Goal: Task Accomplishment & Management: Use online tool/utility

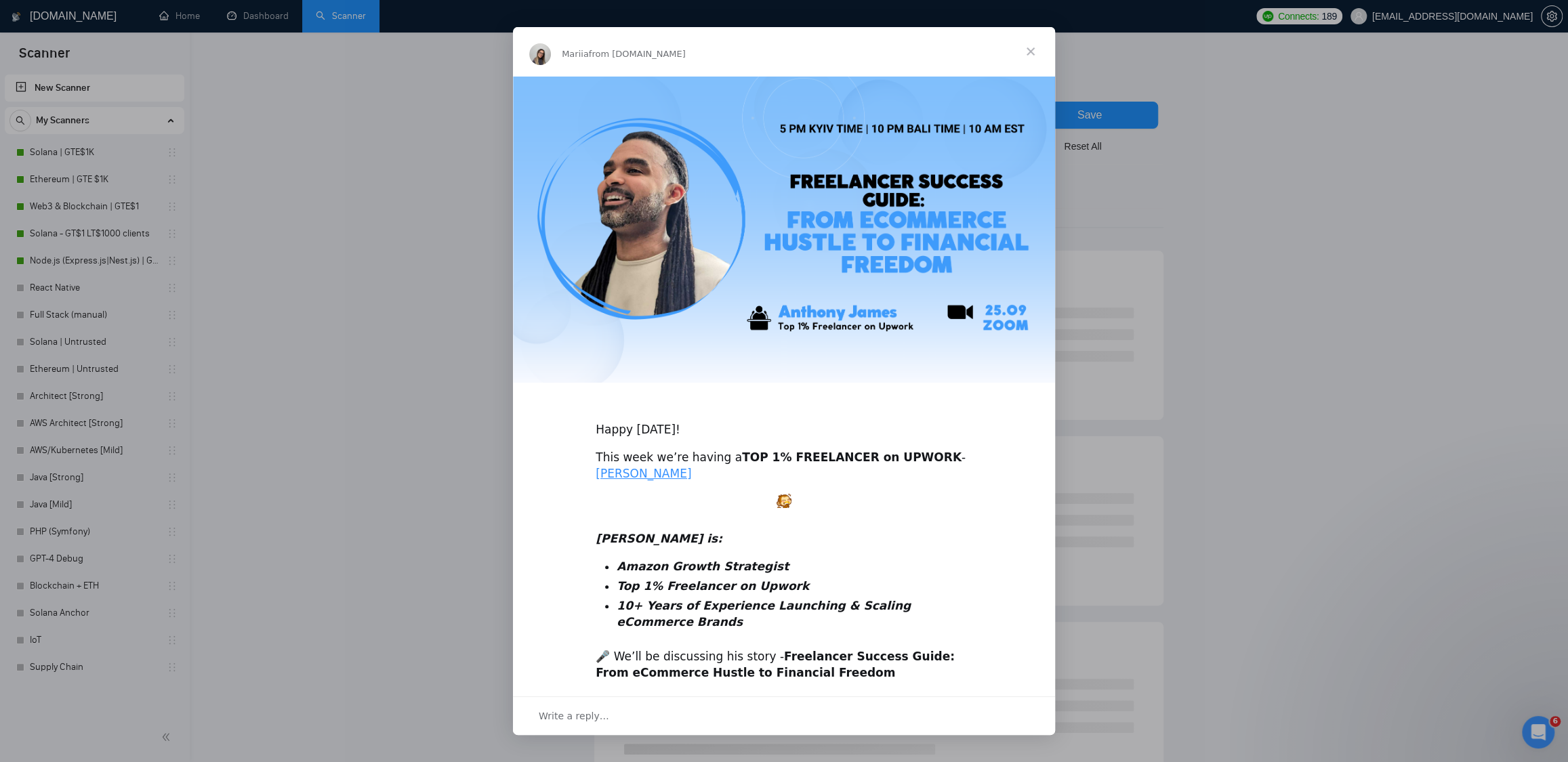
scroll to position [178, 0]
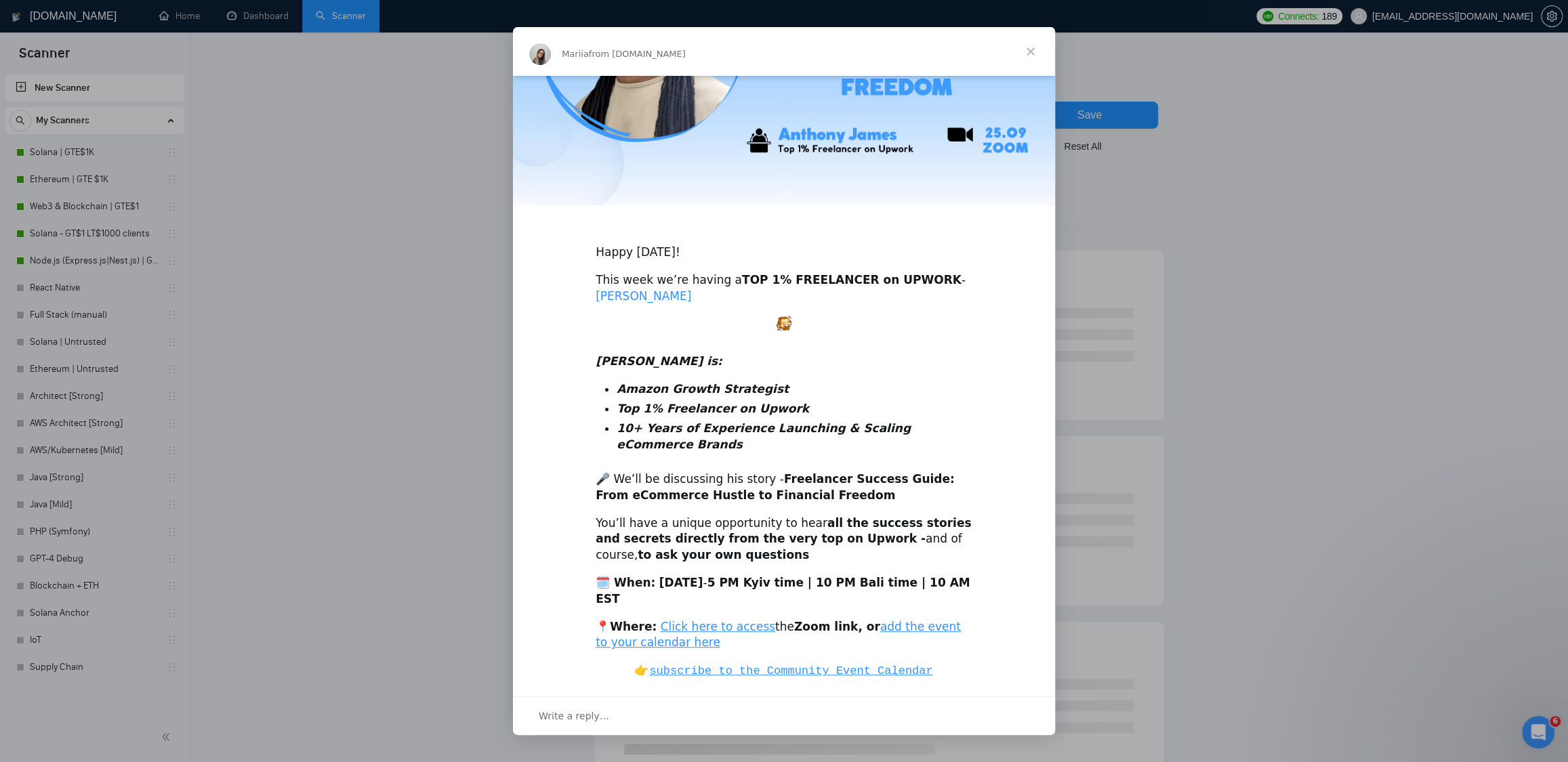
click at [660, 293] on link "Anthony James" at bounding box center [643, 296] width 96 height 14
click at [1034, 50] on span "Close" at bounding box center [1031, 52] width 49 height 49
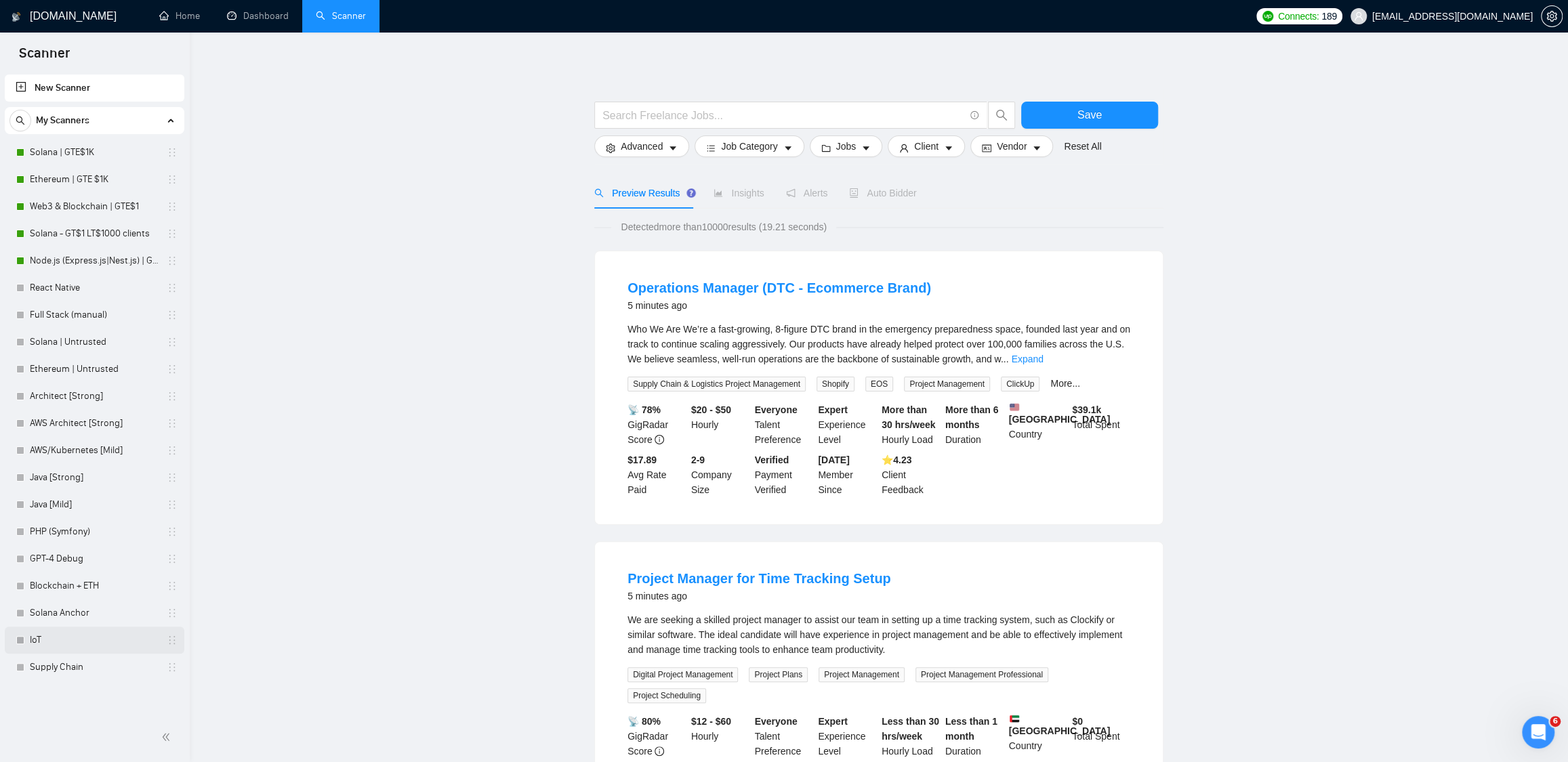
click at [63, 640] on link "IoT" at bounding box center [95, 640] width 129 height 27
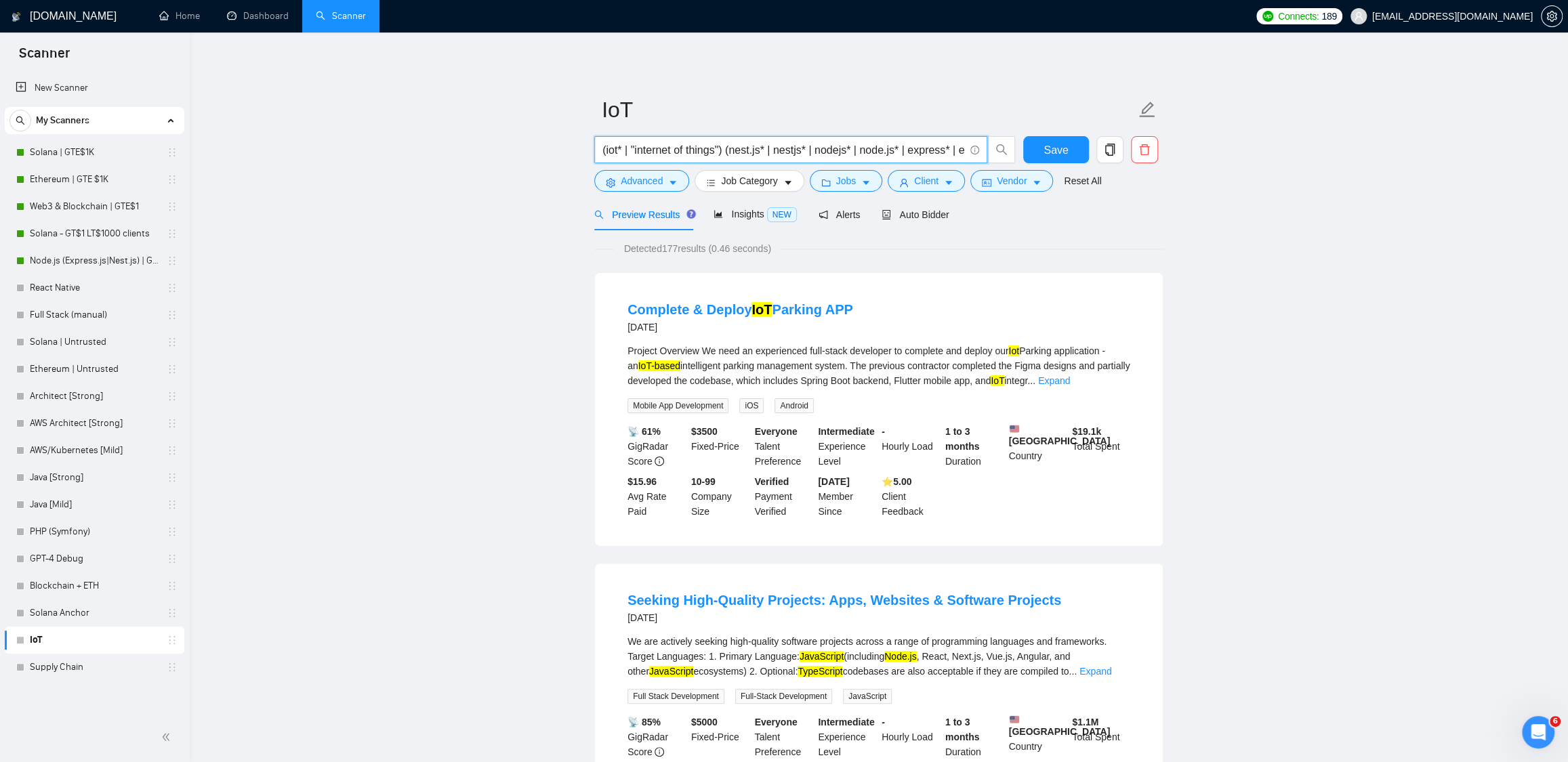
drag, startPoint x: 802, startPoint y: 147, endPoint x: 964, endPoint y: 150, distance: 162.0
click at [964, 150] on span "(iot* | "internet of things") (nest.js* | nestjs* | nodejs* | node.js* | expres…" at bounding box center [791, 149] width 393 height 27
drag, startPoint x: 906, startPoint y: 150, endPoint x: 966, endPoint y: 147, distance: 60.1
click at [966, 147] on span "(iot* | "internet of things") (nest.js* | nestjs* | nodejs* | node.js* | expres…" at bounding box center [791, 149] width 393 height 27
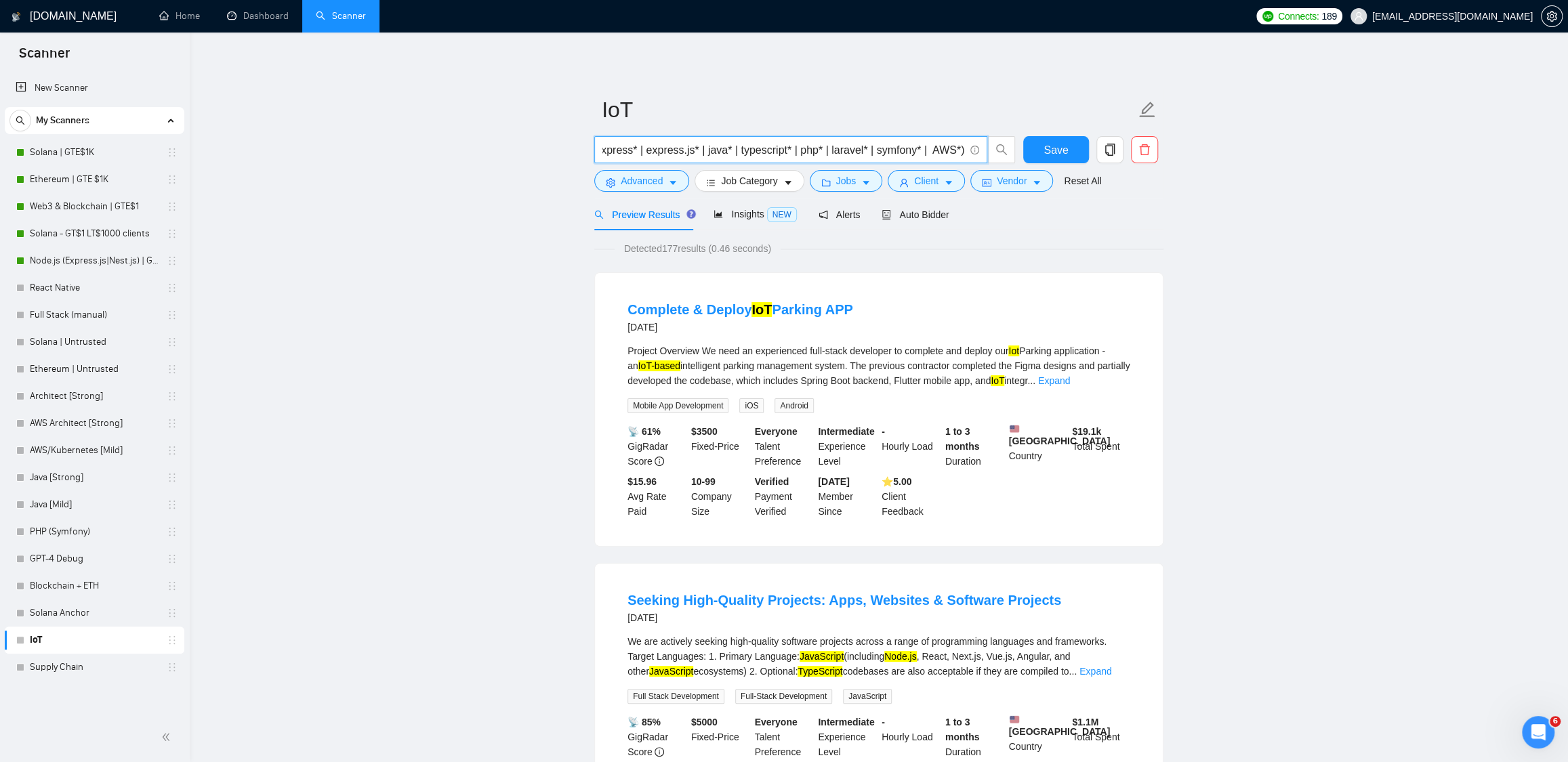
click at [804, 148] on input "(iot* | "internet of things") (nest.js* | nestjs* | nodejs* | node.js* | expres…" at bounding box center [783, 149] width 362 height 17
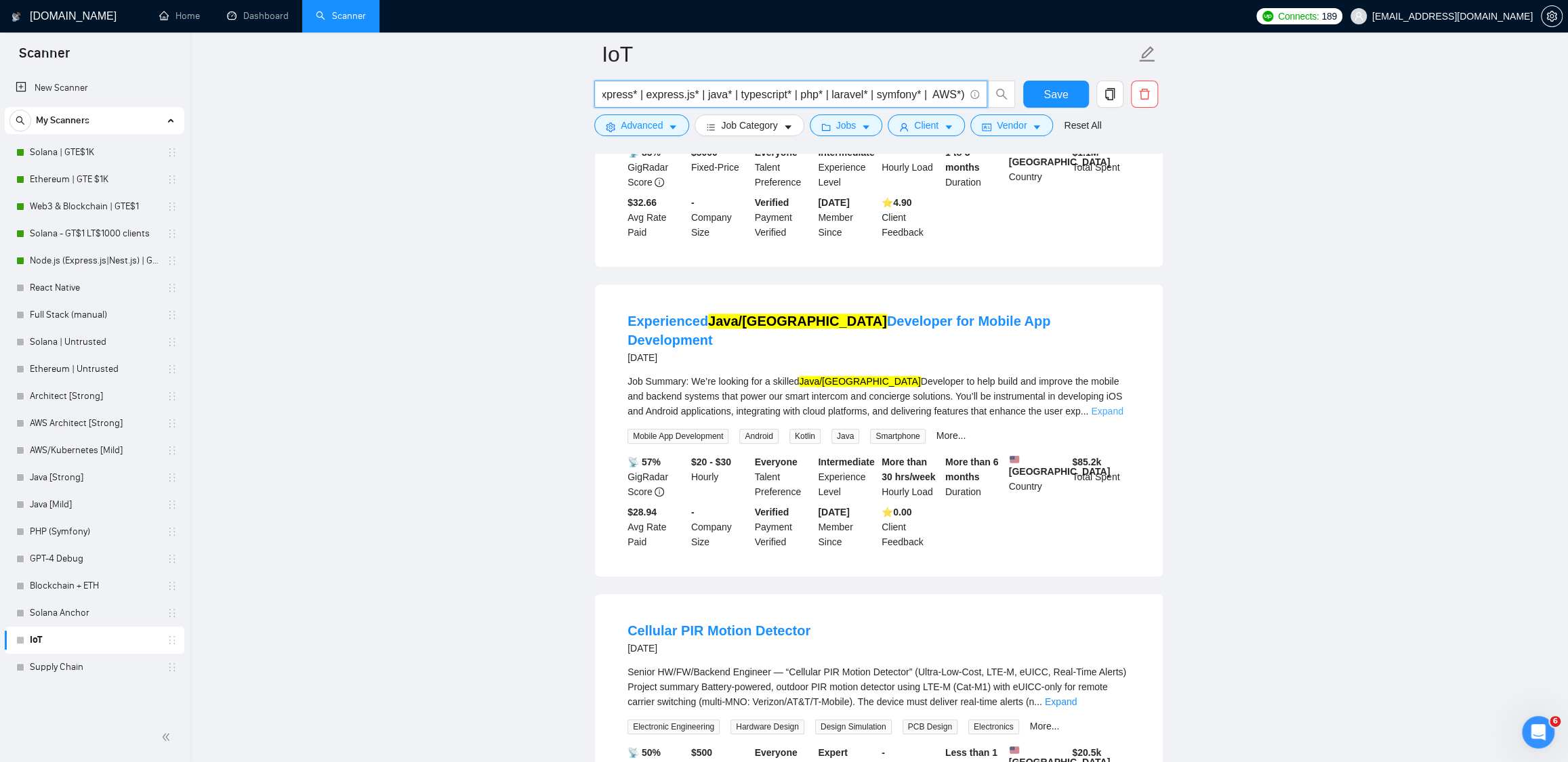
scroll to position [0, 0]
click at [1117, 409] on link "Expand" at bounding box center [1107, 410] width 32 height 11
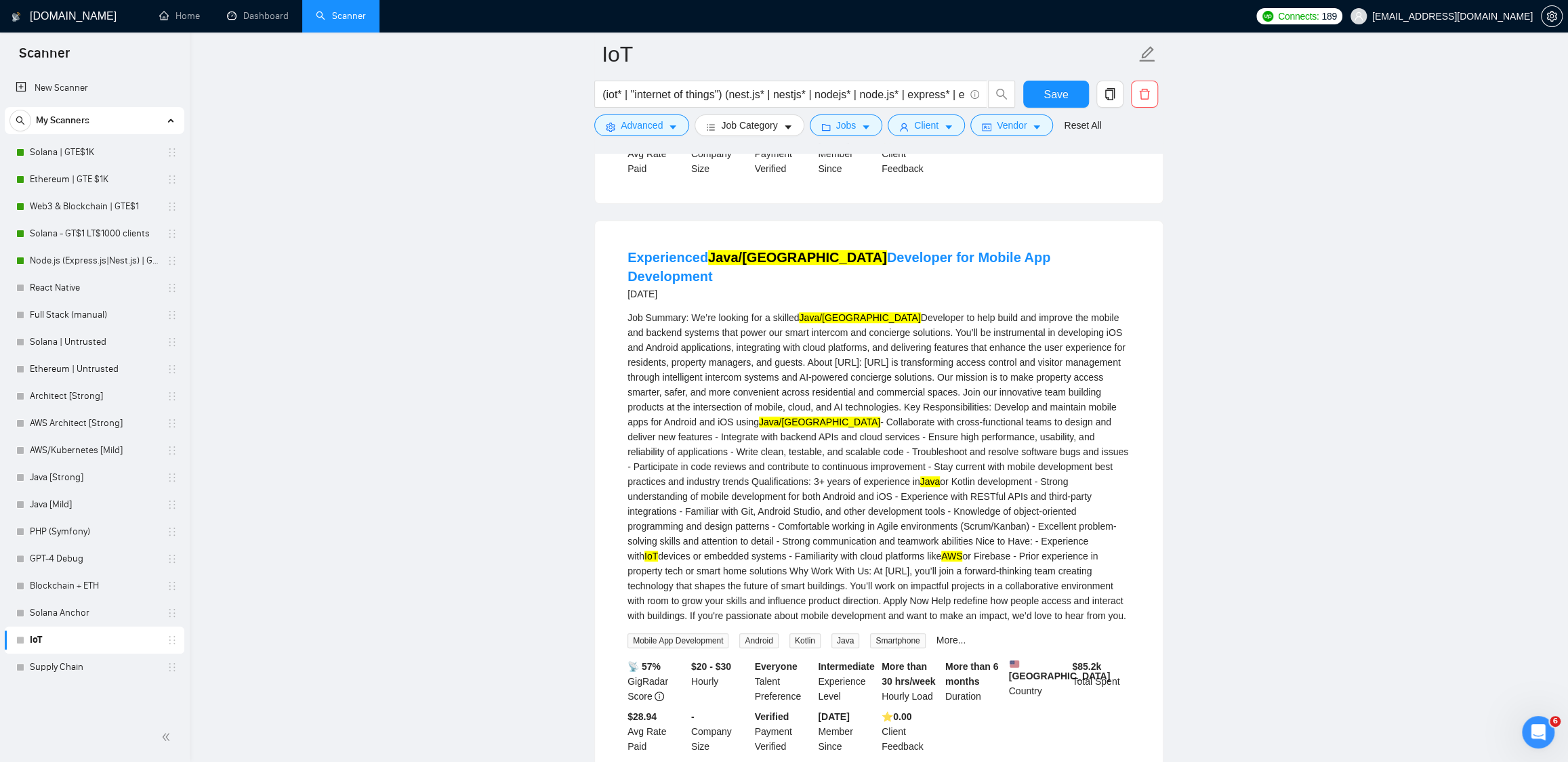
scroll to position [663, 0]
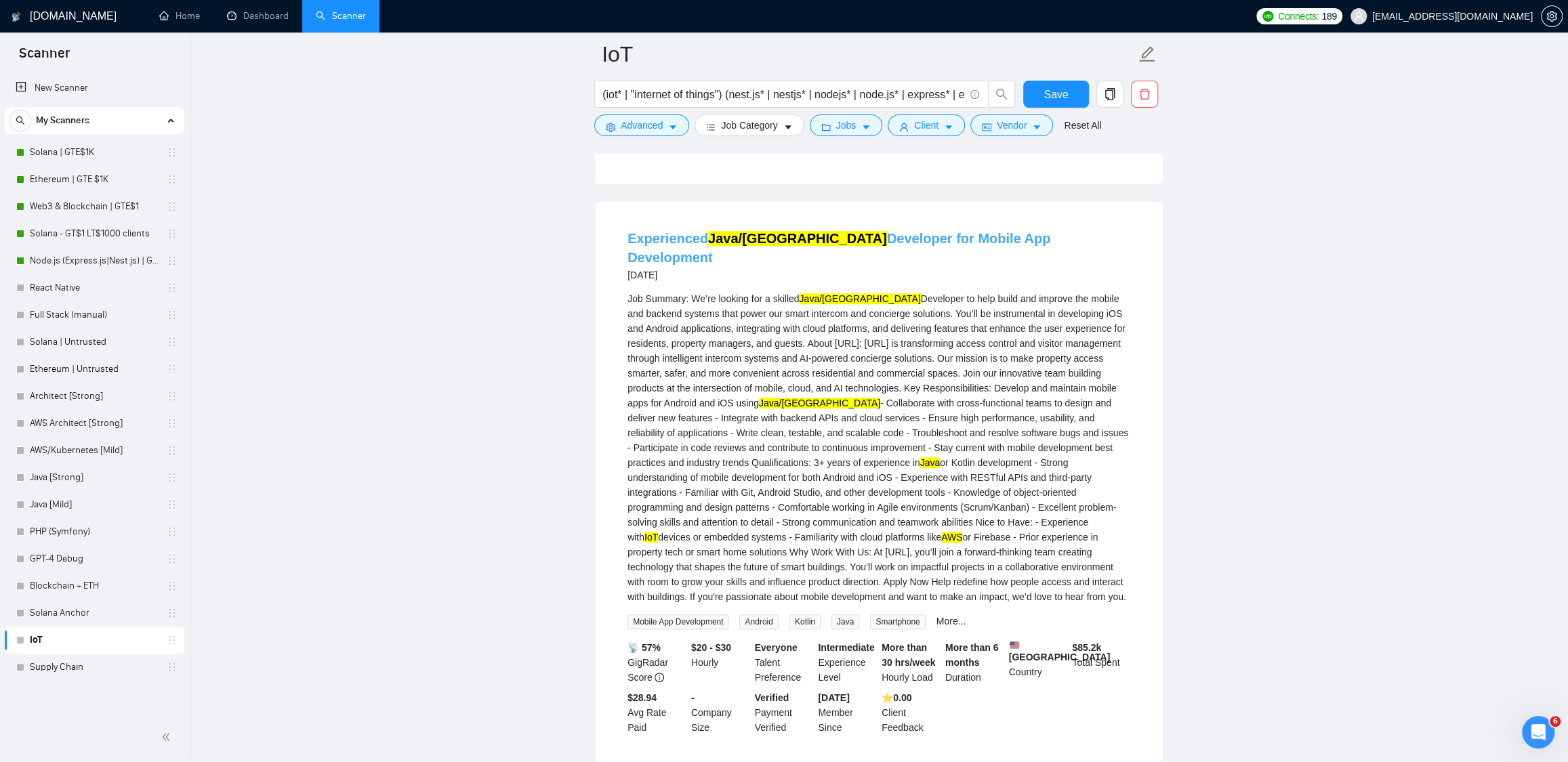
click at [777, 257] on link "Experienced Java/Kotlin Developer for Mobile App Development" at bounding box center [839, 247] width 423 height 34
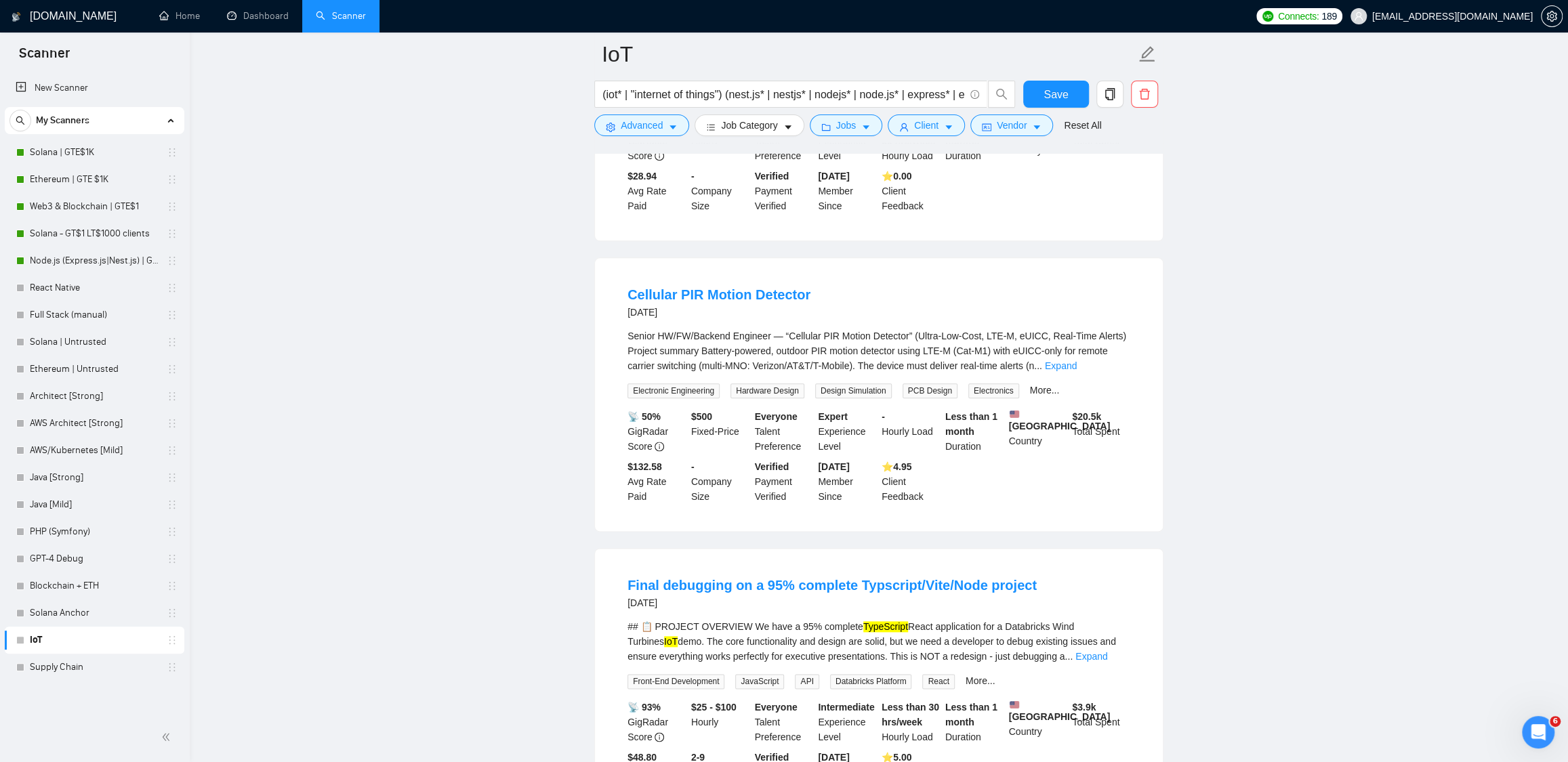
scroll to position [1201, 0]
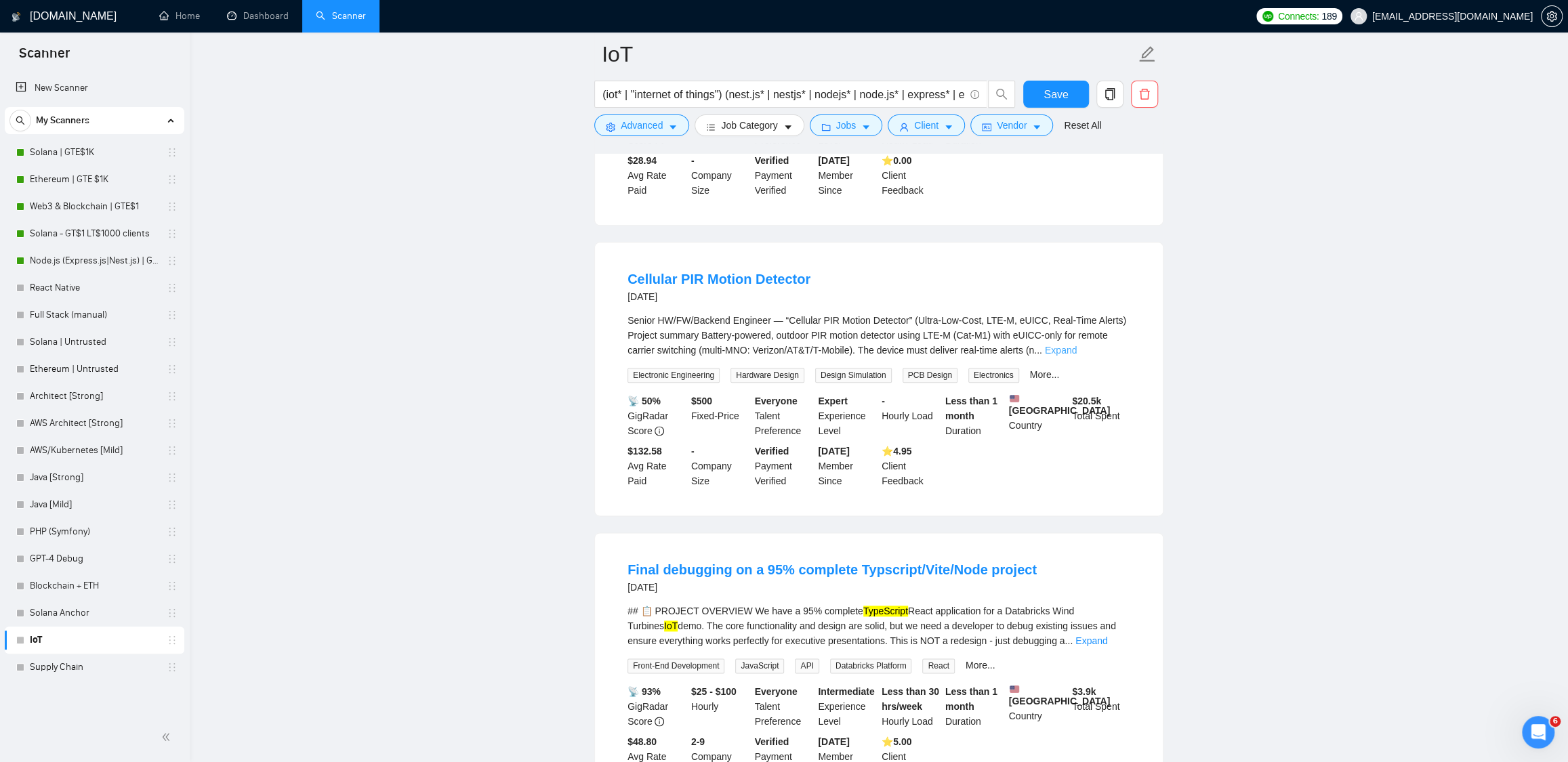
click at [1077, 356] on link "Expand" at bounding box center [1061, 350] width 32 height 11
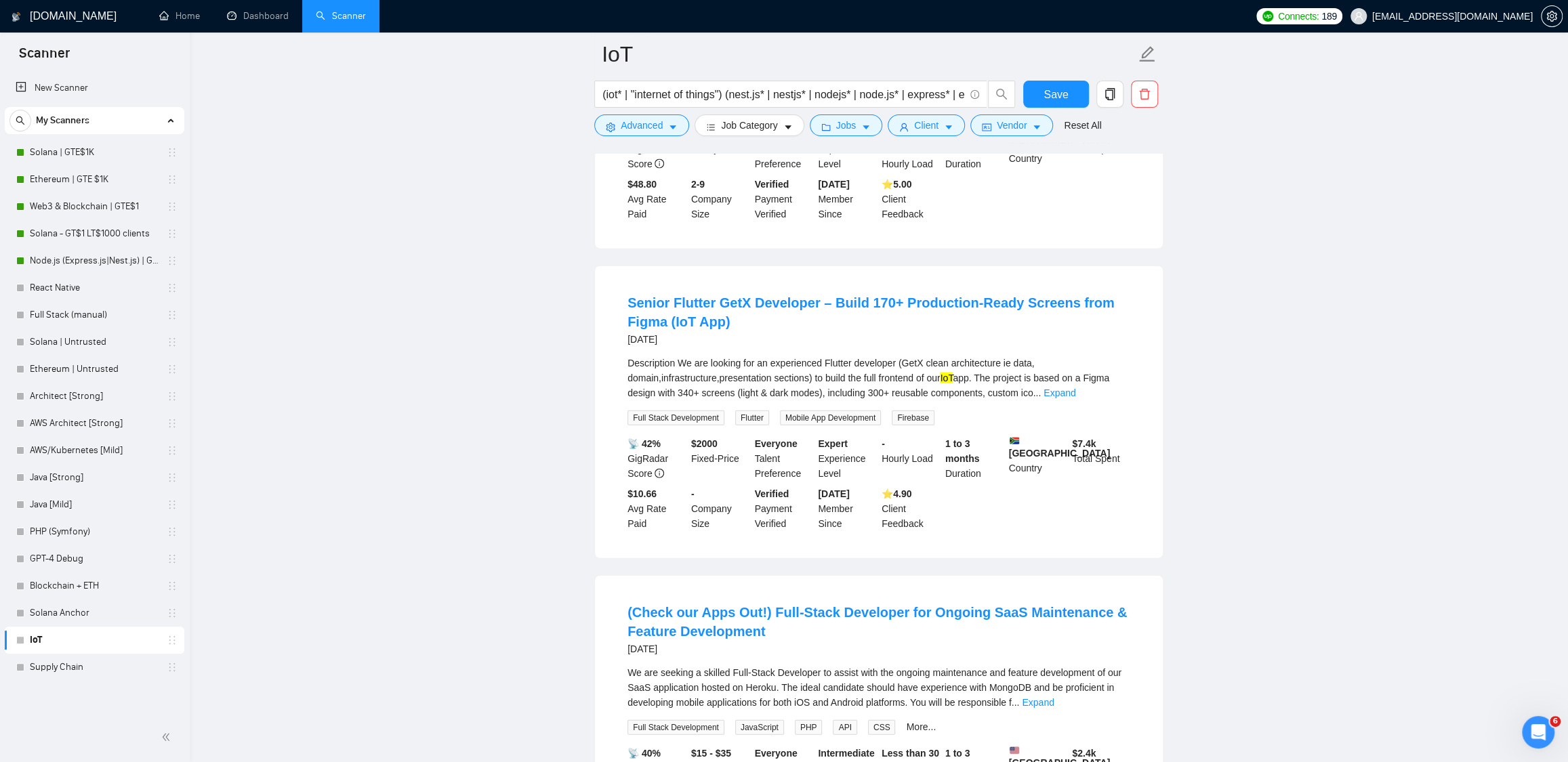
scroll to position [2585, 0]
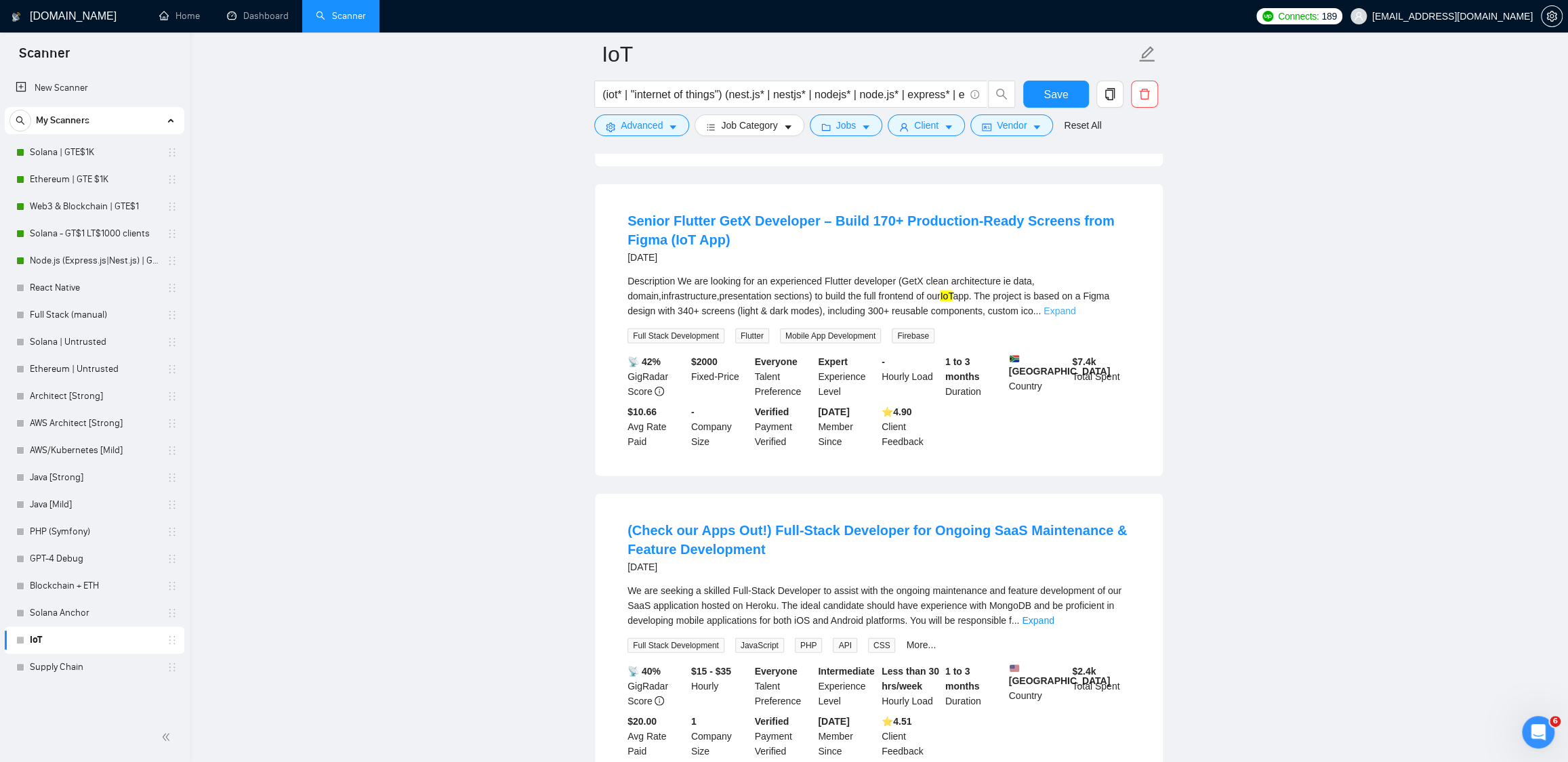
click at [1075, 317] on link "Expand" at bounding box center [1060, 311] width 32 height 11
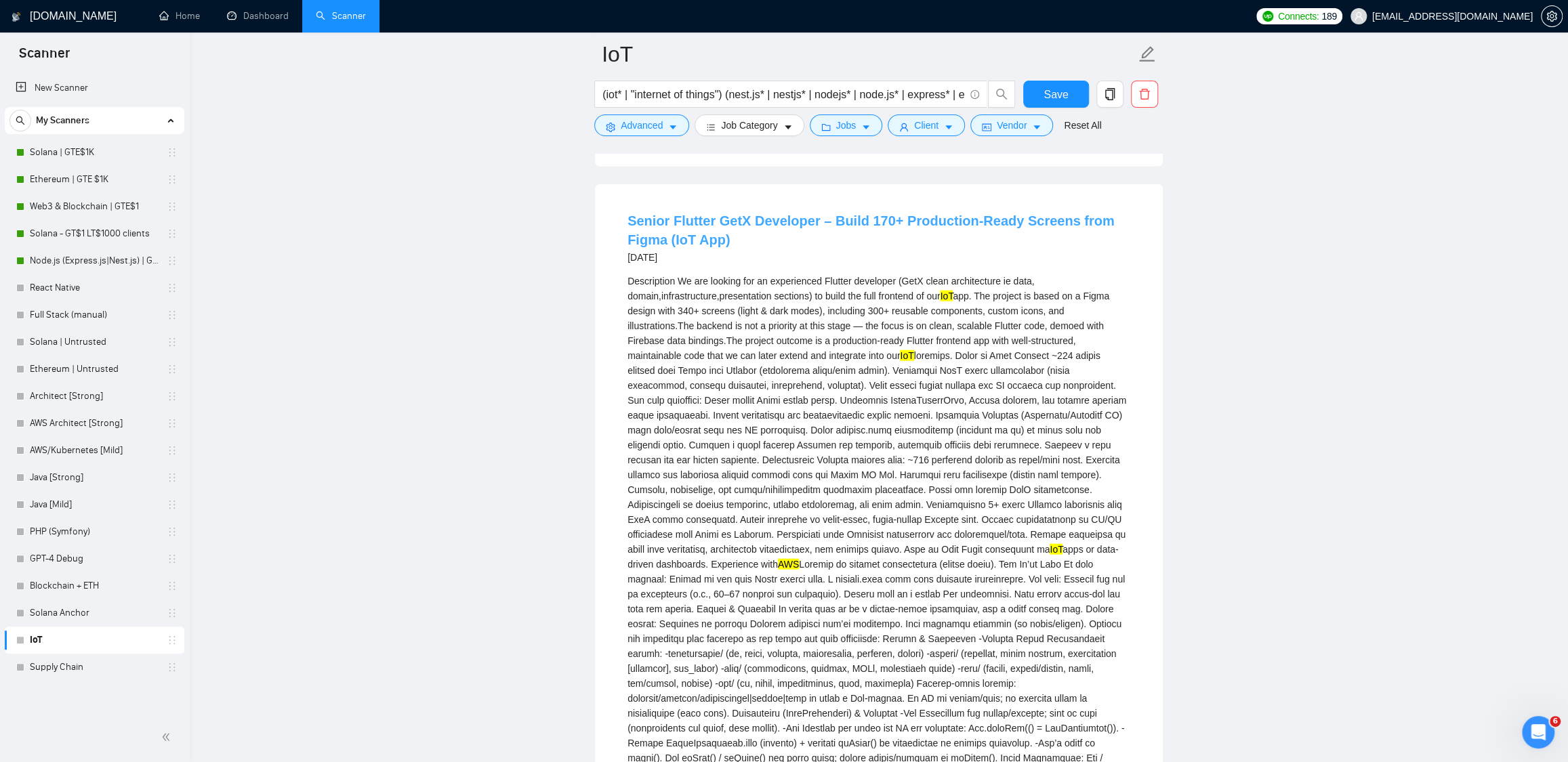
click at [797, 247] on link "Senior Flutter GetX Developer – Build 170+ Production-Ready Screens from Figma …" at bounding box center [871, 230] width 488 height 34
click at [1229, 297] on main "IoT (iot* | "internet of things") (nest.js* | nestjs* | nodejs* | node.js* | ex…" at bounding box center [879, 37] width 1335 height 5135
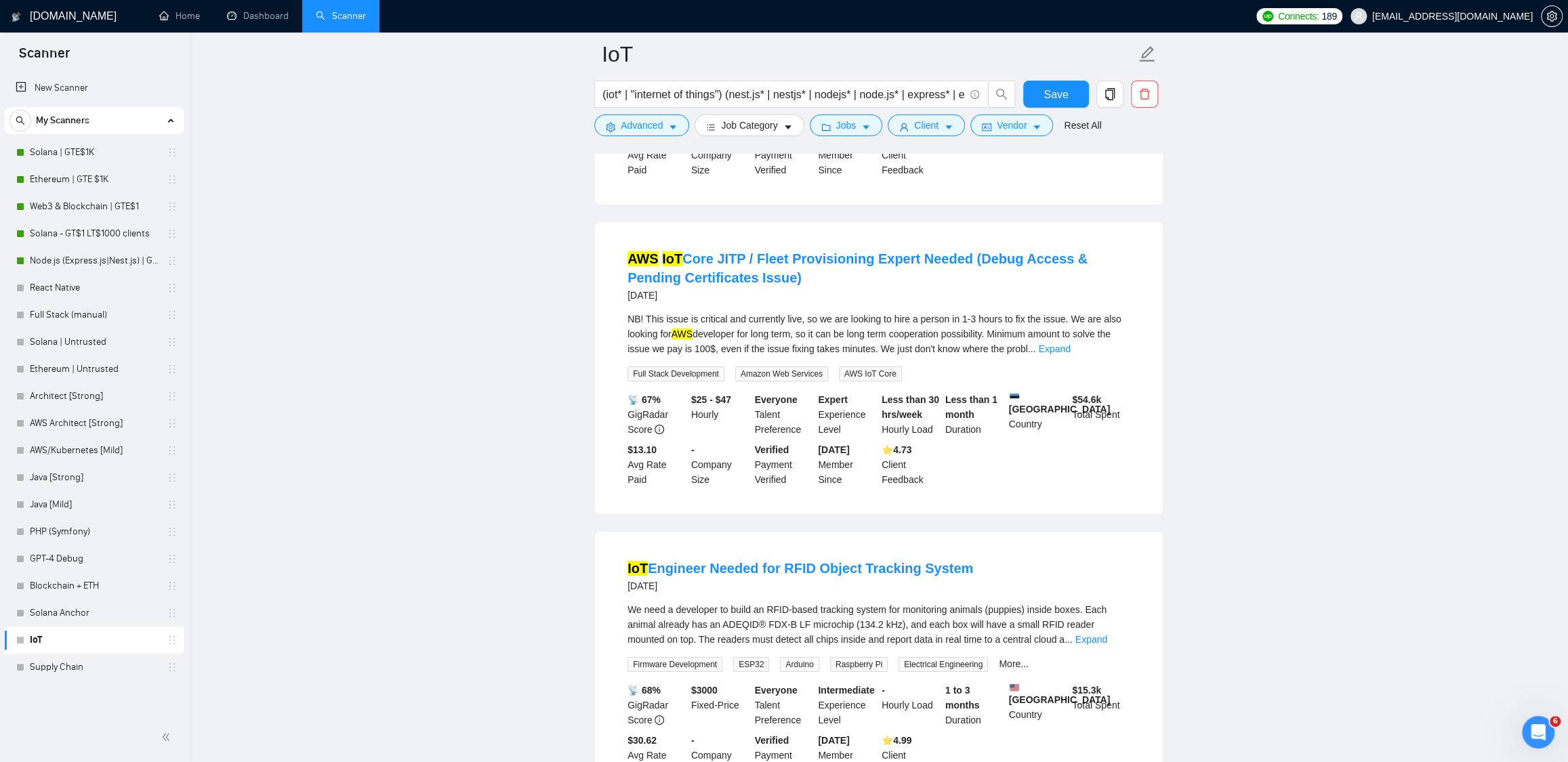
scroll to position [4073, 0]
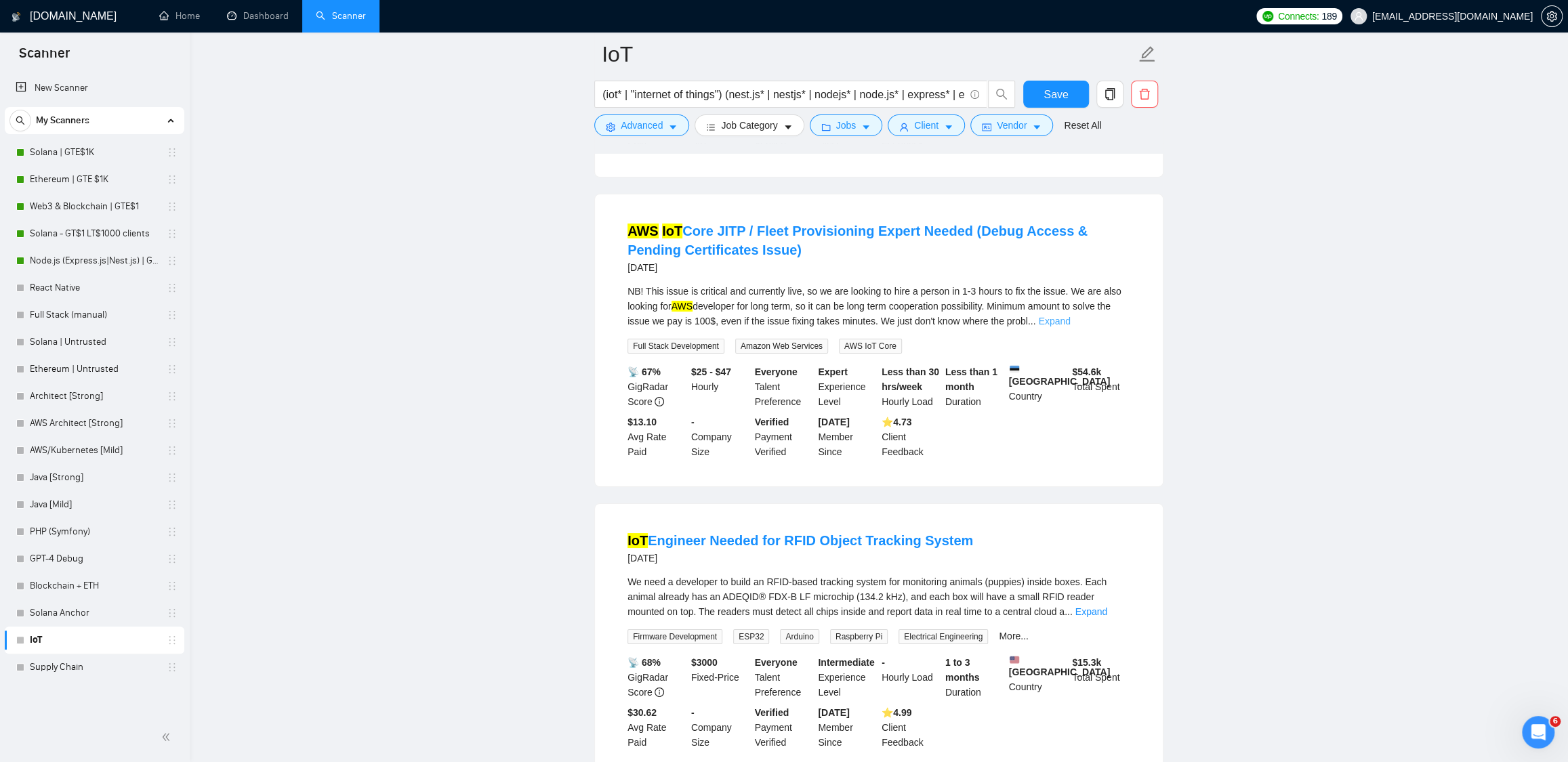
click at [1070, 326] on link "Expand" at bounding box center [1054, 320] width 32 height 11
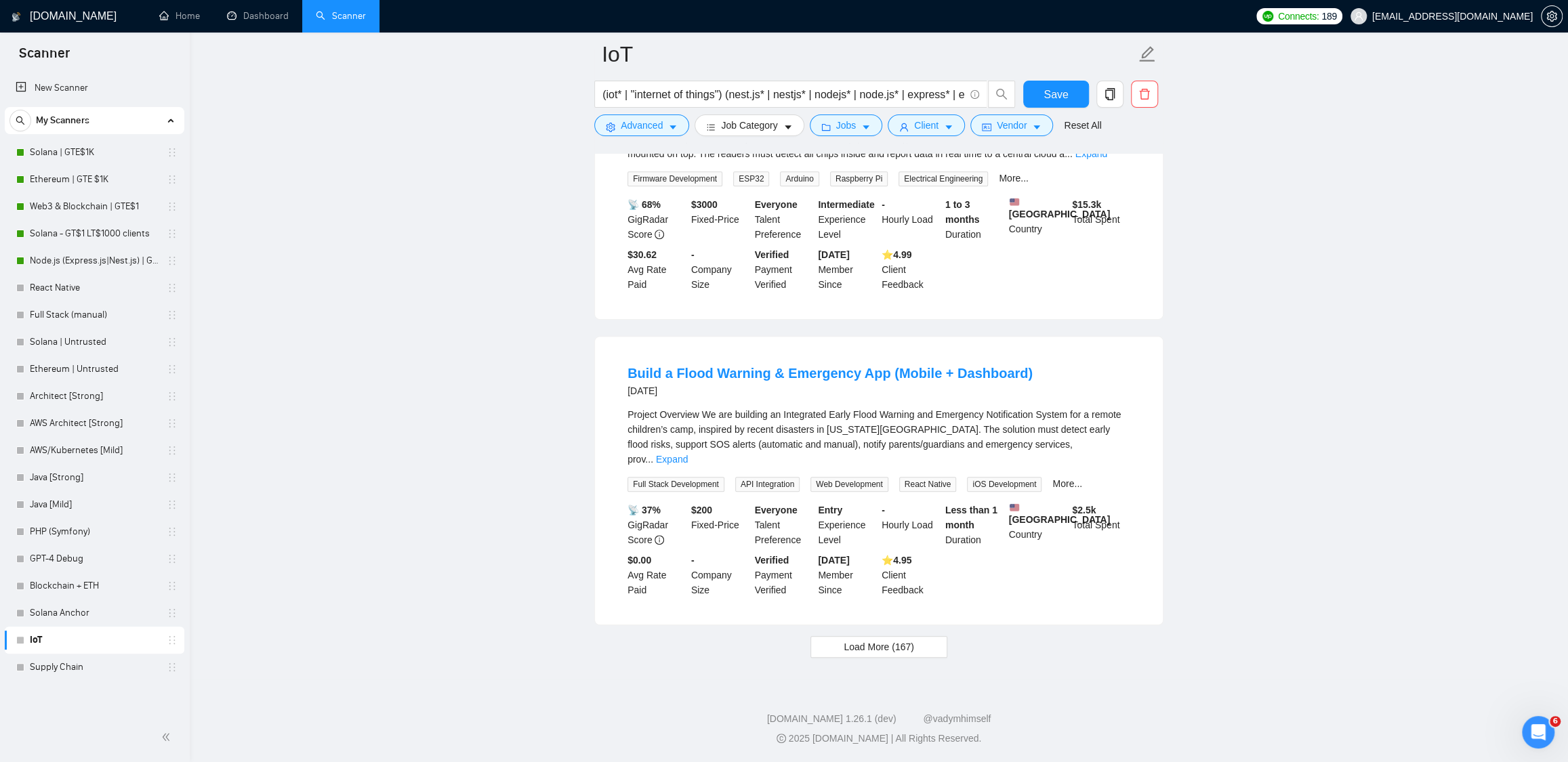
scroll to position [4767, 0]
click at [921, 376] on link "Build a Flood Warning & Emergency App (Mobile + Dashboard)" at bounding box center [830, 372] width 406 height 15
click at [879, 653] on span "Load More (167)" at bounding box center [879, 647] width 70 height 15
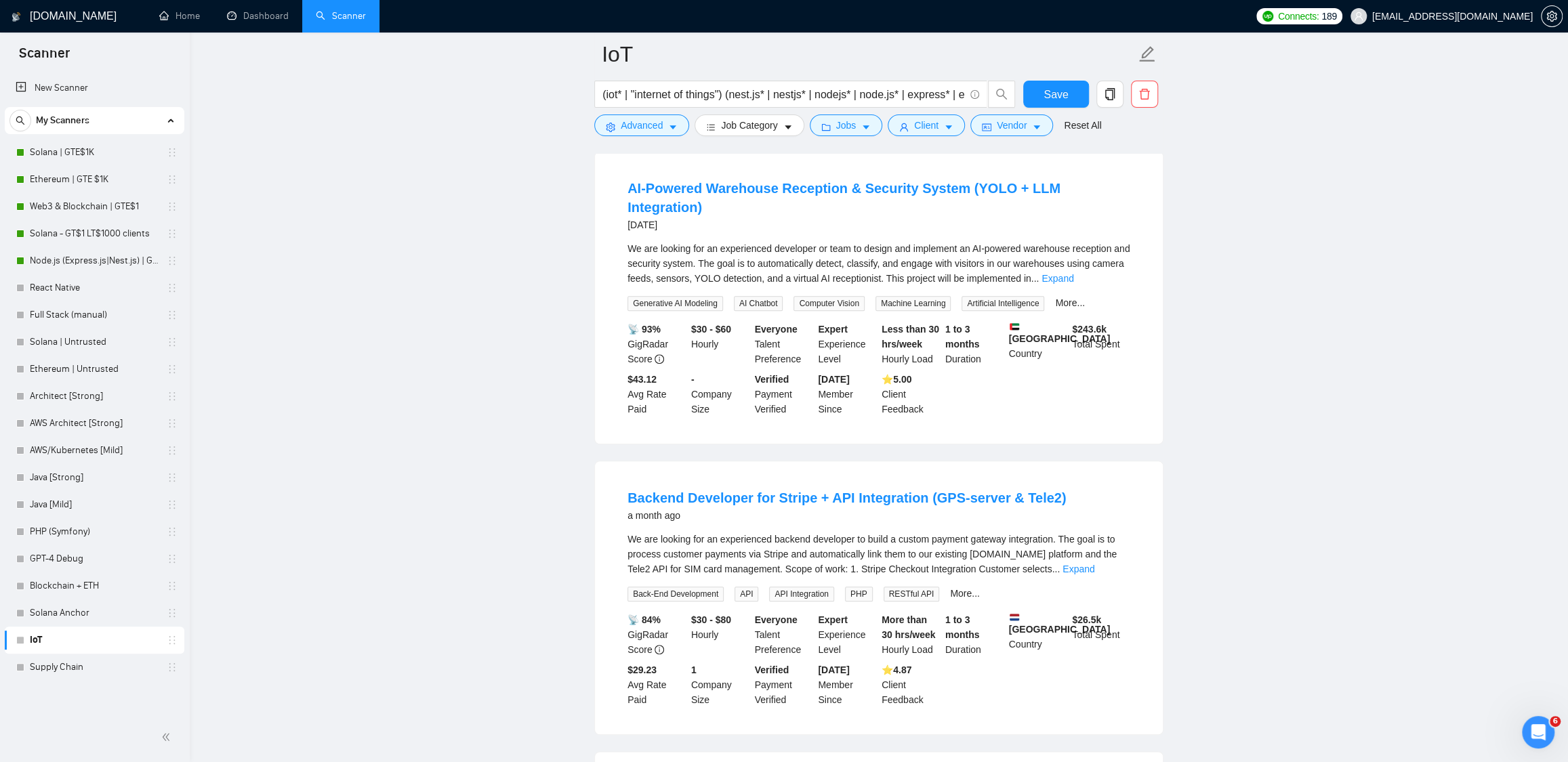
scroll to position [5194, 0]
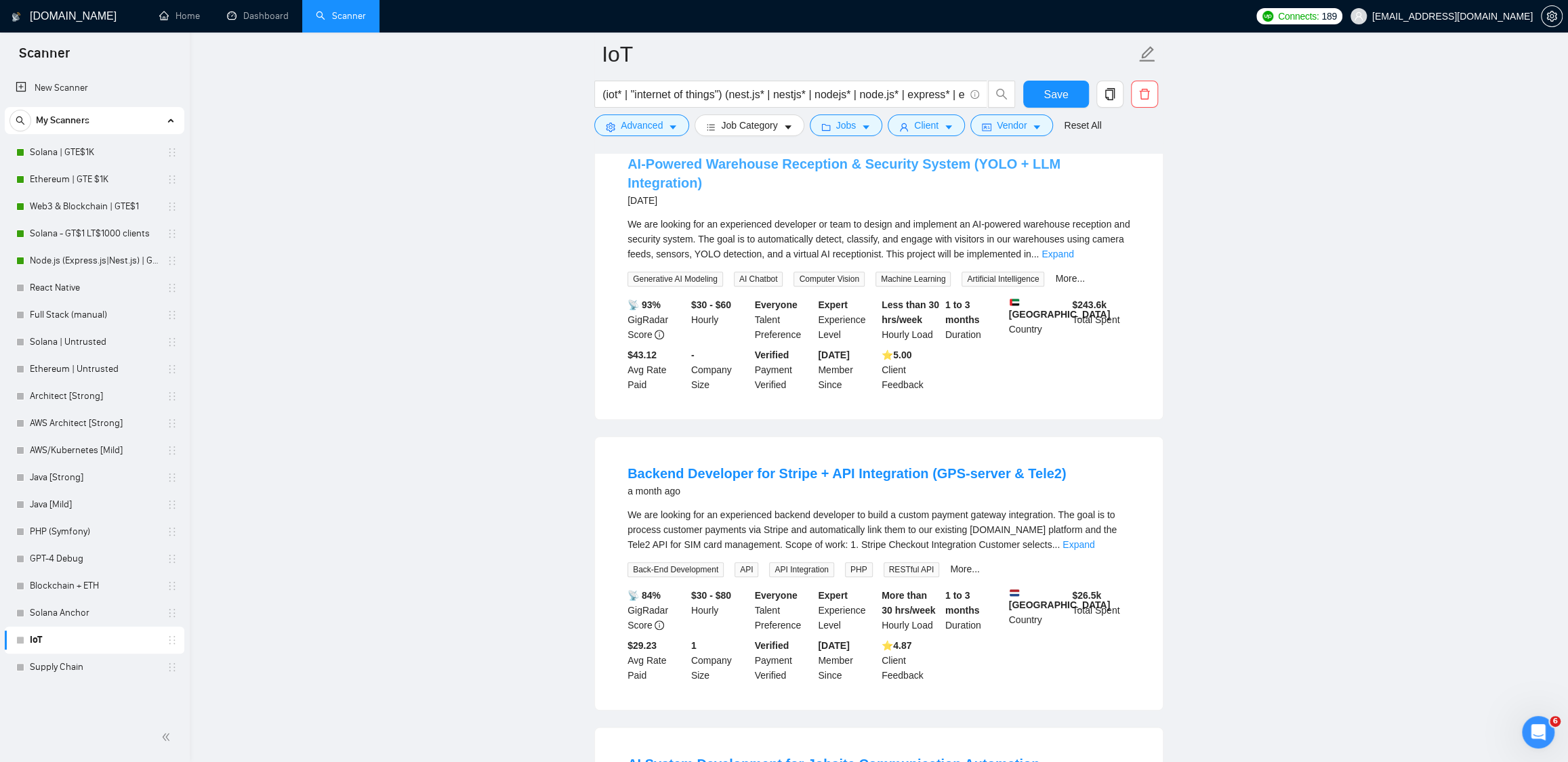
click at [793, 190] on link "AI-Powered Warehouse Reception & Security System (YOLO + LLM Integration)" at bounding box center [844, 173] width 433 height 34
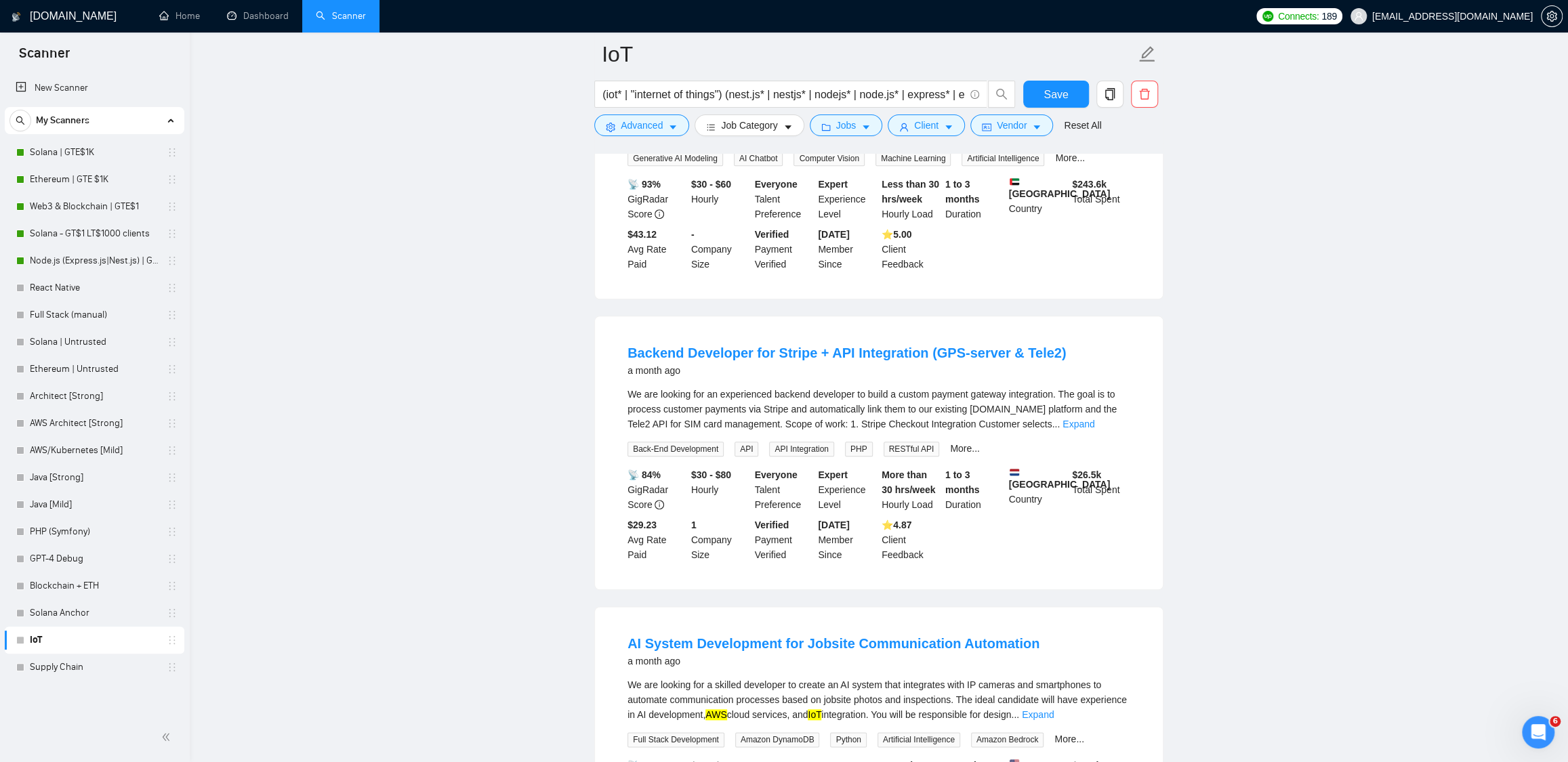
scroll to position [5398, 0]
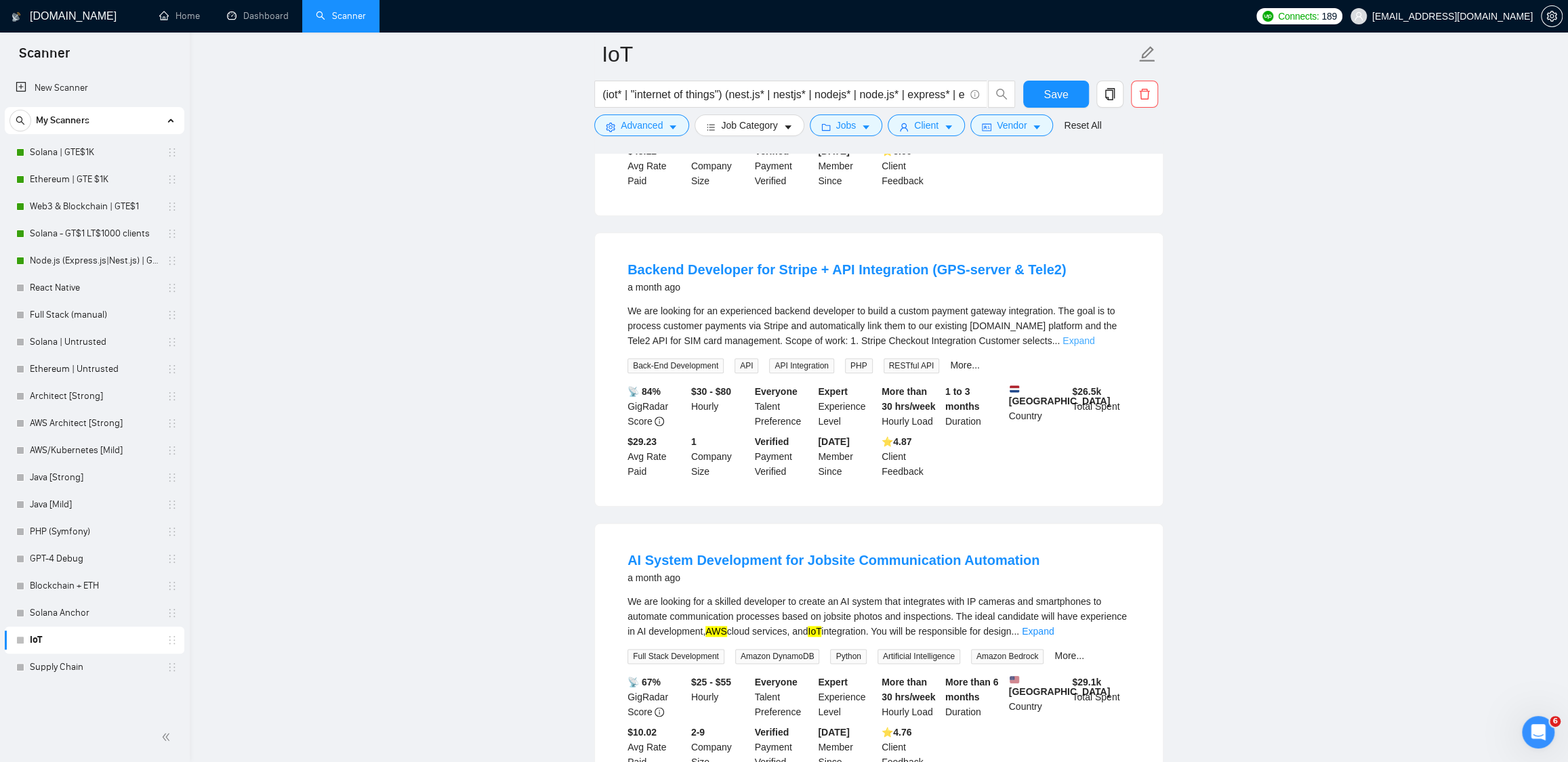
click at [1095, 346] on link "Expand" at bounding box center [1078, 340] width 32 height 11
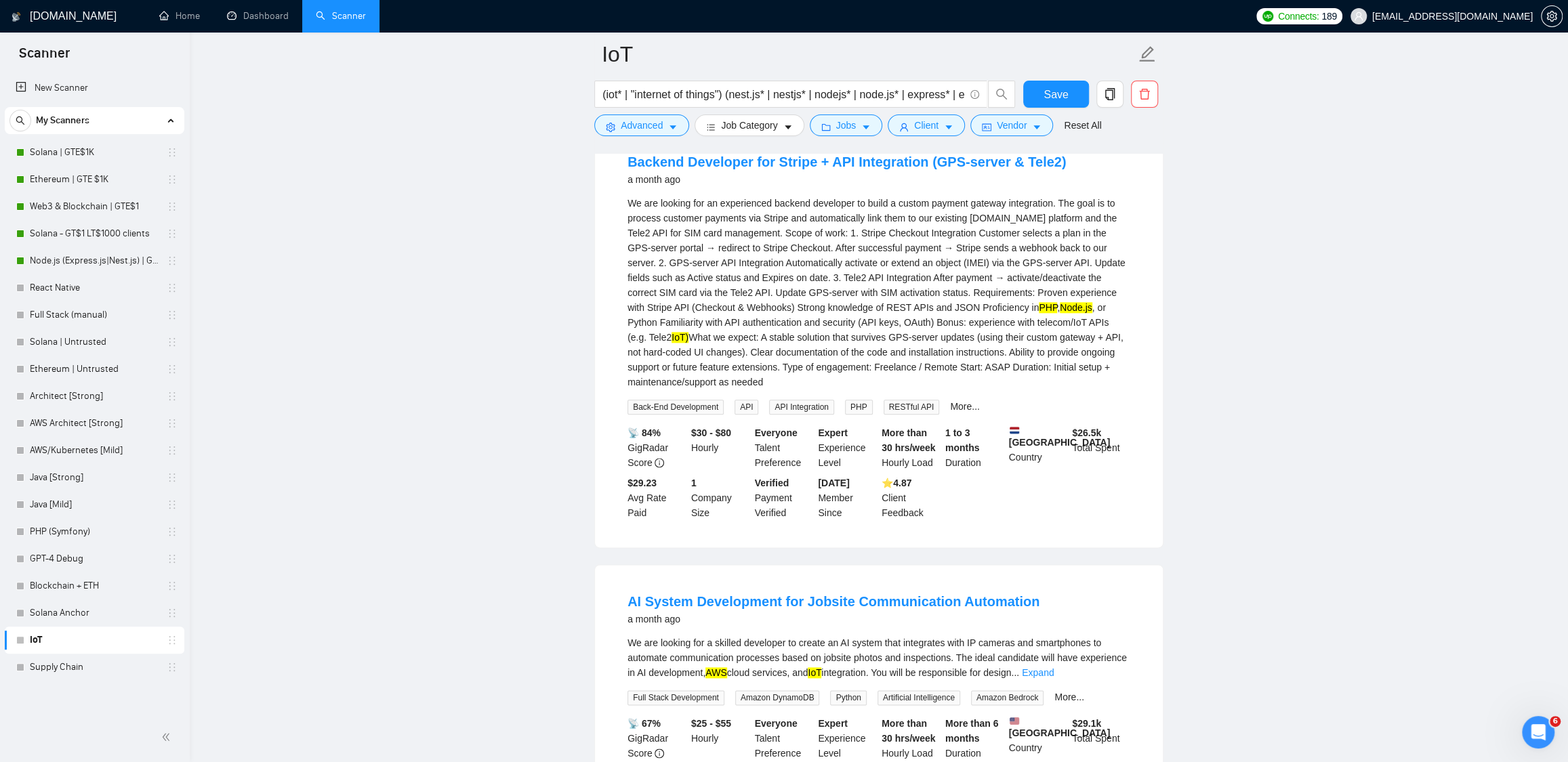
scroll to position [5759, 0]
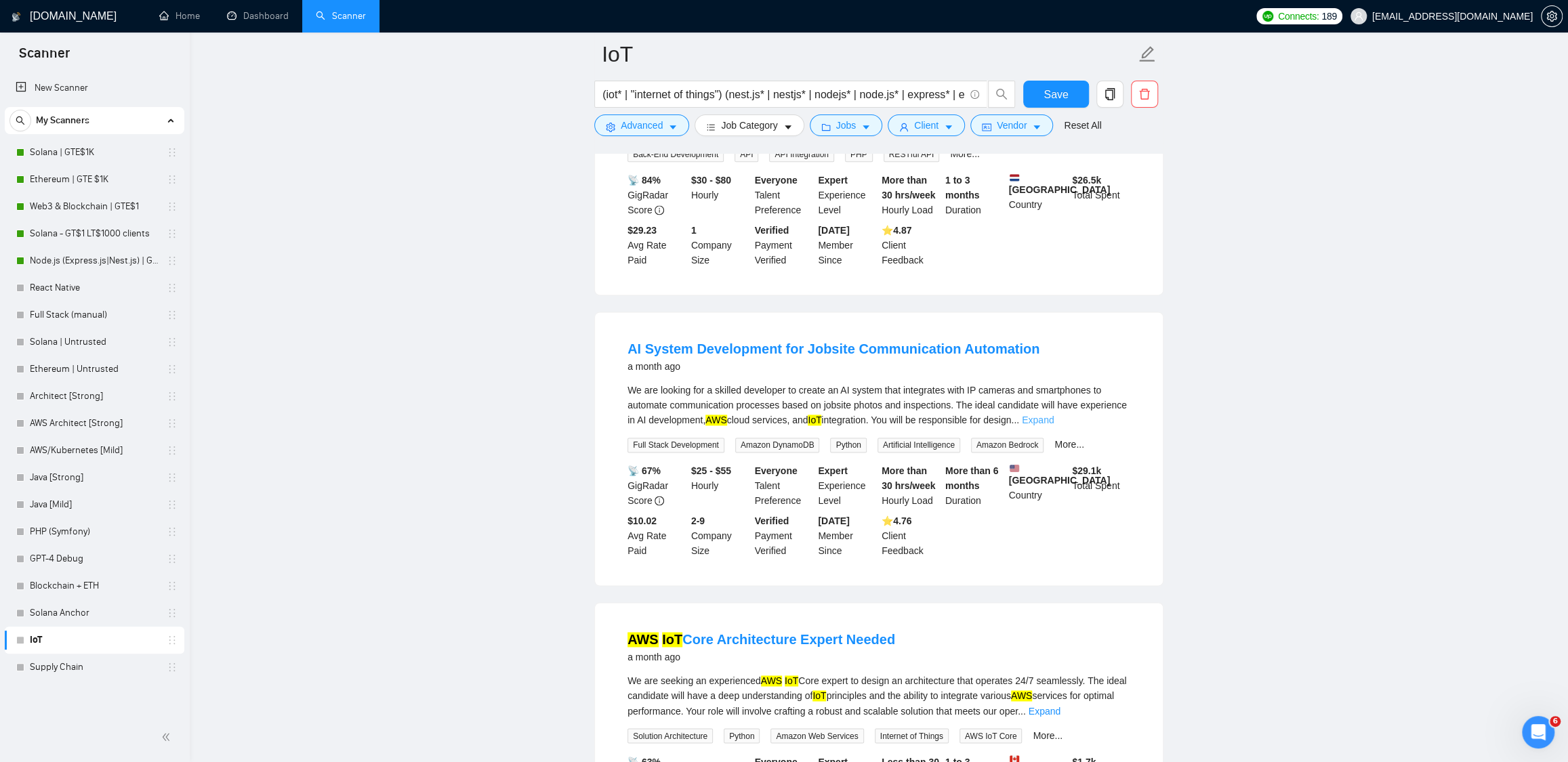
click at [1054, 425] on link "Expand" at bounding box center [1038, 419] width 32 height 11
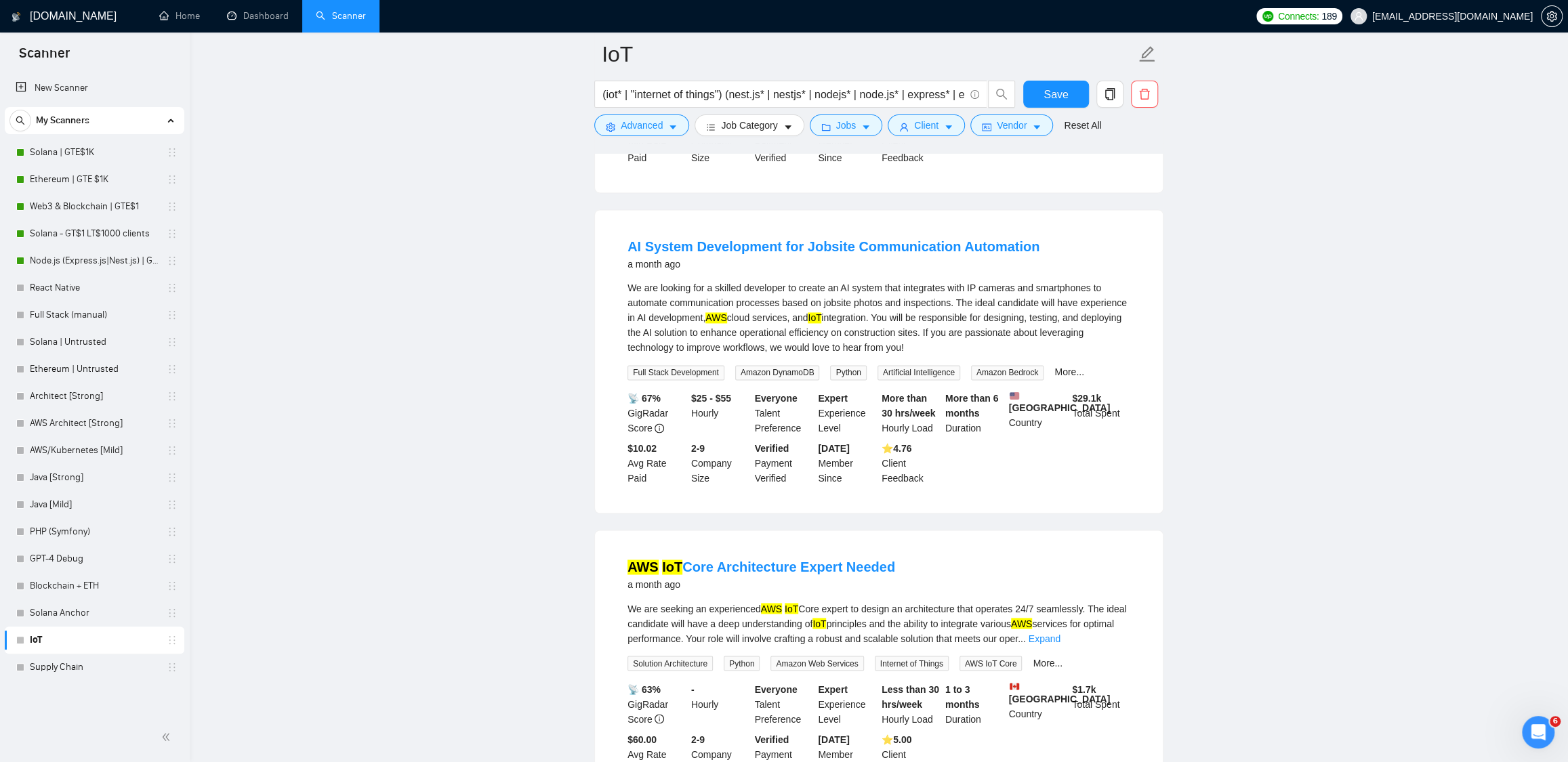
scroll to position [5888, 0]
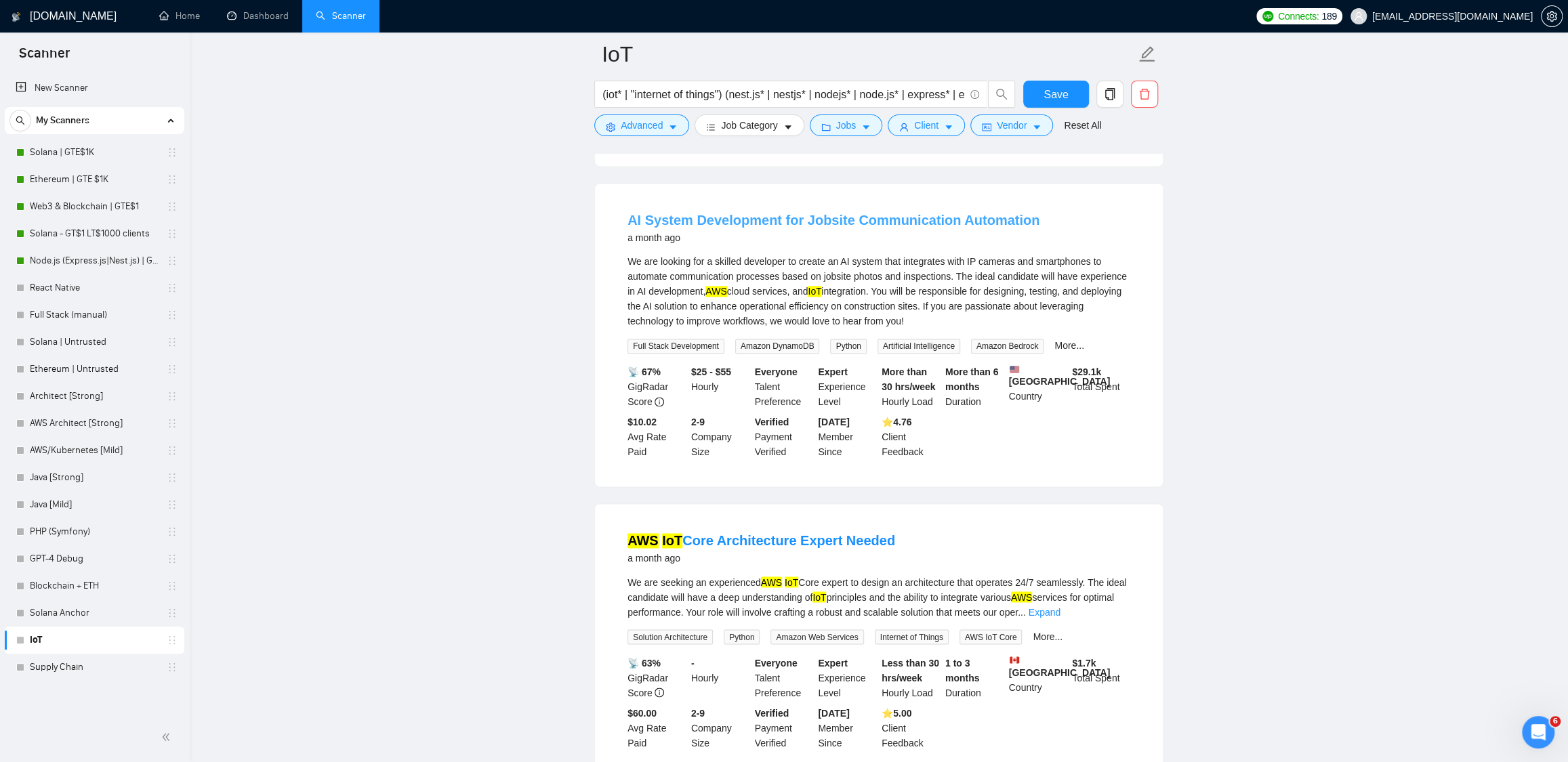
click at [846, 228] on link "AI System Development for Jobsite Communication Automation" at bounding box center [834, 220] width 413 height 15
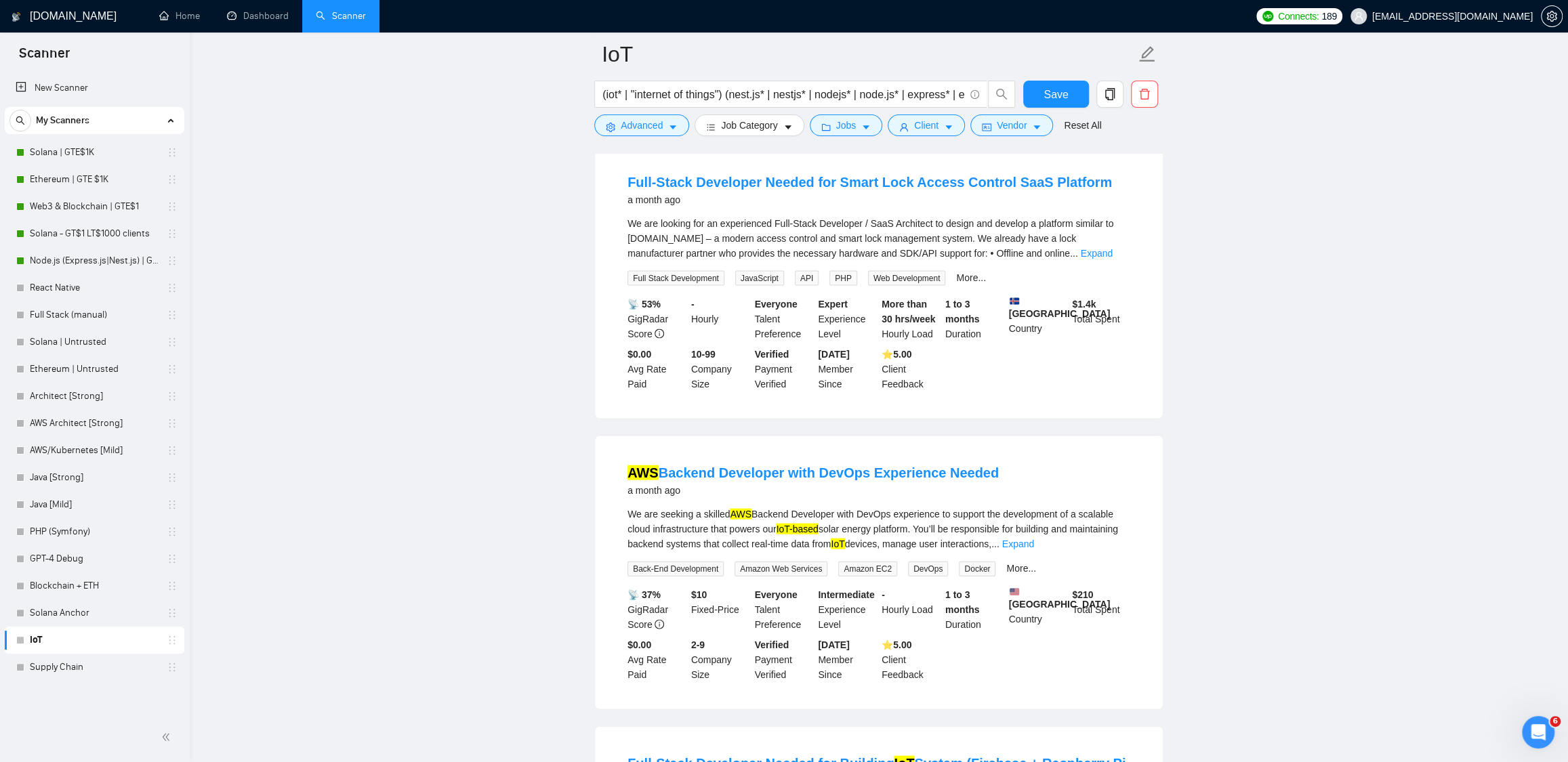
scroll to position [6537, 0]
click at [1107, 258] on link "Expand" at bounding box center [1097, 252] width 32 height 11
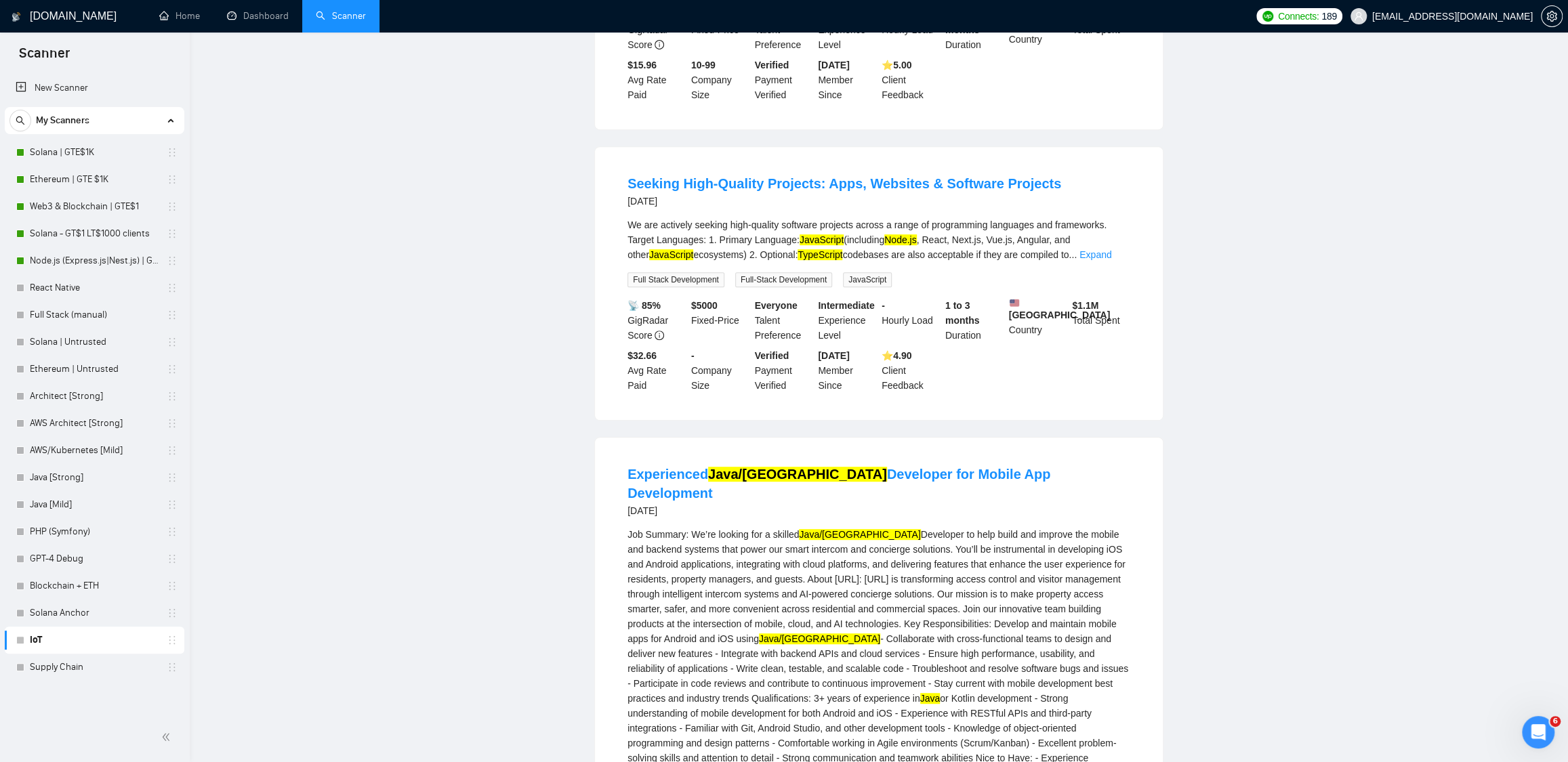
scroll to position [0, 0]
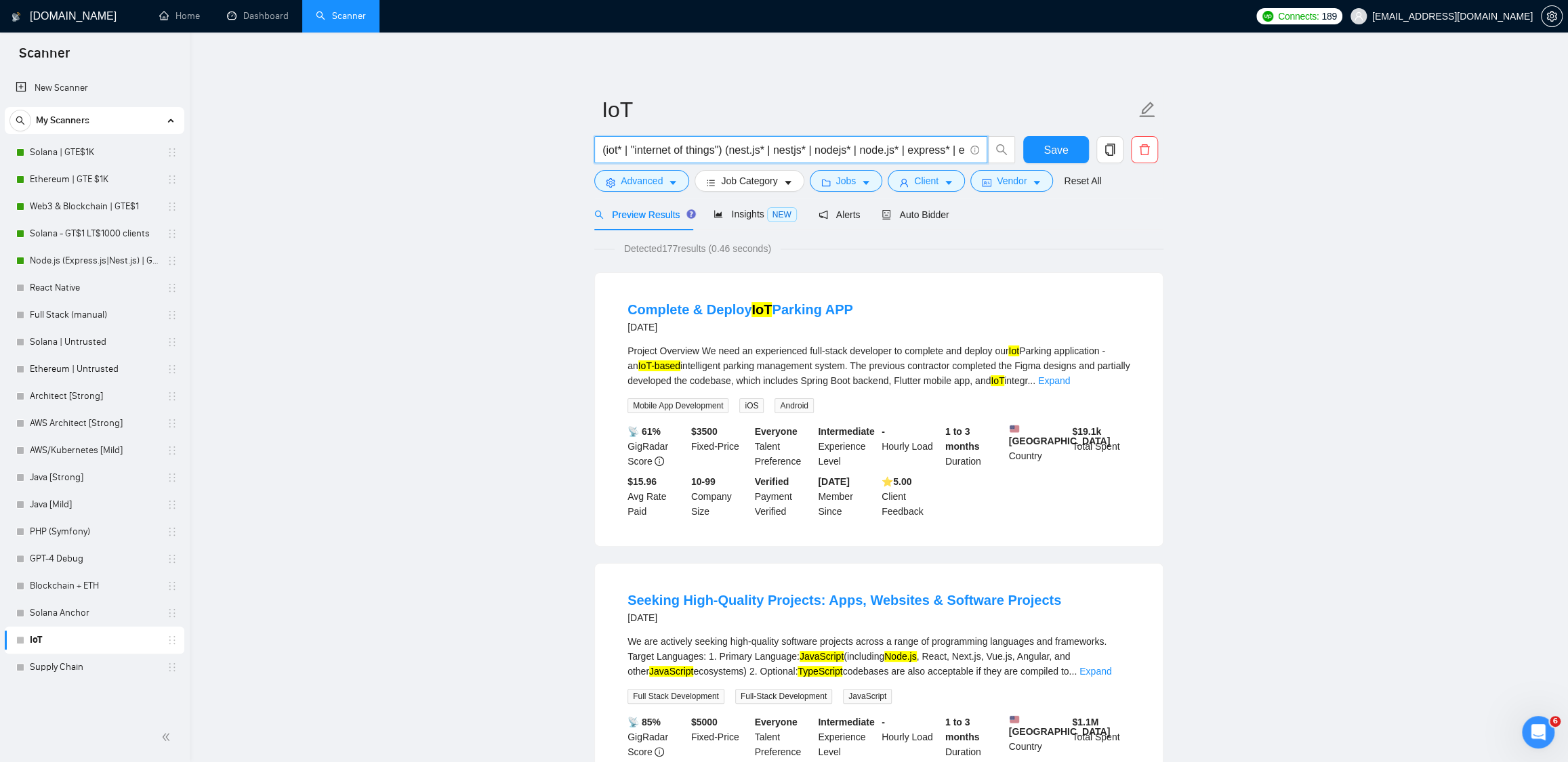
drag, startPoint x: 728, startPoint y: 148, endPoint x: 590, endPoint y: 144, distance: 138.1
paste input ""IoT" | "Internet of Things" | "smart devices" | "connected devices" | "M2M" | …"
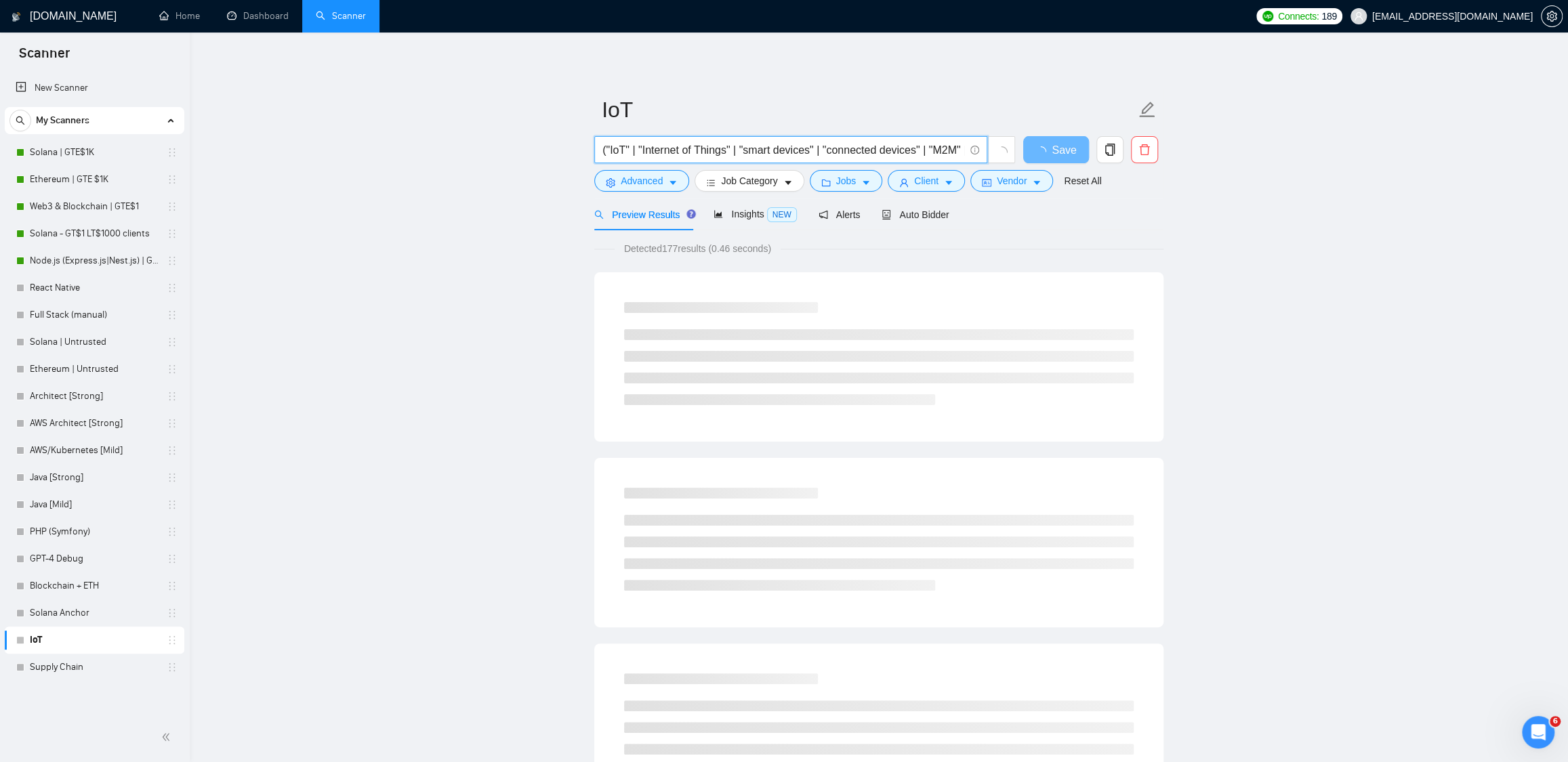
drag, startPoint x: 900, startPoint y: 148, endPoint x: 394, endPoint y: 152, distance: 506.0
click at [627, 149] on input "("IoT" | "Internet of Things" | "smart devices" | "connected devices" | "M2M" |…" at bounding box center [783, 149] width 362 height 17
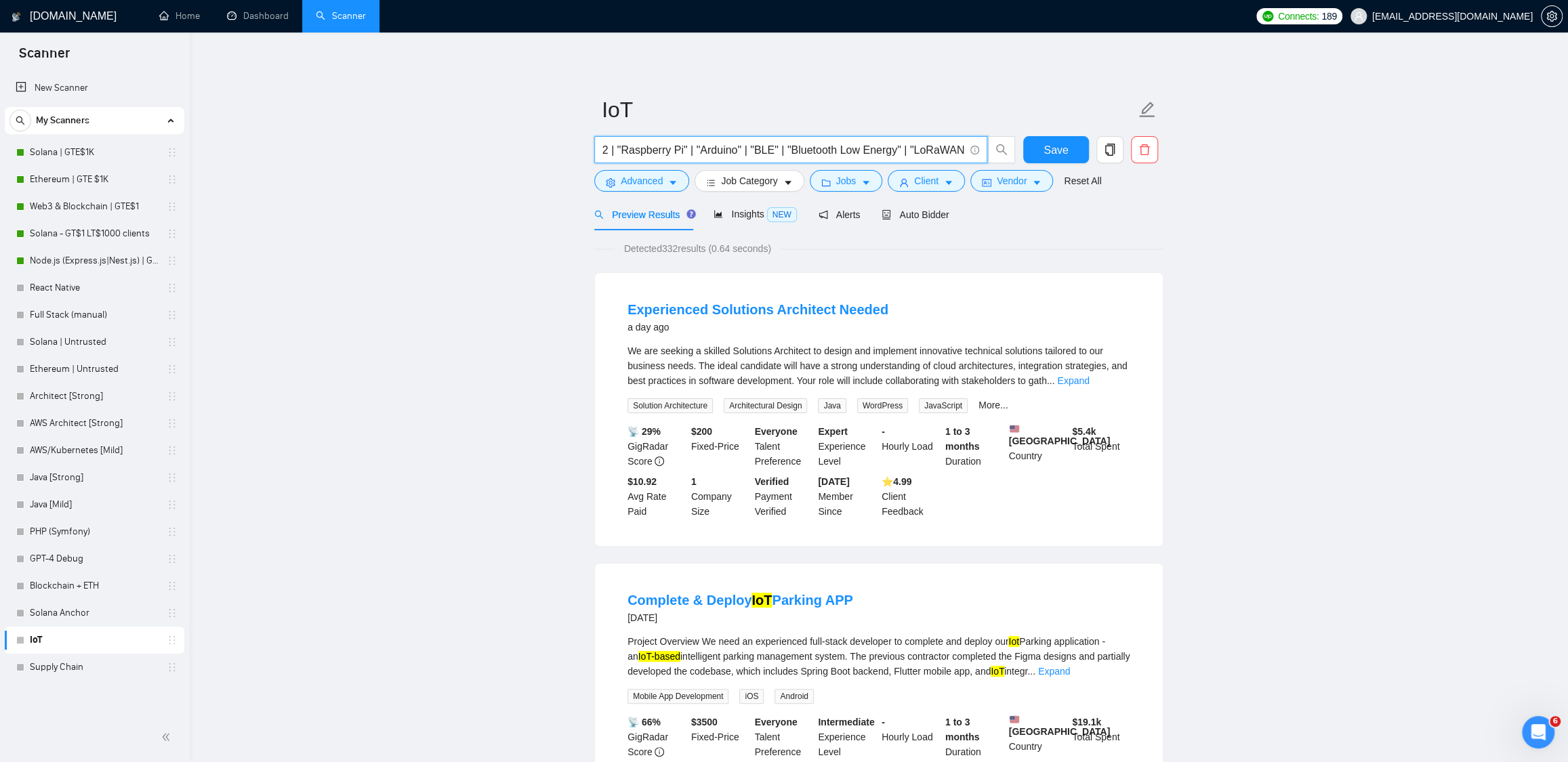
click at [815, 147] on input "(IoT* | "Internet of Things" | "smart devices" | "connected devices" | M2M* | "…" at bounding box center [783, 149] width 362 height 17
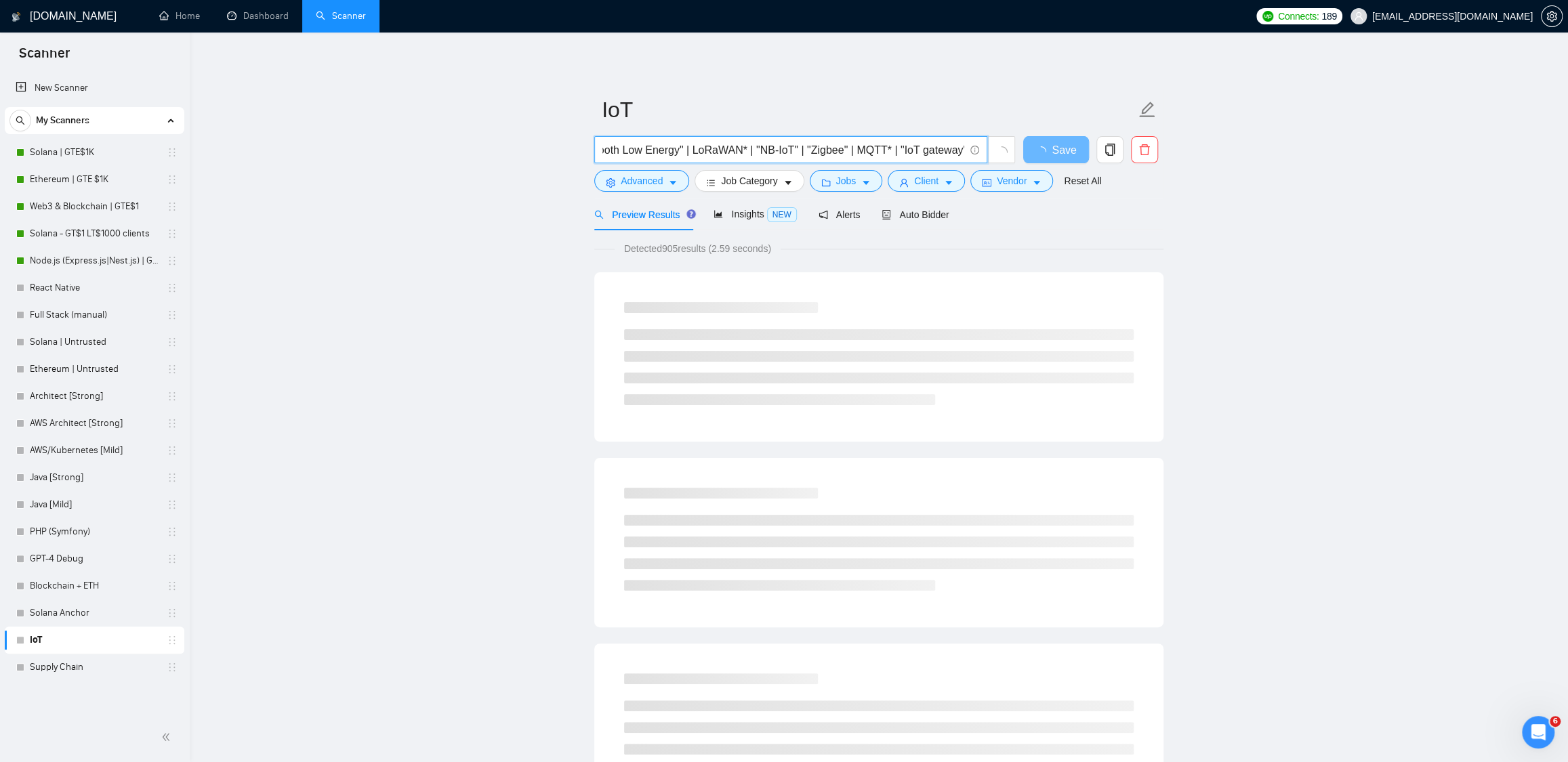
scroll to position [0, 1384]
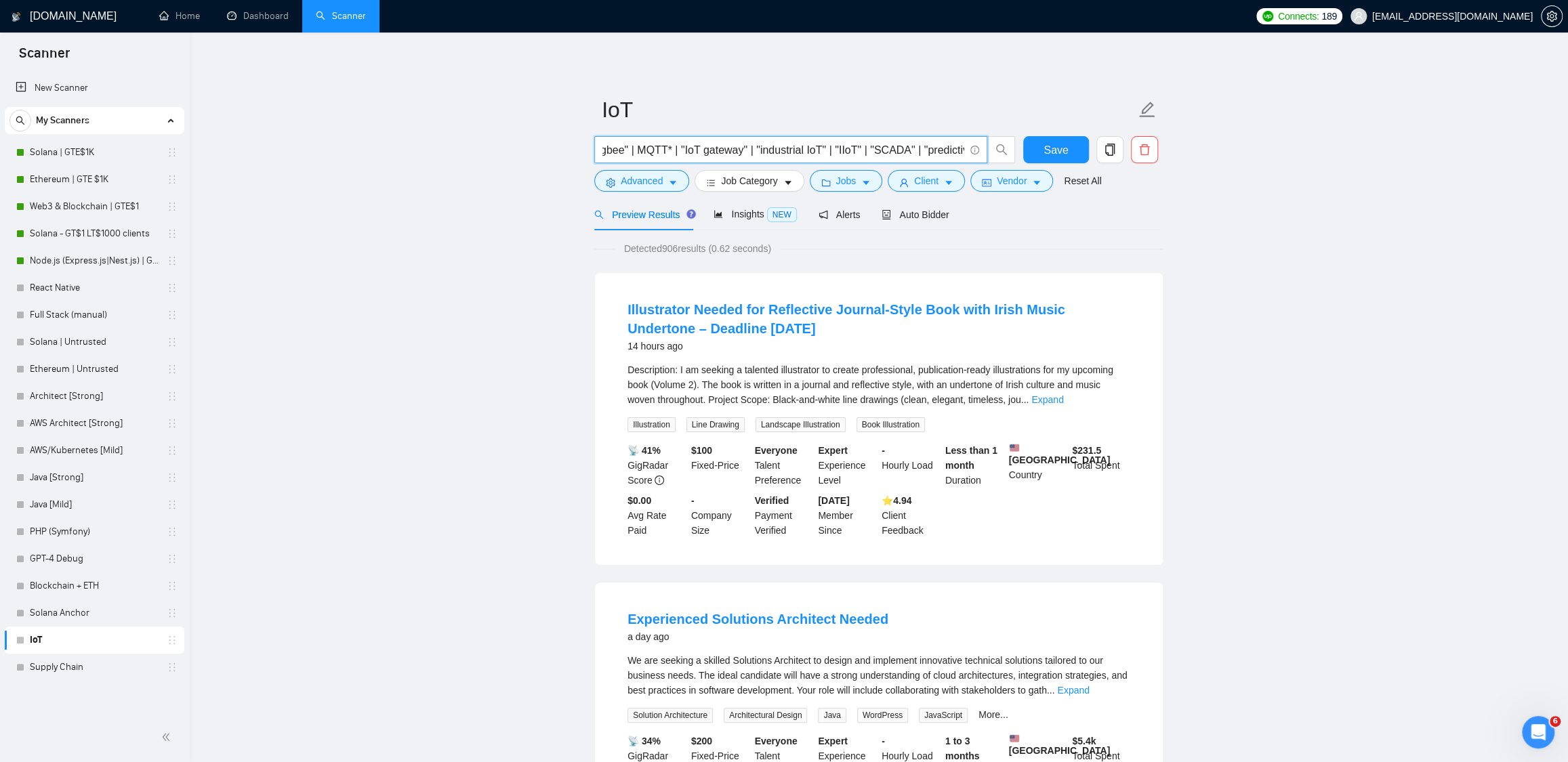
drag, startPoint x: 721, startPoint y: 148, endPoint x: 876, endPoint y: 145, distance: 155.0
click at [876, 145] on input "(IoT* | "Internet of Things" | "smart devices" | "connected devices" | M2M* | "…" at bounding box center [783, 149] width 362 height 17
click at [899, 149] on input "(IoT* | "Internet of Things" | "smart devices" | "connected devices" | M2M* | "…" at bounding box center [783, 149] width 362 height 17
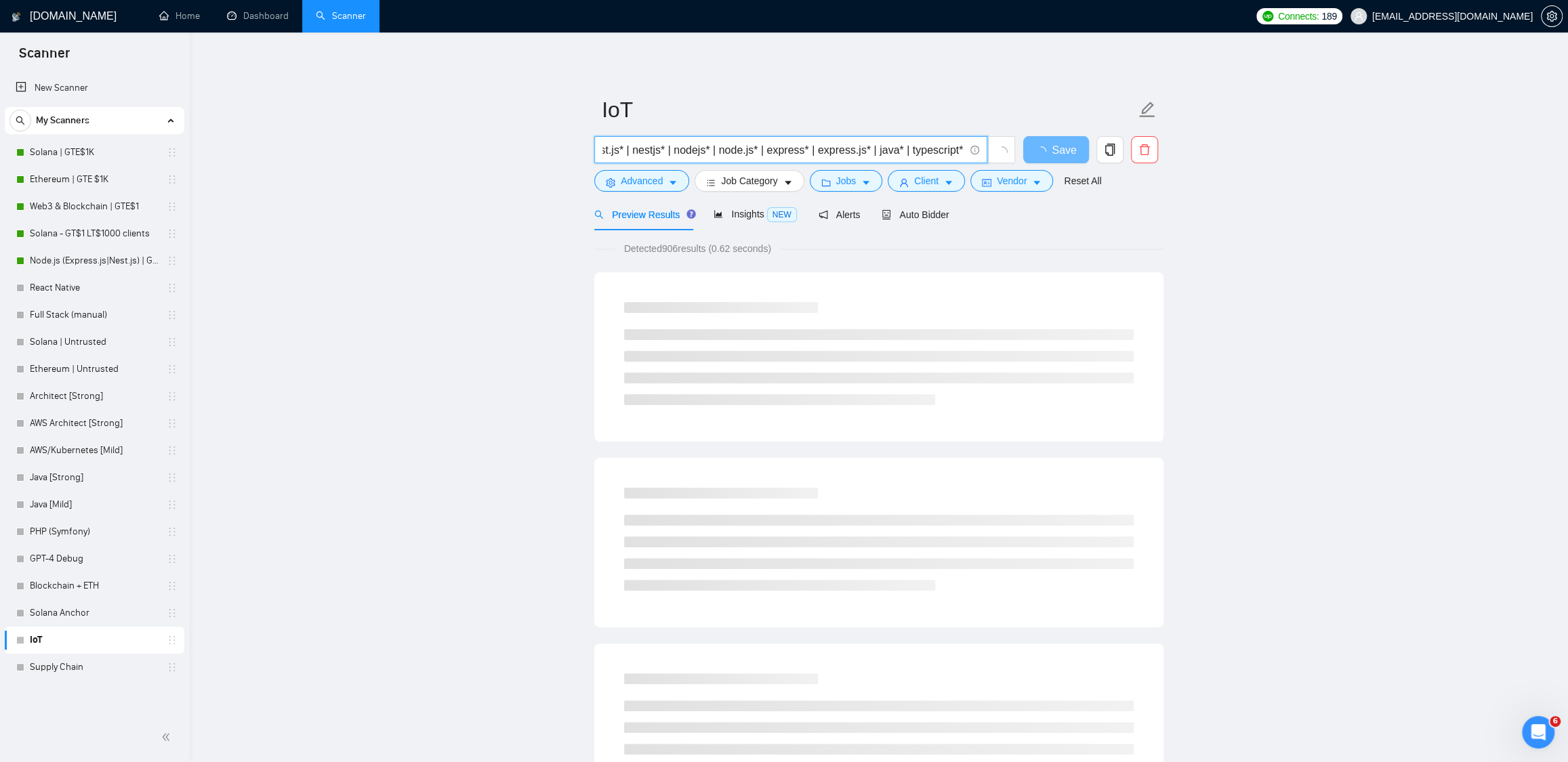
scroll to position [0, 1900]
drag, startPoint x: 809, startPoint y: 149, endPoint x: 861, endPoint y: 154, distance: 52.2
click at [861, 154] on input "(IoT* | "Internet of Things" | "smart devices" | "connected devices" | M2M* | "…" at bounding box center [783, 149] width 362 height 17
drag, startPoint x: 678, startPoint y: 151, endPoint x: 486, endPoint y: 147, distance: 192.0
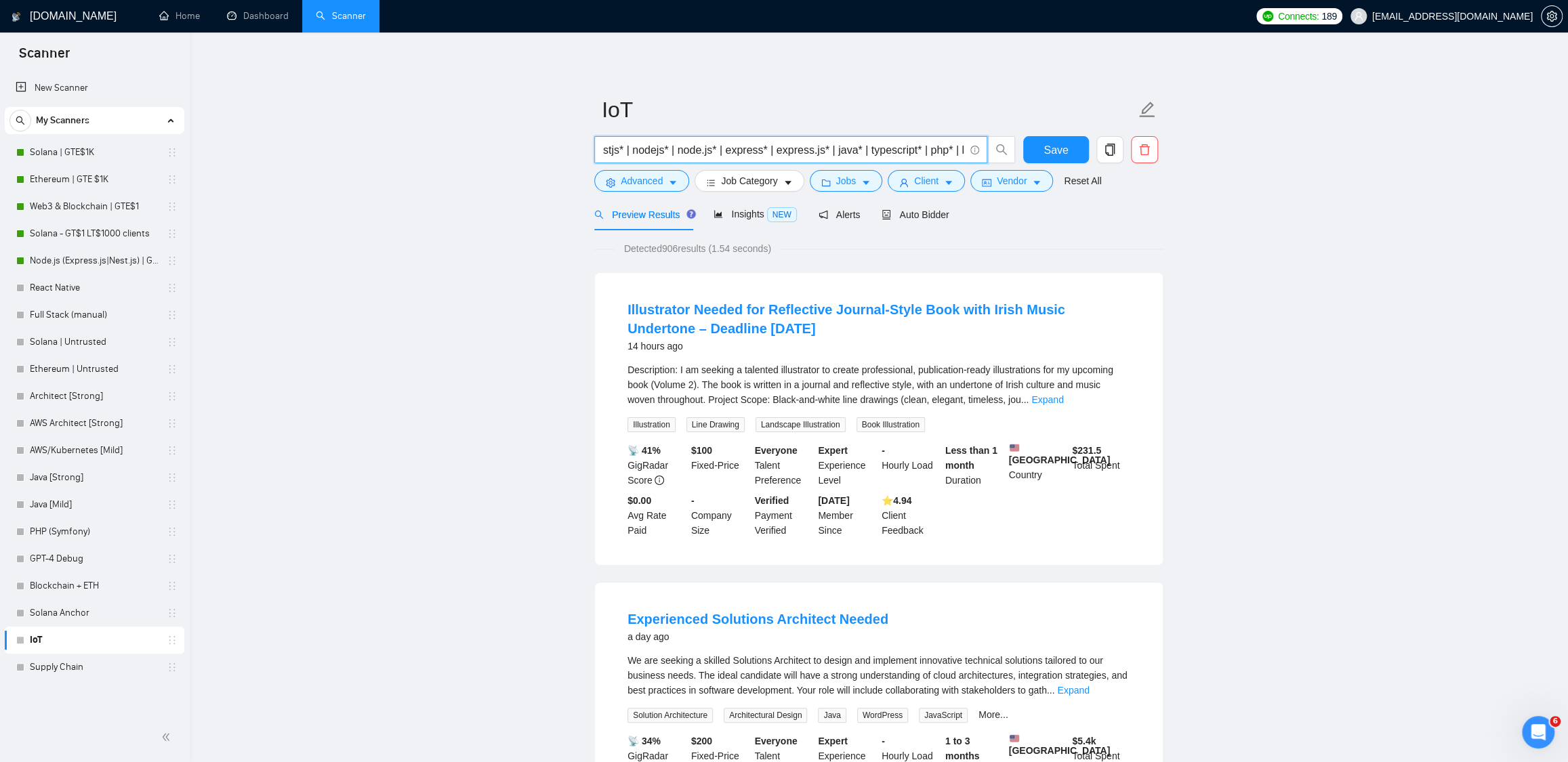
scroll to position [0, 0]
click at [657, 149] on input "(IoT* | "Internet of Things" | "smart devices" | "connected devices" | M2M* | "…" at bounding box center [783, 149] width 362 height 17
click at [873, 149] on input "(IoT* | "Internet of Things" | "smart devices" | "connected devices" | M2M* | "…" at bounding box center [783, 149] width 362 height 17
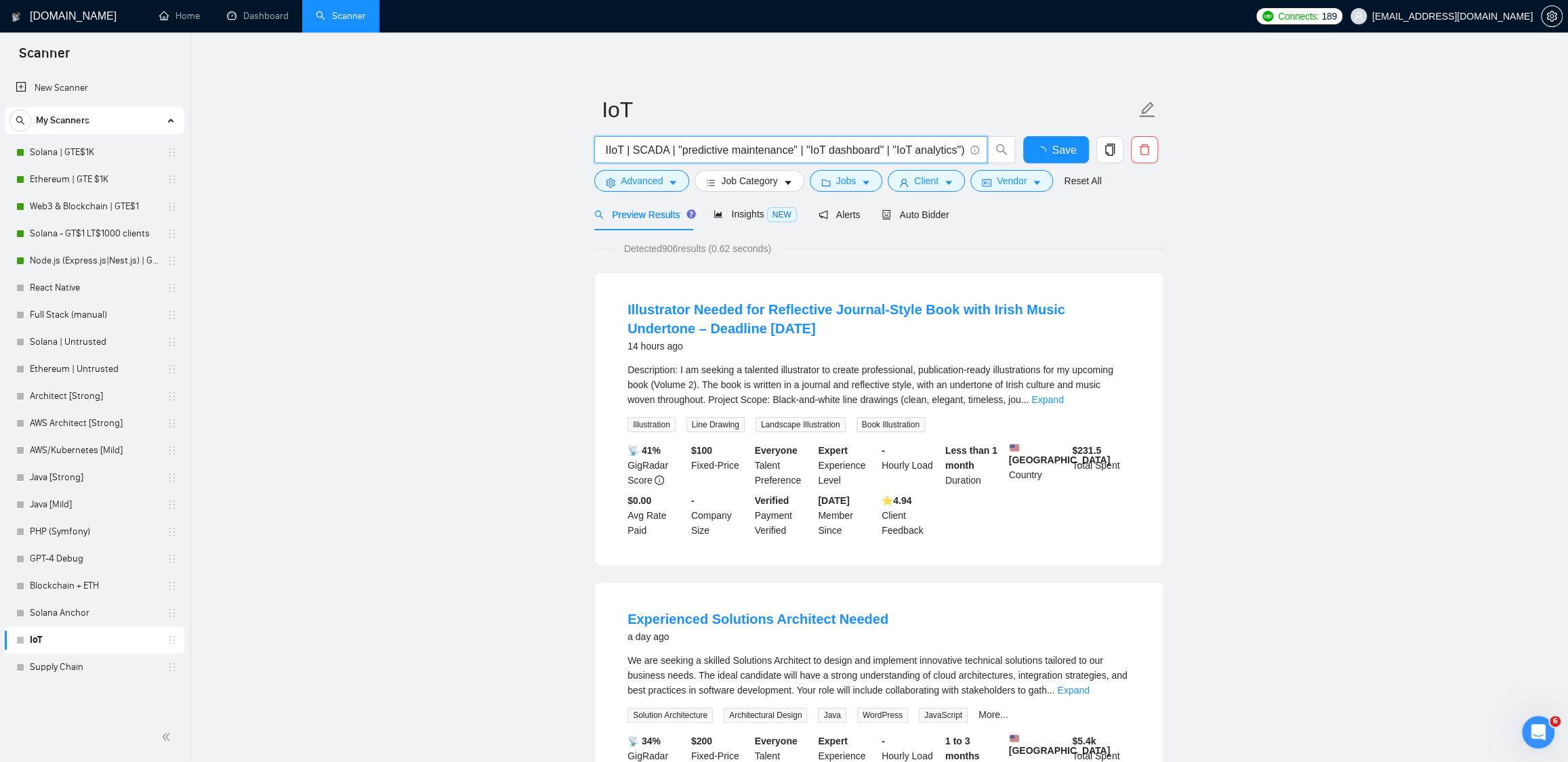
drag, startPoint x: 850, startPoint y: 149, endPoint x: 934, endPoint y: 149, distance: 84.0
click at [934, 149] on input "(IoT* | "Internet of Things" | "smart devices" | "connected devices" | M2M* | "…" at bounding box center [783, 149] width 362 height 17
click at [914, 147] on input "(IoT* | "Internet of Things" | "smart devices" | "connected devices" | M2M* | "…" at bounding box center [783, 149] width 362 height 17
type input "(IoT* | "Internet of Things" | "smart devices" | "connected devices" | M2M* | "…"
click at [1047, 148] on span "Save" at bounding box center [1056, 149] width 24 height 17
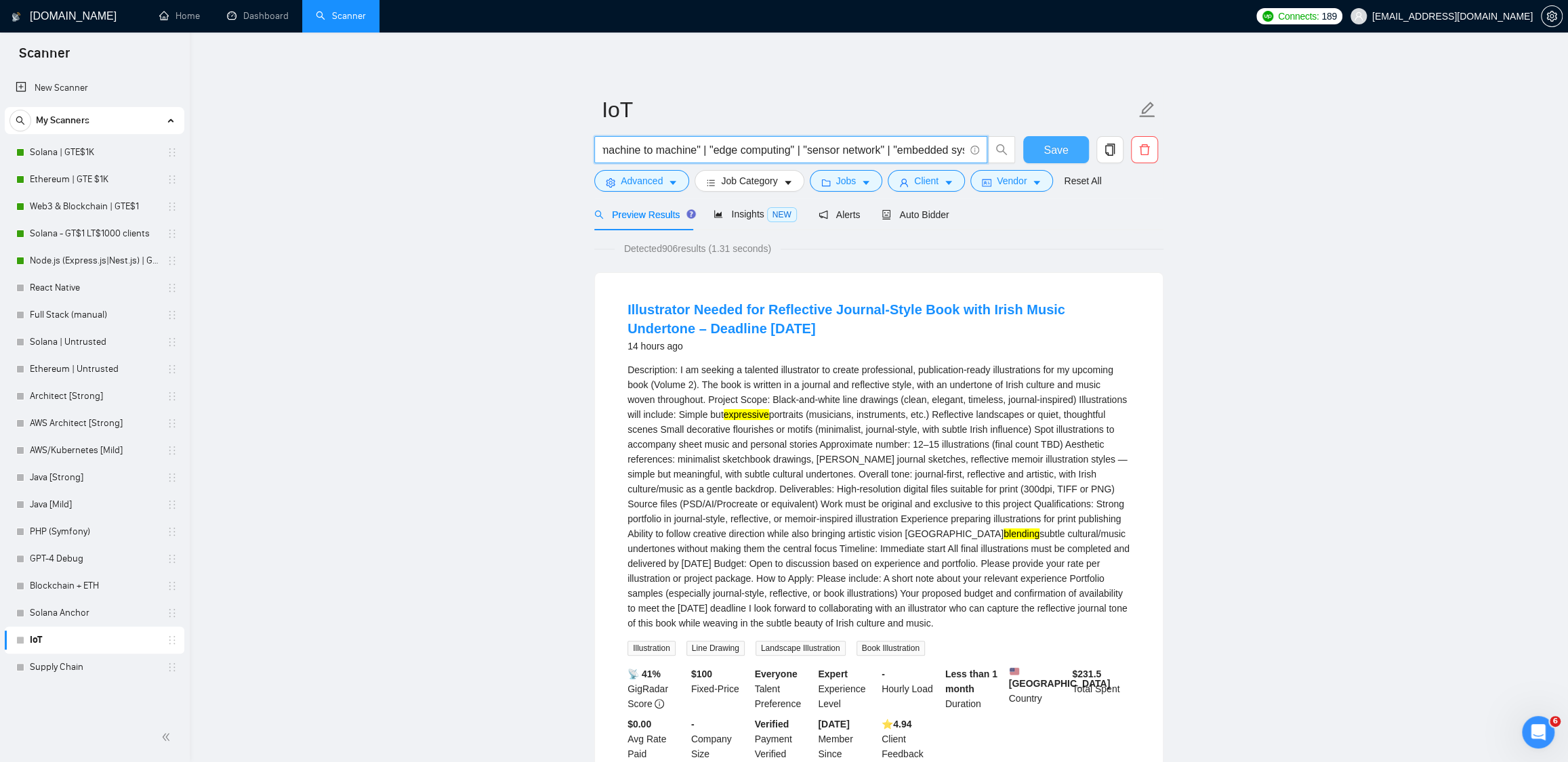
scroll to position [0, 1825]
drag, startPoint x: 927, startPoint y: 148, endPoint x: 1067, endPoint y: 147, distance: 140.0
click at [1067, 147] on div "(IoT* | "Internet of Things" | "smart devices" | "connected devices" | M2M* | "…" at bounding box center [876, 152] width 569 height 34
click at [811, 143] on input "(IoT* | "Internet of Things" | "smart devices" | "connected devices" | M2M* | "…" at bounding box center [783, 149] width 362 height 17
drag, startPoint x: 709, startPoint y: 146, endPoint x: 690, endPoint y: 148, distance: 19.1
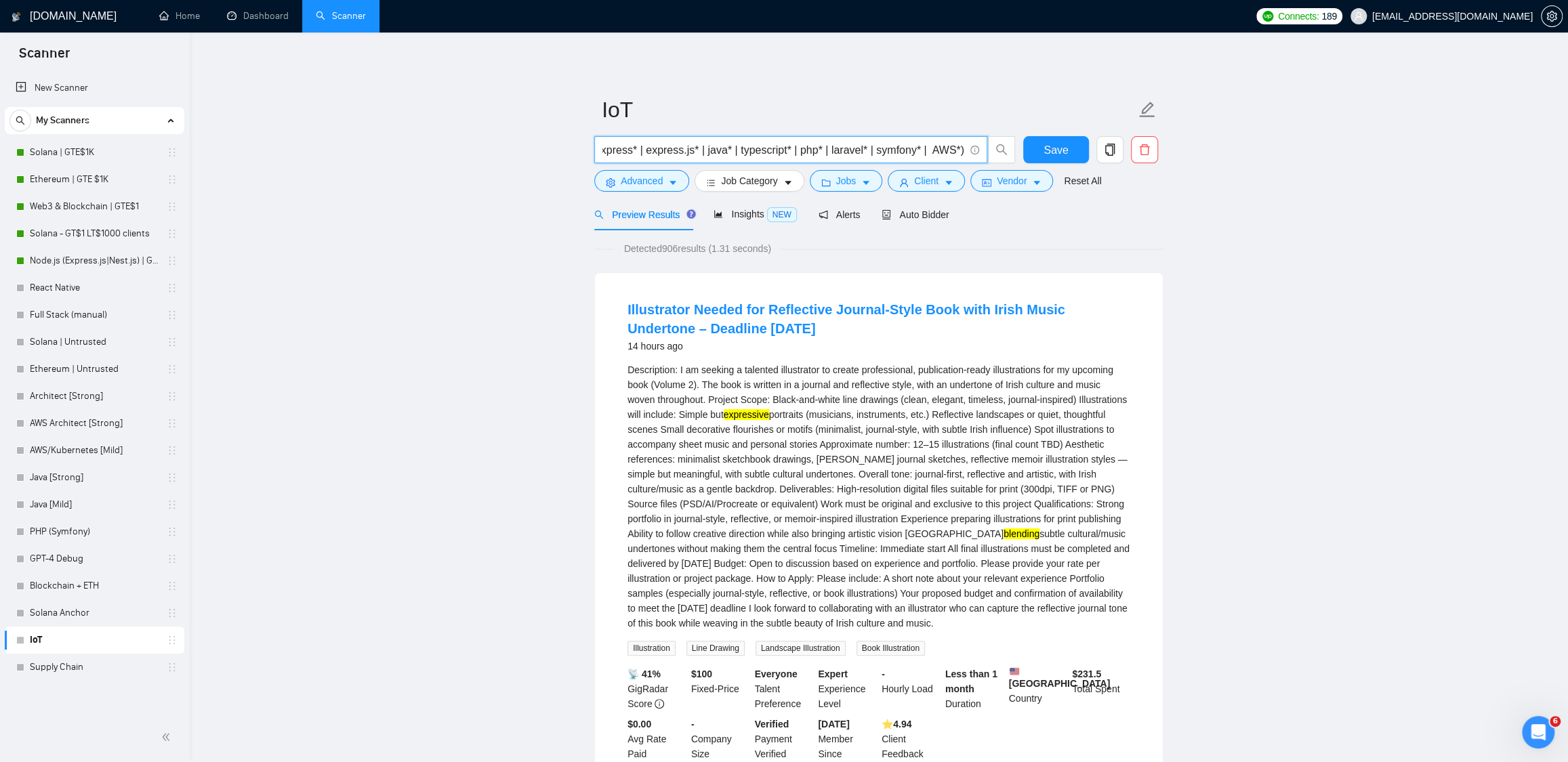
click at [698, 147] on input "(IoT* | "Internet of Things" | "smart devices" | "connected devices" | M2M* | "…" at bounding box center [783, 149] width 362 height 17
drag, startPoint x: 684, startPoint y: 150, endPoint x: 870, endPoint y: 143, distance: 186.1
click at [870, 143] on input "(IoT* | "Internet of Things" | "smart devices" | "connected devices" | M2M* | "…" at bounding box center [783, 149] width 362 height 17
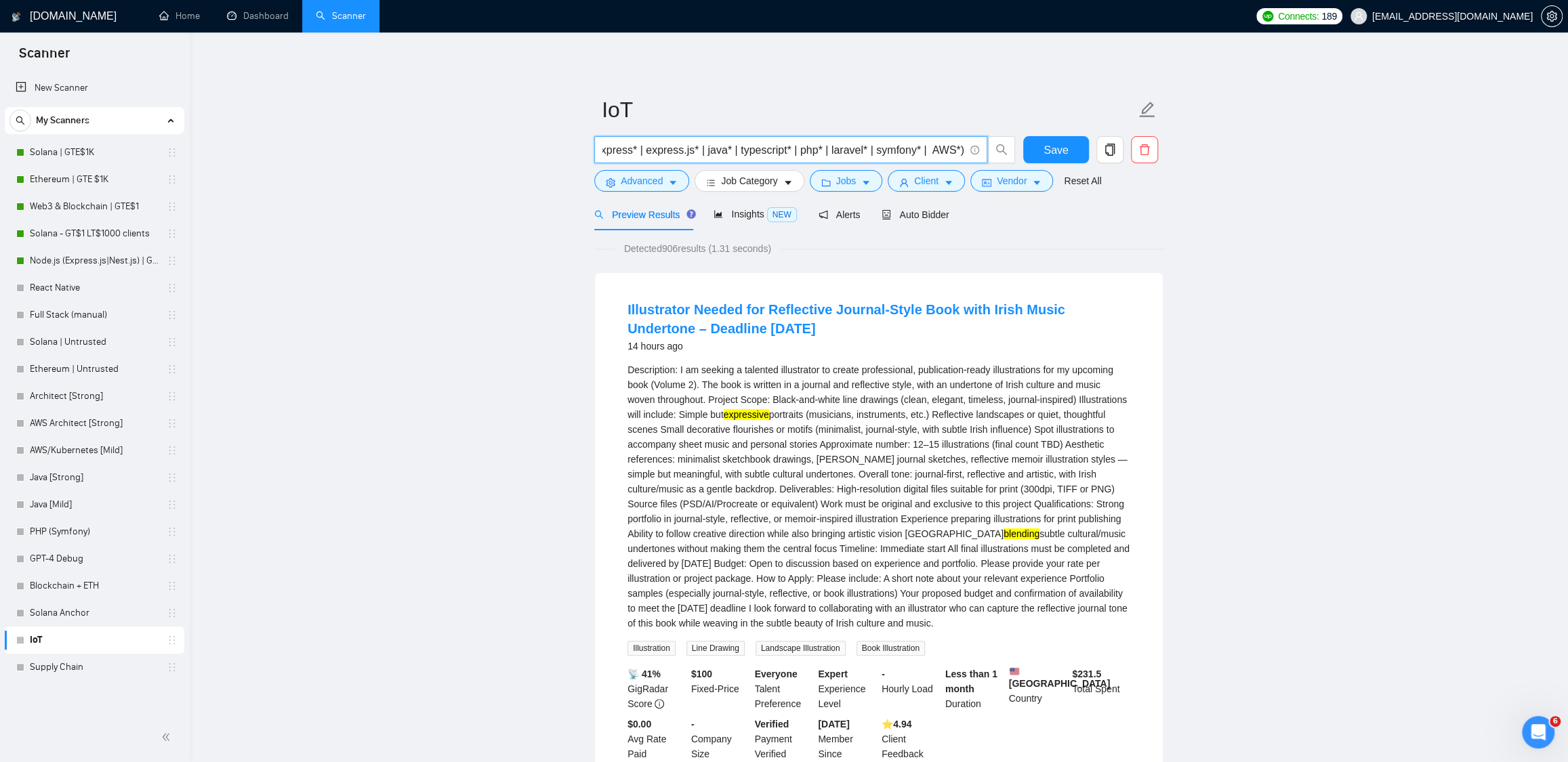
drag, startPoint x: 905, startPoint y: 142, endPoint x: 936, endPoint y: 144, distance: 31.1
click at [942, 145] on input "(IoT* | "Internet of Things" | "smart devices" | "connected devices" | M2M* | "…" at bounding box center [783, 149] width 362 height 17
click at [799, 145] on input "(IoT* | "Internet of Things" | "smart devices" | "connected devices" | M2M* | "…" at bounding box center [783, 149] width 362 height 17
click at [653, 152] on input "(IoT* | "Internet of Things" | "smart devices" | "connected devices" | M2M* | "…" at bounding box center [783, 149] width 362 height 17
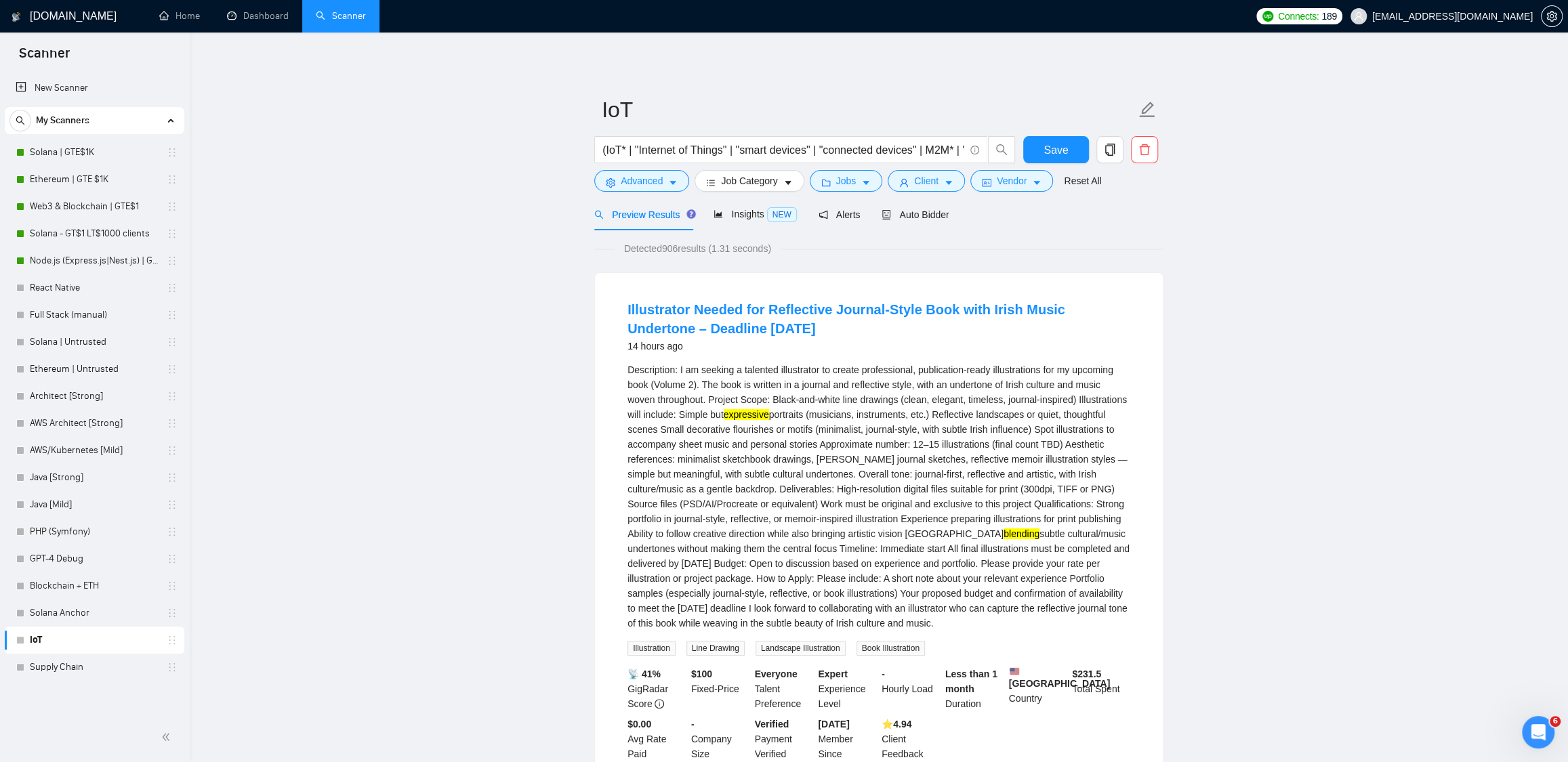
click at [1004, 539] on mark "blending" at bounding box center [1022, 533] width 36 height 11
copy mark "blending"
click at [1062, 159] on button "Save" at bounding box center [1056, 149] width 65 height 27
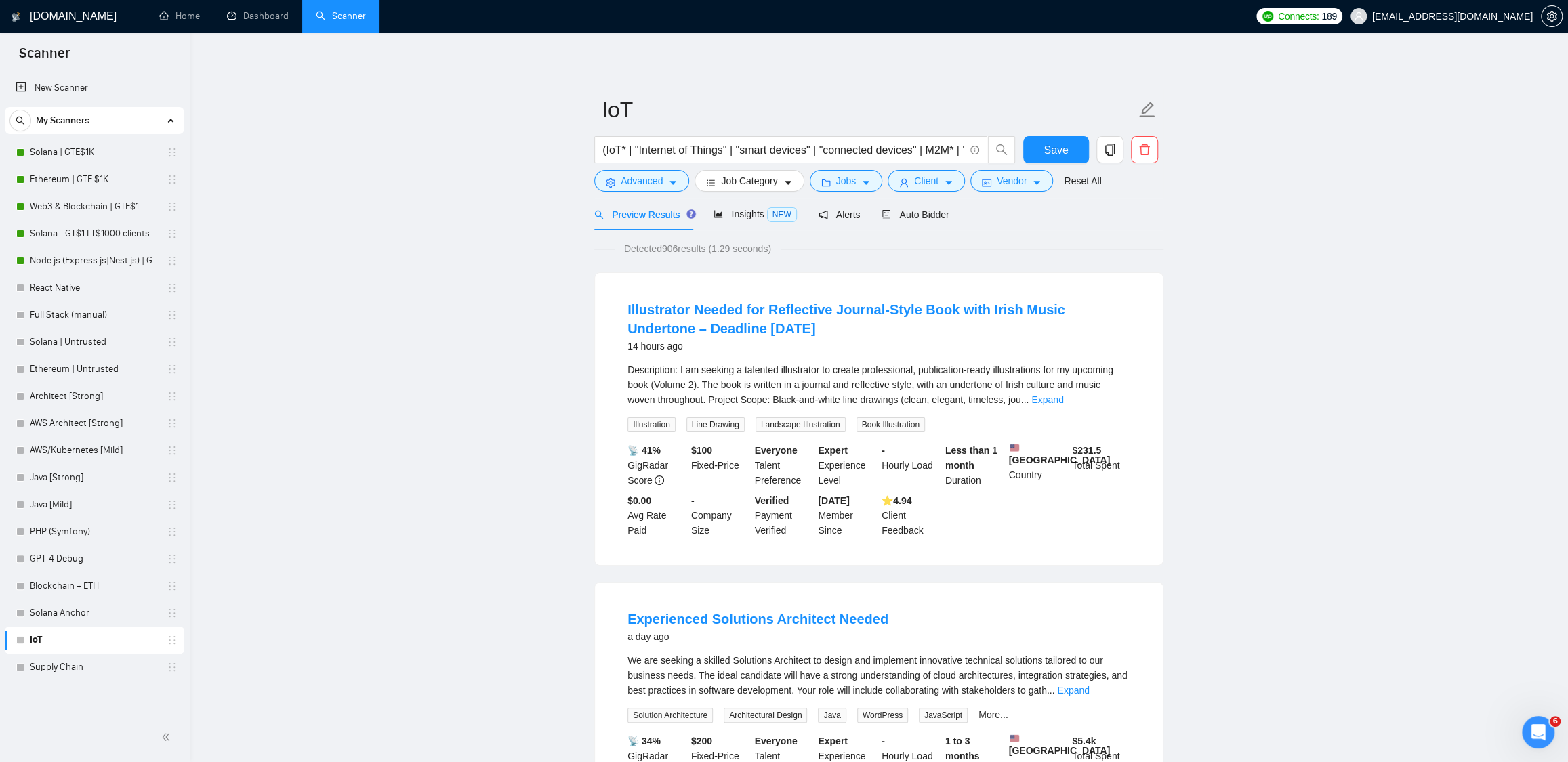
click at [1064, 403] on link "Expand" at bounding box center [1047, 400] width 32 height 11
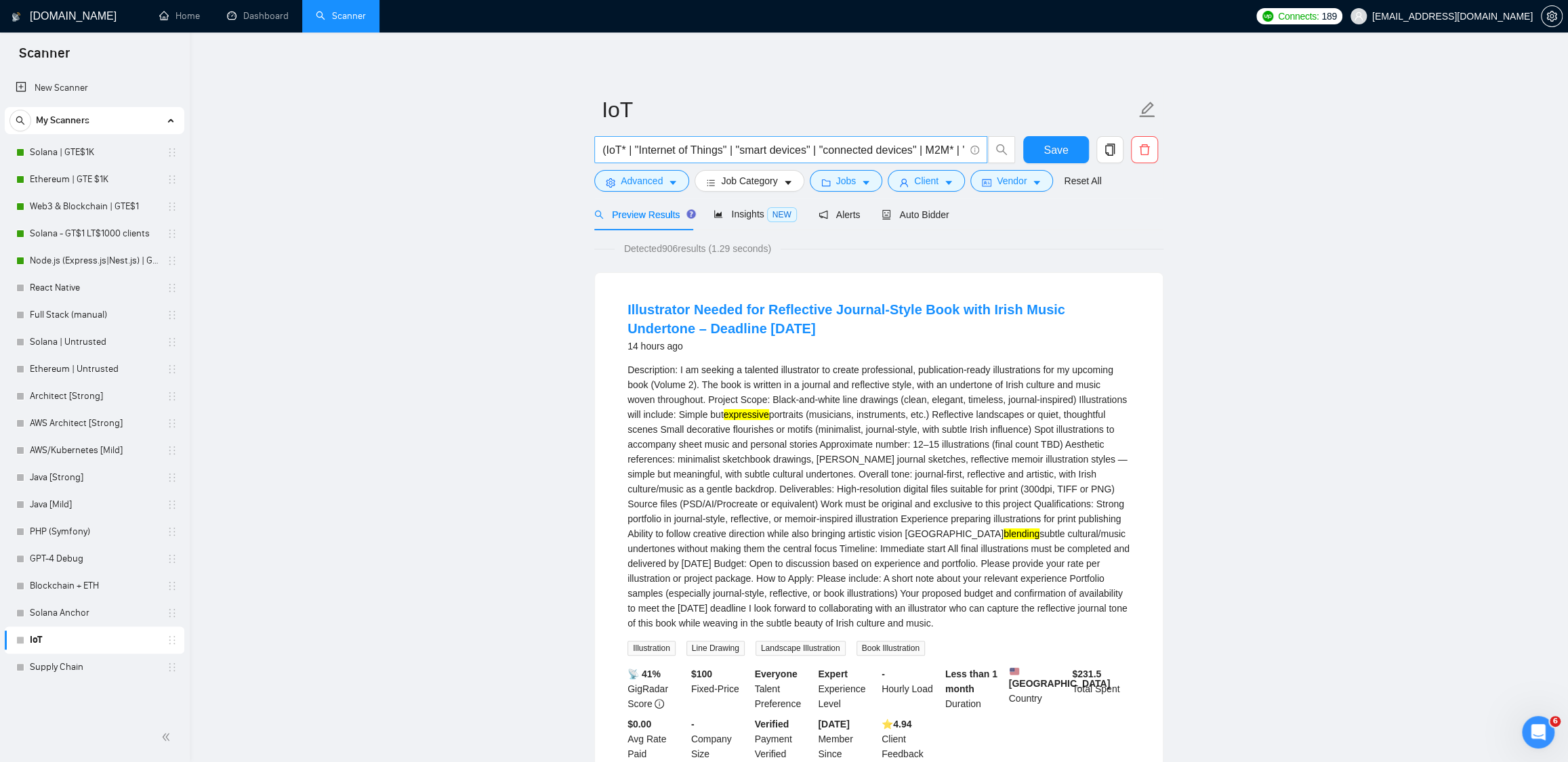
click at [743, 151] on input "(IoT* | "Internet of Things" | "smart devices" | "connected devices" | M2M* | "…" at bounding box center [783, 149] width 362 height 17
click at [738, 183] on span "Job Category" at bounding box center [750, 180] width 57 height 15
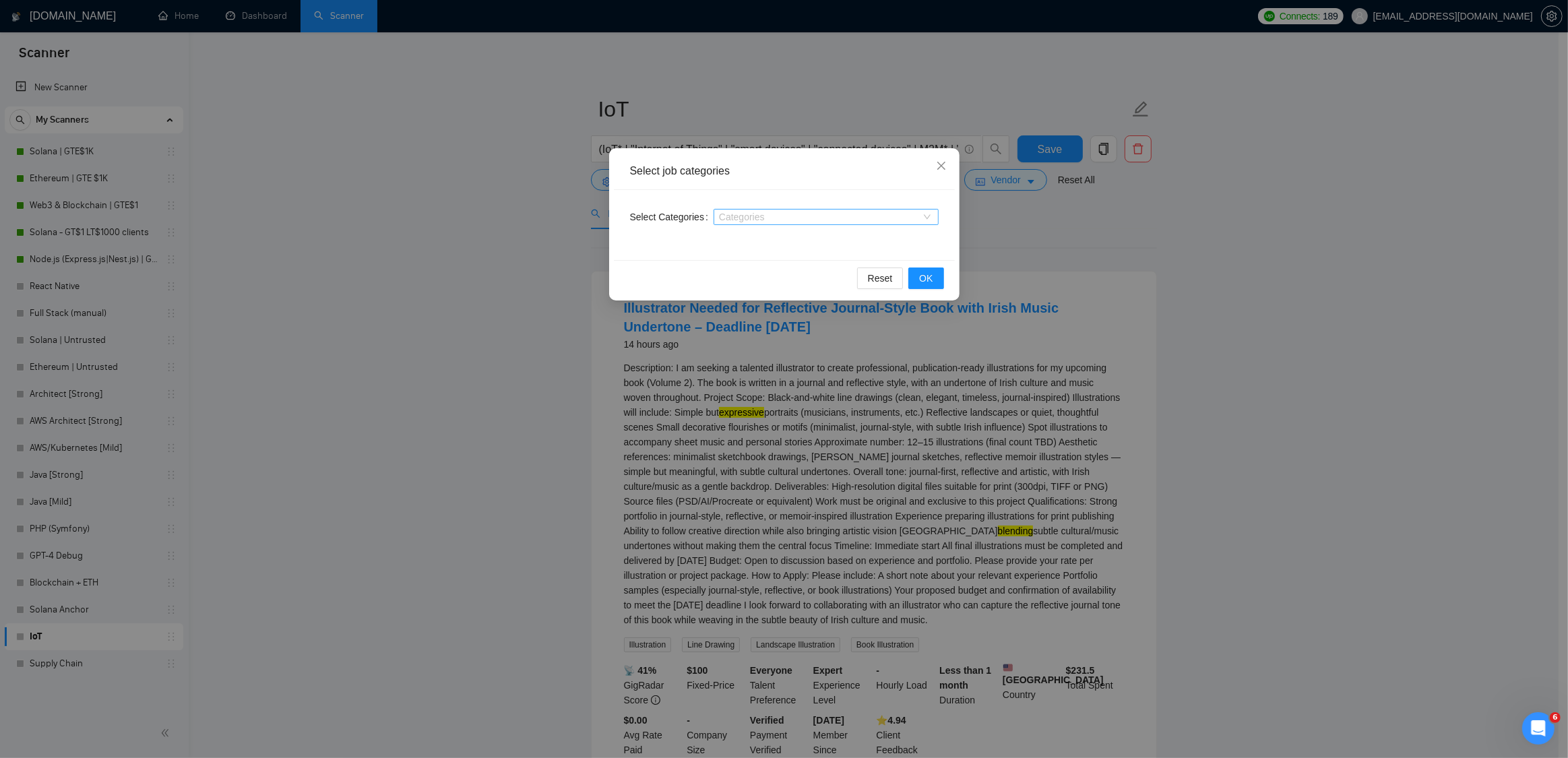
click at [735, 214] on div at bounding box center [819, 217] width 205 height 11
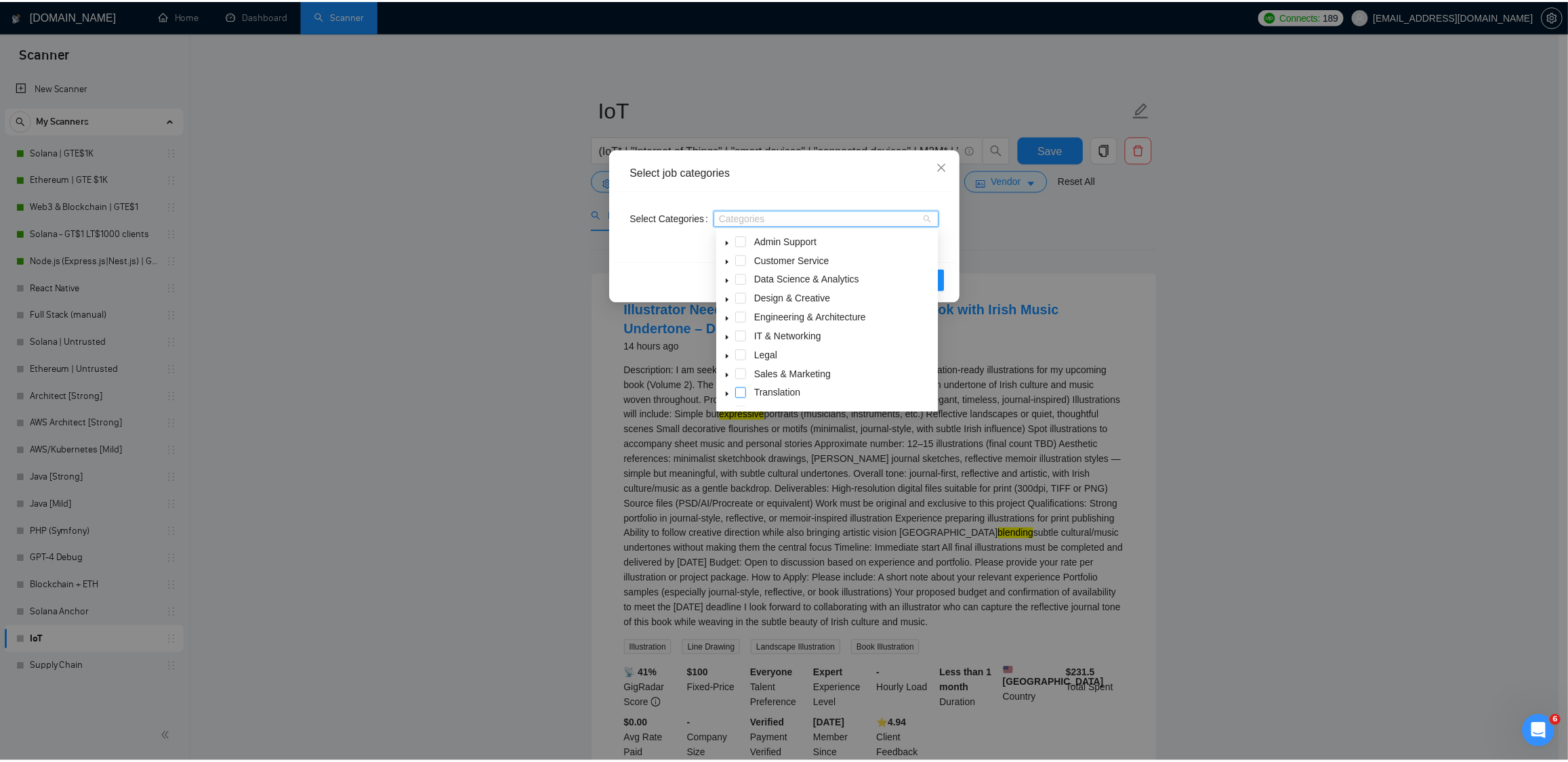
scroll to position [53, 0]
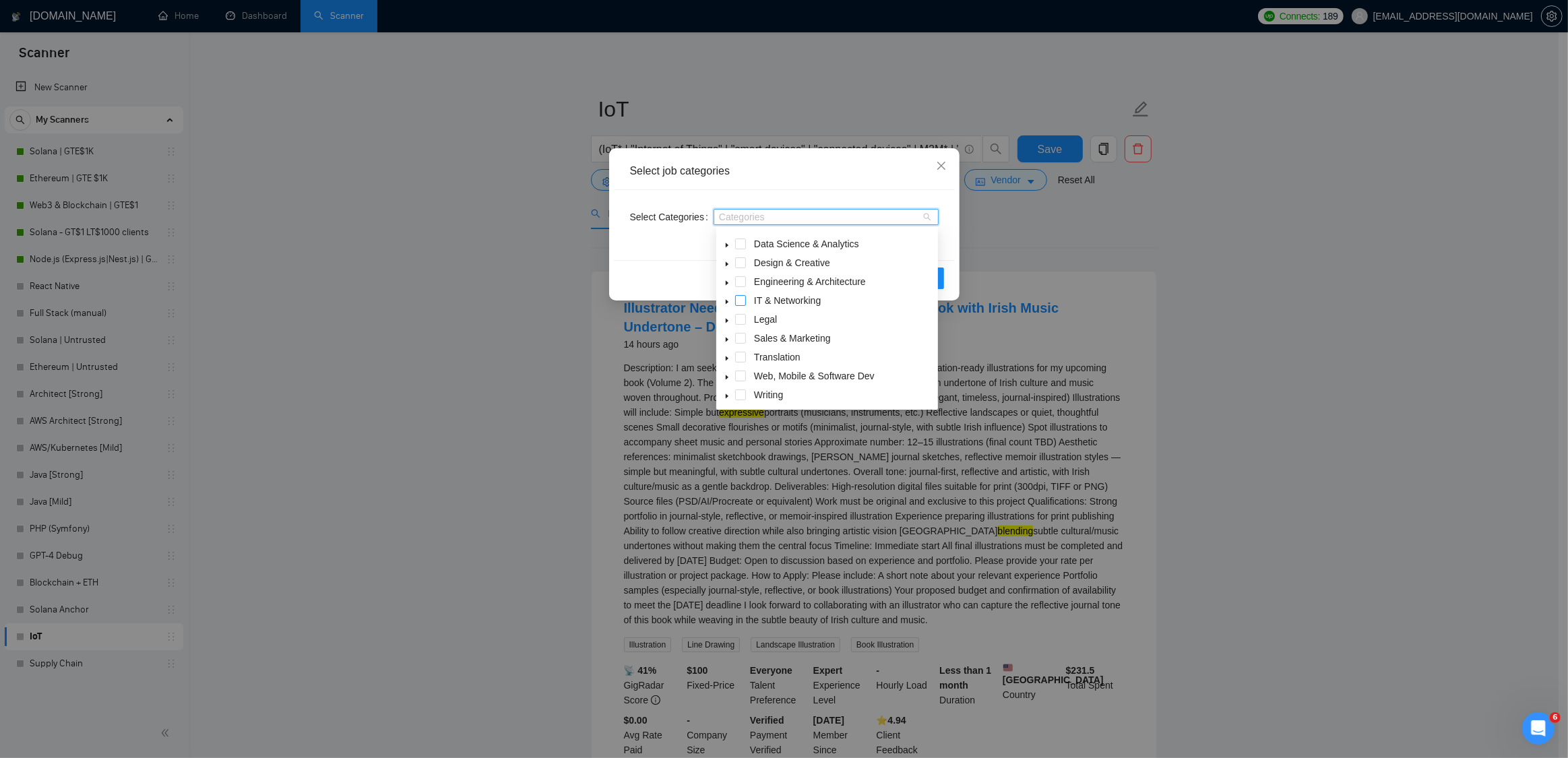
click at [742, 300] on span at bounding box center [740, 300] width 11 height 11
click at [744, 376] on span at bounding box center [740, 375] width 11 height 11
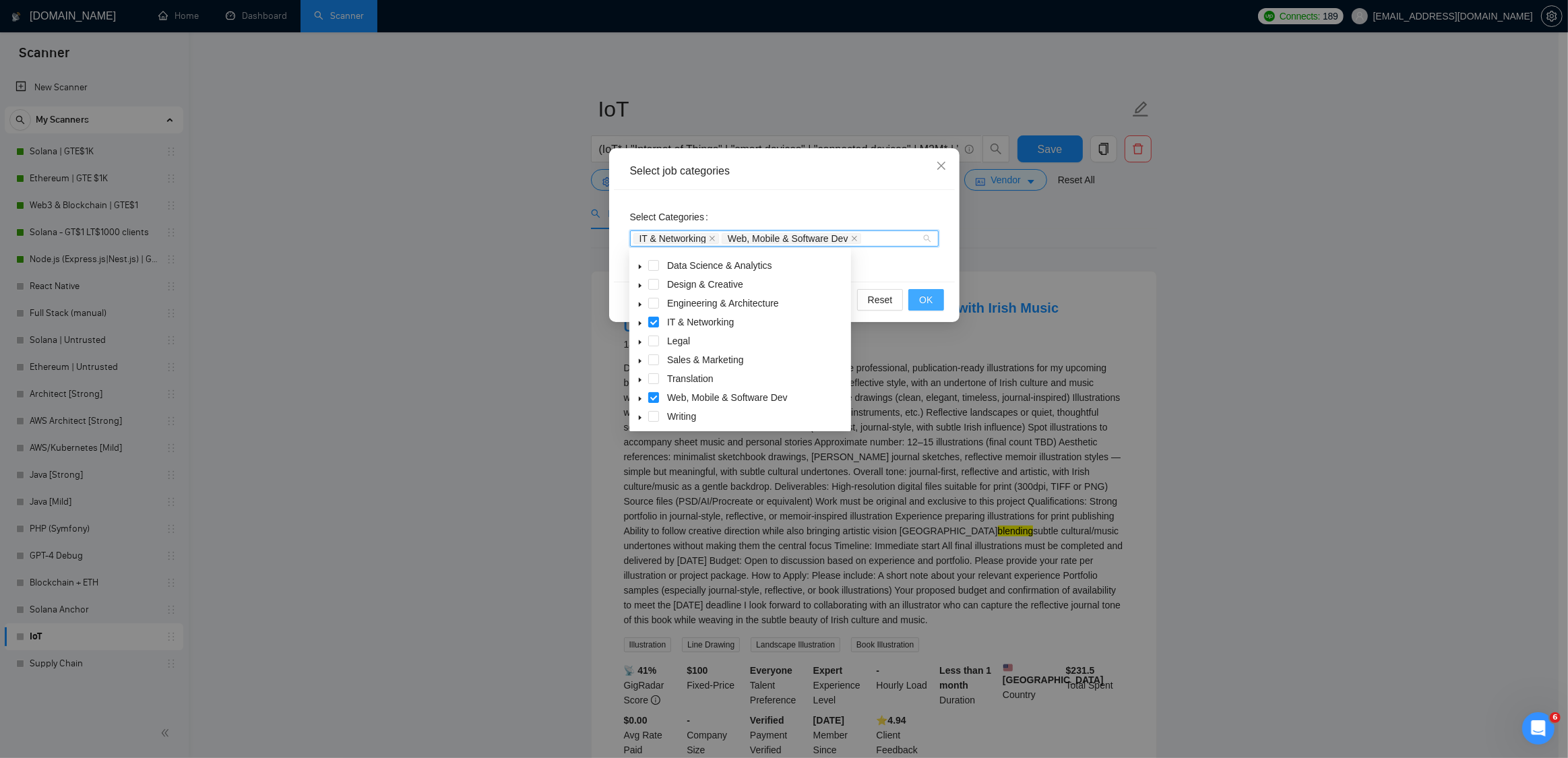
click at [932, 299] on span "OK" at bounding box center [926, 299] width 14 height 15
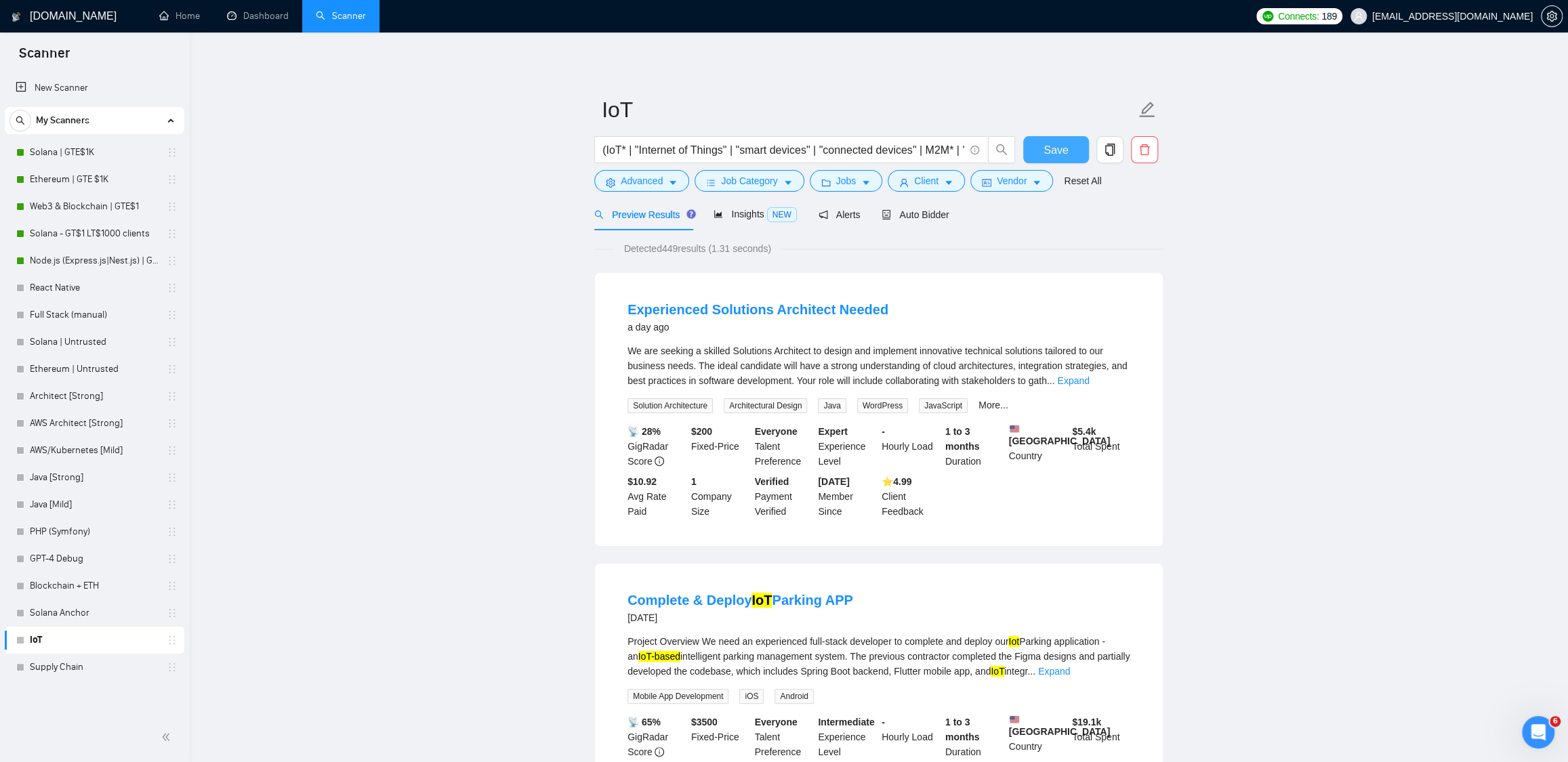
click at [1058, 147] on span "Save" at bounding box center [1056, 149] width 24 height 17
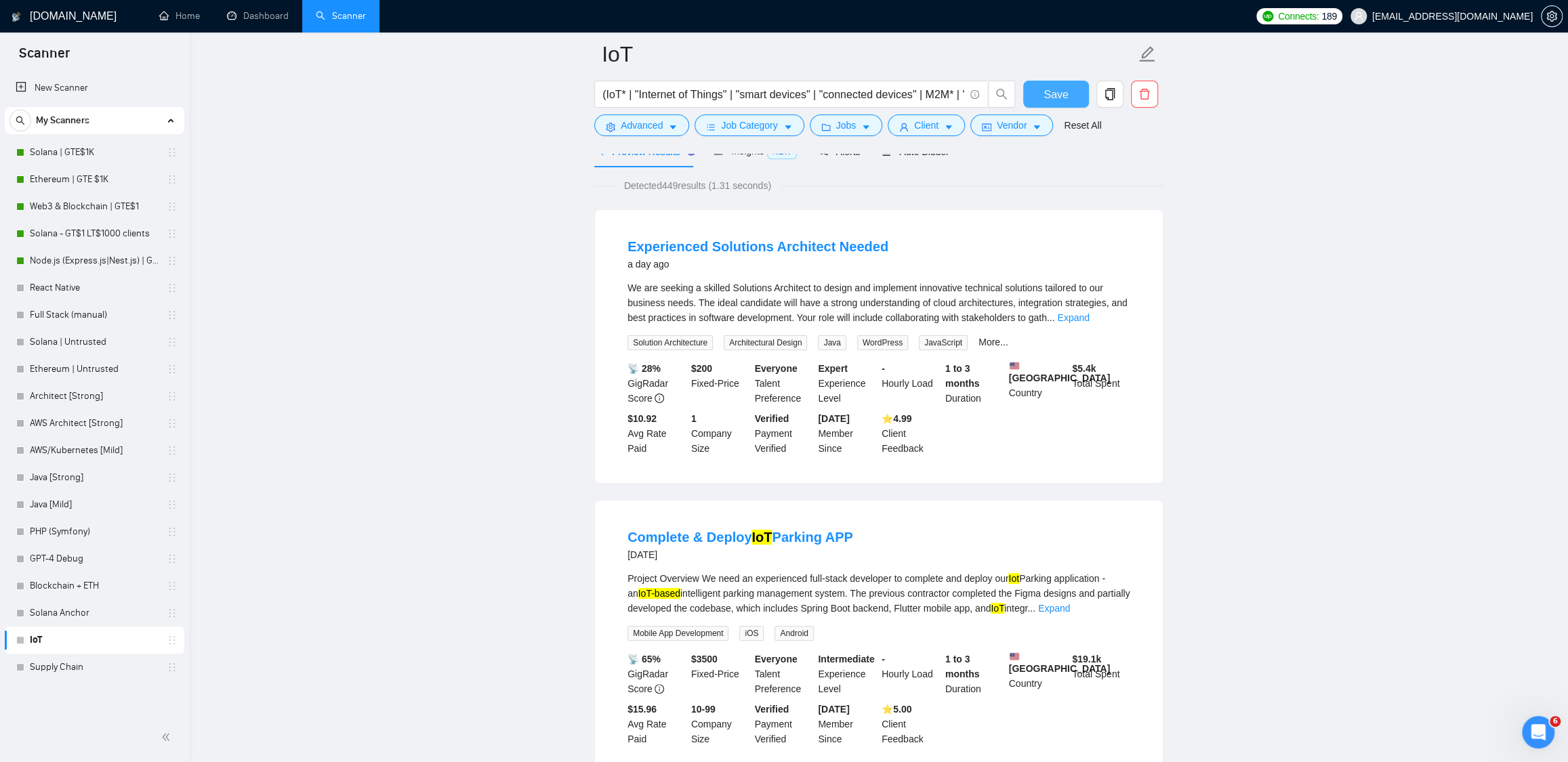
scroll to position [85, 0]
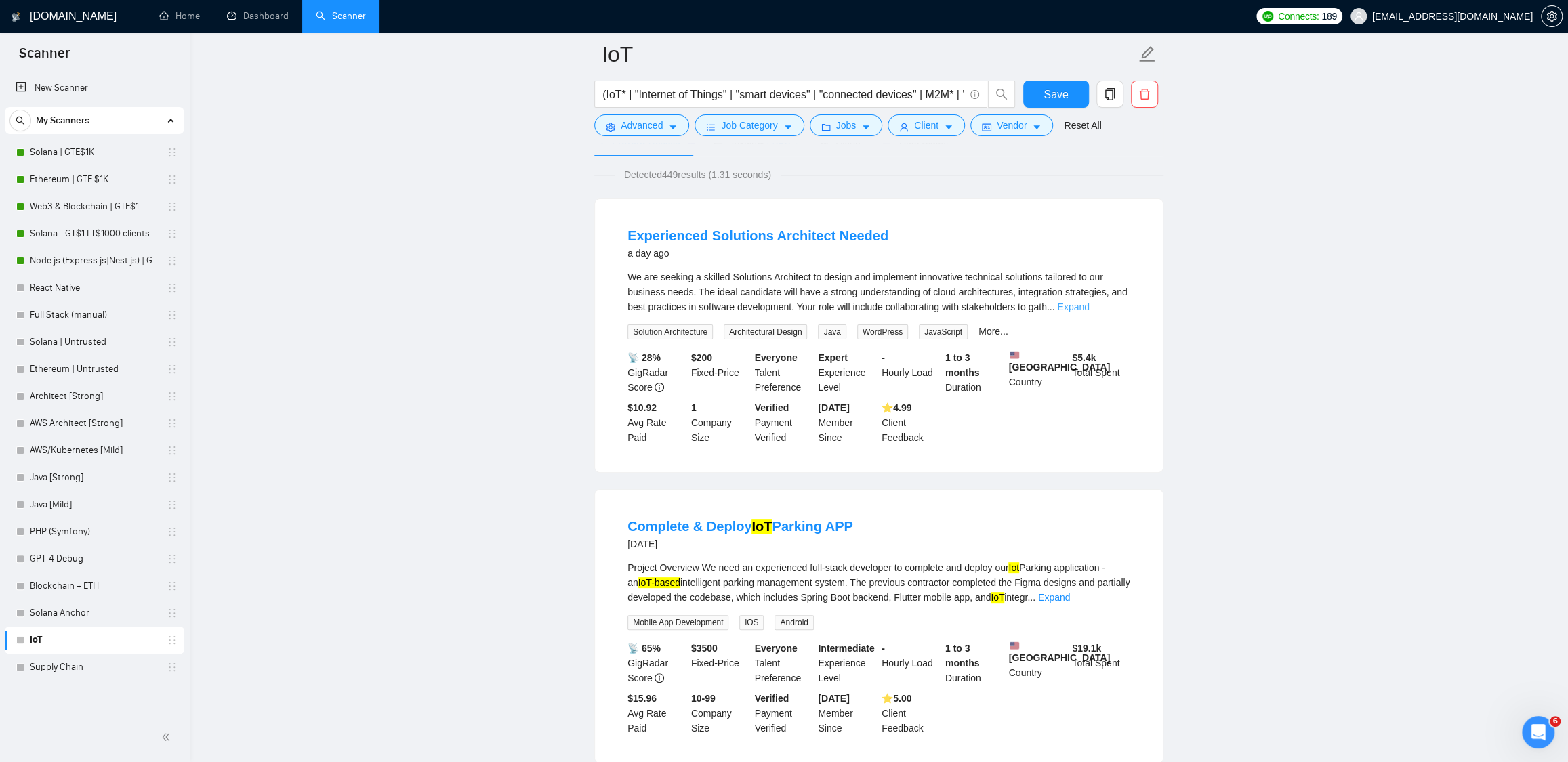
click at [1089, 302] on link "Expand" at bounding box center [1073, 307] width 32 height 11
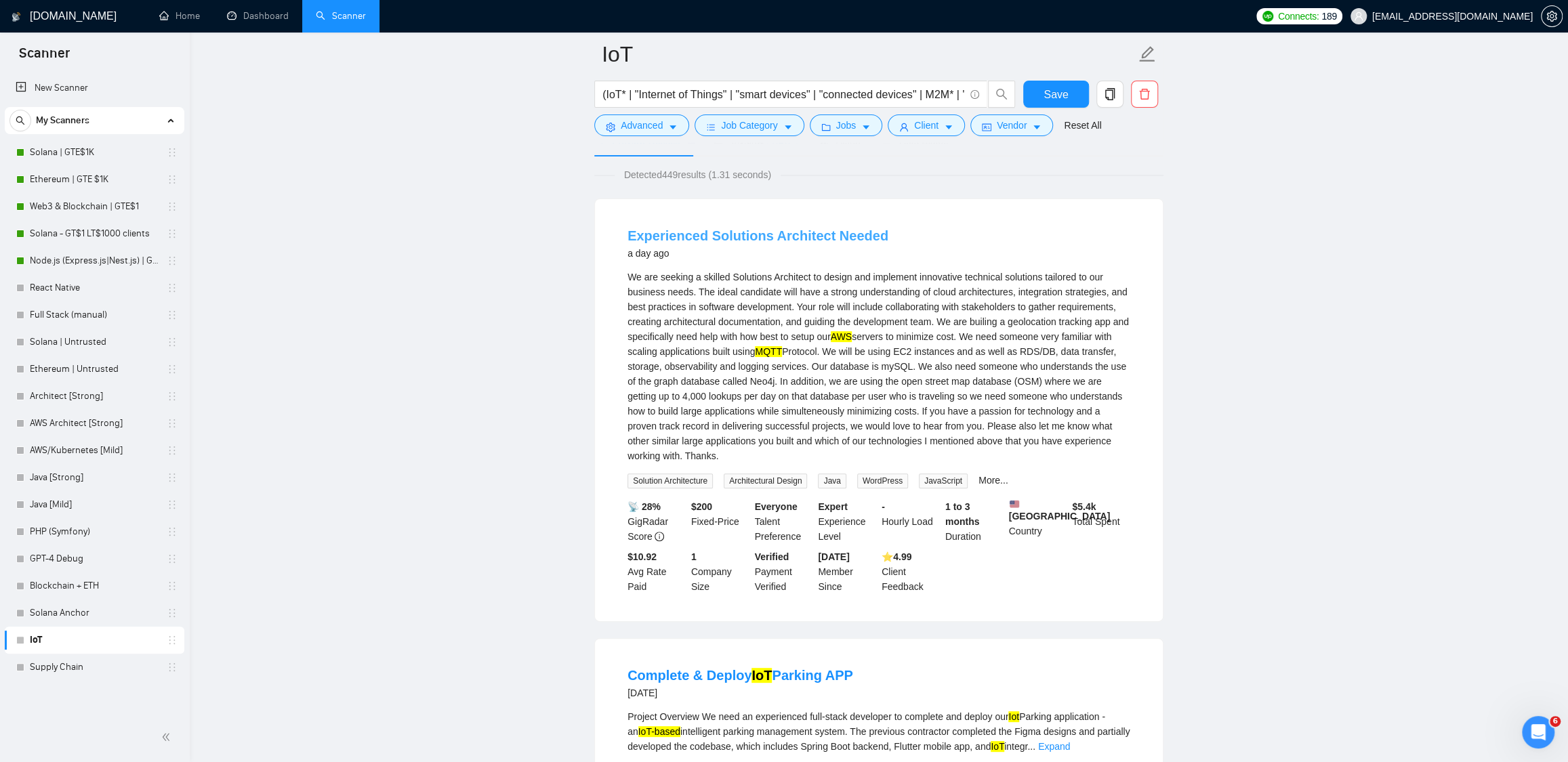
click at [800, 241] on link "Experienced Solutions Architect Needed" at bounding box center [758, 235] width 261 height 15
click at [1144, 306] on li "Experienced Solutions Architect Needed a day ago We are seeking a skilled Solut…" at bounding box center [879, 409] width 536 height 390
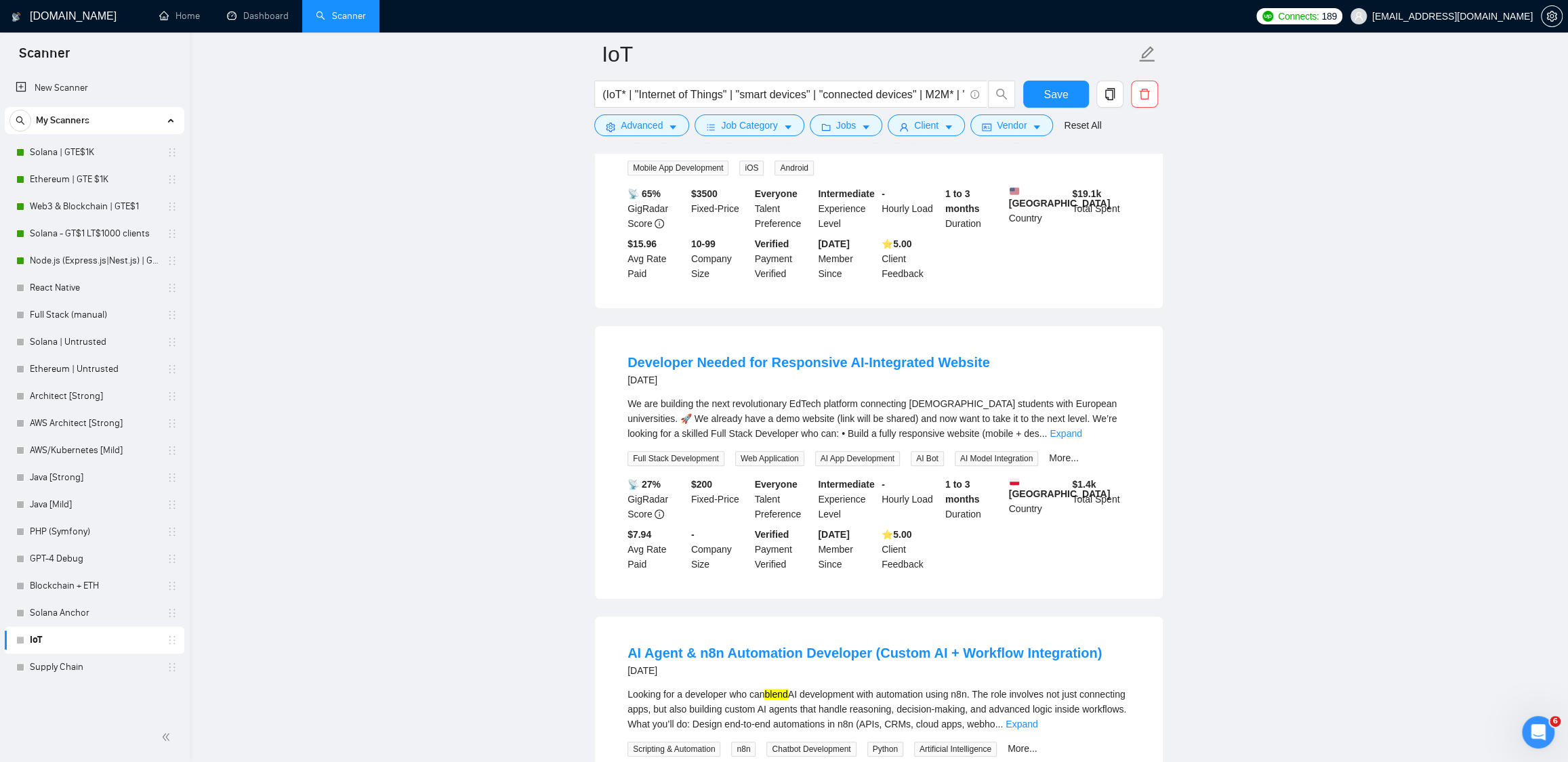
scroll to position [712, 0]
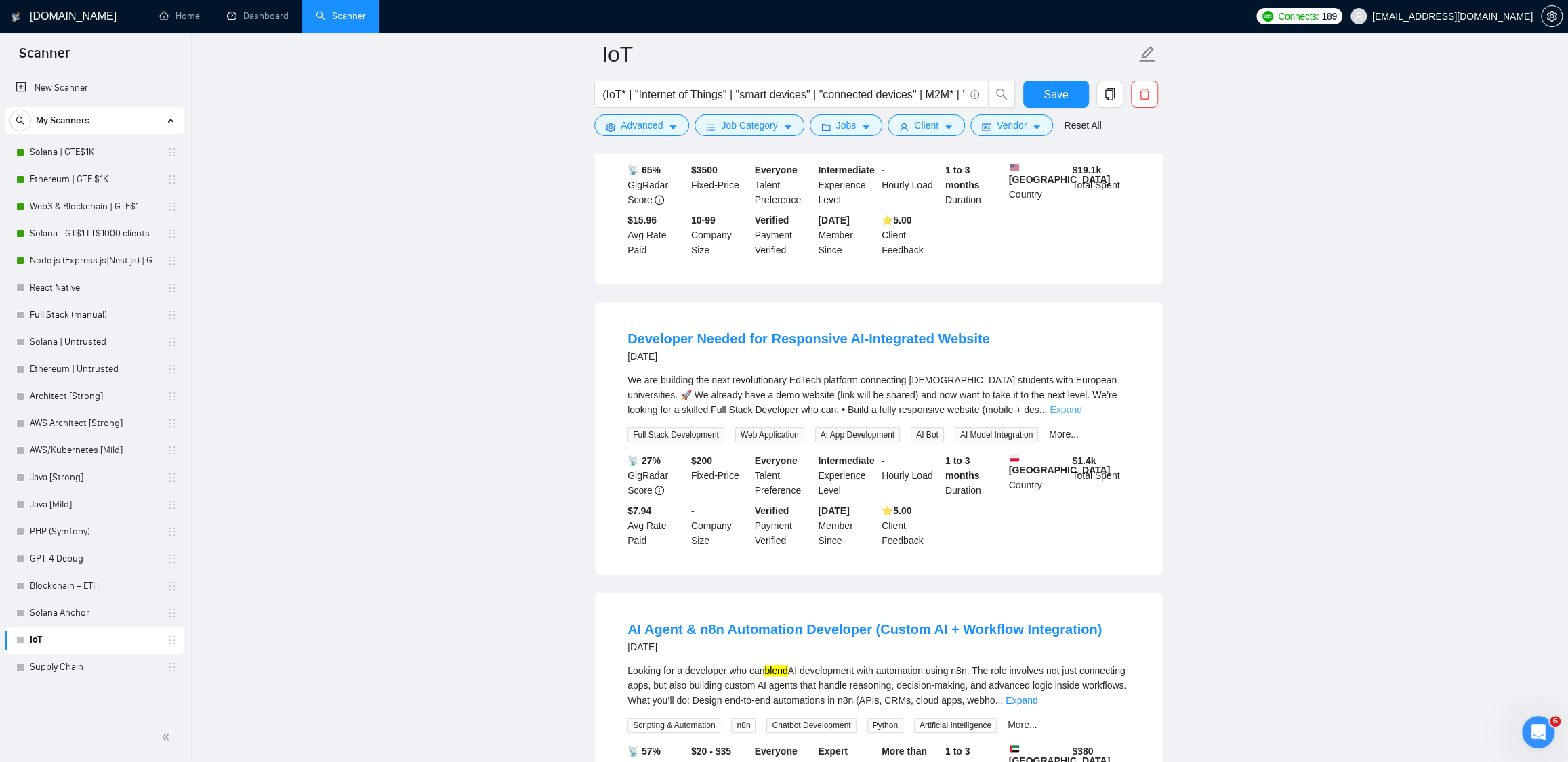
click at [1082, 415] on link "Expand" at bounding box center [1066, 409] width 32 height 11
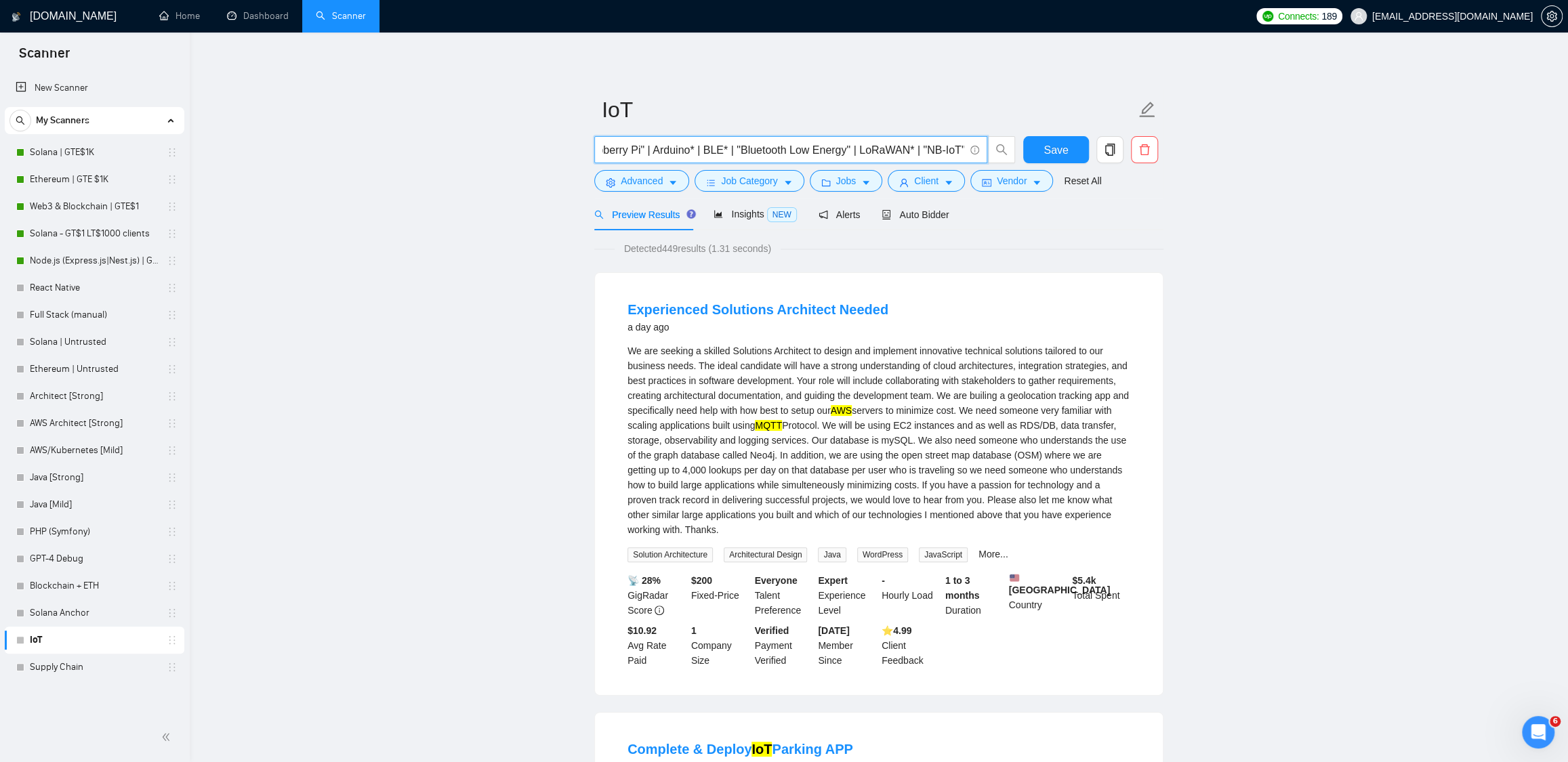
scroll to position [0, 976]
drag, startPoint x: 841, startPoint y: 149, endPoint x: 799, endPoint y: 141, distance: 42.8
click at [799, 141] on span "(IoT* | "Internet of Things" | "smart devices" | "connected devices" | M2M* | "…" at bounding box center [791, 149] width 393 height 27
click at [706, 149] on input "(IoT* | "Internet of Things" | "smart devices" | "connected devices" | M2M* | "…" at bounding box center [783, 149] width 362 height 17
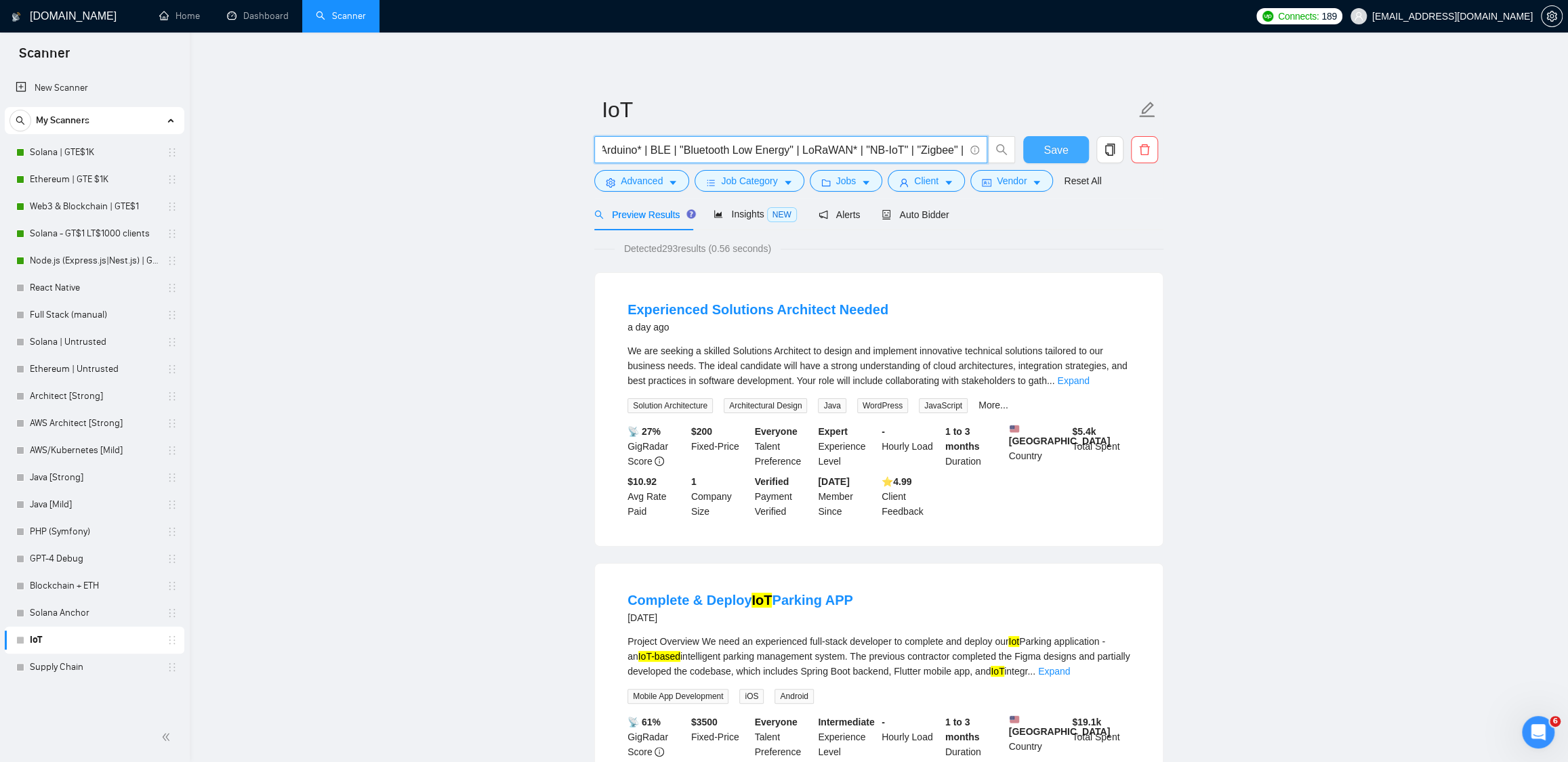
type input "(IoT* | "Internet of Things" | "smart devices" | "connected devices" | M2M* | "…"
click at [1041, 146] on button "Save" at bounding box center [1056, 149] width 65 height 27
click at [758, 182] on span "Job Category" at bounding box center [750, 180] width 57 height 15
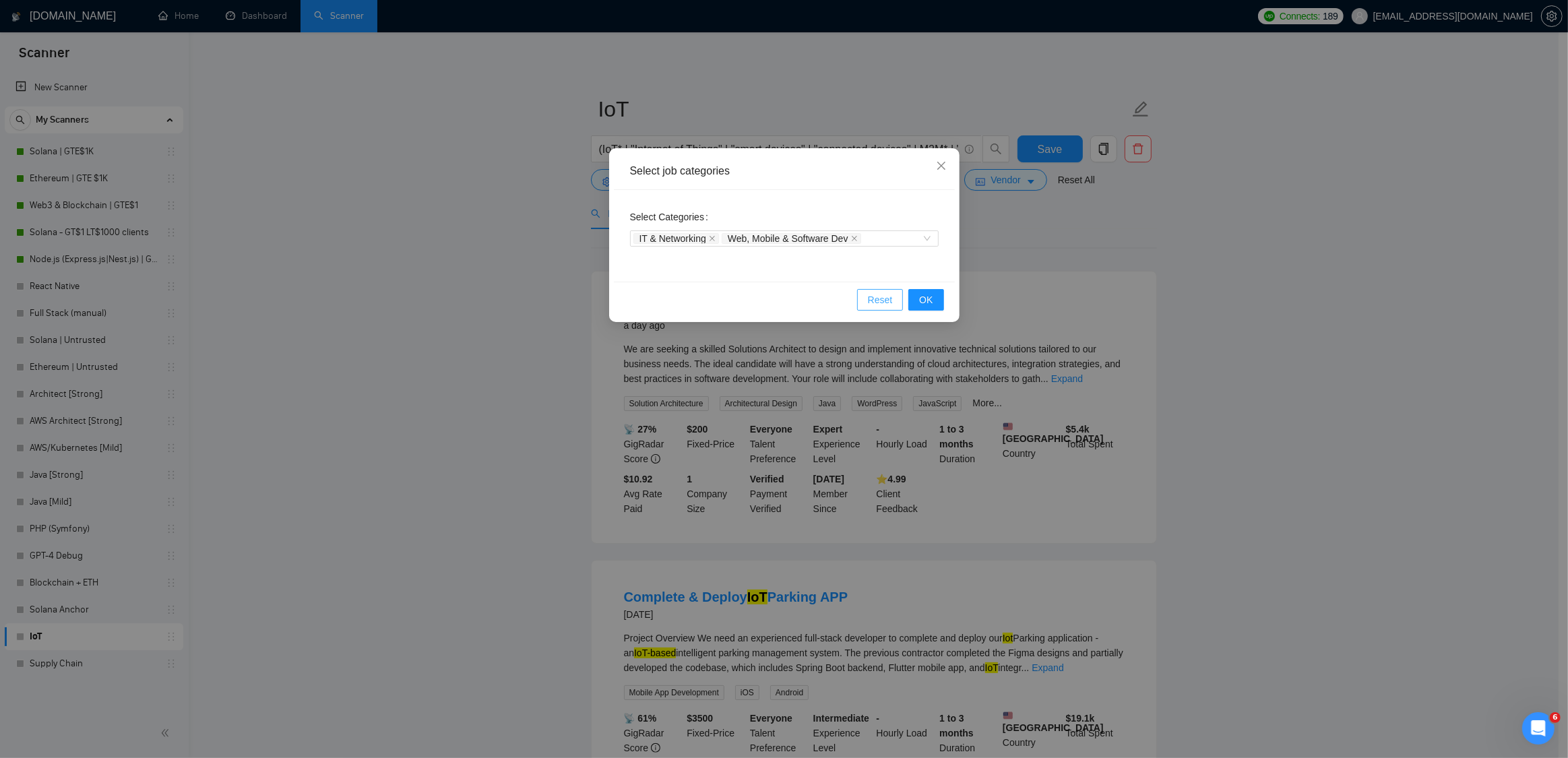
click at [885, 295] on span "Reset" at bounding box center [881, 299] width 25 height 15
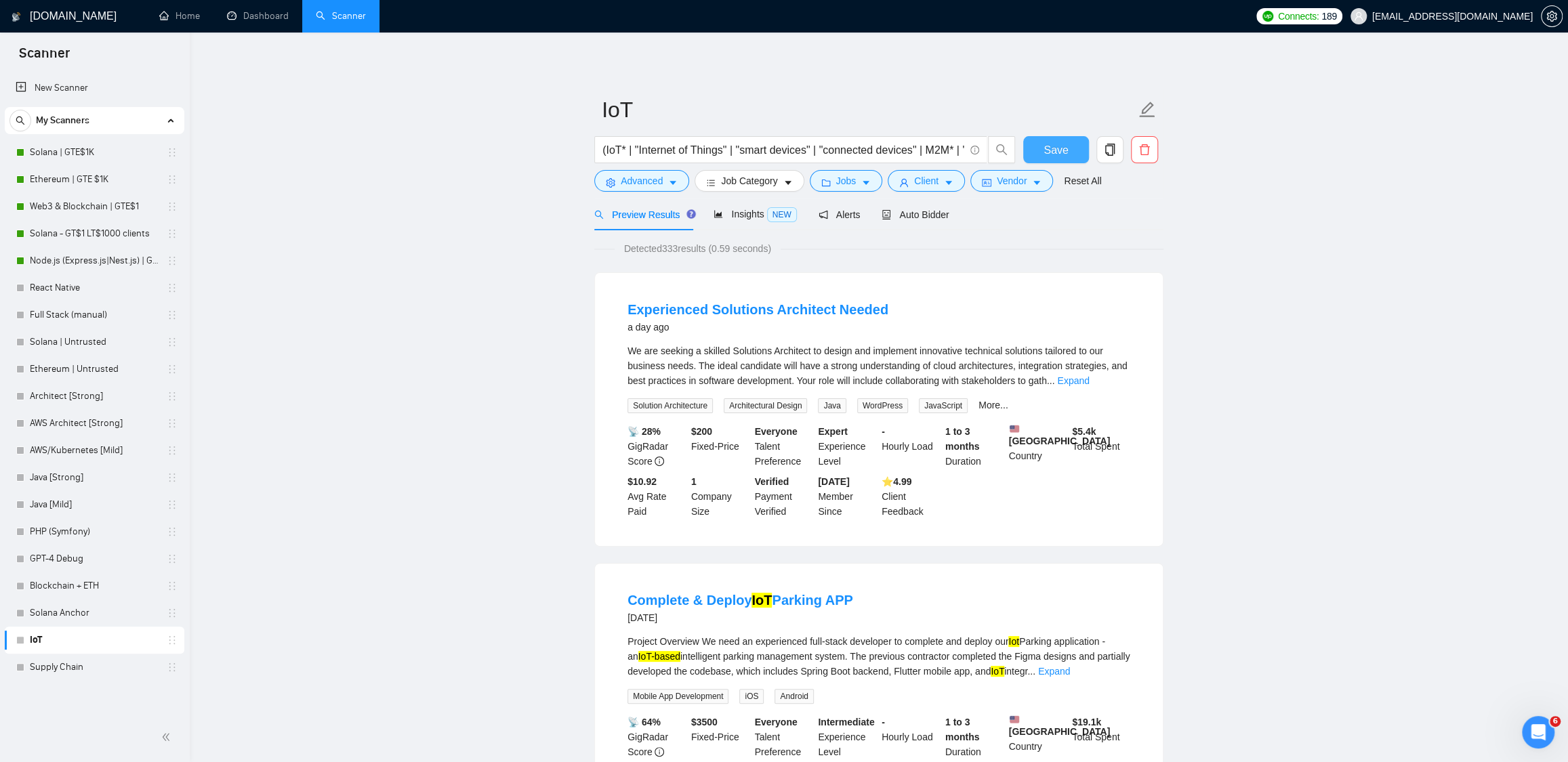
click at [1054, 150] on span "Save" at bounding box center [1056, 149] width 24 height 17
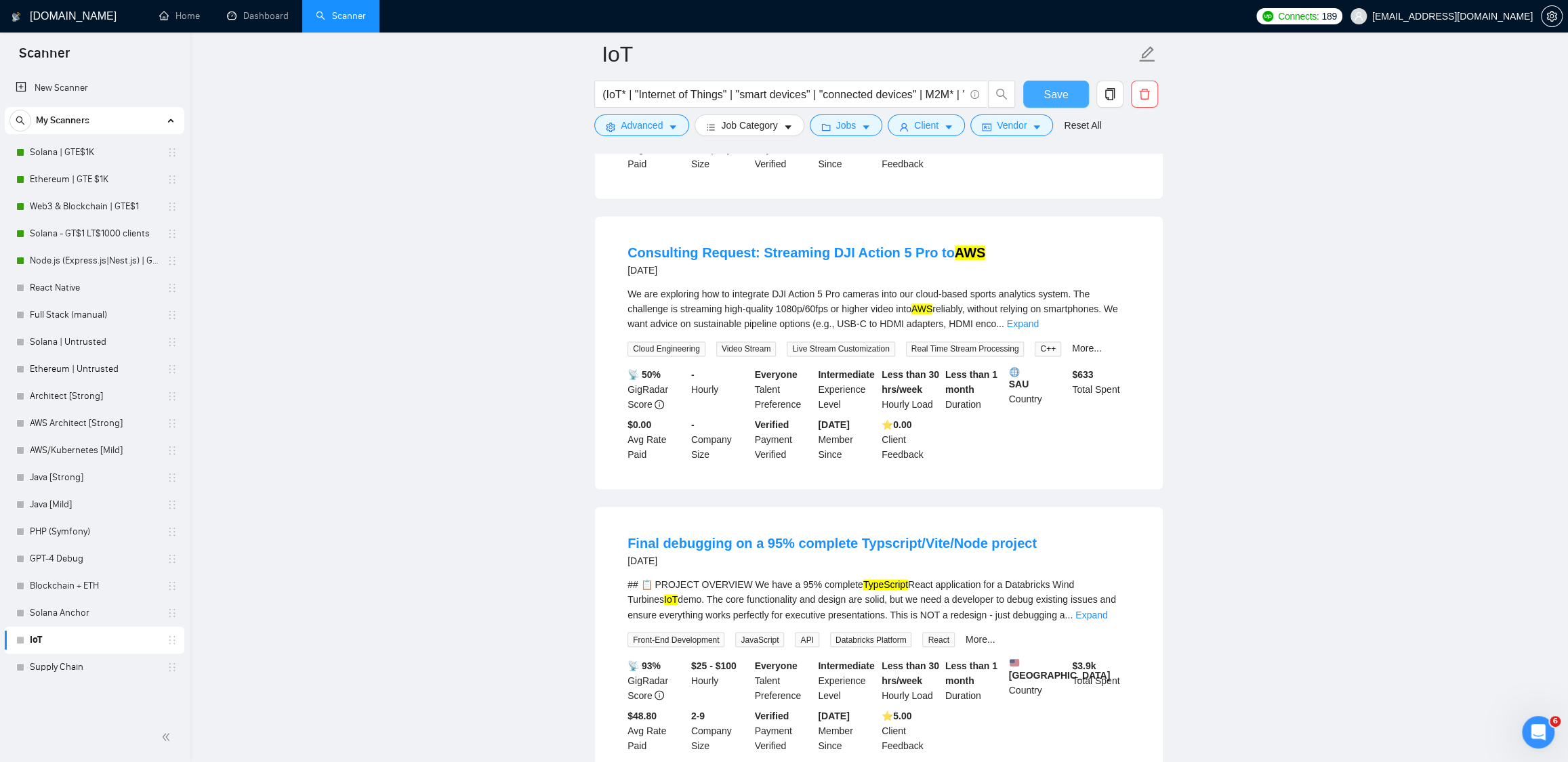
scroll to position [1542, 0]
click at [1039, 327] on link "Expand" at bounding box center [1023, 321] width 32 height 11
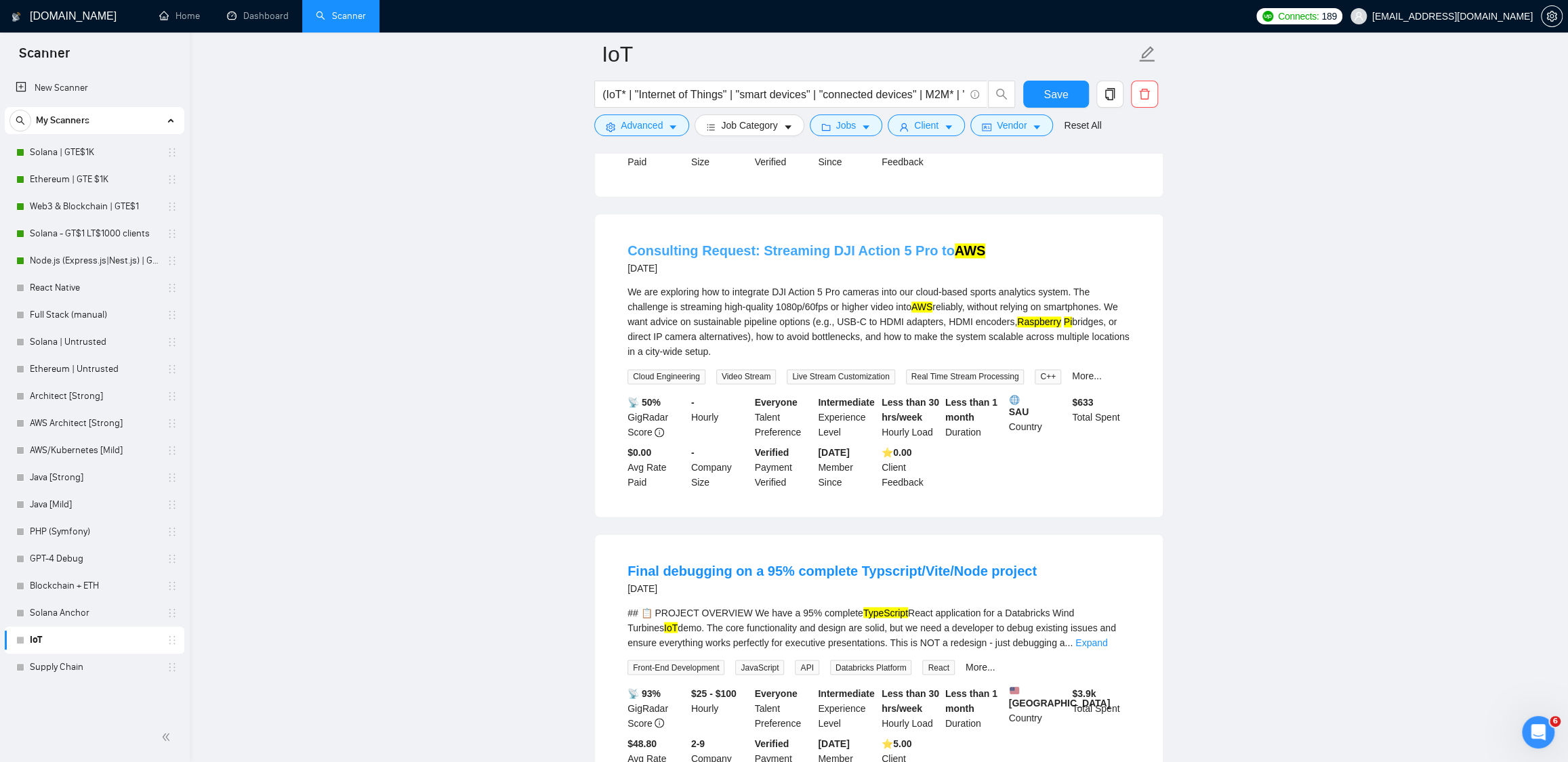
click at [897, 258] on link "Consulting Request: Streaming DJI Action 5 Pro to AWS" at bounding box center [806, 250] width 358 height 15
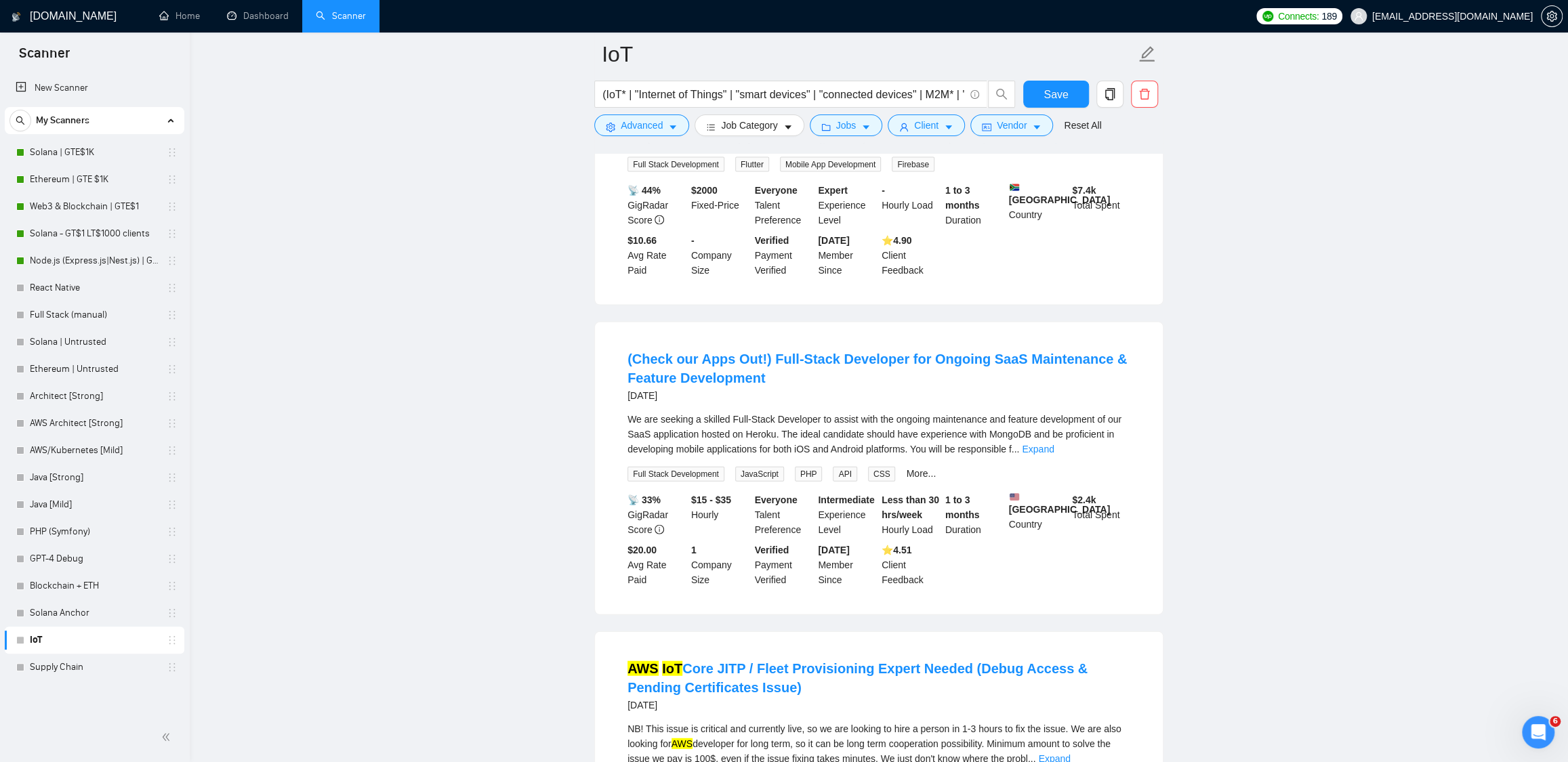
scroll to position [2401, 0]
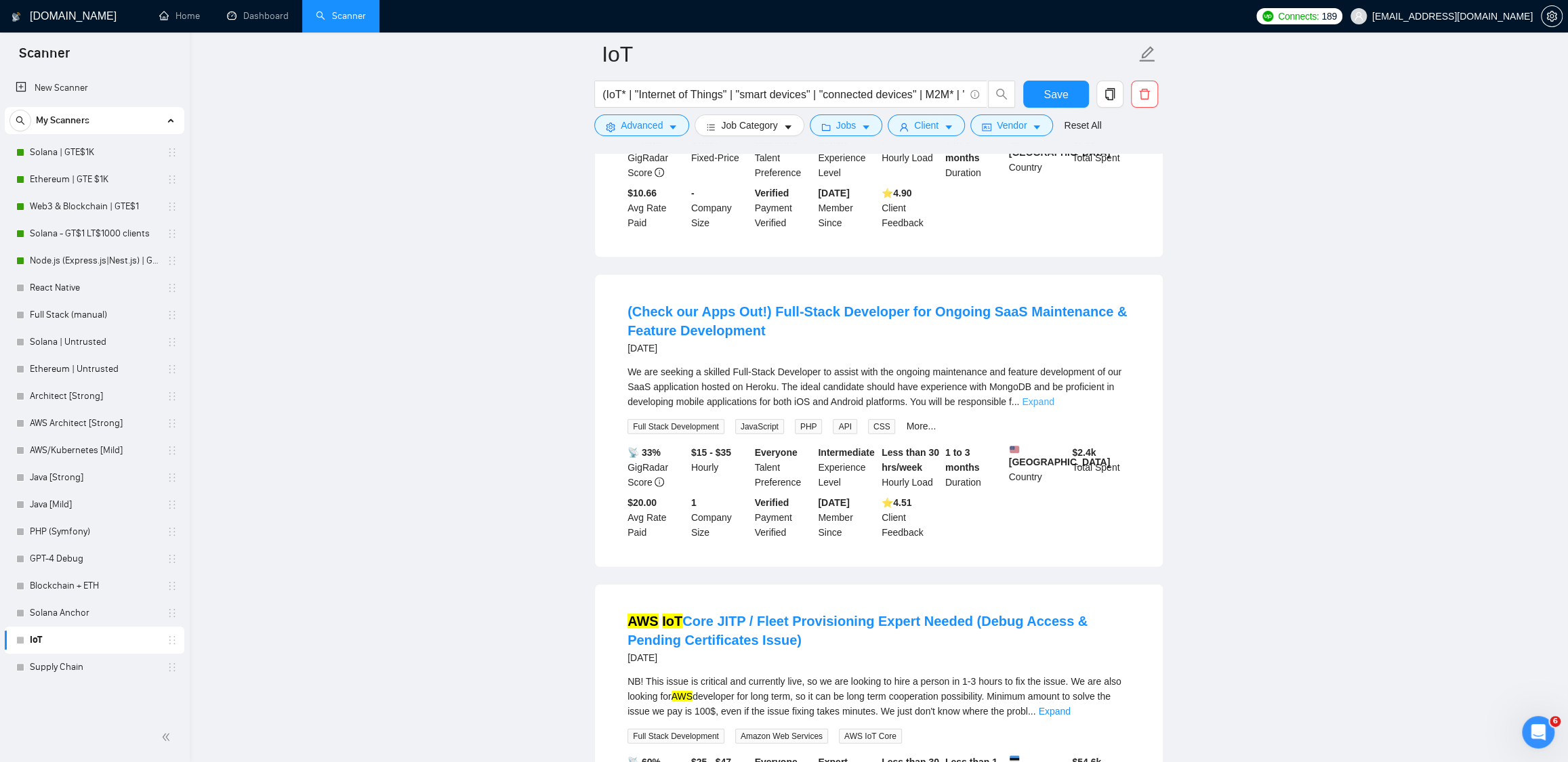
click at [1054, 407] on link "Expand" at bounding box center [1038, 402] width 32 height 11
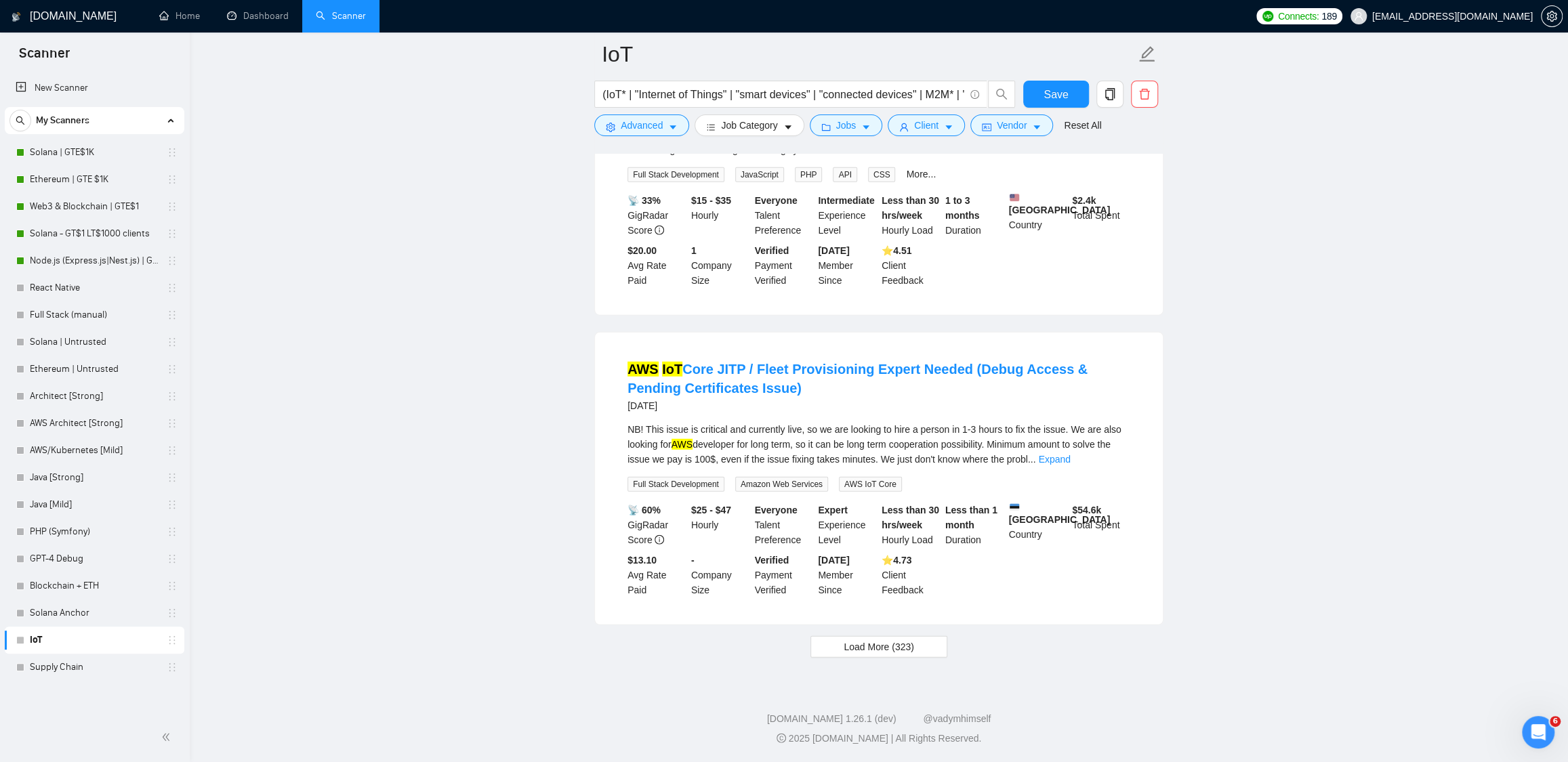
scroll to position [3001, 0]
click at [898, 640] on span "Load More (323)" at bounding box center [879, 647] width 70 height 15
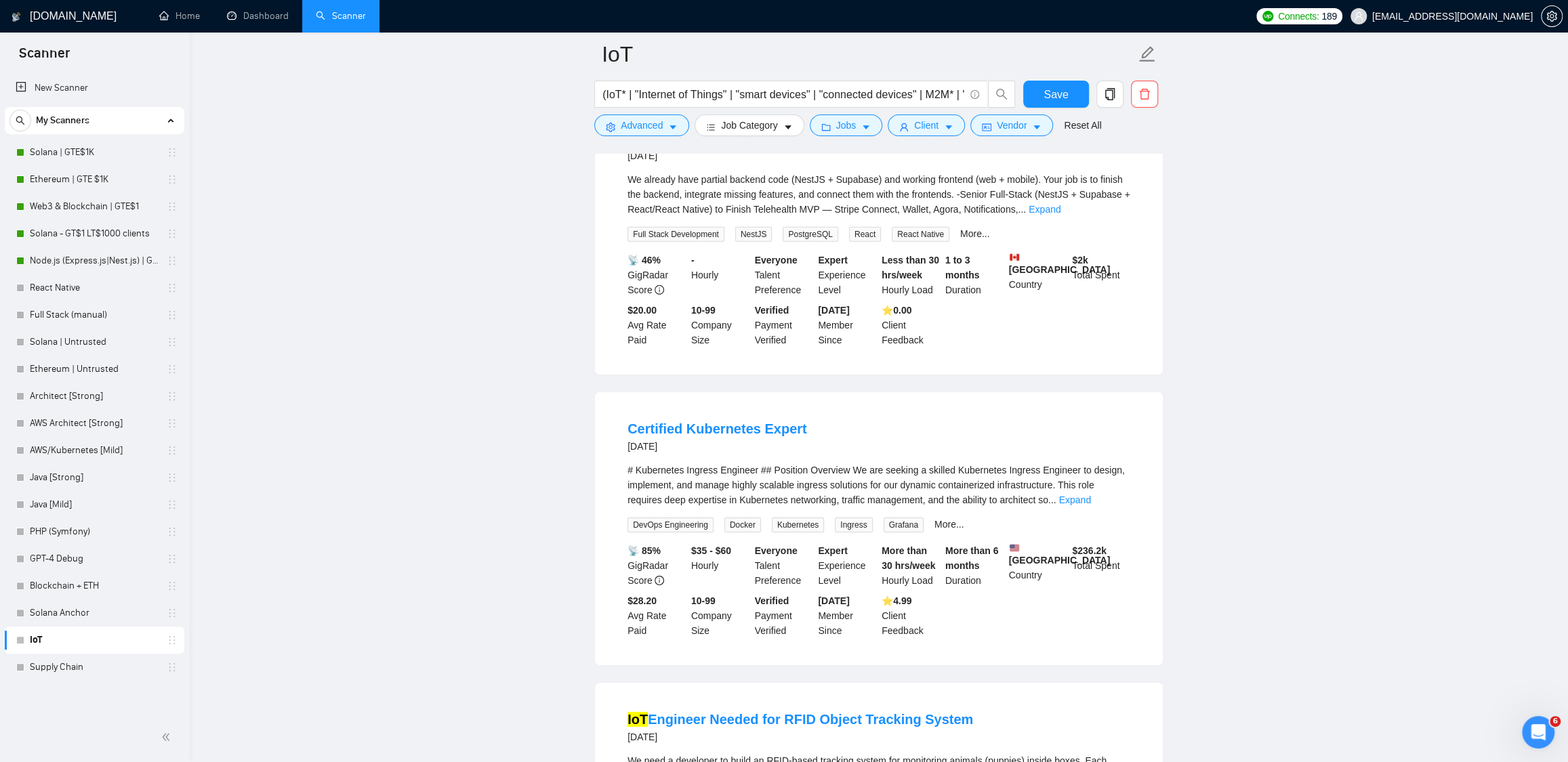
scroll to position [3743, 0]
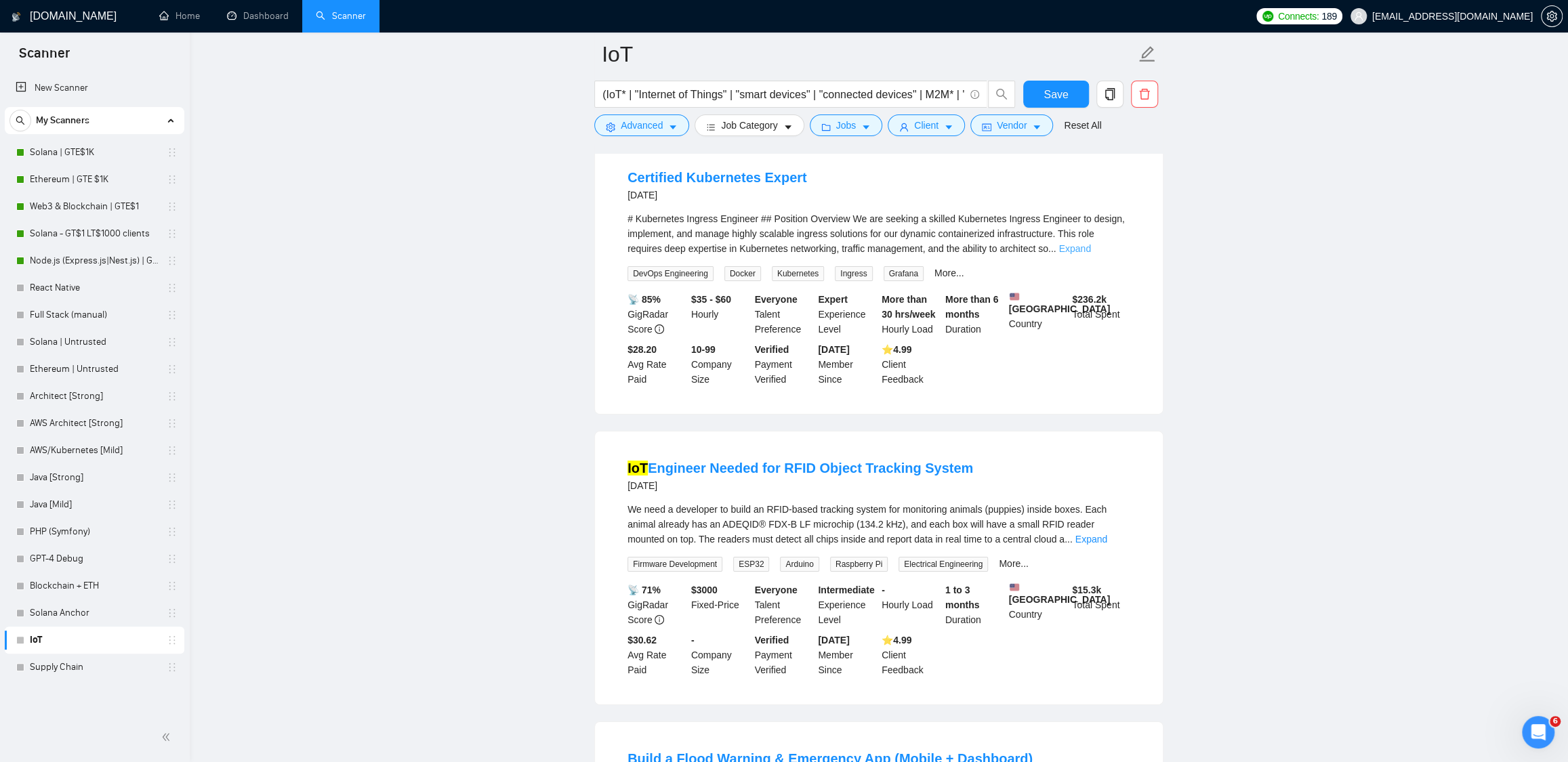
click at [1091, 254] on link "Expand" at bounding box center [1074, 248] width 32 height 11
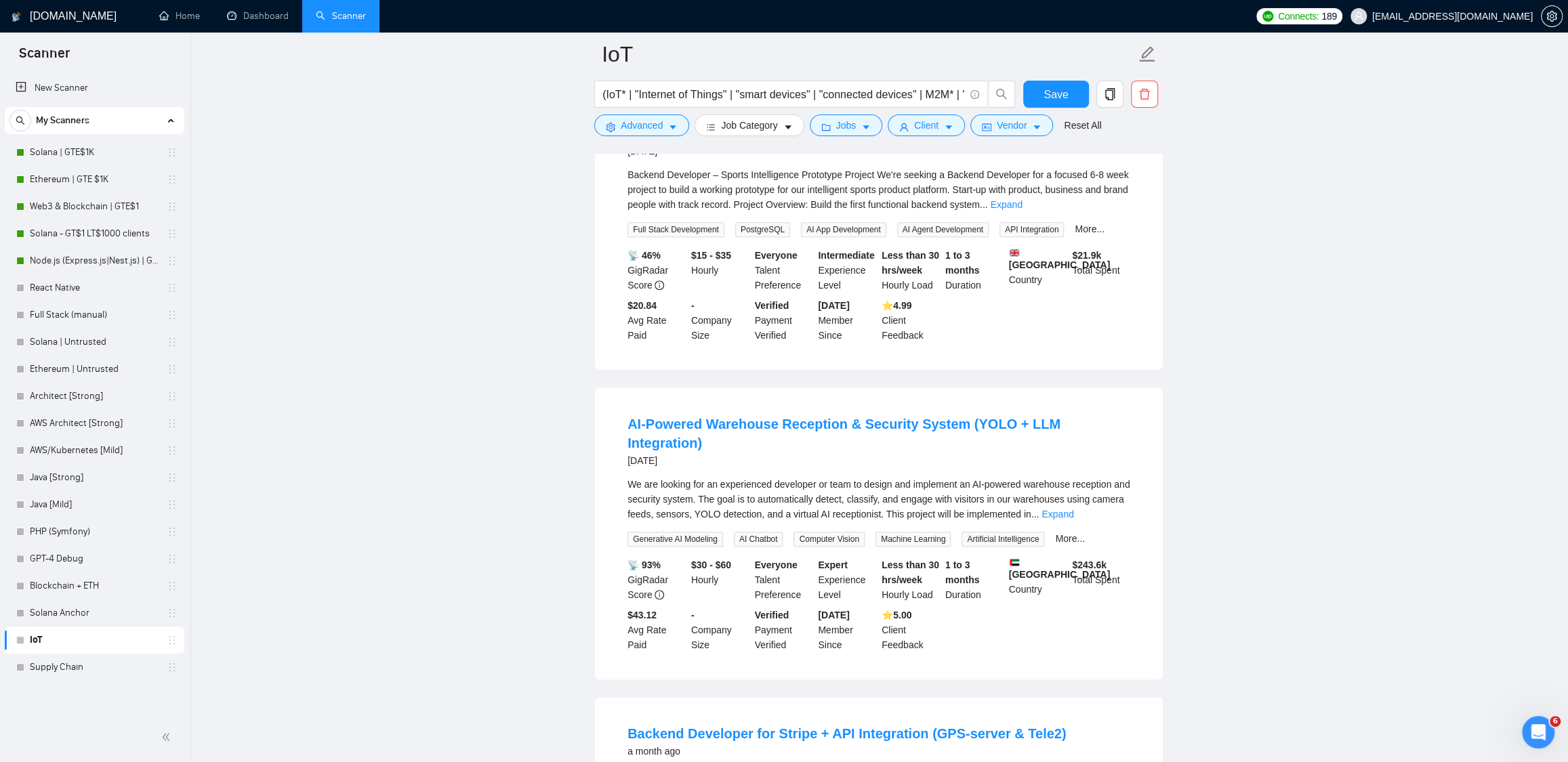
scroll to position [5344, 0]
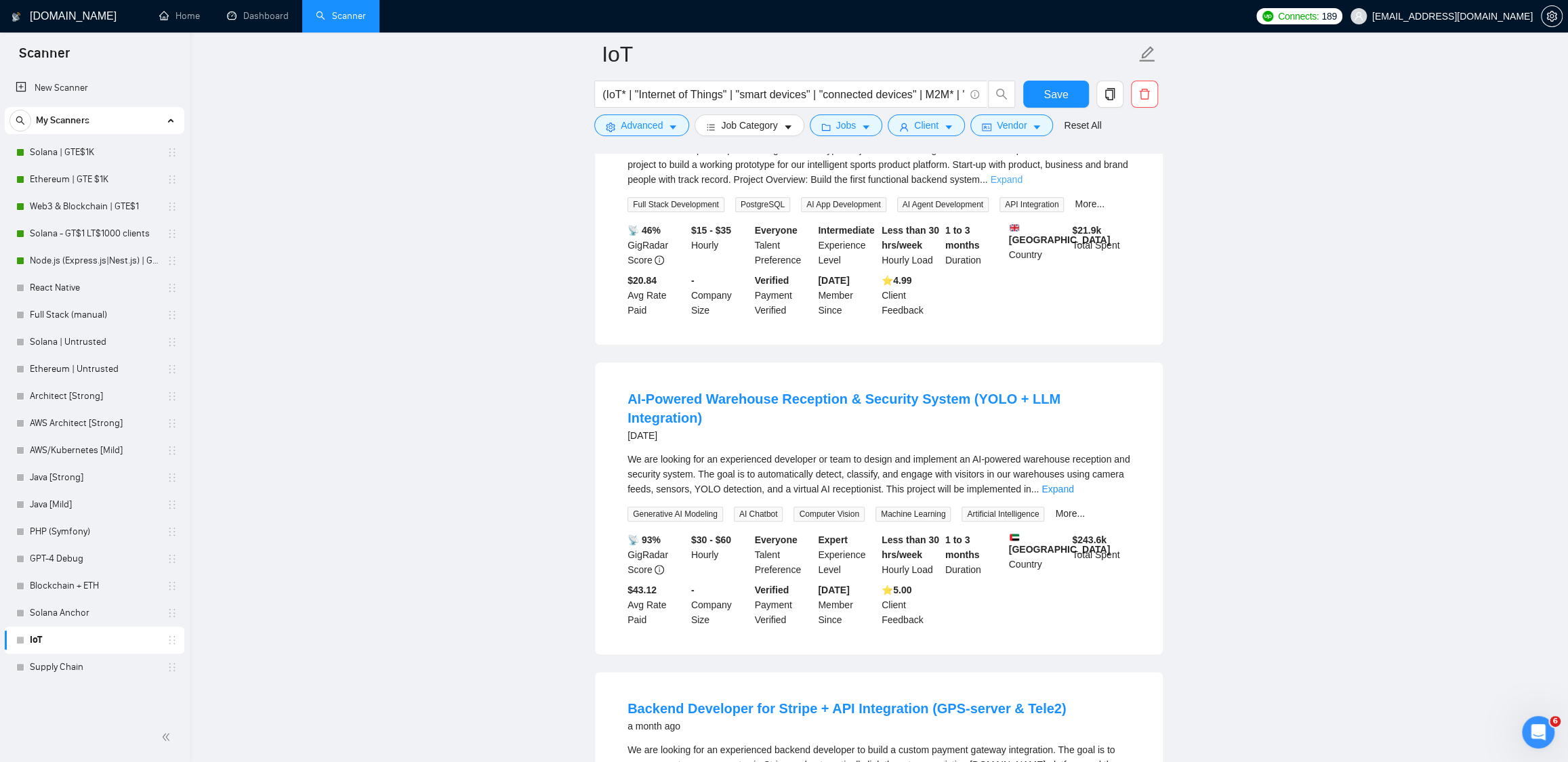
click at [1023, 185] on link "Expand" at bounding box center [1006, 179] width 32 height 11
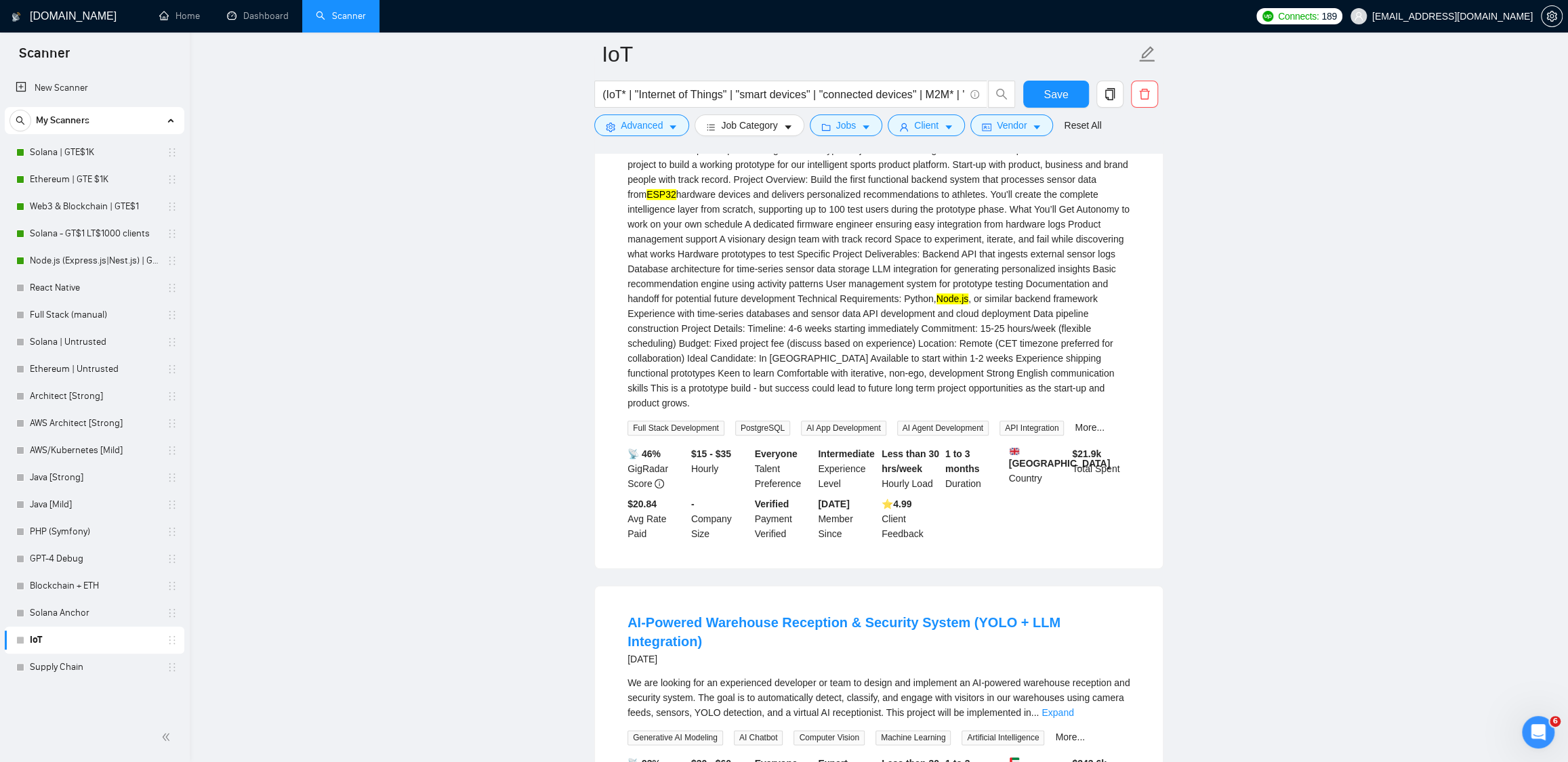
click at [676, 200] on mark "ESP32" at bounding box center [661, 193] width 30 height 11
copy mark "ESP32"
click at [718, 116] on link "Create Prototype Backend to App - Personalize Insights based on Hardware Sensor…" at bounding box center [871, 99] width 488 height 34
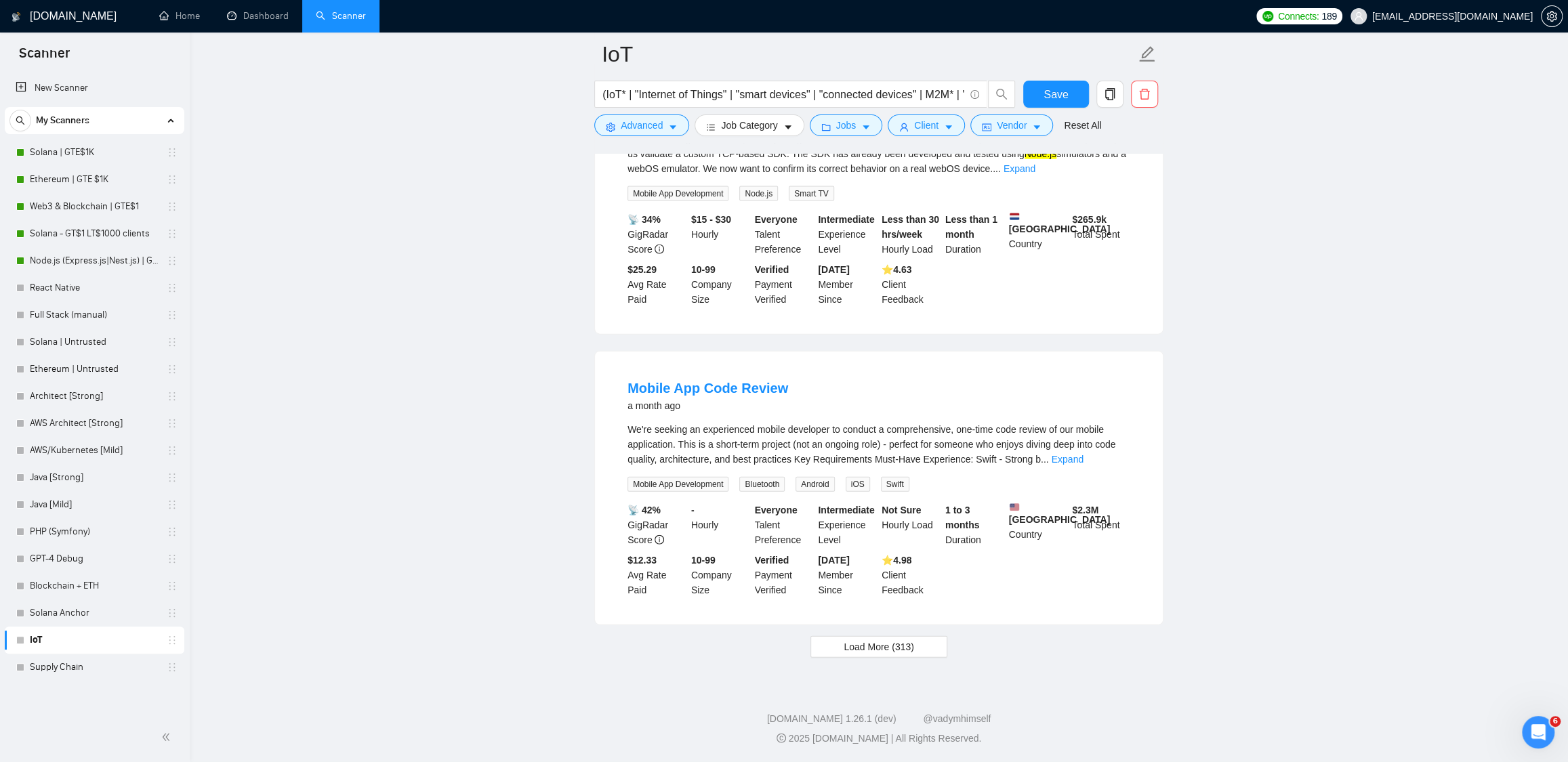
scroll to position [6843, 0]
click at [1083, 454] on link "Expand" at bounding box center [1067, 459] width 32 height 11
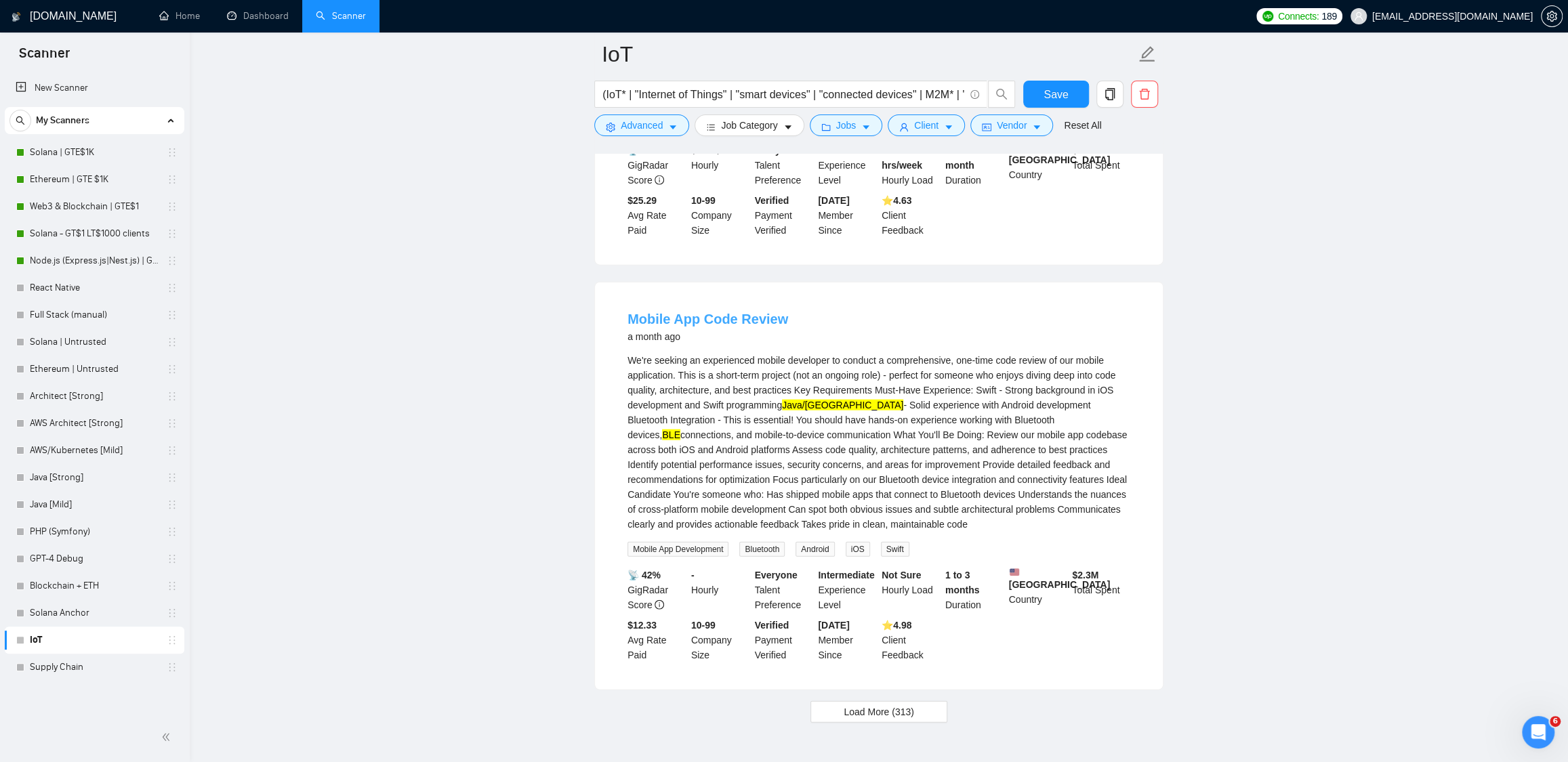
click at [684, 326] on link "Mobile App Code Review" at bounding box center [708, 318] width 160 height 15
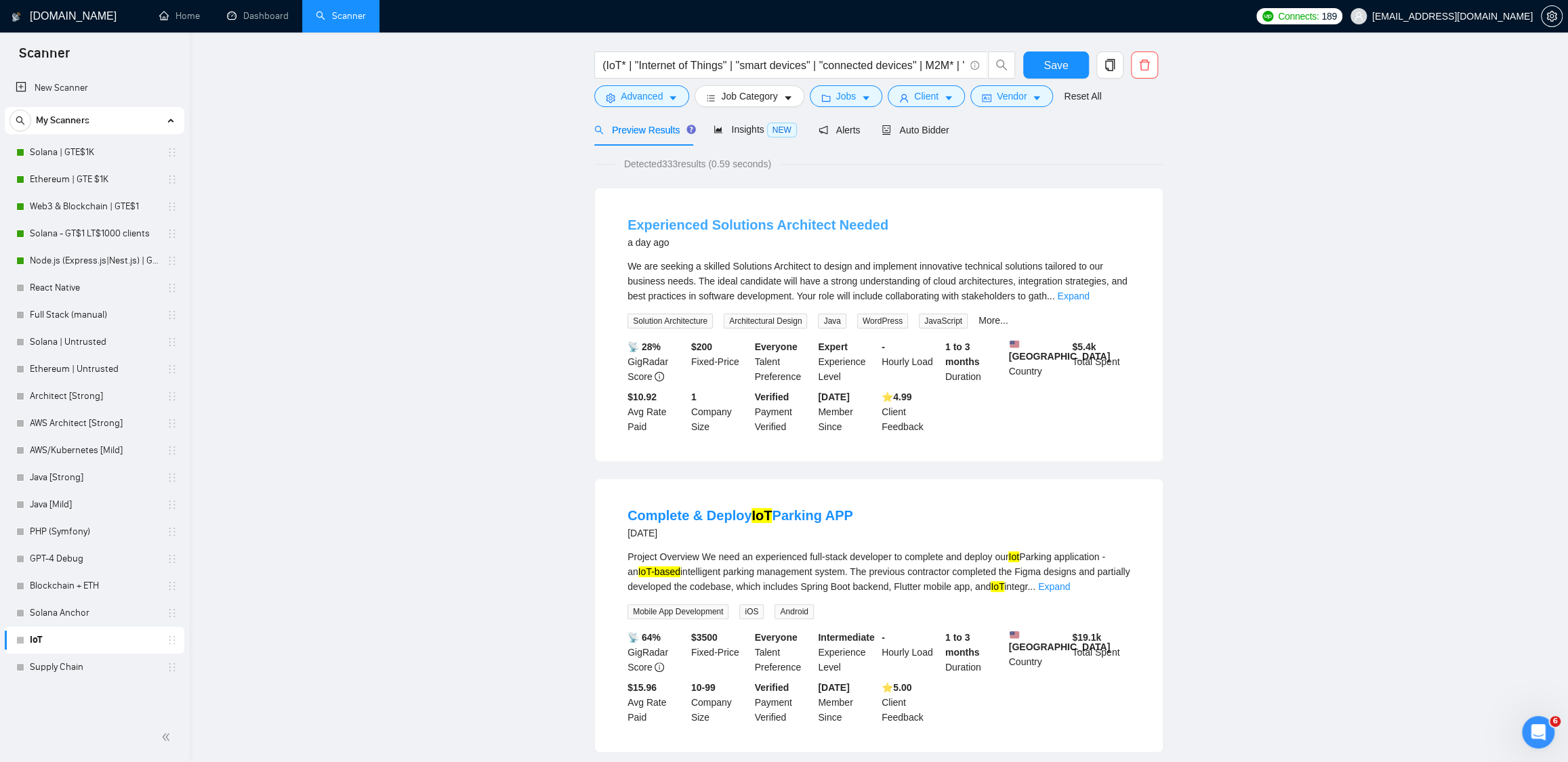
scroll to position [0, 0]
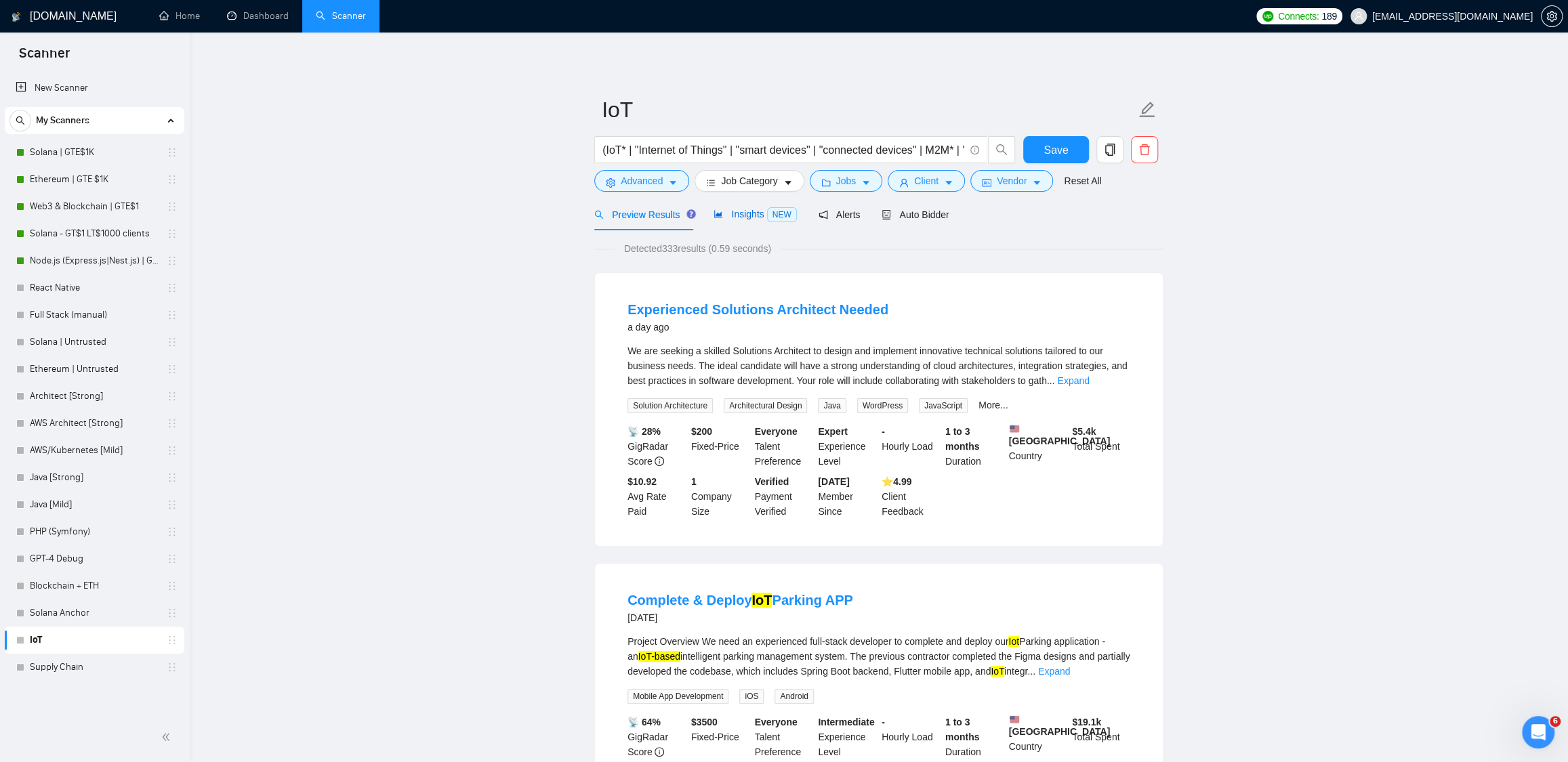
click at [730, 212] on span "Insights NEW" at bounding box center [755, 214] width 83 height 11
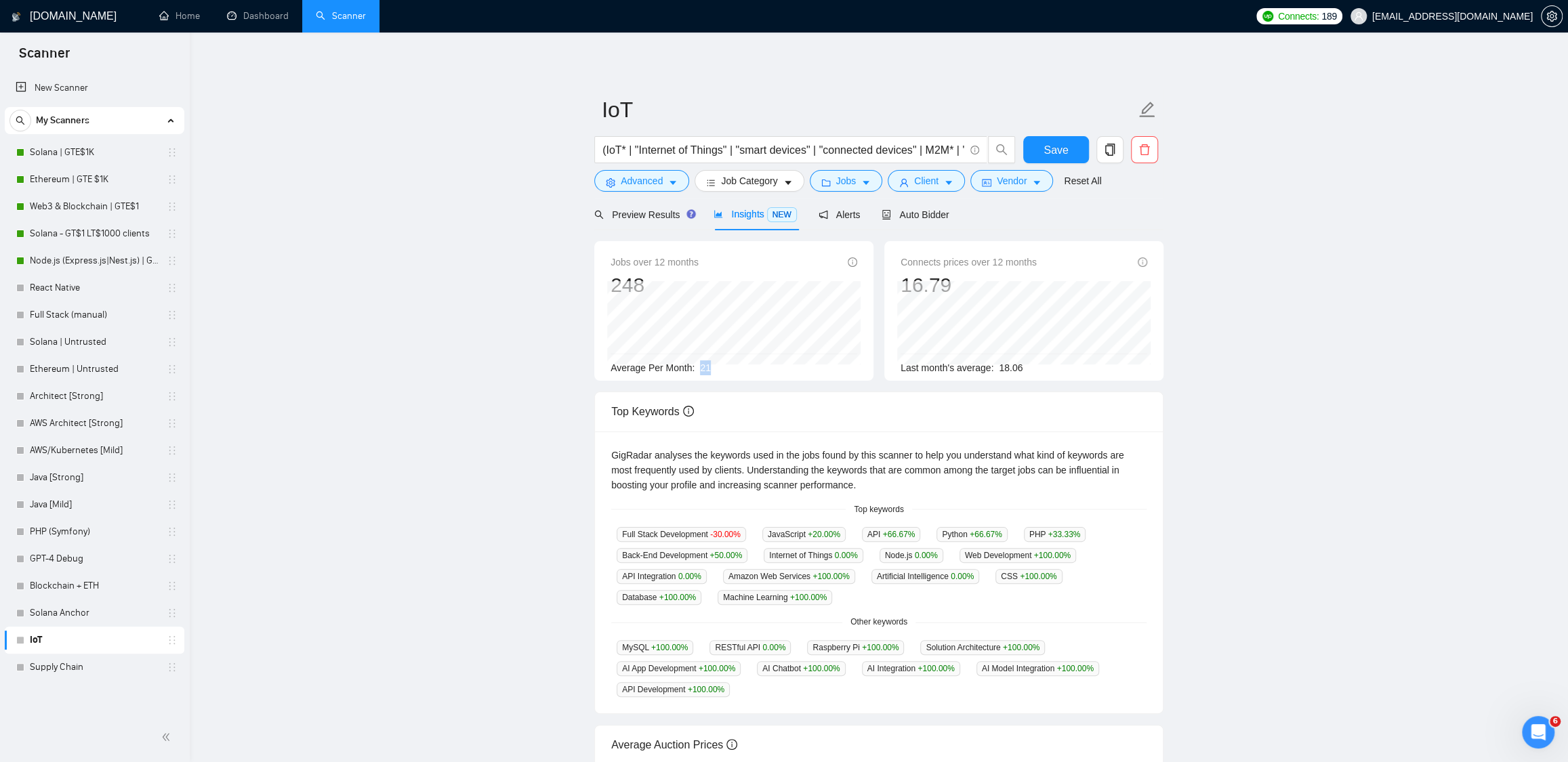
drag, startPoint x: 704, startPoint y: 369, endPoint x: 716, endPoint y: 367, distance: 12.2
click at [716, 367] on div "Average Per Month: 21" at bounding box center [734, 367] width 246 height 15
click at [649, 214] on span "Preview Results" at bounding box center [643, 214] width 98 height 11
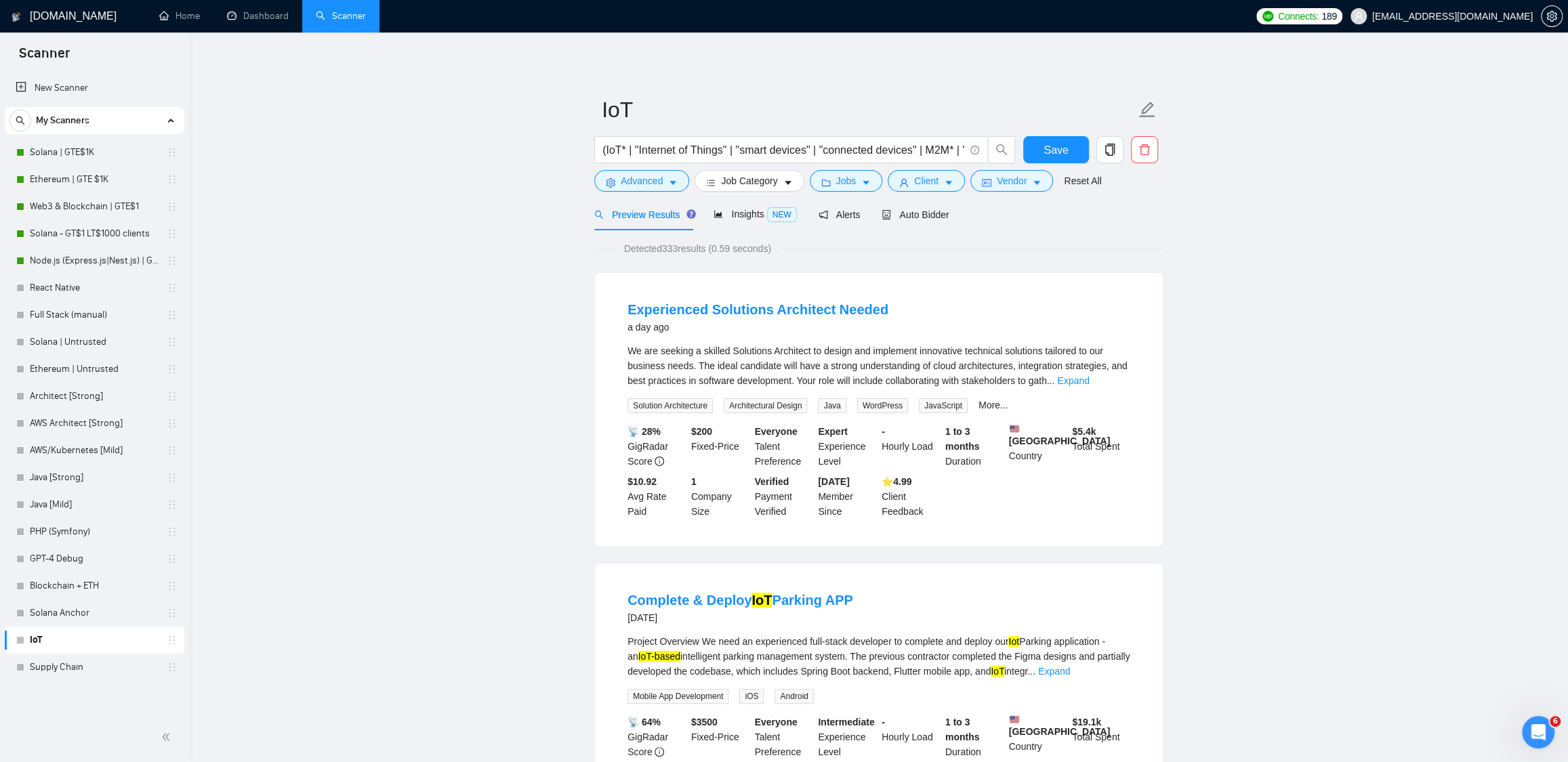
click at [65, 669] on link "Supply Chain" at bounding box center [95, 667] width 129 height 27
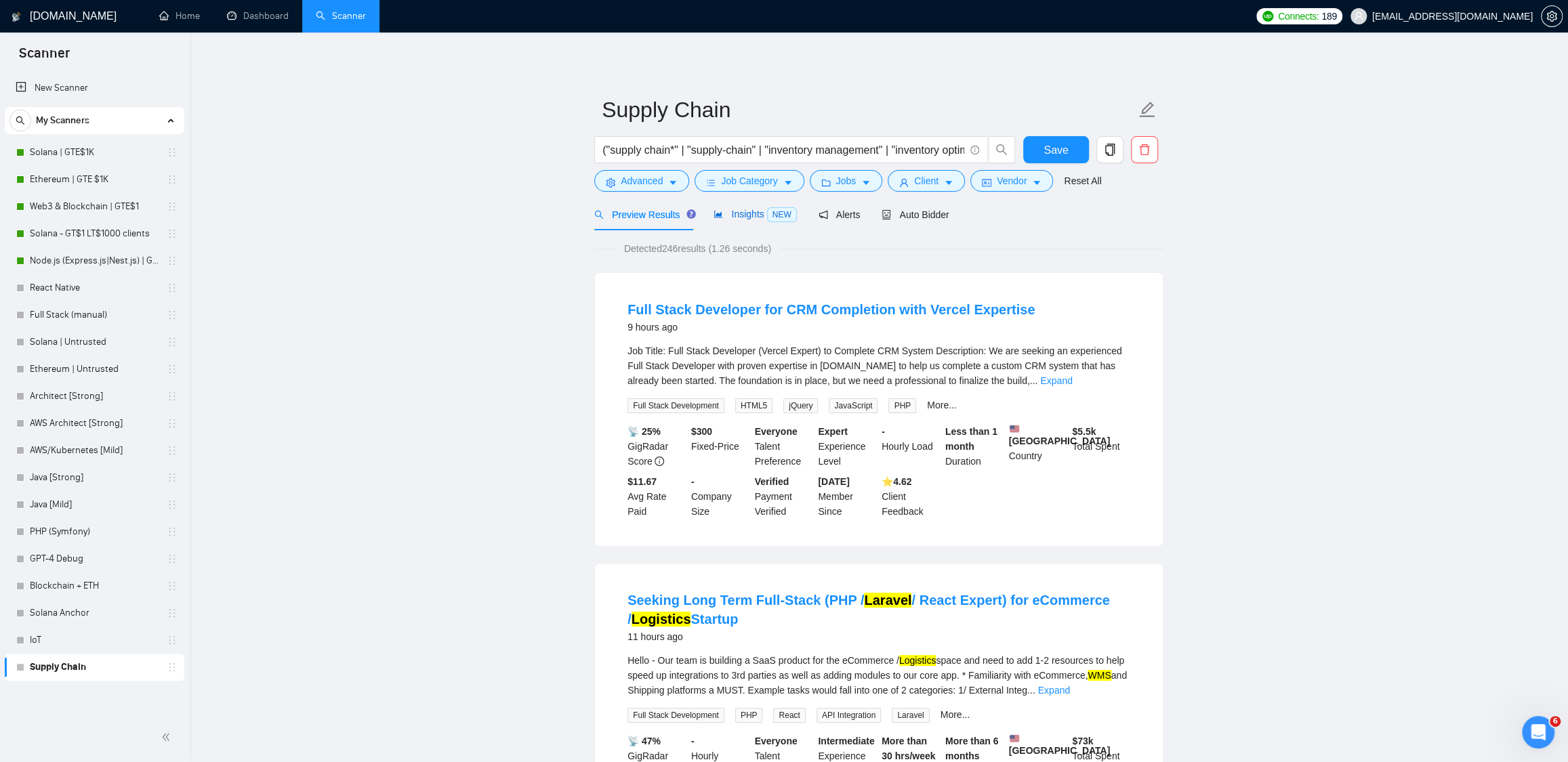
click at [748, 213] on span "Insights NEW" at bounding box center [755, 214] width 83 height 11
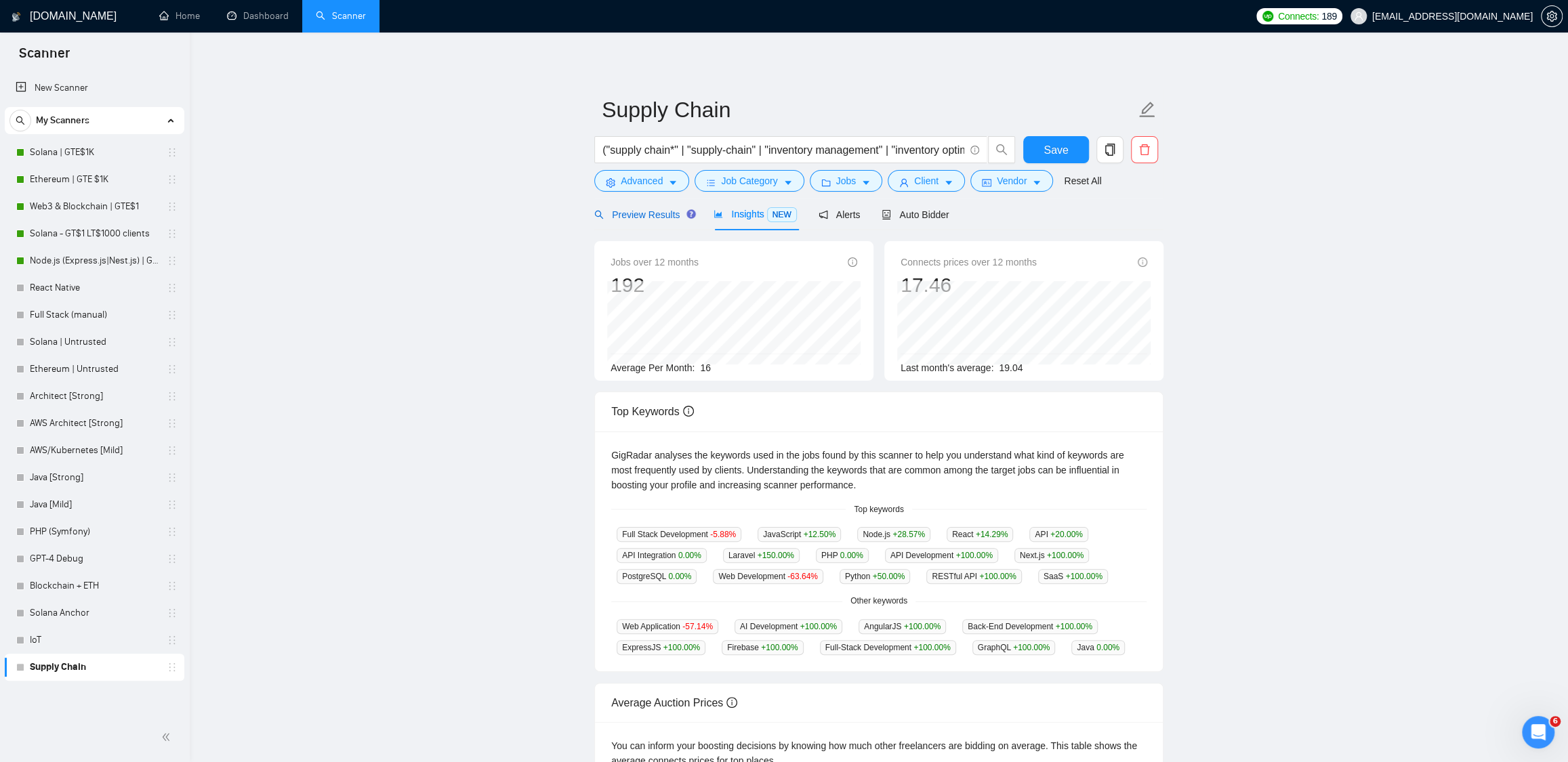
click at [669, 215] on span "Preview Results" at bounding box center [643, 214] width 98 height 11
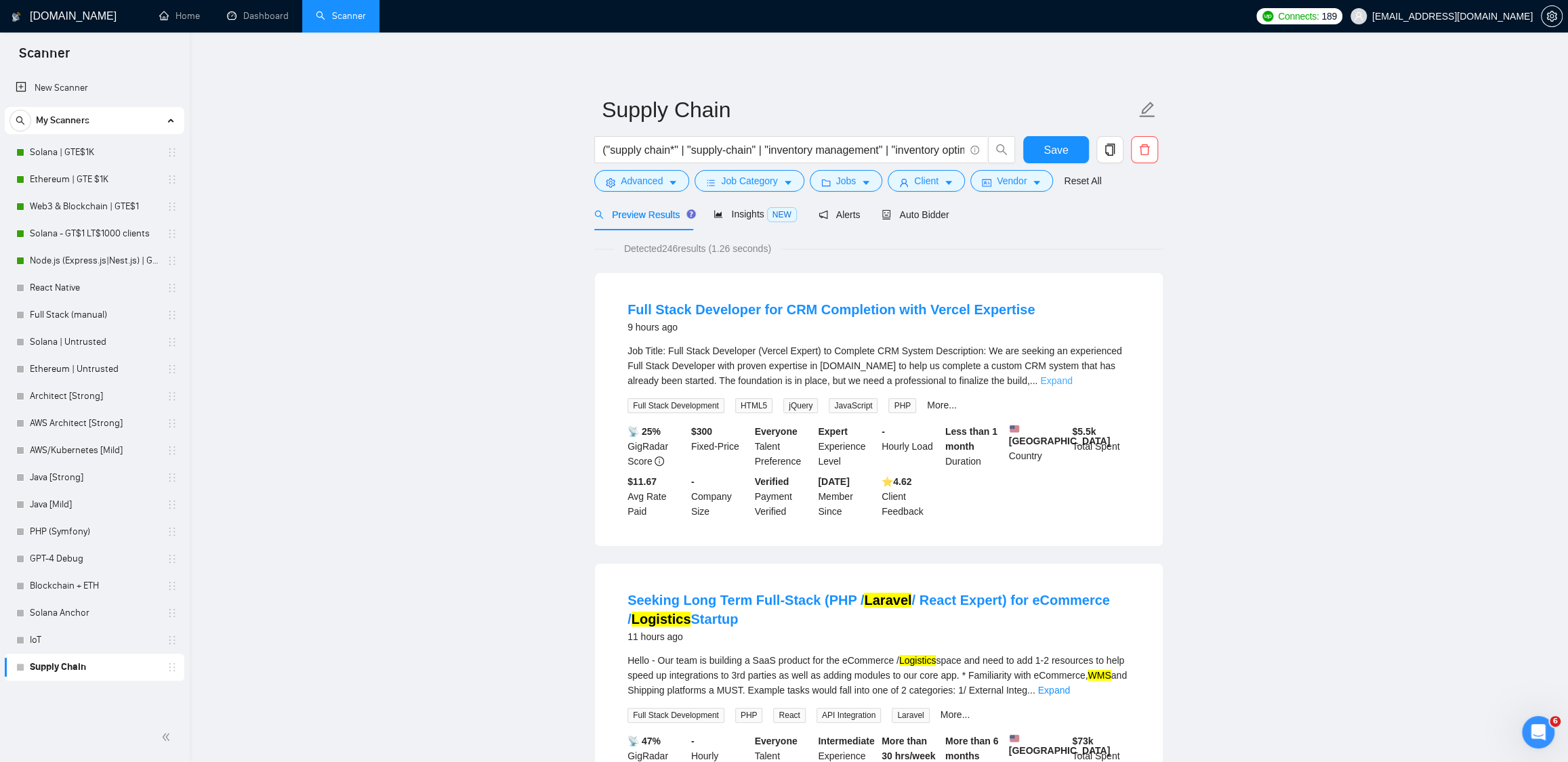
click at [1072, 379] on link "Expand" at bounding box center [1056, 380] width 32 height 11
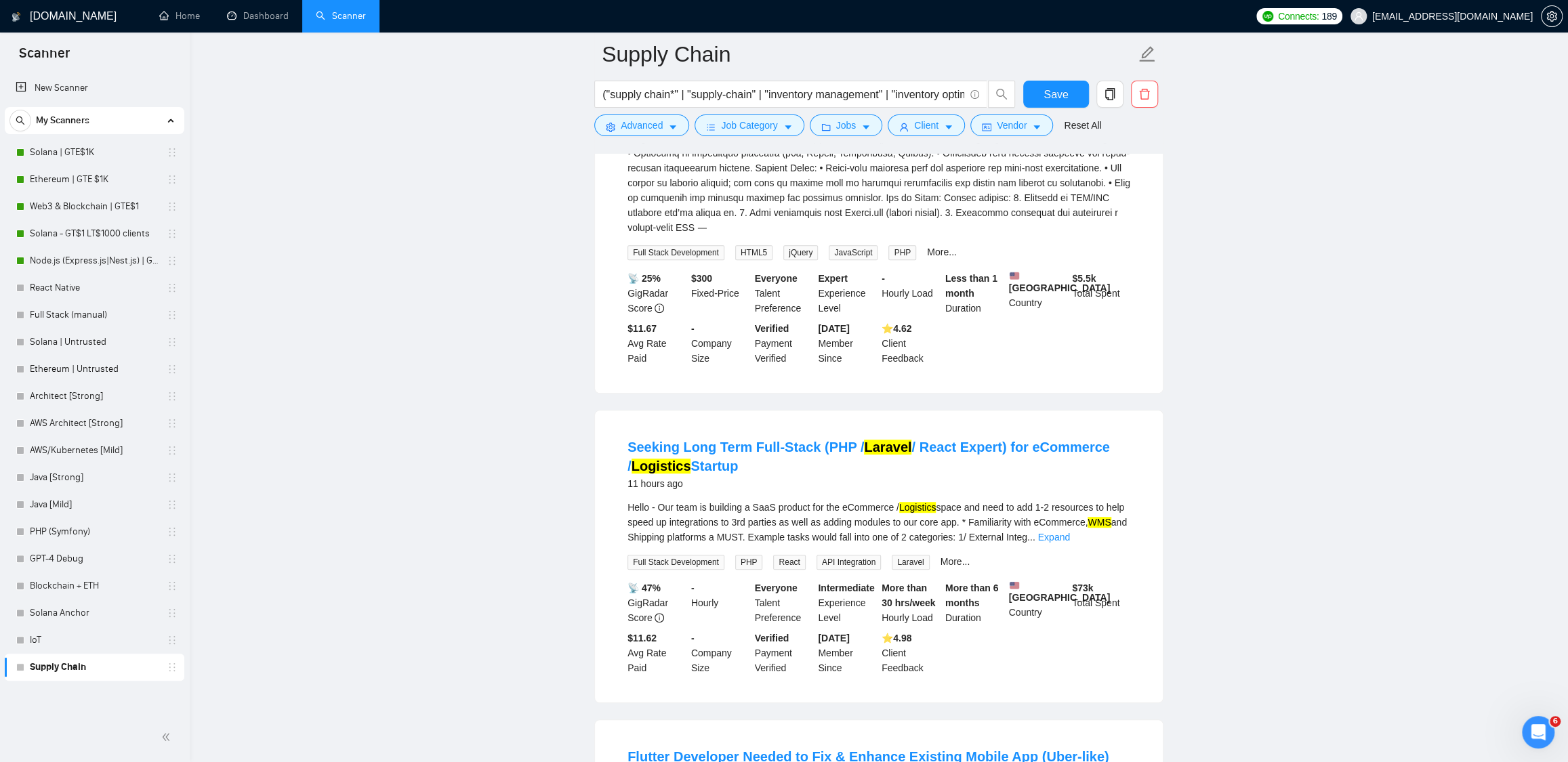
scroll to position [514, 0]
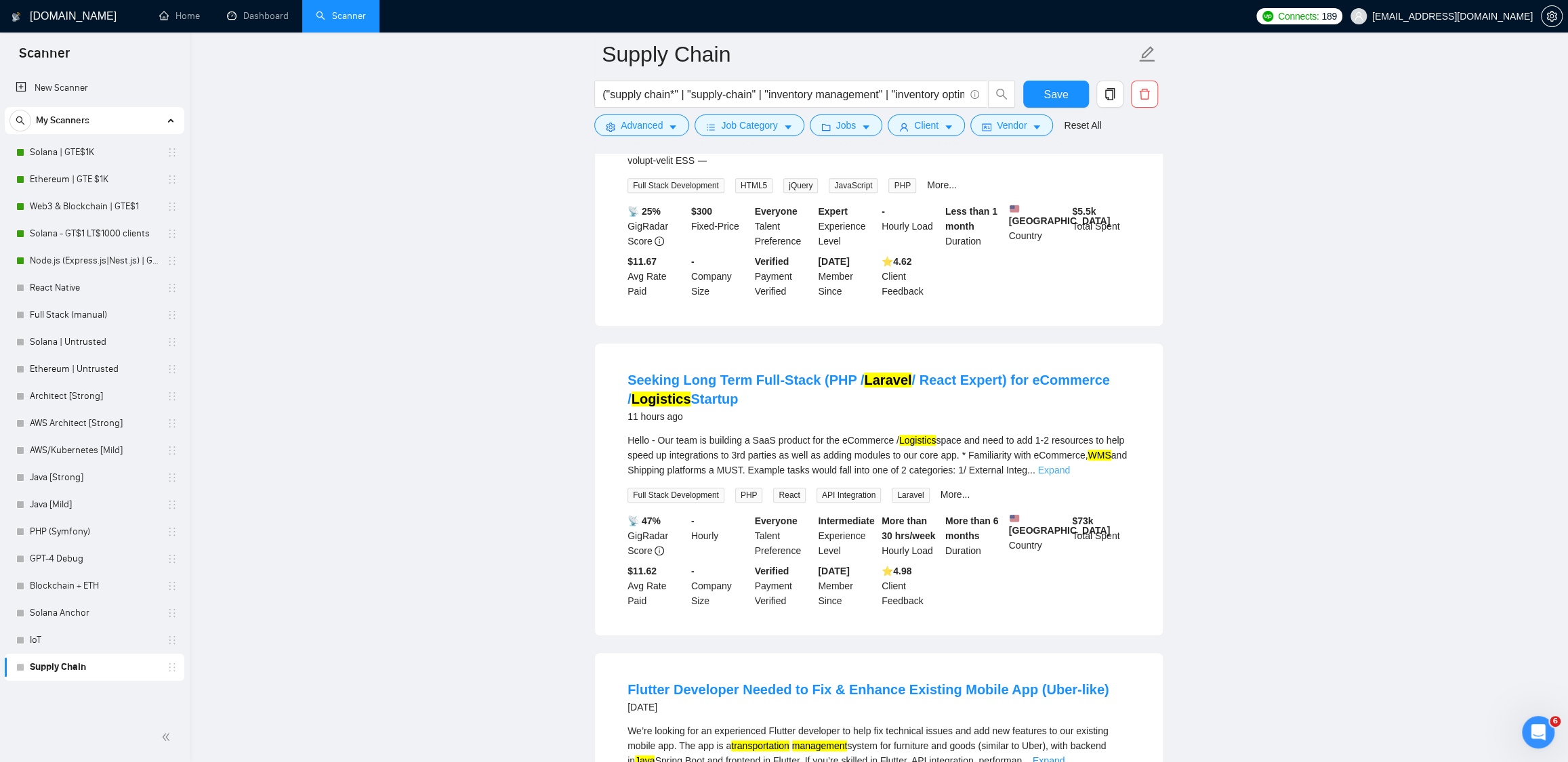
click at [1070, 476] on link "Expand" at bounding box center [1054, 470] width 32 height 11
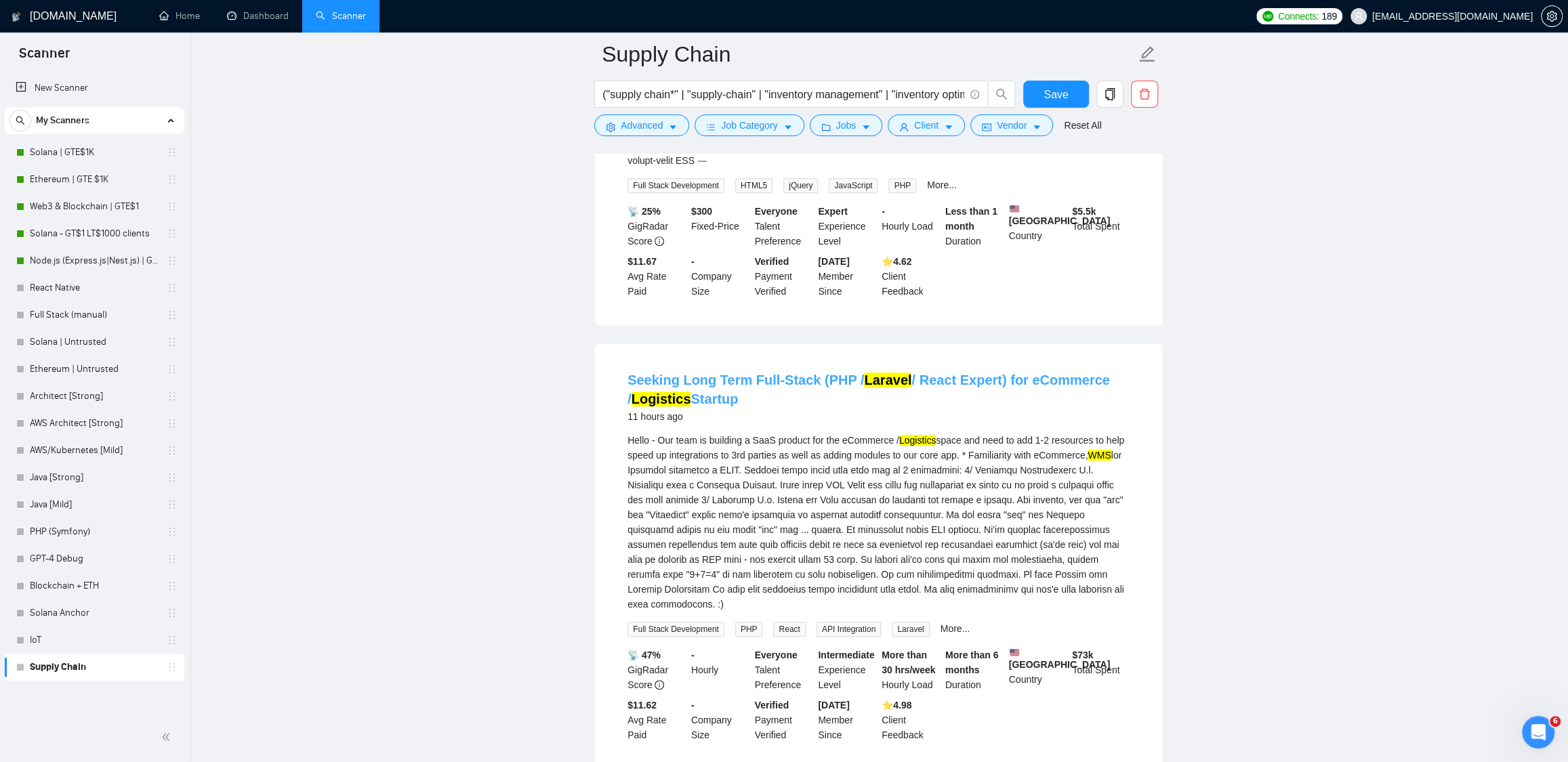
click at [969, 402] on link "Seeking Long Term Full-Stack (PHP / Laravel / React Expert) for eCommerce / Log…" at bounding box center [869, 389] width 483 height 34
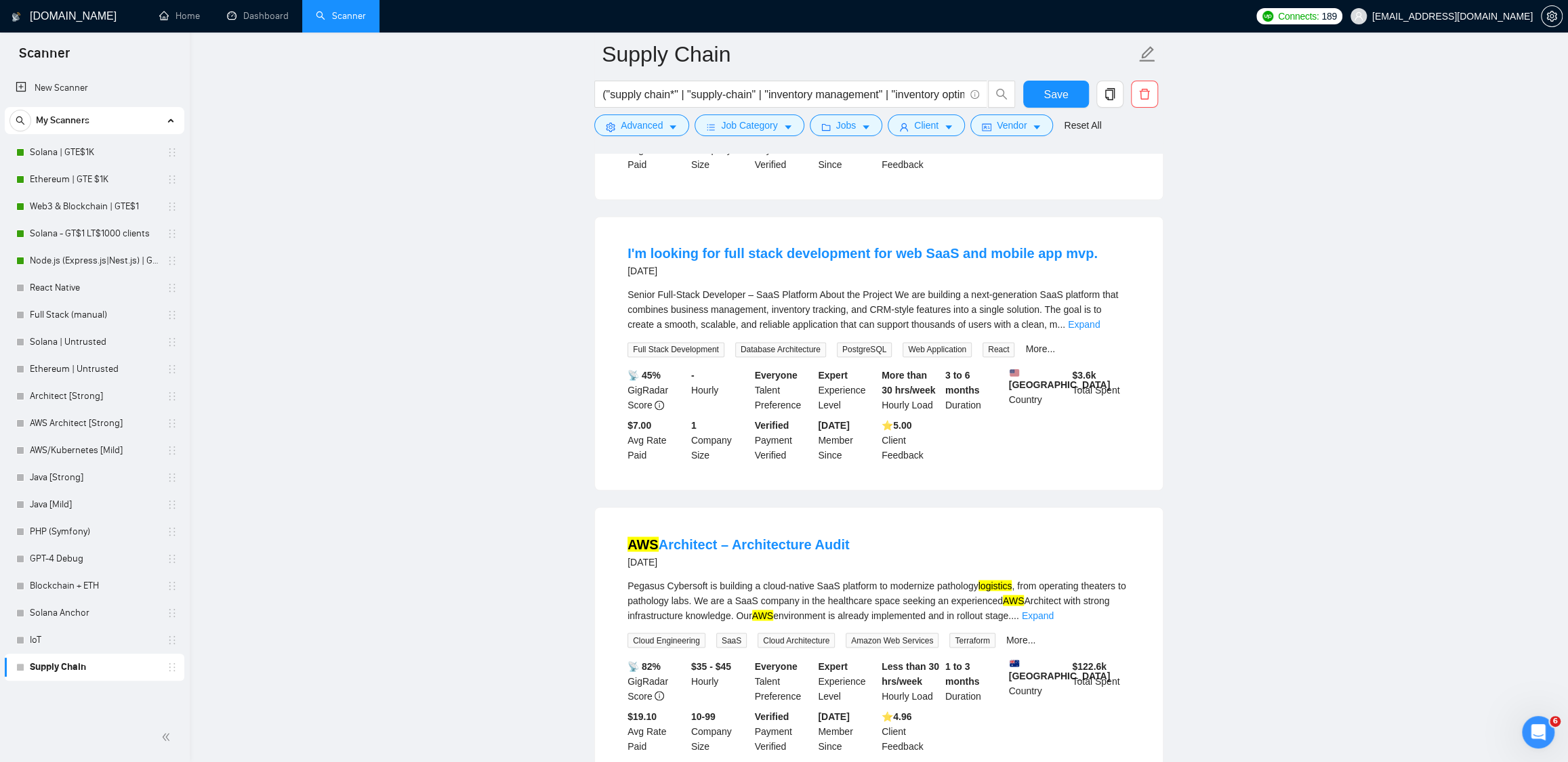
scroll to position [1670, 0]
click at [1100, 325] on link "Expand" at bounding box center [1084, 319] width 32 height 11
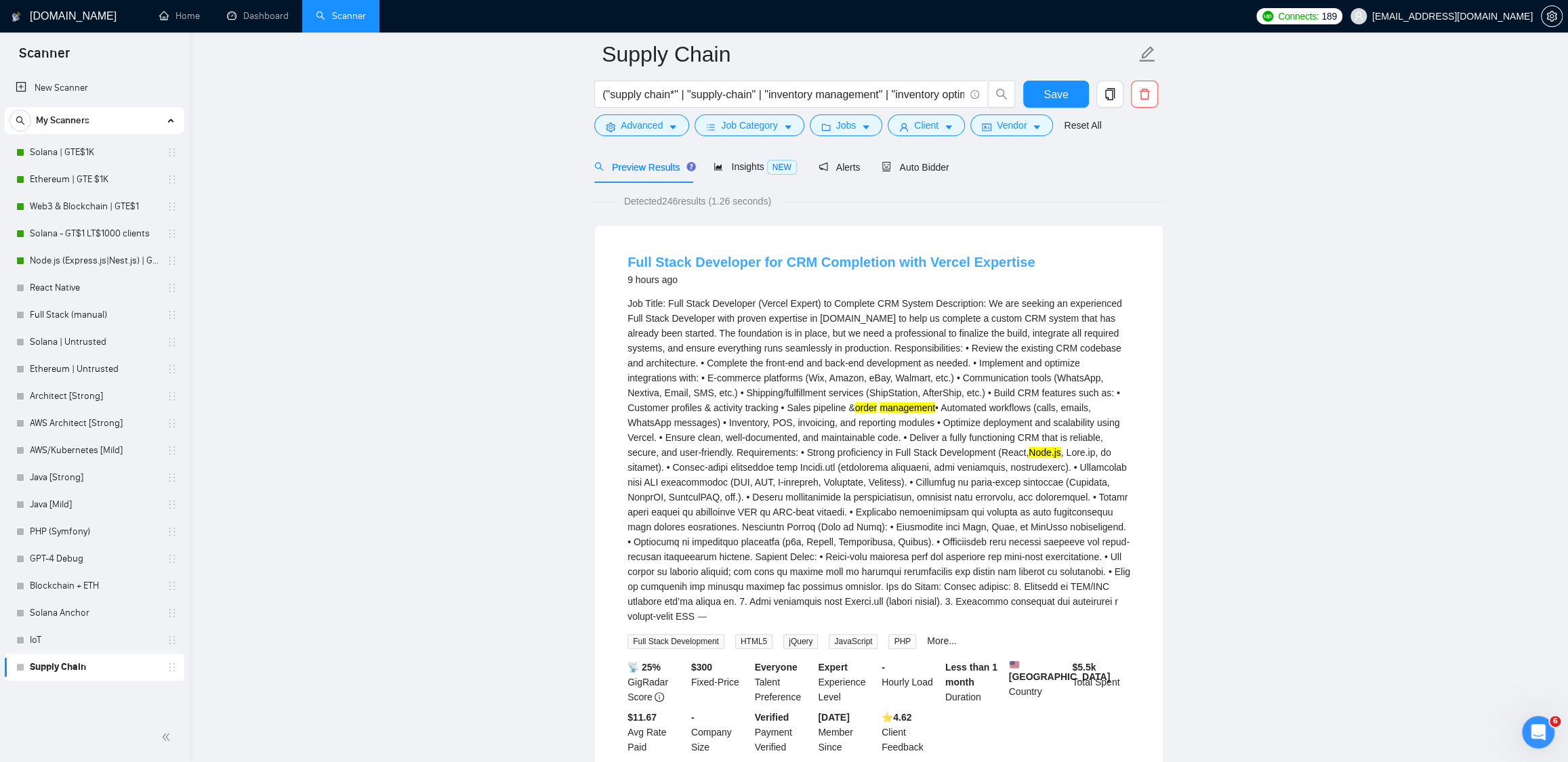
scroll to position [0, 0]
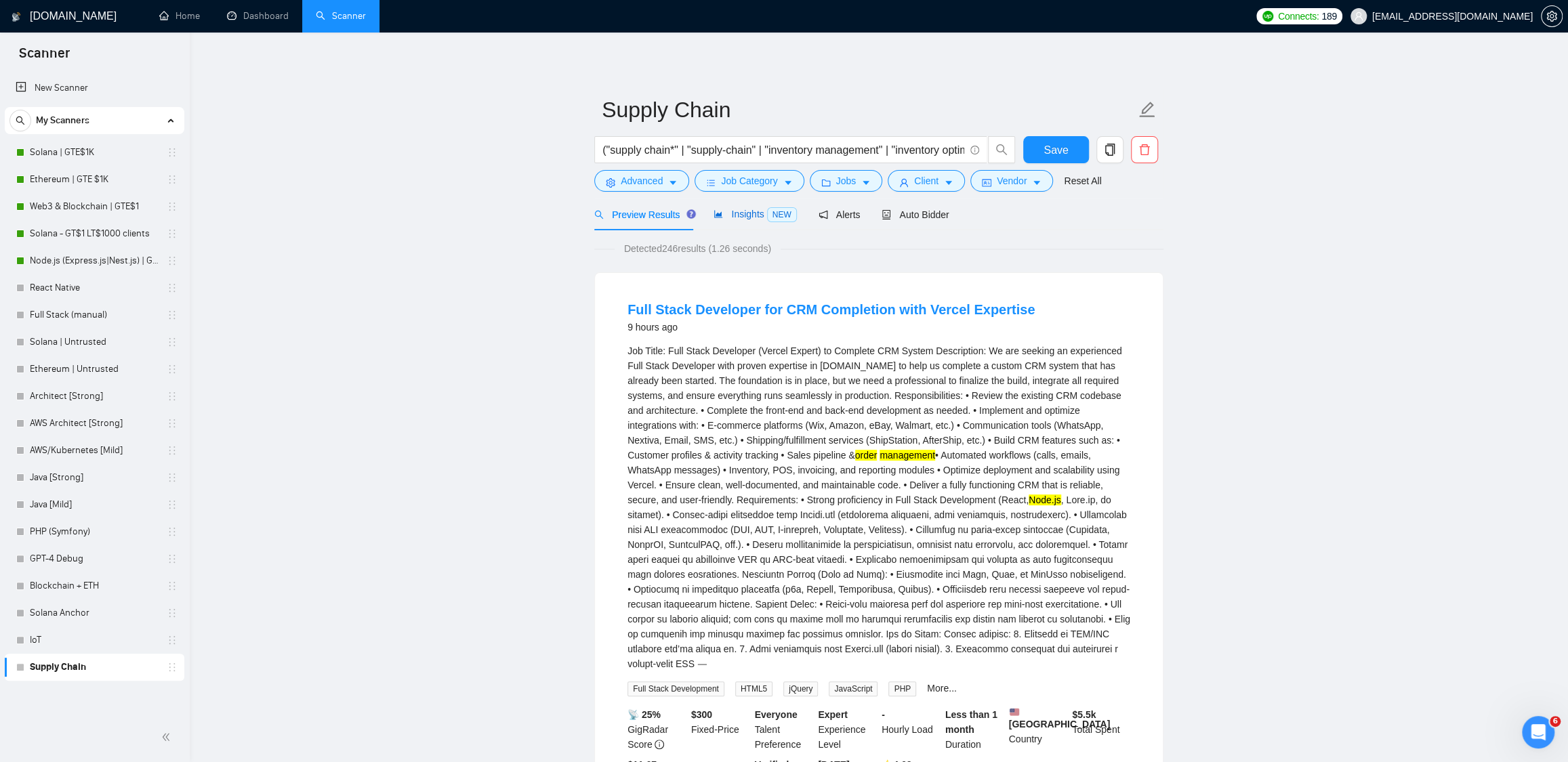
click at [724, 209] on span "Insights NEW" at bounding box center [755, 214] width 83 height 11
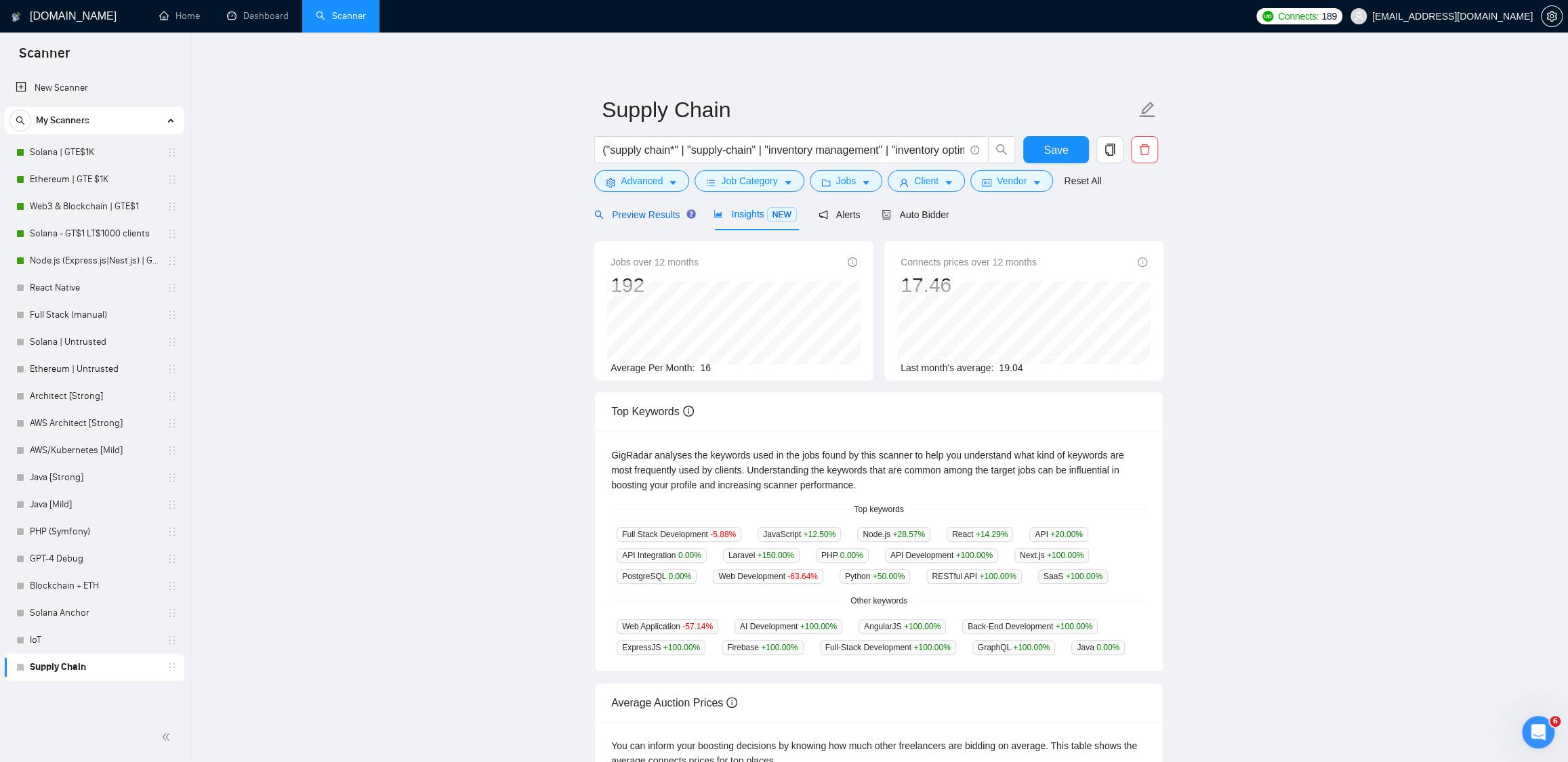
click at [638, 212] on span "Preview Results" at bounding box center [643, 214] width 98 height 11
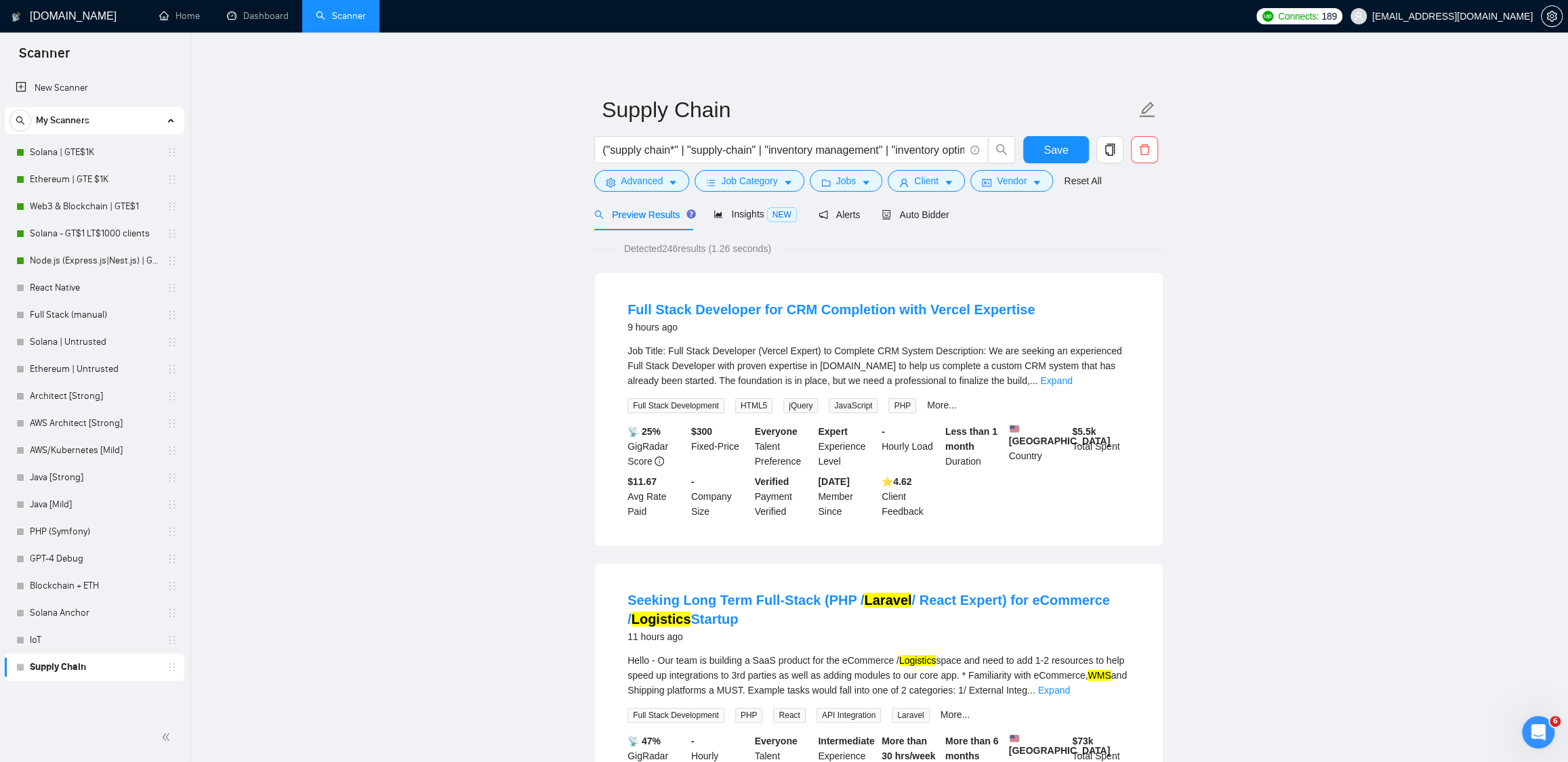
drag, startPoint x: 765, startPoint y: 154, endPoint x: 1057, endPoint y: 167, distance: 292.3
click at [1057, 167] on div "("supply chain*" | "supply-chain" | "inventory management" | "inventory optimiz…" at bounding box center [876, 152] width 569 height 34
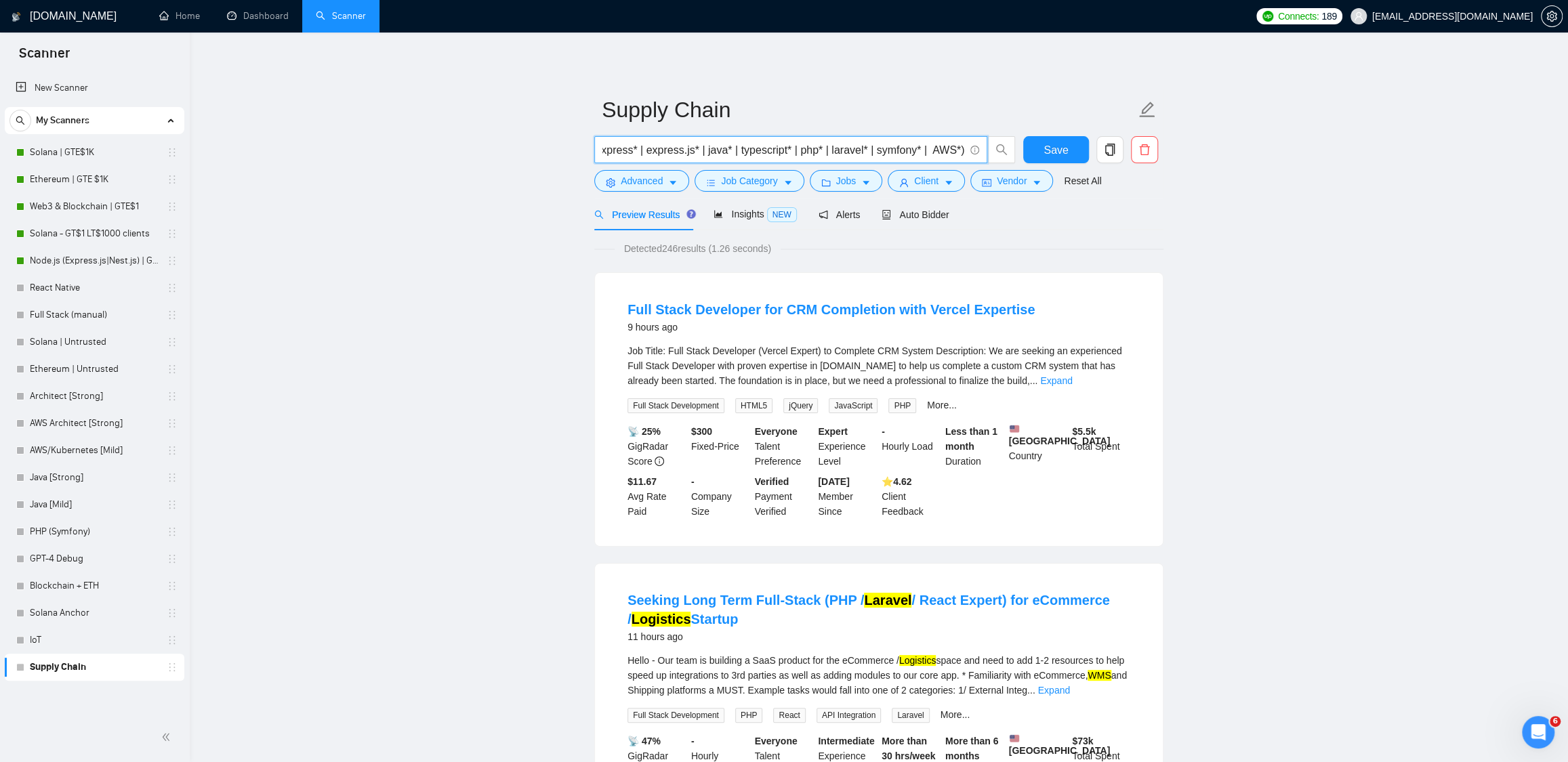
scroll to position [0, 0]
drag, startPoint x: 885, startPoint y: 150, endPoint x: 1093, endPoint y: 148, distance: 208.0
click at [1093, 148] on div "("supply chain*" | "supply-chain" | "inventory management" | "inventory optimiz…" at bounding box center [876, 152] width 569 height 34
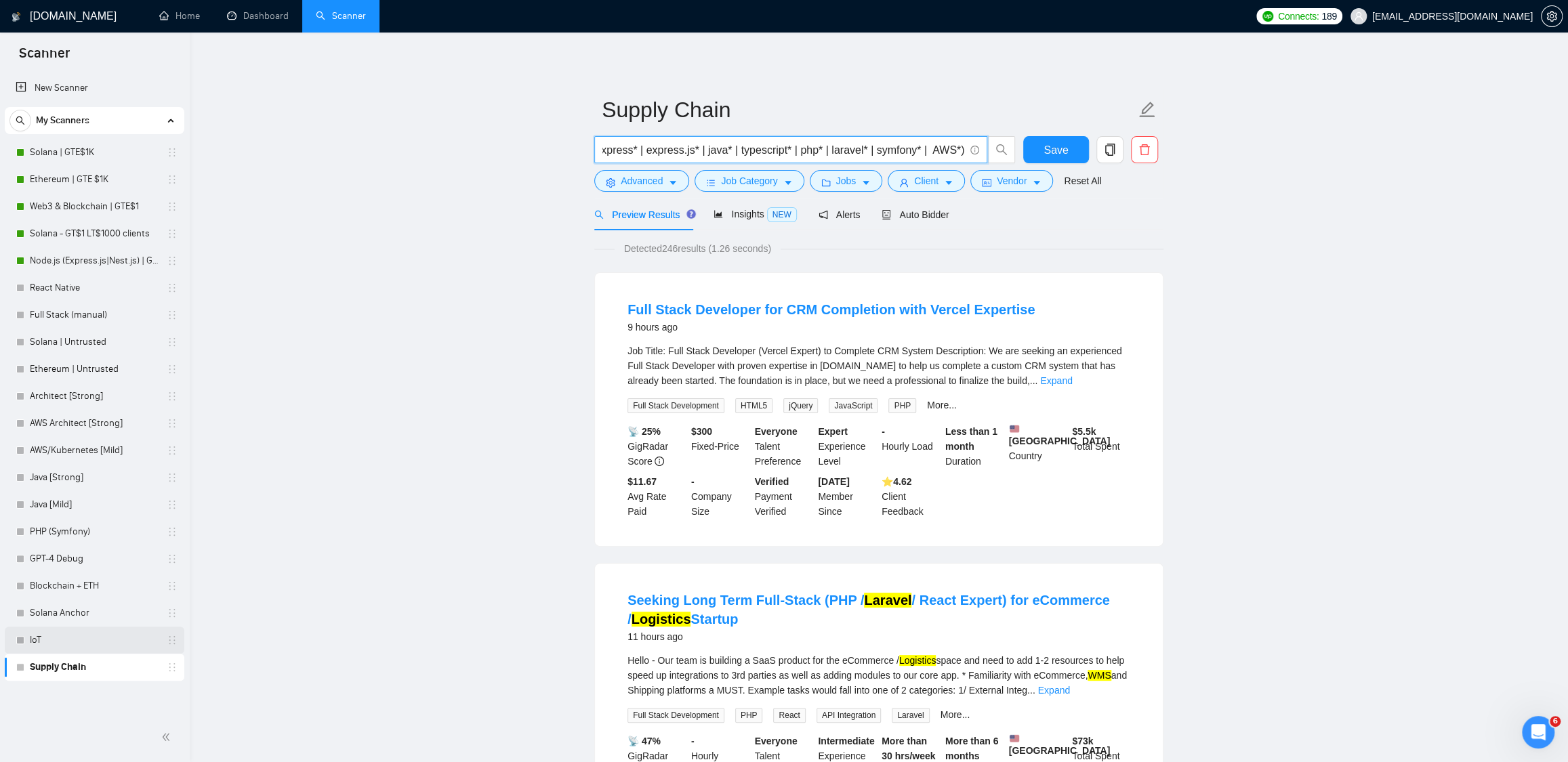
scroll to position [0, 0]
click at [86, 631] on link "IoT" at bounding box center [95, 640] width 129 height 27
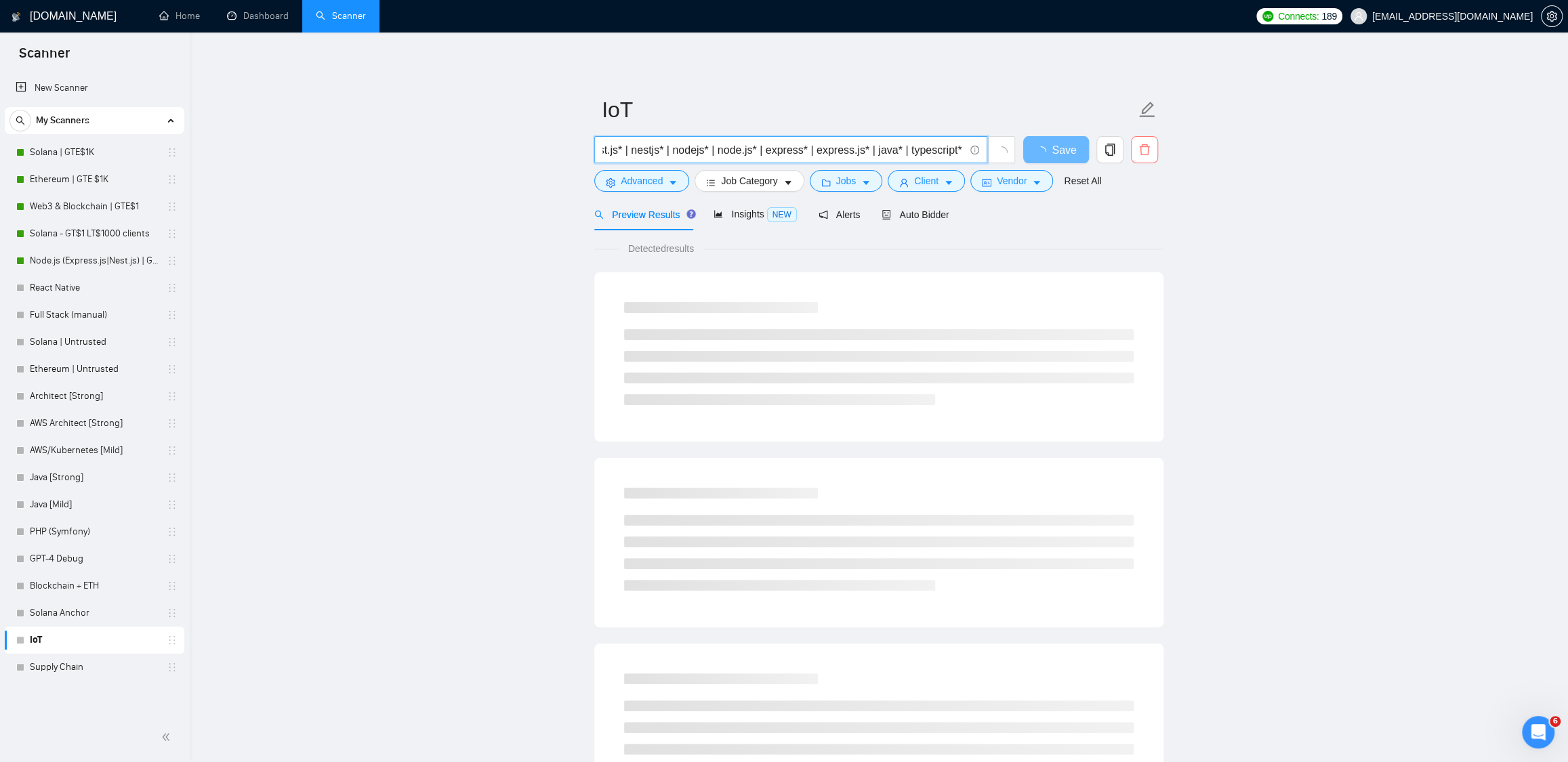
scroll to position [0, 1820]
drag, startPoint x: 891, startPoint y: 149, endPoint x: 1157, endPoint y: 151, distance: 266.0
click at [1157, 151] on div "(IoT* | "Internet of Things" | "smart devices" | "connected devices" | M2M* | "…" at bounding box center [876, 152] width 569 height 34
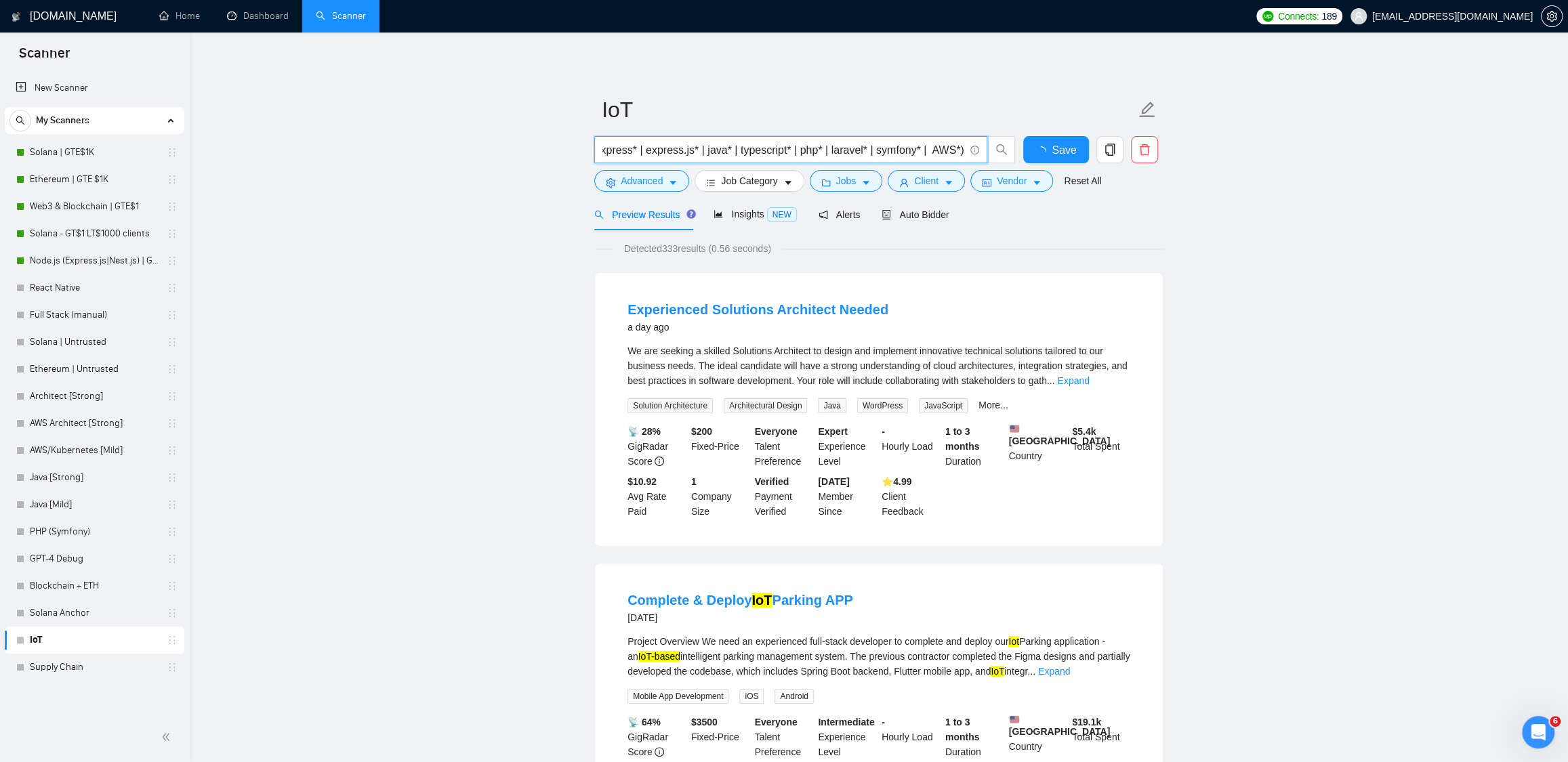
scroll to position [0, 0]
click at [80, 670] on link "Supply Chain" at bounding box center [95, 667] width 129 height 27
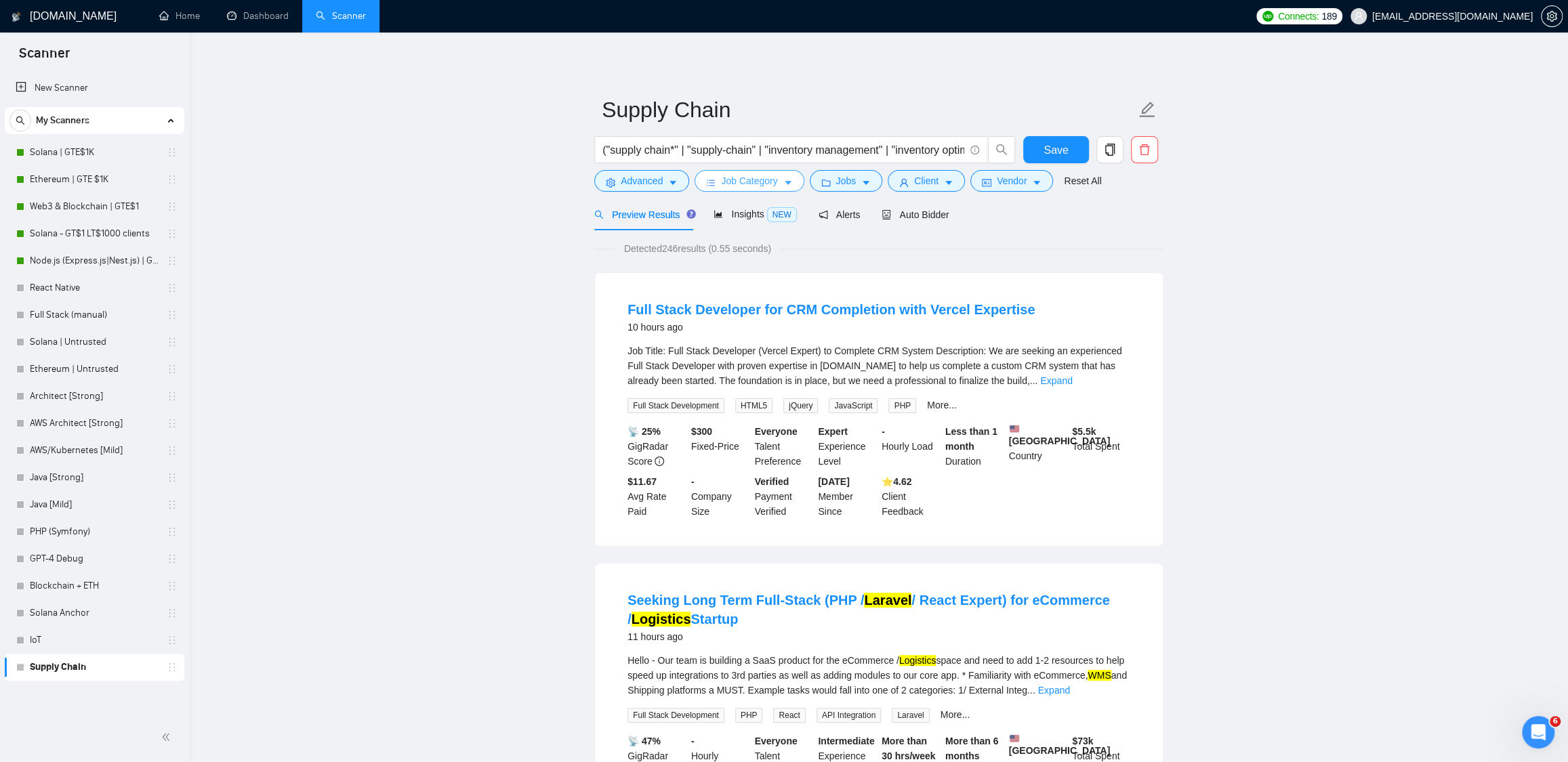
click at [788, 184] on icon "caret-down" at bounding box center [789, 183] width 10 height 10
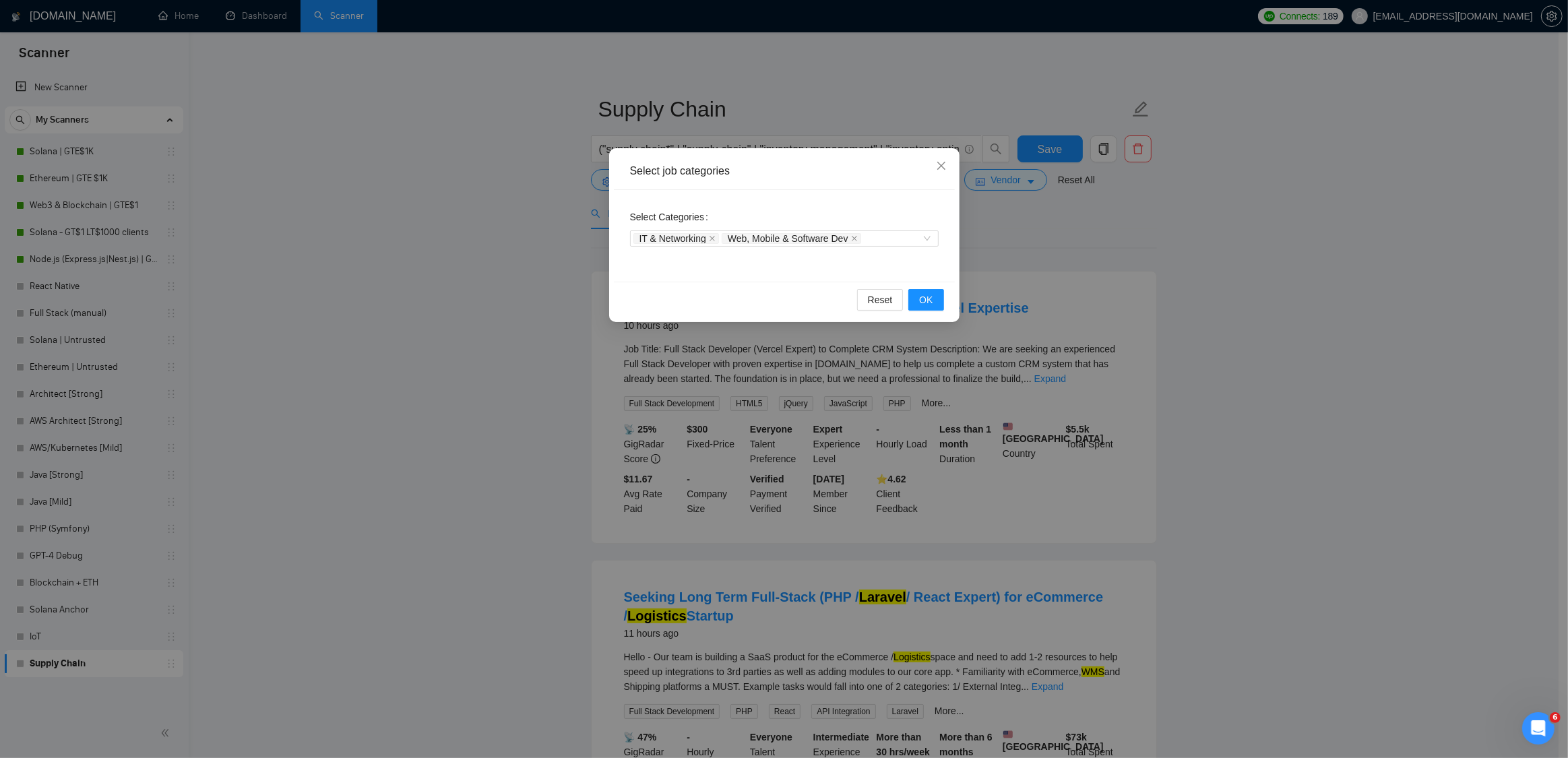
click at [1237, 278] on div "Select job categories Select Categories IT & Networking Web, Mobile & Software …" at bounding box center [784, 379] width 1568 height 758
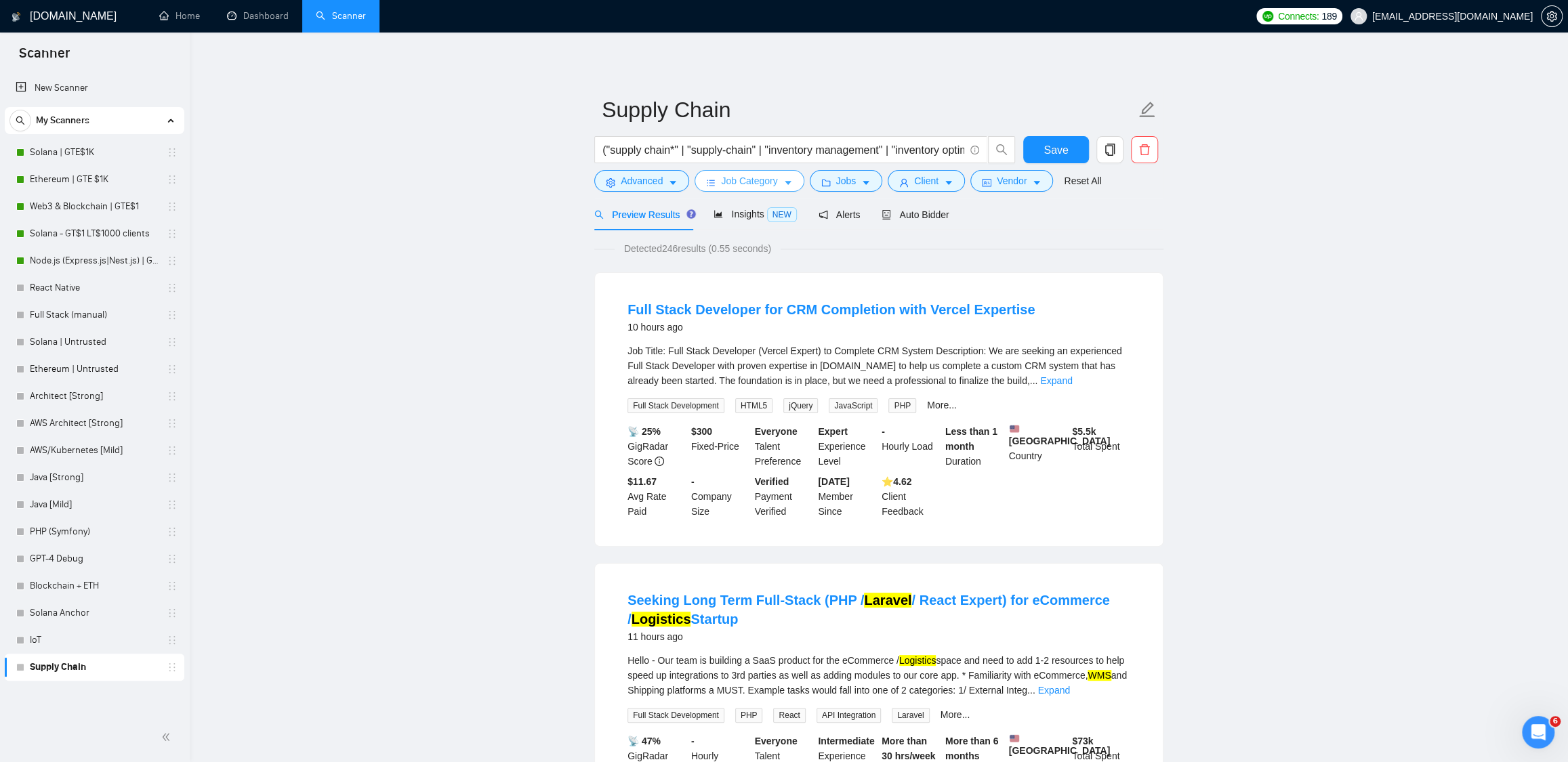
click at [767, 182] on span "Job Category" at bounding box center [750, 180] width 57 height 15
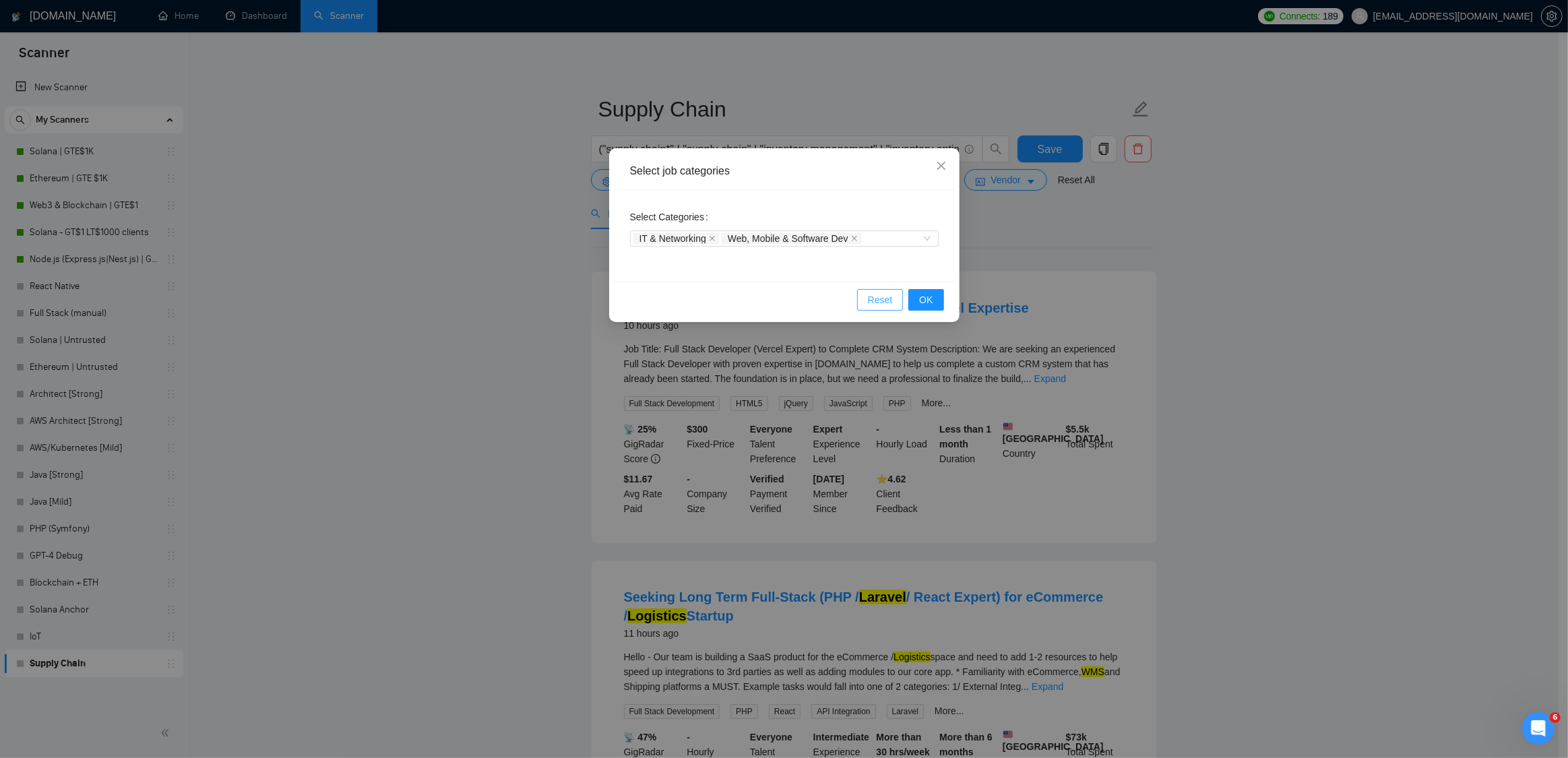
click at [877, 298] on span "Reset" at bounding box center [881, 299] width 25 height 15
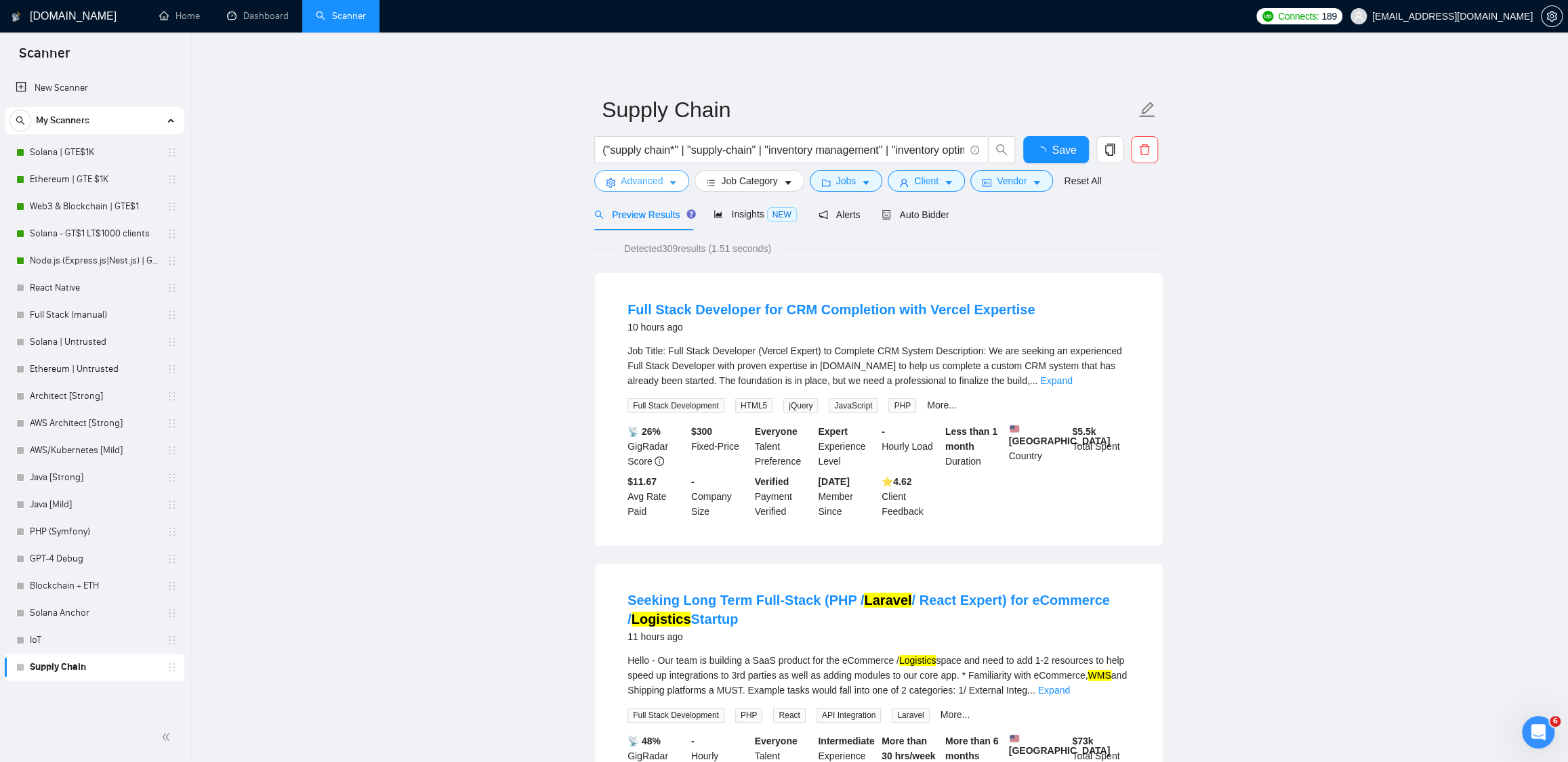
click at [667, 180] on button "Advanced" at bounding box center [641, 181] width 95 height 21
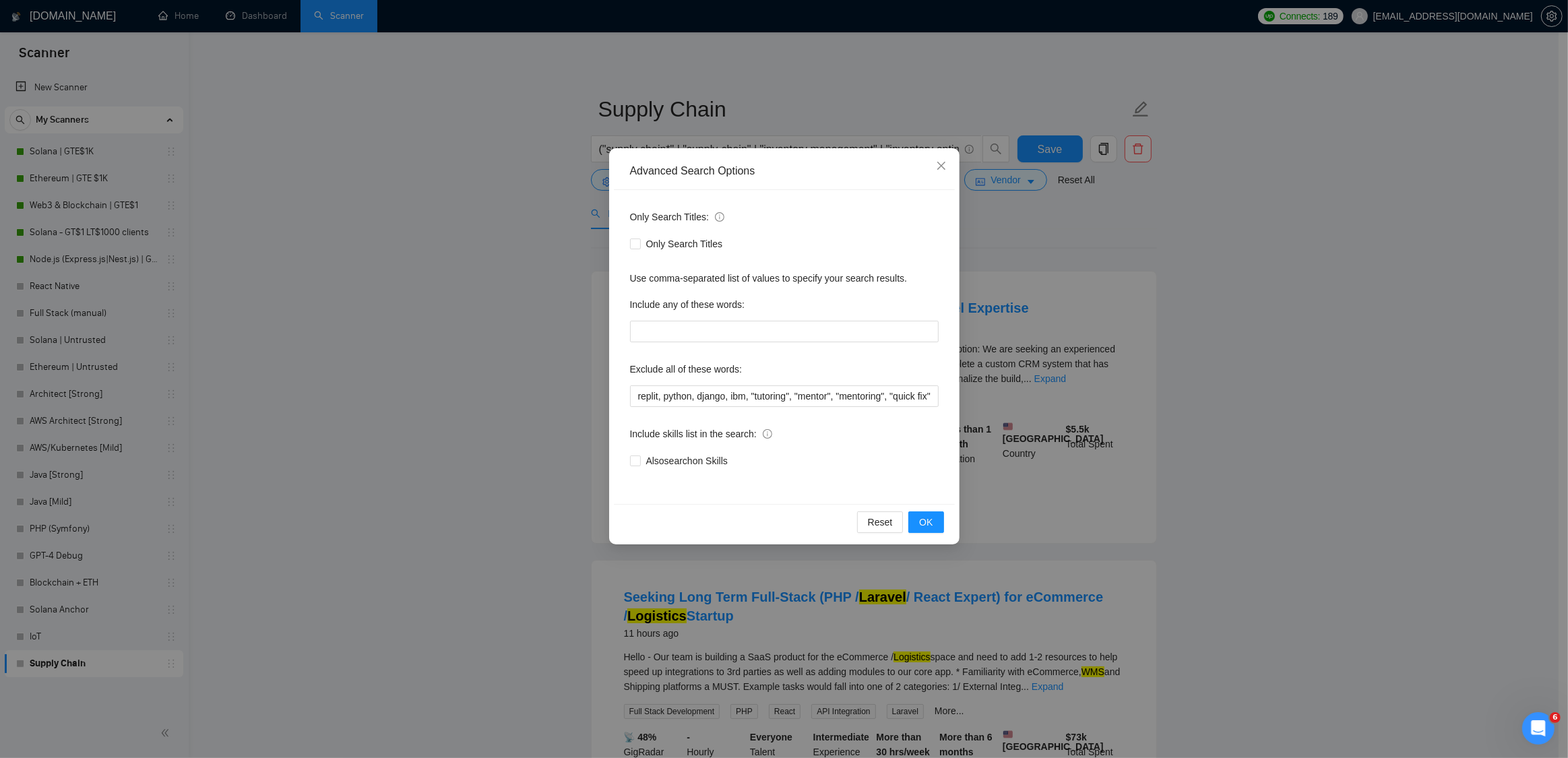
click at [1202, 236] on div "Advanced Search Options Only Search Titles: Only Search Titles Use comma-separa…" at bounding box center [784, 379] width 1568 height 758
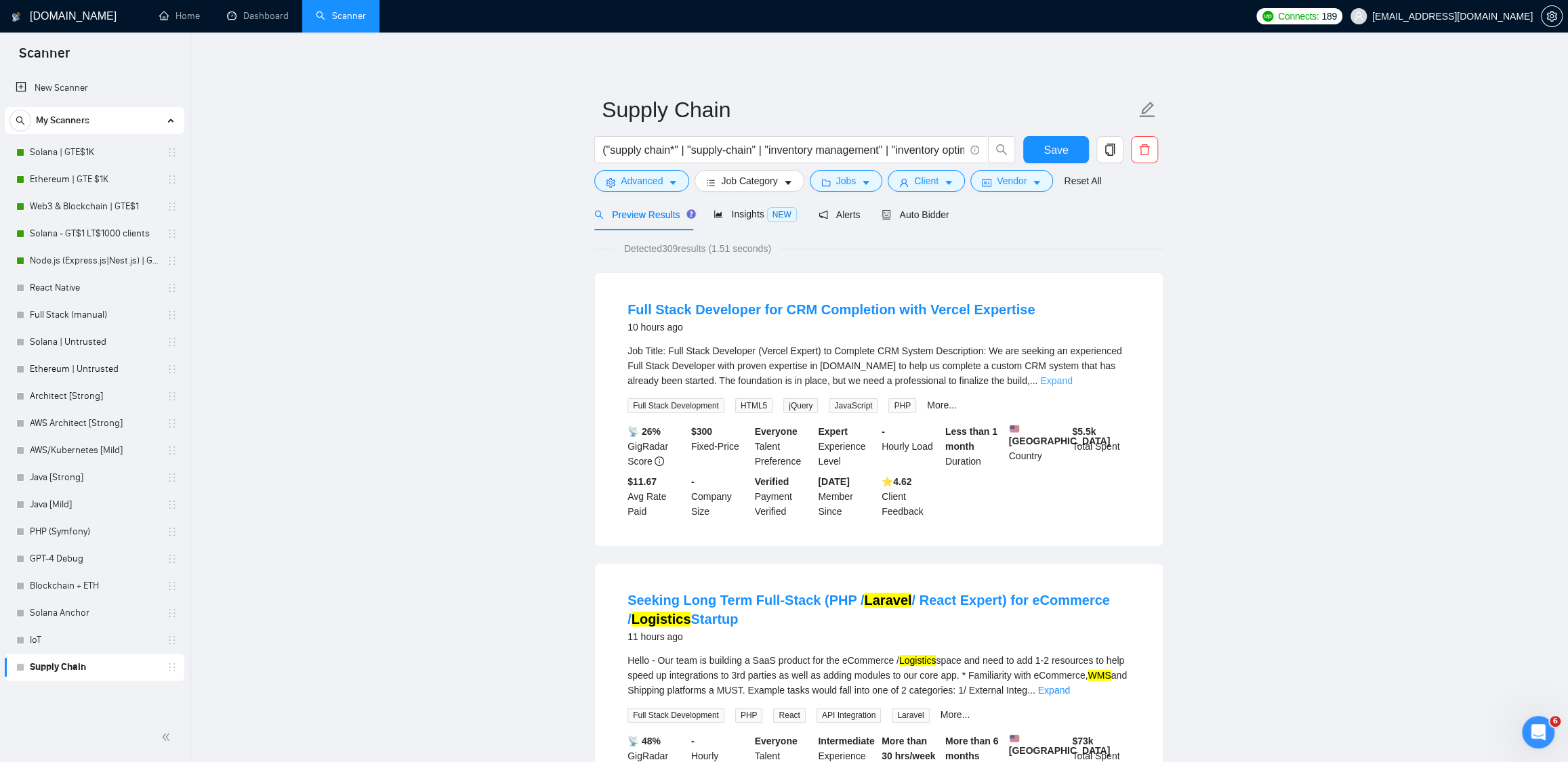
click at [1072, 381] on link "Expand" at bounding box center [1056, 380] width 32 height 11
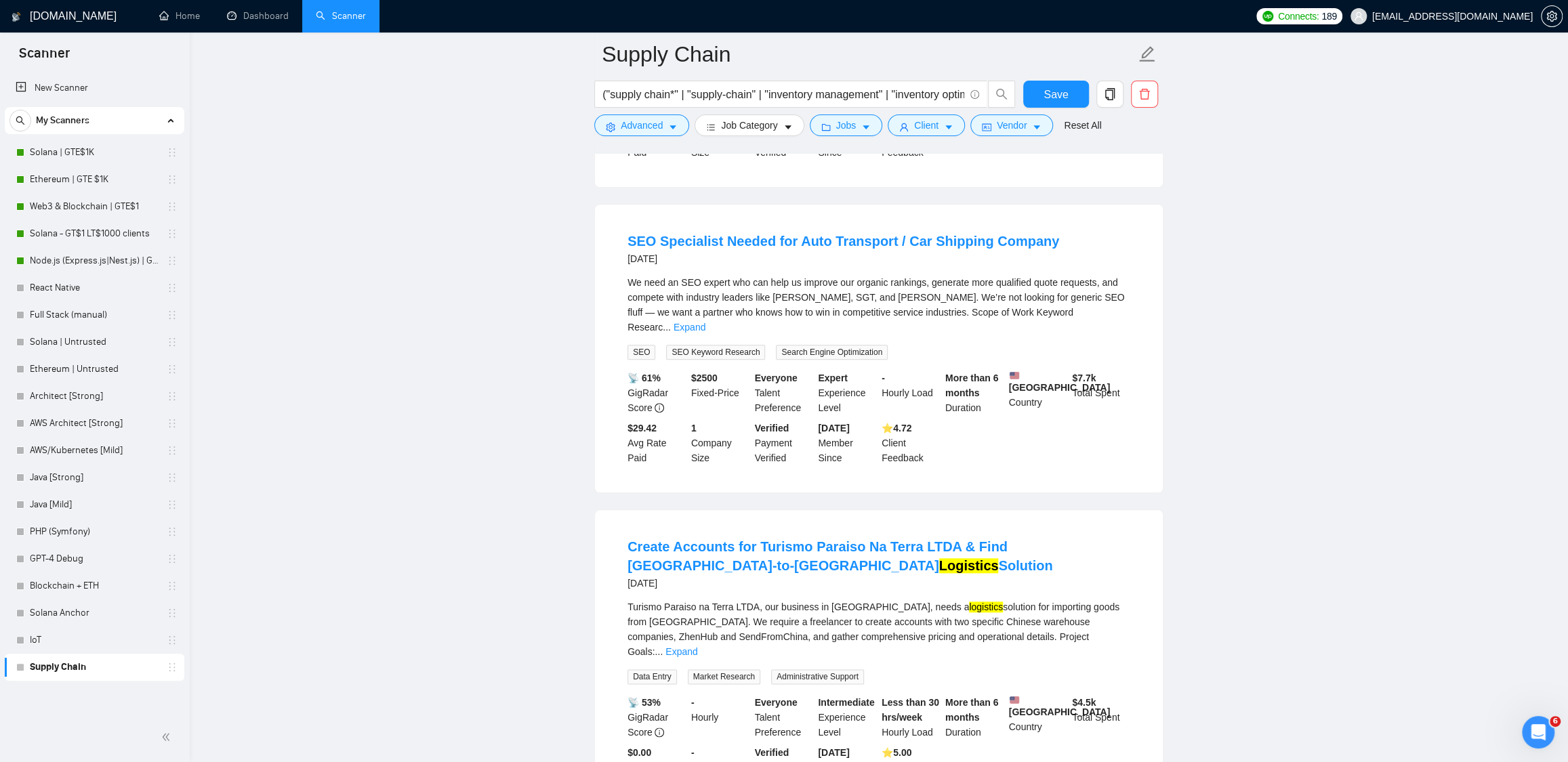
scroll to position [973, 0]
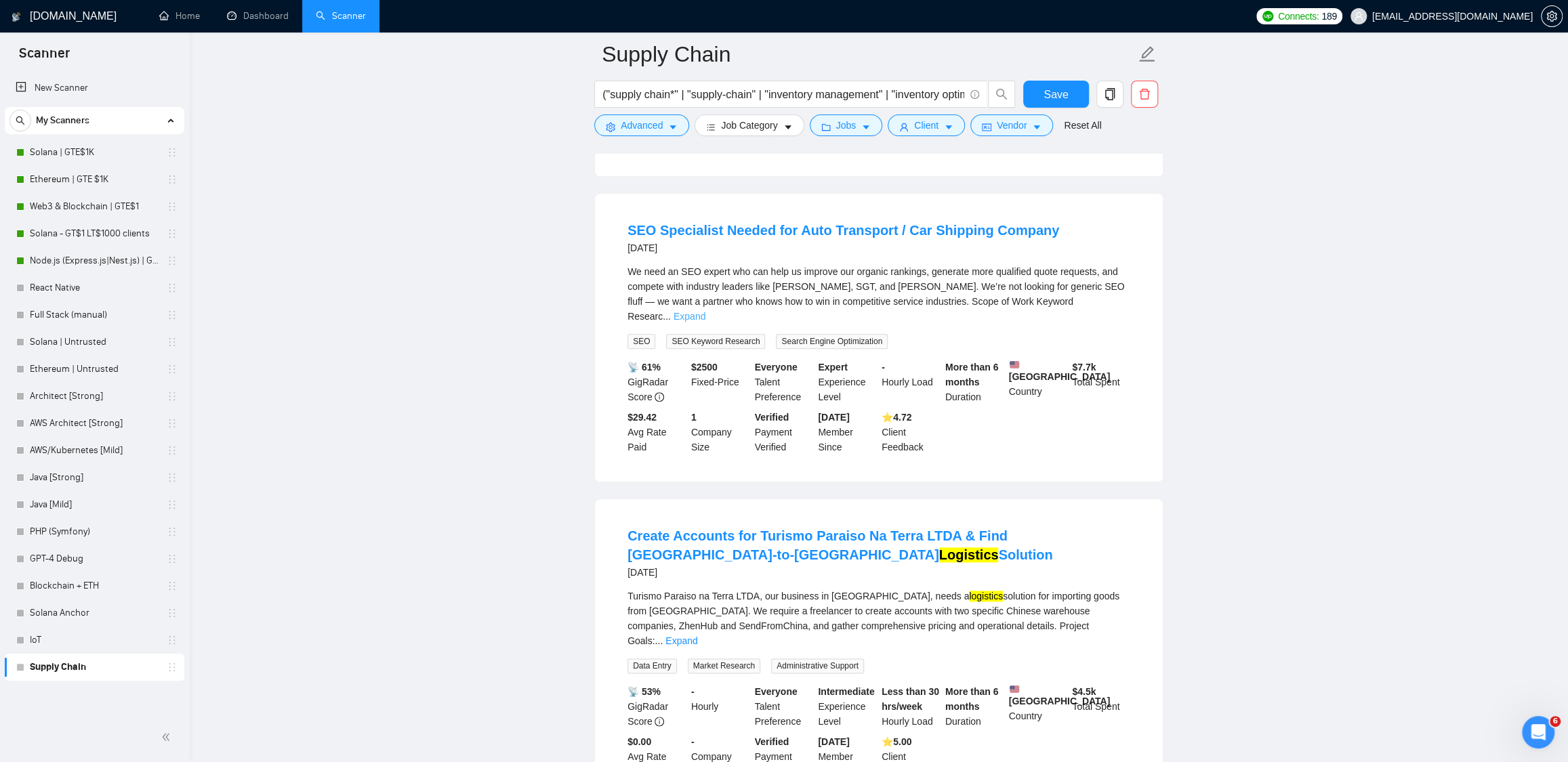
click at [706, 321] on link "Expand" at bounding box center [689, 316] width 32 height 11
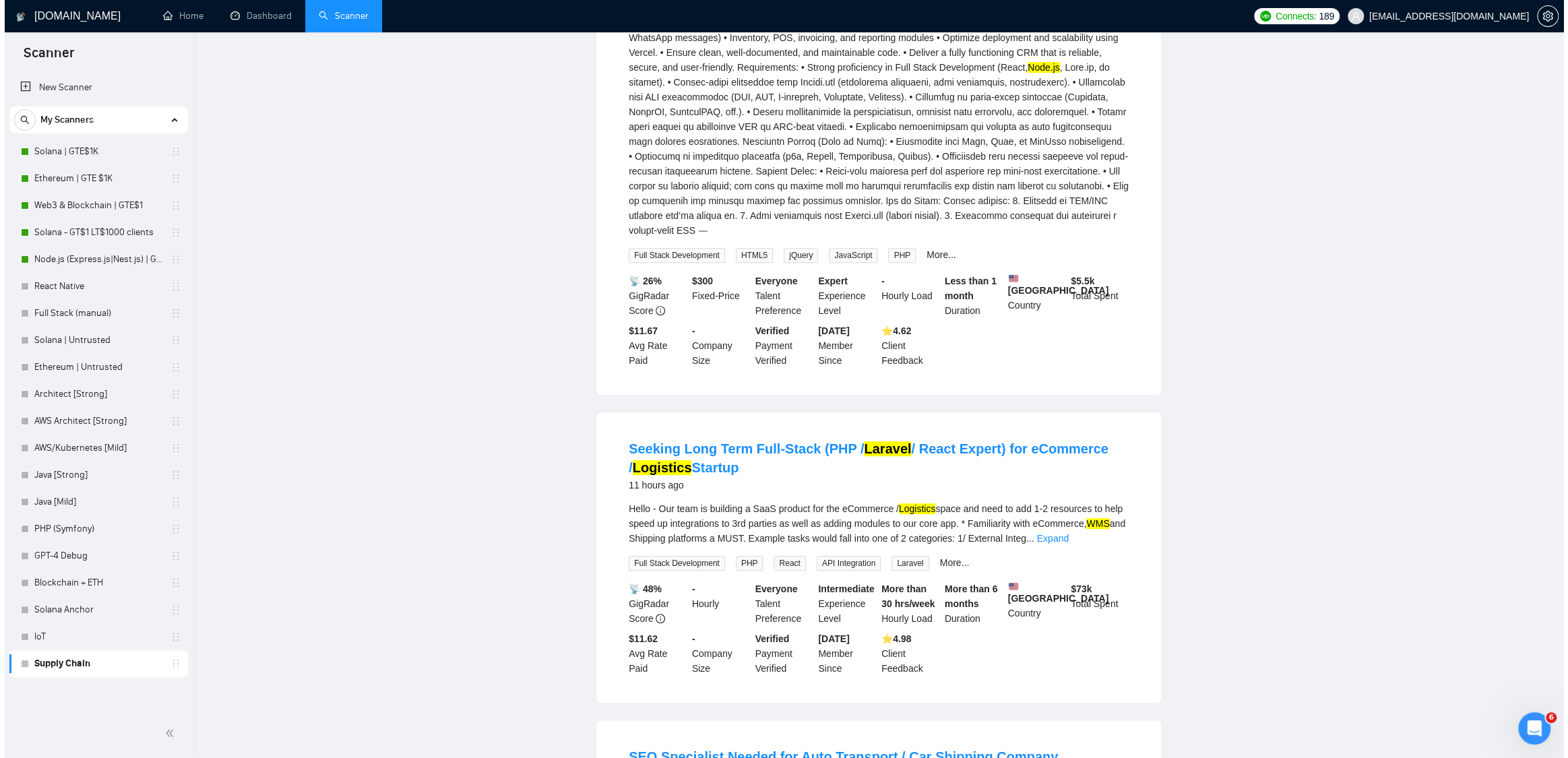
scroll to position [0, 0]
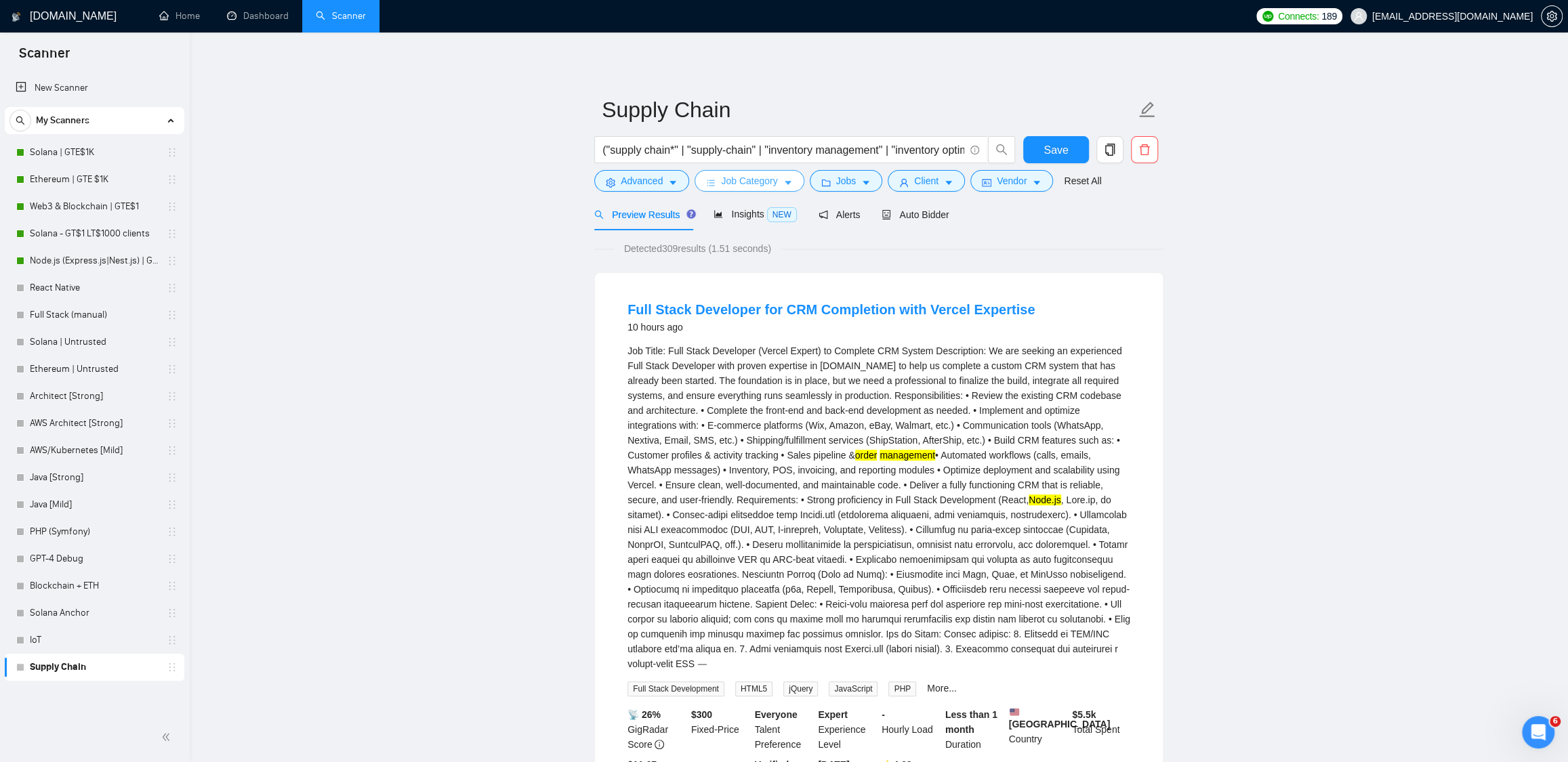
click at [713, 180] on icon "bars" at bounding box center [711, 183] width 10 height 10
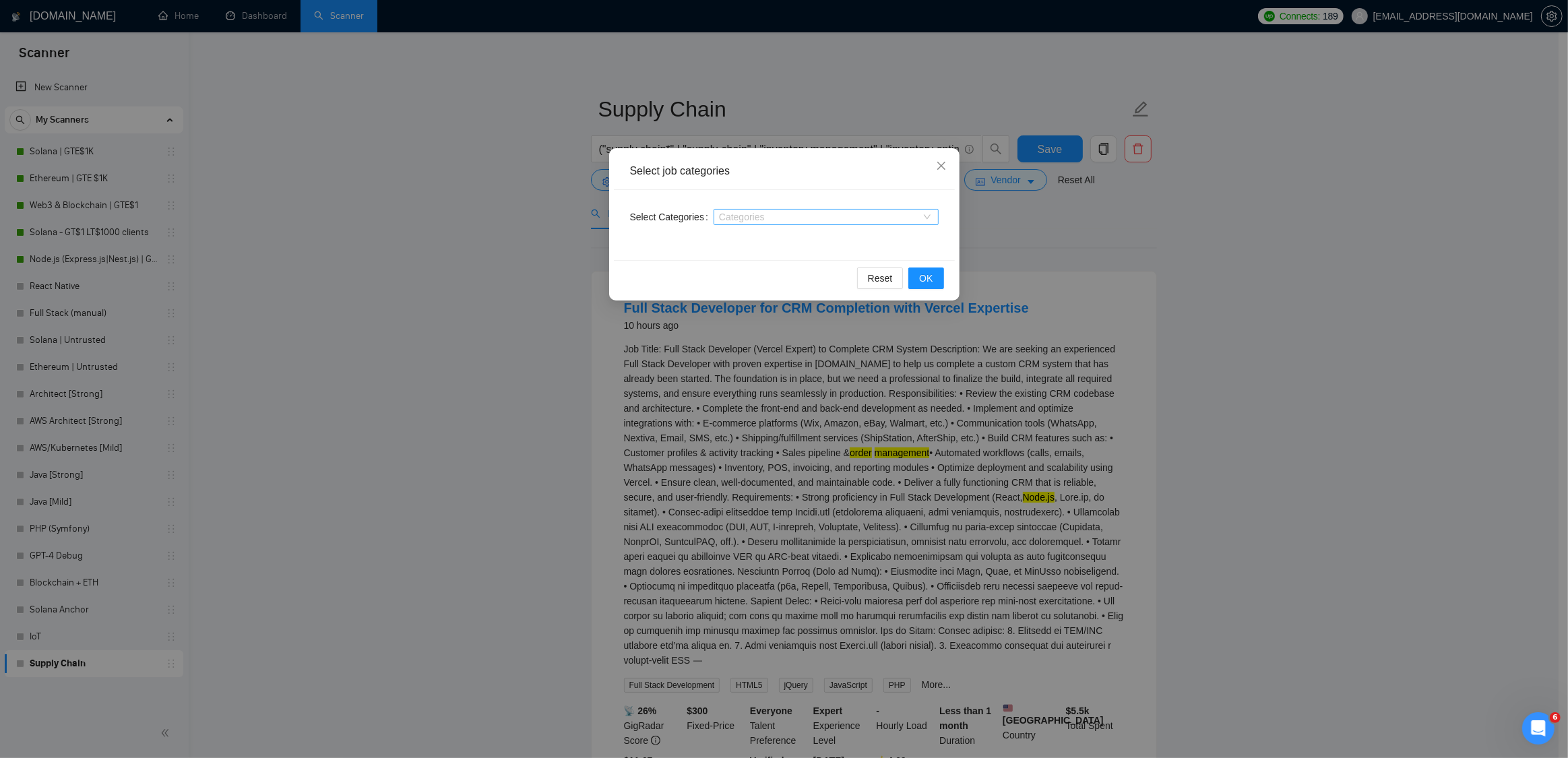
click at [738, 214] on div at bounding box center [819, 217] width 205 height 11
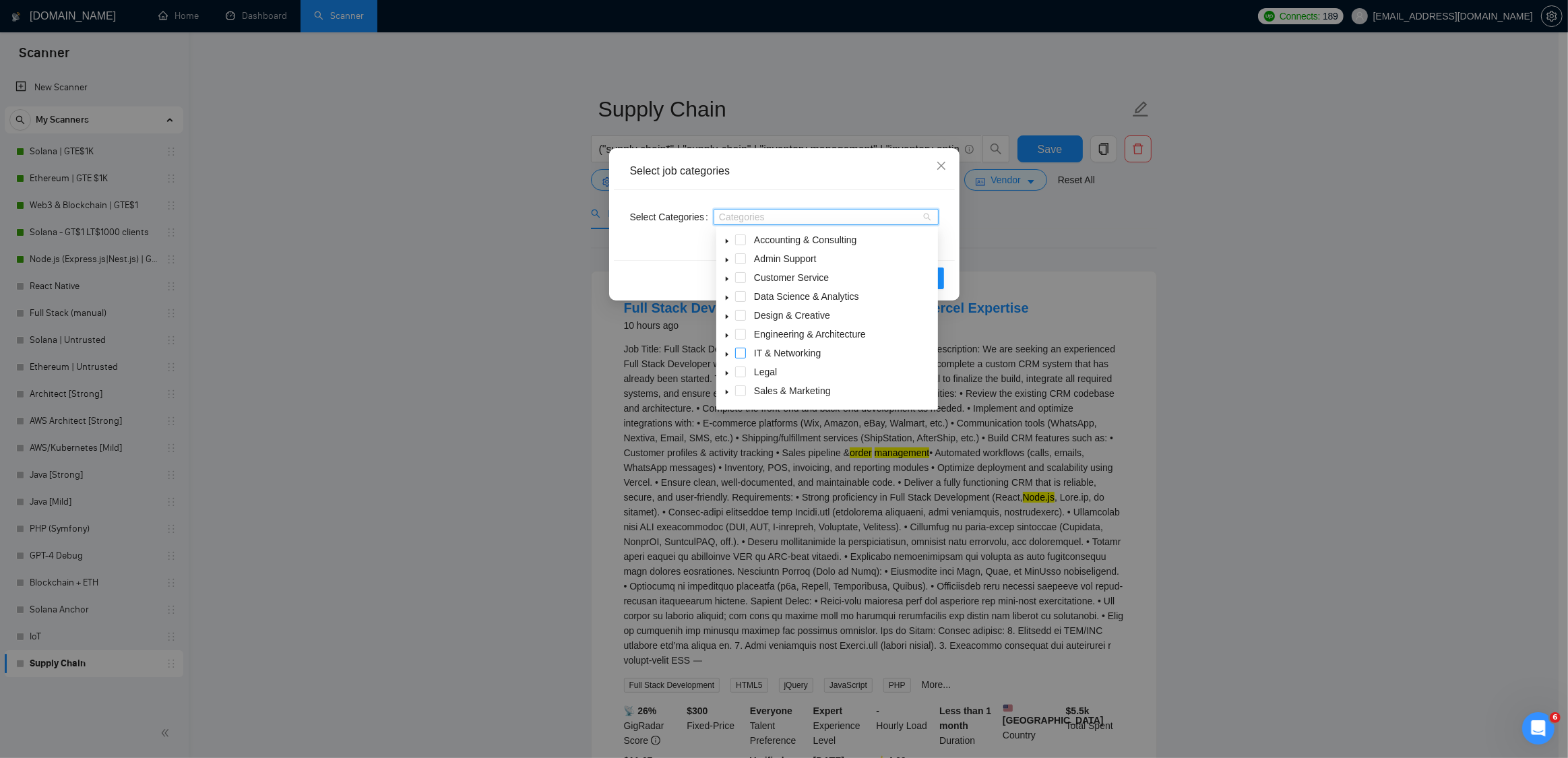
click at [740, 353] on span at bounding box center [740, 353] width 11 height 11
click at [740, 371] on span at bounding box center [740, 374] width 11 height 11
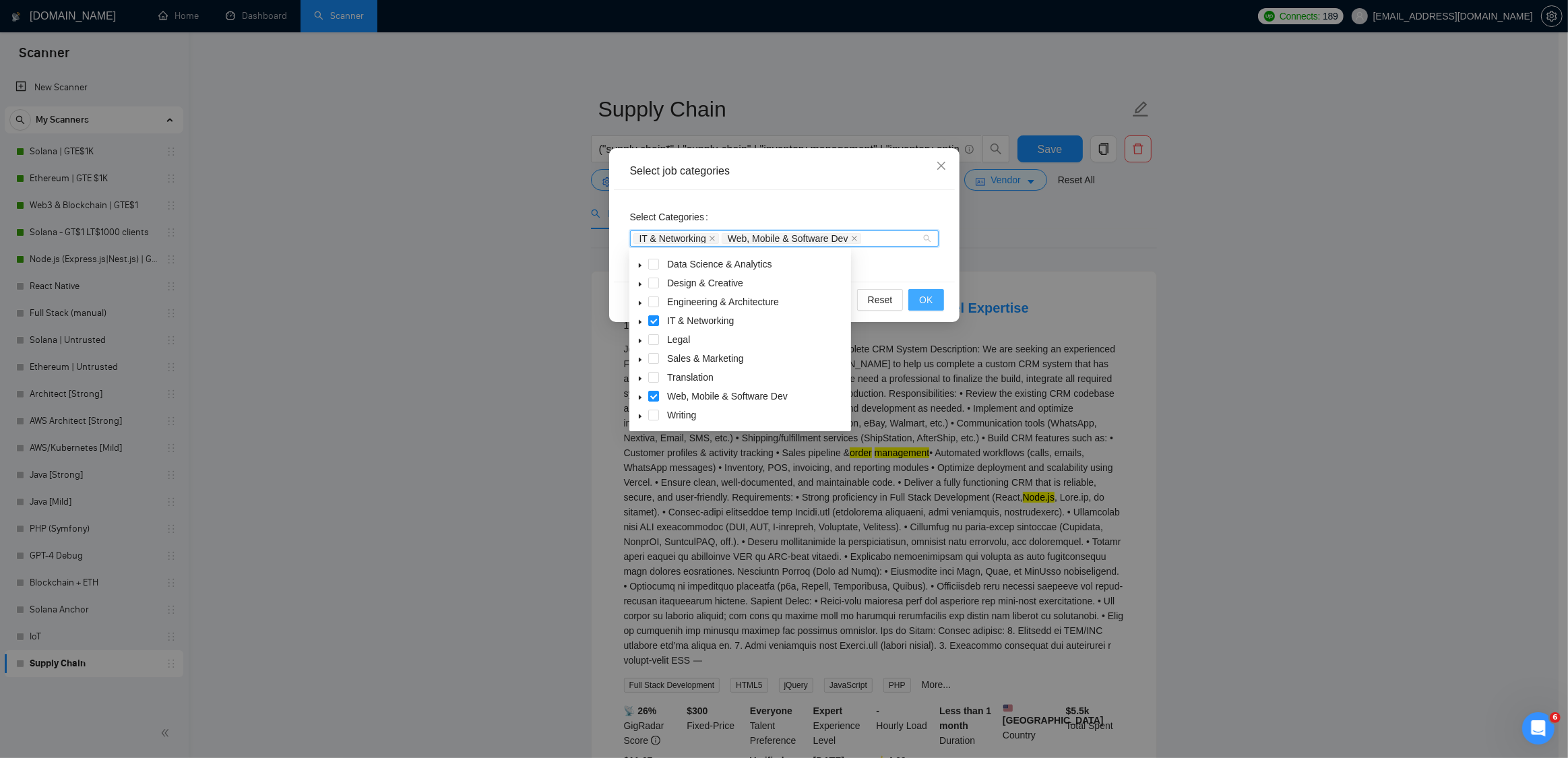
click at [928, 299] on span "OK" at bounding box center [926, 299] width 14 height 15
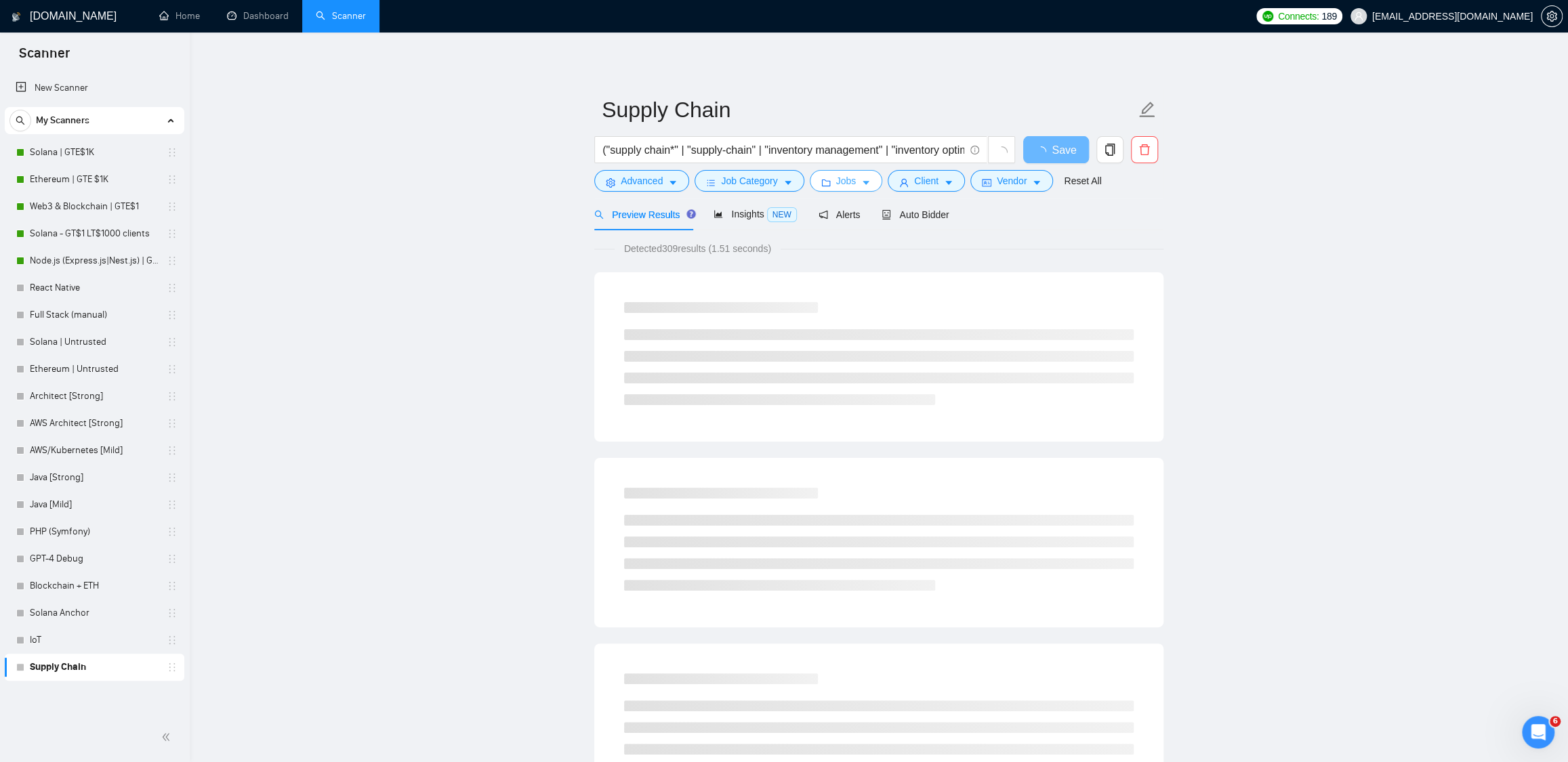
click at [870, 179] on icon "caret-down" at bounding box center [866, 183] width 10 height 10
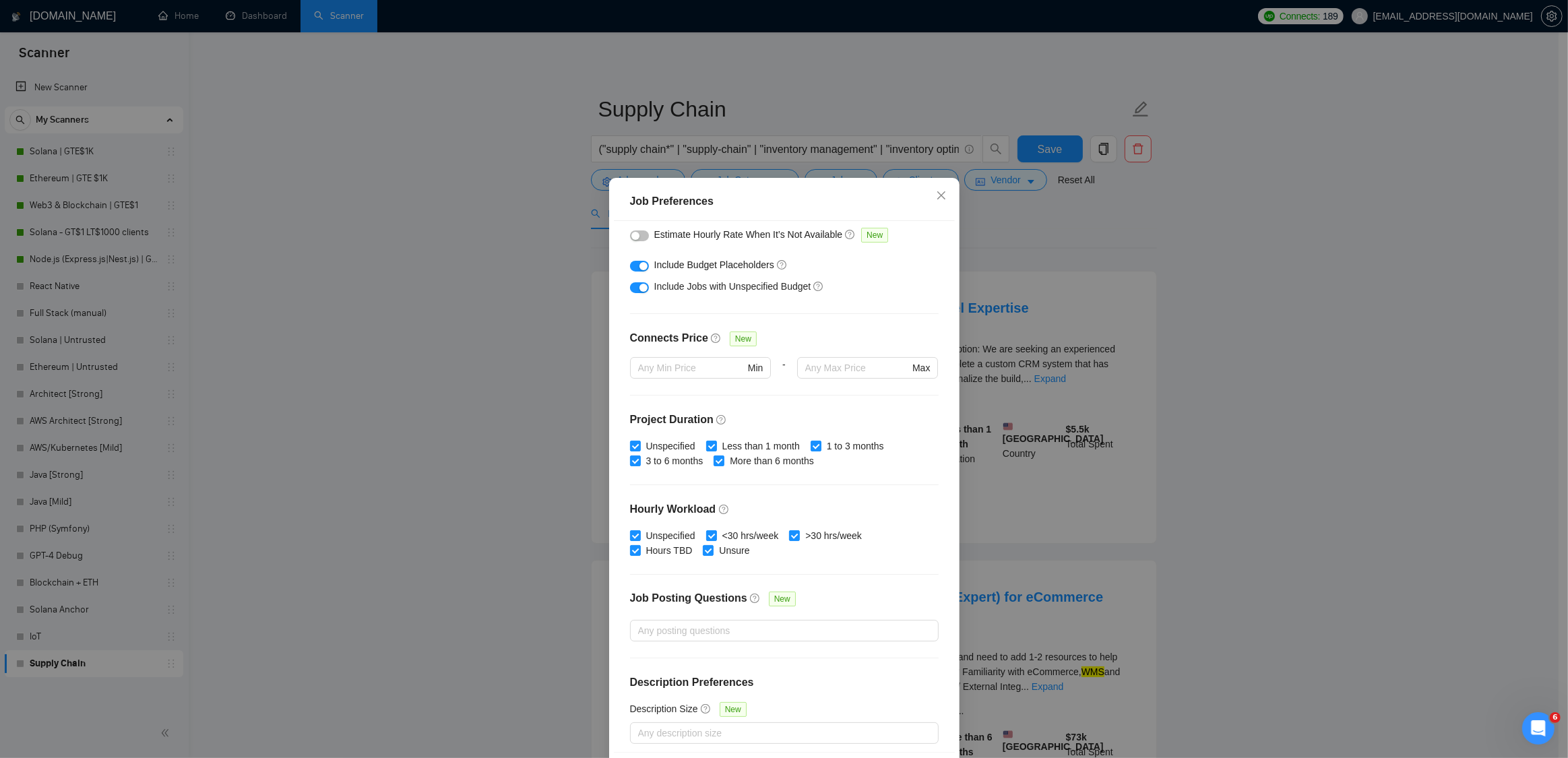
scroll to position [229, 0]
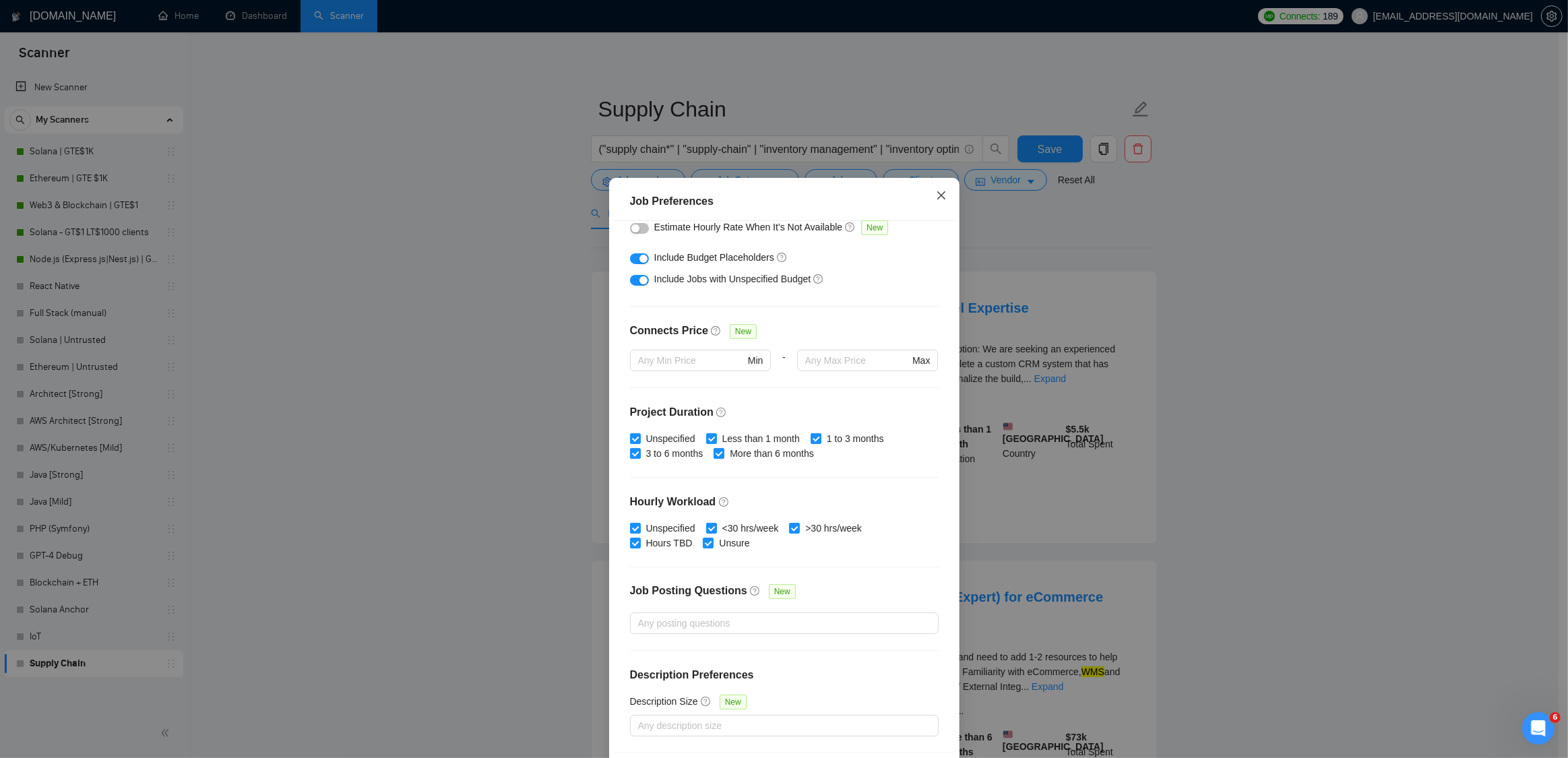
click at [937, 195] on icon "close" at bounding box center [941, 195] width 11 height 11
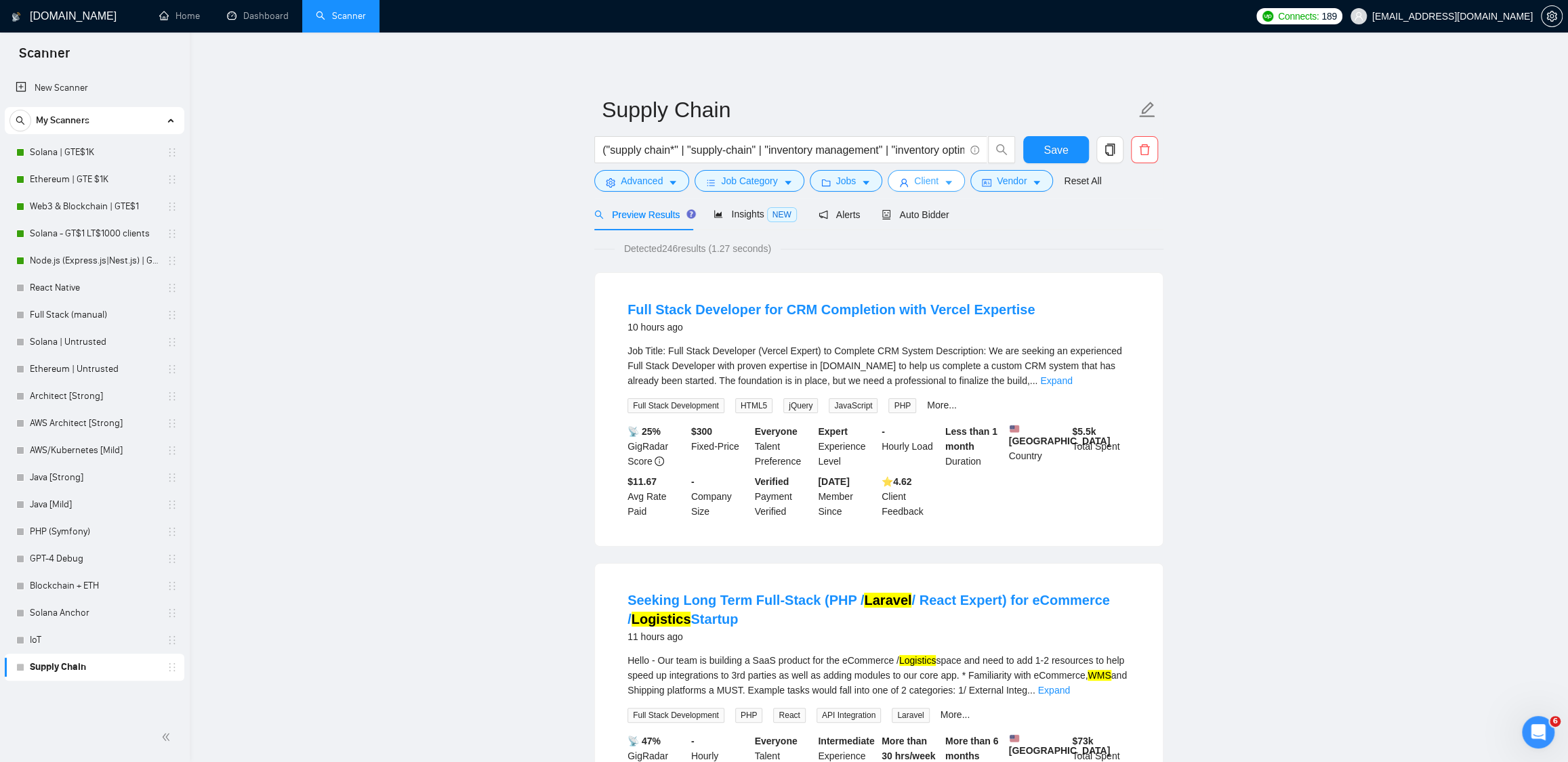
click at [954, 178] on span "caret-down" at bounding box center [949, 183] width 10 height 10
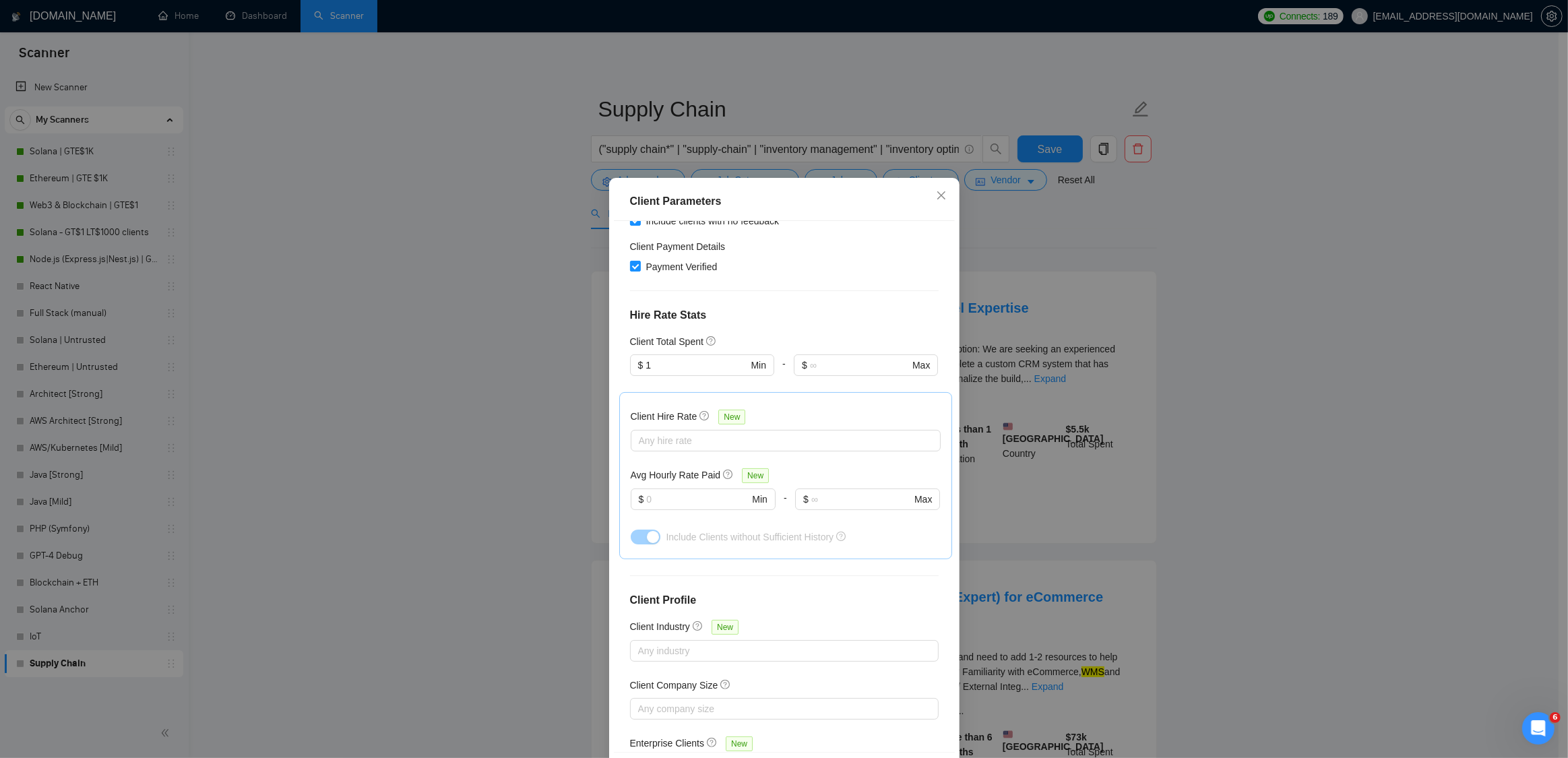
scroll to position [0, 0]
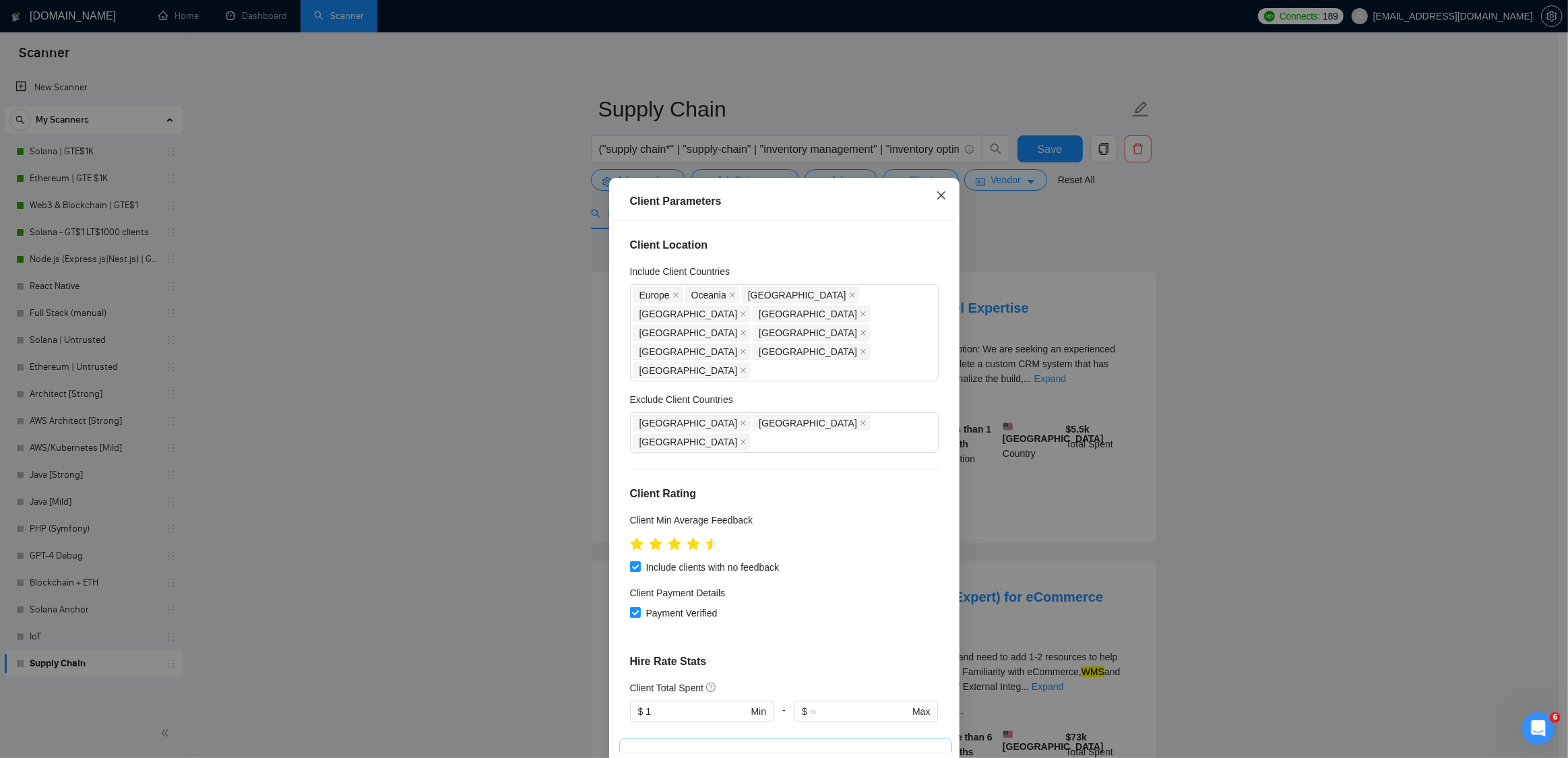
click at [929, 199] on span "Close" at bounding box center [941, 195] width 36 height 36
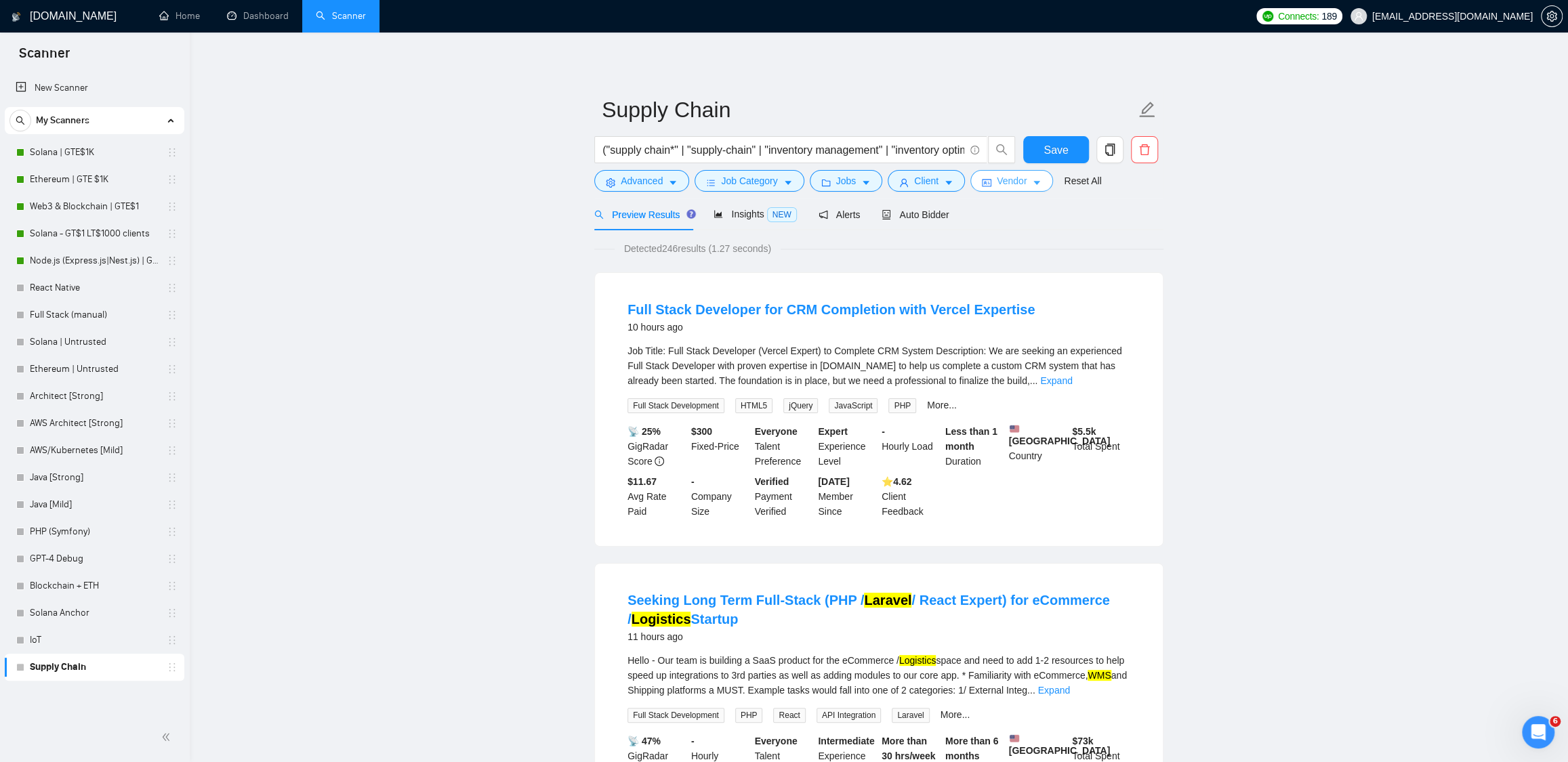
click at [1042, 180] on icon "caret-down" at bounding box center [1037, 183] width 10 height 10
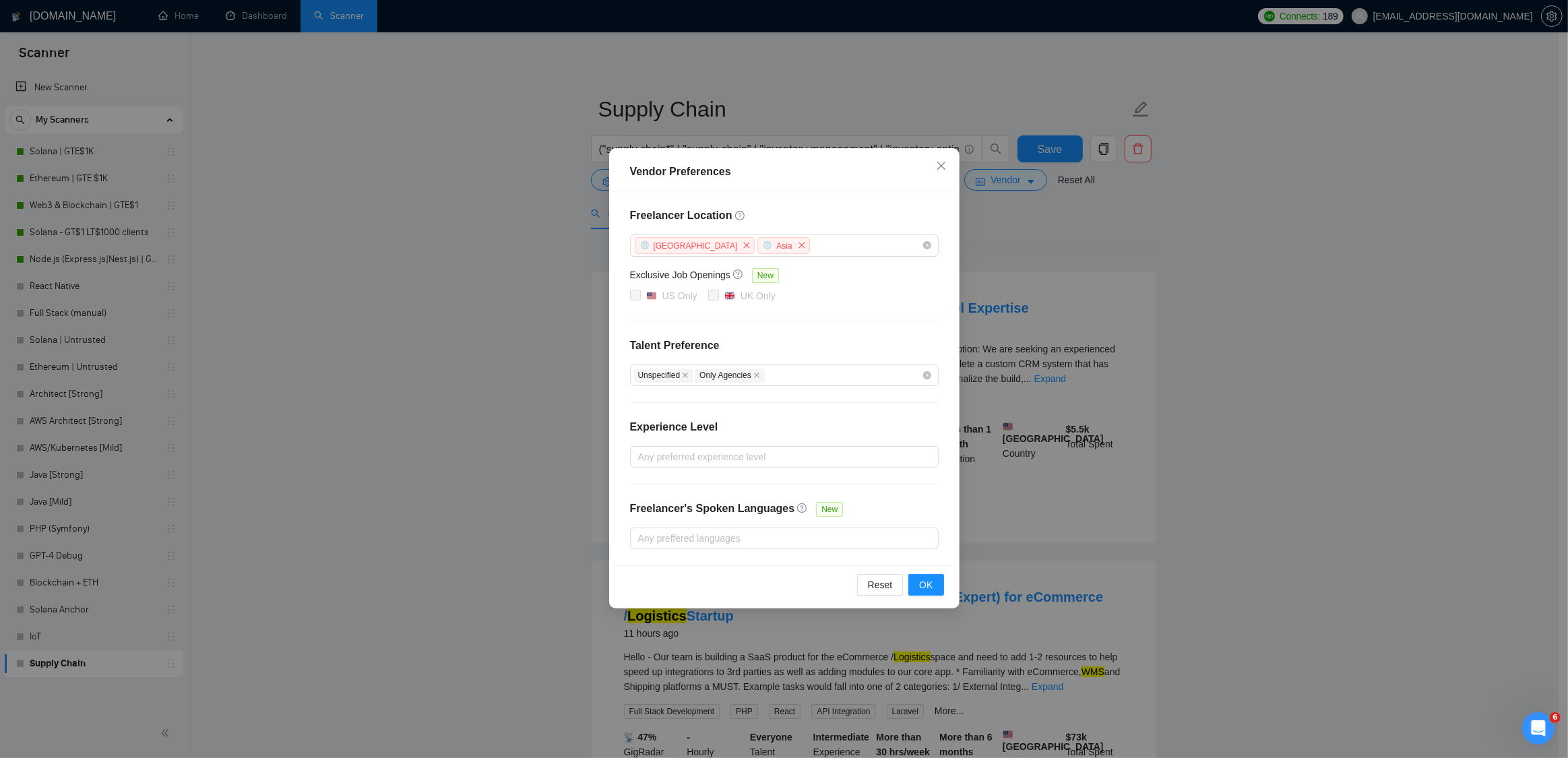
click at [1218, 250] on div "Vendor Preferences Freelancer Location [GEOGRAPHIC_DATA] [GEOGRAPHIC_DATA] Excl…" at bounding box center [784, 379] width 1568 height 758
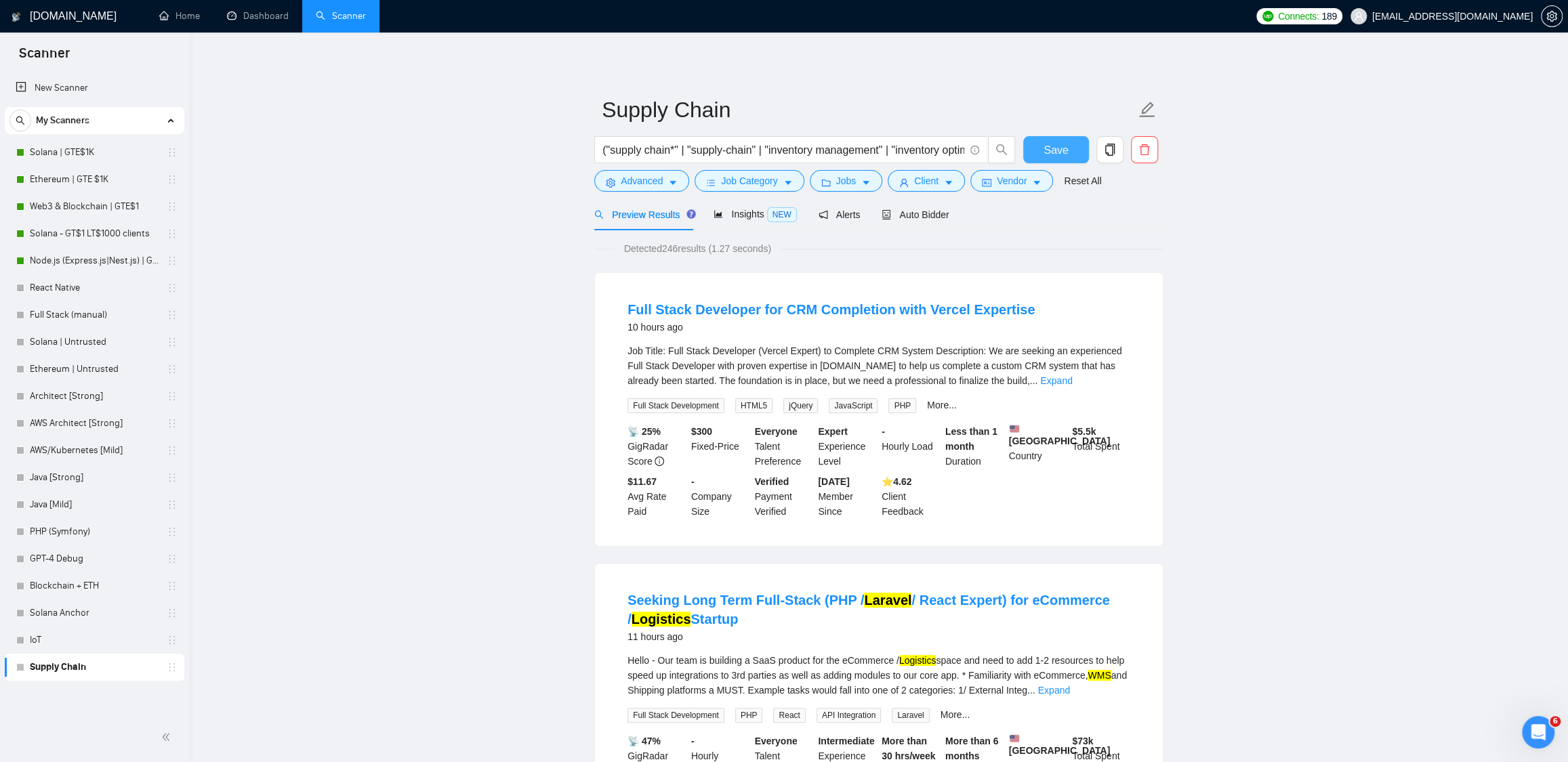
click at [1075, 153] on button "Save" at bounding box center [1056, 149] width 65 height 27
click at [1104, 145] on icon "copy" at bounding box center [1110, 149] width 12 height 12
click at [1100, 220] on span "Yes" at bounding box center [1092, 218] width 16 height 15
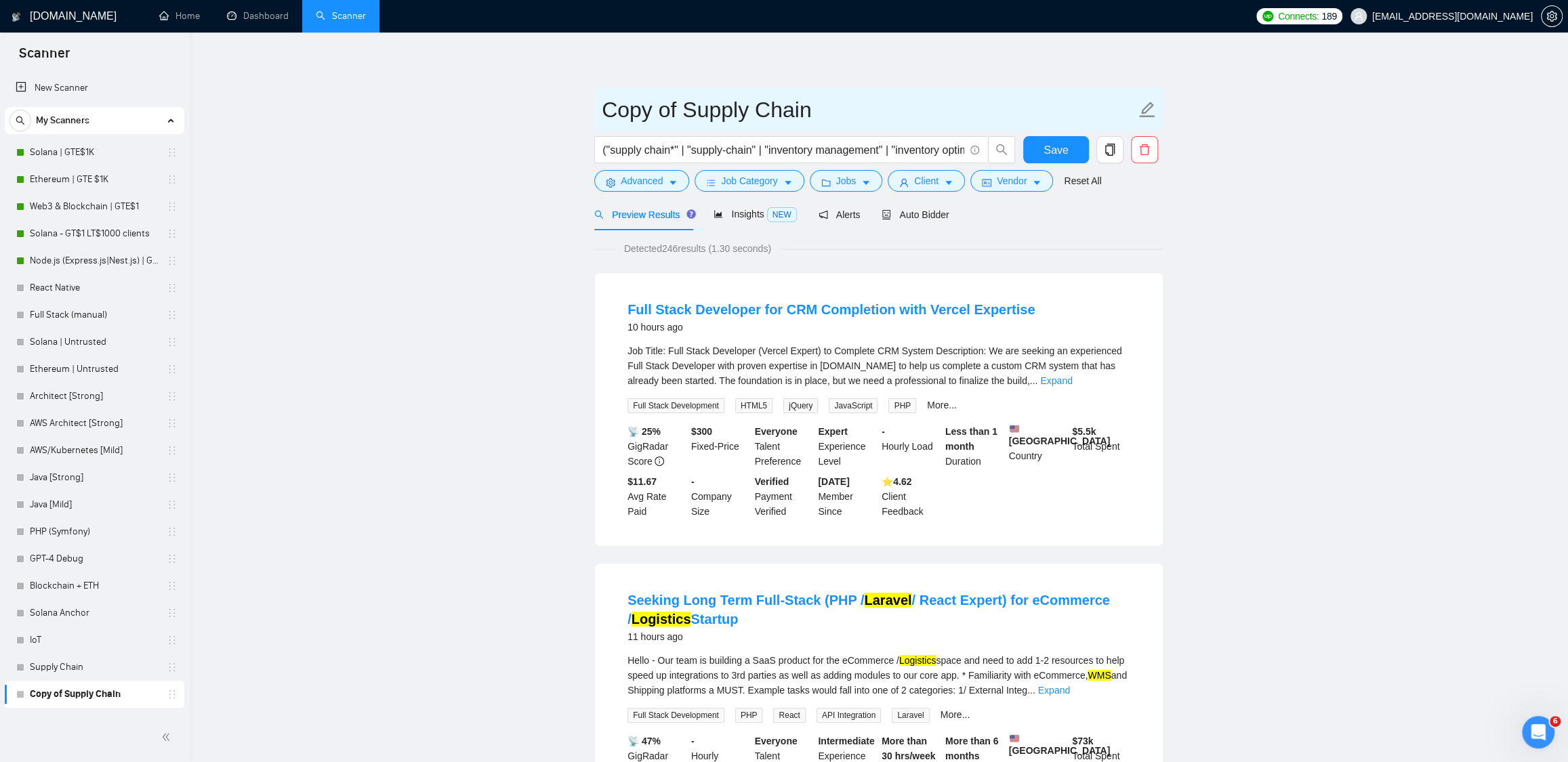
click at [1142, 105] on icon "edit" at bounding box center [1148, 109] width 18 height 18
type input "FinTech"
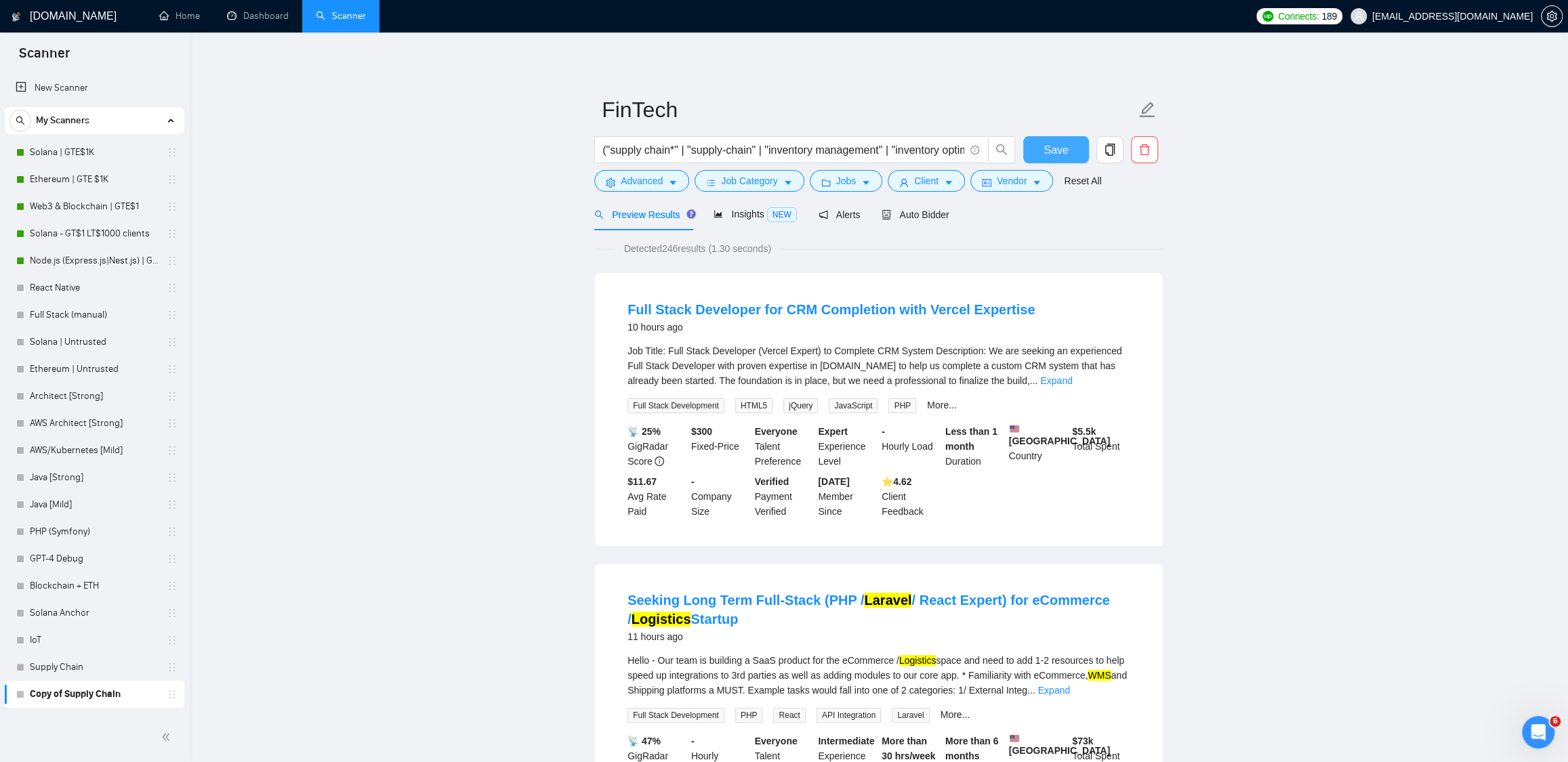
click at [1053, 144] on span "Save" at bounding box center [1056, 149] width 24 height 17
click at [938, 185] on span "Client" at bounding box center [926, 180] width 24 height 15
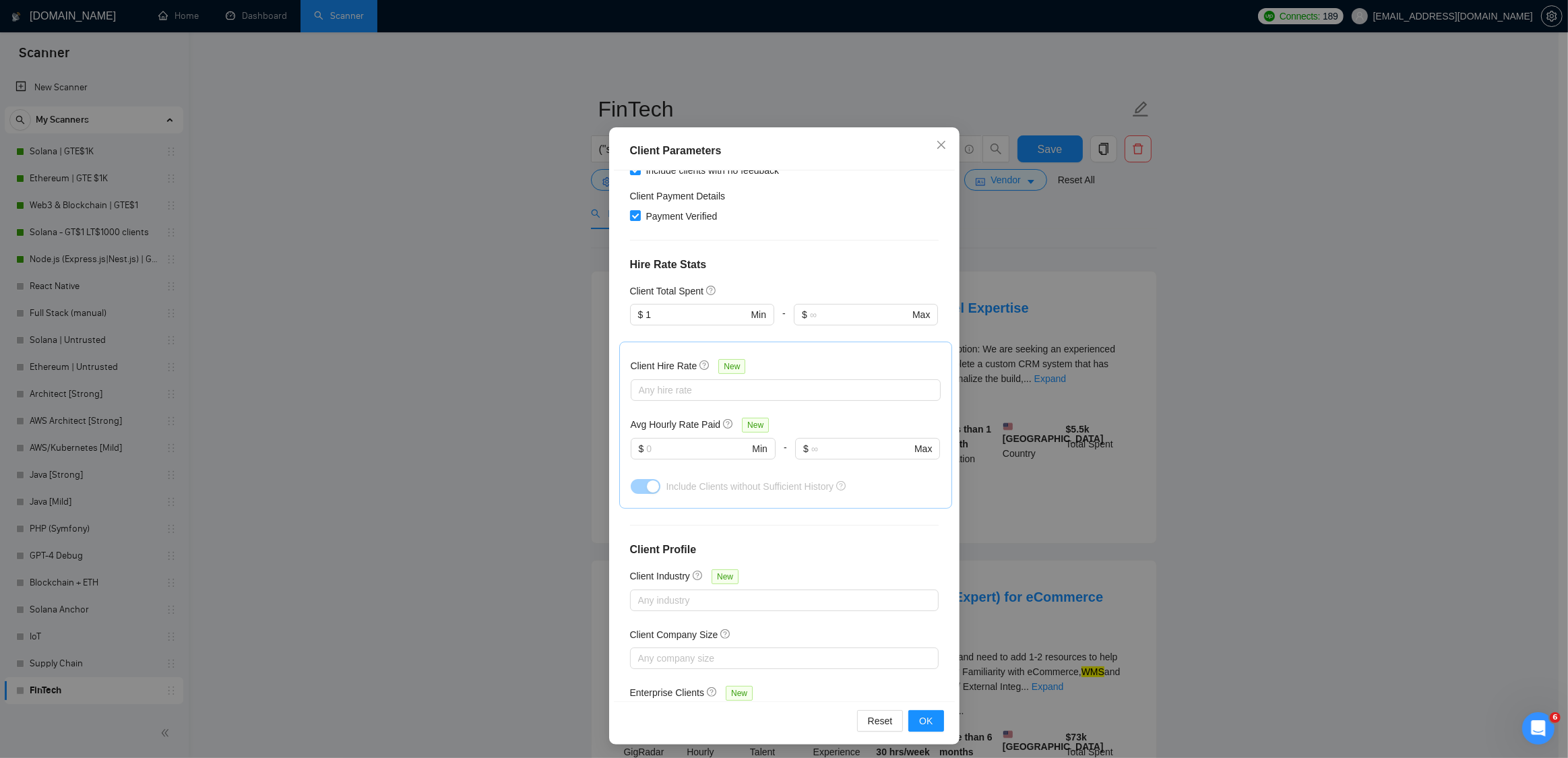
scroll to position [52, 0]
click at [686, 590] on div at bounding box center [778, 598] width 289 height 17
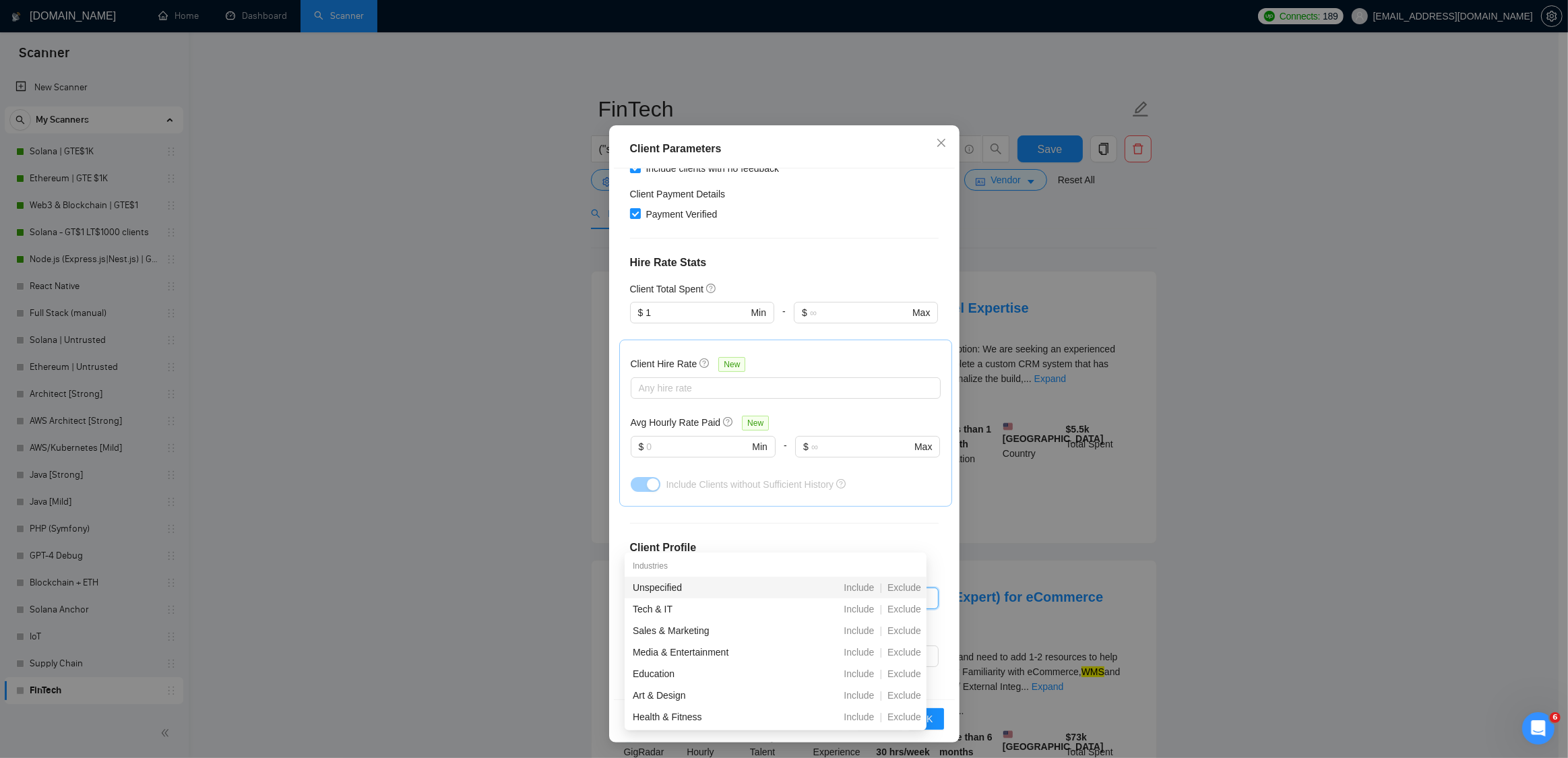
type input "fin"
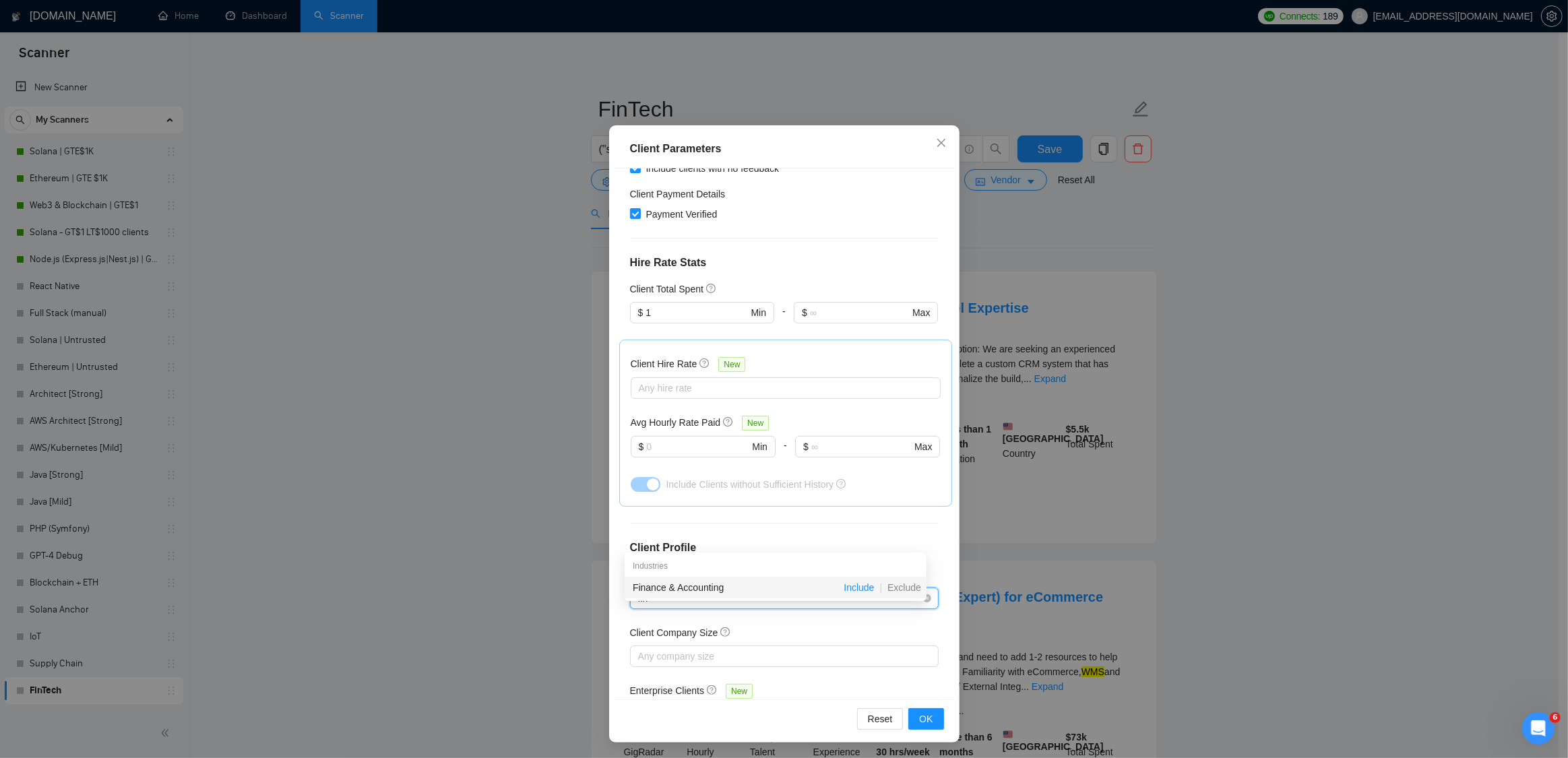
click at [865, 588] on span "Include" at bounding box center [859, 587] width 41 height 11
click at [925, 715] on span "OK" at bounding box center [926, 718] width 14 height 15
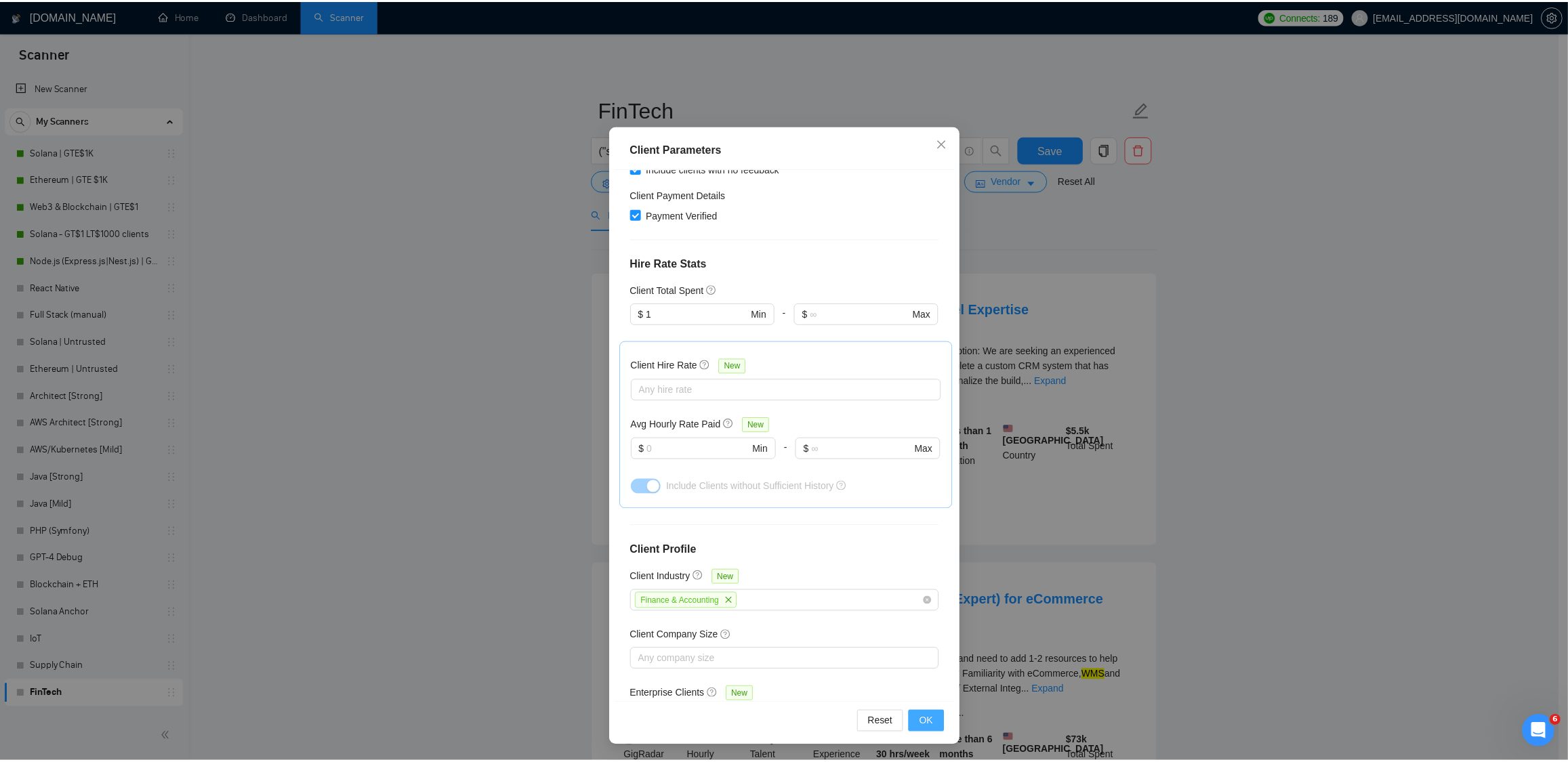
scroll to position [0, 0]
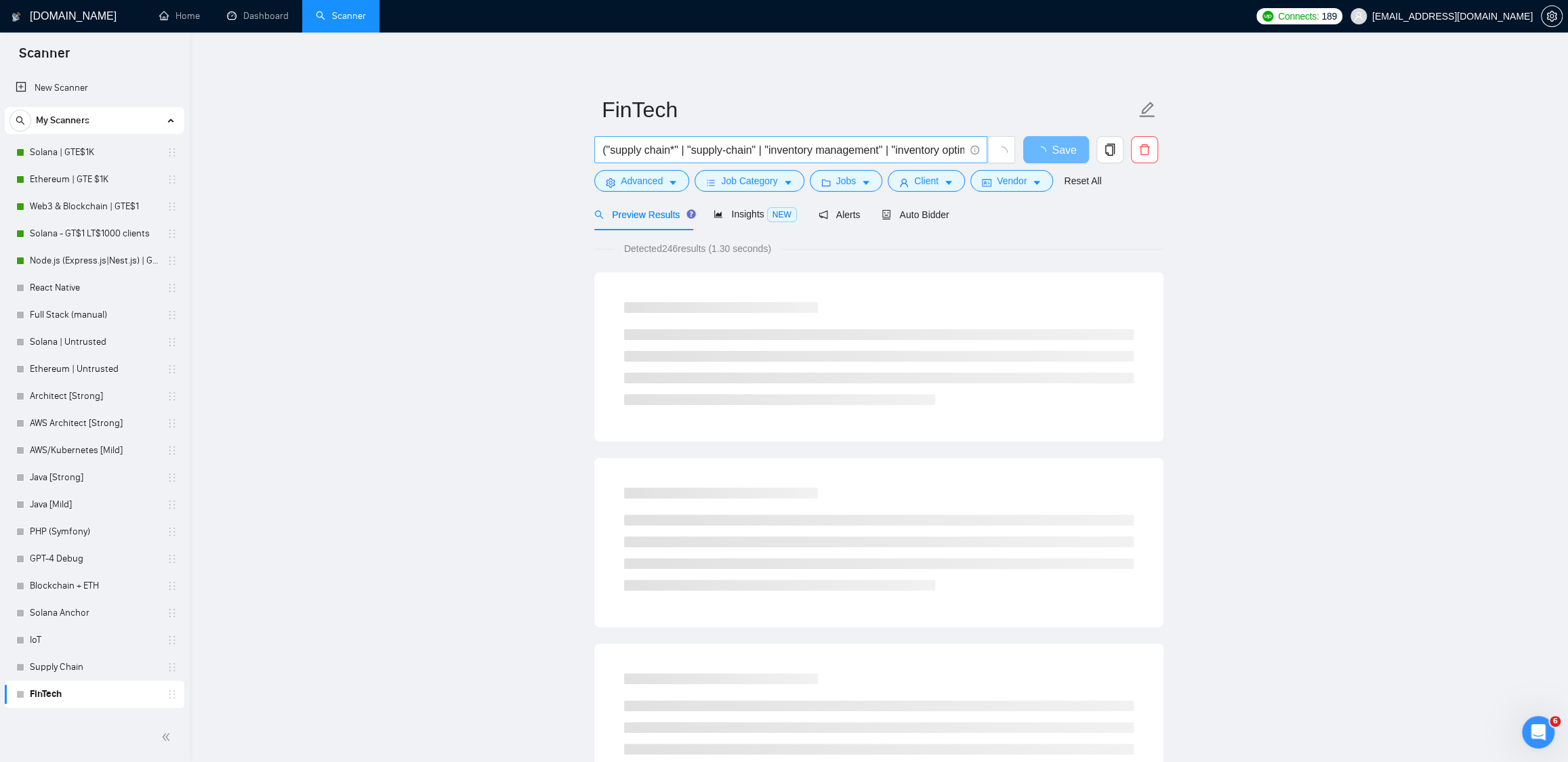
click at [947, 152] on input "("supply chain*" | "supply-chain" | "inventory management" | "inventory optimiz…" at bounding box center [783, 149] width 362 height 17
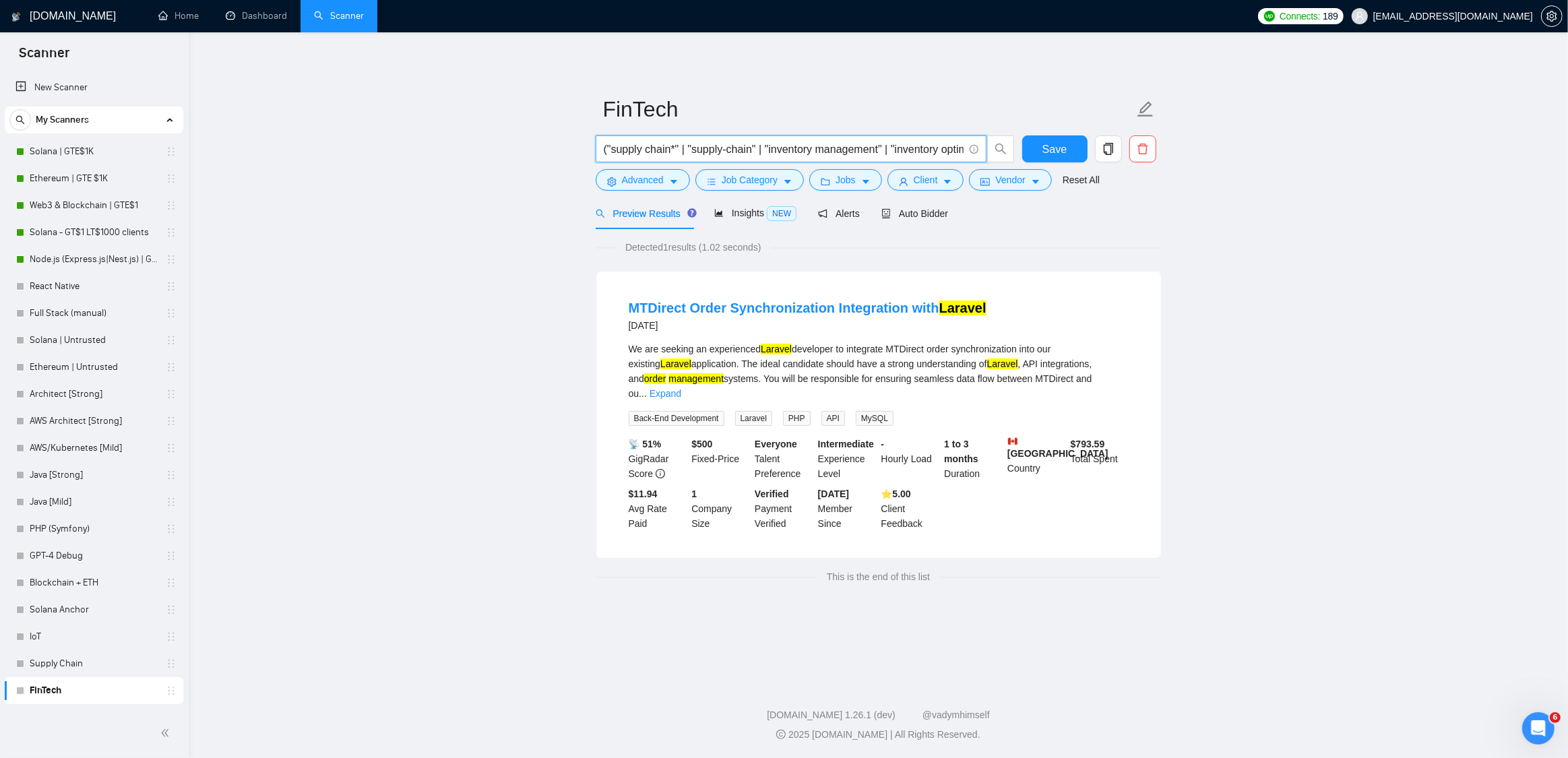
click at [605, 150] on input "("supply chain*" | "supply-chain" | "inventory management" | "inventory optimiz…" at bounding box center [784, 149] width 360 height 17
click at [1106, 211] on div "Preview Results Insights NEW Alerts Auto Bidder" at bounding box center [879, 213] width 566 height 32
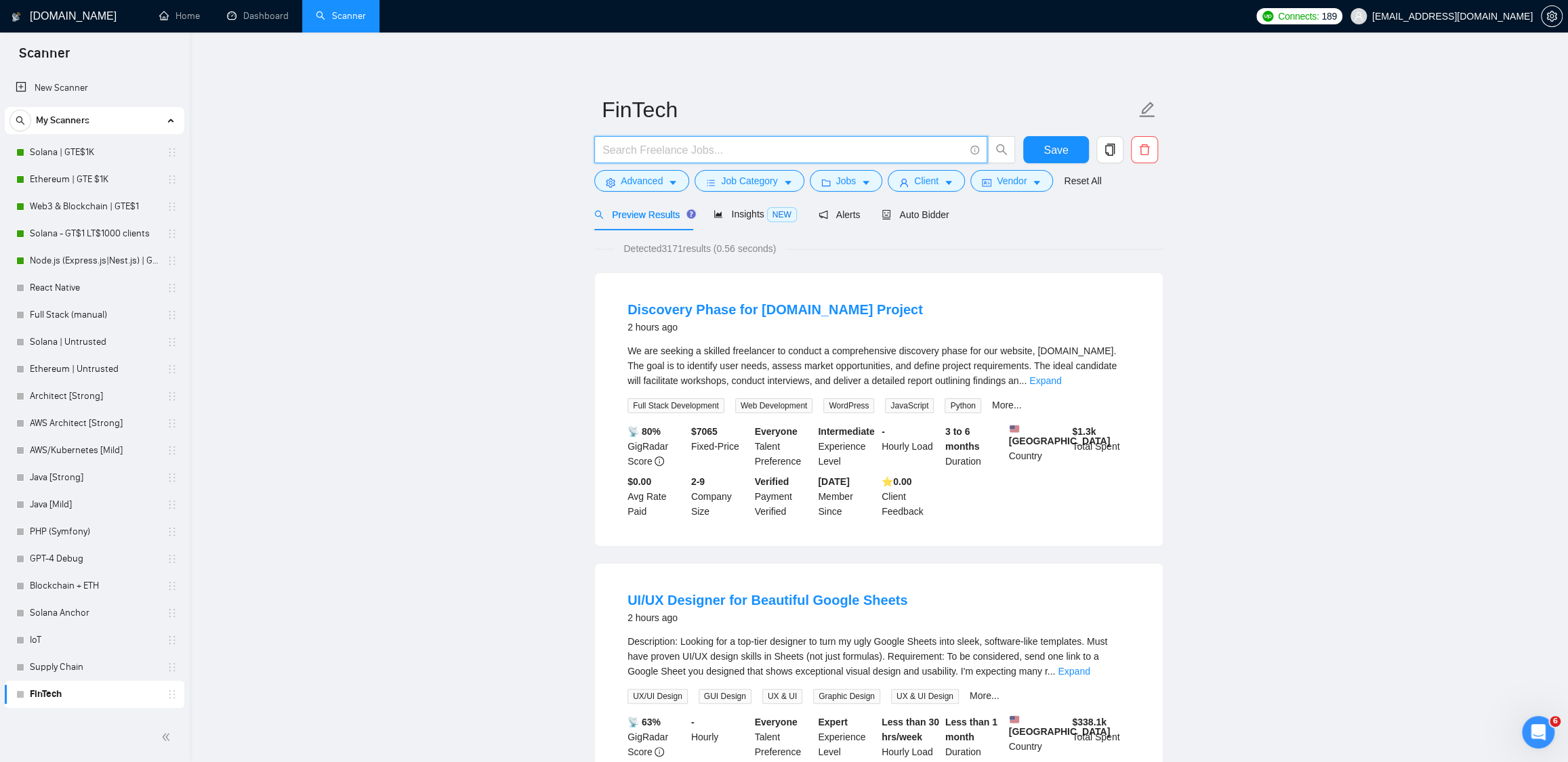
click at [667, 155] on input "text" at bounding box center [783, 149] width 362 height 17
click at [870, 145] on input "("supply chain*" | "supply-chain" | "inventory management" | "inventory optimiz…" at bounding box center [783, 149] width 362 height 17
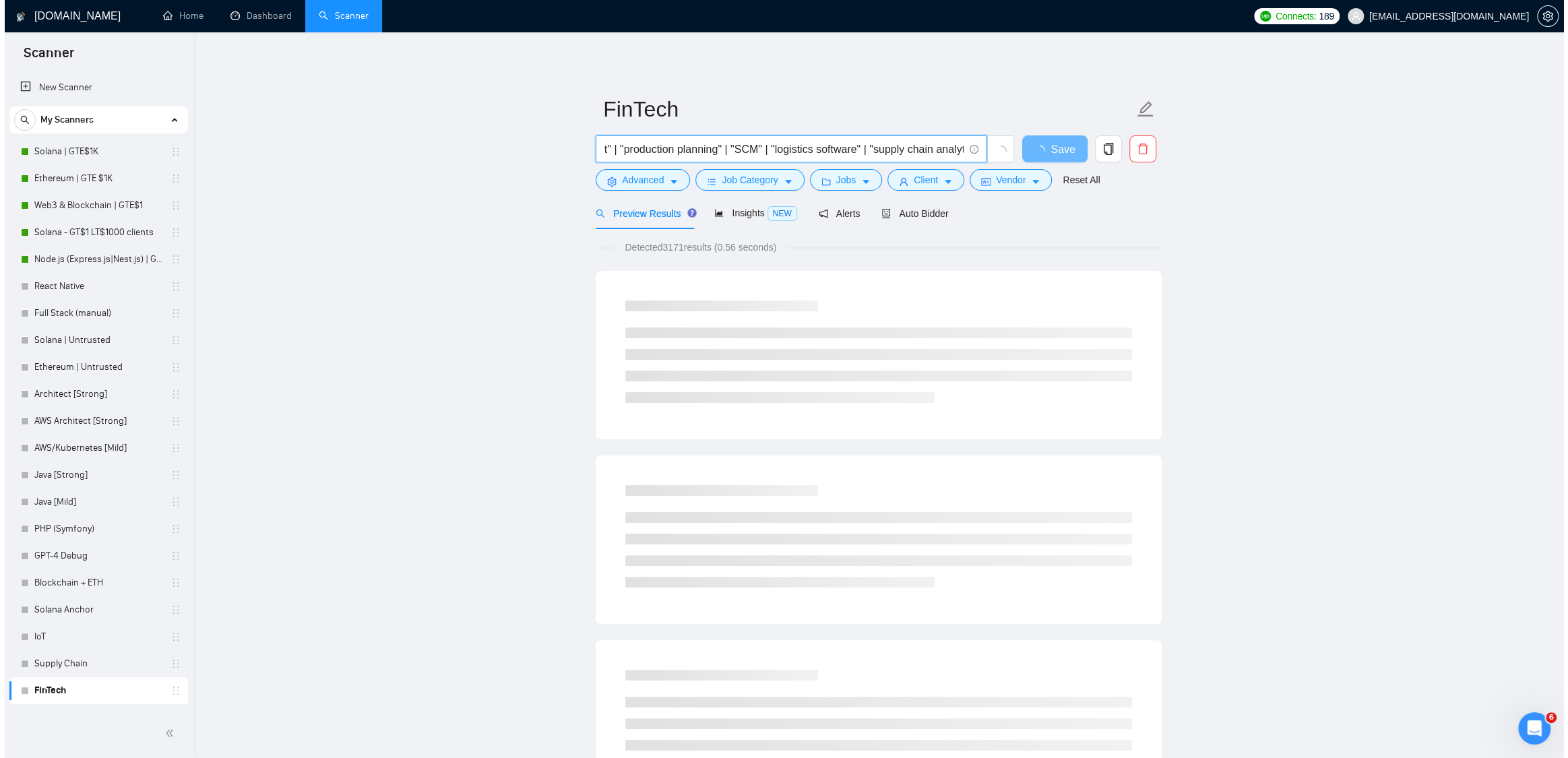
scroll to position [0, 2305]
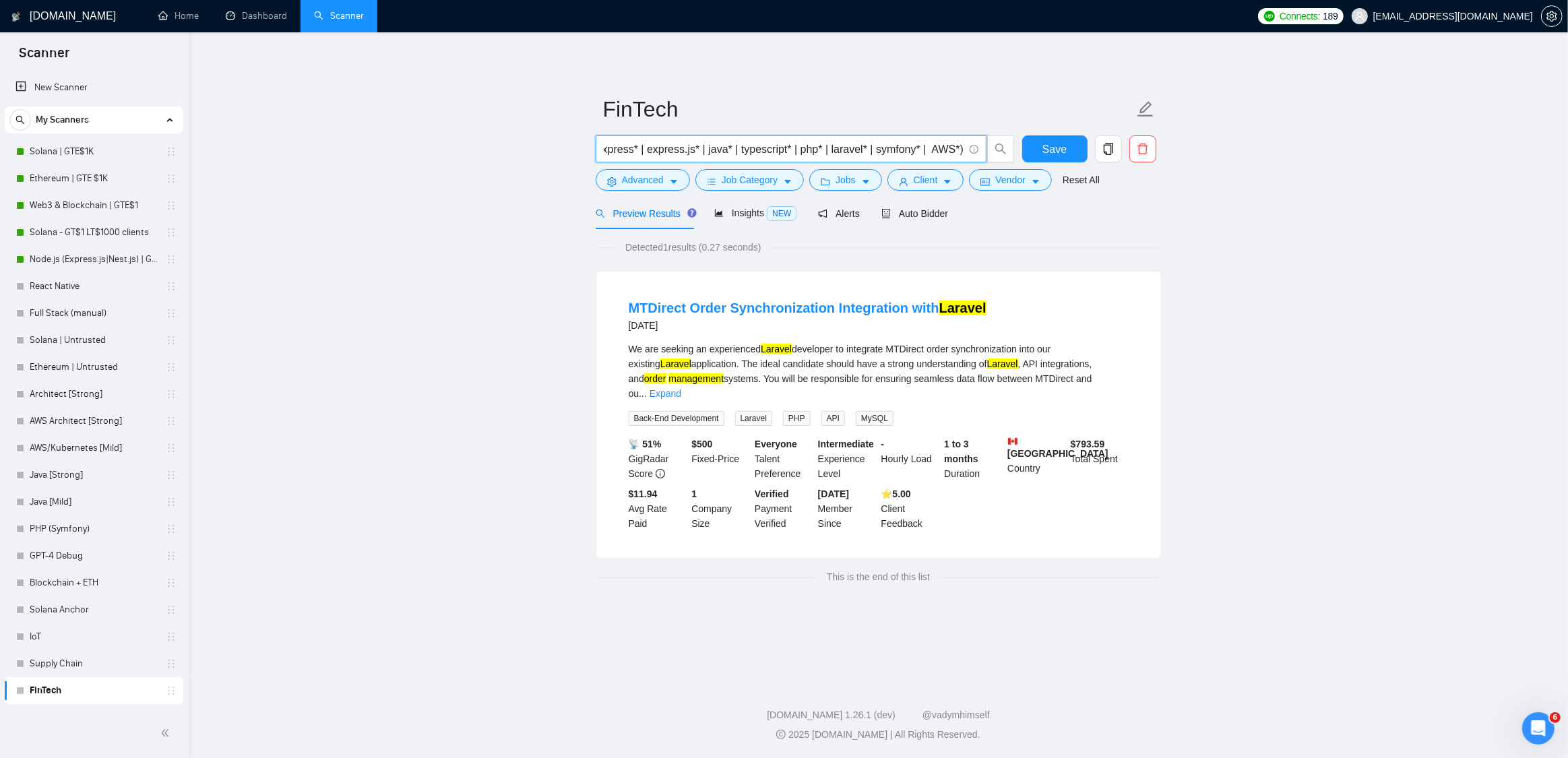
drag, startPoint x: 599, startPoint y: 151, endPoint x: 655, endPoint y: 150, distance: 56.0
click at [645, 149] on input "("supply chain*" | "supply-chain" | "inventory management" | "inventory optimiz…" at bounding box center [784, 149] width 360 height 17
click at [664, 151] on input "("supply chain*" | "supply-chain" | "inventory management" | "inventory optimiz…" at bounding box center [784, 149] width 360 height 17
click at [614, 145] on input "("supply chain*" | "supply-chain" | "inventory management" | "inventory optimiz…" at bounding box center [784, 149] width 360 height 17
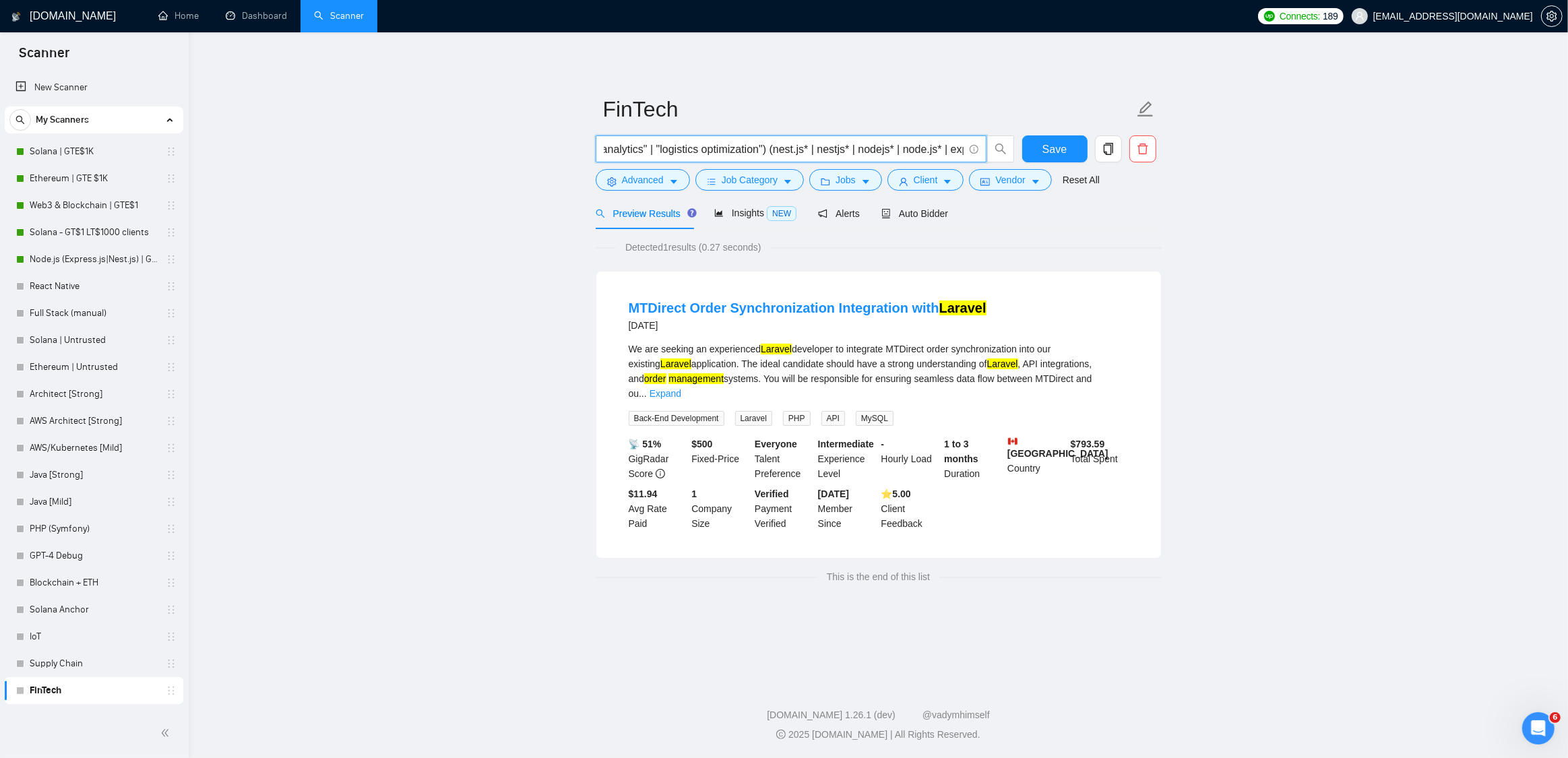
drag, startPoint x: 606, startPoint y: 149, endPoint x: 790, endPoint y: 155, distance: 184.1
click at [790, 155] on input "("supply chain*" | "supply-chain" | "inventory management" | "inventory optimiz…" at bounding box center [784, 149] width 360 height 17
click at [835, 163] on div "("supply chain*" | "supply-chain" | "inventory management" | "inventory optimiz…" at bounding box center [805, 152] width 425 height 34
click at [605, 148] on input "("supply chain*" | "supply-chain" | "inventory management" | "inventory optimiz…" at bounding box center [784, 149] width 360 height 17
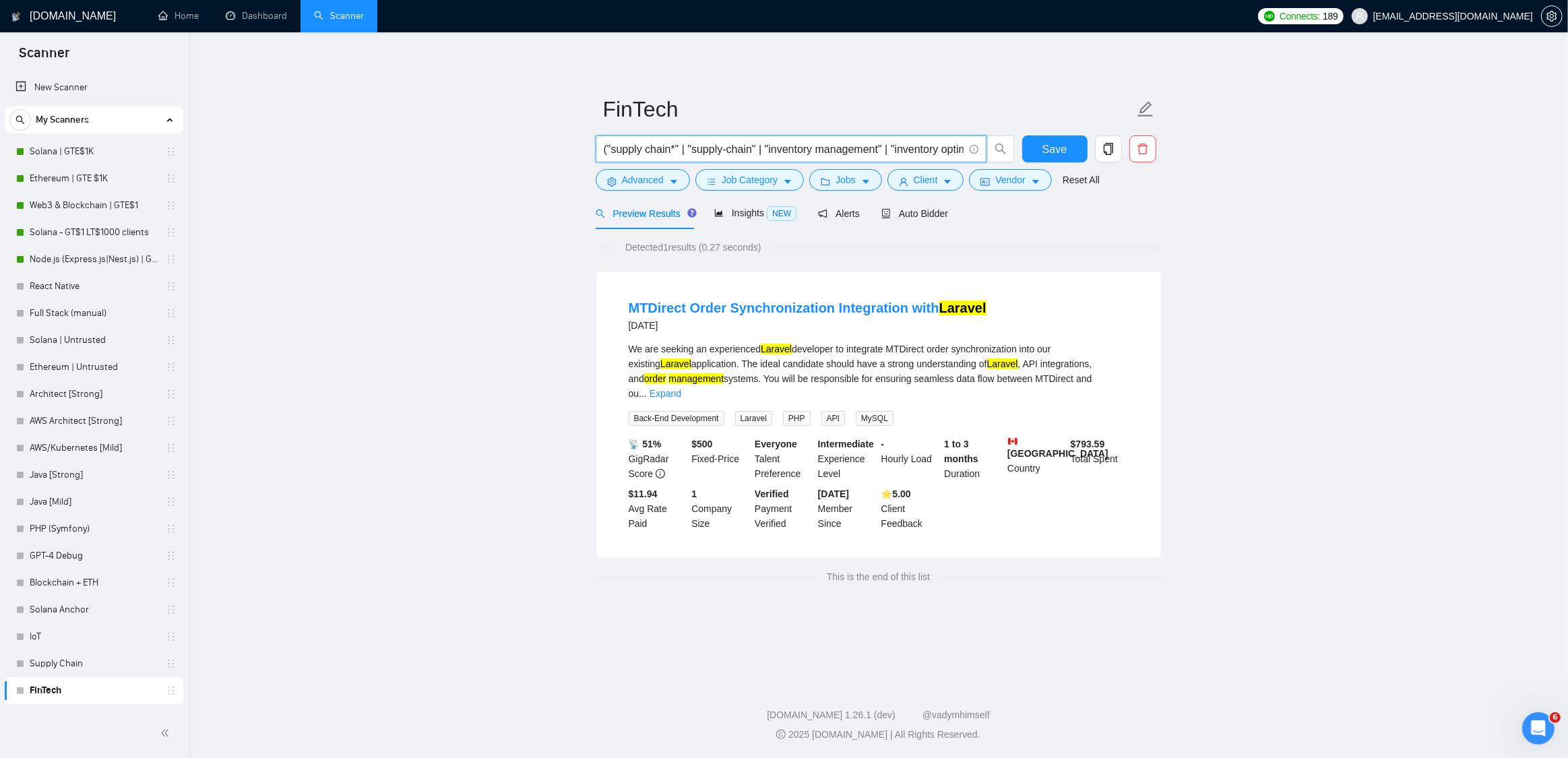
paste input "text"
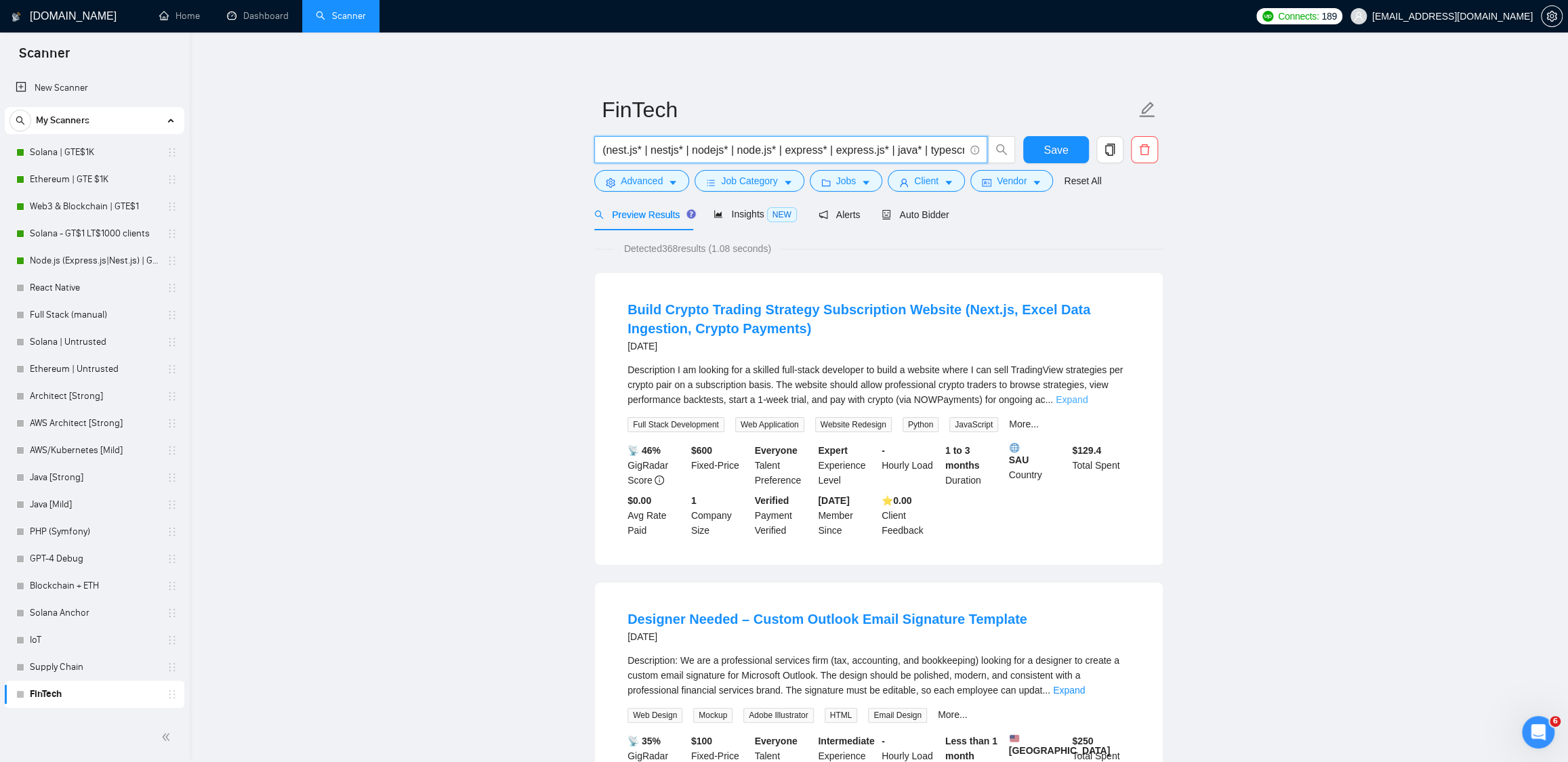
click at [1088, 400] on link "Expand" at bounding box center [1071, 400] width 32 height 11
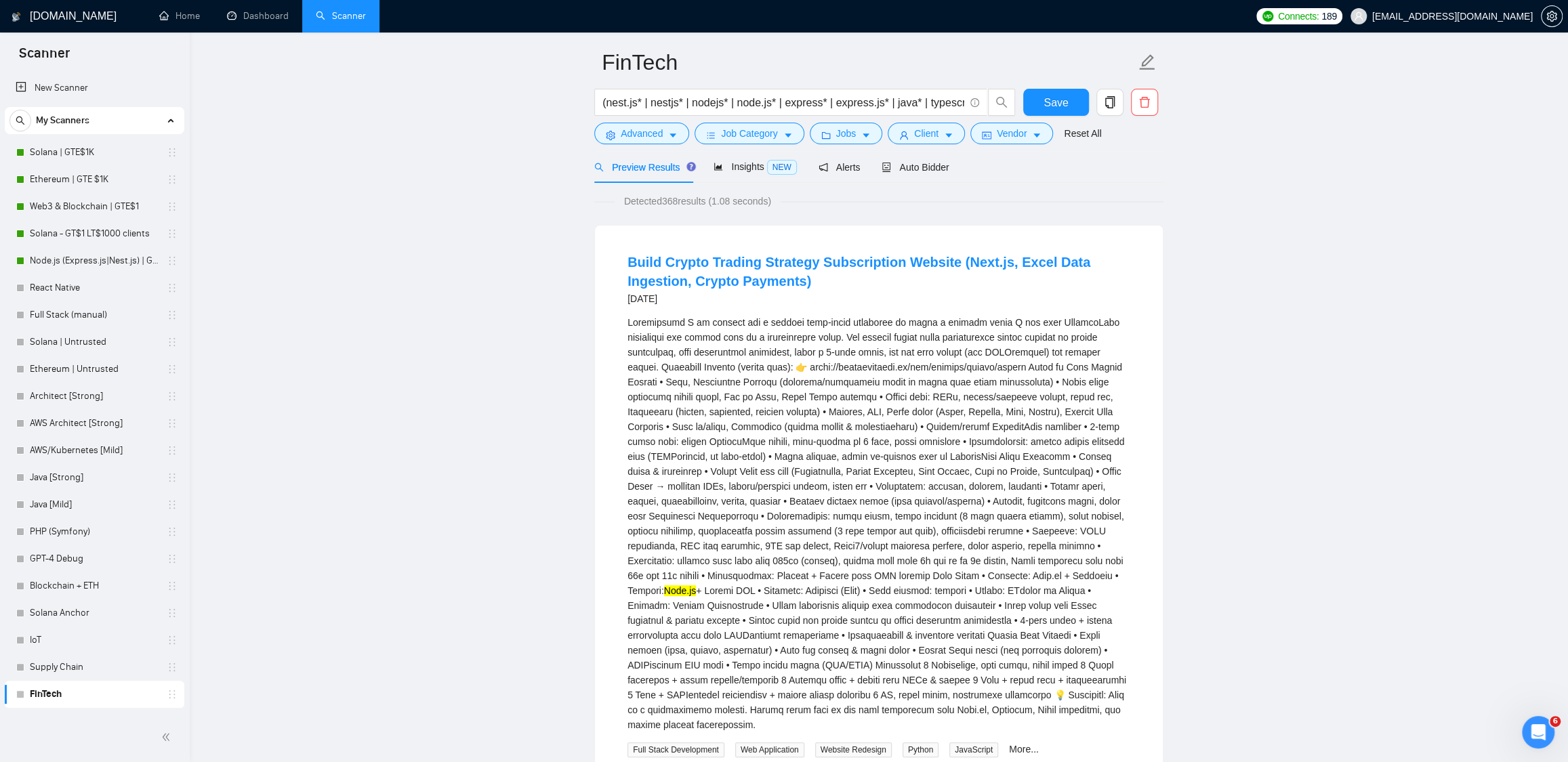
scroll to position [126, 0]
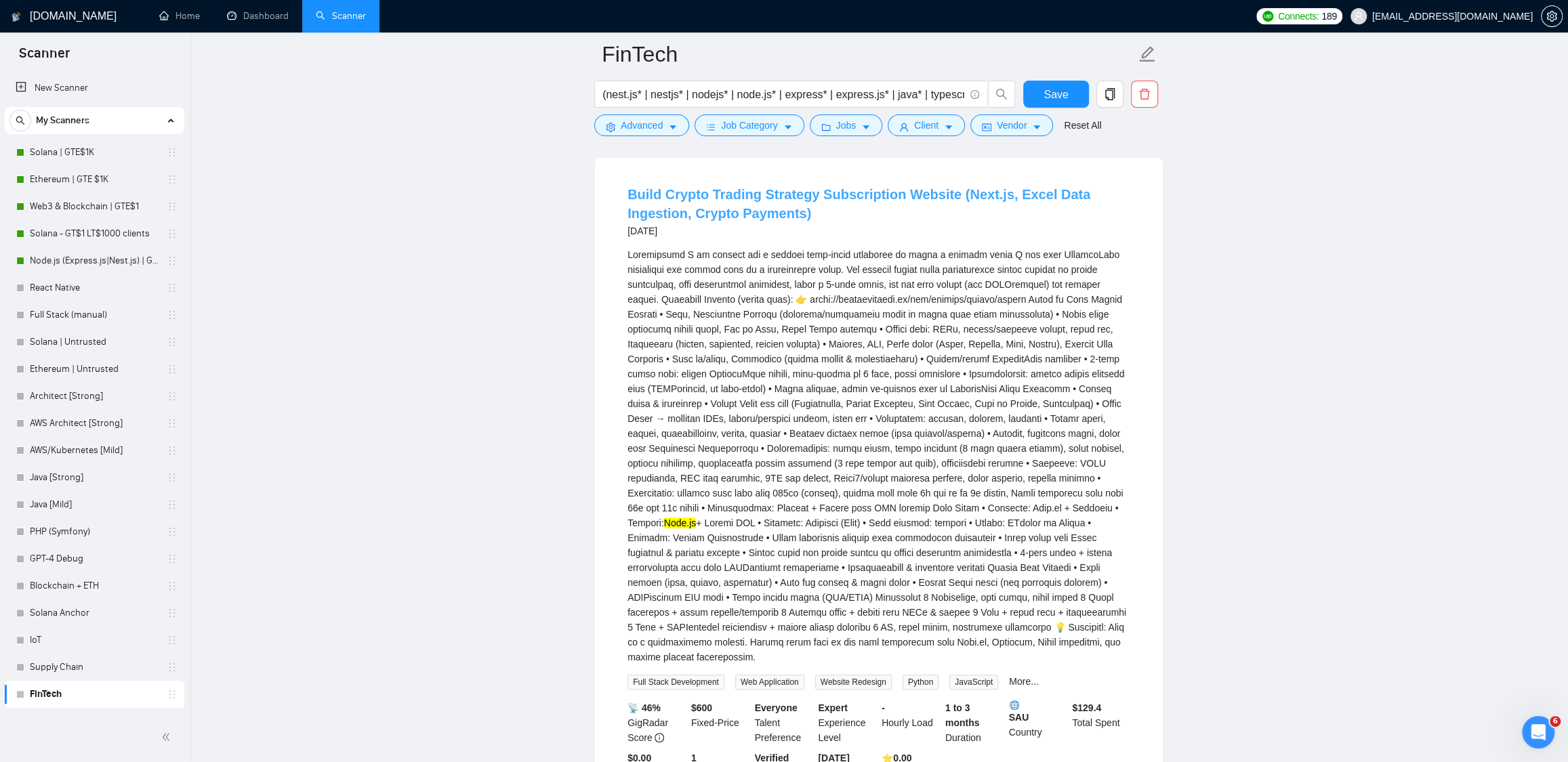
click at [795, 197] on link "Build Crypto Trading Strategy Subscription Website (Next.js, Excel Data Ingesti…" at bounding box center [859, 203] width 463 height 34
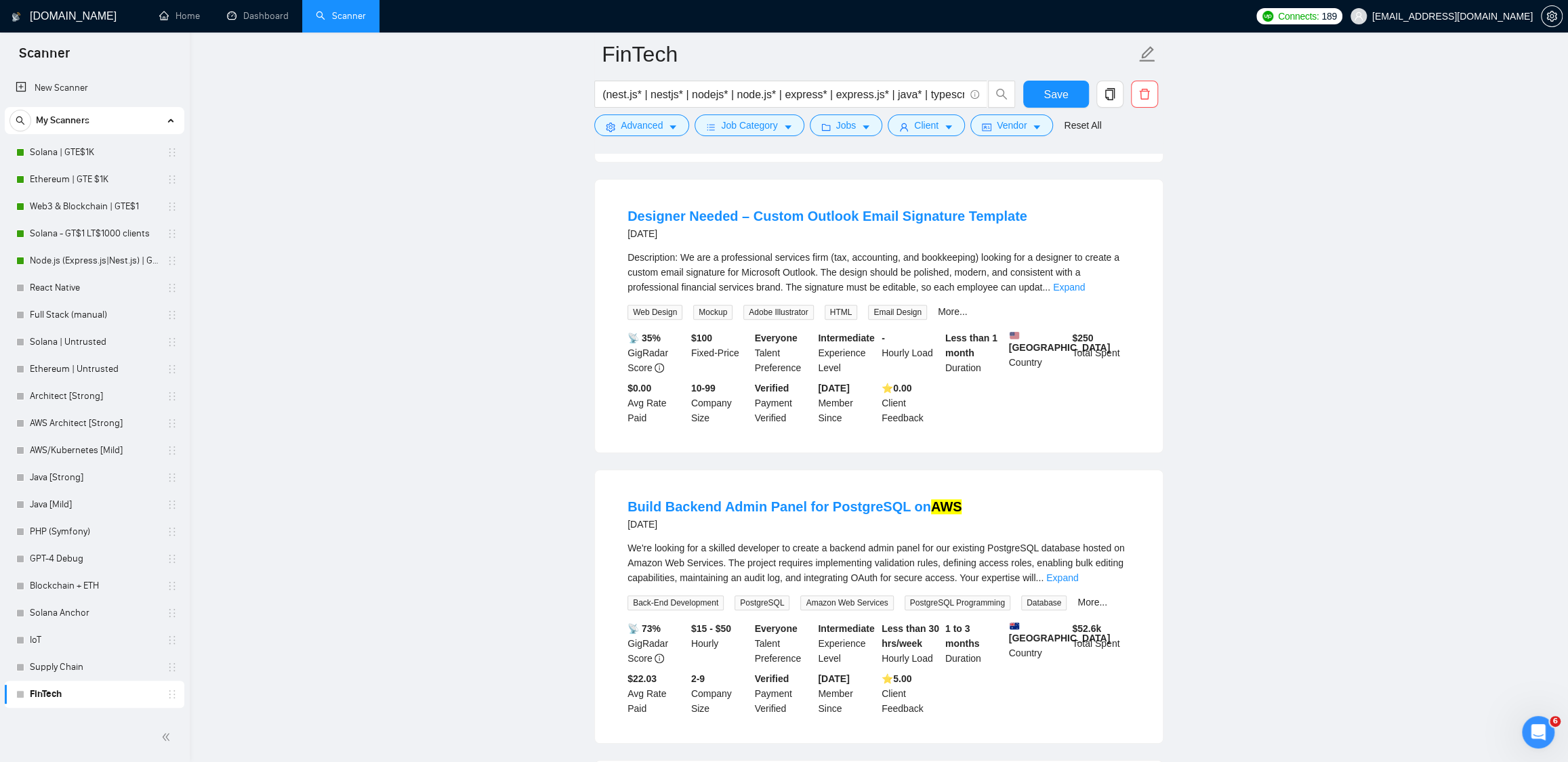
scroll to position [825, 0]
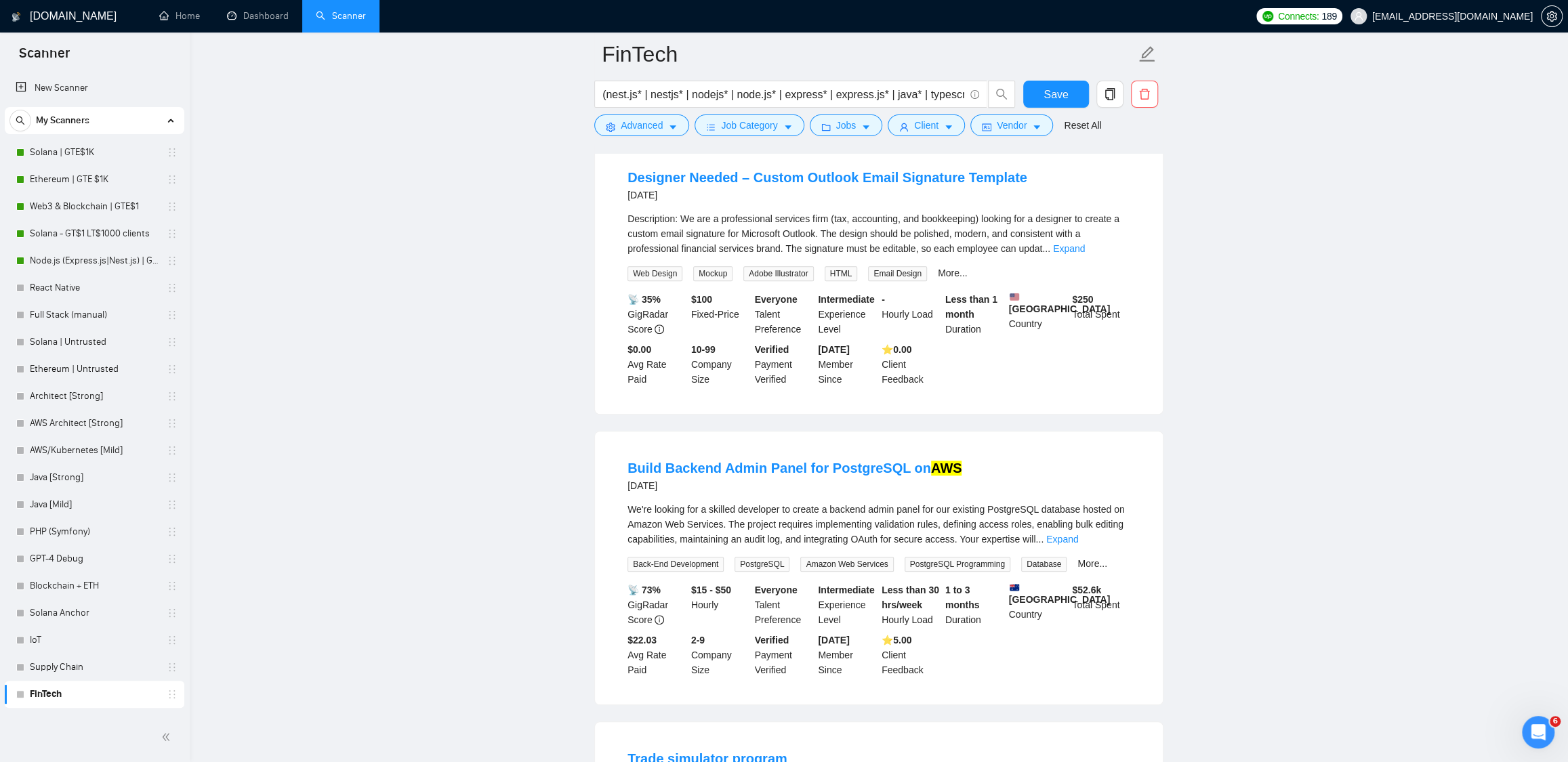
click at [1105, 254] on div "Description: We are a professional services firm (tax, accounting, and bookkeep…" at bounding box center [879, 233] width 502 height 45
click at [1085, 248] on link "Expand" at bounding box center [1068, 248] width 32 height 11
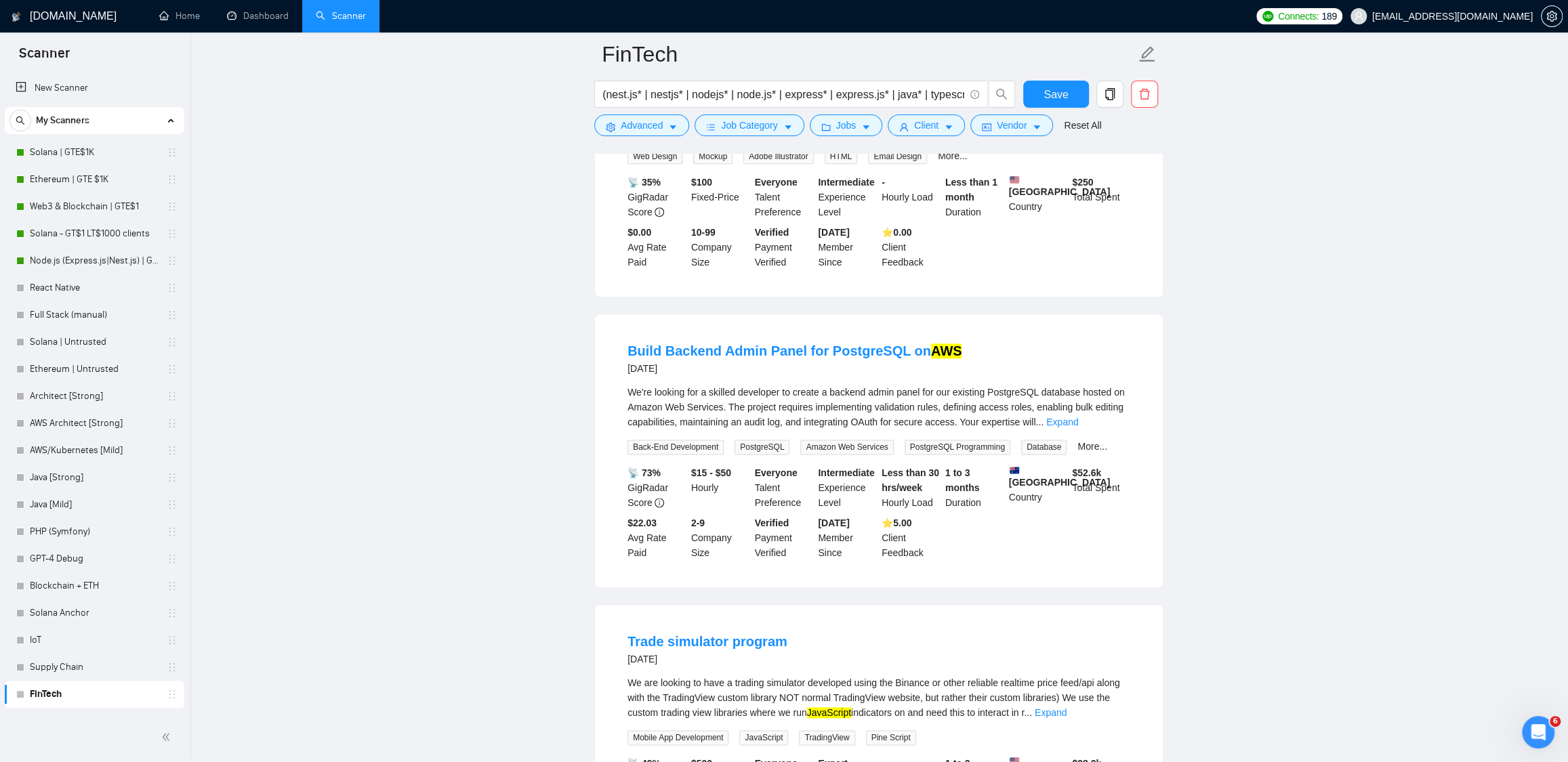
scroll to position [1395, 0]
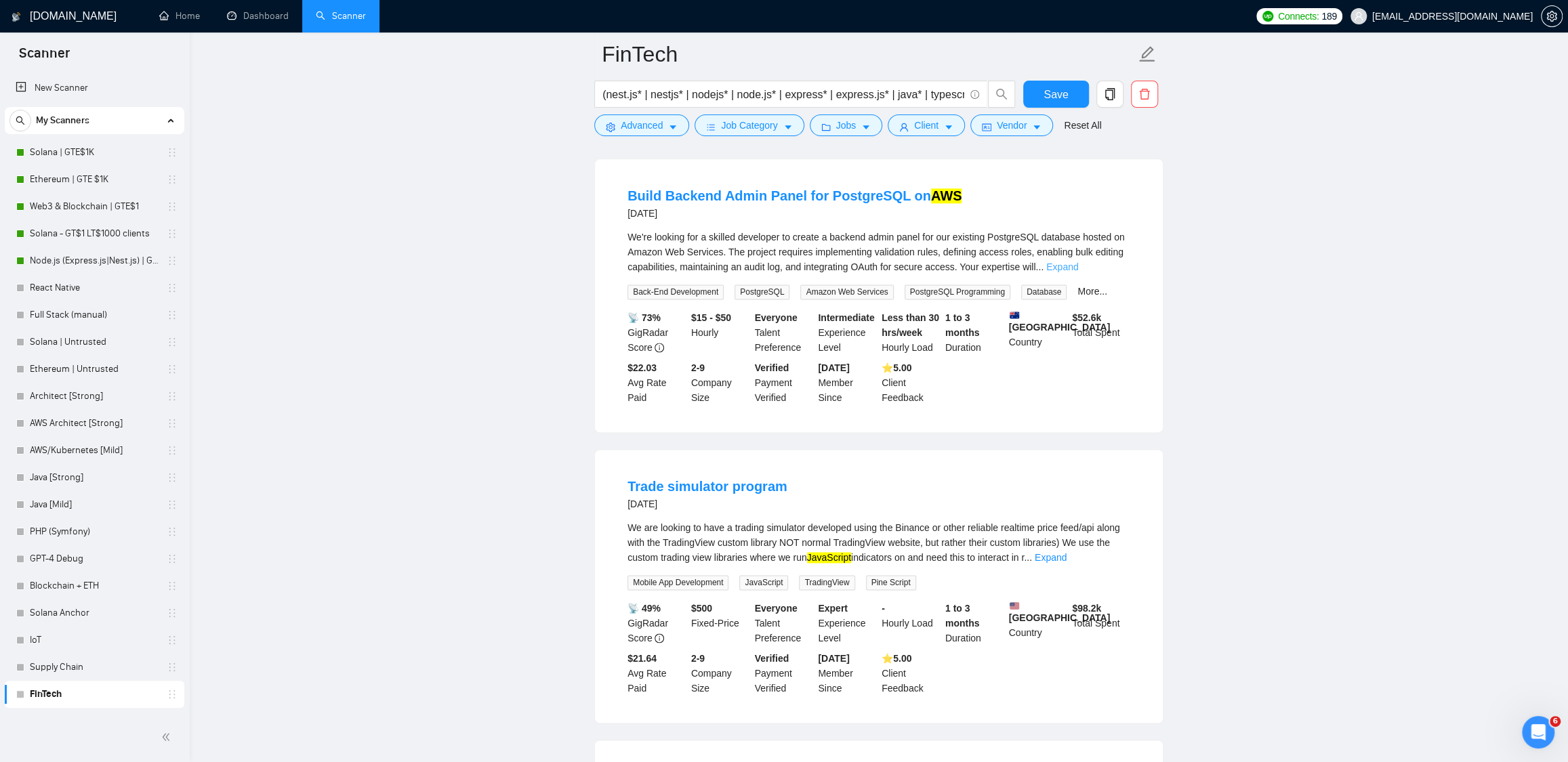
click at [1078, 273] on link "Expand" at bounding box center [1063, 267] width 32 height 11
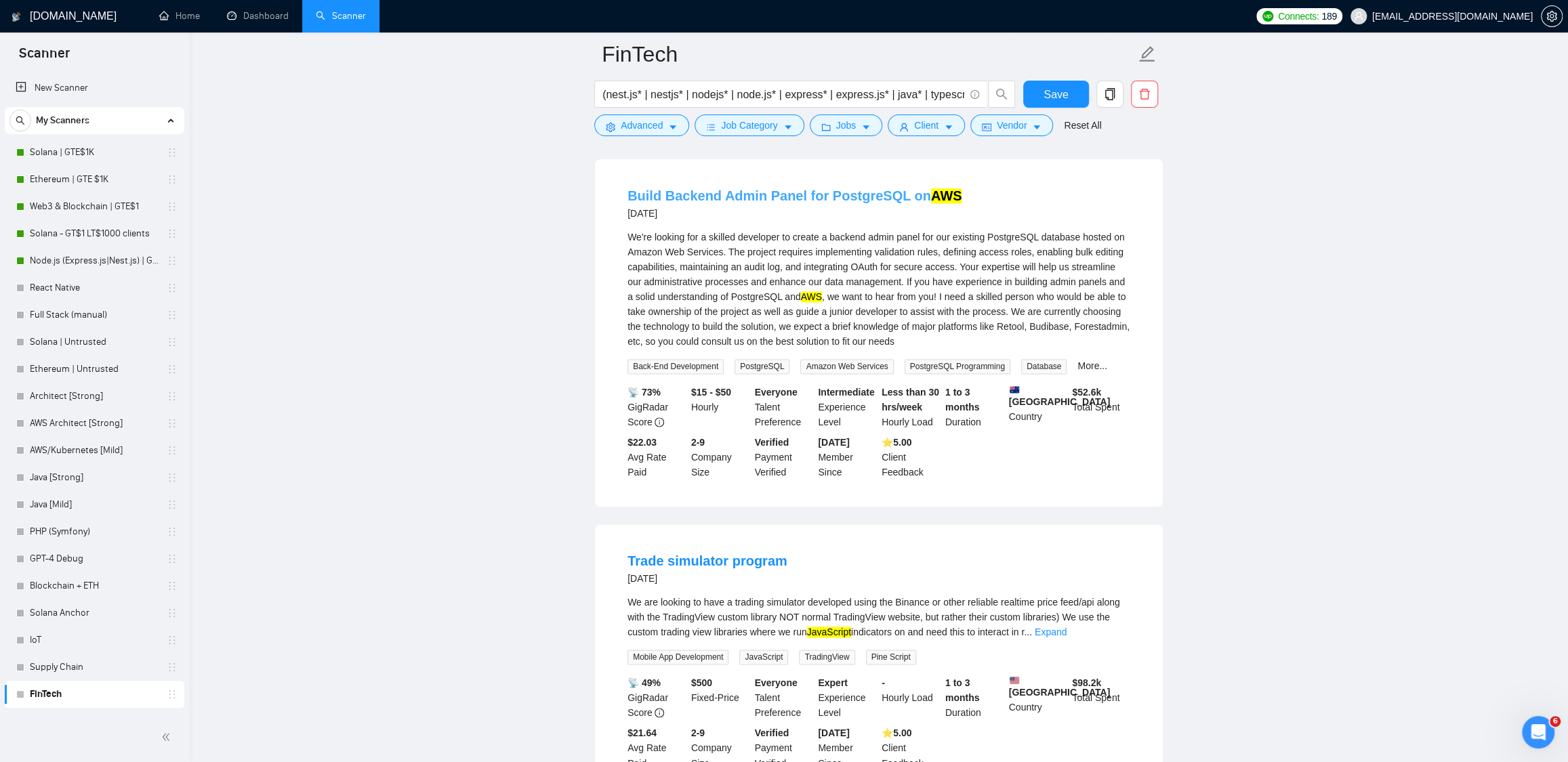
click at [762, 203] on link "Build Backend Admin Panel for PostgreSQL on AWS" at bounding box center [795, 195] width 334 height 15
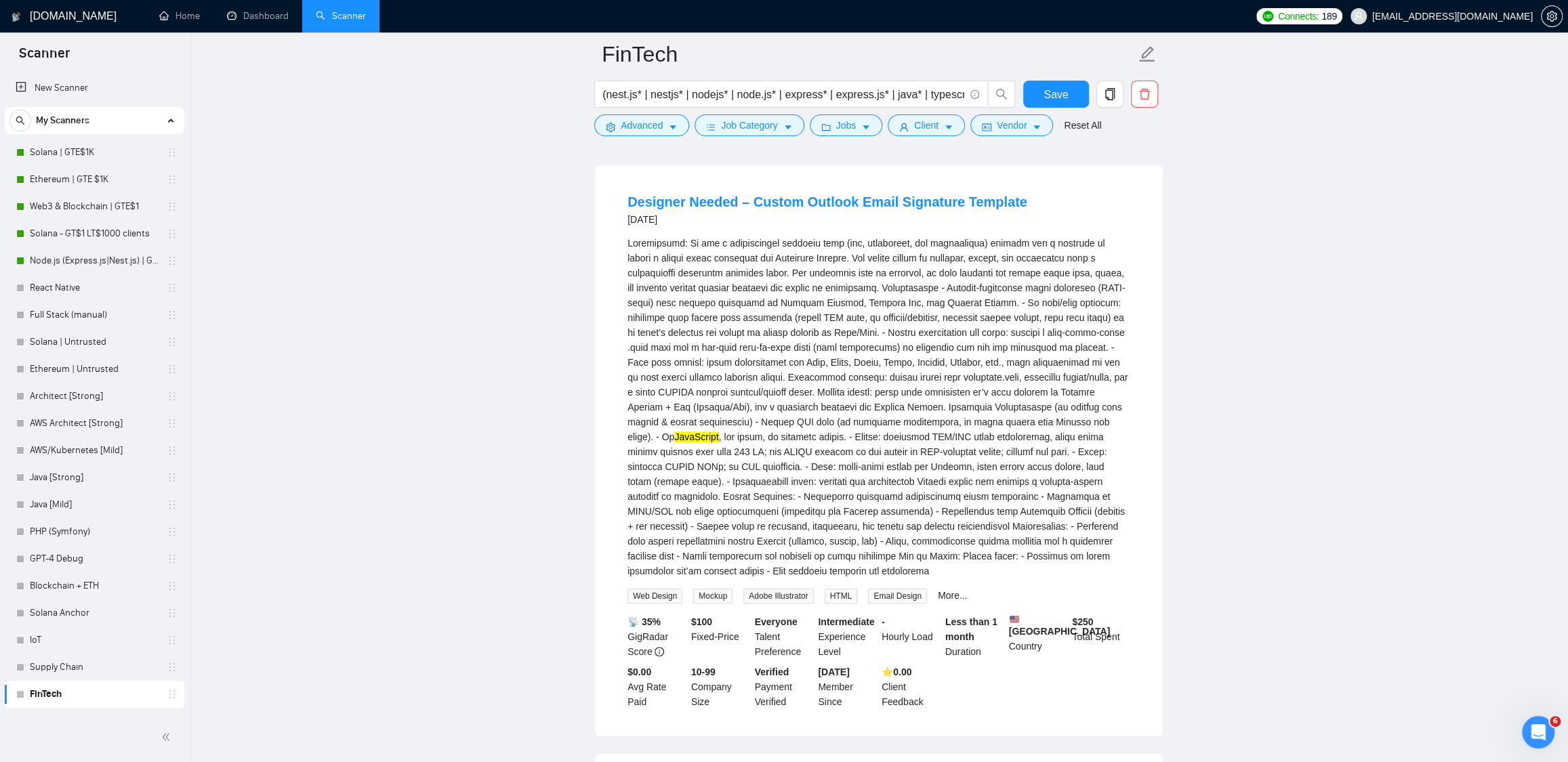
scroll to position [0, 0]
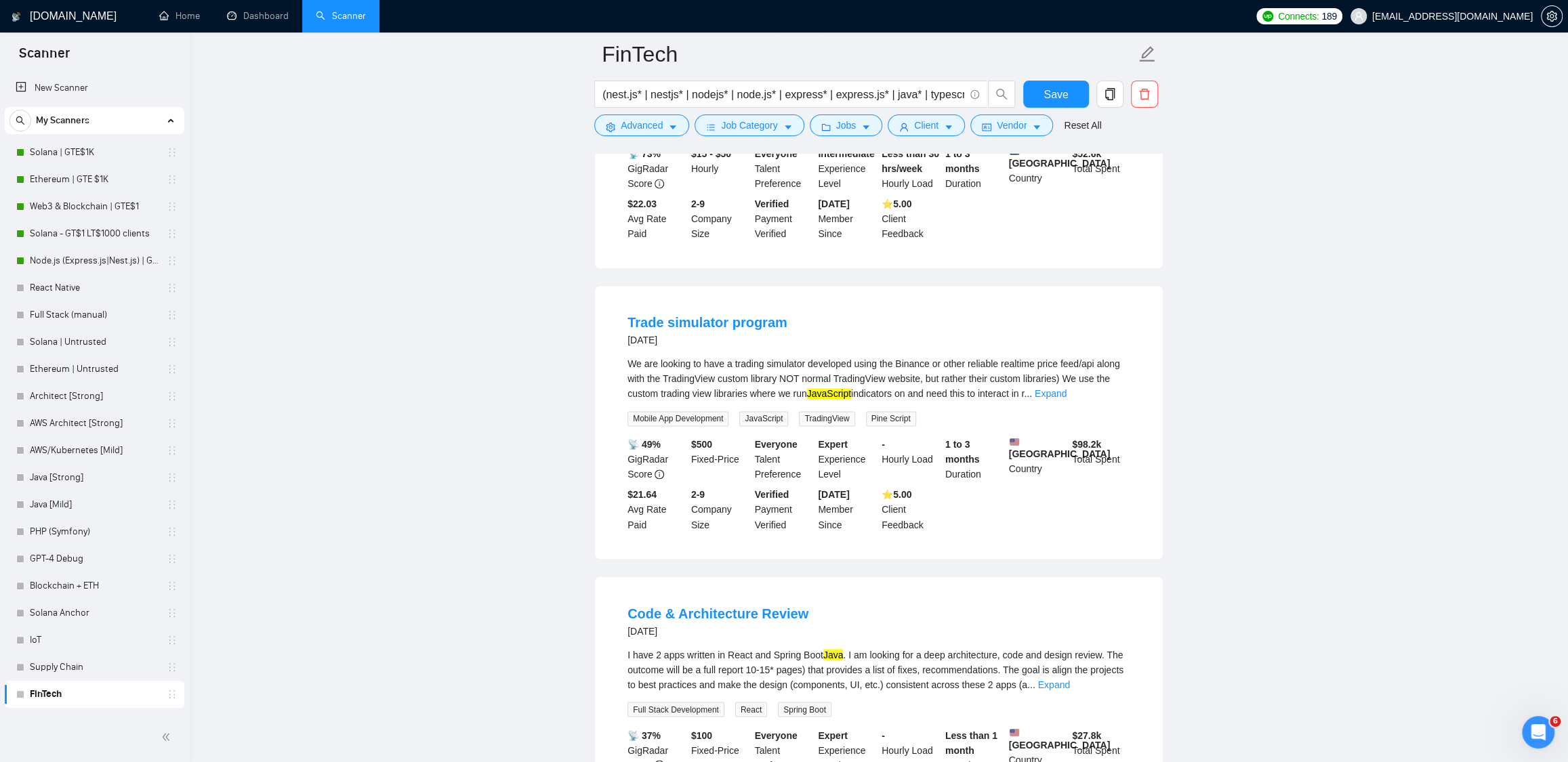
scroll to position [1653, 0]
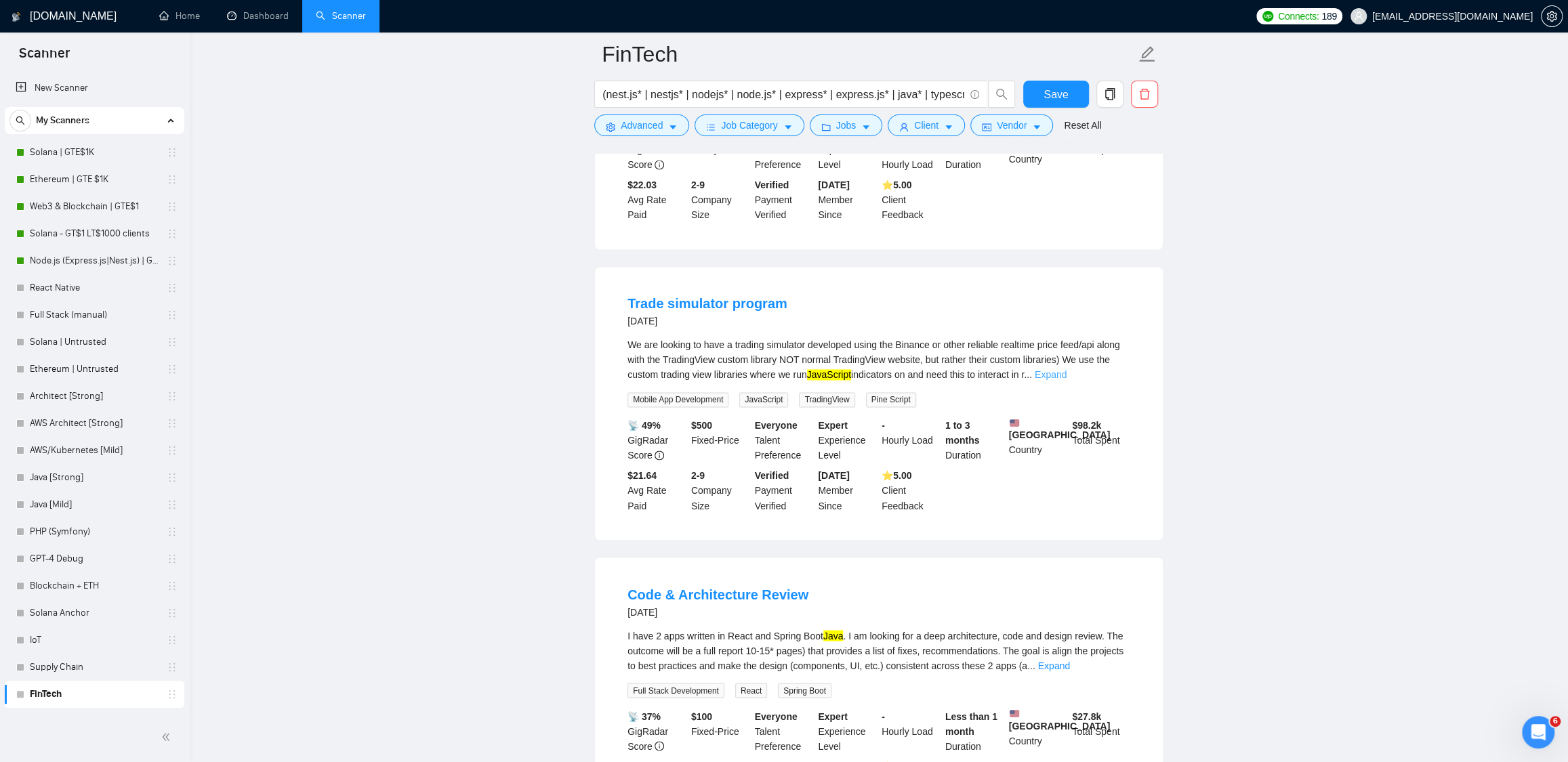
click at [1067, 380] on link "Expand" at bounding box center [1051, 374] width 32 height 11
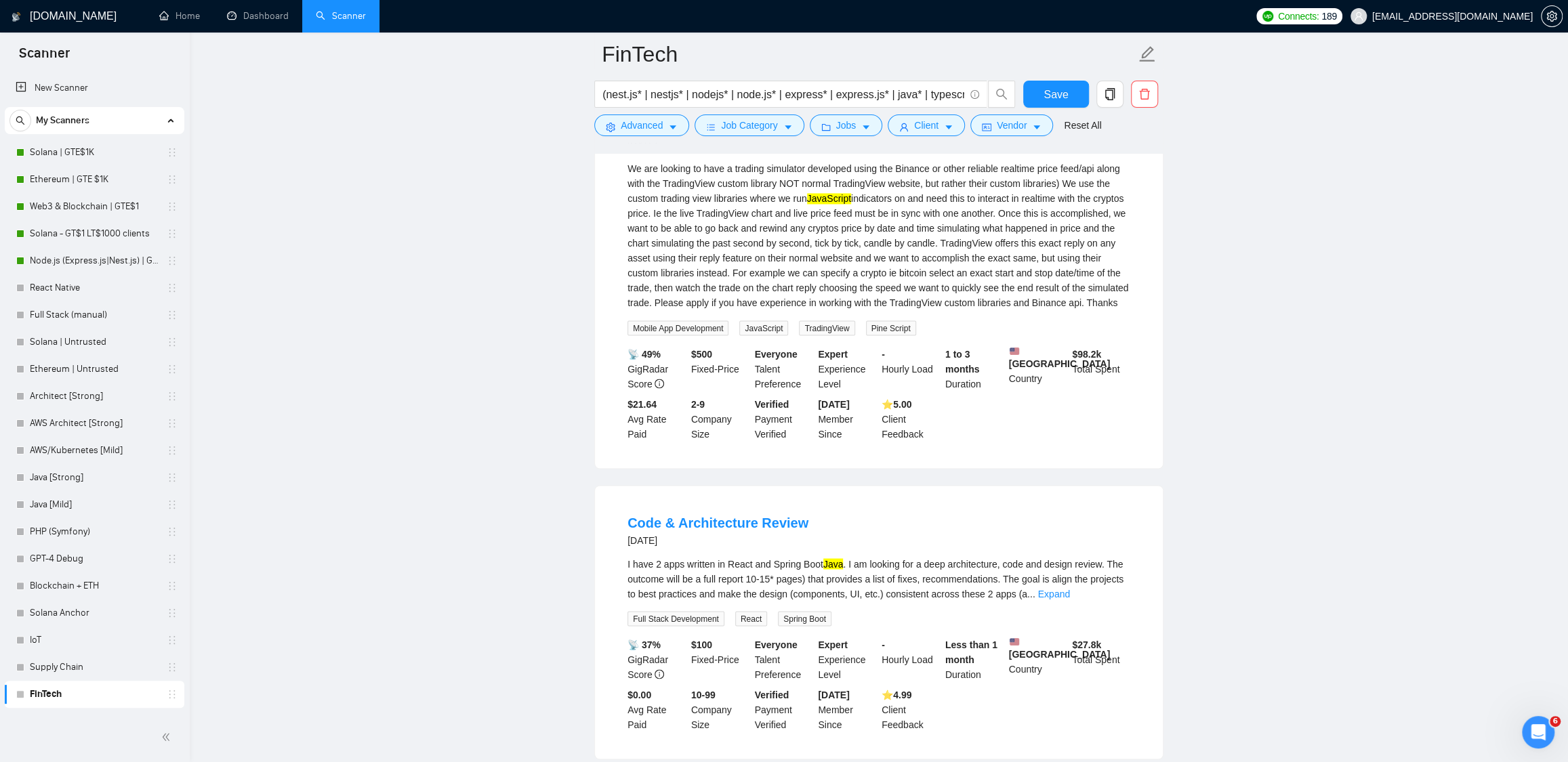
scroll to position [2049, 0]
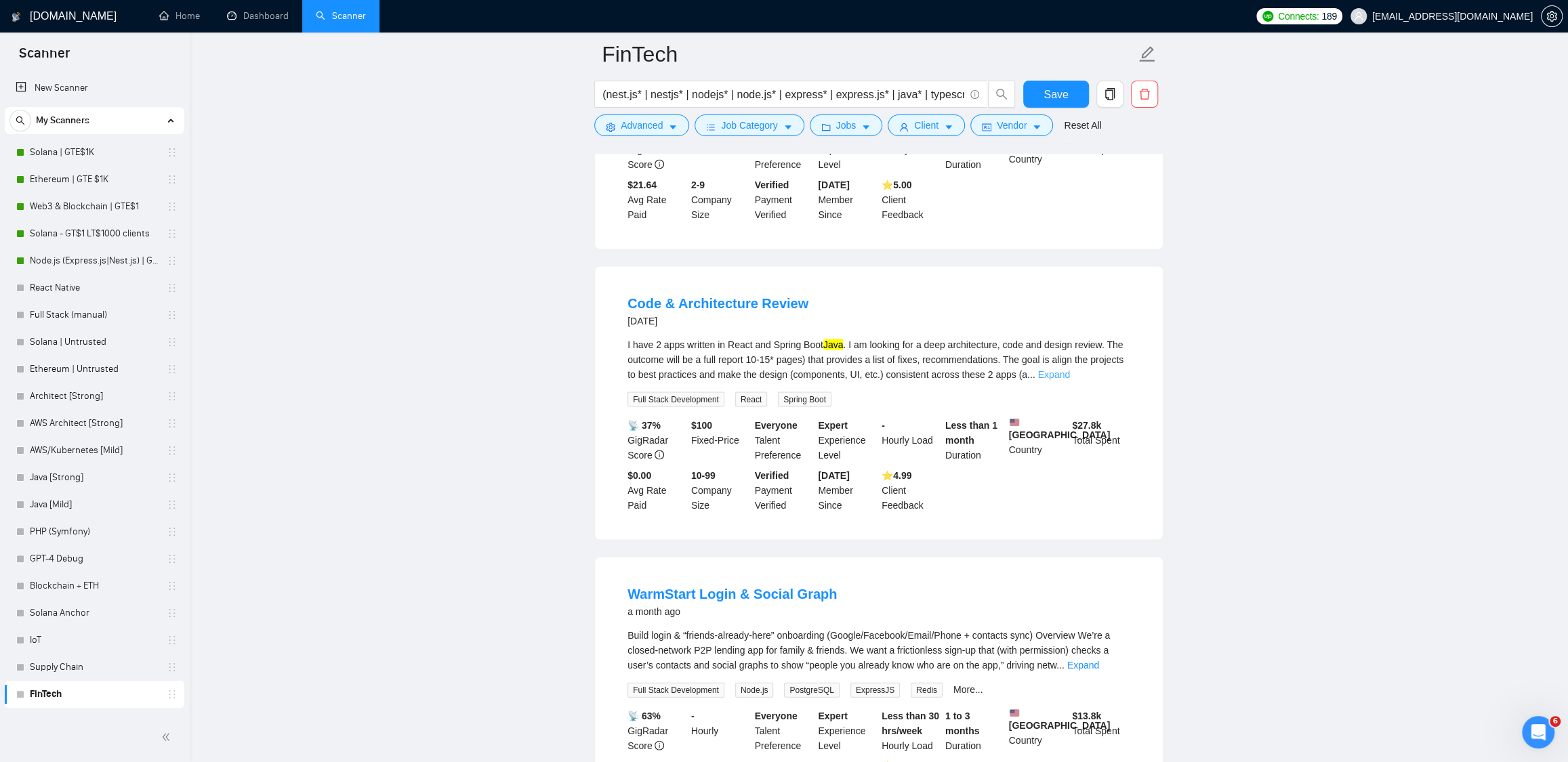
click at [1070, 379] on link "Expand" at bounding box center [1054, 373] width 32 height 11
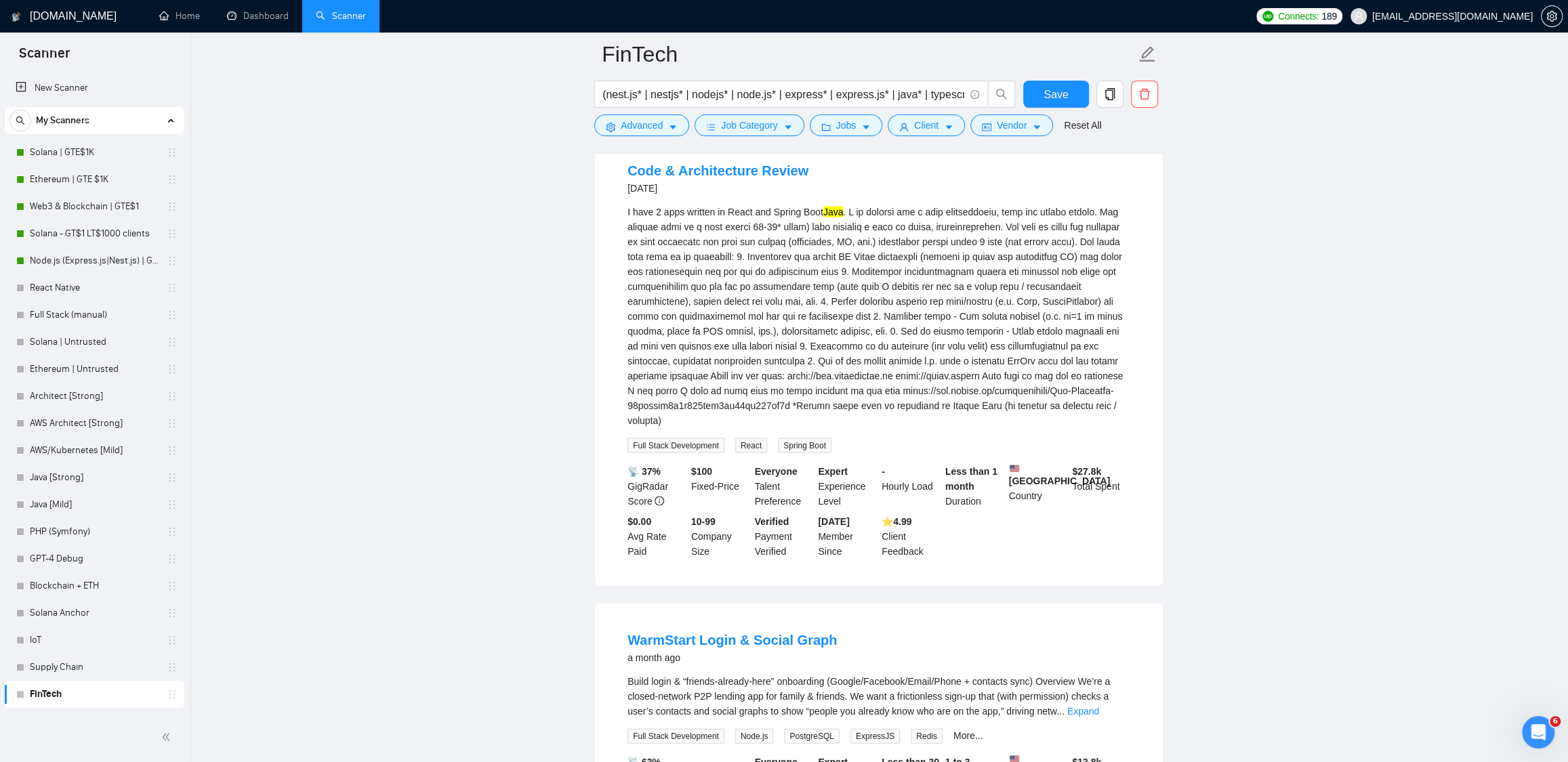
scroll to position [2197, 0]
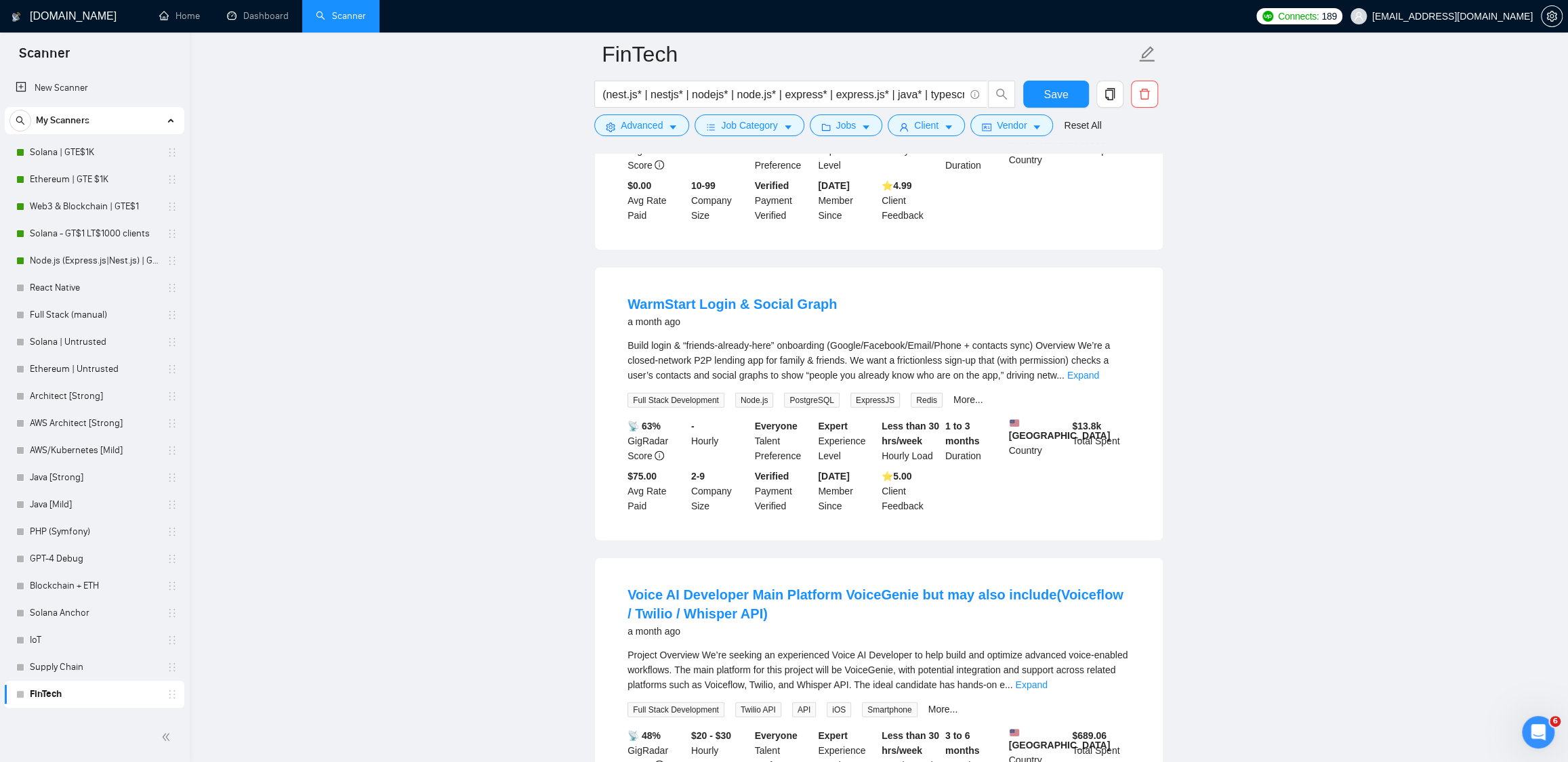
scroll to position [2549, 0]
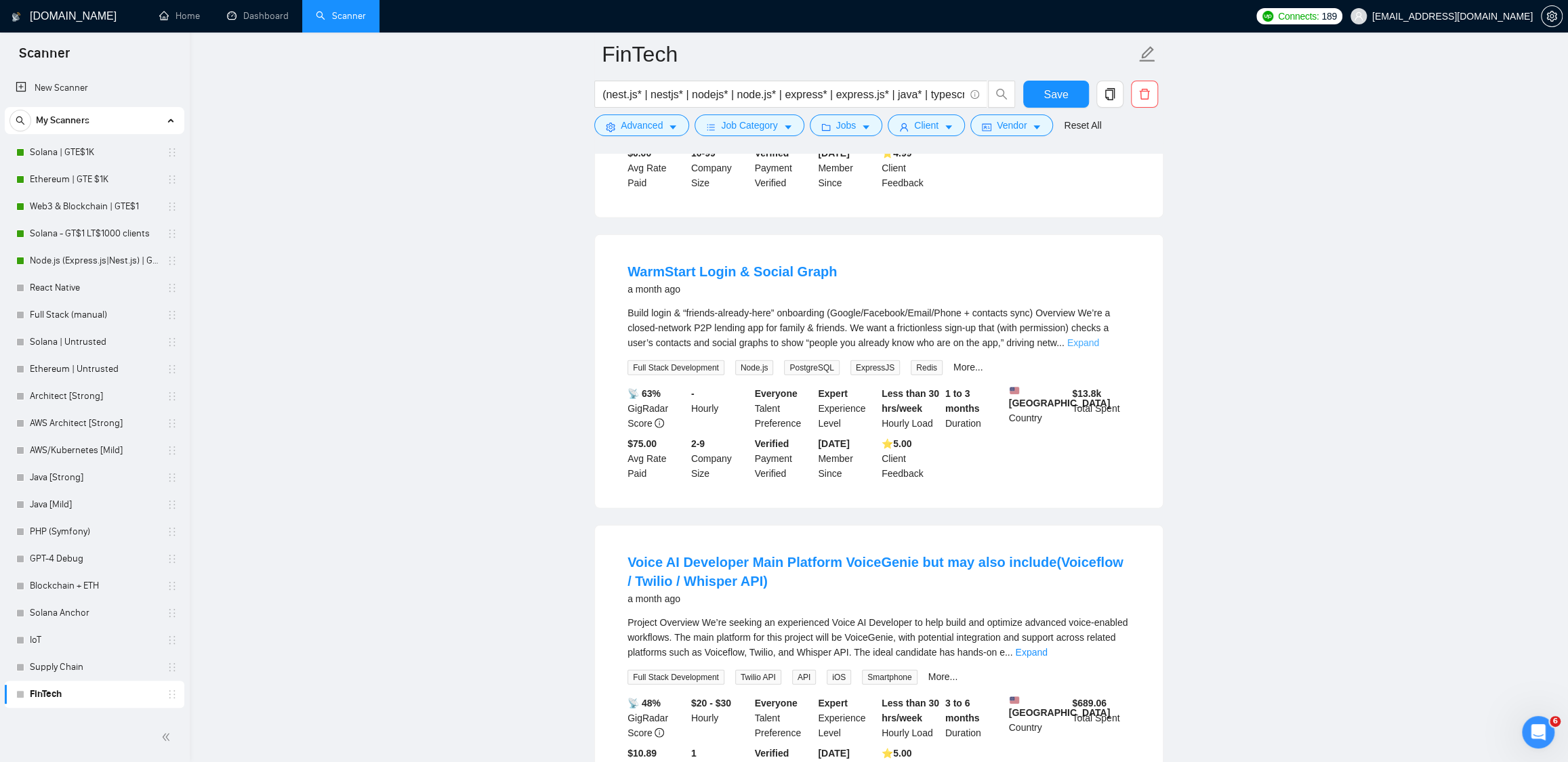
click at [1100, 348] on link "Expand" at bounding box center [1083, 342] width 32 height 11
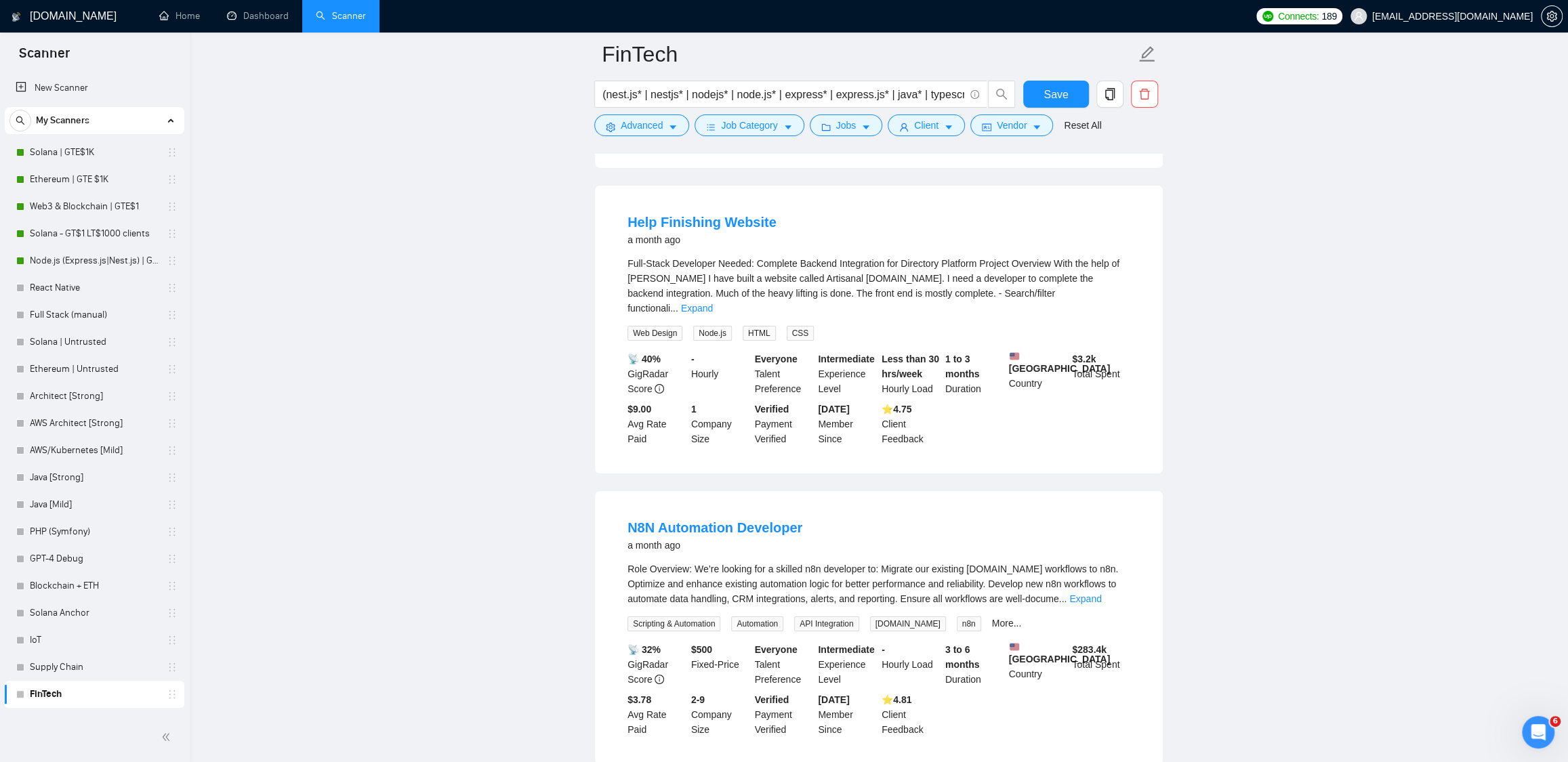
scroll to position [3711, 0]
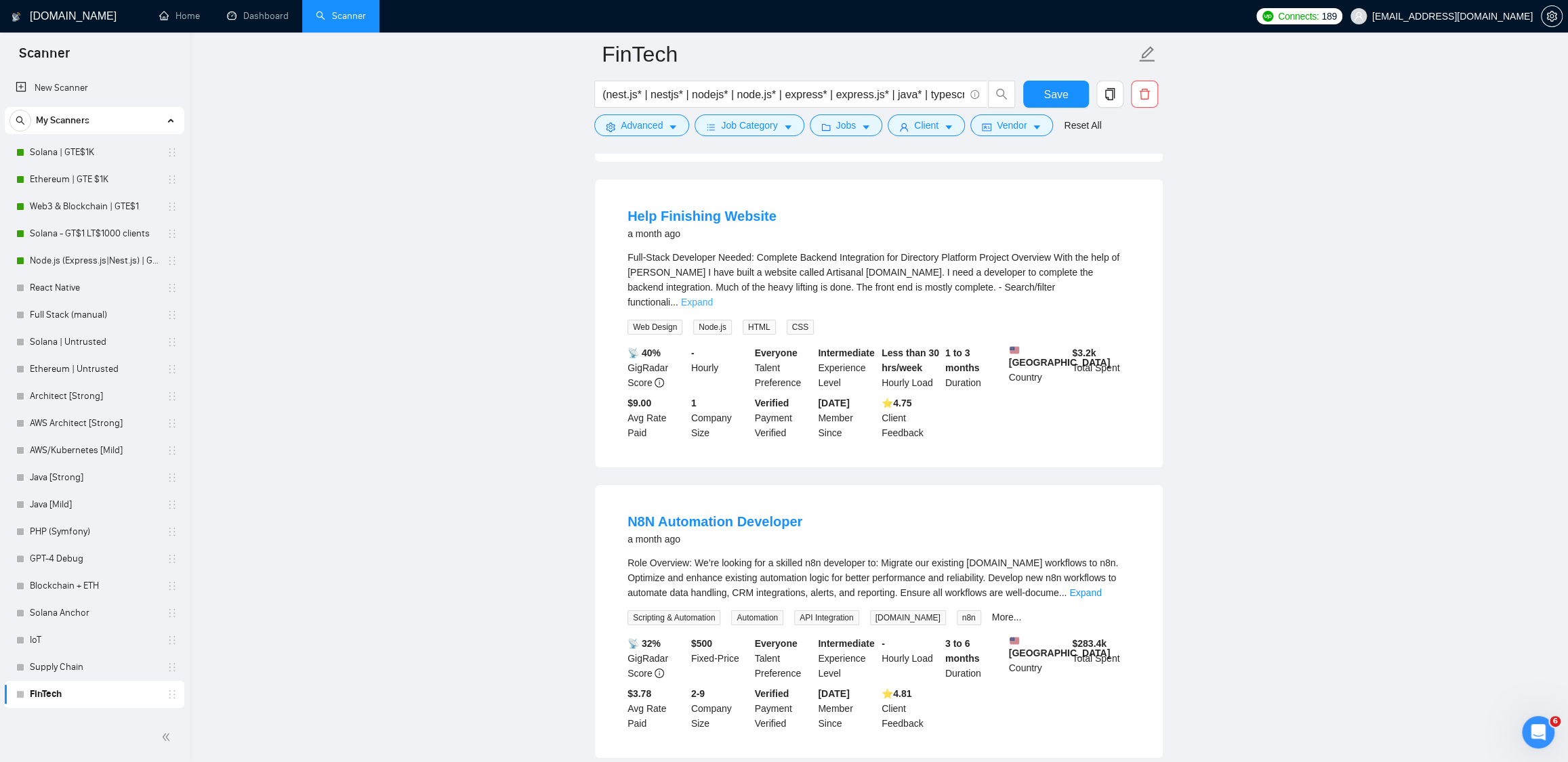
click at [713, 308] on link "Expand" at bounding box center [697, 302] width 32 height 11
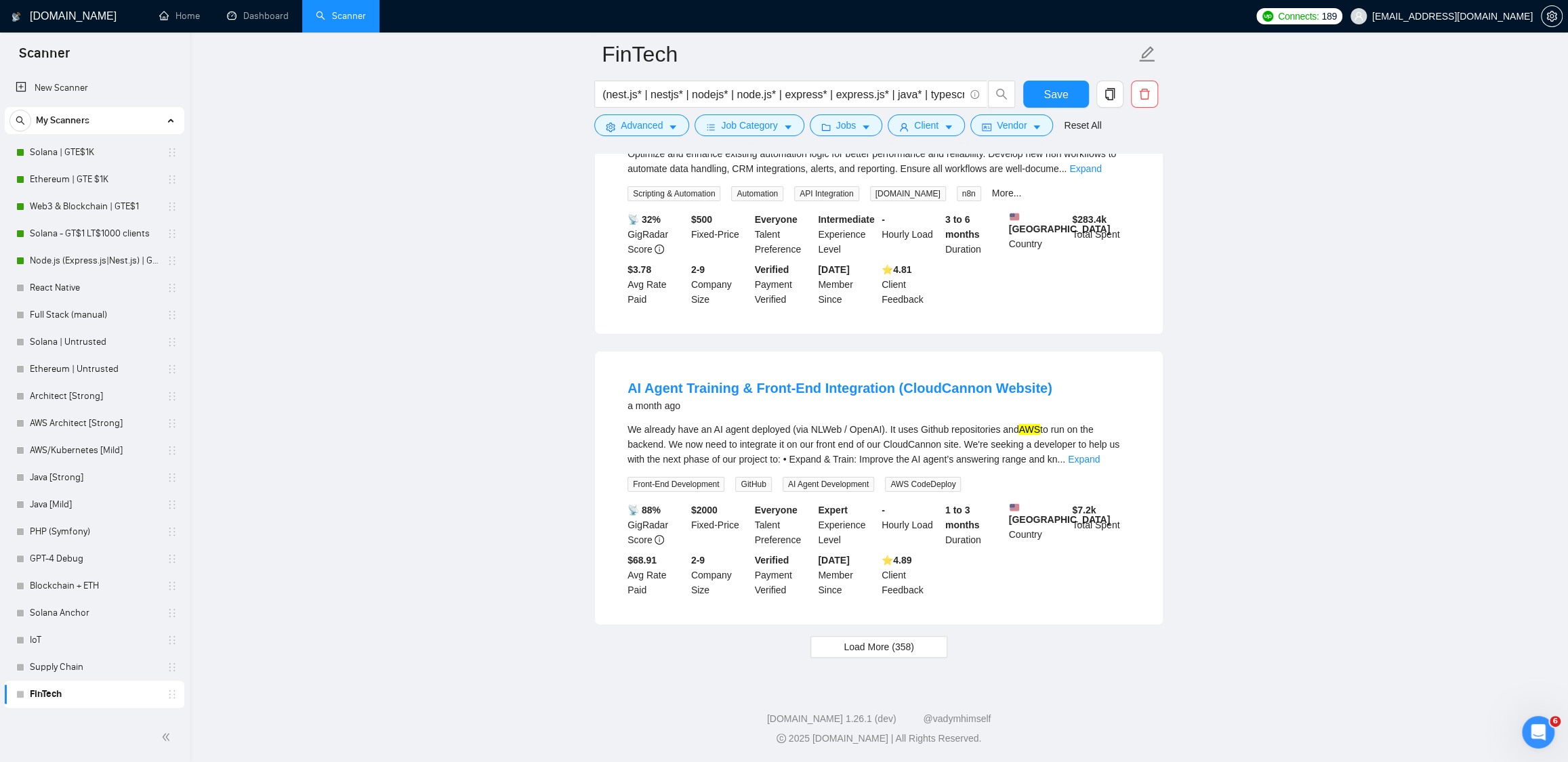
scroll to position [4443, 0]
click at [1100, 454] on link "Expand" at bounding box center [1084, 459] width 32 height 11
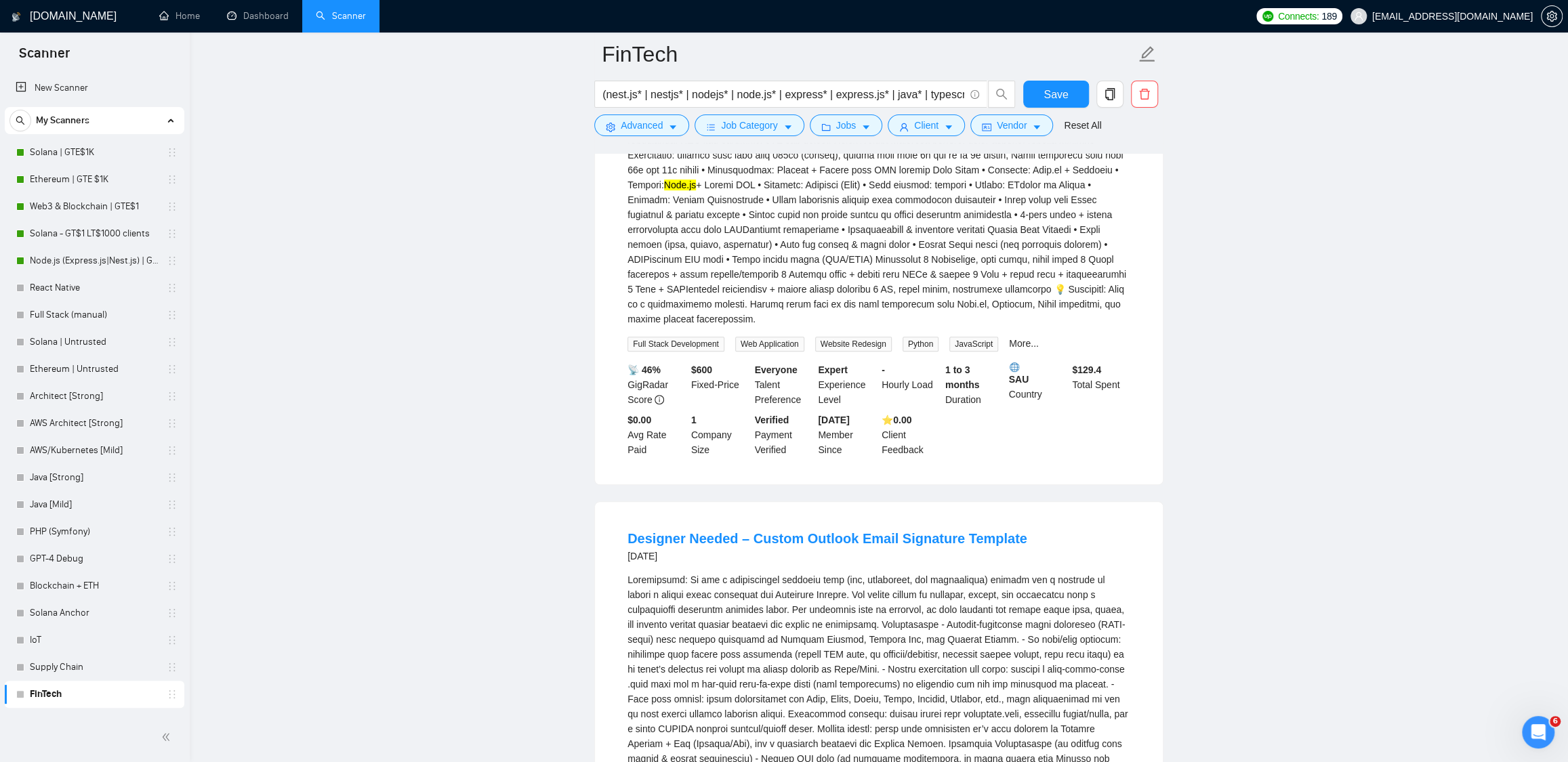
scroll to position [0, 0]
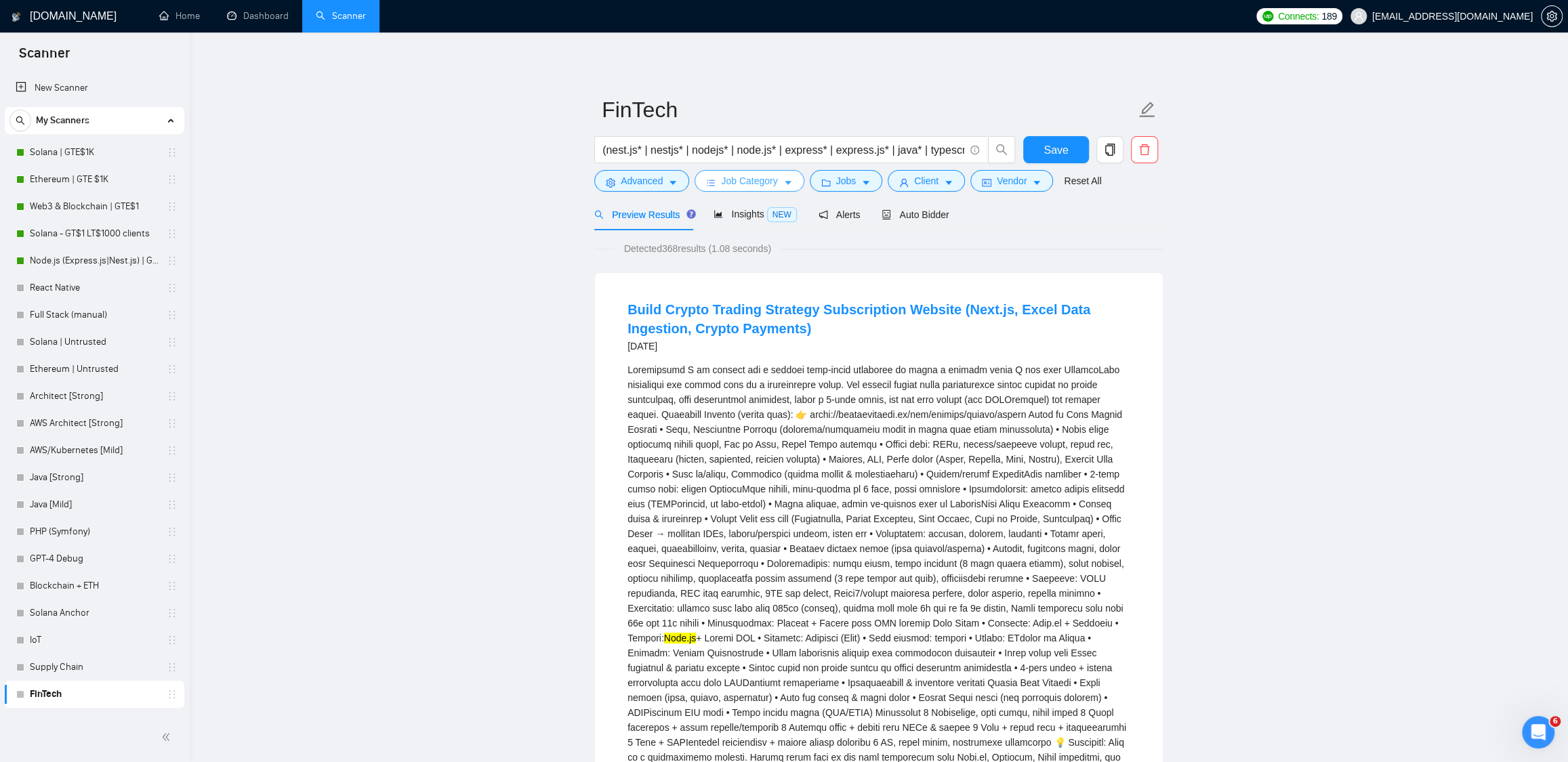
click at [797, 184] on button "Job Category" at bounding box center [750, 181] width 109 height 21
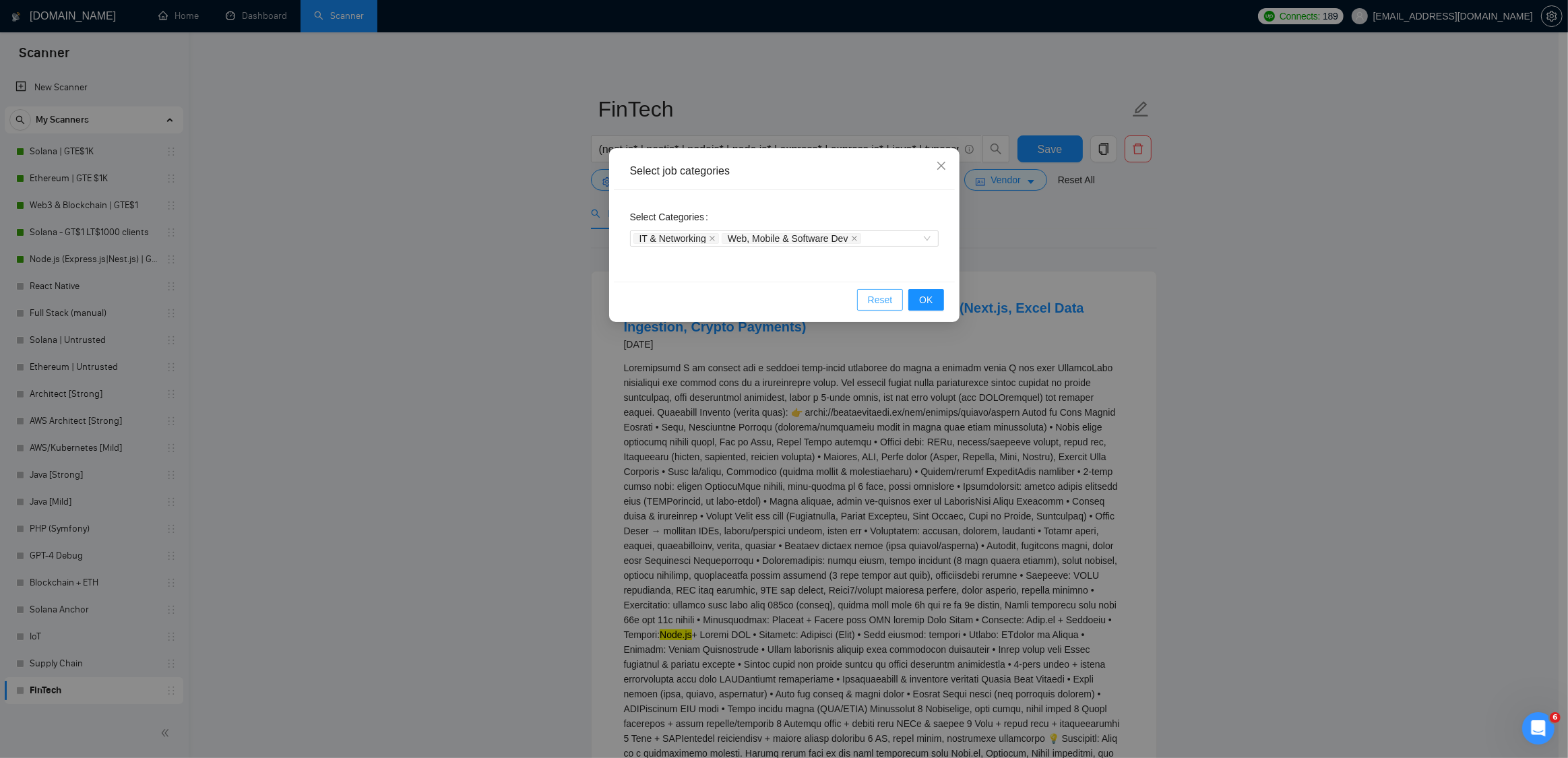
click at [872, 293] on span "Reset" at bounding box center [881, 299] width 25 height 15
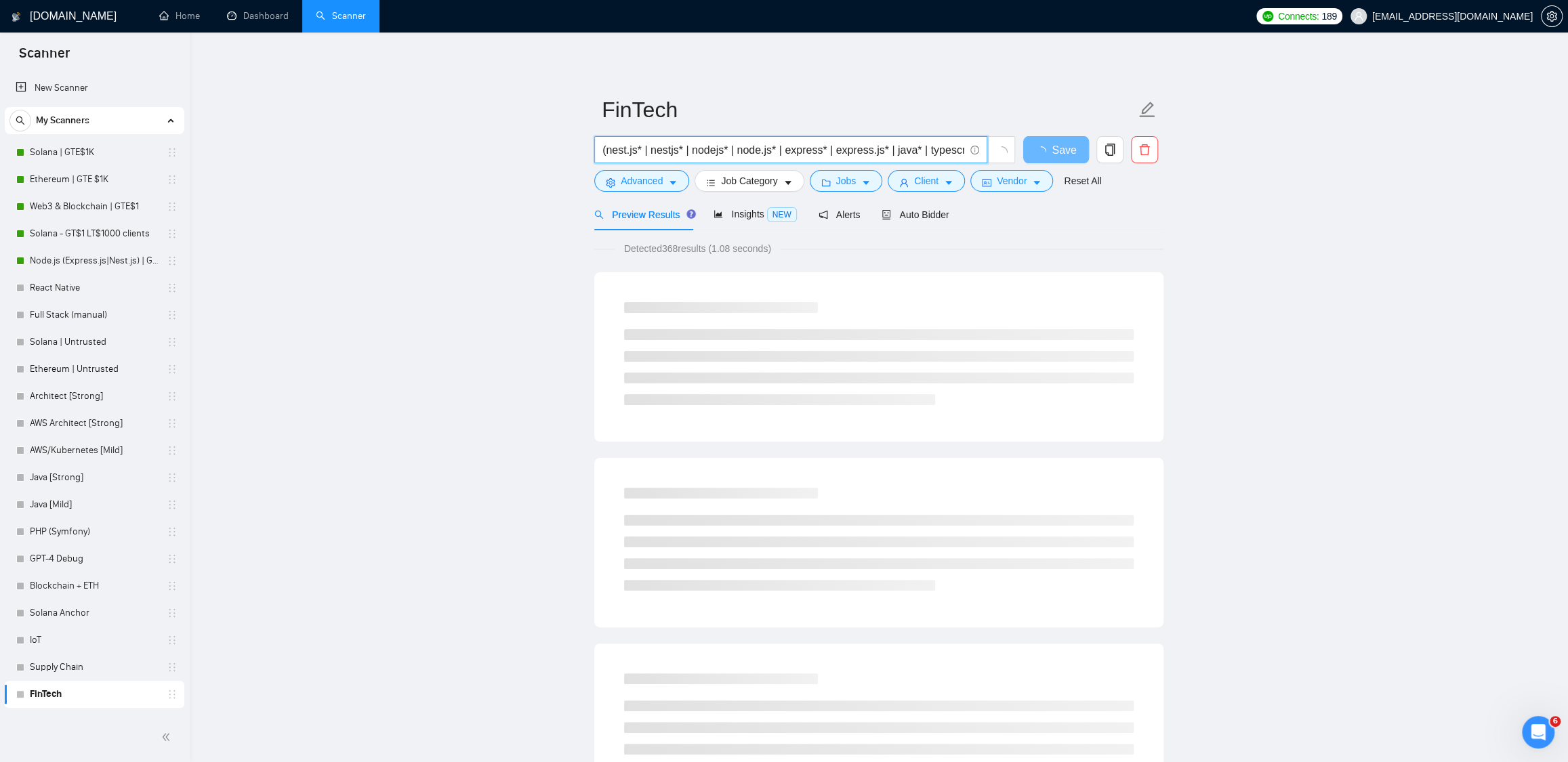
click at [728, 149] on input "(nest.js* | nestjs* | nodejs* | node.js* | express* | express.js* | java* | typ…" at bounding box center [783, 149] width 362 height 17
paste input "(fintech* | "financial technology" | "digital banking" | neobank* | "mobile ban…"
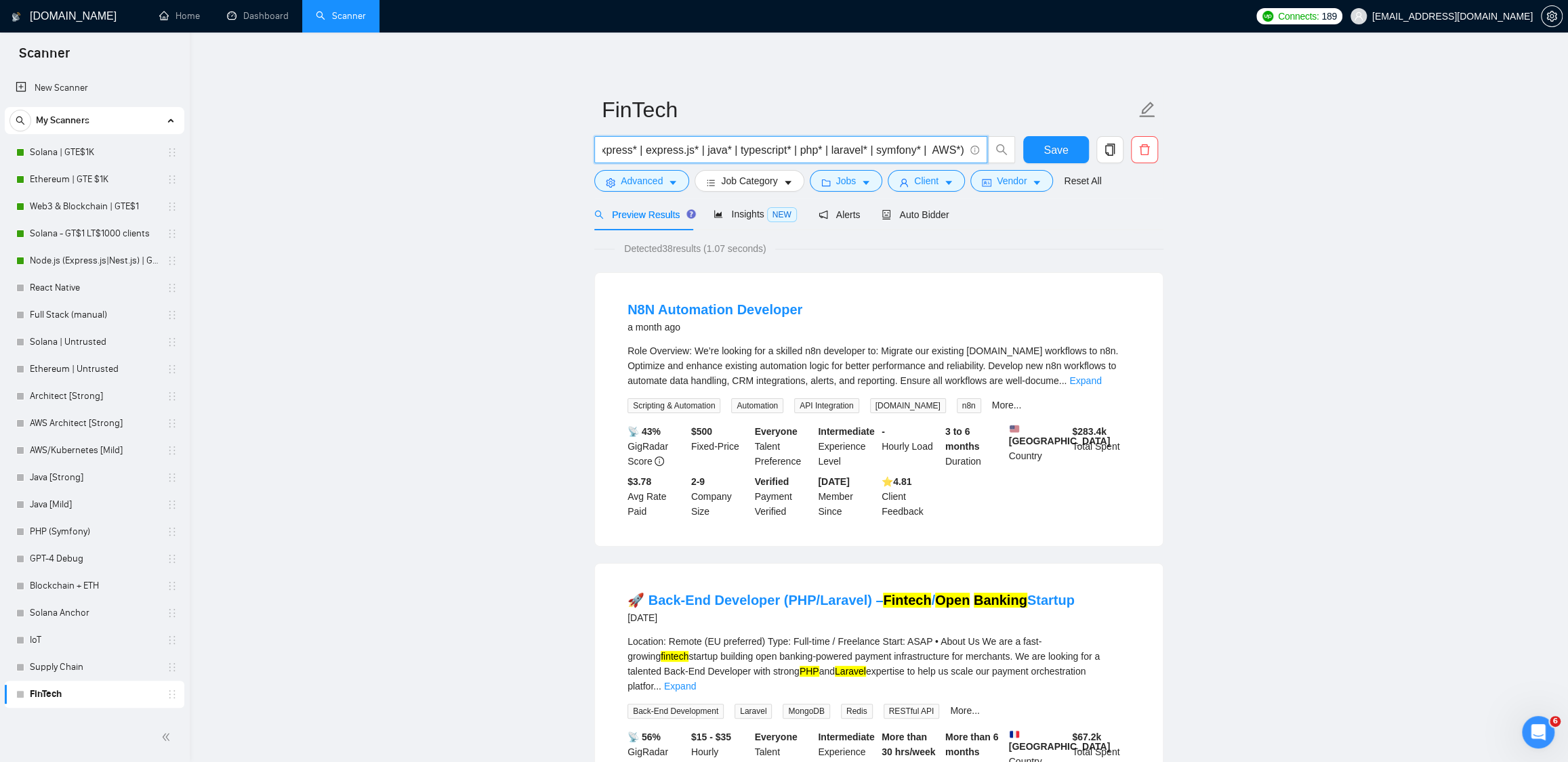
type input "(fintech* | "financial technology" | "digital banking" | neobank* | "mobile ban…"
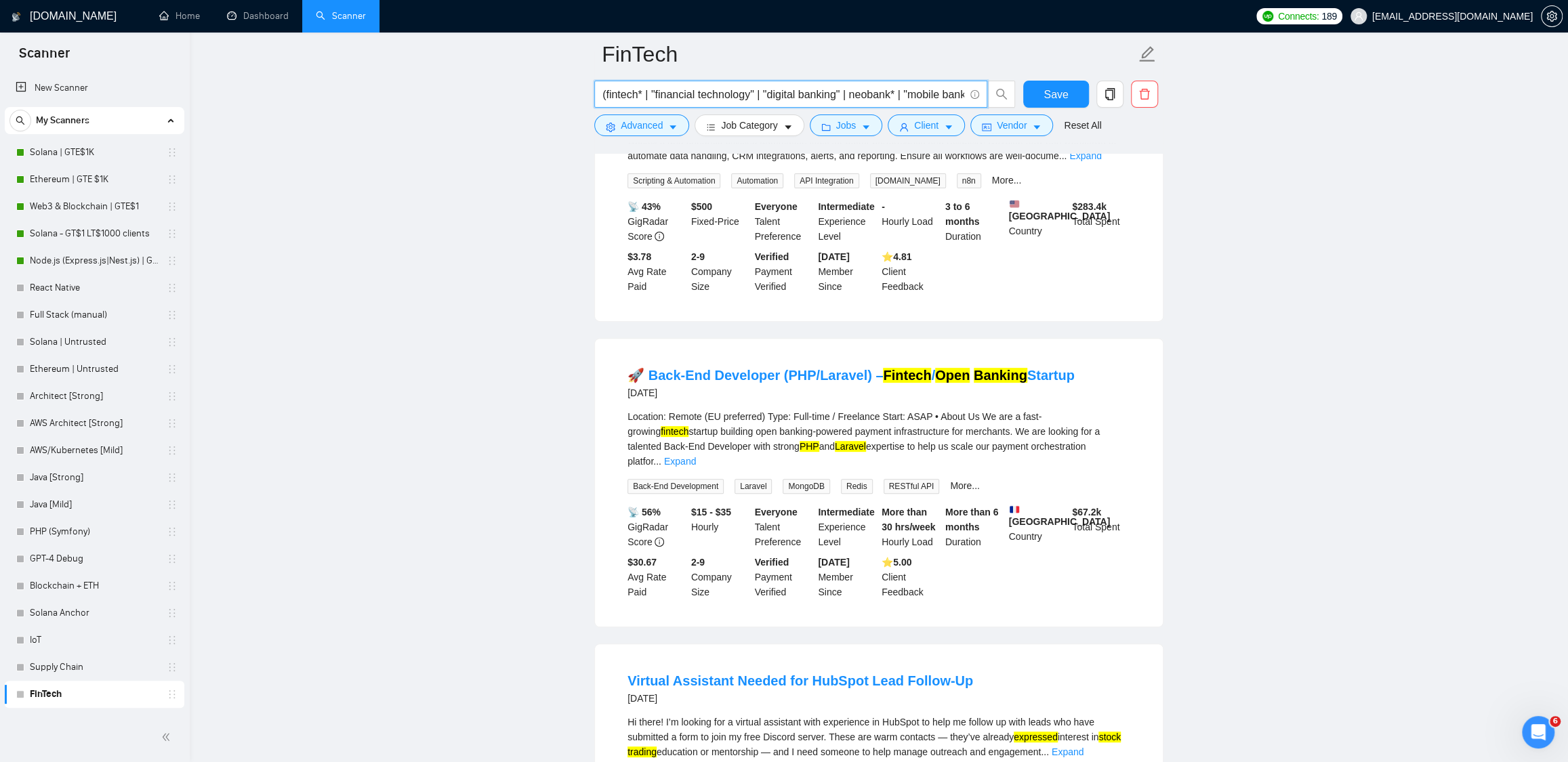
scroll to position [21, 0]
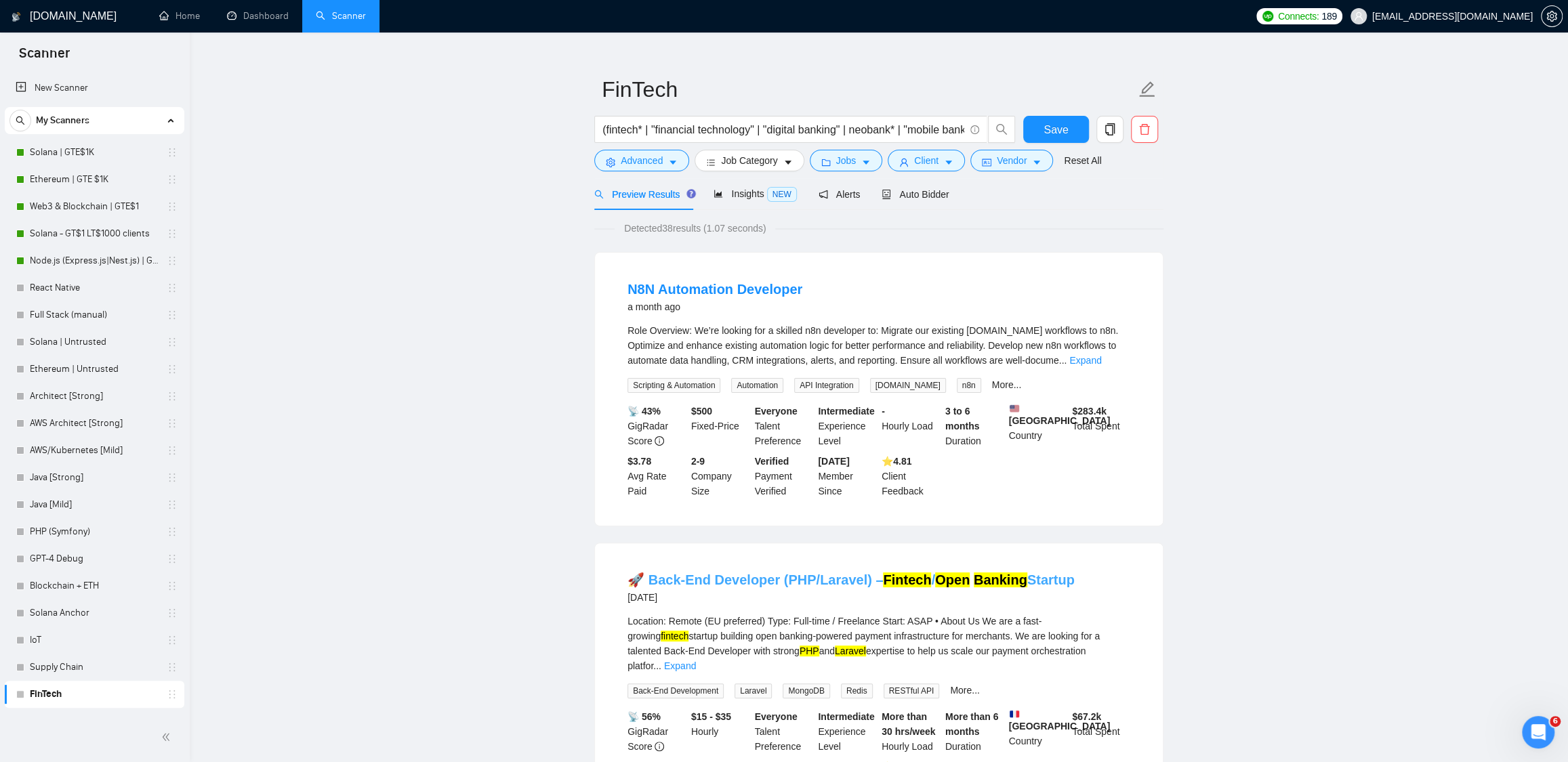
click at [733, 587] on link "🚀 Back-End Developer (PHP/Laravel) – Fintech / Open Banking Startup" at bounding box center [851, 579] width 448 height 15
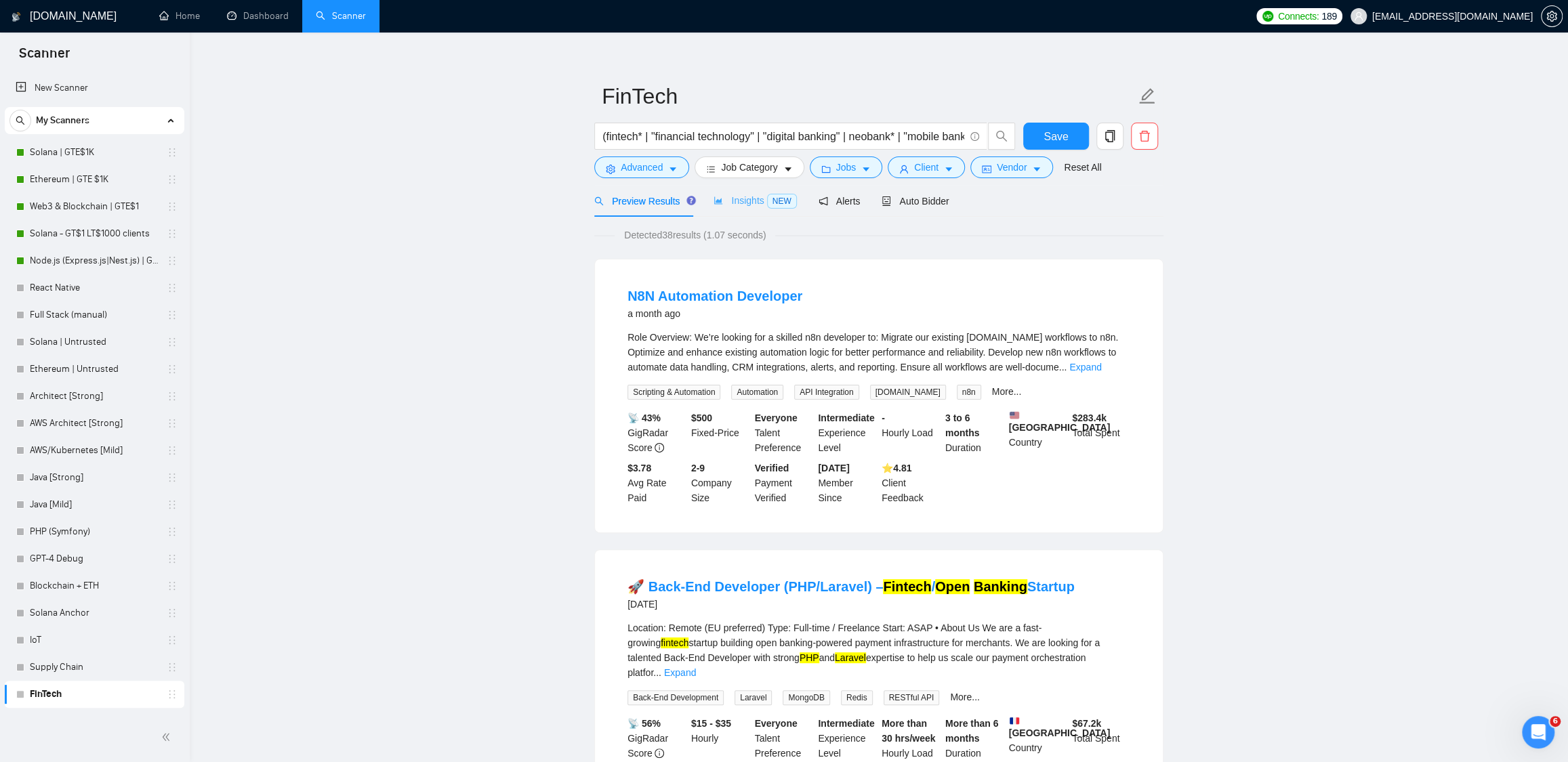
scroll to position [0, 0]
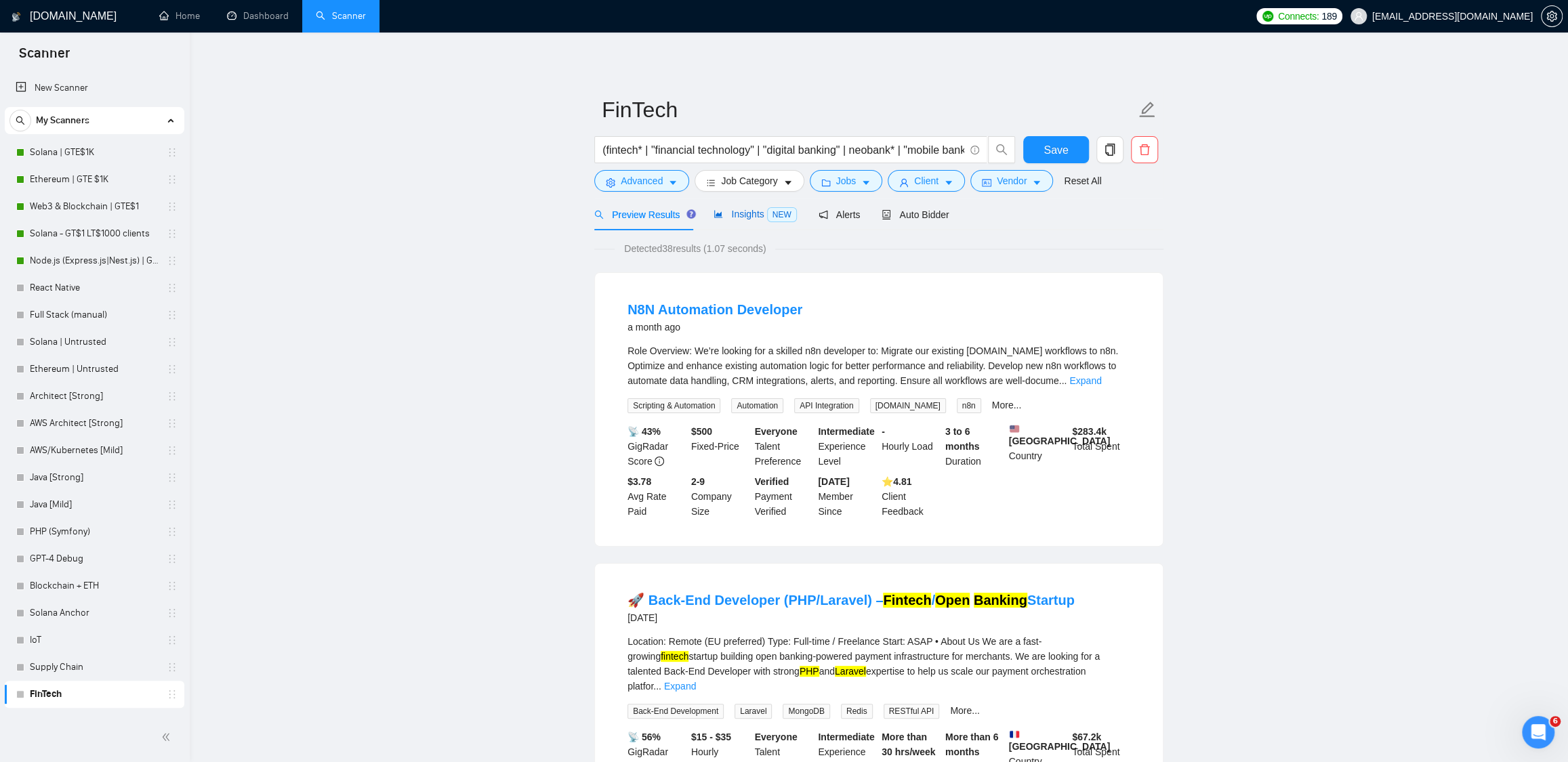
click at [738, 216] on span "Insights NEW" at bounding box center [755, 214] width 83 height 11
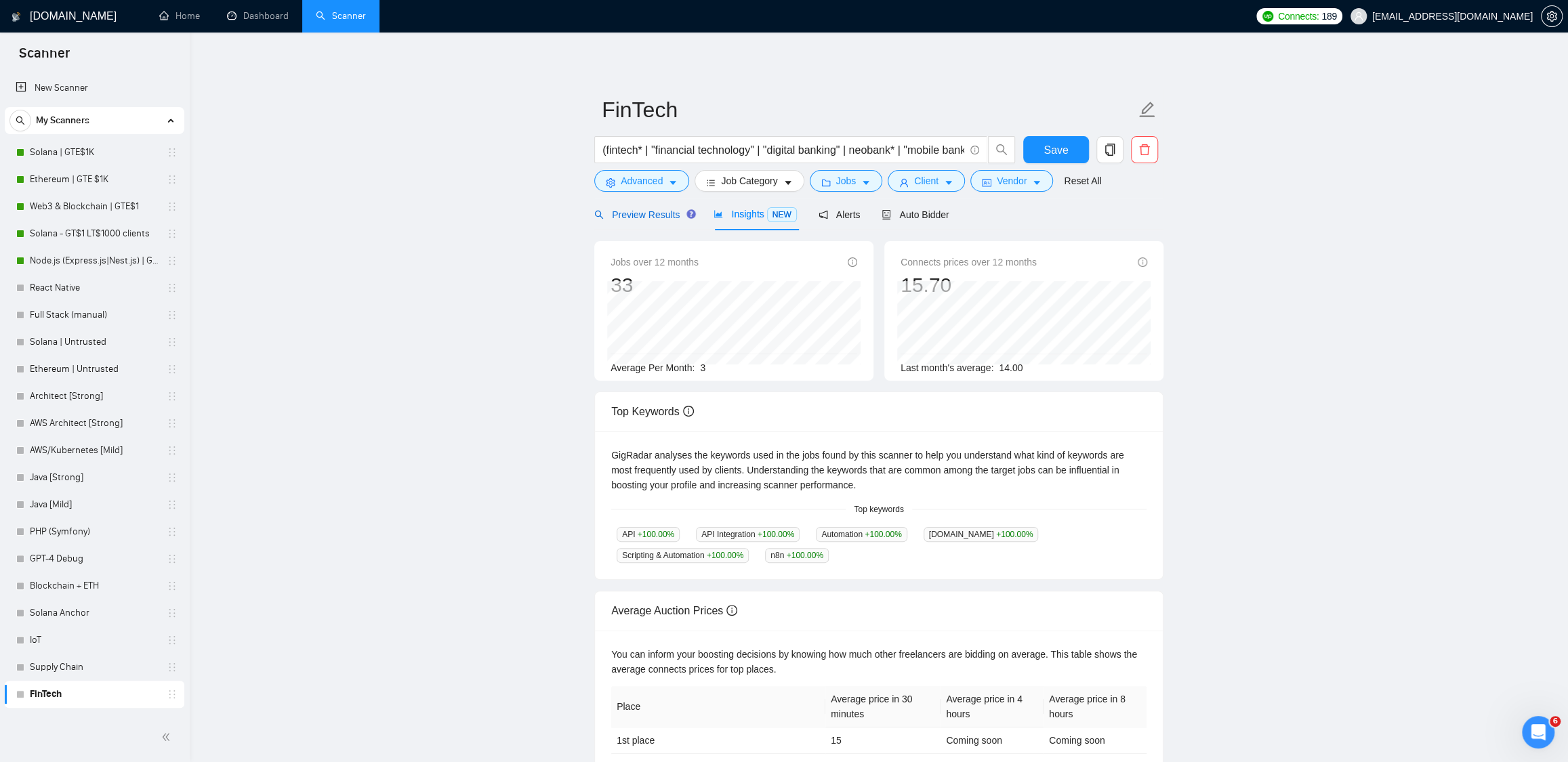
click at [632, 209] on span "Preview Results" at bounding box center [643, 214] width 98 height 11
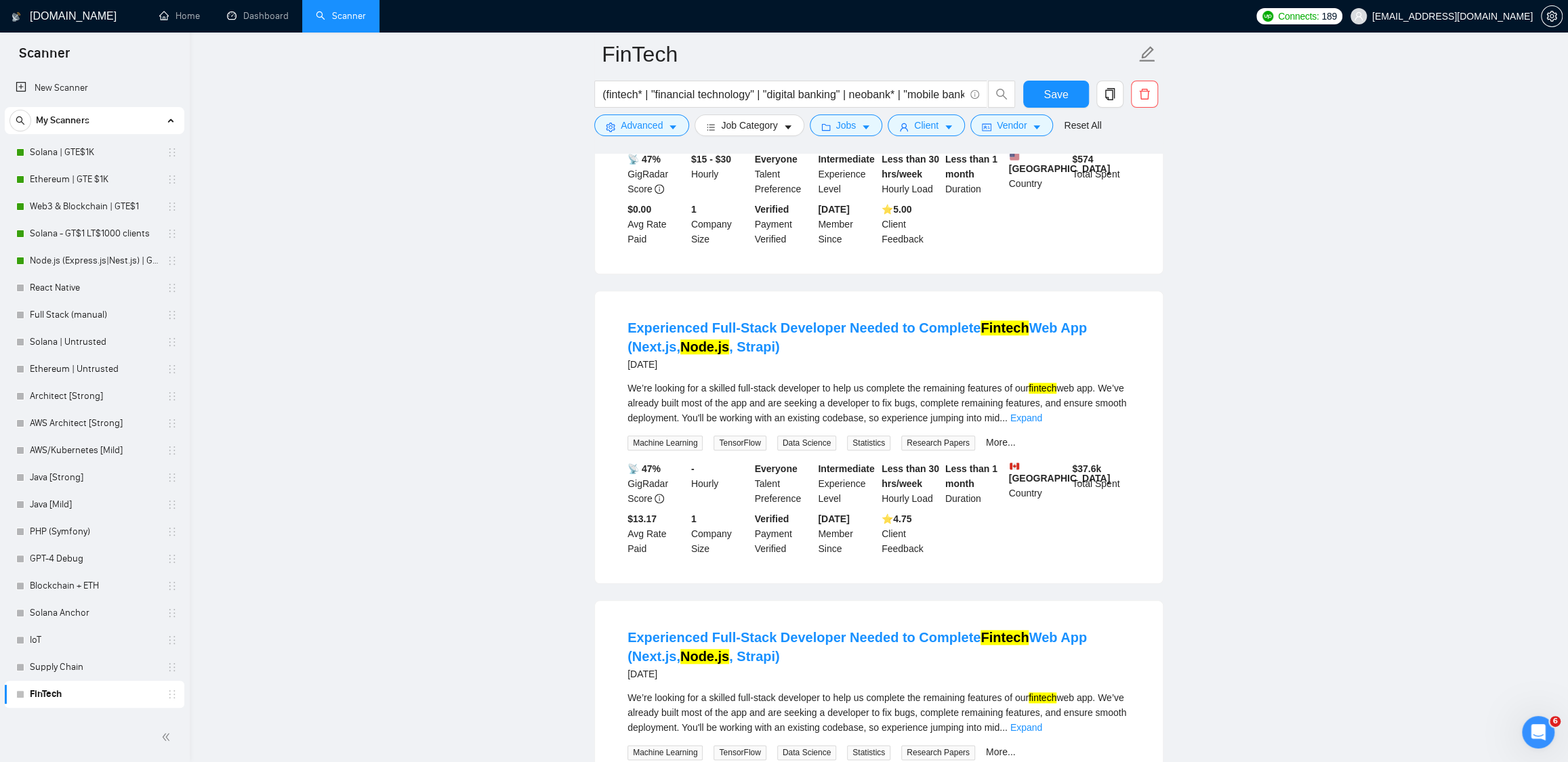
scroll to position [942, 0]
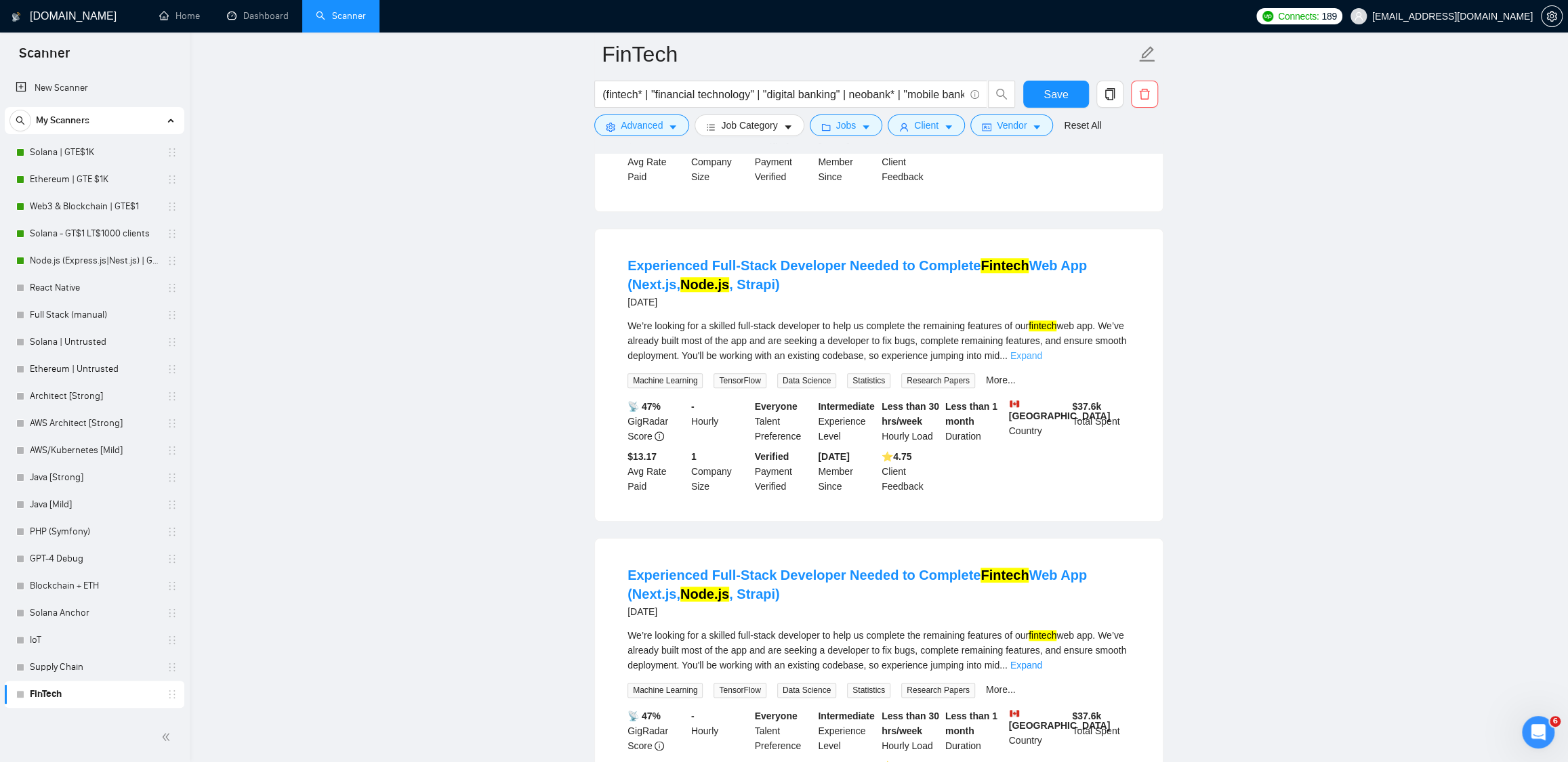
click at [1042, 361] on link "Expand" at bounding box center [1026, 355] width 32 height 11
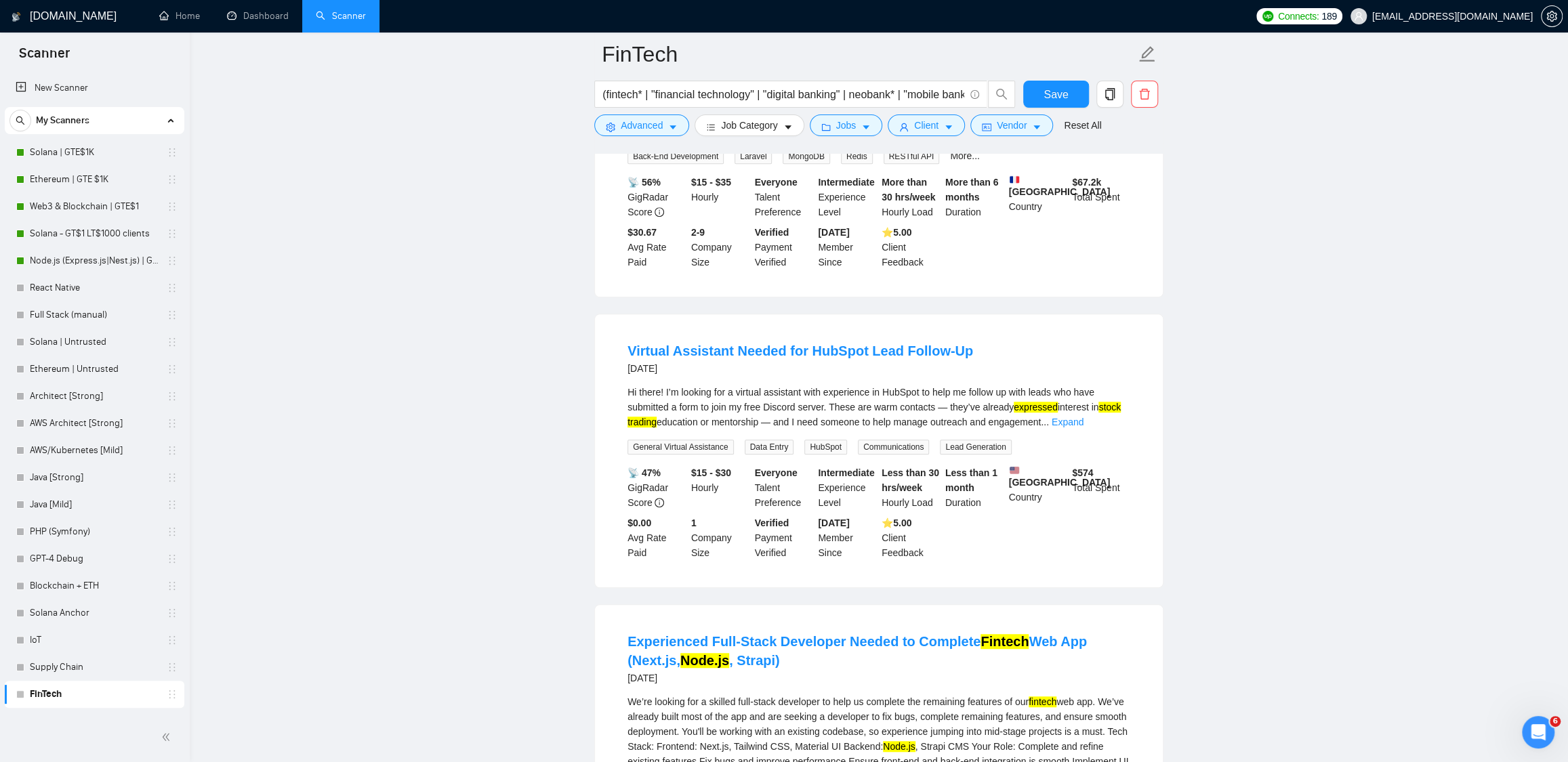
scroll to position [0, 0]
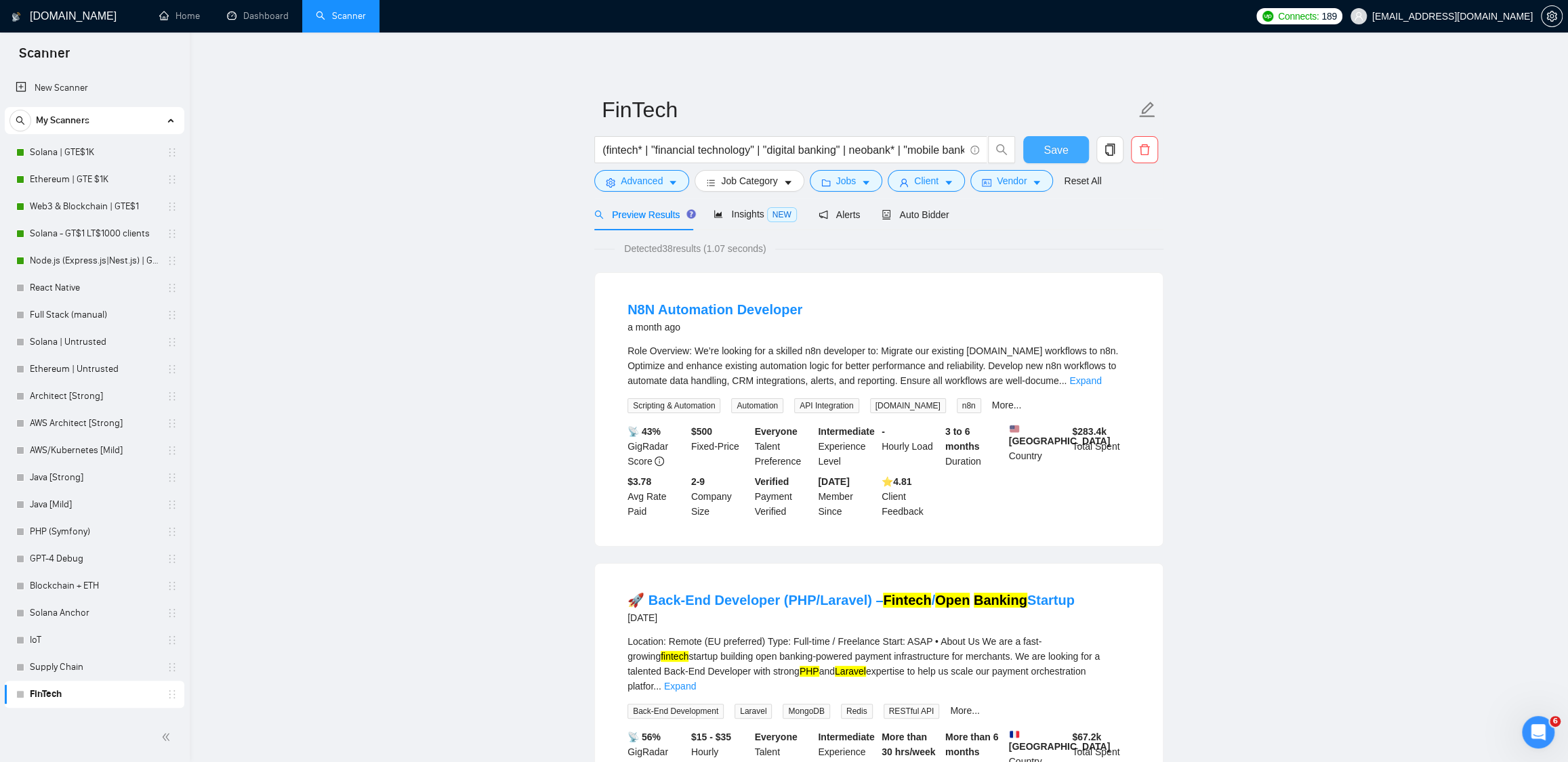
click at [1067, 143] on span "Save" at bounding box center [1056, 149] width 24 height 17
click at [1102, 153] on span "copy" at bounding box center [1111, 149] width 25 height 12
click at [1098, 218] on span "Yes" at bounding box center [1092, 218] width 16 height 15
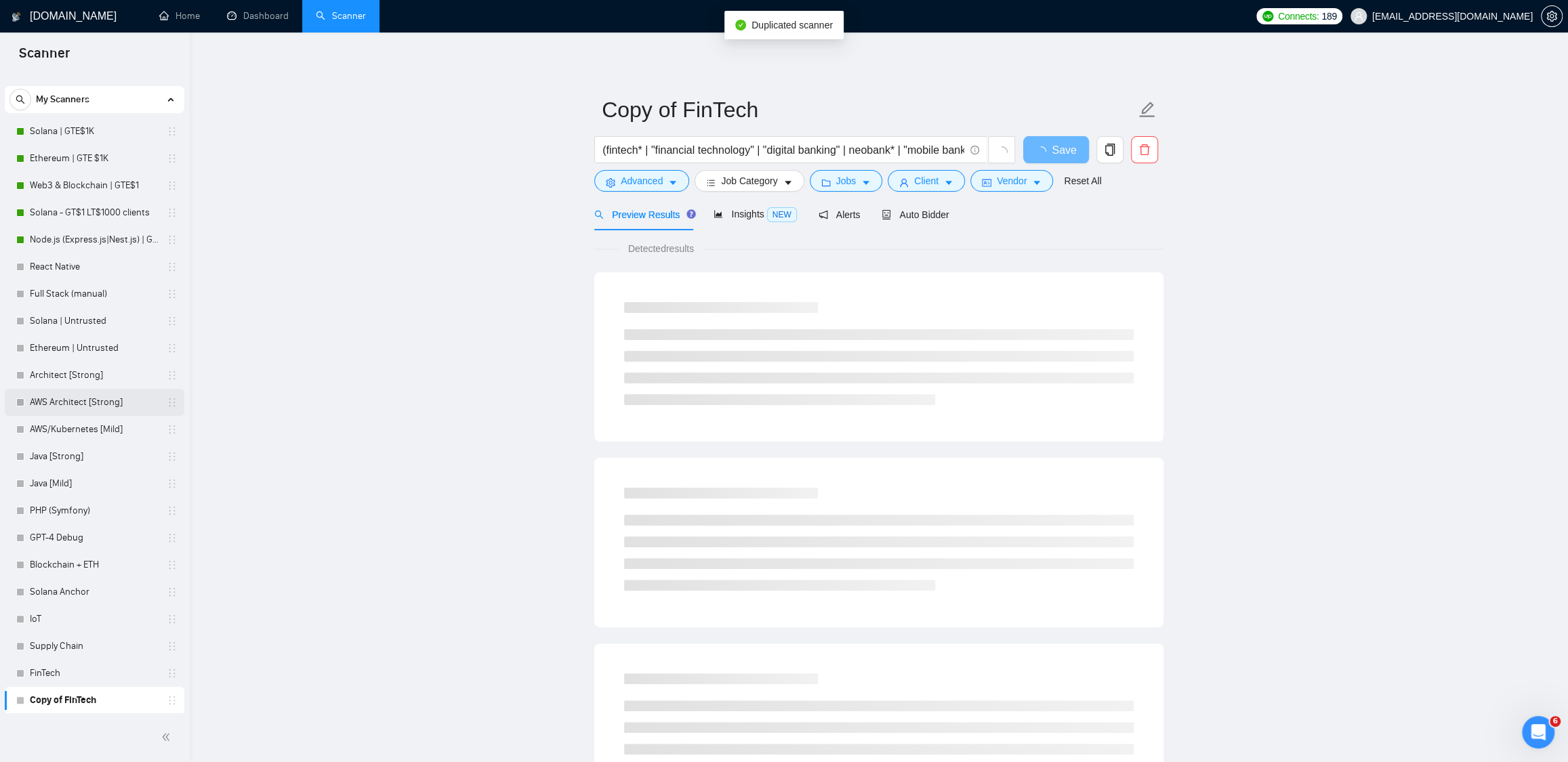
scroll to position [21, 0]
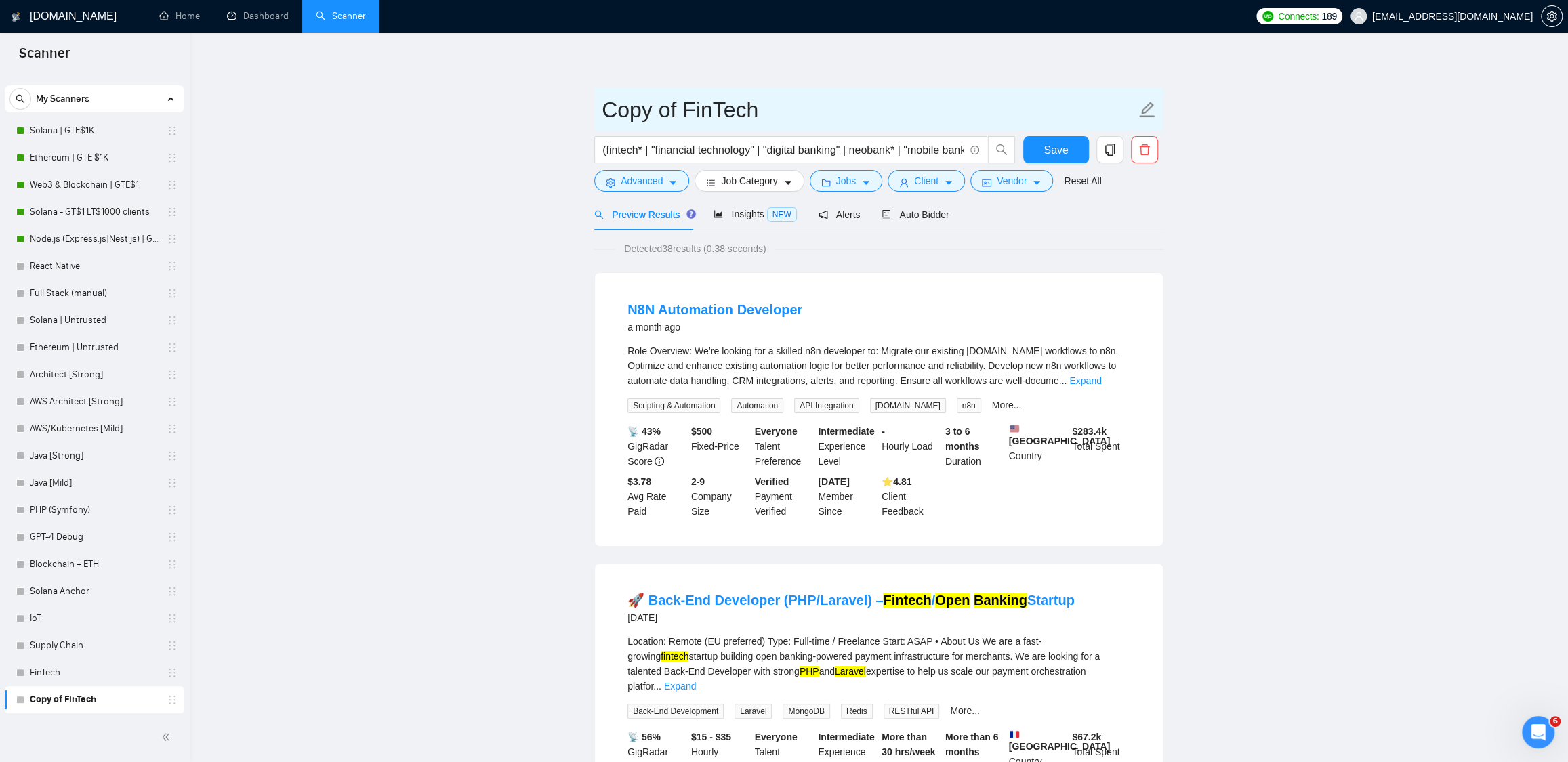
drag, startPoint x: 760, startPoint y: 105, endPoint x: 578, endPoint y: 99, distance: 182.1
type input "Green stuff"
click at [674, 153] on input "(fintech* | "financial technology" | "digital banking" | neobank* | "mobile ban…" at bounding box center [783, 149] width 362 height 17
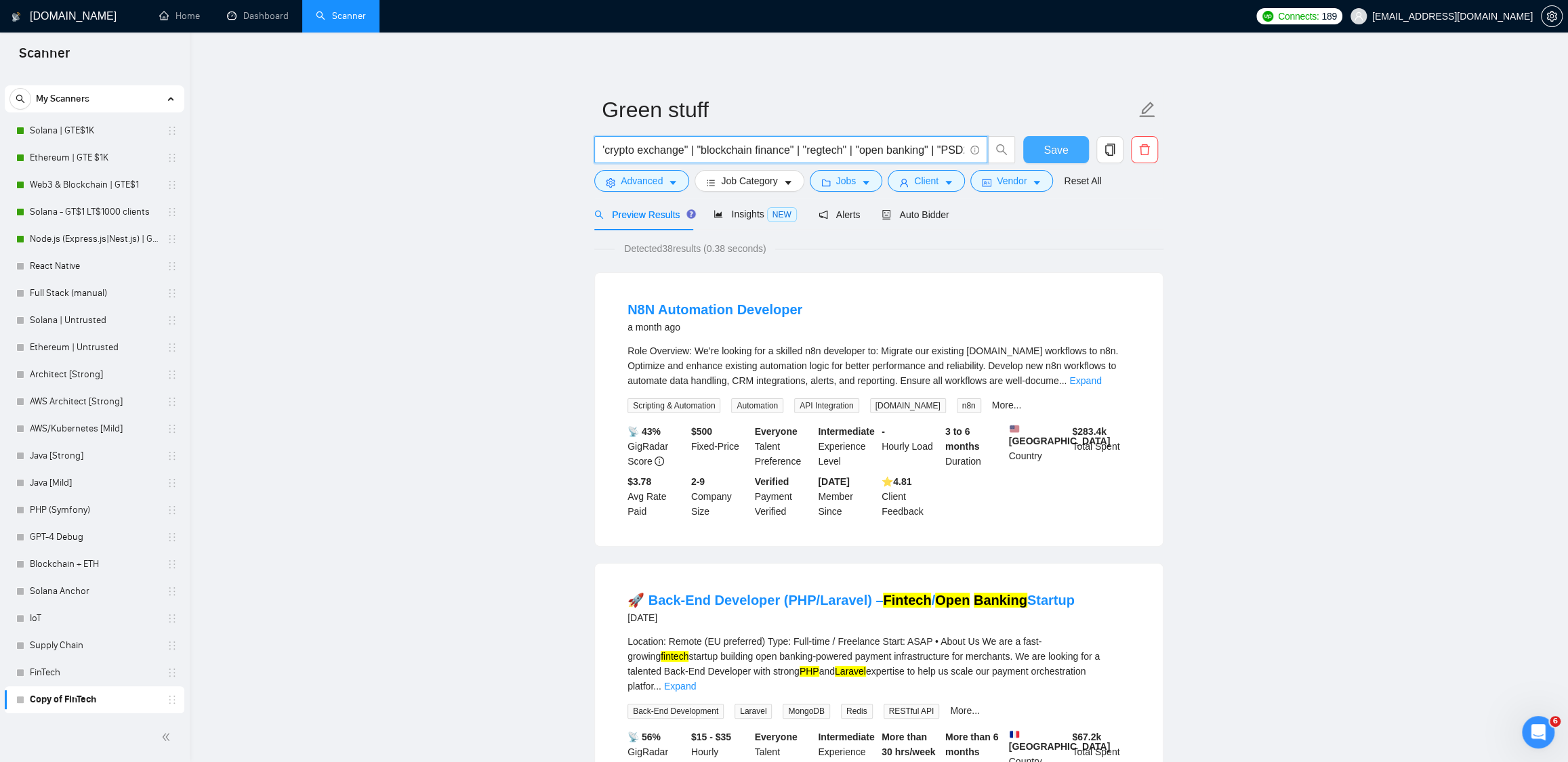
scroll to position [0, 2676]
drag, startPoint x: 604, startPoint y: 149, endPoint x: 713, endPoint y: 153, distance: 109.1
click at [713, 153] on input "(fintech* | "financial technology" | "digital banking" | neobank* | "mobile ban…" at bounding box center [783, 149] width 362 height 17
click at [677, 151] on input "(fintech* | "financial technology" | "digital banking" | neobank* | "mobile ban…" at bounding box center [783, 149] width 362 height 17
click at [623, 149] on input "(fintech* | "financial technology" | "digital banking" | neobank* | "mobile ban…" at bounding box center [783, 149] width 362 height 17
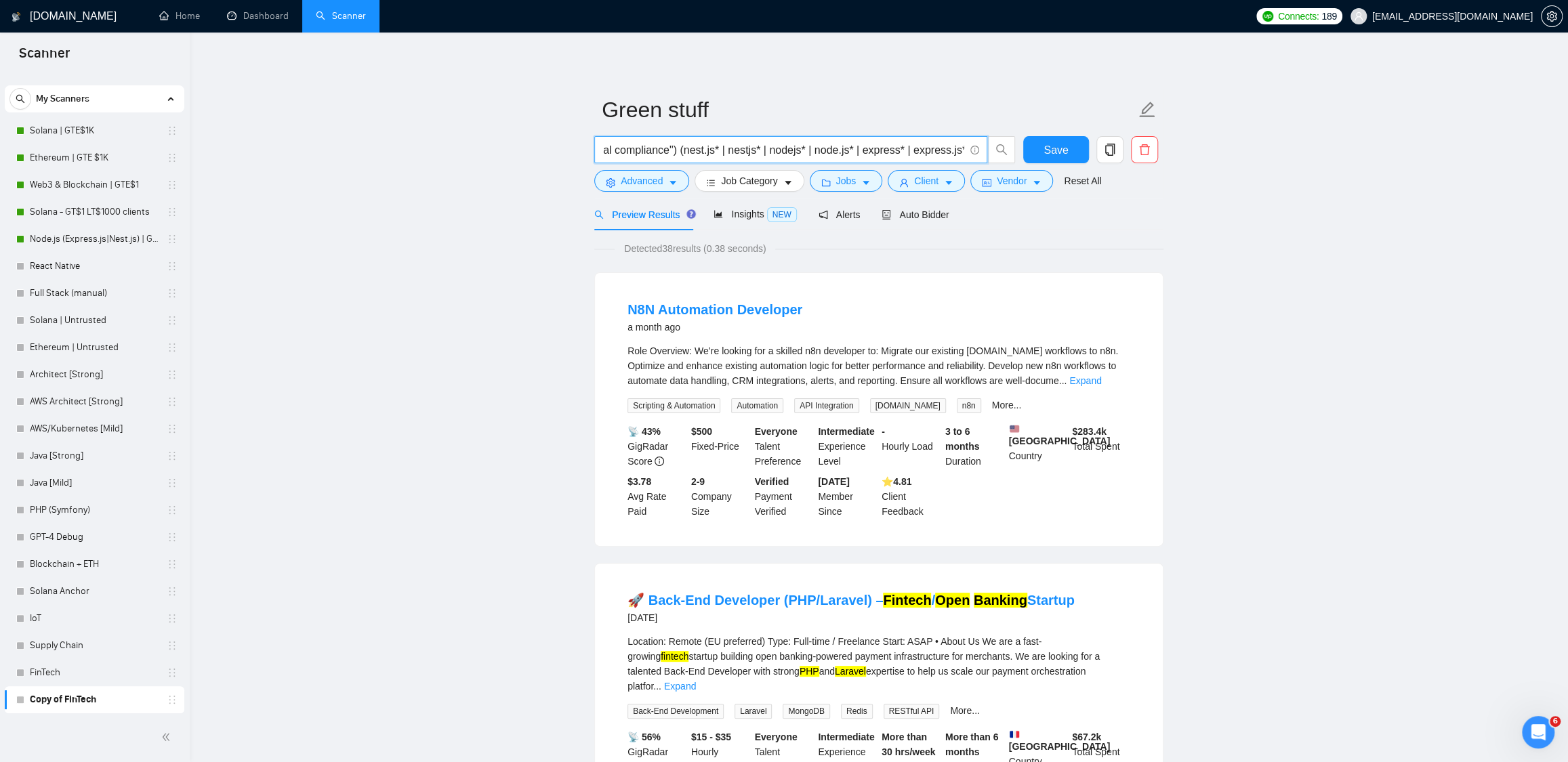
scroll to position [0, 0]
paste input "("renewable energy" | "clean energy" | "green energy" | "solar energy" | "wind …"
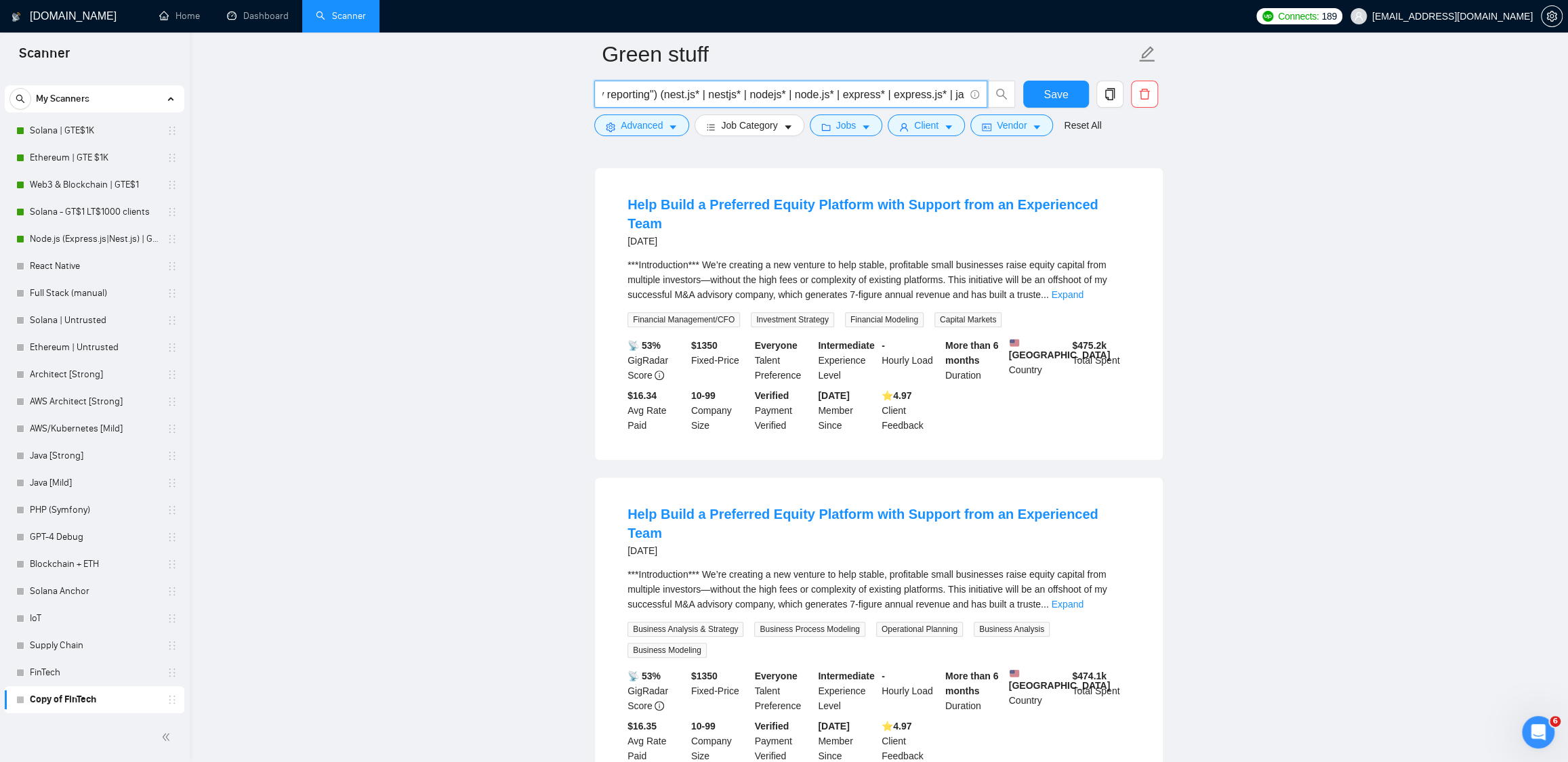
scroll to position [409, 0]
type input "("renewable energy" | "clean energy" | "green energy" | "solar energy" | "wind …"
click at [1084, 286] on link "Expand" at bounding box center [1067, 291] width 32 height 11
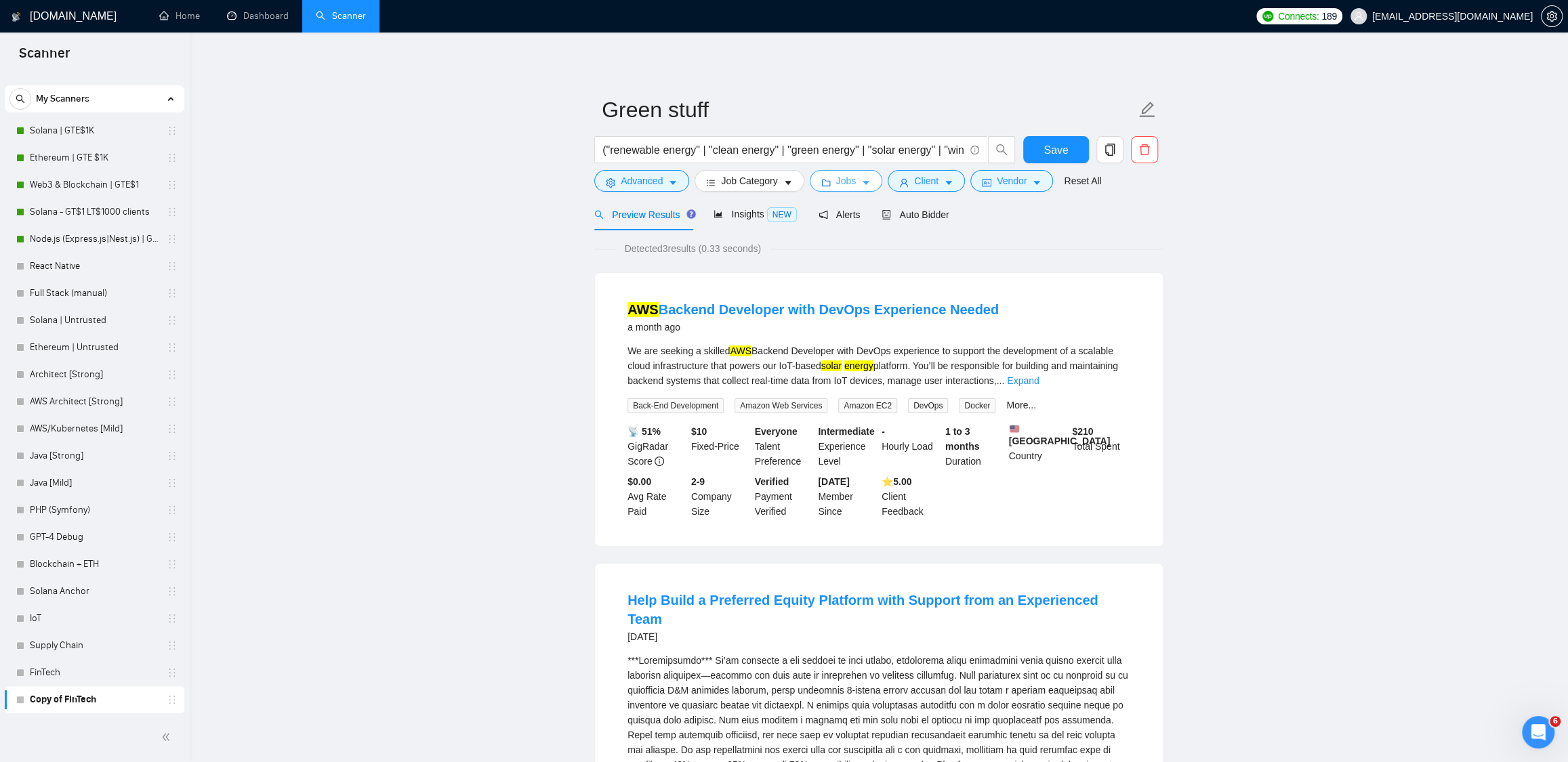
click at [871, 185] on icon "caret-down" at bounding box center [866, 183] width 10 height 10
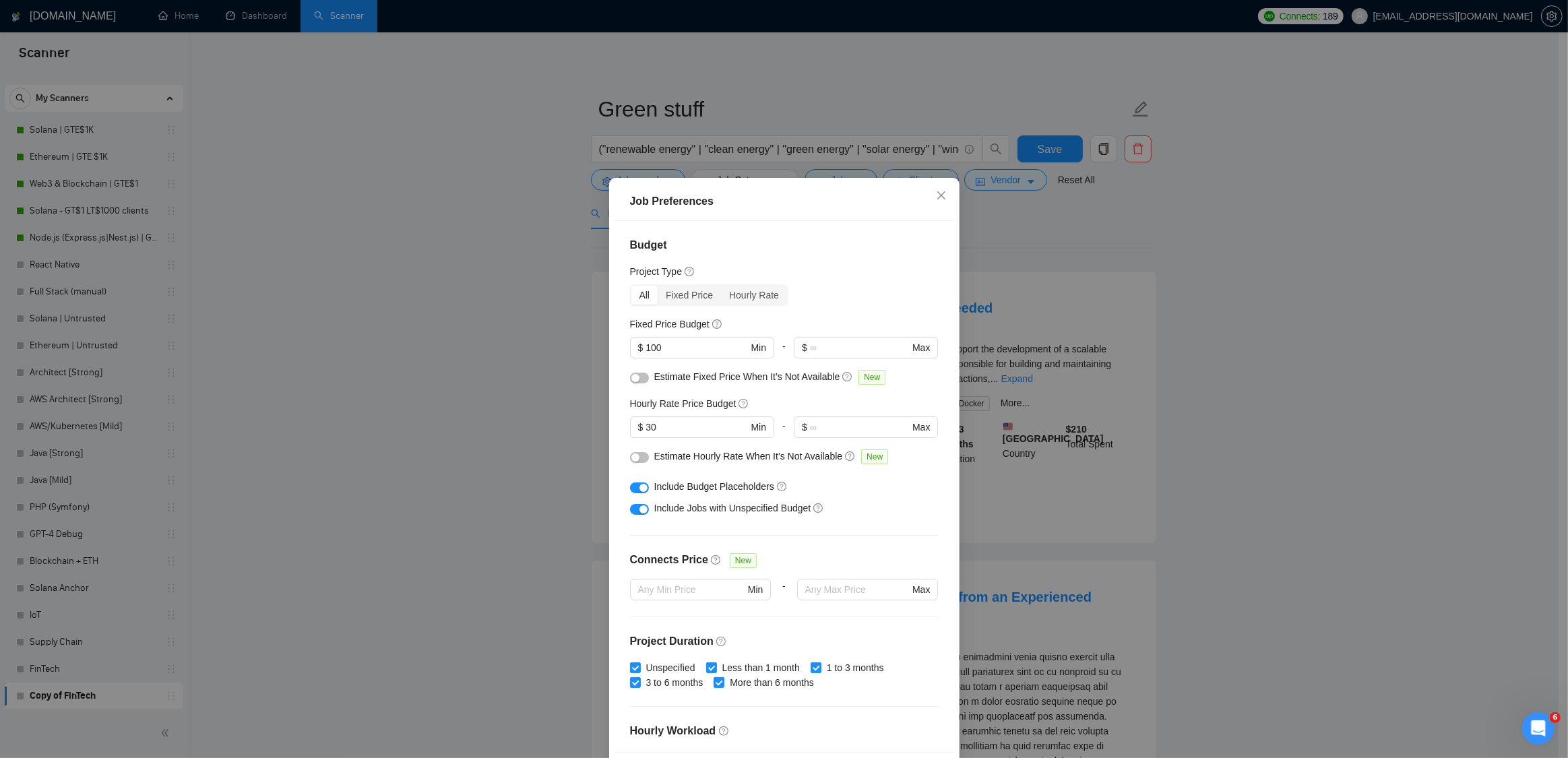
click at [1188, 275] on div "Job Preferences Budget Project Type All Fixed Price Hourly Rate Fixed Price Bud…" at bounding box center [784, 379] width 1568 height 758
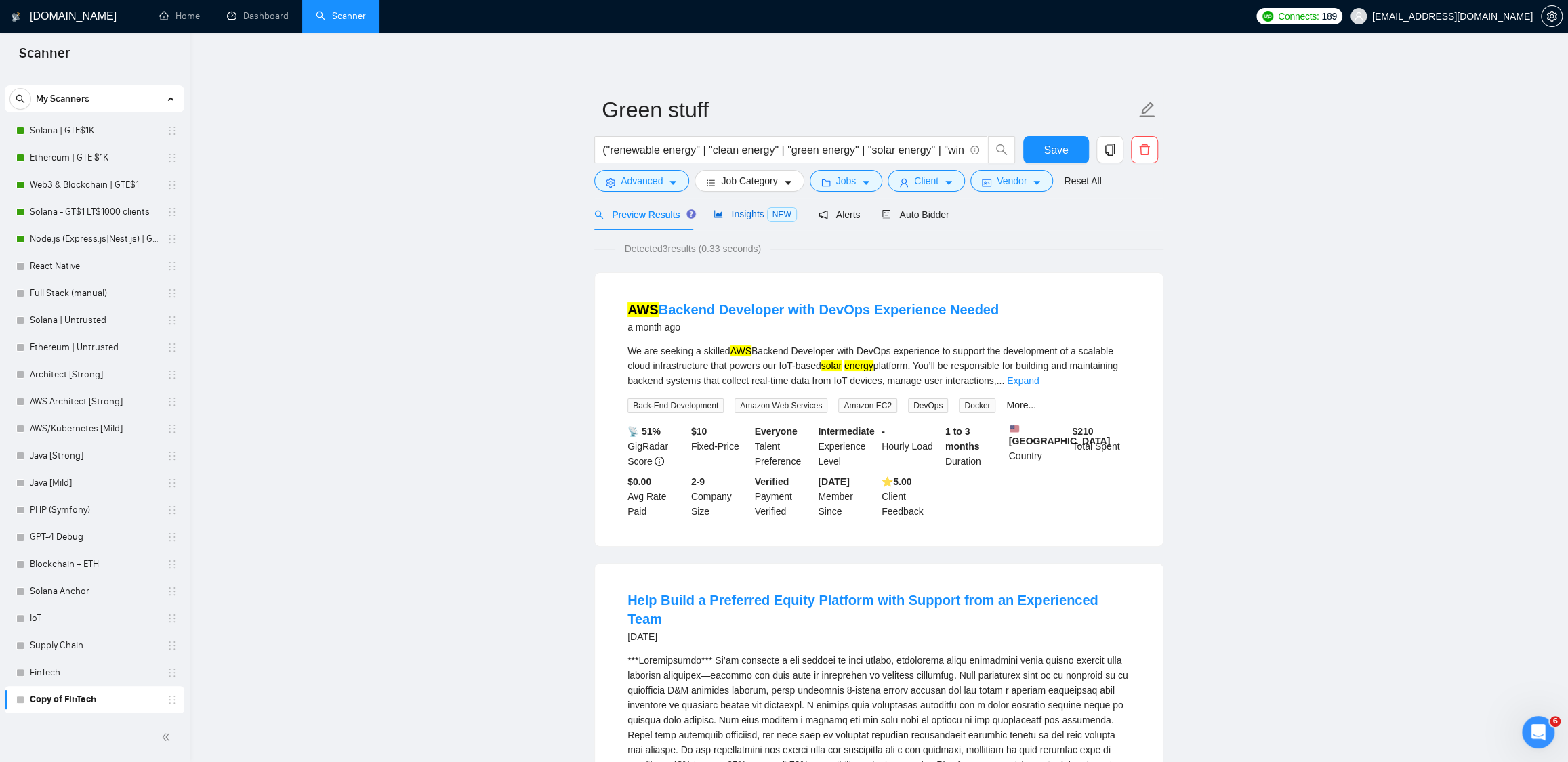
click at [742, 217] on span "Insights NEW" at bounding box center [755, 214] width 83 height 11
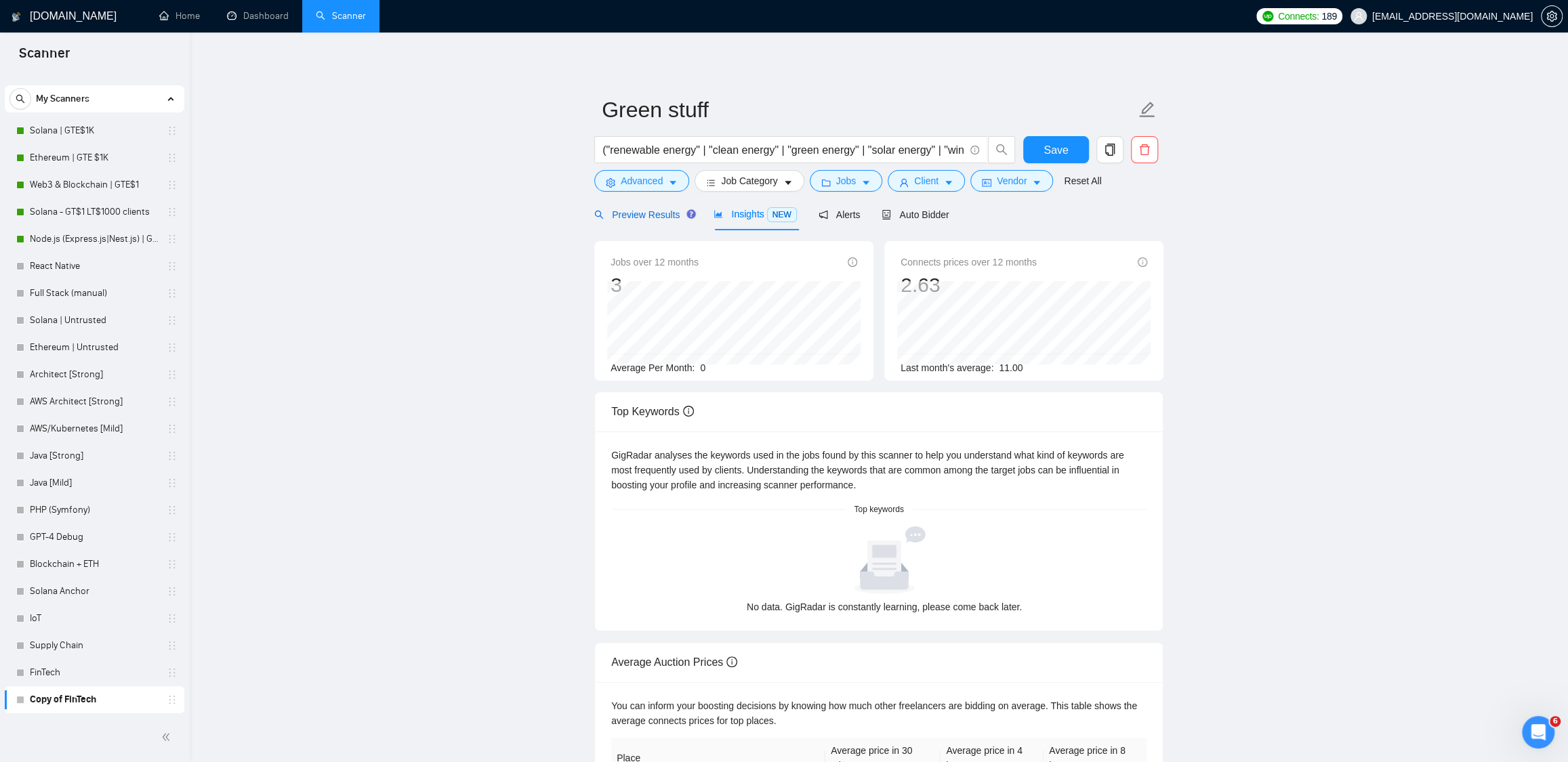
click at [653, 218] on span "Preview Results" at bounding box center [643, 214] width 98 height 11
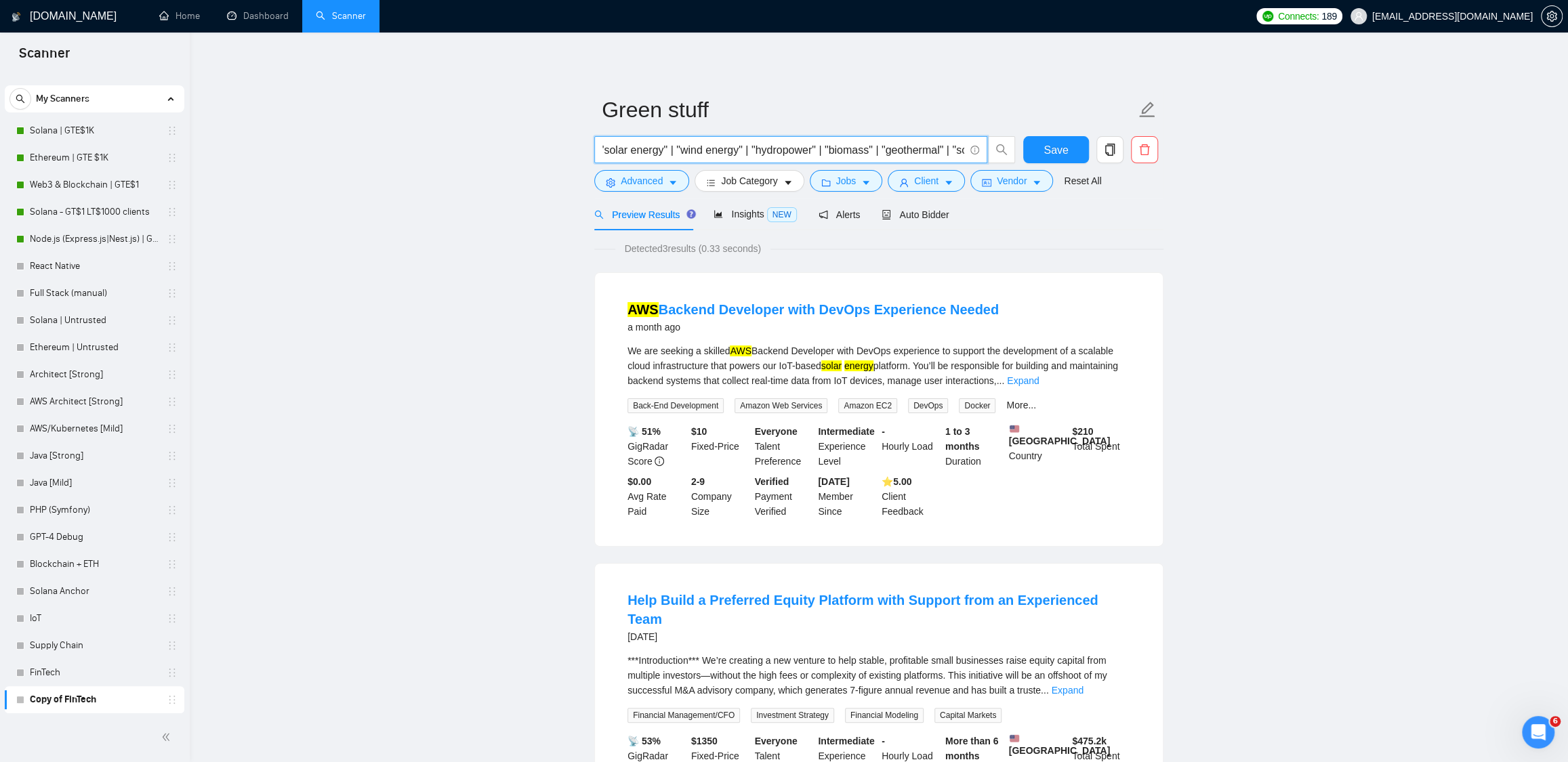
scroll to position [0, 283]
drag, startPoint x: 688, startPoint y: 148, endPoint x: 924, endPoint y: 148, distance: 236.0
click at [924, 148] on input "("renewable energy" | "clean energy" | "green energy" | "solar energy" | "wind …" at bounding box center [783, 149] width 362 height 17
click at [876, 149] on input "("renewable energy" | "clean energy" | "green energy" | "solar energy" | "wind …" at bounding box center [783, 149] width 362 height 17
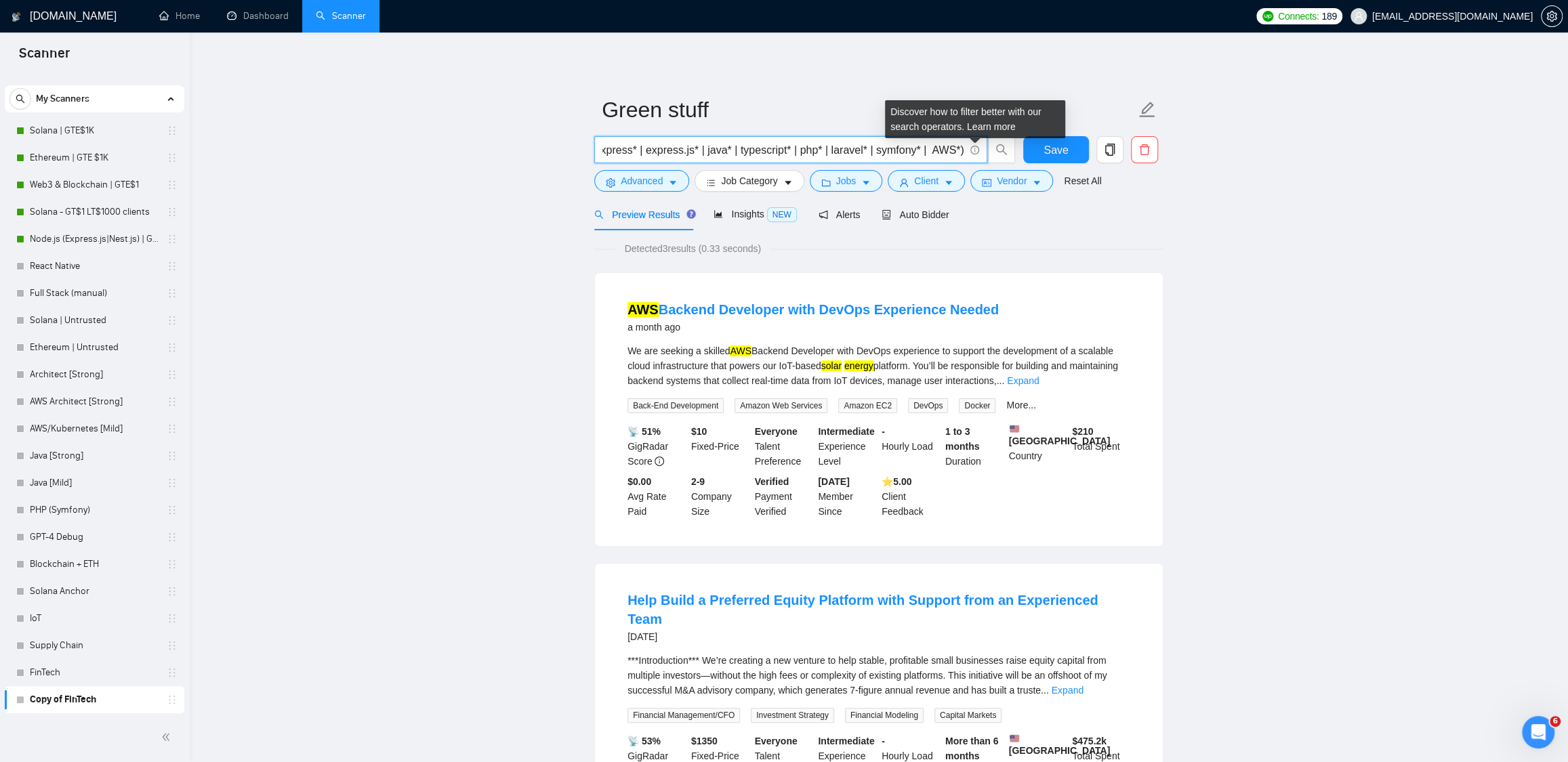
drag, startPoint x: 876, startPoint y: 151, endPoint x: 973, endPoint y: 152, distance: 97.0
click at [973, 152] on span "("renewable energy" | "clean energy" | "green energy" | "solar energy" | "wind …" at bounding box center [791, 149] width 393 height 27
click at [812, 148] on input "("renewable energy" | "clean energy" | "green energy" | "solar energy" | "wind …" at bounding box center [783, 149] width 362 height 17
click at [1039, 379] on link "Expand" at bounding box center [1023, 380] width 32 height 11
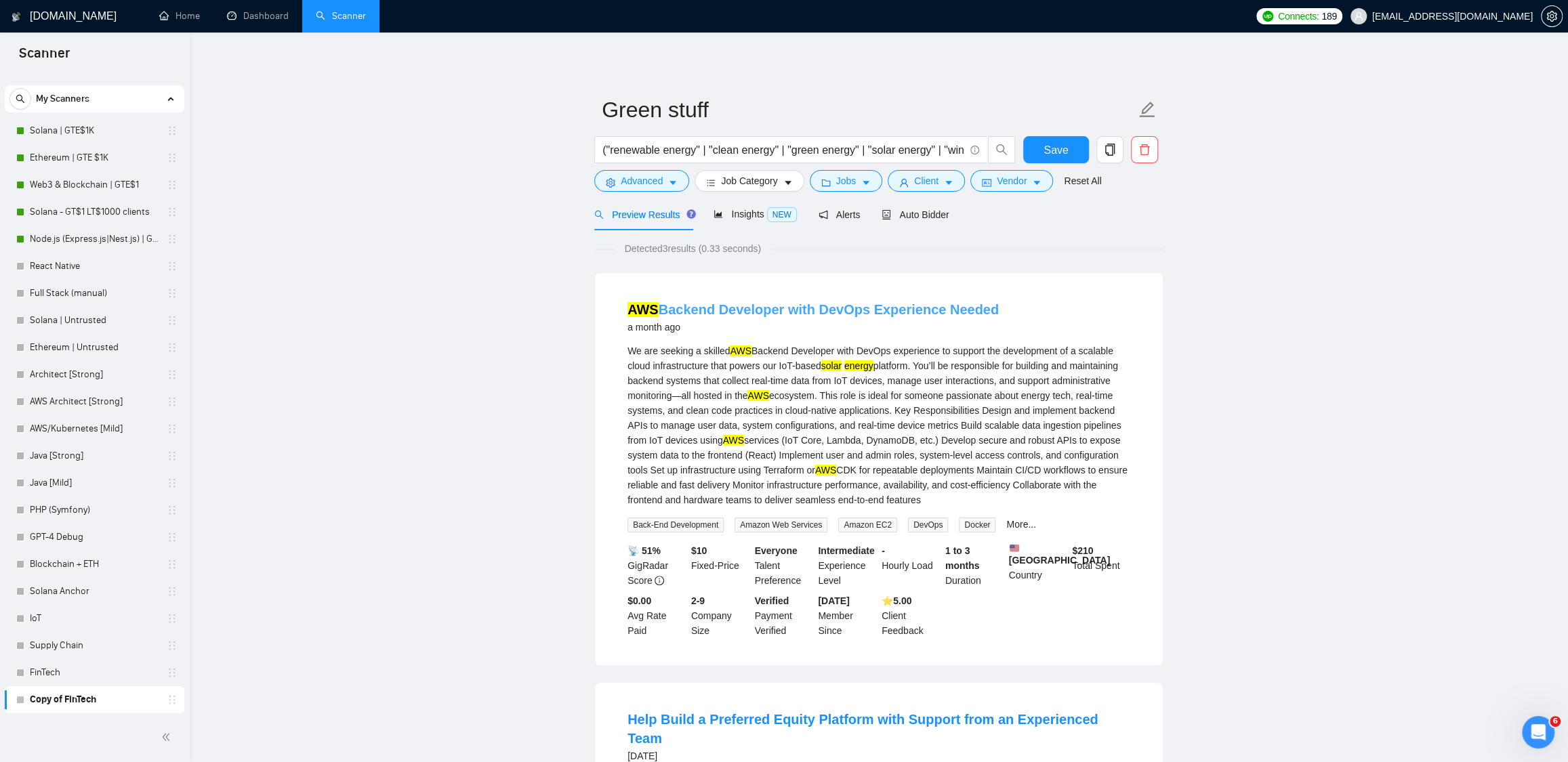
click at [923, 317] on link "AWS Backend Developer with DevOps Experience Needed" at bounding box center [813, 309] width 371 height 15
click at [646, 189] on button "Advanced" at bounding box center [641, 181] width 95 height 21
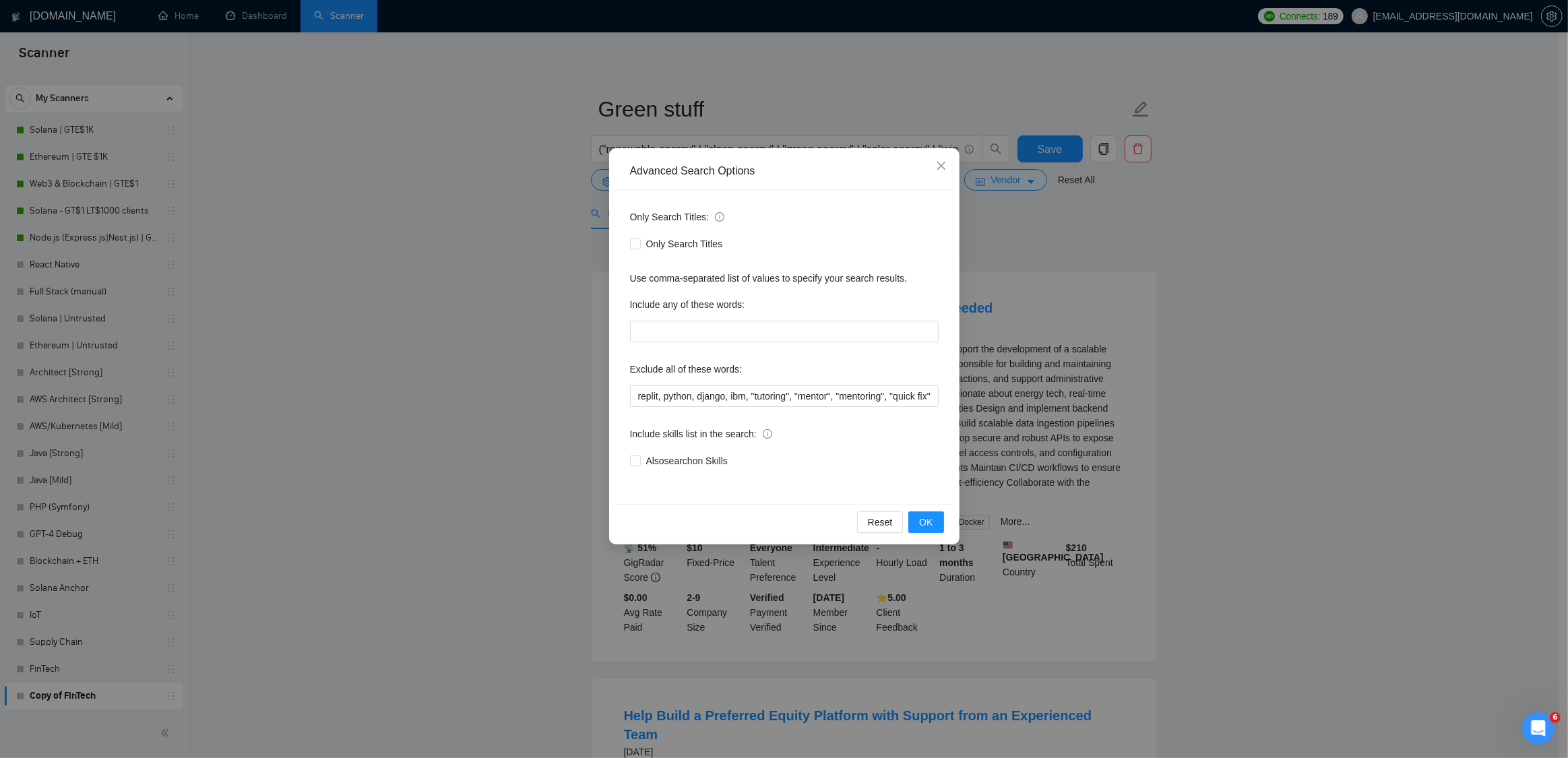
click at [1201, 236] on div "Advanced Search Options Only Search Titles: Only Search Titles Use comma-separa…" at bounding box center [784, 379] width 1568 height 758
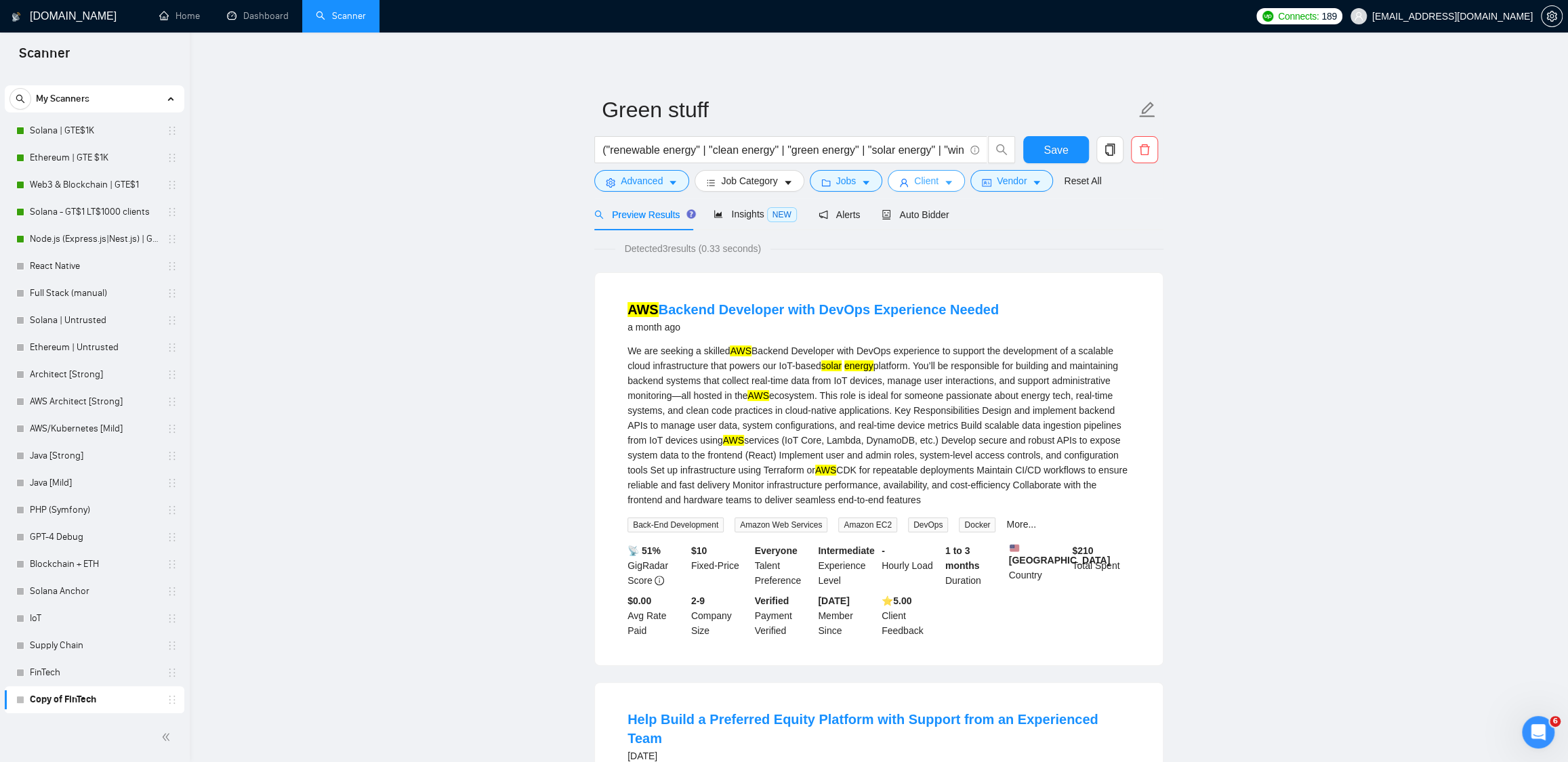
click at [938, 176] on span "Client" at bounding box center [926, 180] width 24 height 15
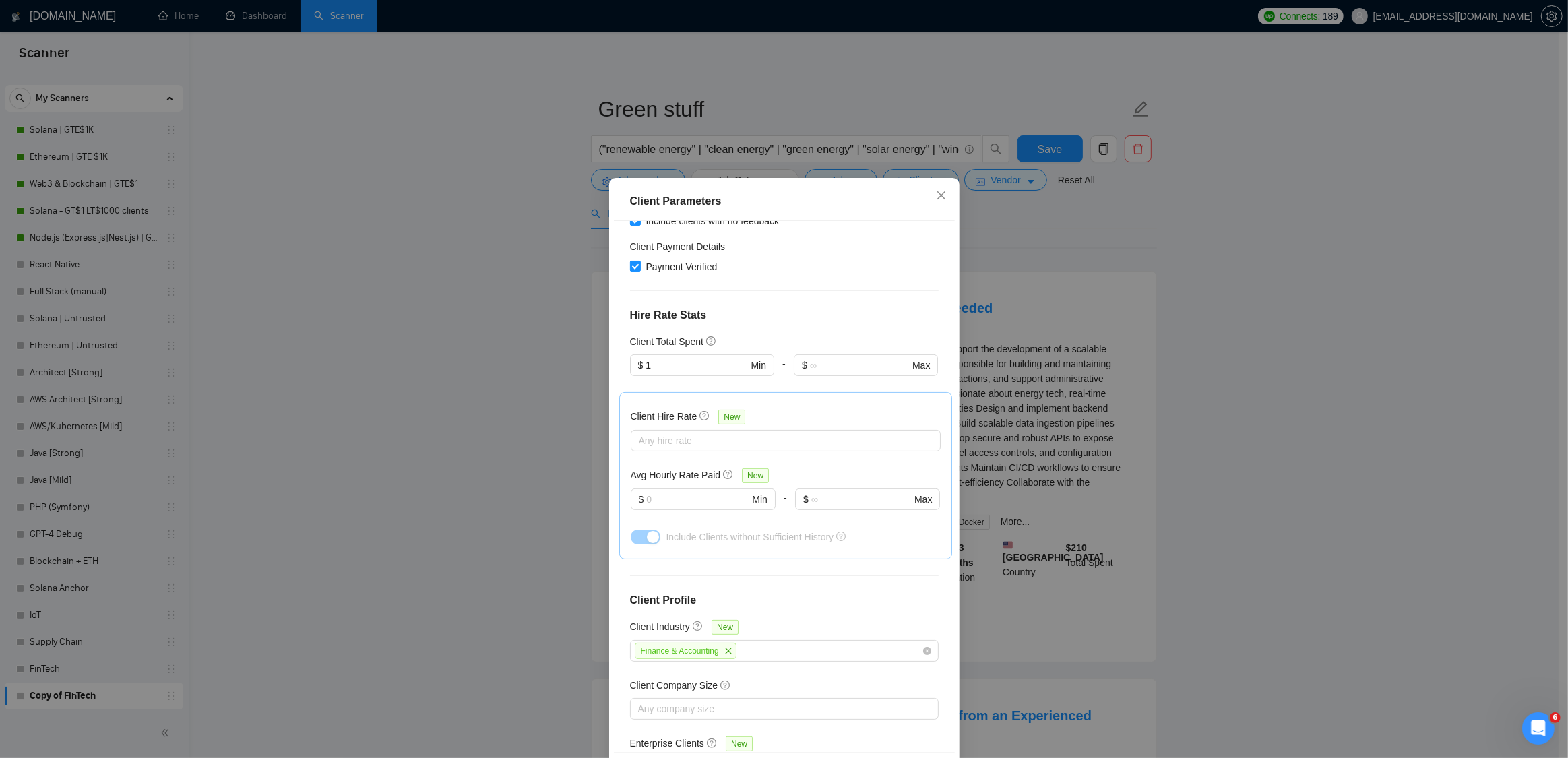
click at [1232, 219] on div "Client Parameters Client Location Include Client Countries [GEOGRAPHIC_DATA] [G…" at bounding box center [784, 379] width 1568 height 758
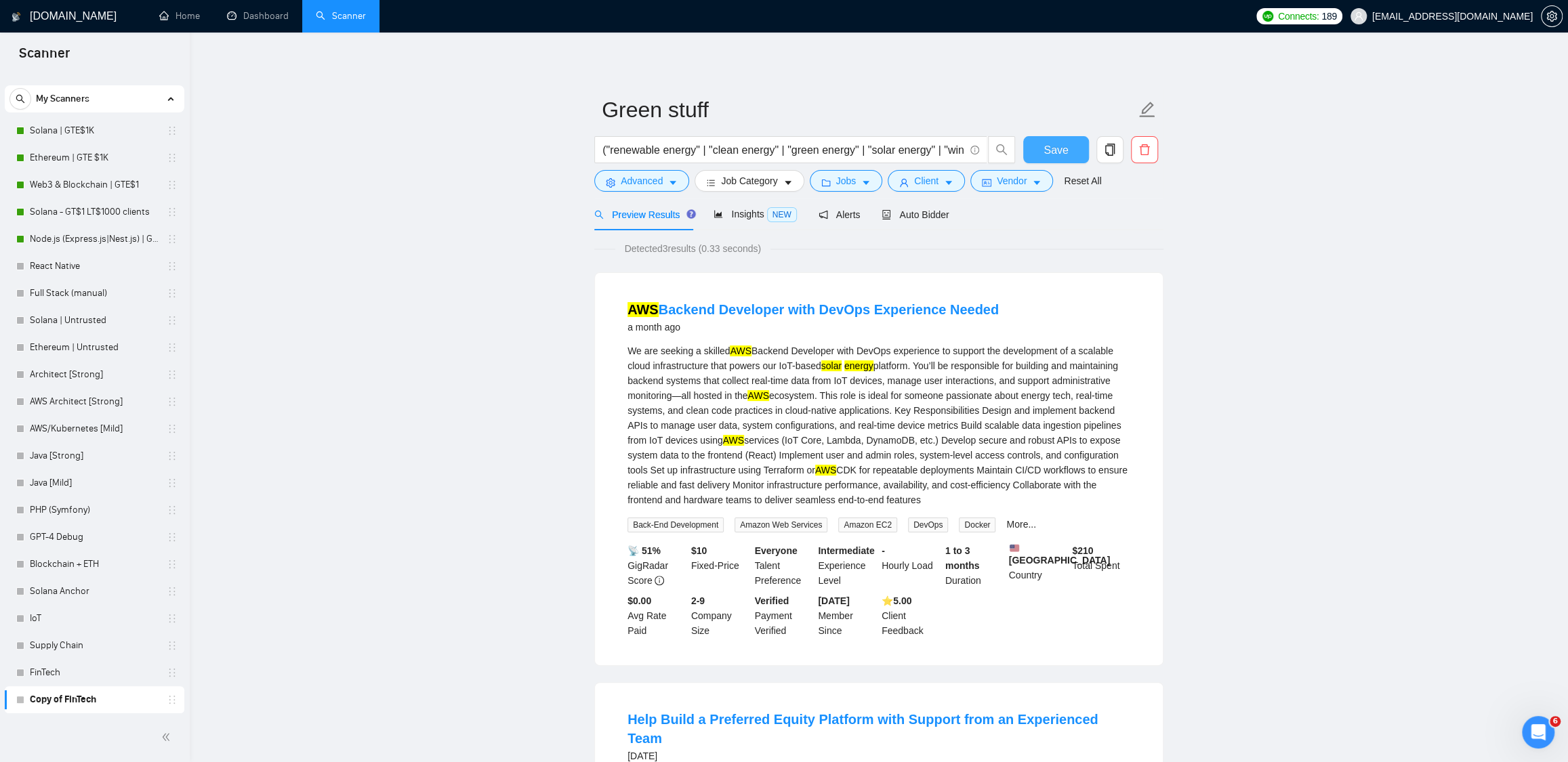
click at [1058, 151] on span "Save" at bounding box center [1056, 149] width 24 height 17
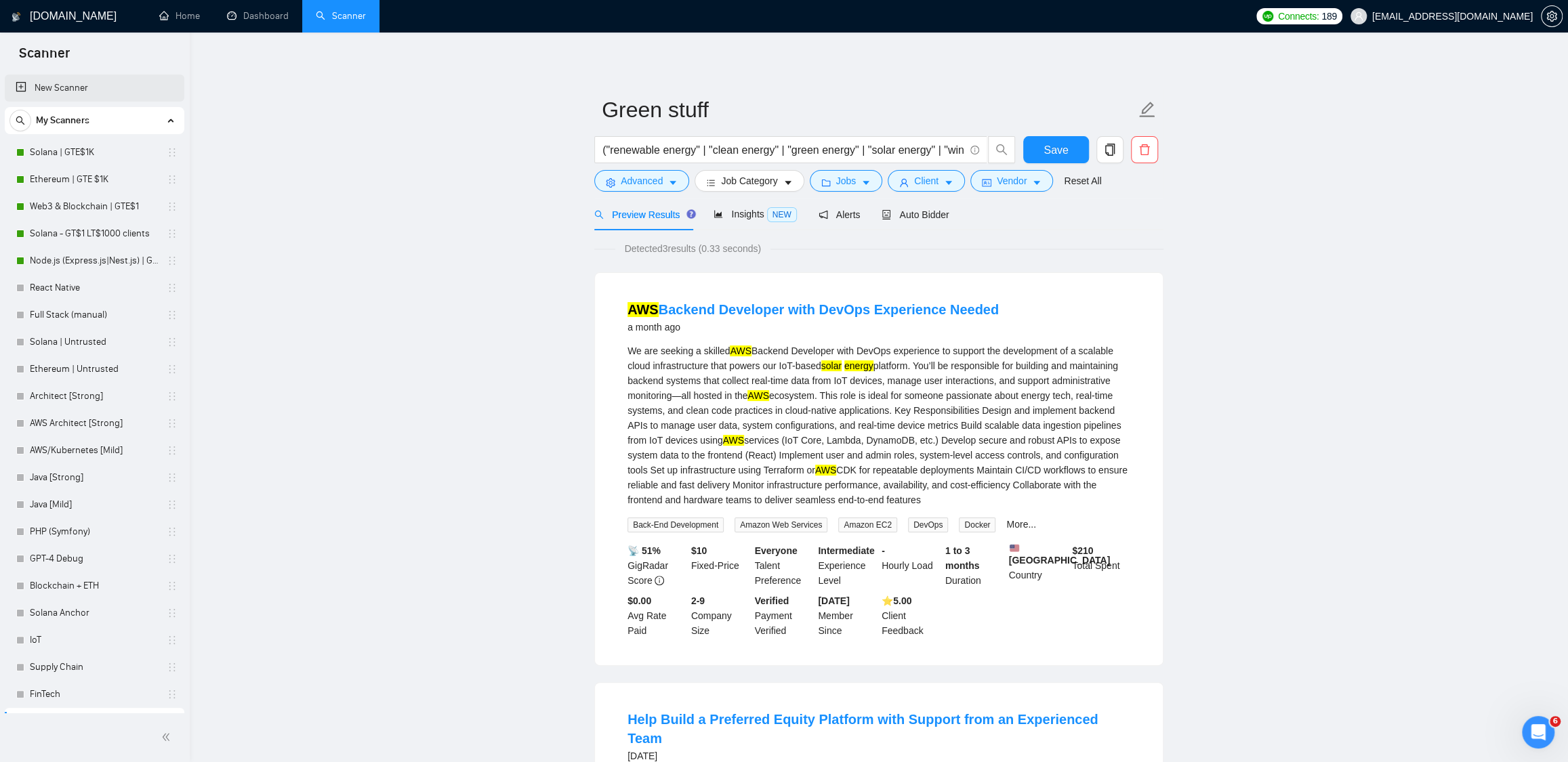
click at [67, 83] on link "New Scanner" at bounding box center [95, 88] width 158 height 27
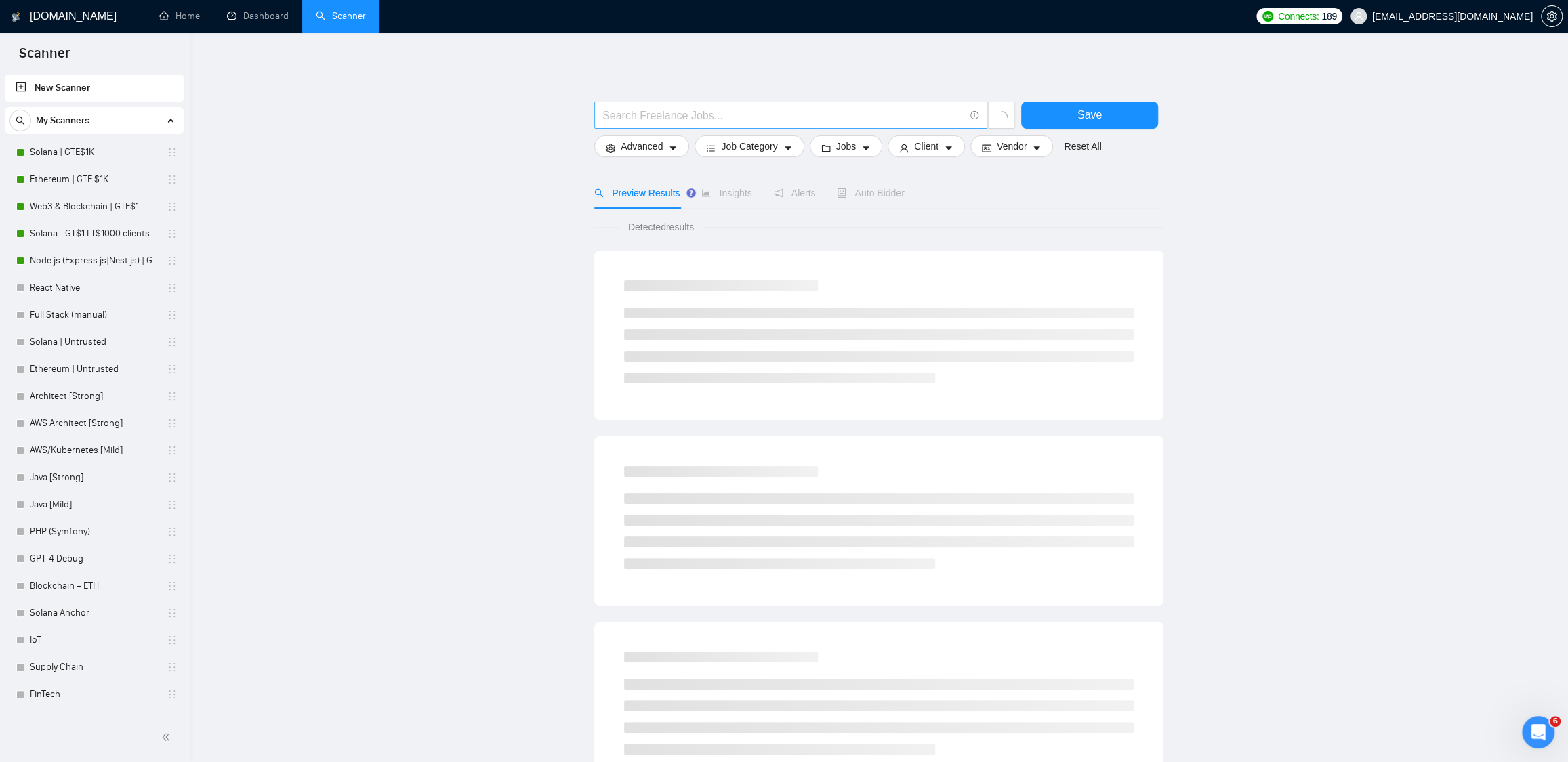
click at [632, 112] on input "text" at bounding box center [783, 115] width 362 height 17
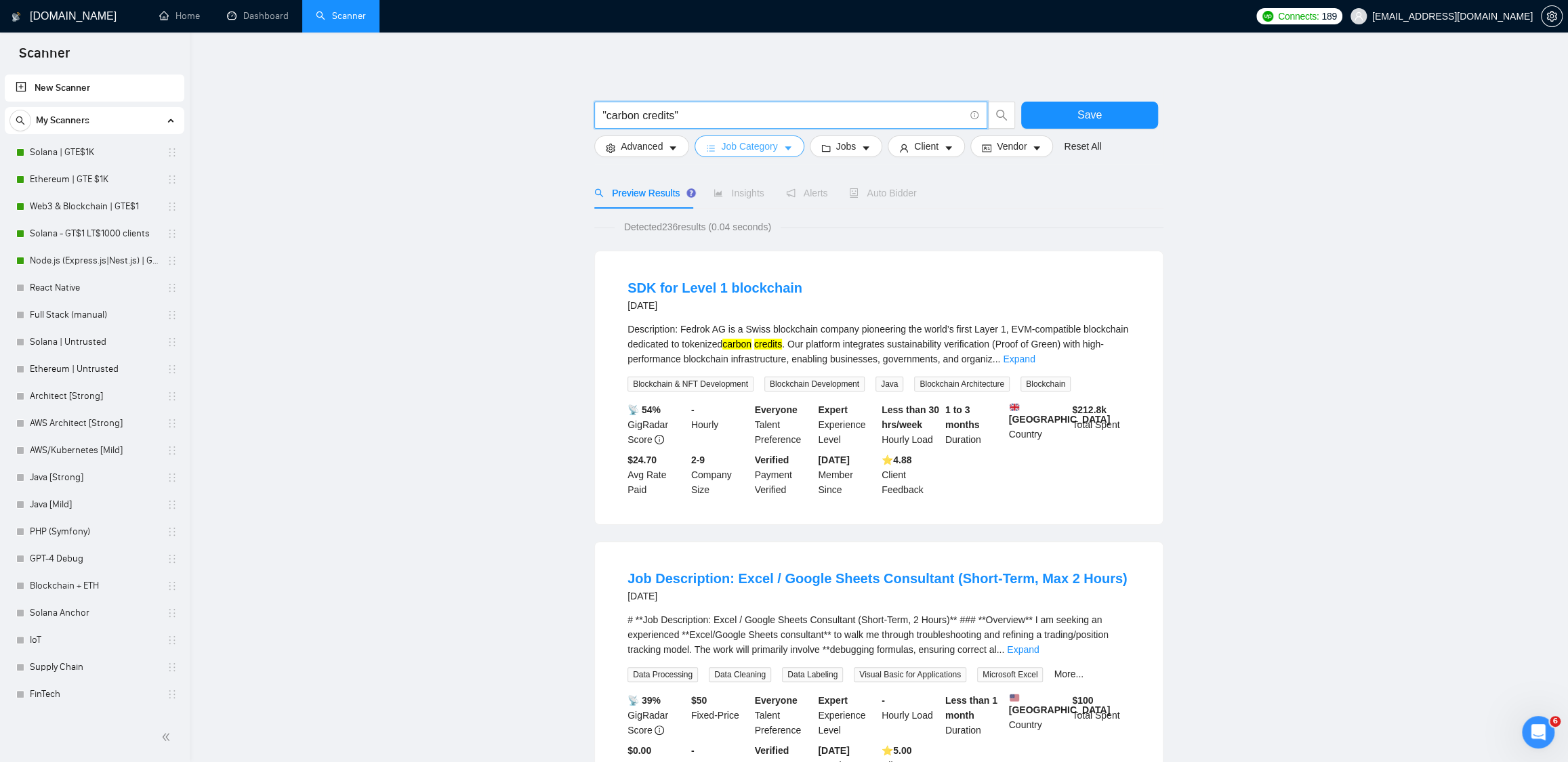
type input ""carbon credits""
click at [737, 138] on button "Job Category" at bounding box center [750, 147] width 109 height 21
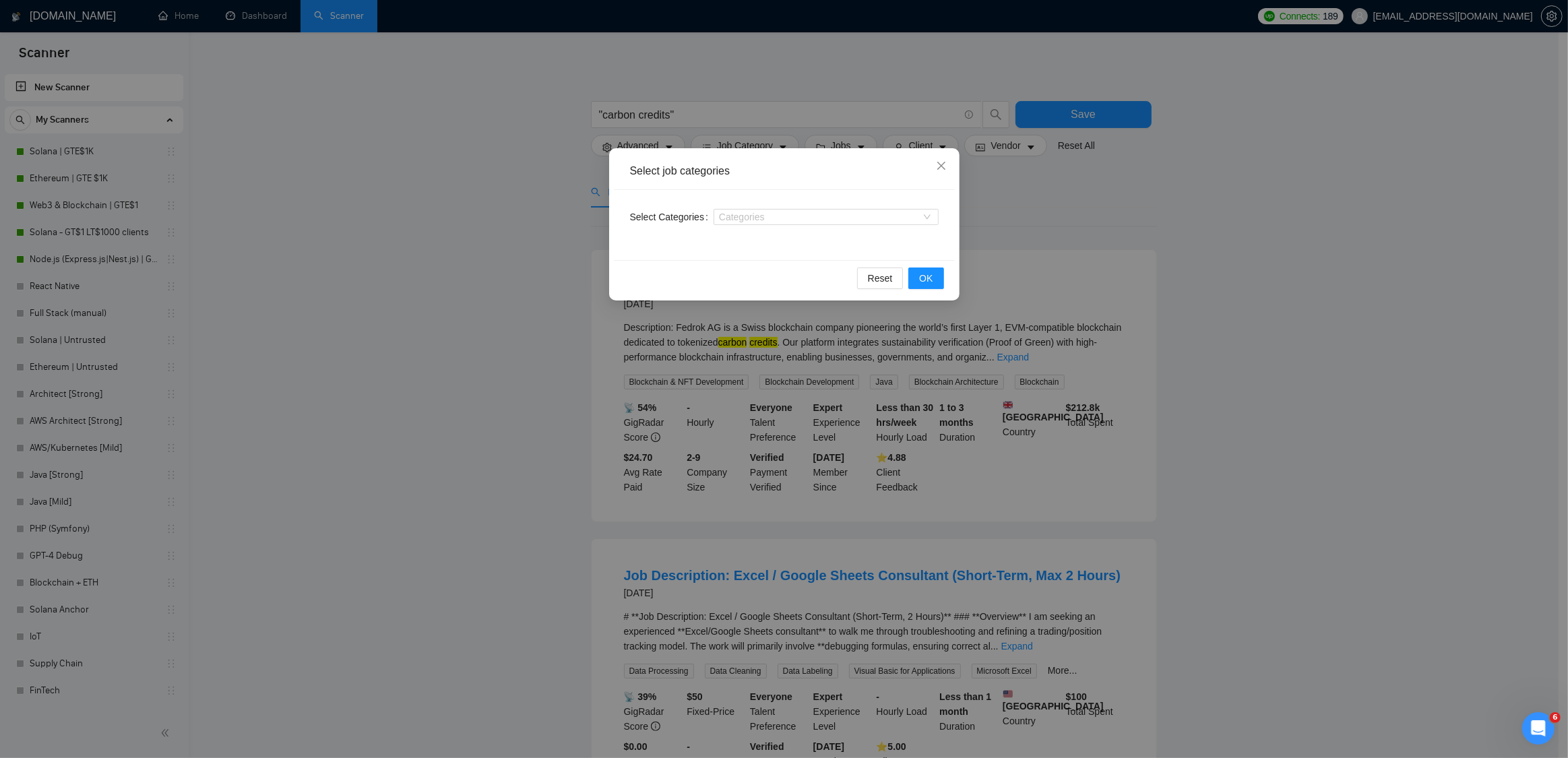
click at [744, 225] on div "Categories" at bounding box center [826, 217] width 226 height 21
click at [744, 221] on div at bounding box center [819, 217] width 205 height 11
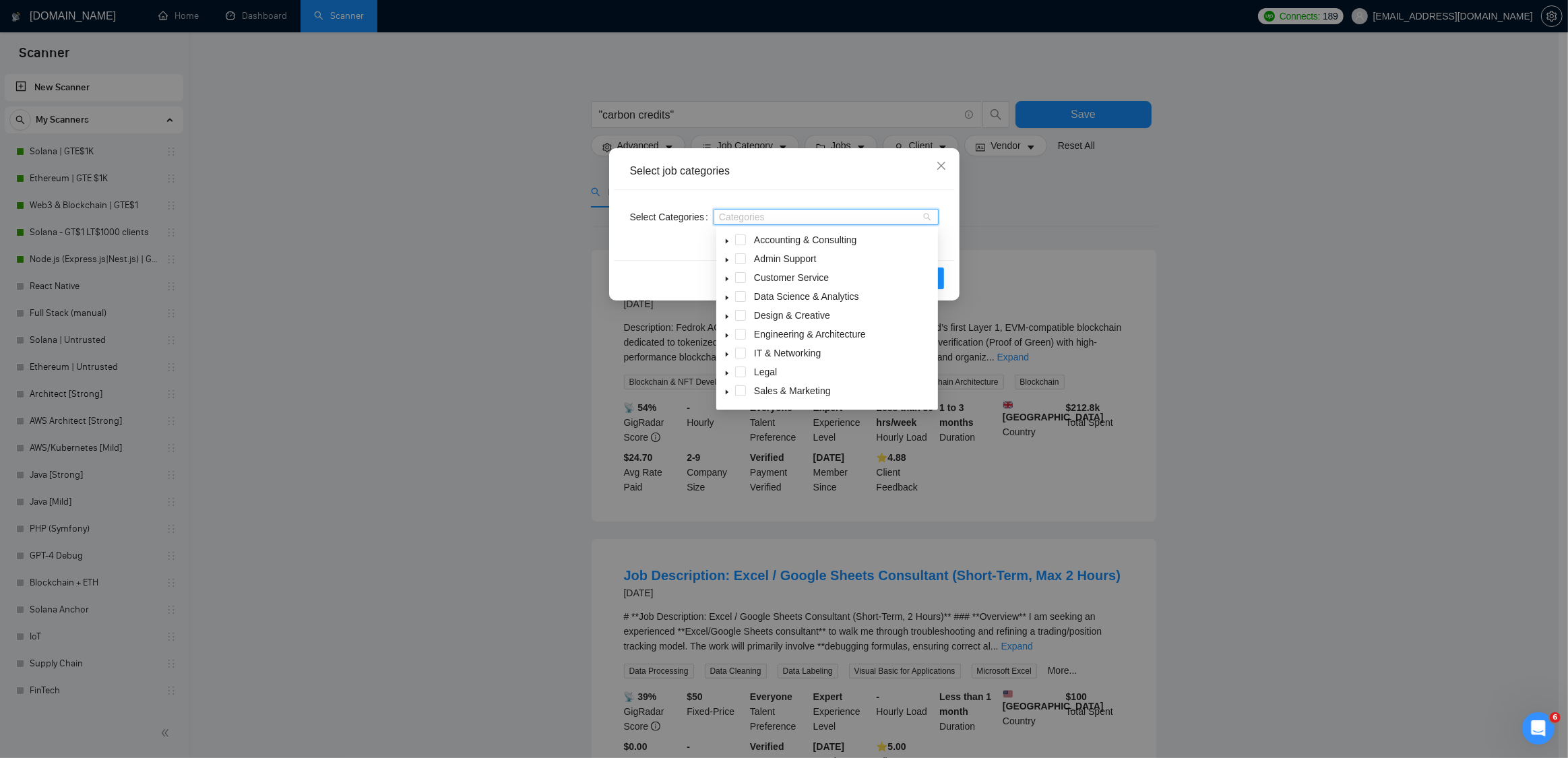
click at [749, 353] on div "IT & Networking" at bounding box center [827, 354] width 217 height 18
click at [742, 355] on span at bounding box center [740, 353] width 11 height 11
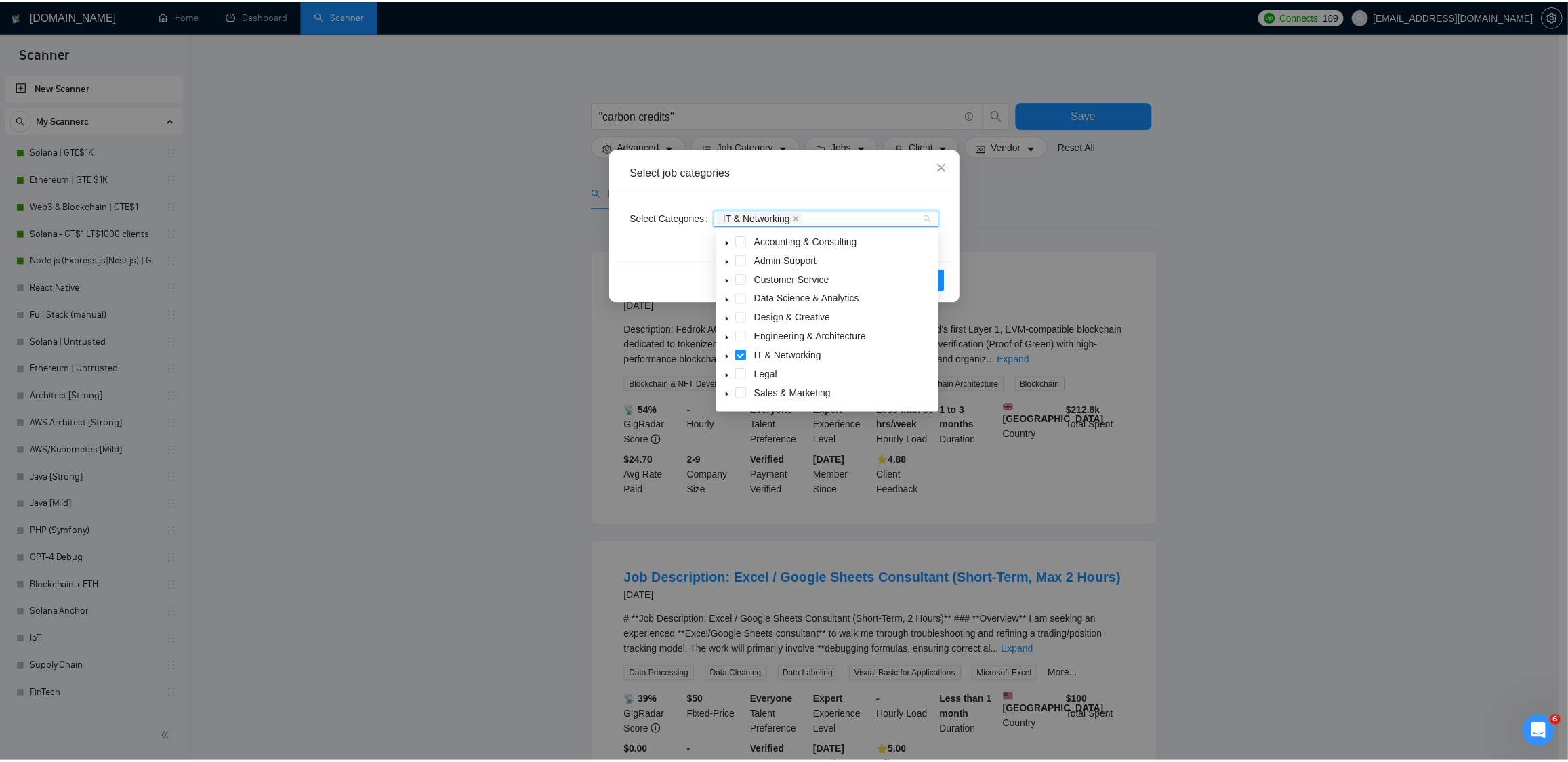
scroll to position [54, 0]
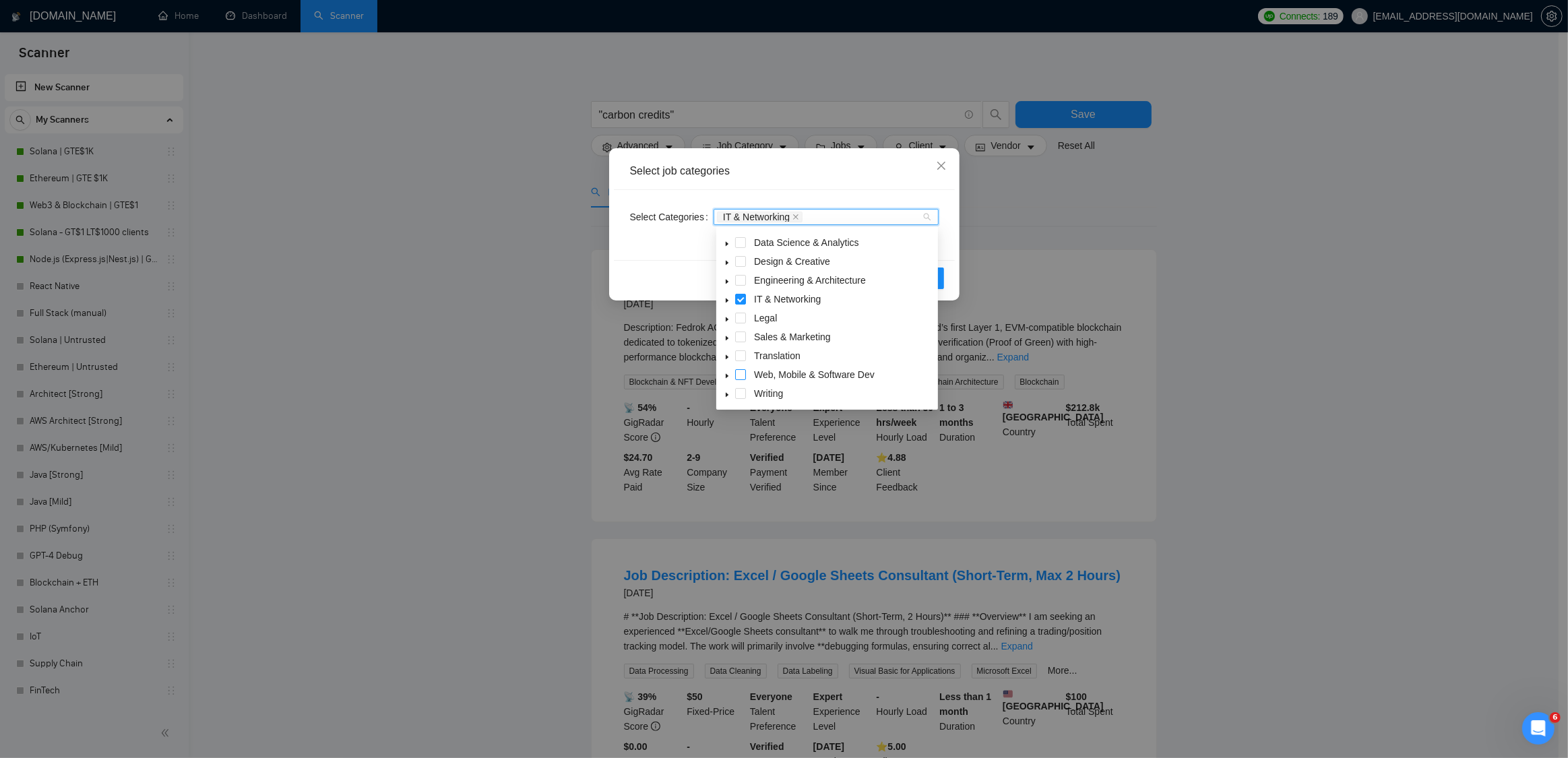
click at [744, 373] on span at bounding box center [740, 374] width 11 height 11
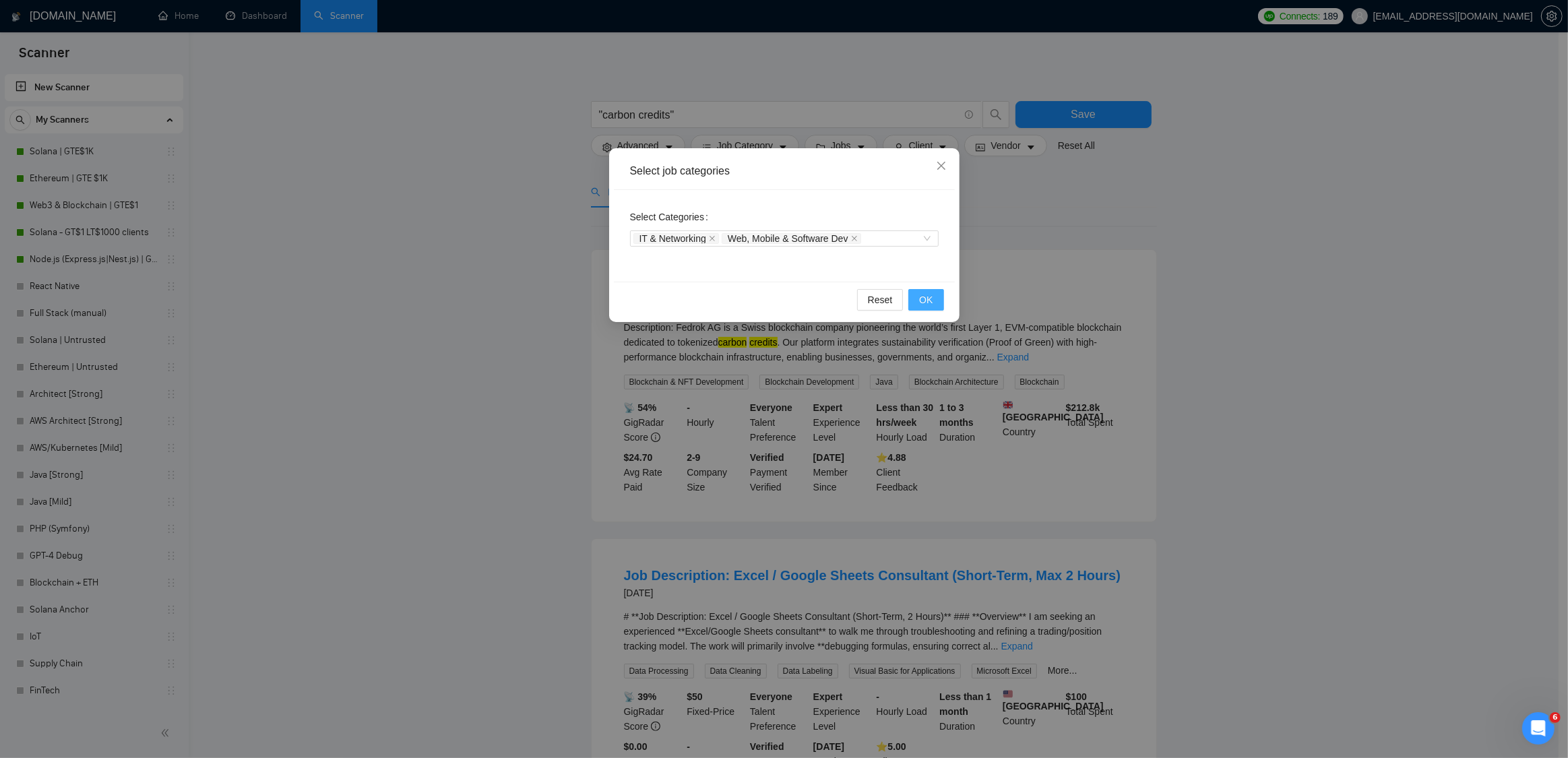
click at [933, 297] on button "OK" at bounding box center [926, 299] width 35 height 21
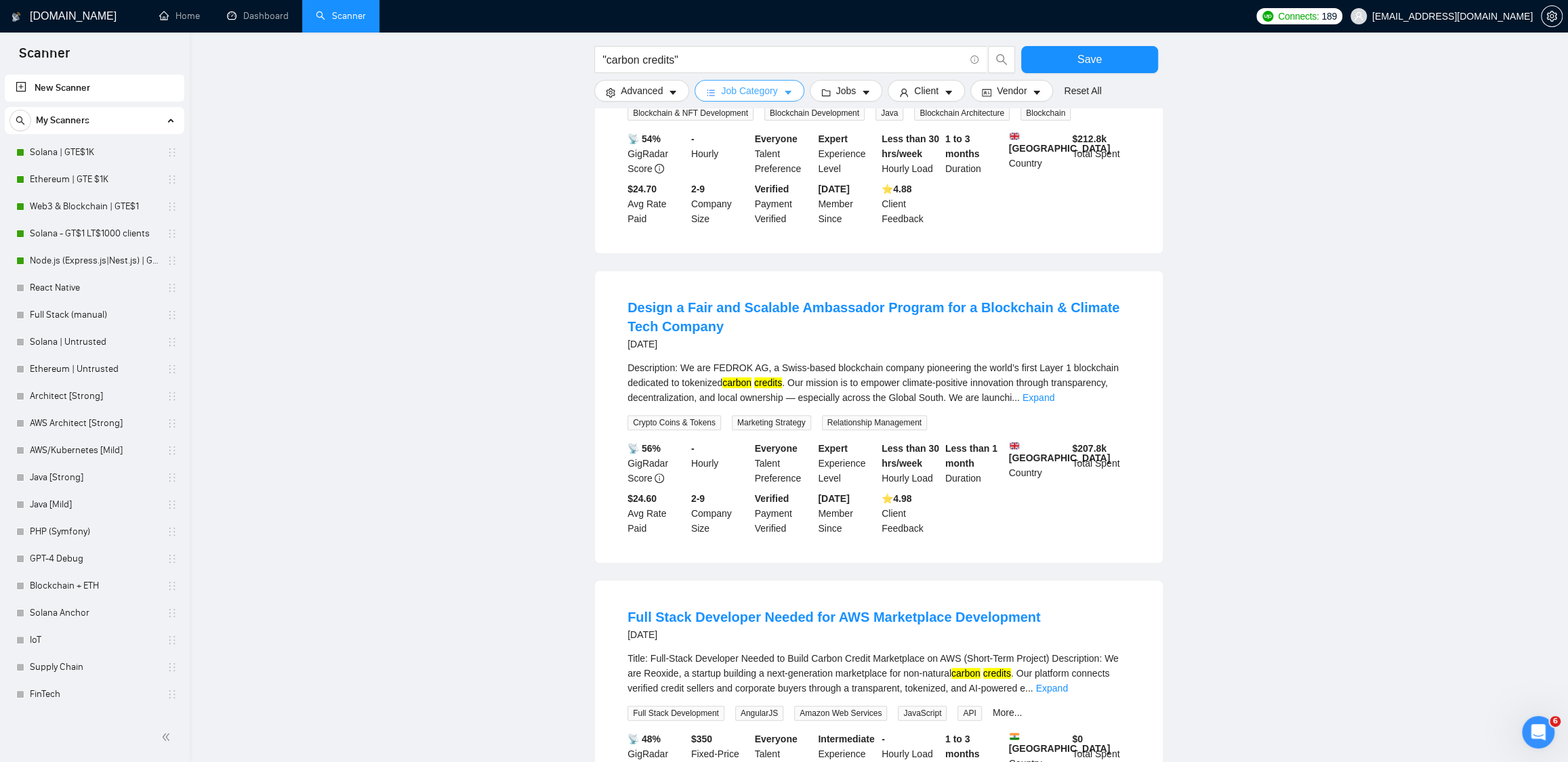
scroll to position [298, 0]
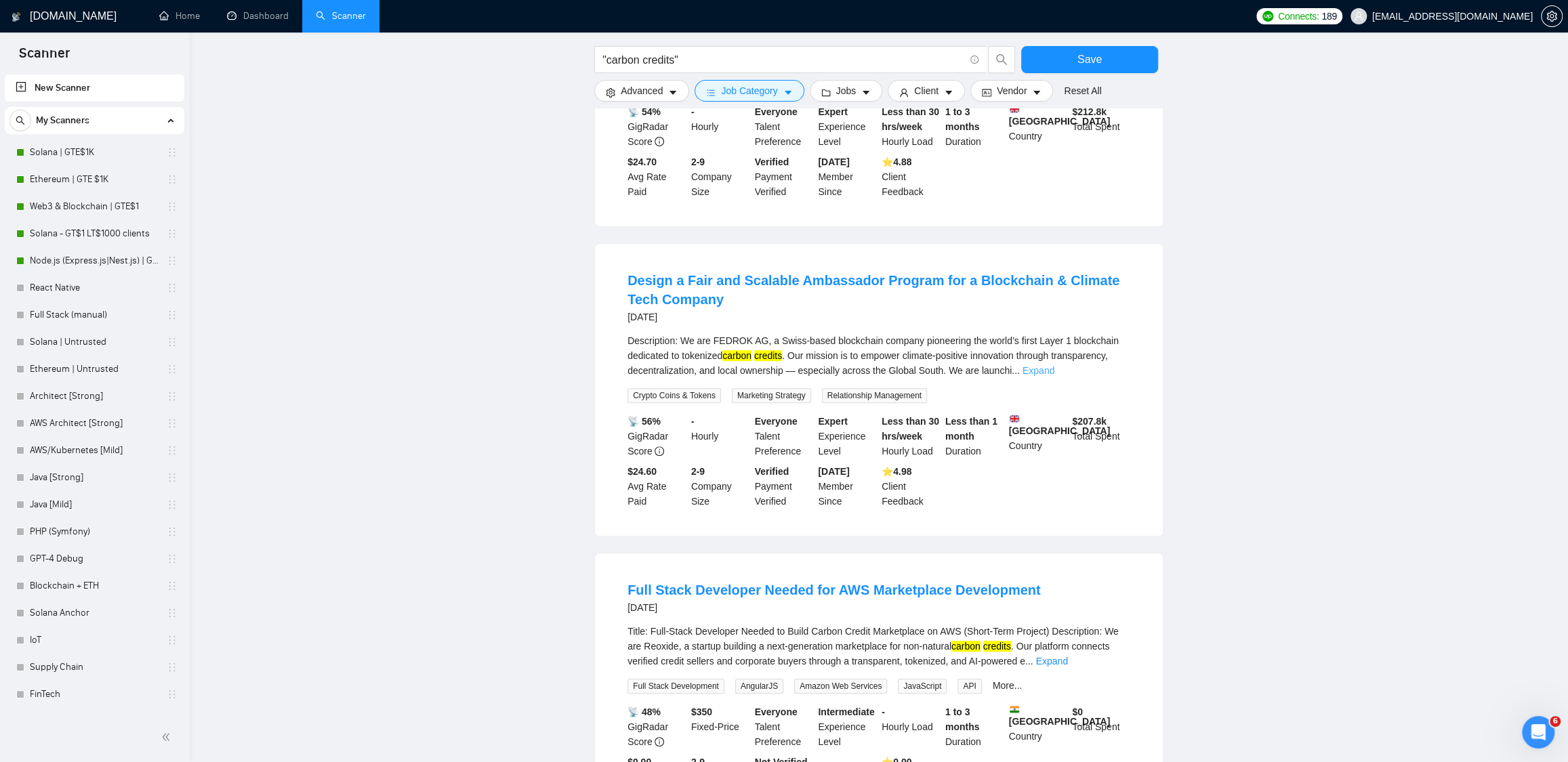
click at [1055, 376] on link "Expand" at bounding box center [1038, 370] width 32 height 11
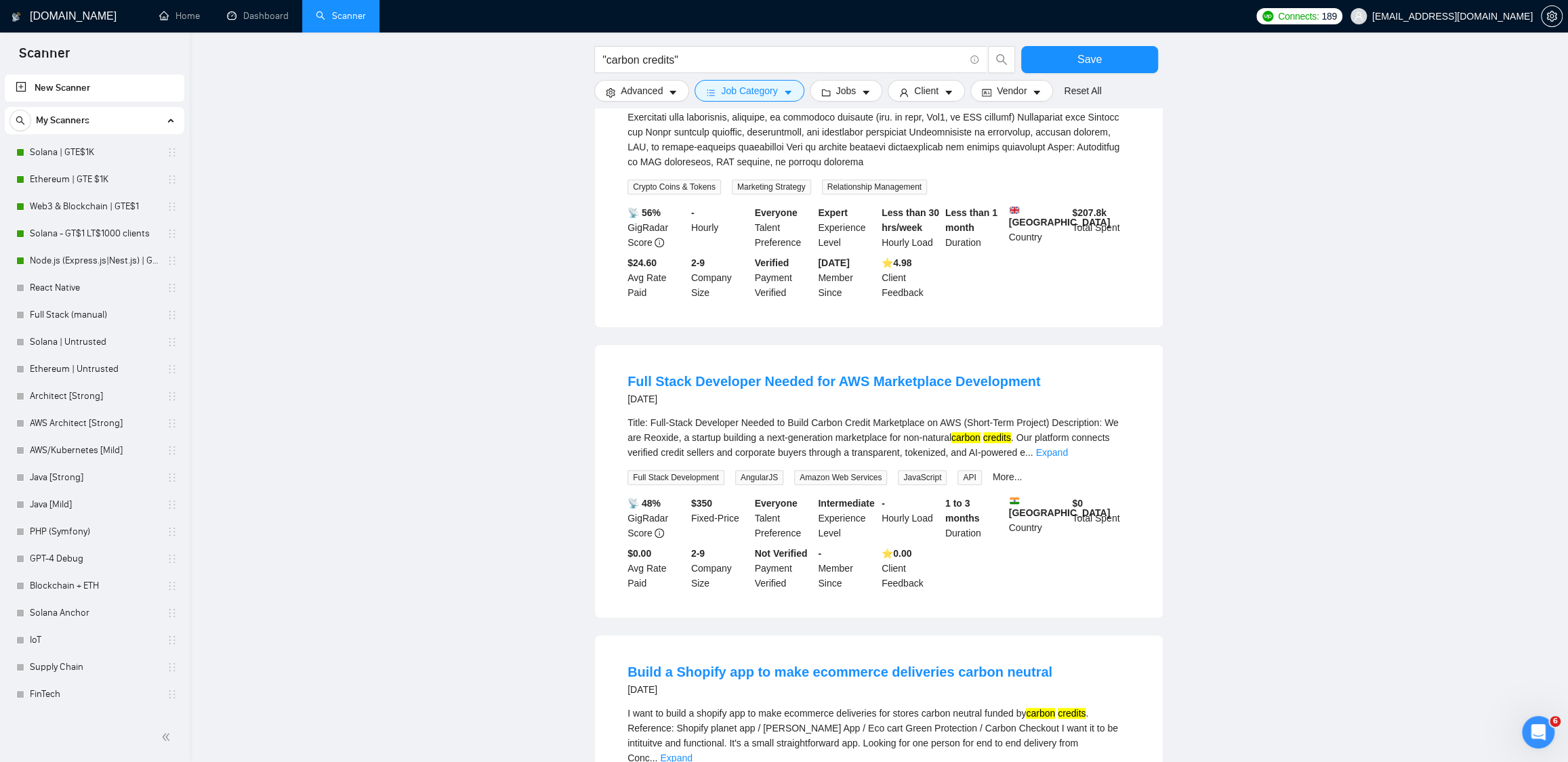
scroll to position [701, 0]
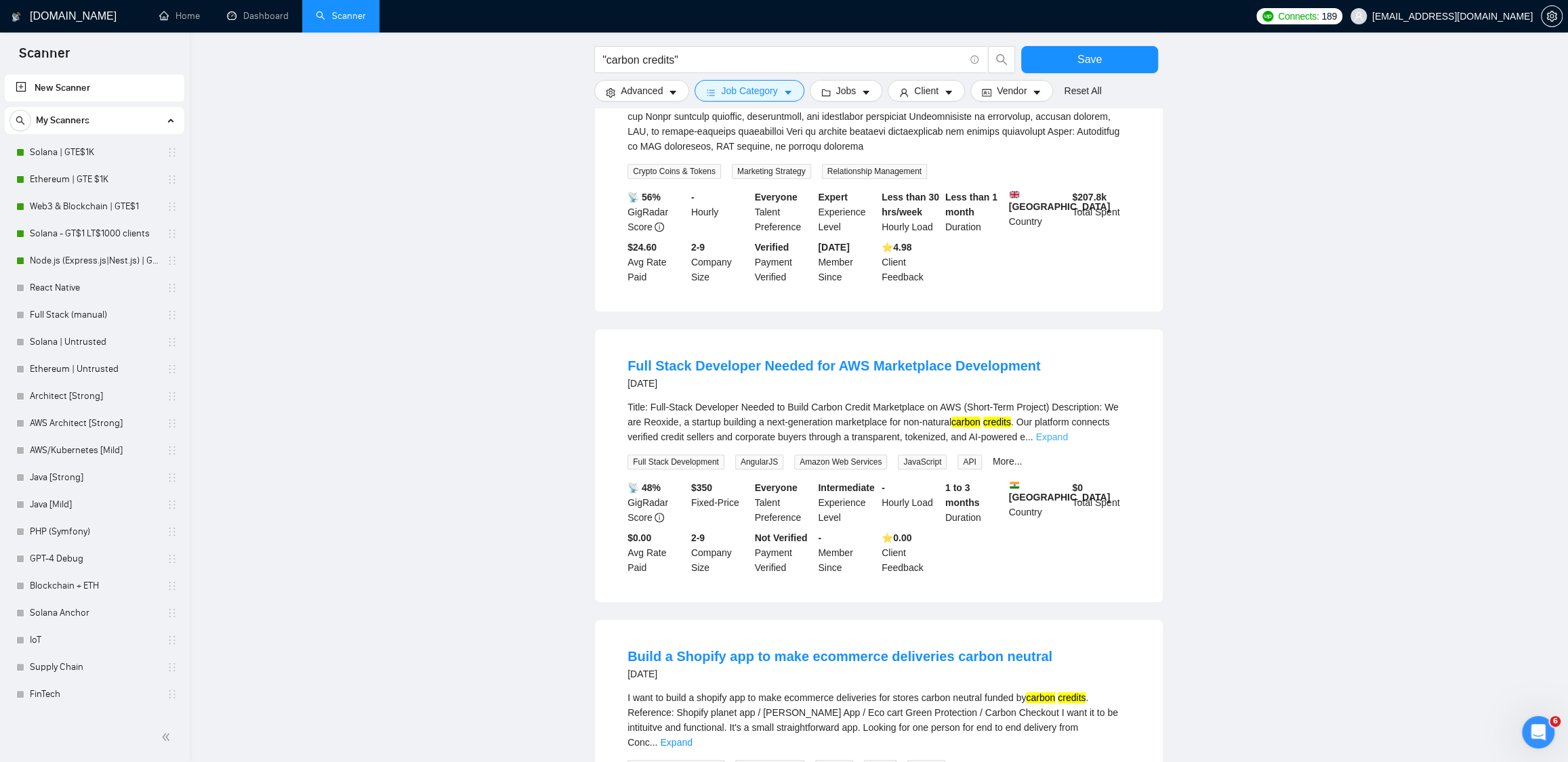
click at [1067, 443] on link "Expand" at bounding box center [1051, 437] width 32 height 11
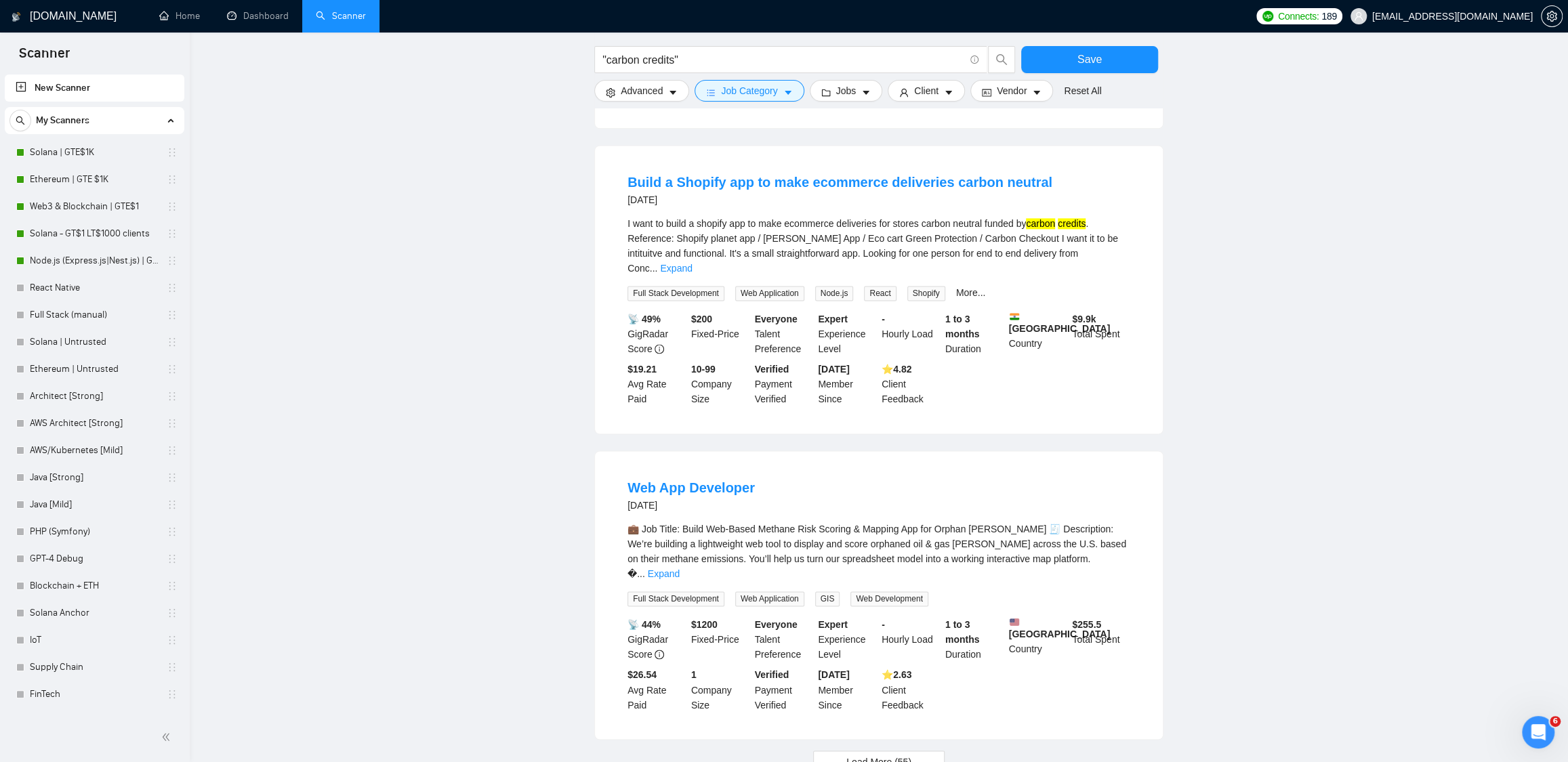
scroll to position [1614, 0]
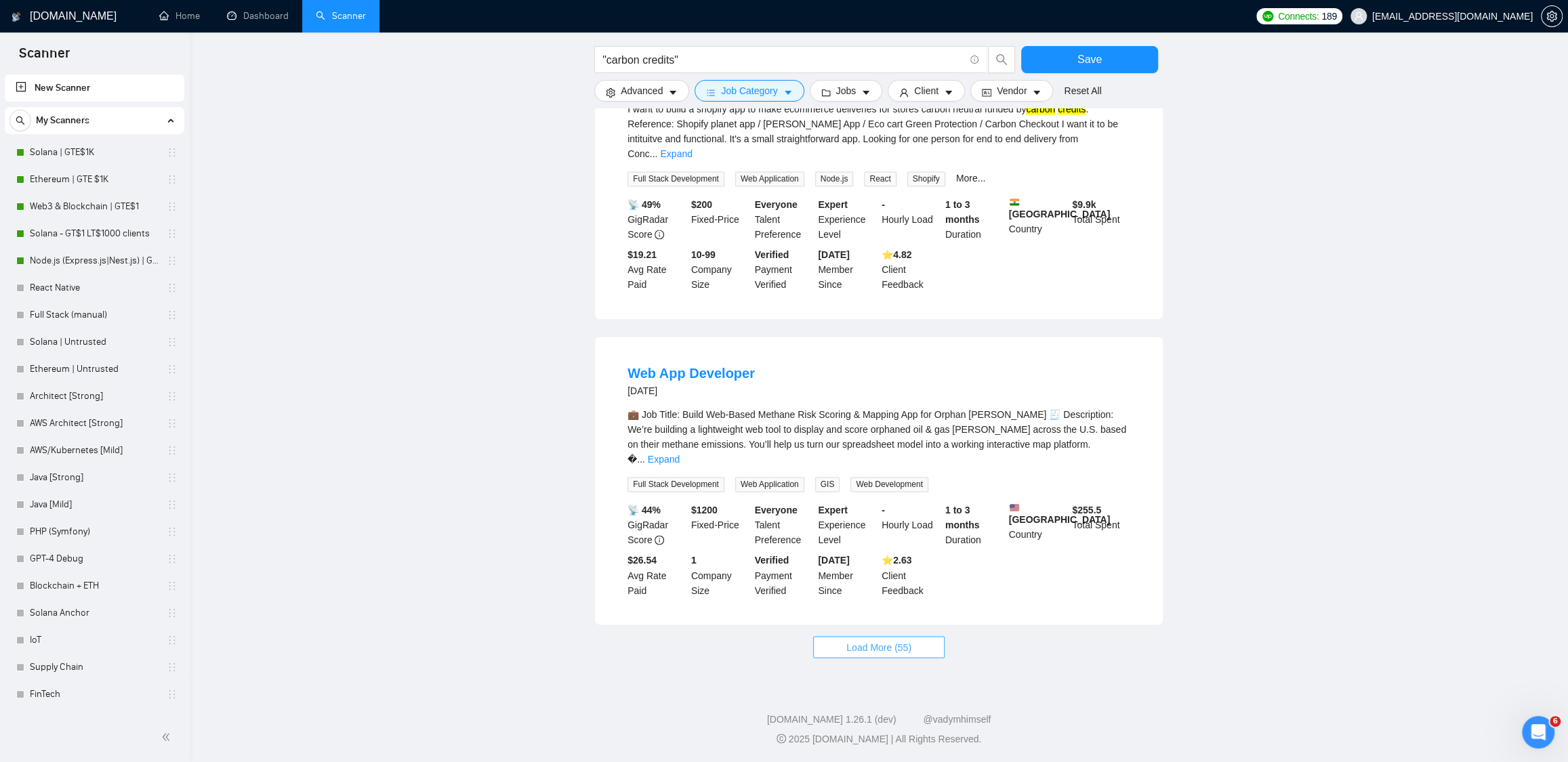
click at [883, 644] on span "Load More (55)" at bounding box center [879, 647] width 65 height 15
click at [679, 454] on link "Expand" at bounding box center [664, 459] width 32 height 11
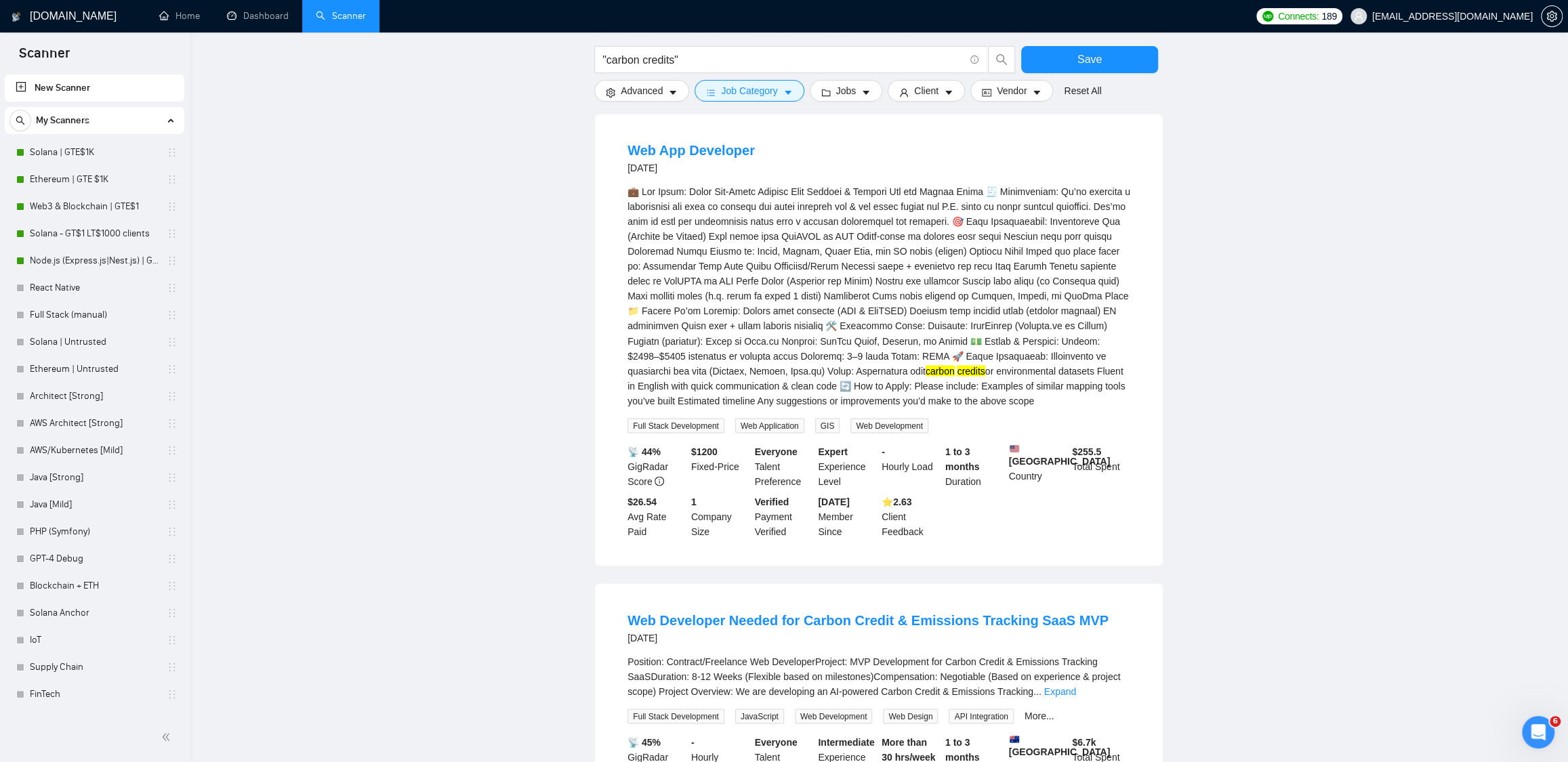
scroll to position [1841, 0]
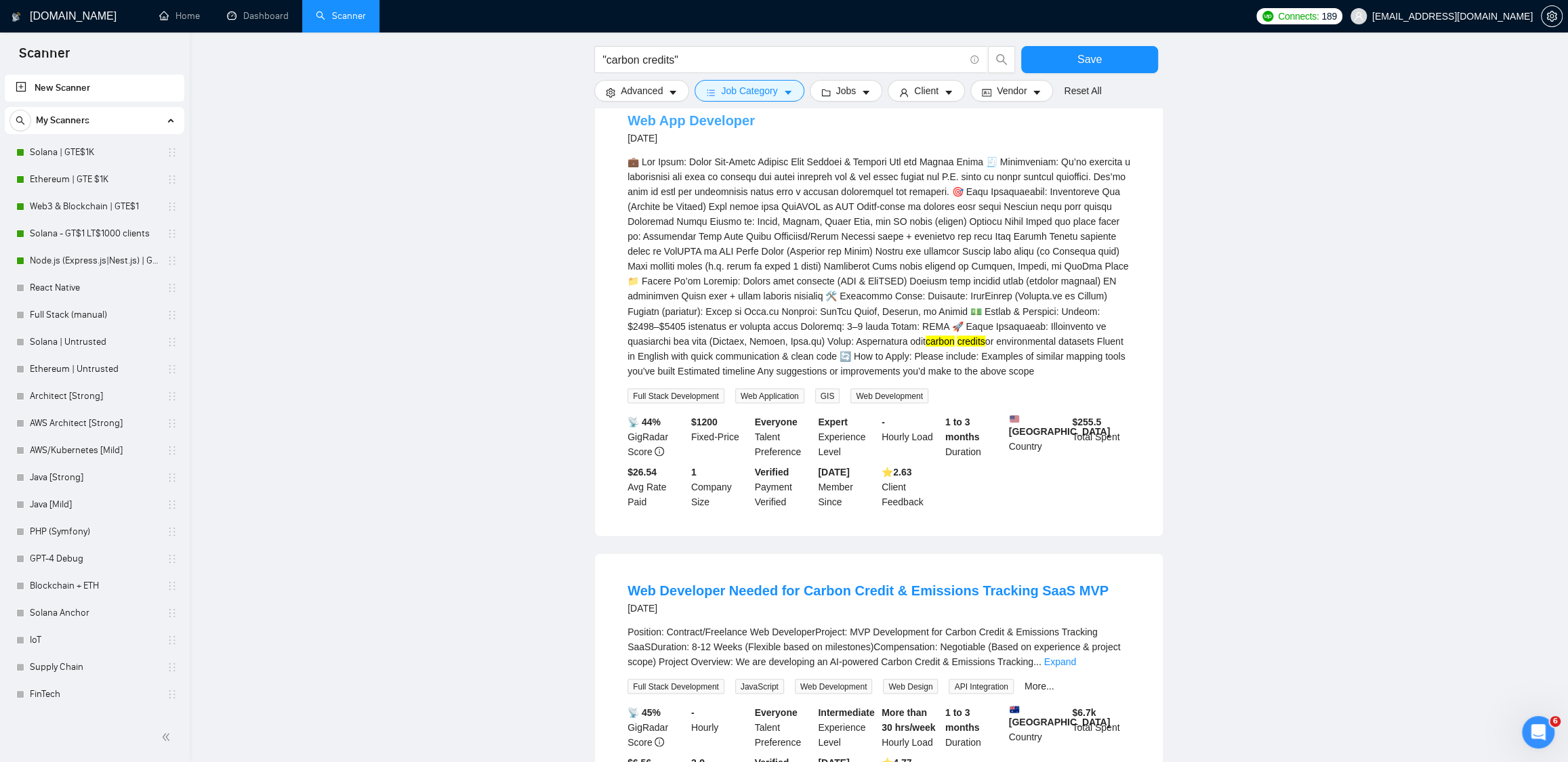
click at [706, 128] on link "Web App Developer" at bounding box center [691, 120] width 127 height 15
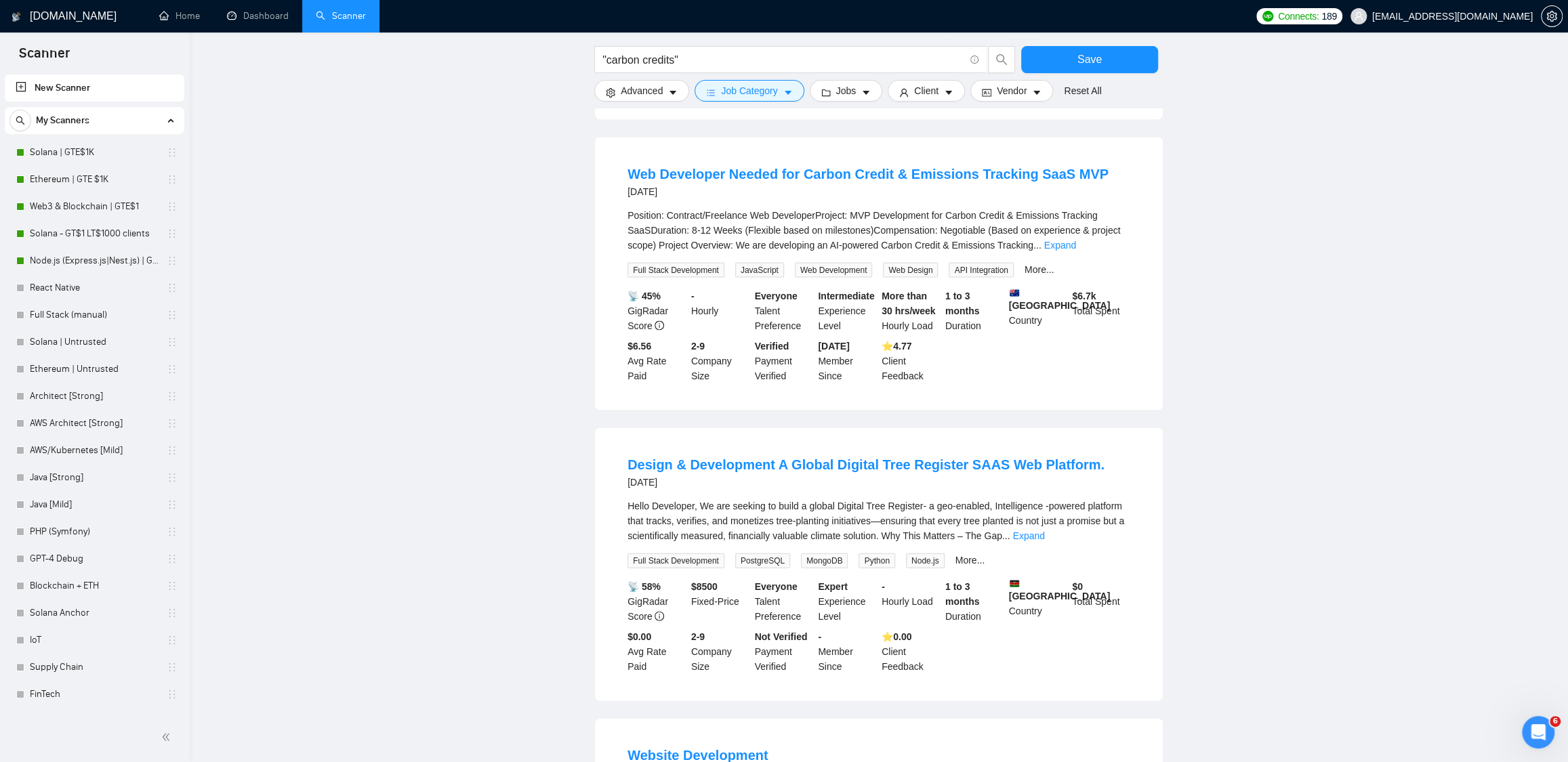
scroll to position [2261, 0]
click at [1076, 246] on link "Expand" at bounding box center [1060, 240] width 32 height 11
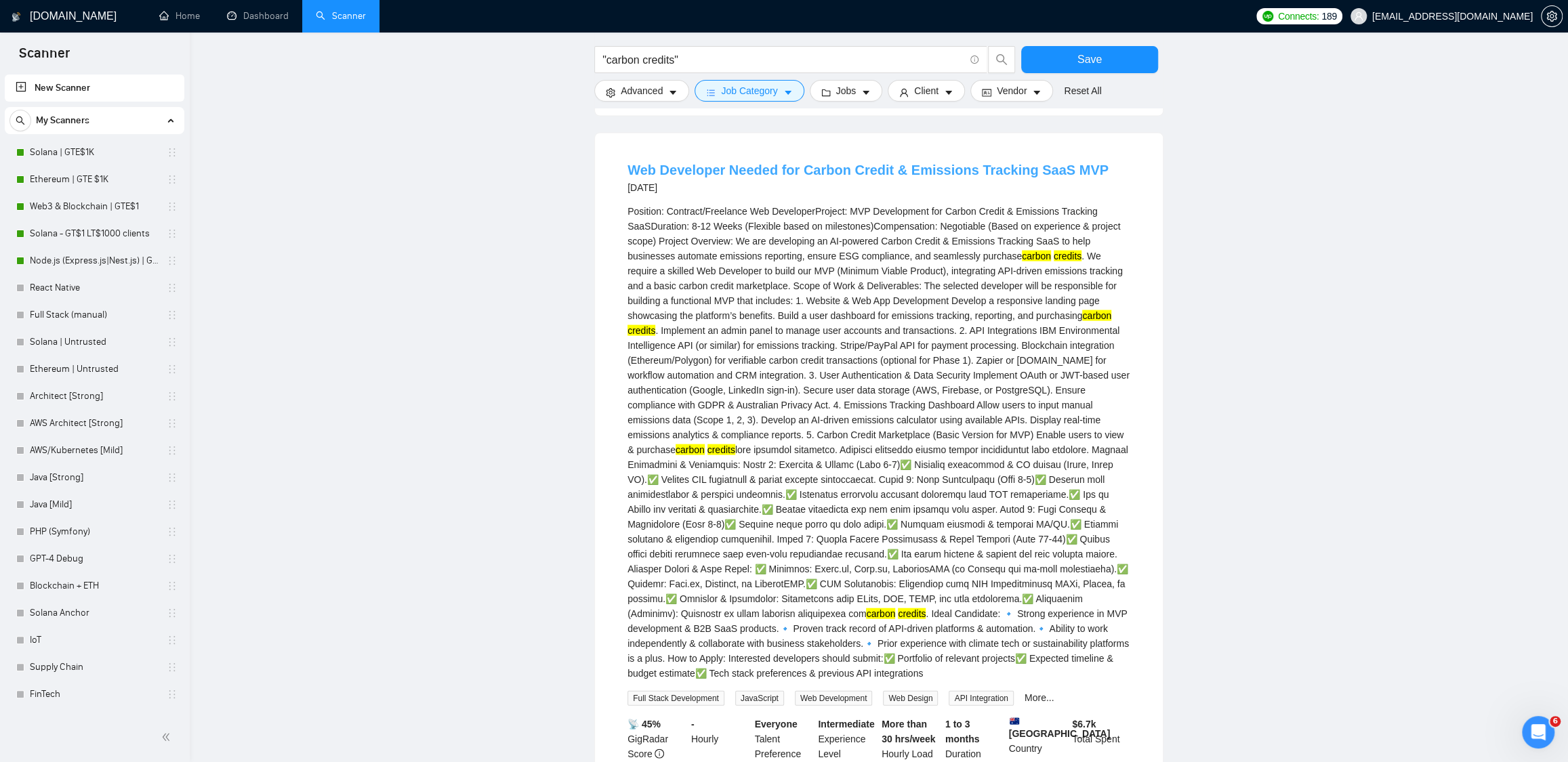
click at [839, 178] on link "Web Developer Needed for Carbon Credit & Emissions Tracking SaaS MVP" at bounding box center [868, 169] width 481 height 15
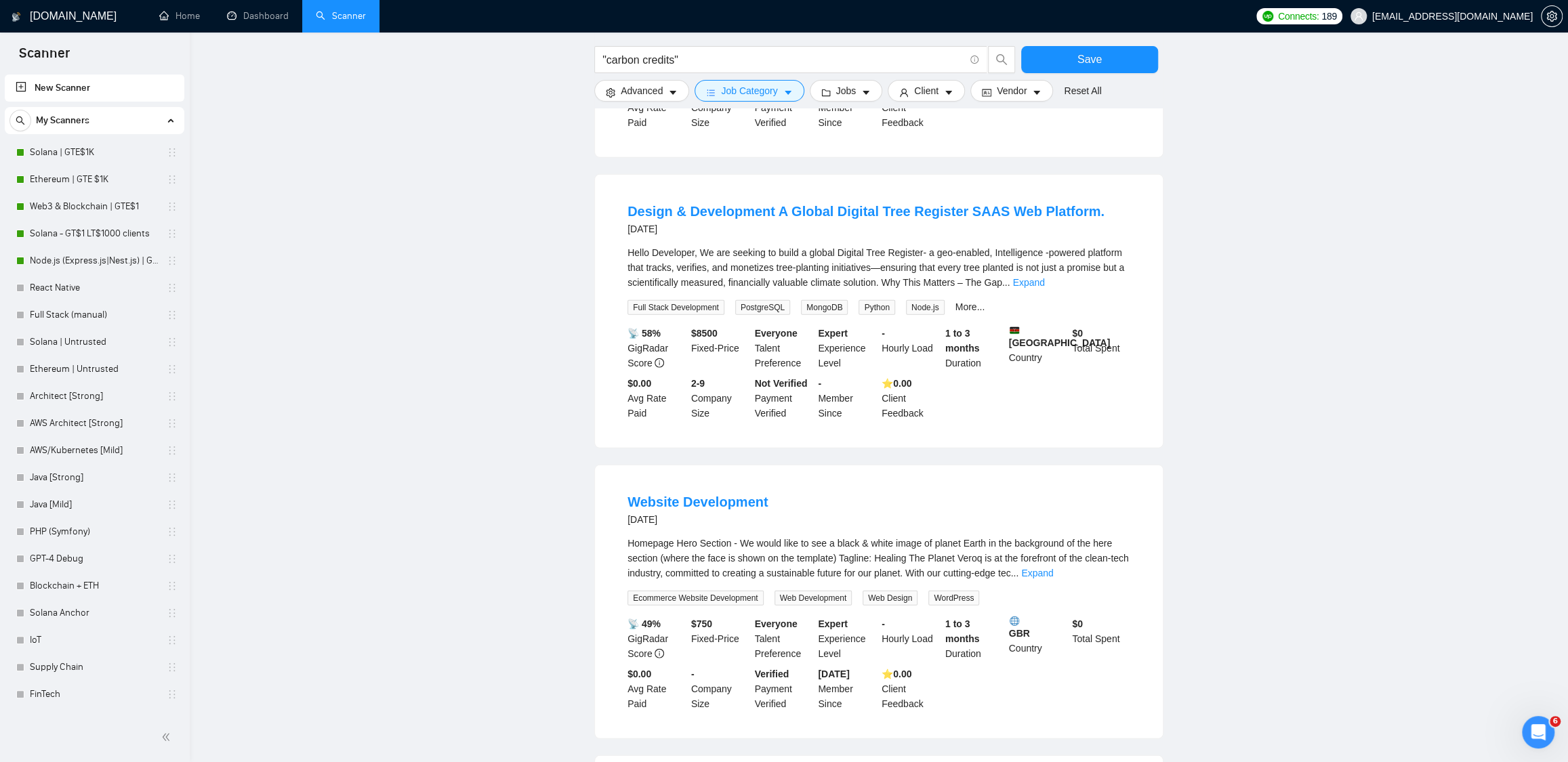
scroll to position [3040, 0]
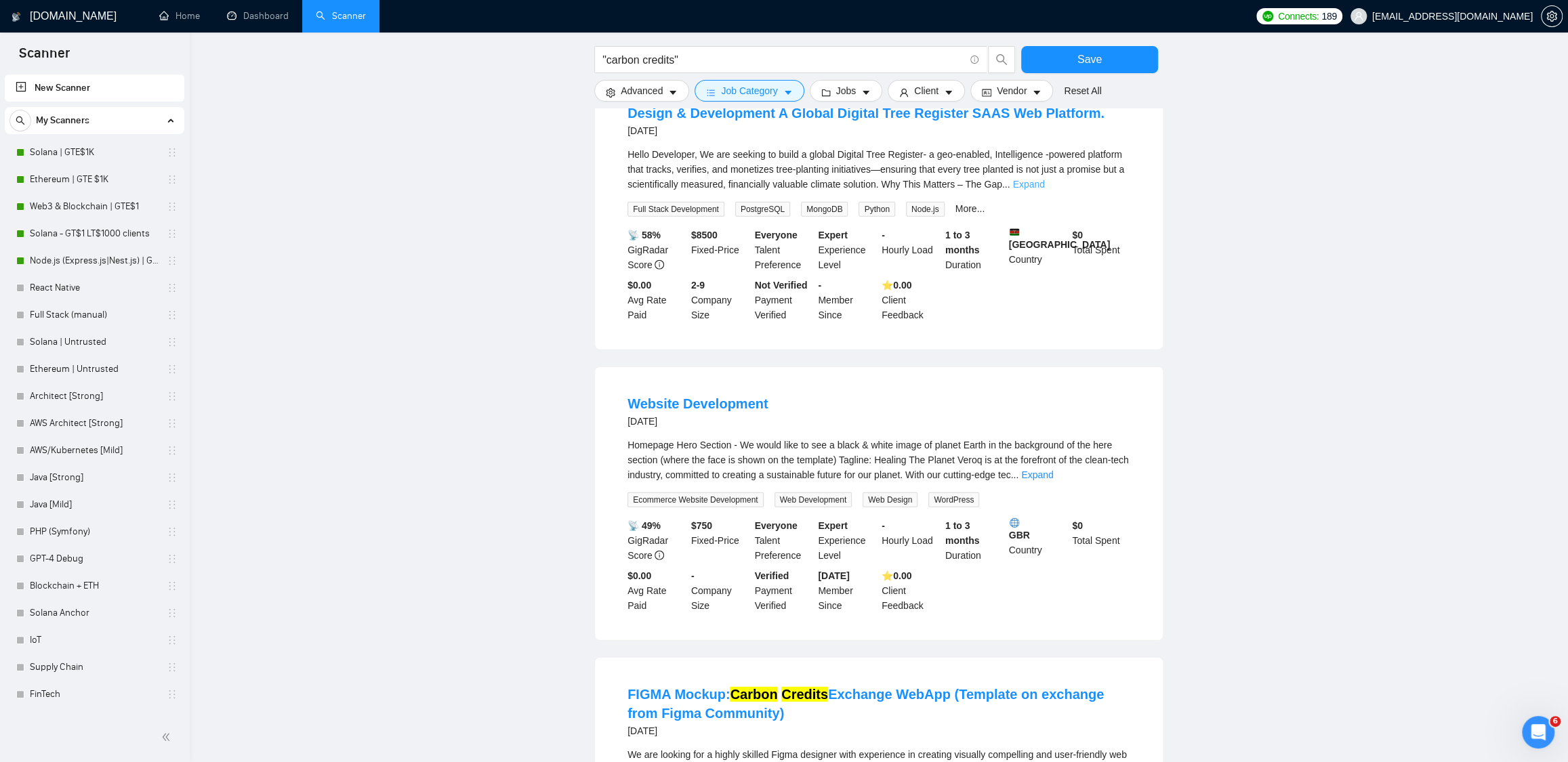
click at [1044, 190] on link "Expand" at bounding box center [1028, 184] width 32 height 11
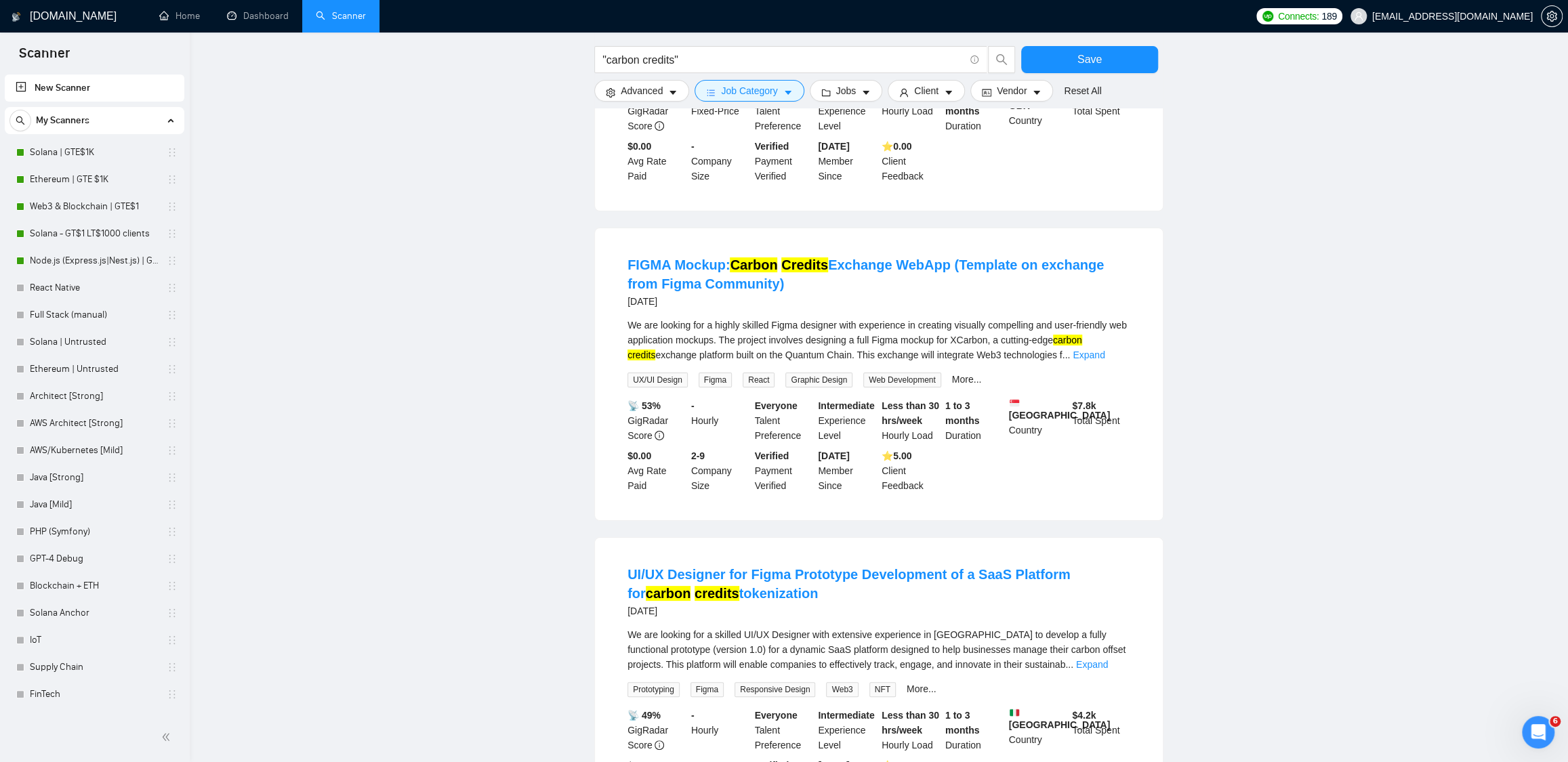
scroll to position [4505, 0]
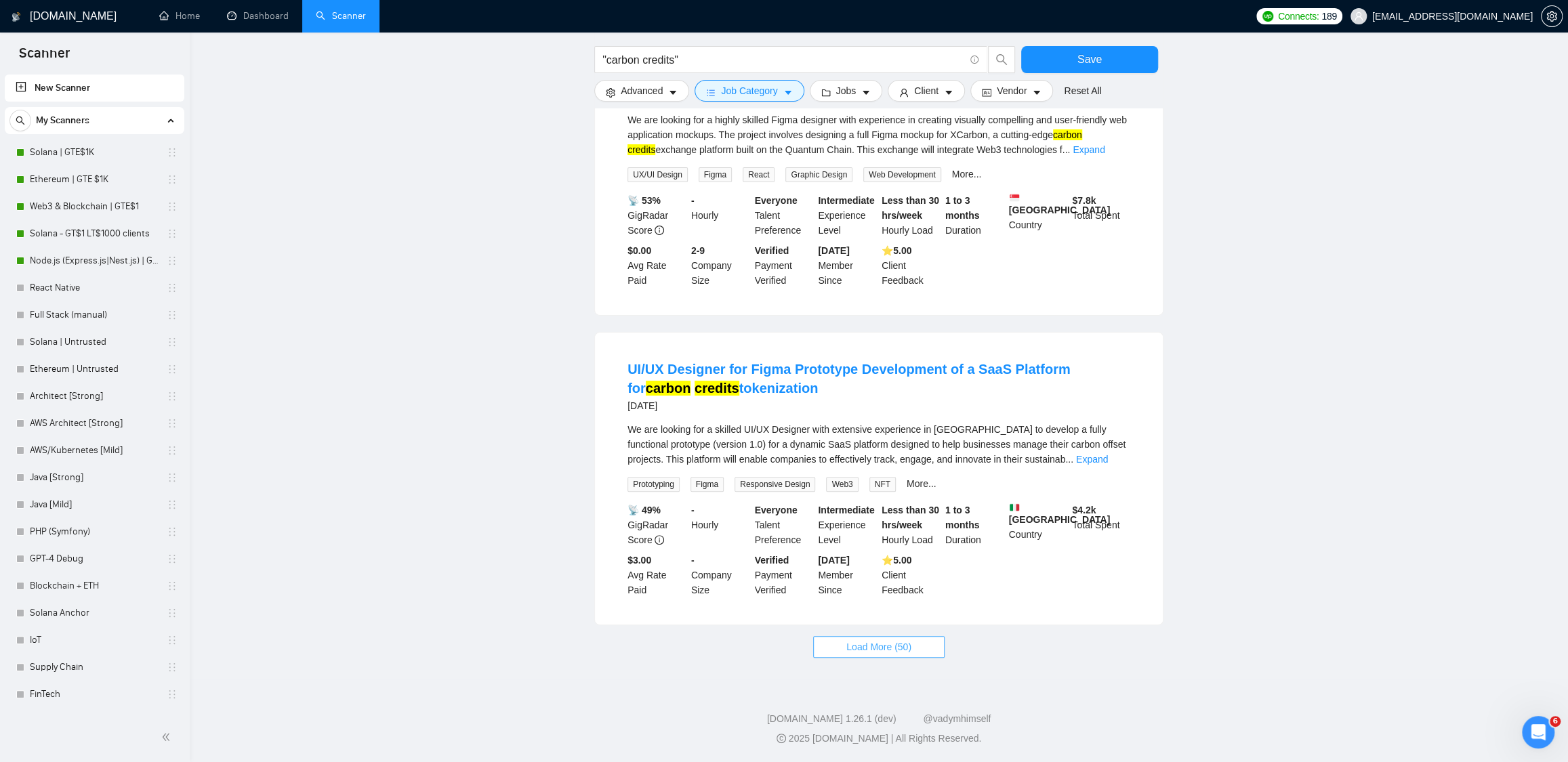
click at [909, 650] on span "Load More (50)" at bounding box center [879, 647] width 65 height 15
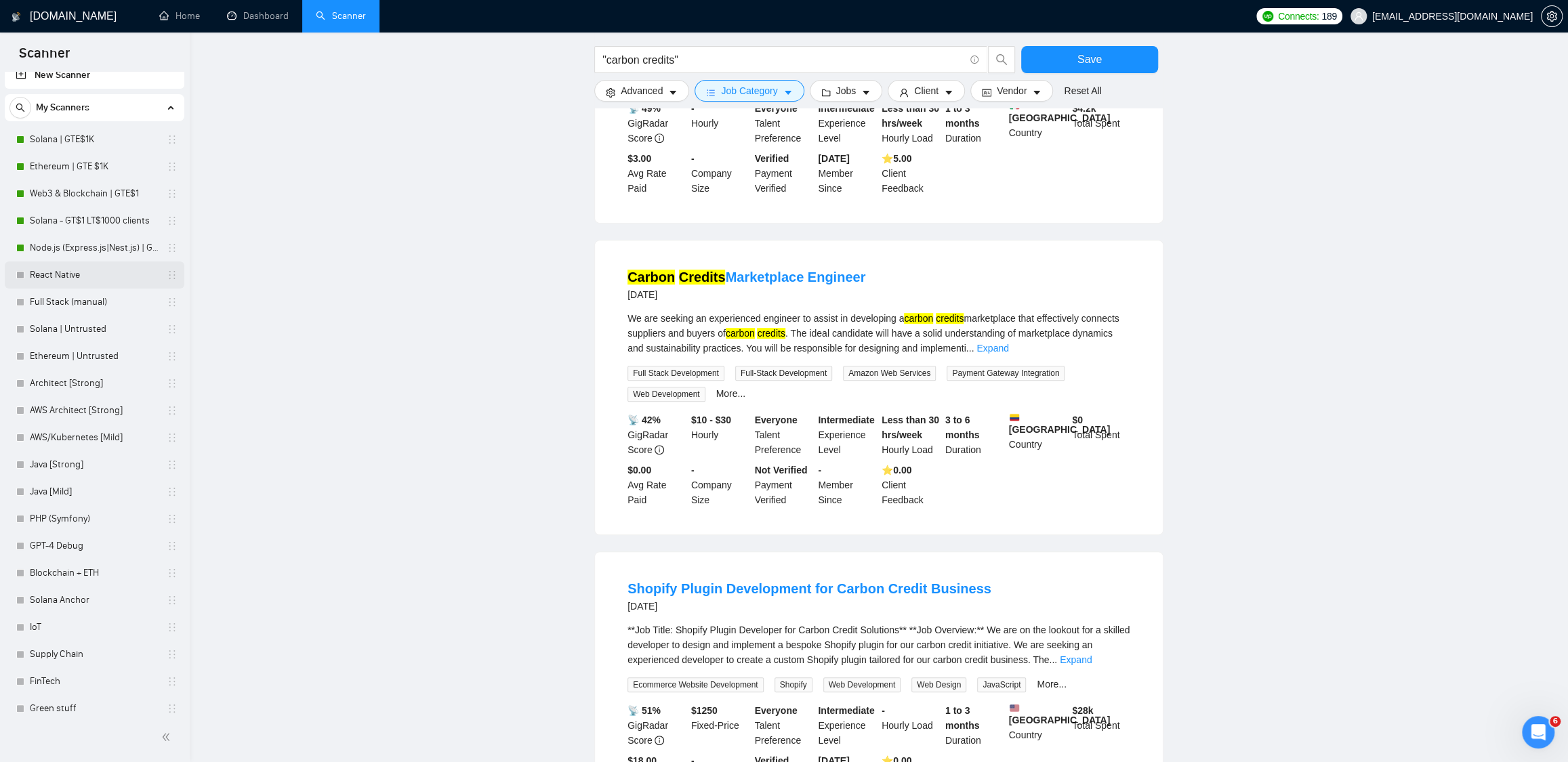
scroll to position [21, 0]
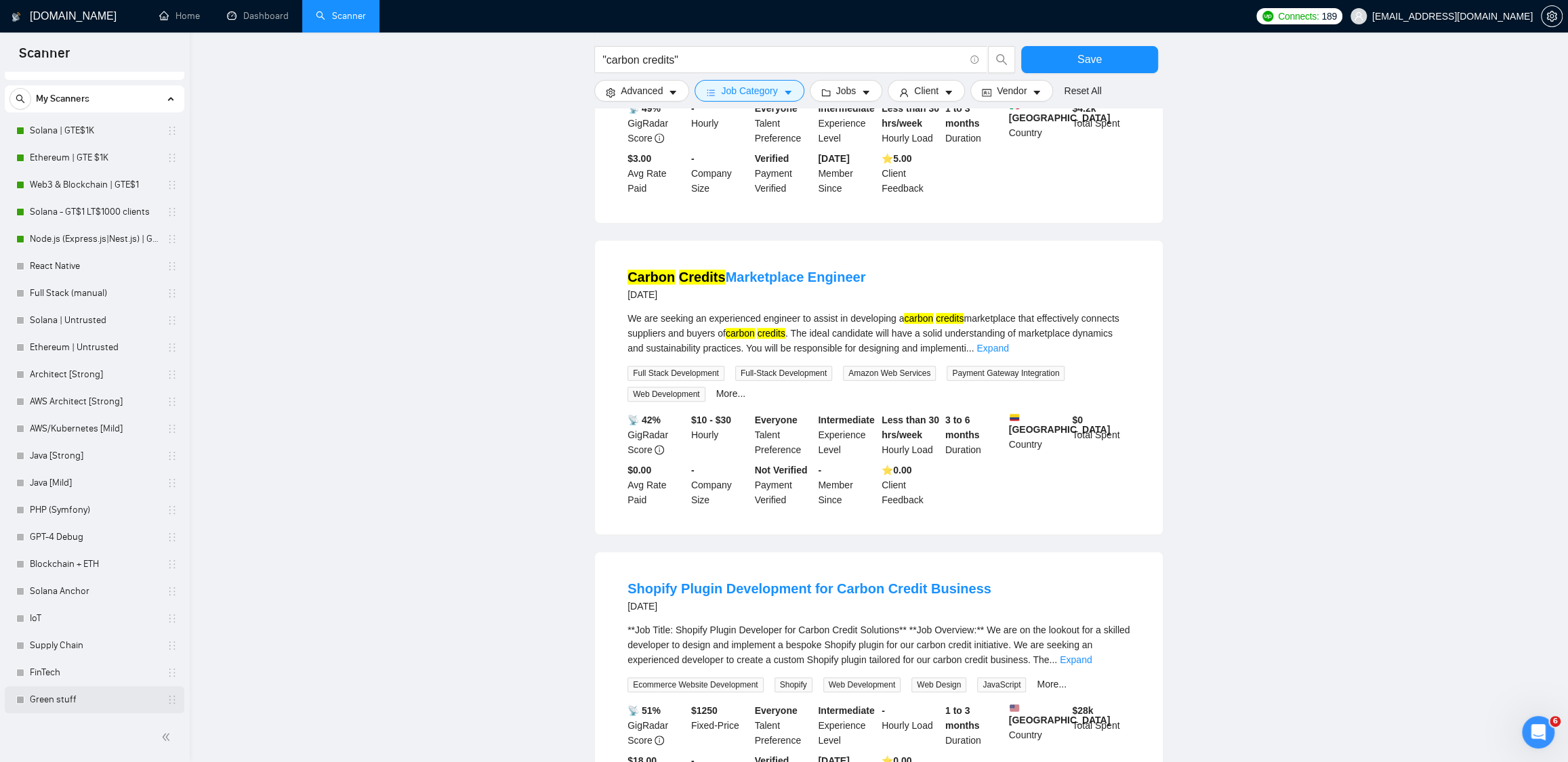
click at [68, 698] on link "Green stuff" at bounding box center [95, 699] width 129 height 27
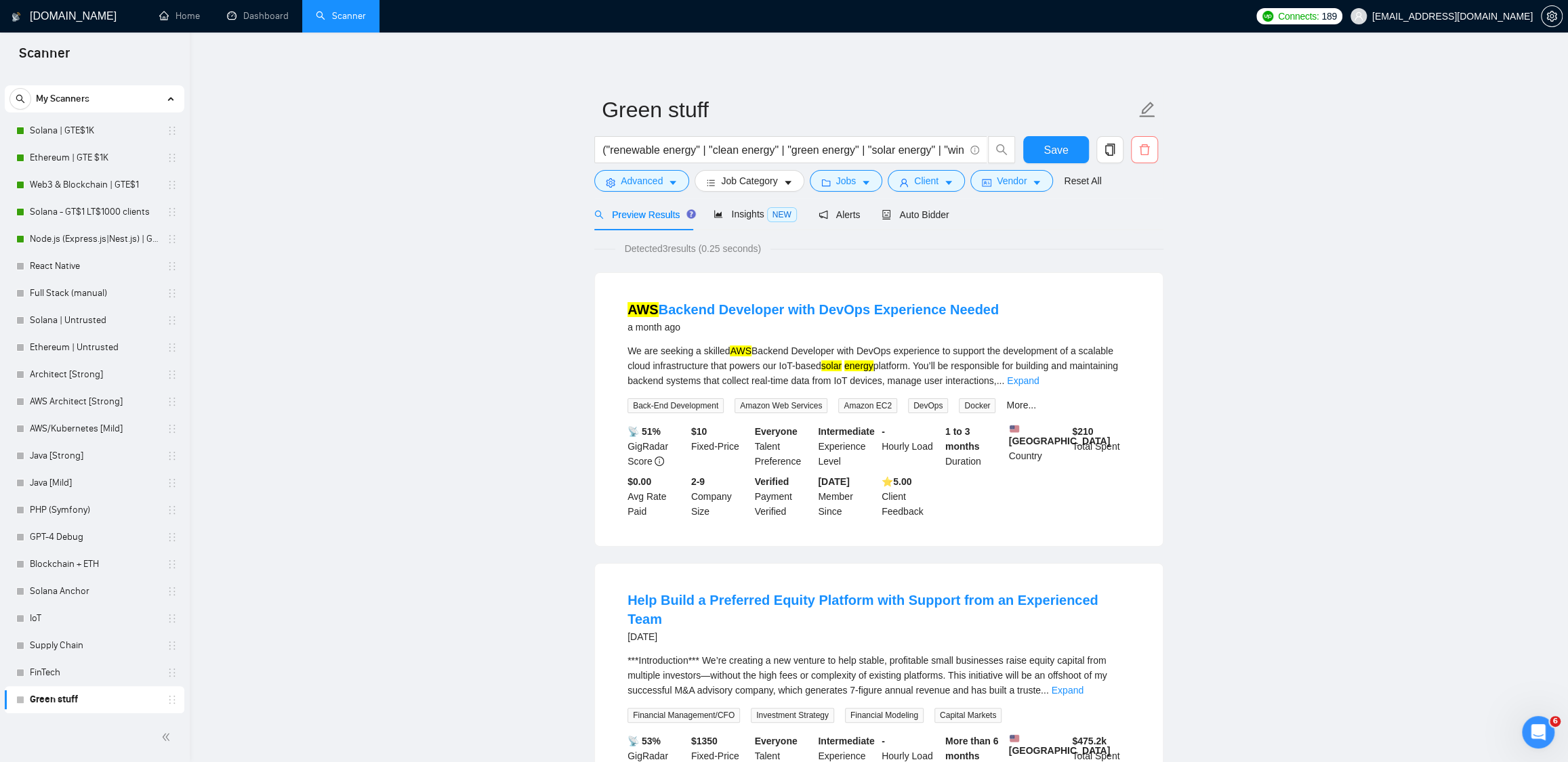
click at [1144, 150] on icon "delete" at bounding box center [1145, 149] width 12 height 12
click at [1118, 219] on div "No Yes" at bounding box center [1037, 218] width 207 height 17
click at [1122, 219] on button "Yes" at bounding box center [1127, 218] width 26 height 17
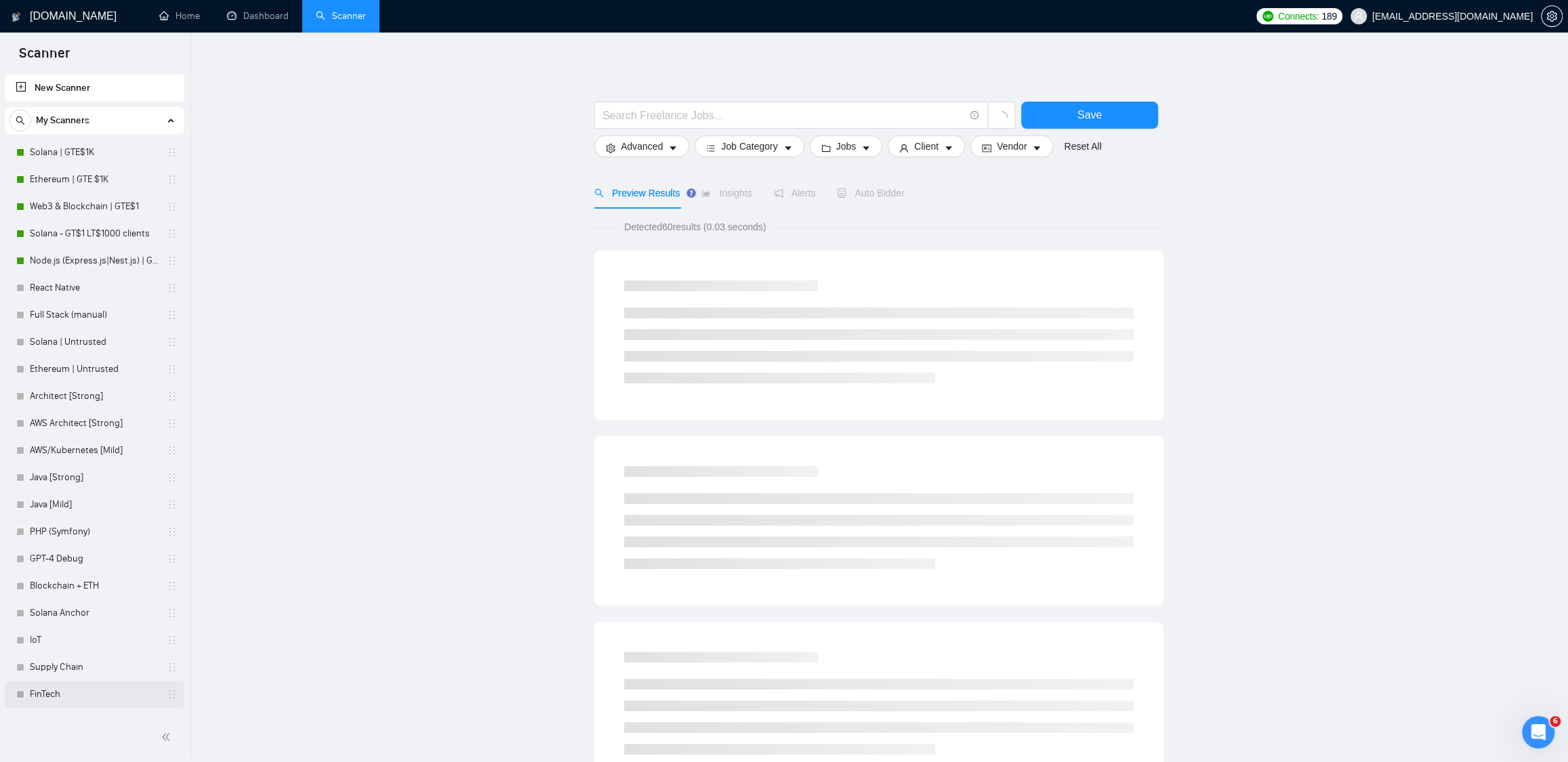
click at [87, 688] on link "FinTech" at bounding box center [95, 695] width 129 height 27
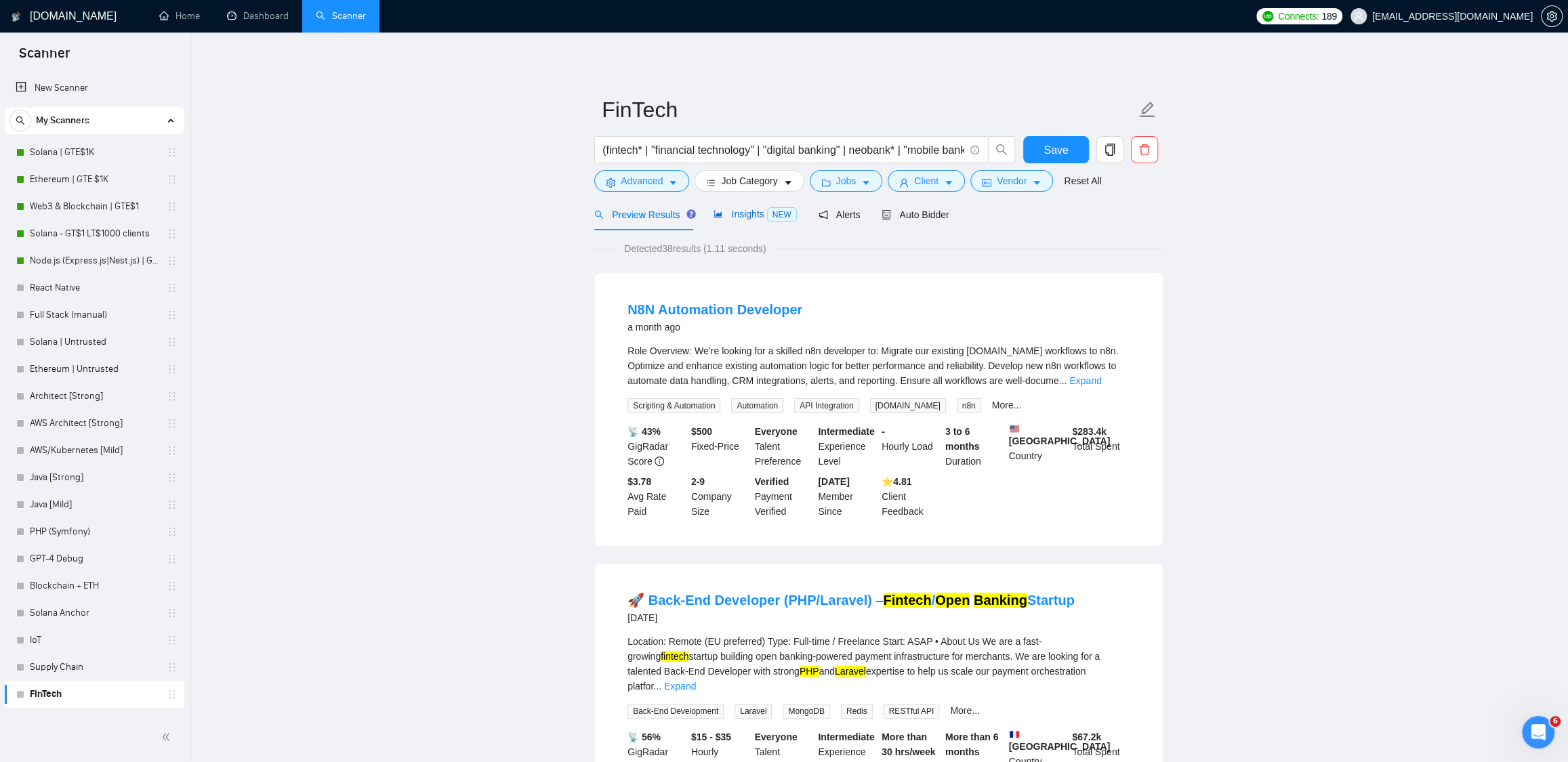
click at [731, 210] on span "Insights NEW" at bounding box center [755, 214] width 83 height 11
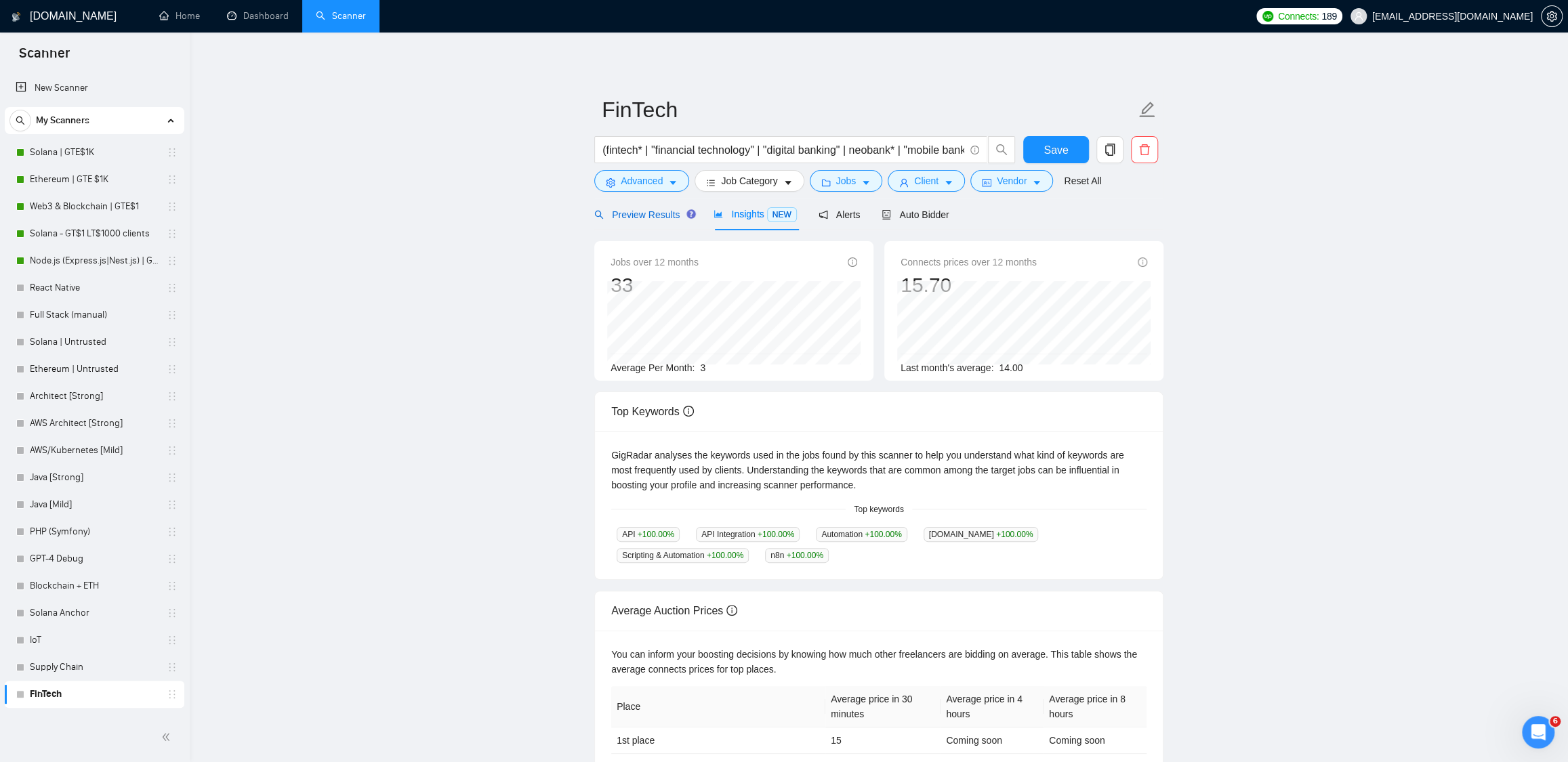
click at [633, 215] on span "Preview Results" at bounding box center [643, 214] width 98 height 11
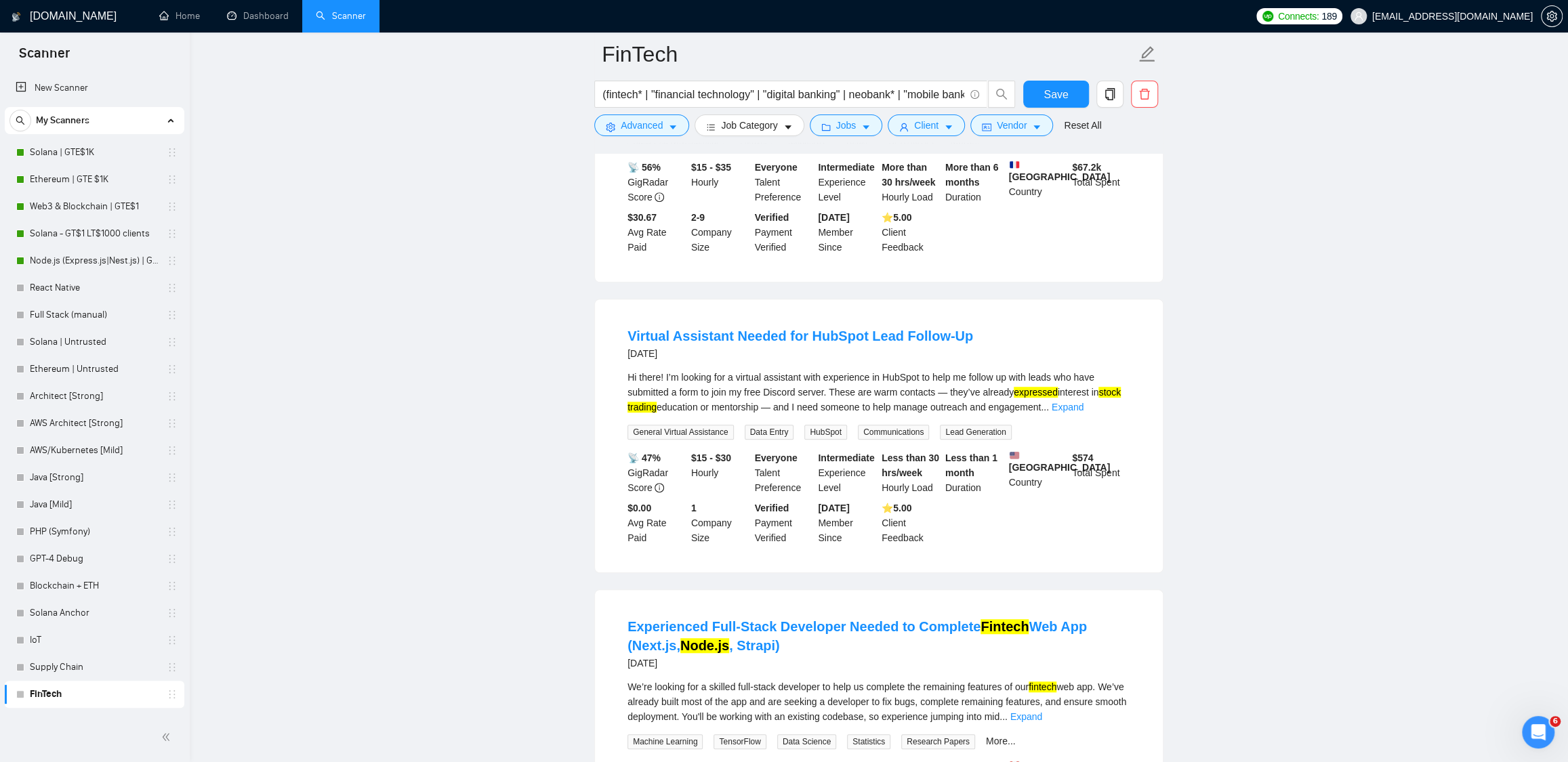
scroll to position [571, 0]
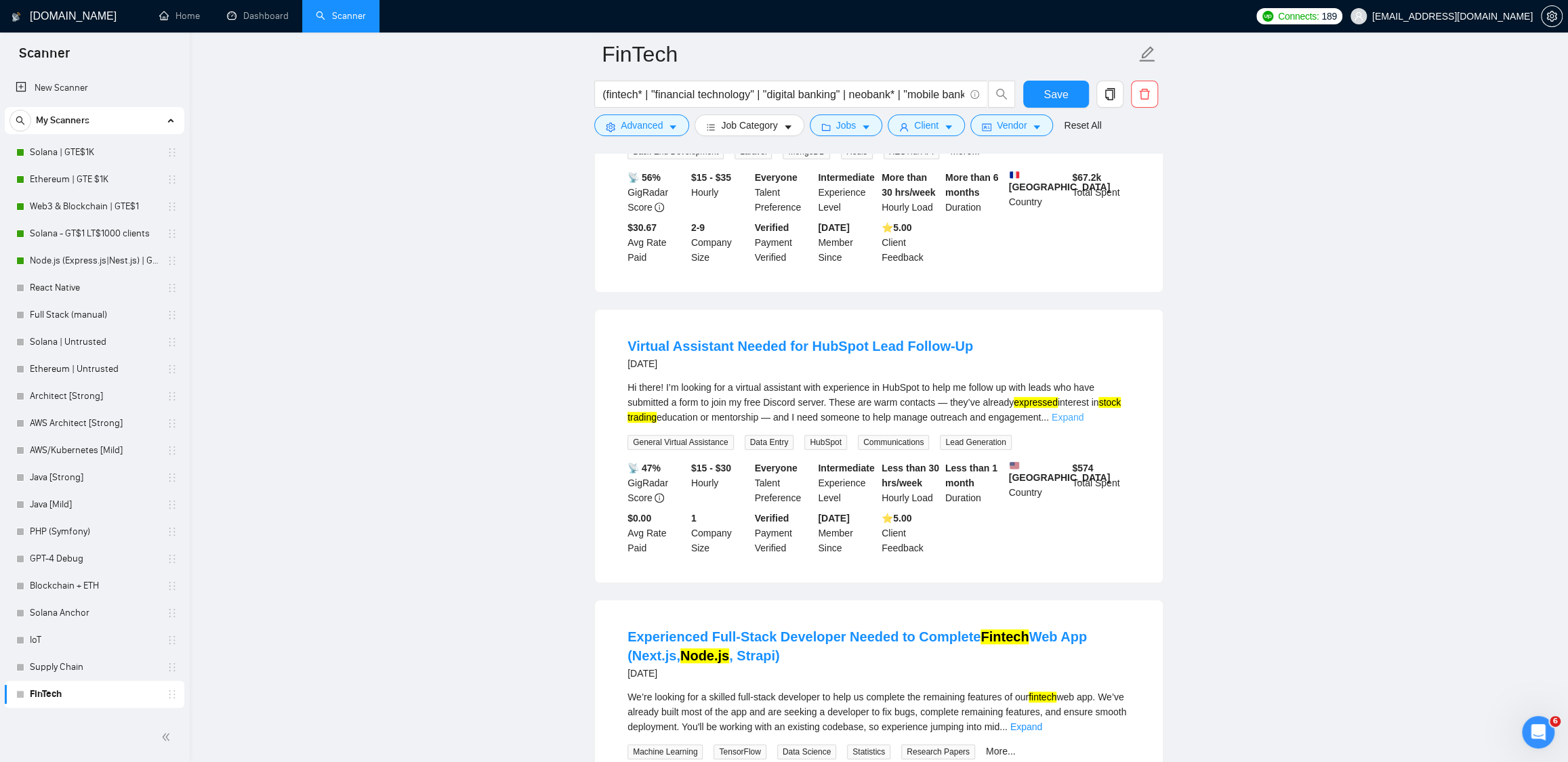
click at [1084, 412] on link "Expand" at bounding box center [1067, 417] width 32 height 11
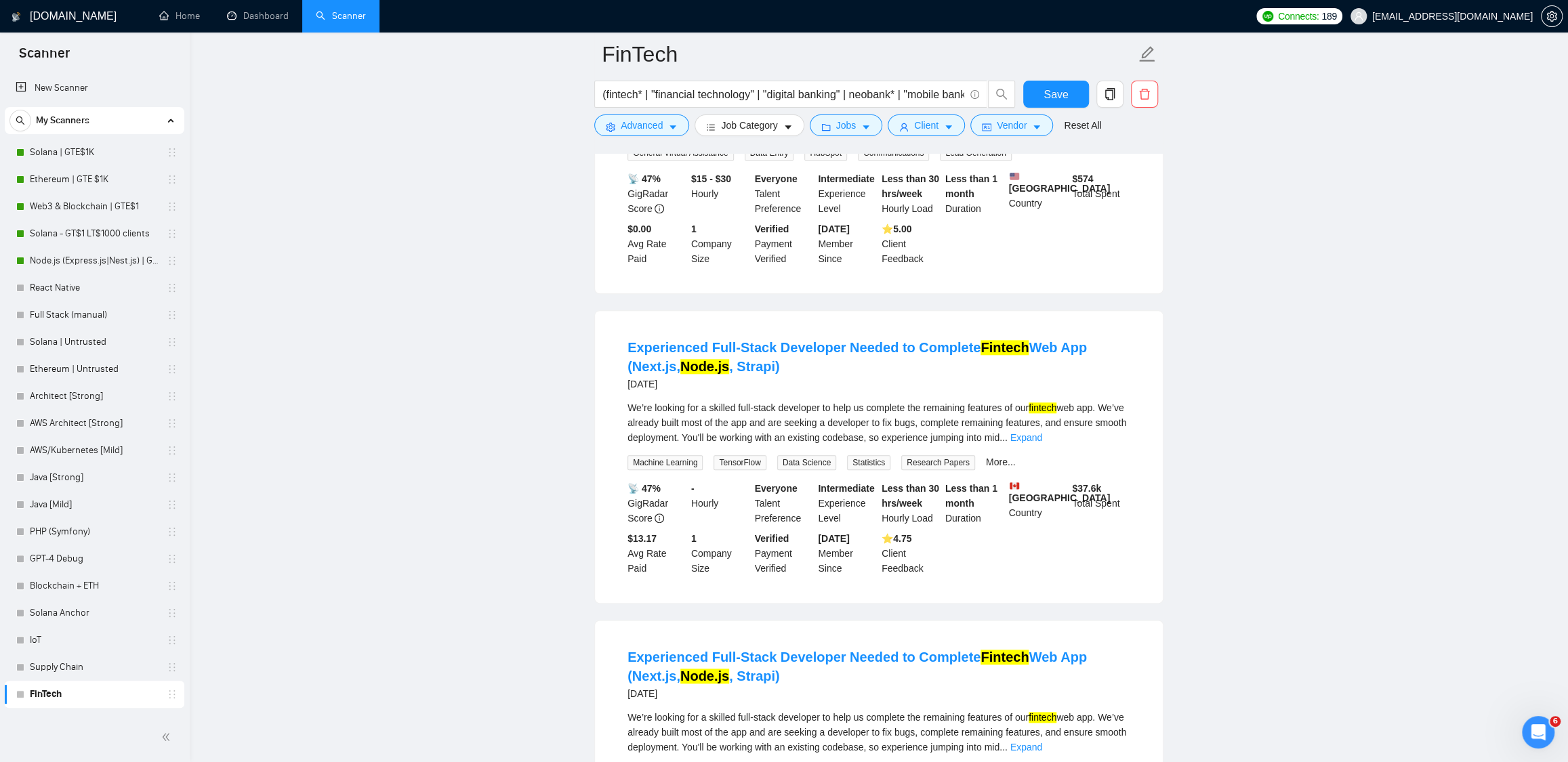
scroll to position [0, 0]
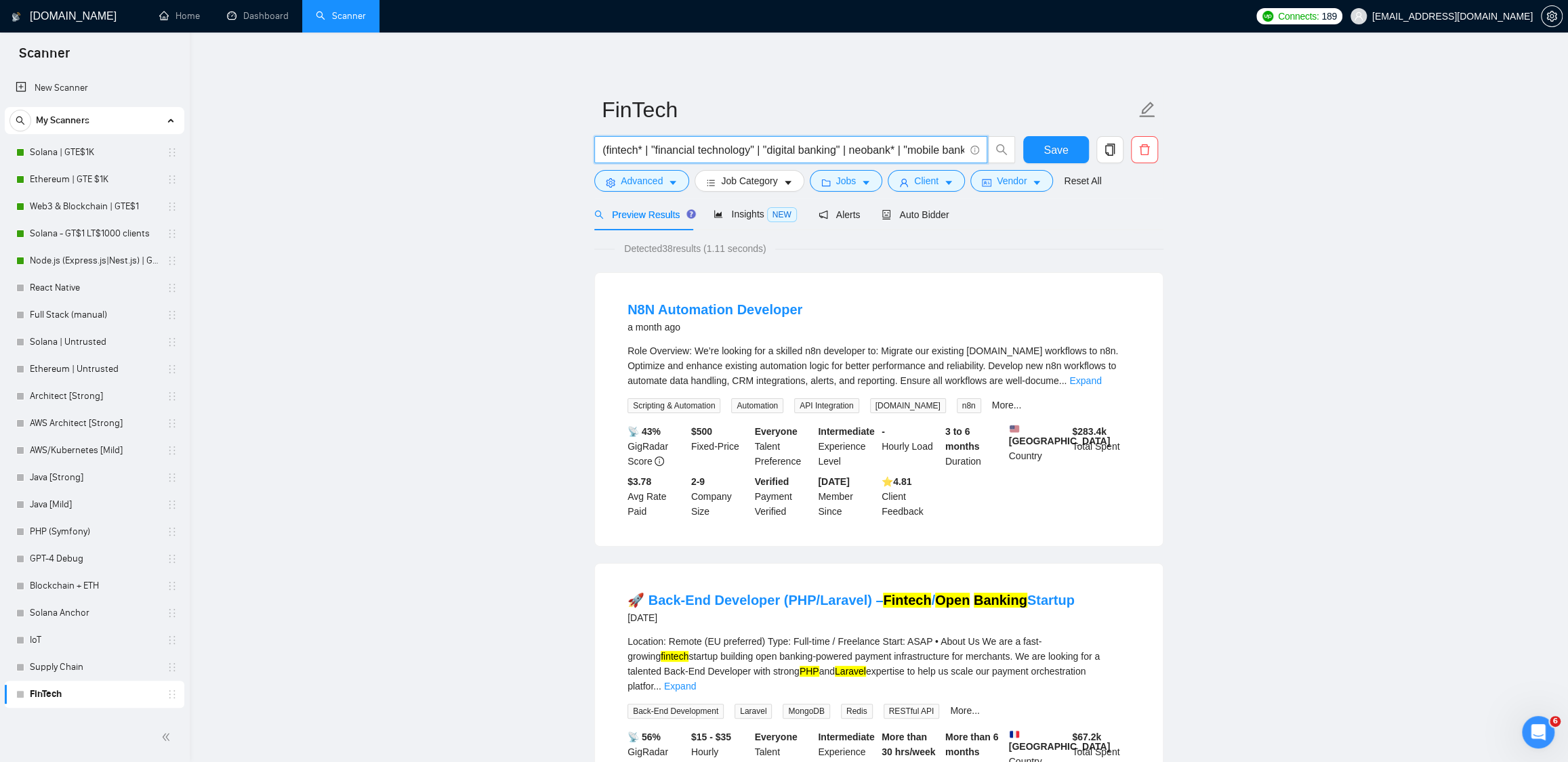
drag, startPoint x: 914, startPoint y: 153, endPoint x: 978, endPoint y: 157, distance: 64.1
click at [979, 156] on span "(fintech* | "financial technology" | "digital banking" | neobank* | "mobile ban…" at bounding box center [791, 149] width 393 height 27
click at [944, 149] on input "(fintech* | "financial technology" | "digital banking" | neobank* | "mobile ban…" at bounding box center [783, 149] width 362 height 17
paste input "js"
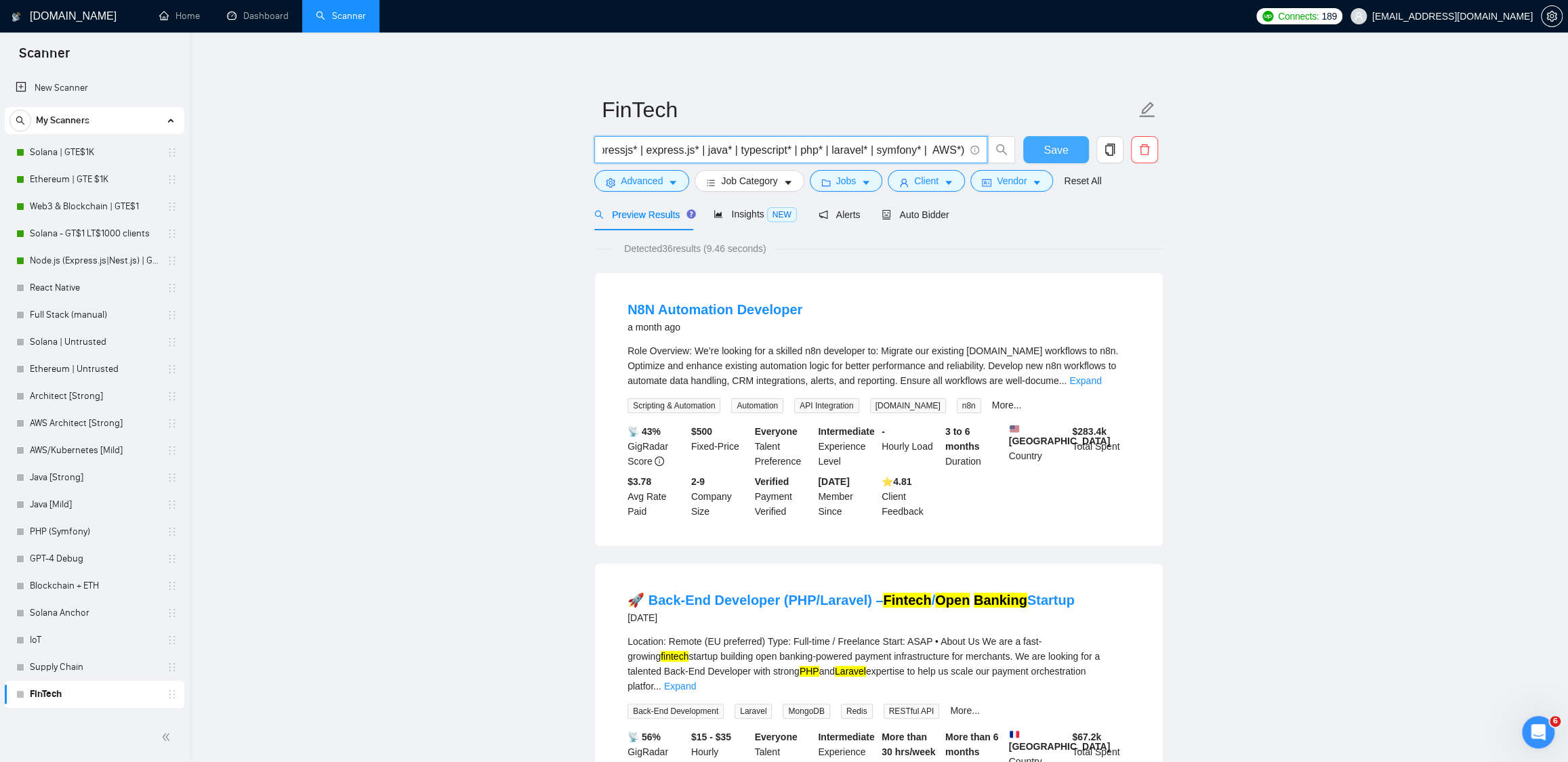
type input "(fintech* | "financial technology" | "digital banking" | neobank* | "mobile ban…"
click at [1064, 150] on span "Save" at bounding box center [1056, 149] width 24 height 17
click at [48, 666] on link "Supply Chain" at bounding box center [95, 667] width 129 height 27
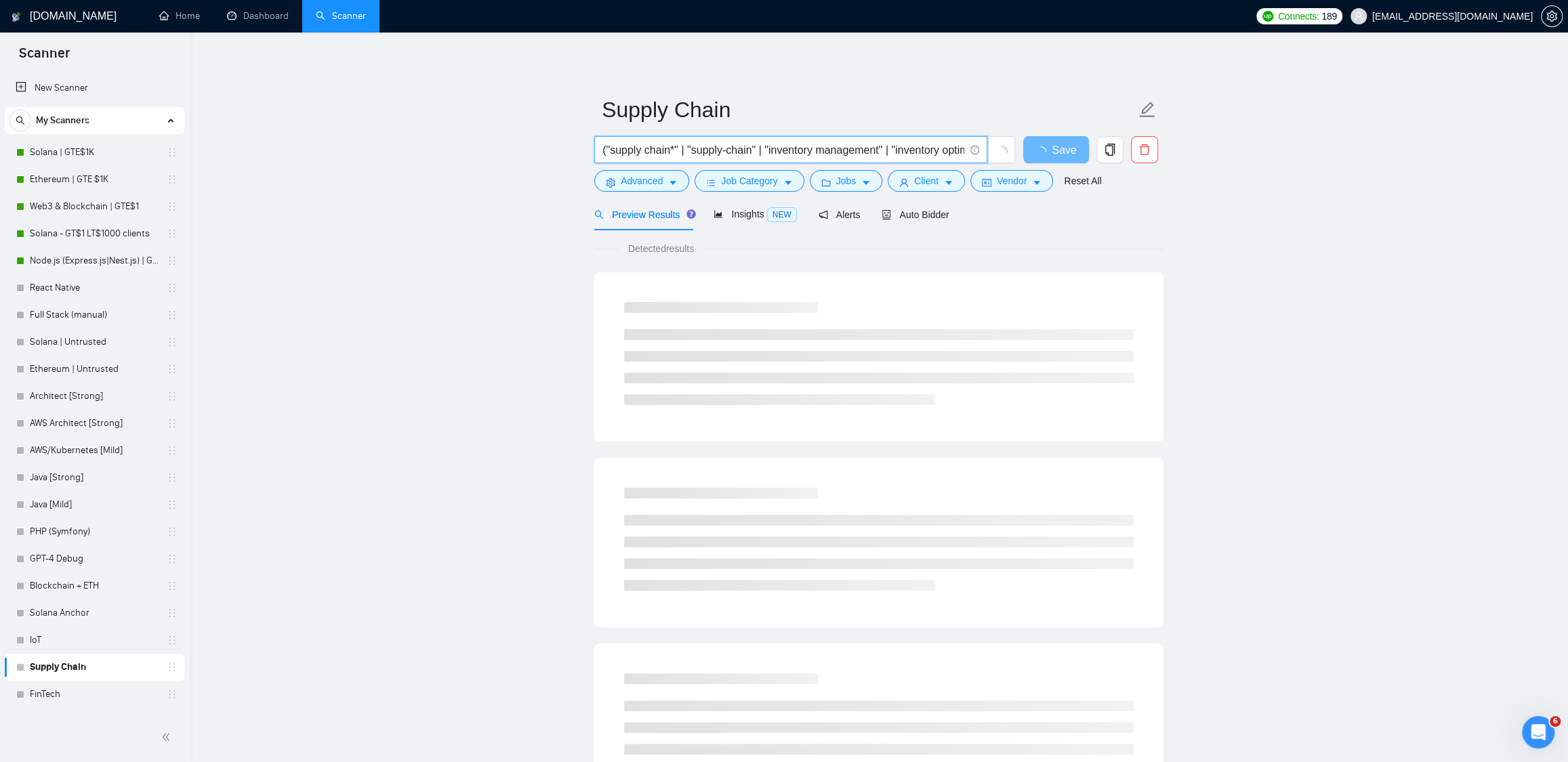
click at [884, 150] on input "("supply chain*" | "supply-chain" | "inventory management" | "inventory optimiz…" at bounding box center [783, 149] width 362 height 17
click at [863, 57] on div "Supply Chain ("supply chain*" | "supply-chain" | "inventory management" | "inve…" at bounding box center [879, 618] width 569 height 1129
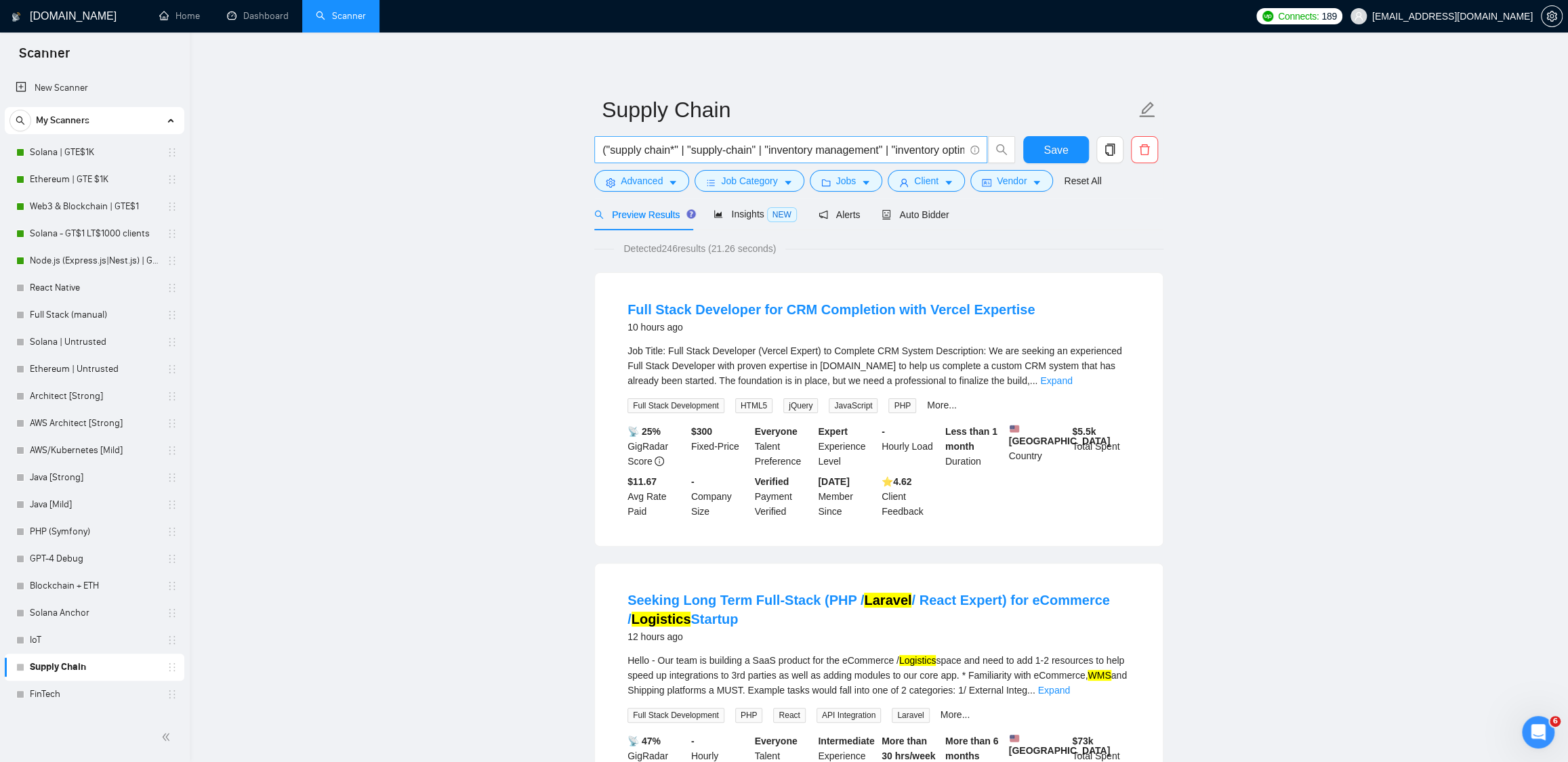
click at [774, 143] on input "("supply chain*" | "supply-chain" | "inventory management" | "inventory optimiz…" at bounding box center [783, 149] width 362 height 17
paste input "js"
type input "("supply chain*" | "supply-chain" | "inventory management" | "inventory optimiz…"
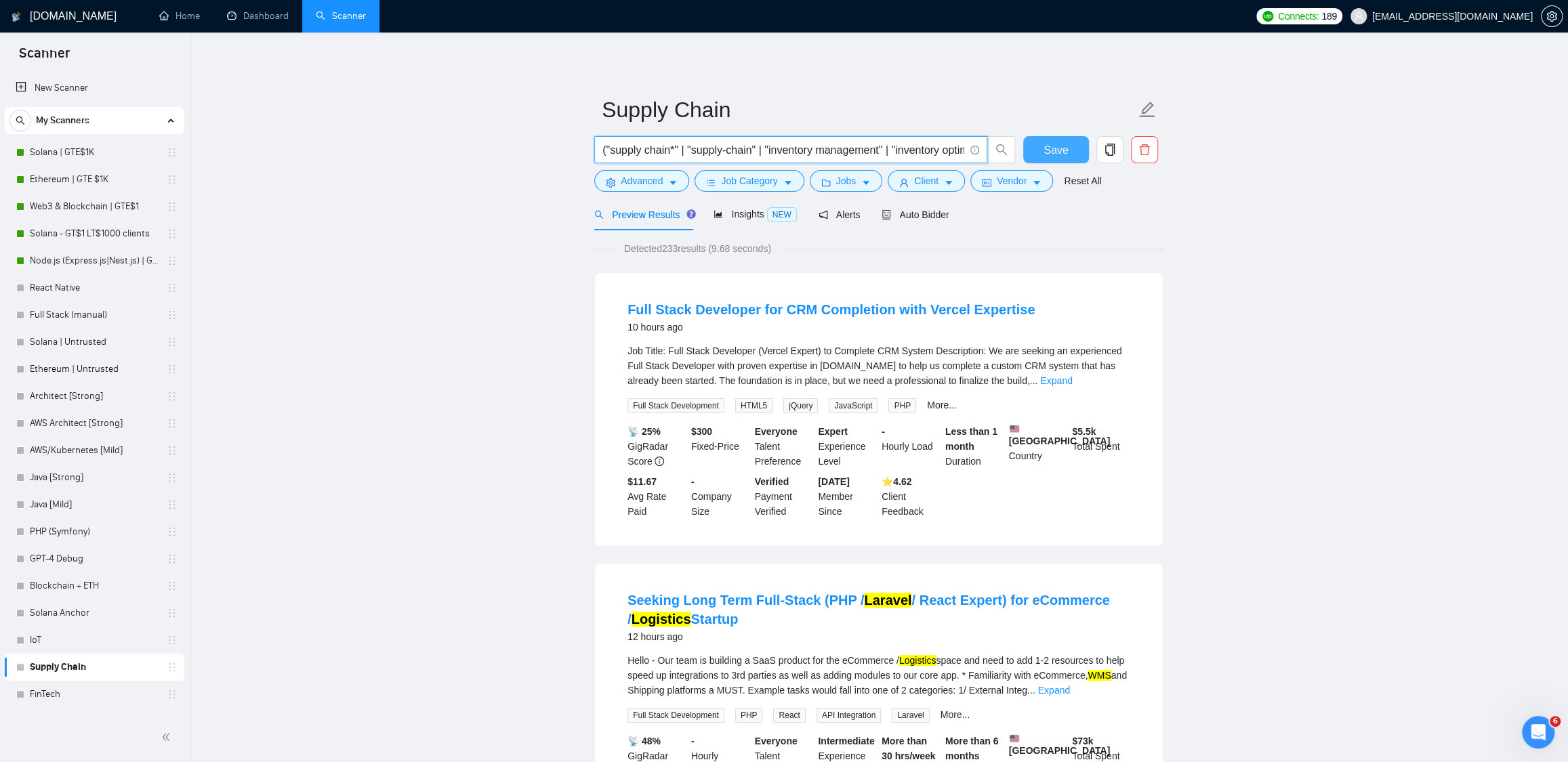
click at [1051, 151] on span "Save" at bounding box center [1056, 149] width 24 height 17
click at [65, 637] on link "IoT" at bounding box center [95, 640] width 129 height 27
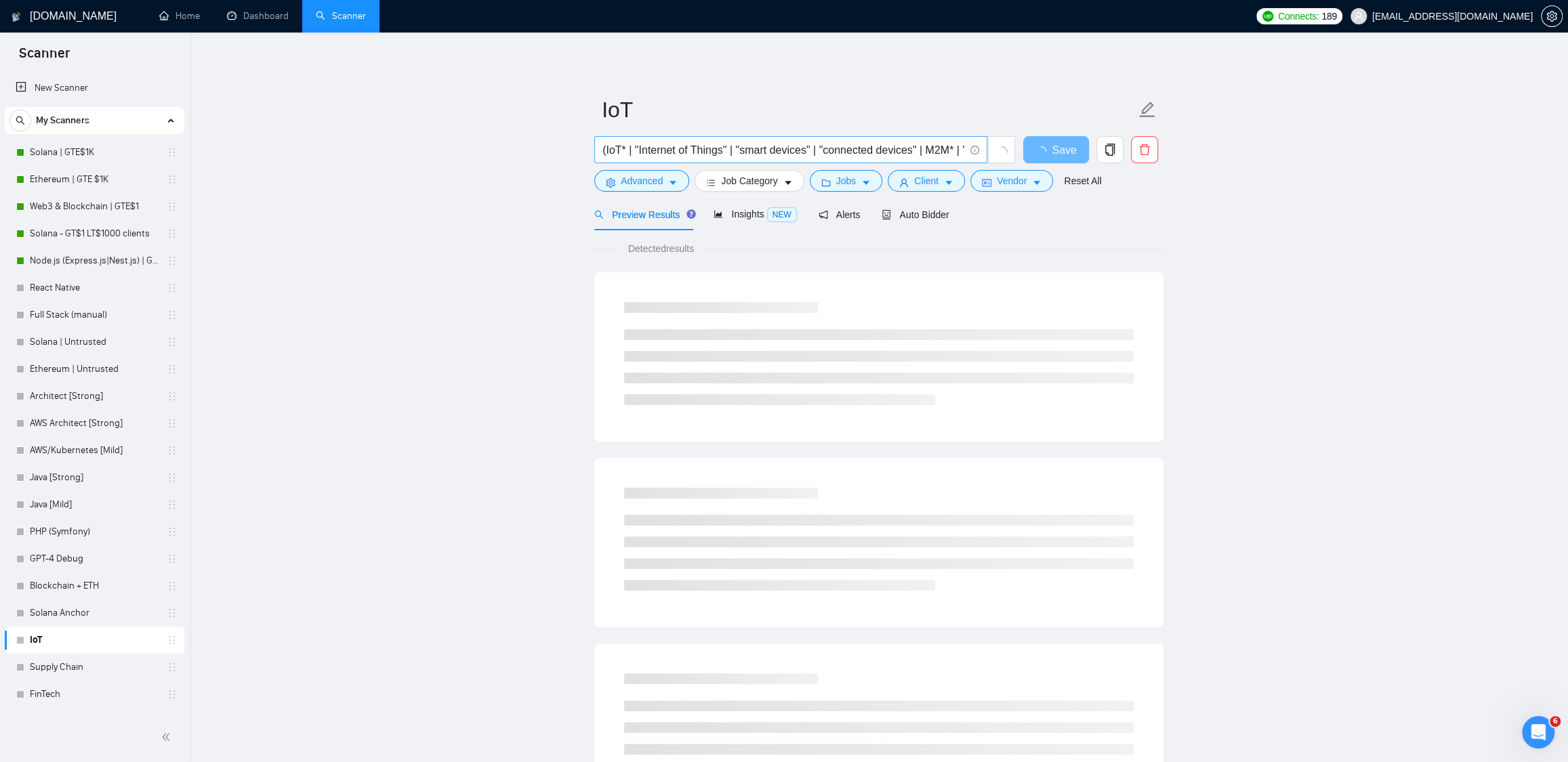
click at [693, 151] on input "(IoT* | "Internet of Things" | "smart devices" | "connected devices" | M2M* | "…" at bounding box center [783, 149] width 362 height 17
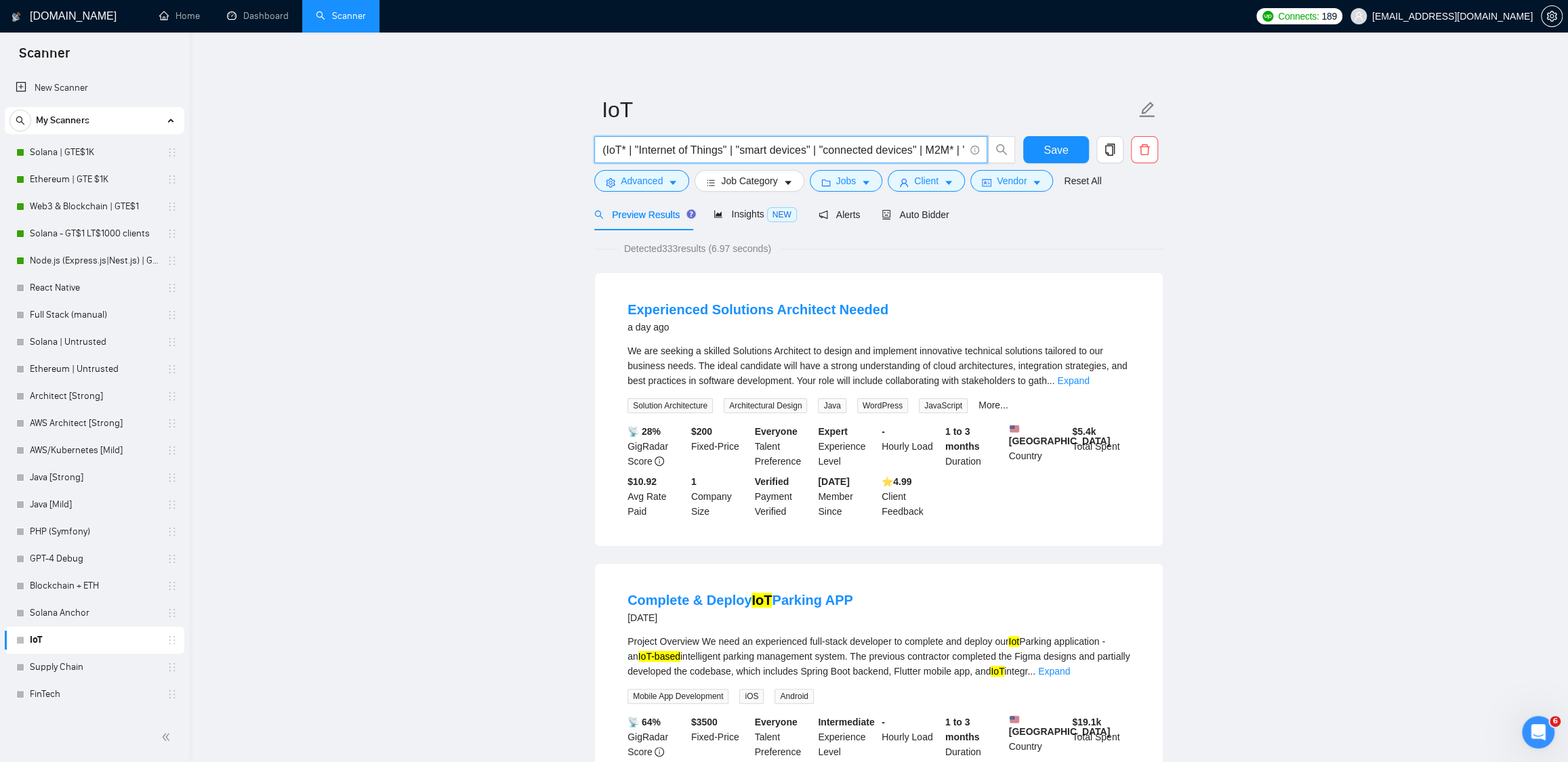
click at [770, 154] on input "(IoT* | "Internet of Things" | "smart devices" | "connected devices" | M2M* | "…" at bounding box center [783, 149] width 362 height 17
paste input "js"
type input "(IoT* | "Internet of Things" | "smart devices" | "connected devices" | M2M* | "…"
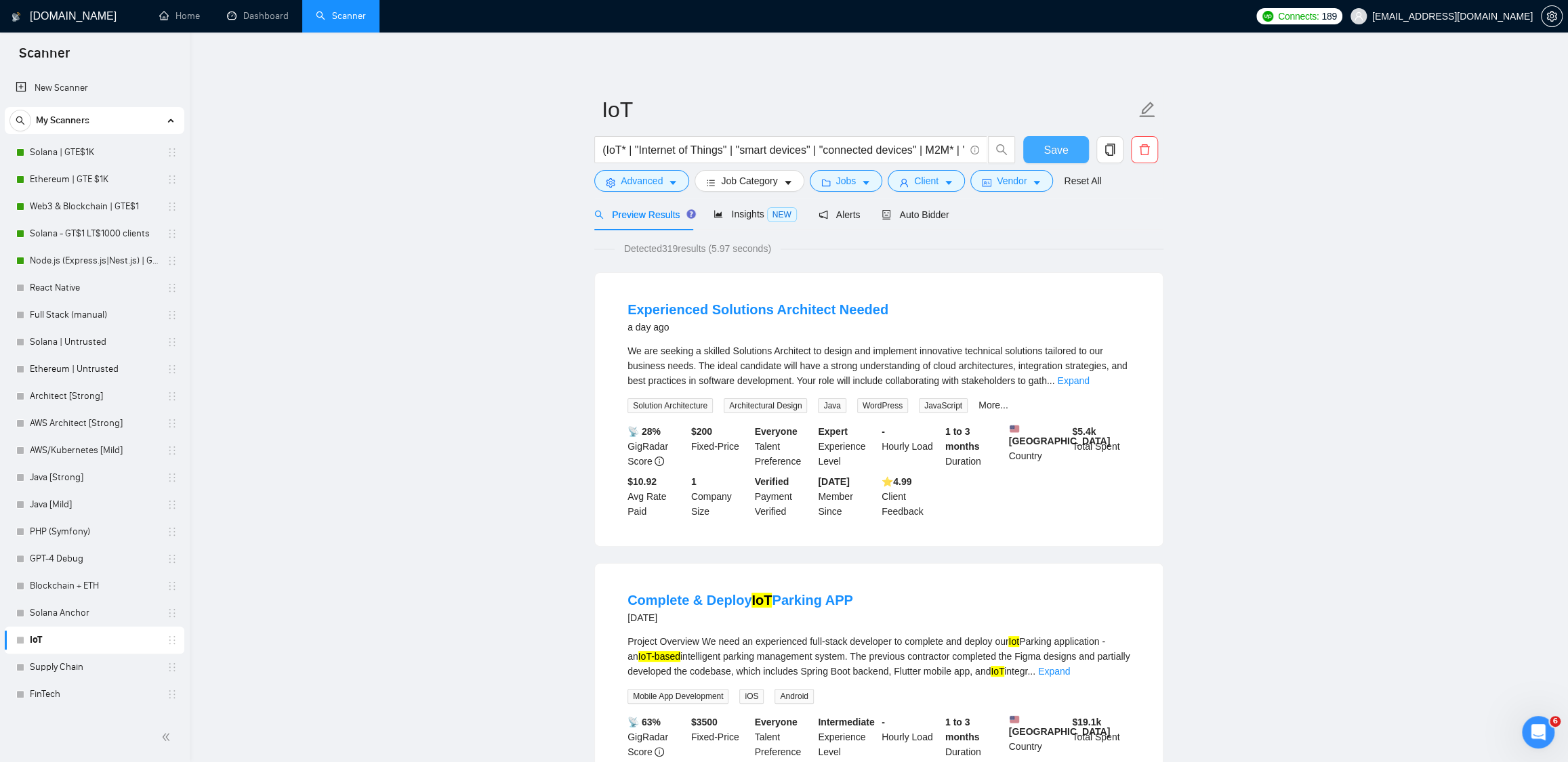
click at [1050, 147] on span "Save" at bounding box center [1056, 149] width 24 height 17
click at [79, 697] on link "FinTech" at bounding box center [95, 695] width 129 height 27
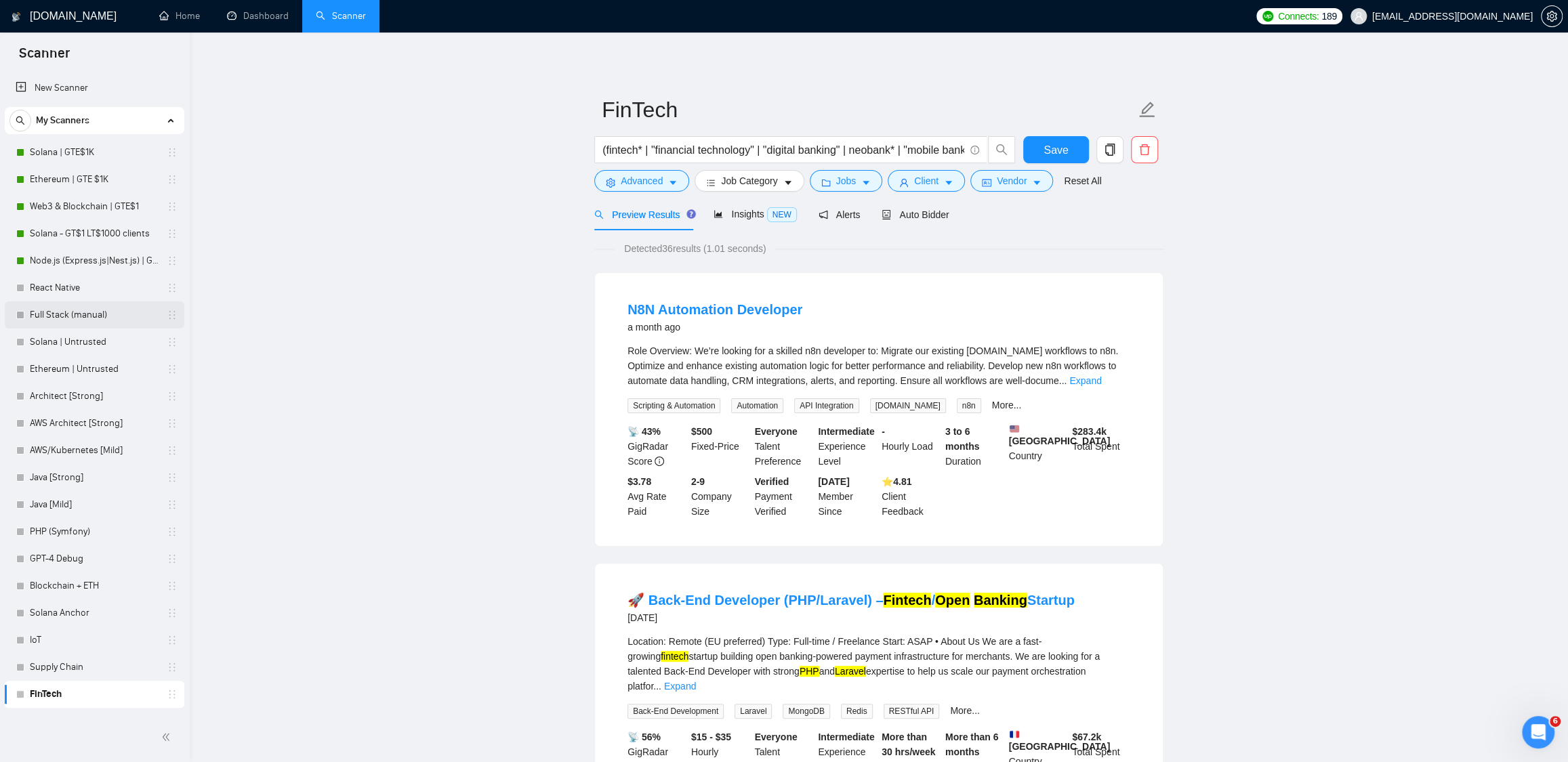
click at [64, 312] on link "Full Stack (manual)" at bounding box center [95, 316] width 129 height 27
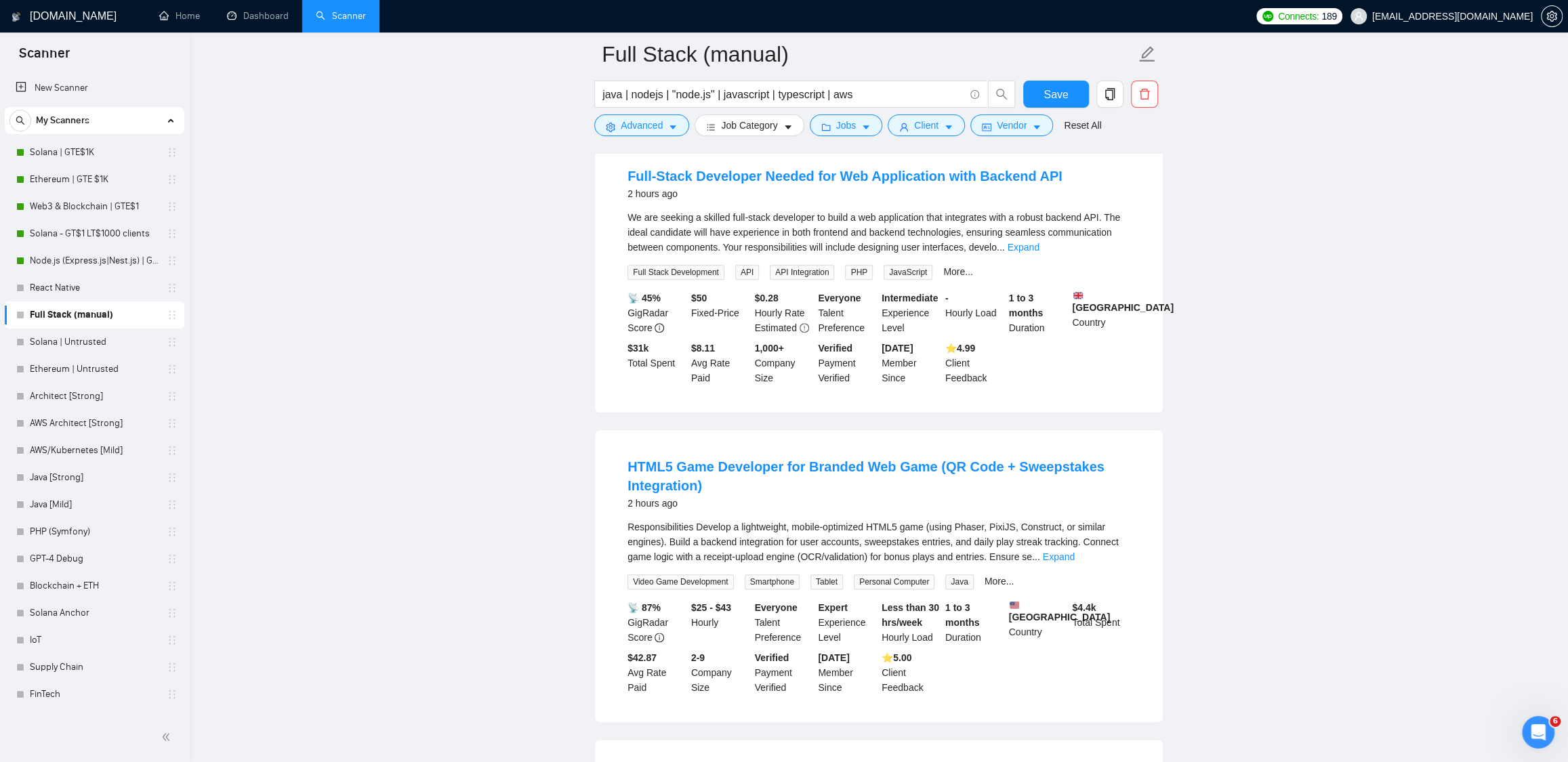
scroll to position [1107, 0]
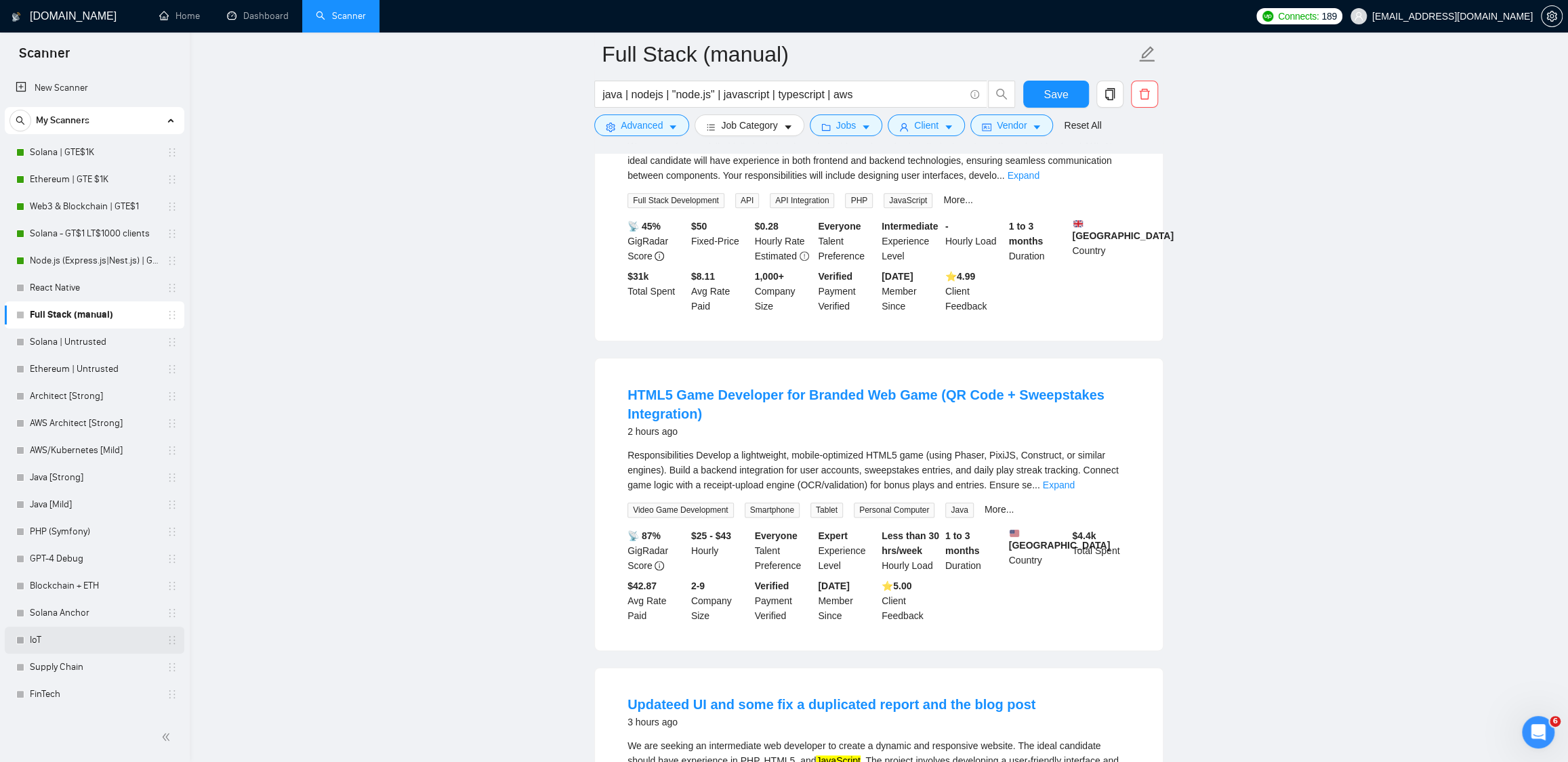
click at [61, 636] on link "IoT" at bounding box center [95, 640] width 129 height 27
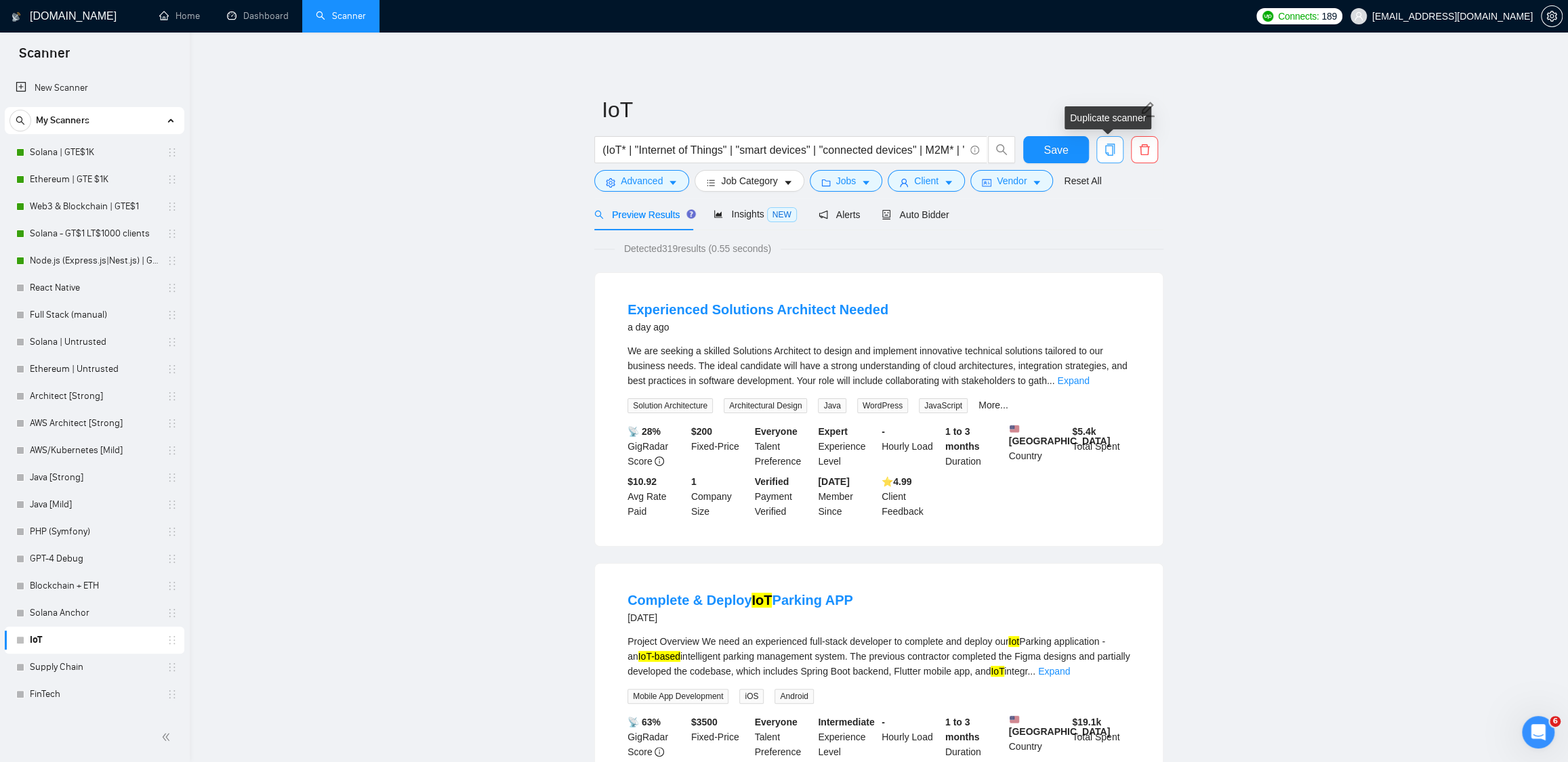
click at [1115, 148] on icon "copy" at bounding box center [1110, 149] width 12 height 12
click at [1096, 220] on span "Yes" at bounding box center [1092, 218] width 16 height 15
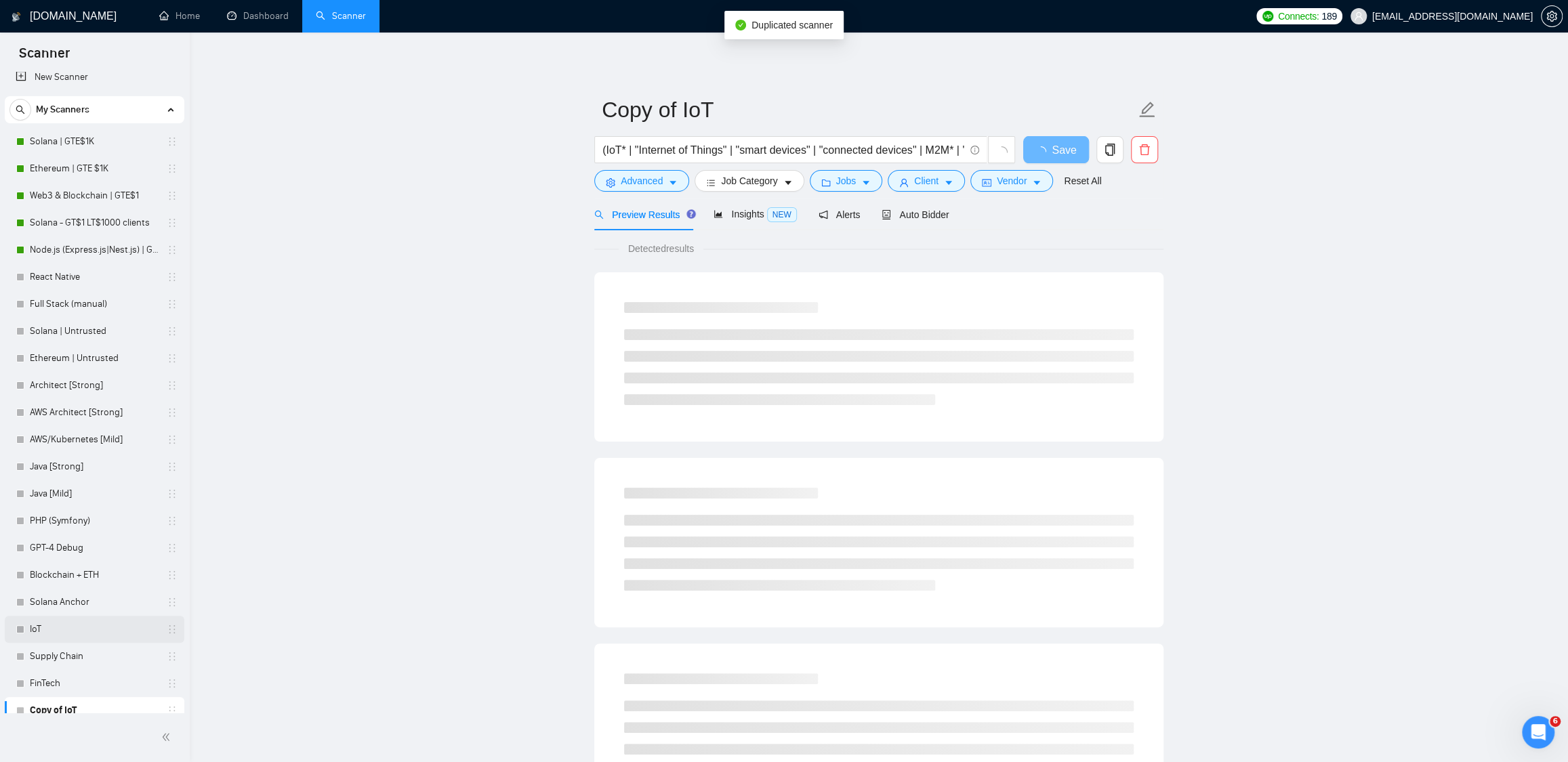
scroll to position [21, 0]
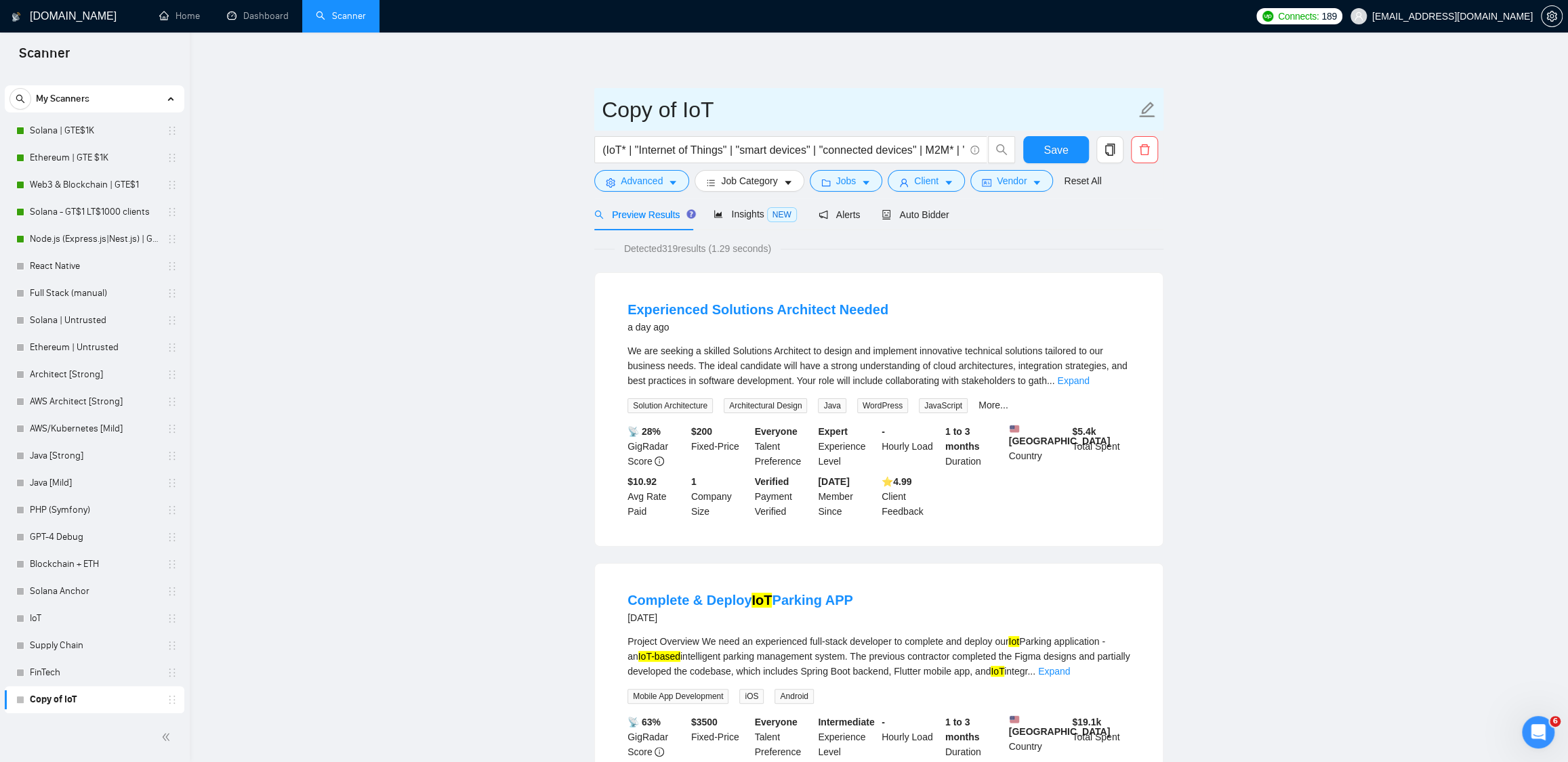
drag, startPoint x: 713, startPoint y: 109, endPoint x: 604, endPoint y: 98, distance: 109.6
click at [604, 105] on input "Copy of IoT" at bounding box center [869, 109] width 534 height 34
type input "MVP"
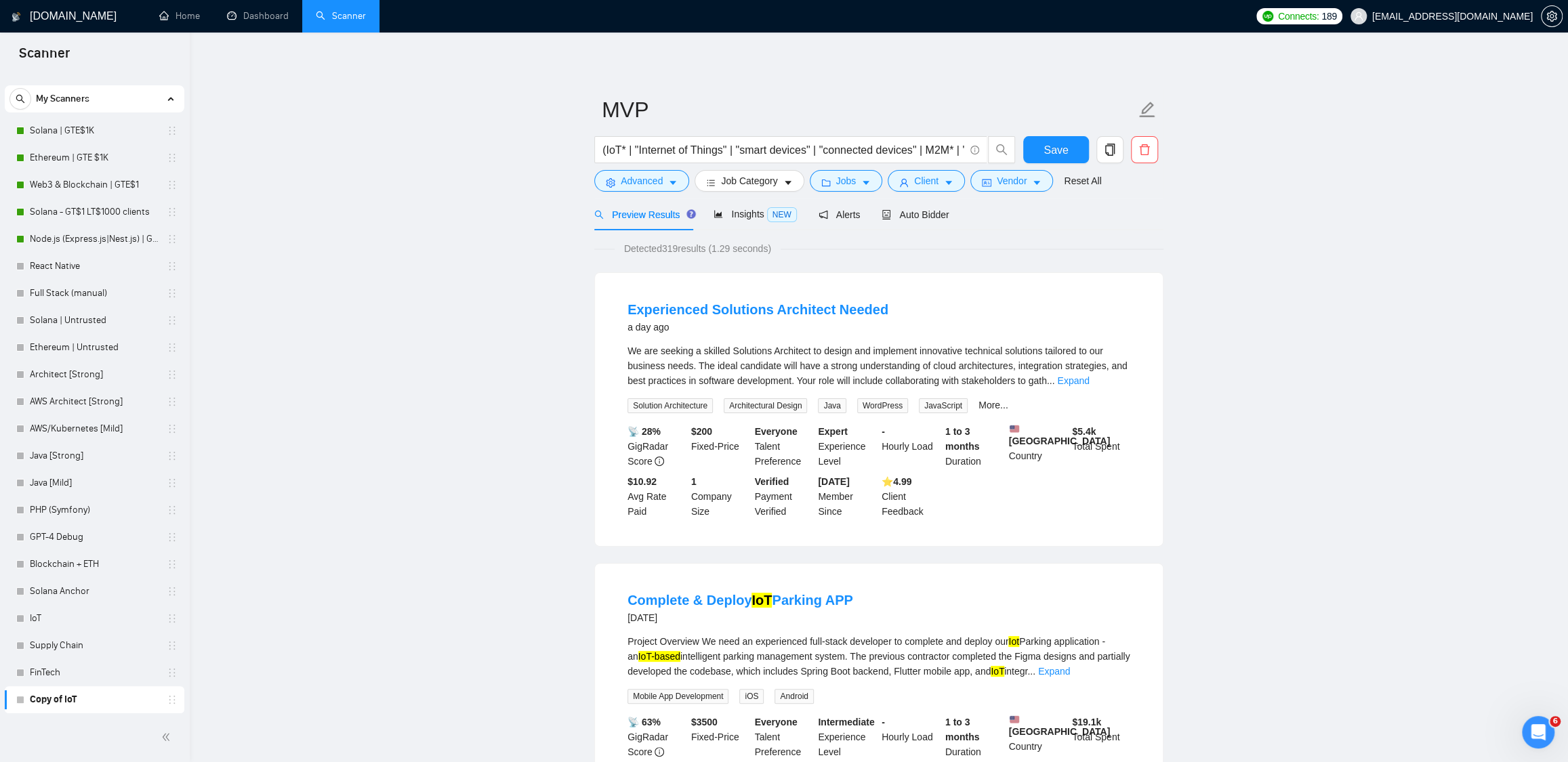
click at [694, 145] on input "(IoT* | "Internet of Things" | "smart devices" | "connected devices" | M2M* | "…" at bounding box center [783, 149] width 362 height 17
click at [682, 151] on input "(IoT* | "Internet of Things" | "smart devices" | "connected devices" | M2M* | "…" at bounding box center [783, 149] width 362 height 17
paste input "(MVP* | "minimum viable product" | "product prototype" | "software prototype" |…"
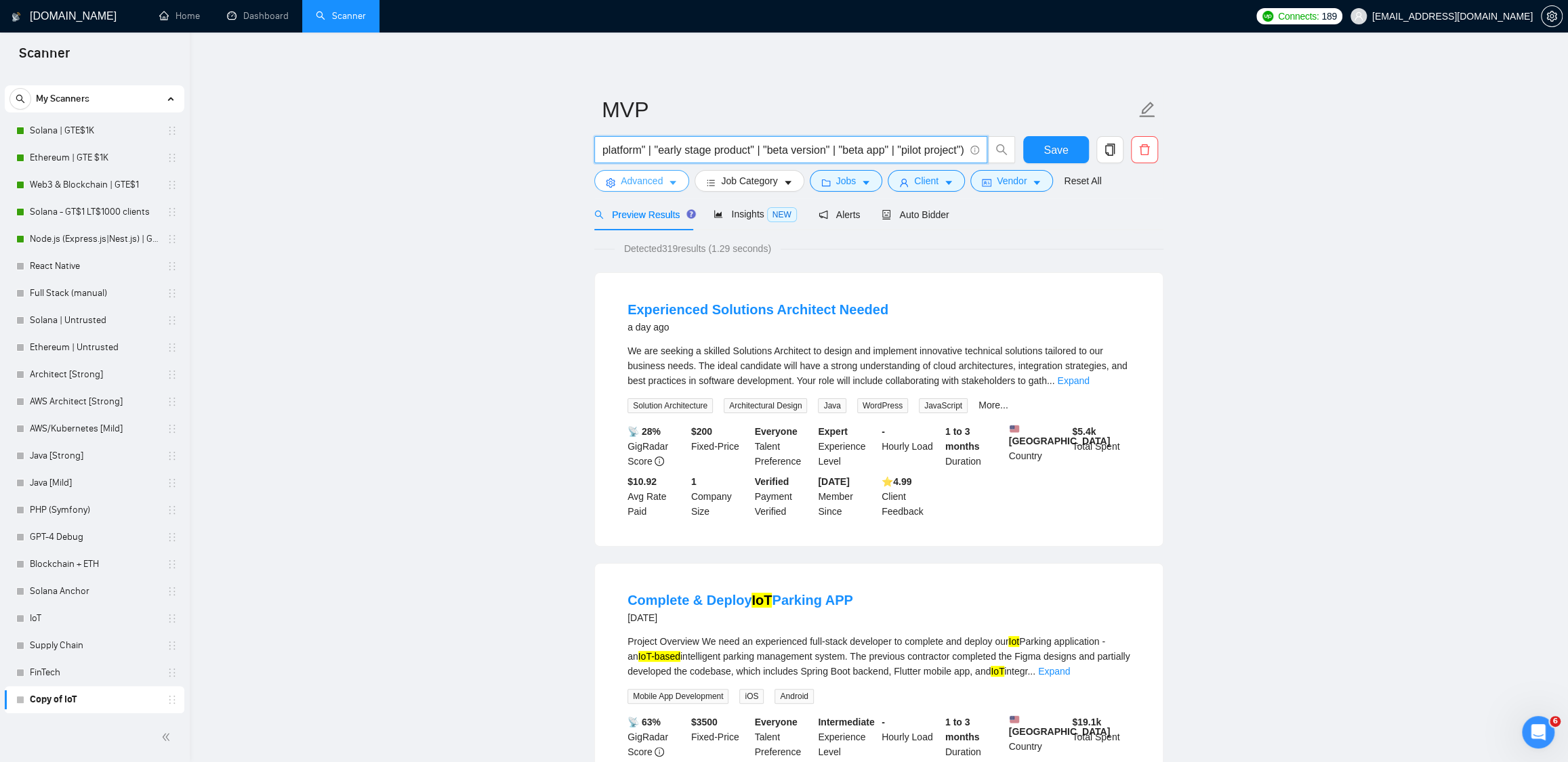
type input "(MVP* | "minimum viable product" | "product prototype" | "software prototype" |…"
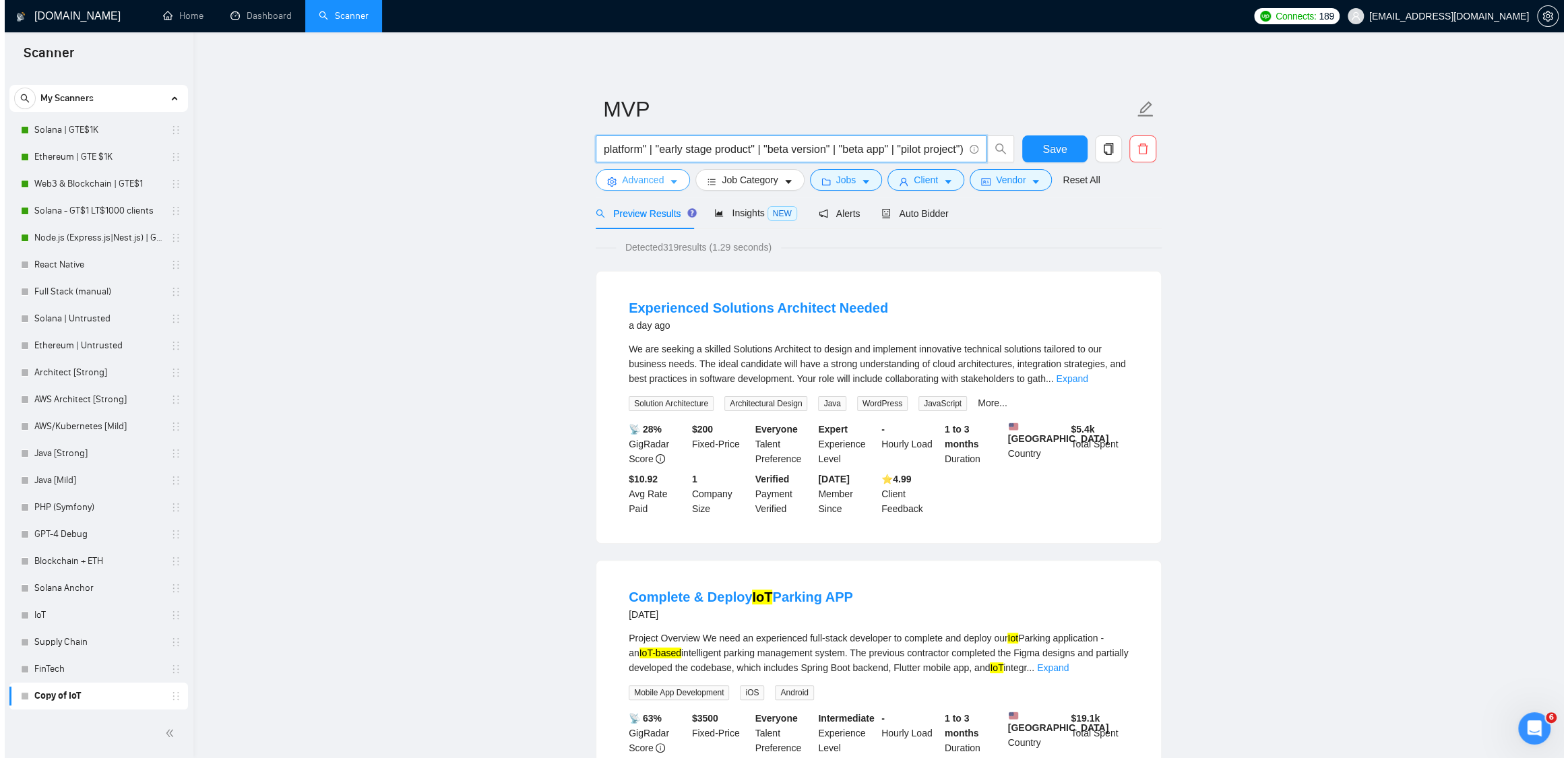
scroll to position [0, 0]
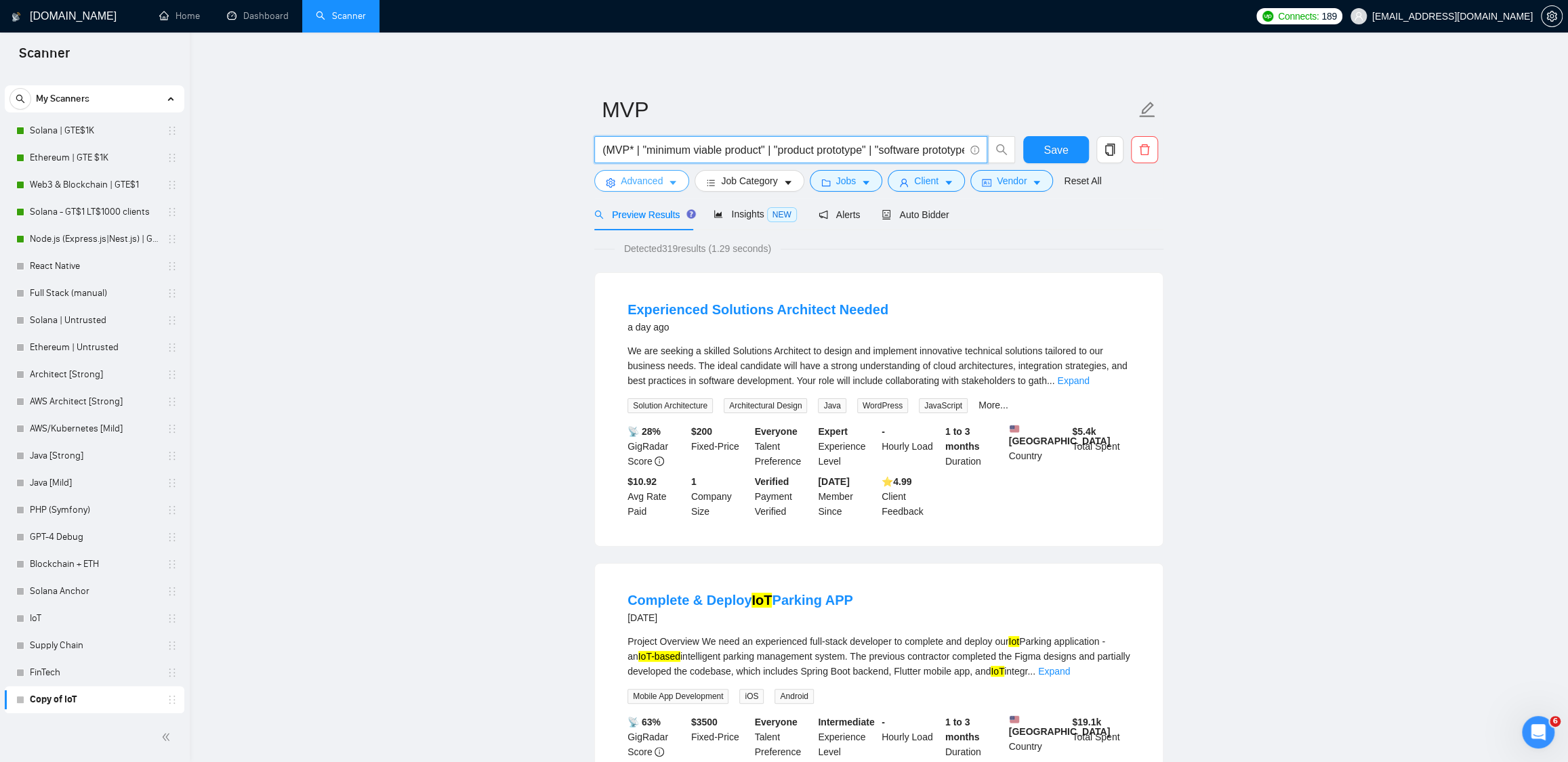
click at [673, 180] on icon "caret-down" at bounding box center [674, 183] width 10 height 10
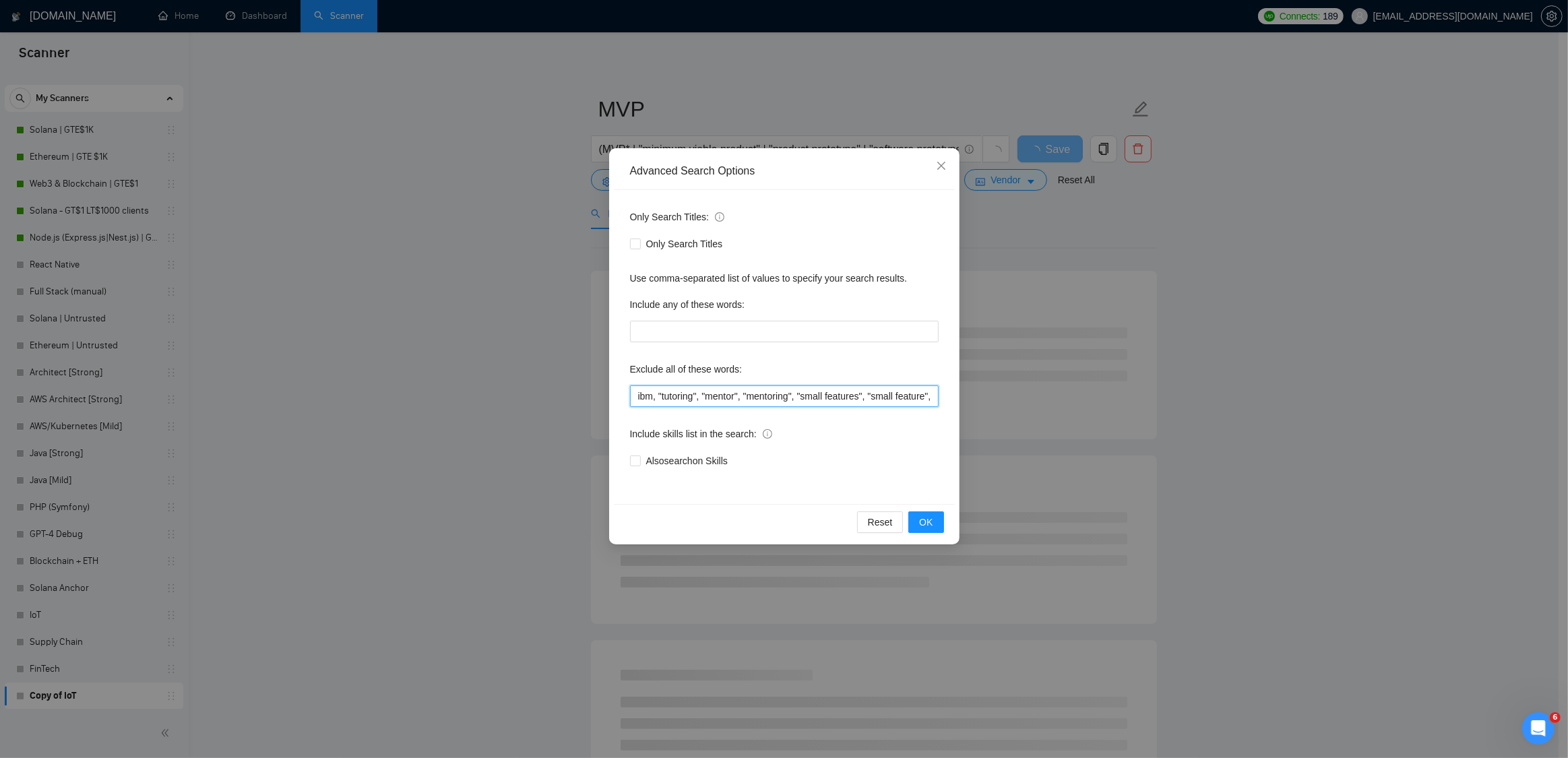
drag, startPoint x: 799, startPoint y: 396, endPoint x: 573, endPoint y: 398, distance: 226.0
click at [573, 398] on div "Advanced Search Options Only Search Titles: Only Search Titles Use comma-separa…" at bounding box center [784, 379] width 1568 height 758
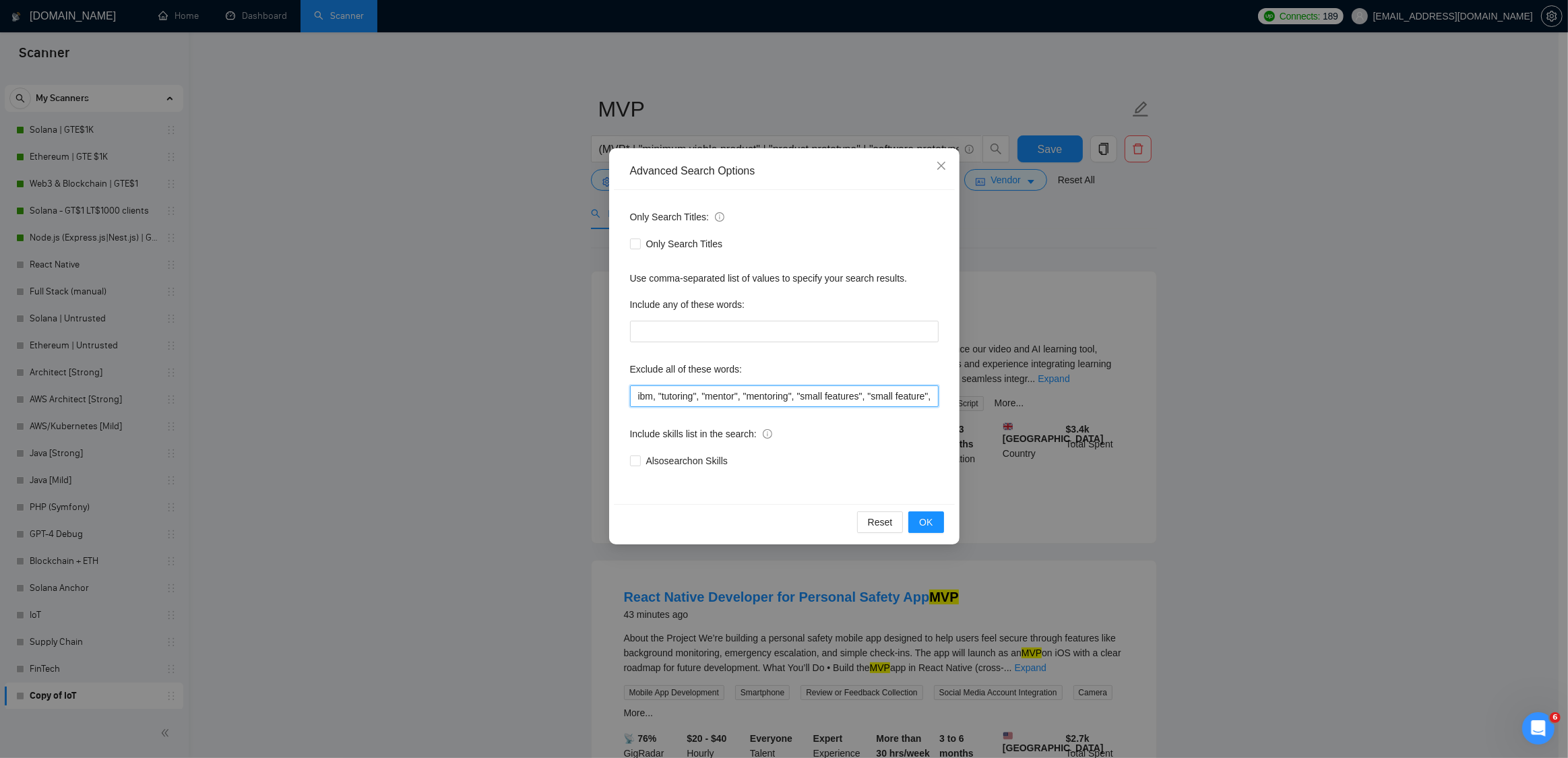
drag, startPoint x: 847, startPoint y: 392, endPoint x: 933, endPoint y: 395, distance: 86.1
click at [933, 395] on input "ibm, "tutoring", "mentor", "mentoring", "small features", "small feature", "sma…" at bounding box center [784, 396] width 309 height 21
drag, startPoint x: 913, startPoint y: 395, endPoint x: 954, endPoint y: 394, distance: 41.0
click at [954, 394] on div "Only Search Titles: Only Search Titles Use comma-separated list of values to sp…" at bounding box center [784, 347] width 341 height 314
drag, startPoint x: 911, startPoint y: 396, endPoint x: 977, endPoint y: 393, distance: 66.1
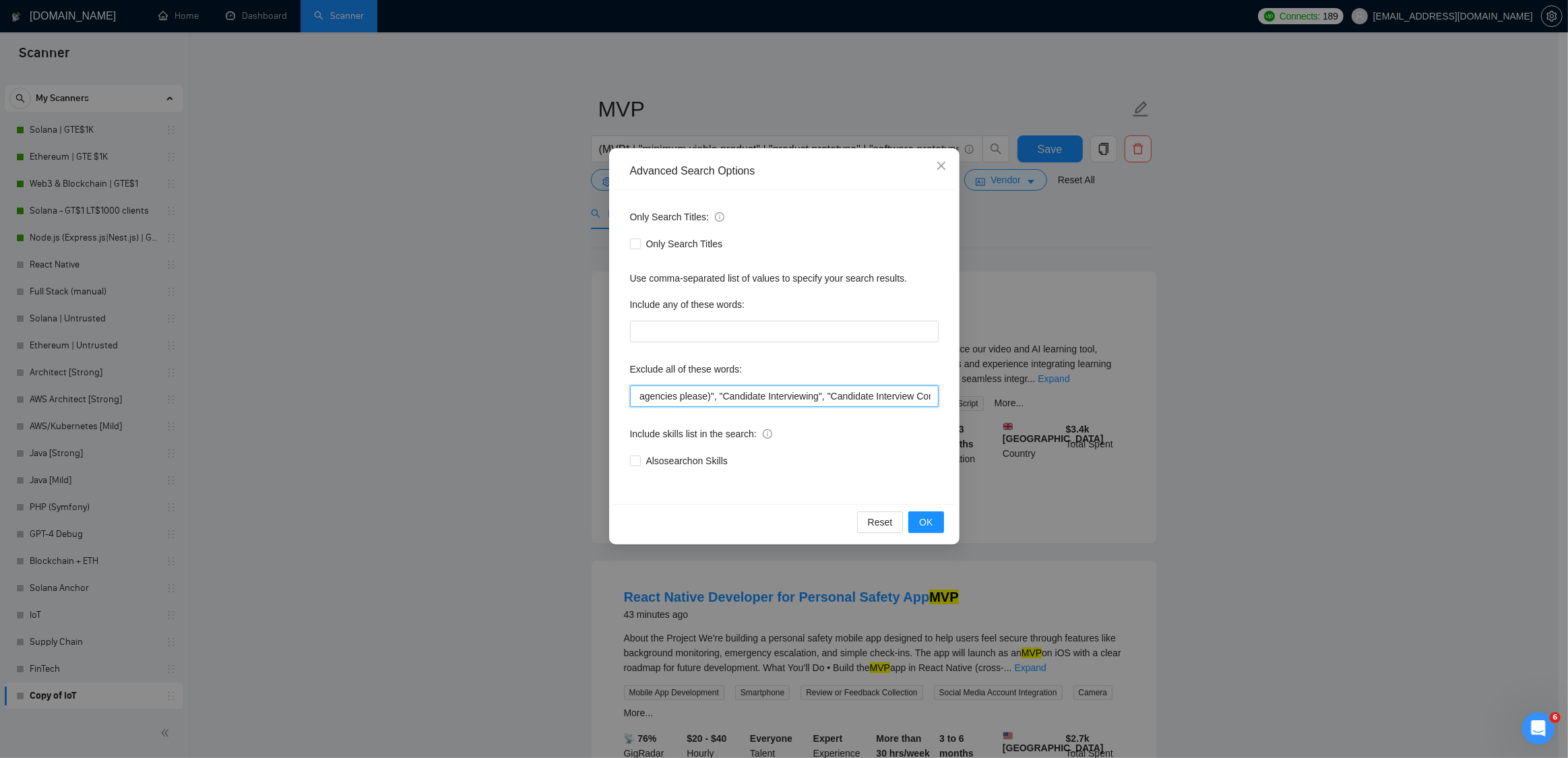
click at [977, 393] on div "Advanced Search Options Only Search Titles: Only Search Titles Use comma-separa…" at bounding box center [784, 379] width 1568 height 758
click at [945, 168] on icon "close" at bounding box center [941, 165] width 11 height 11
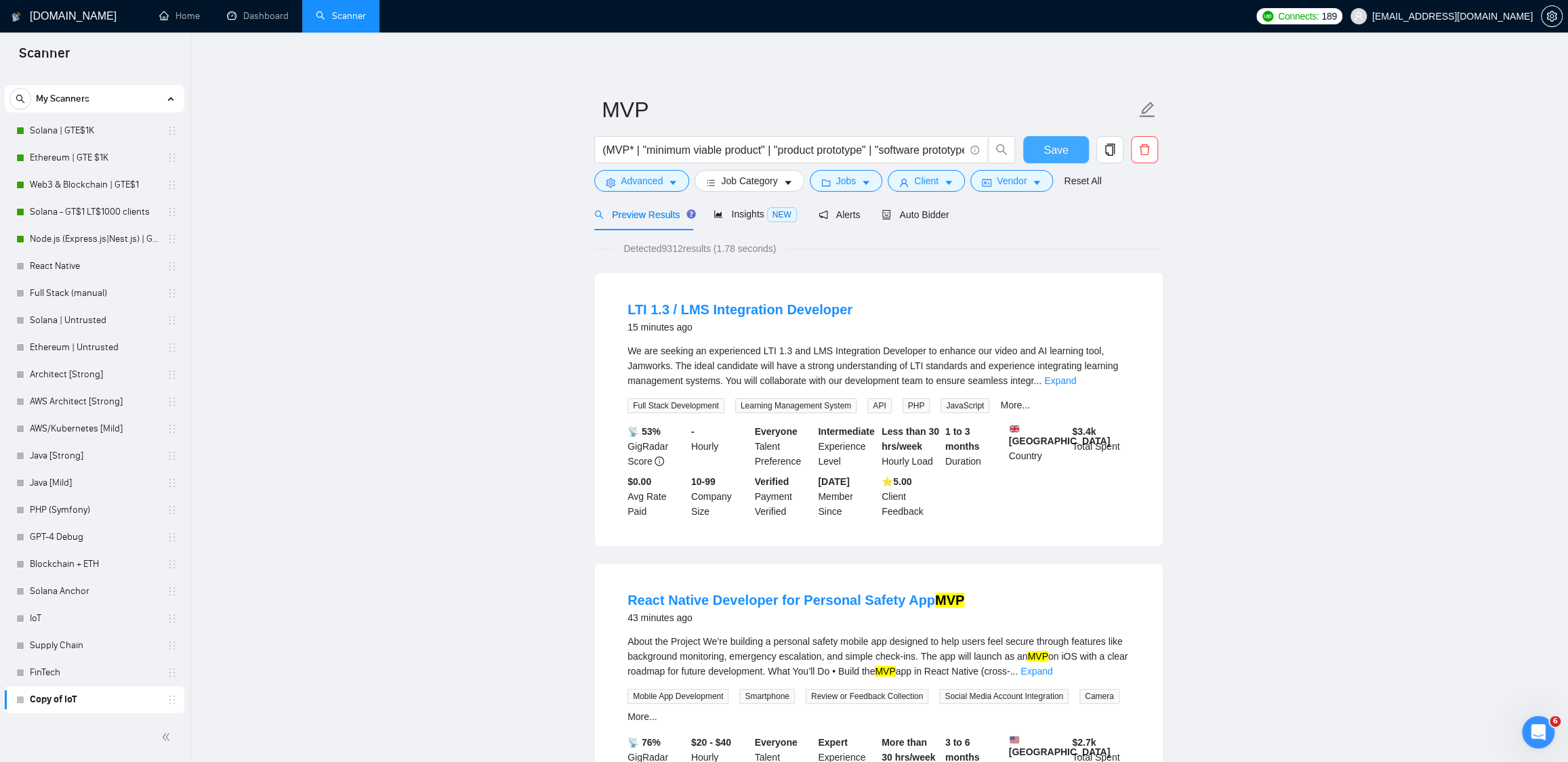
click at [1049, 149] on span "Save" at bounding box center [1056, 149] width 24 height 17
click at [786, 186] on icon "caret-down" at bounding box center [789, 183] width 10 height 10
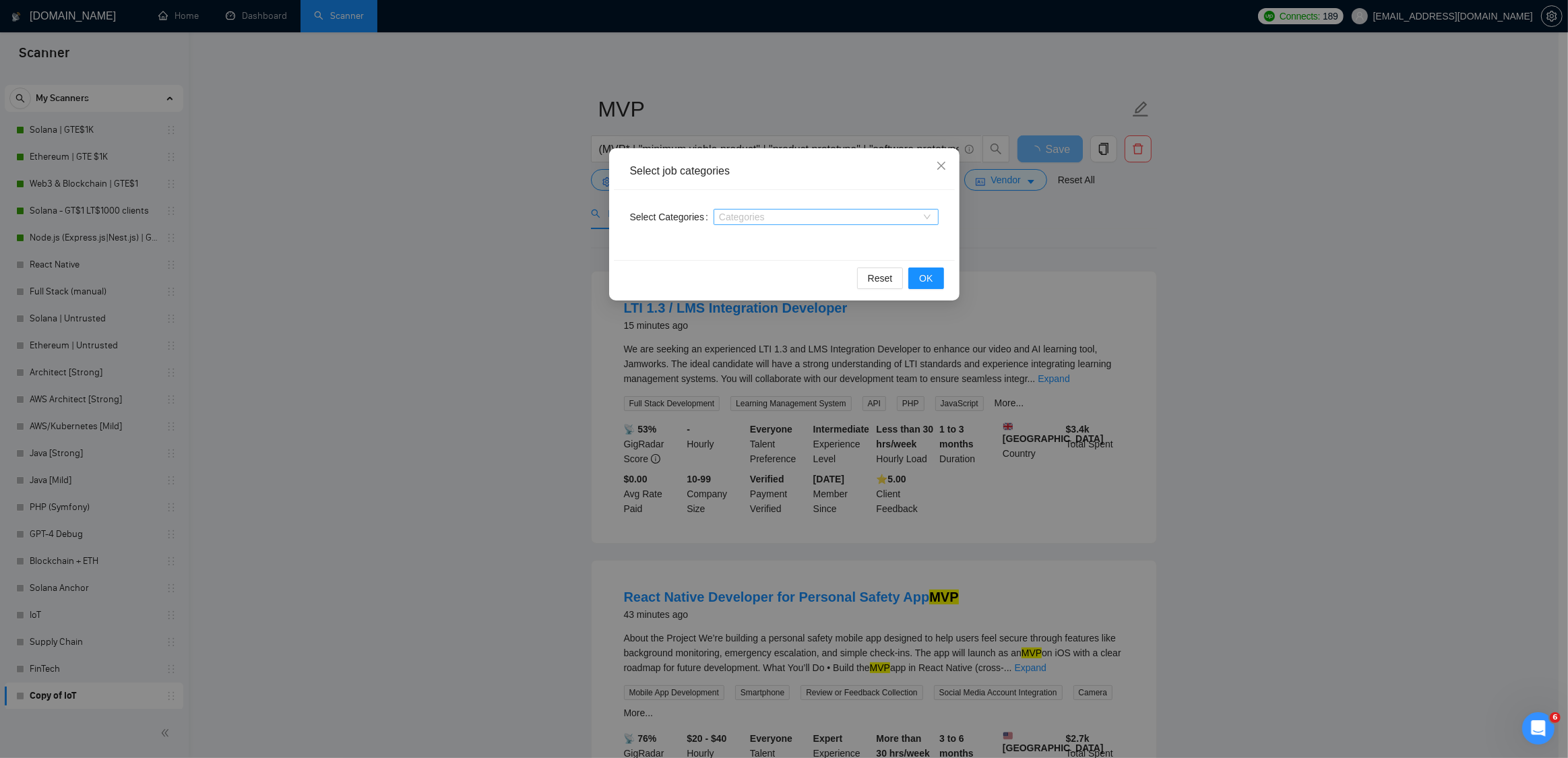
click at [744, 220] on div at bounding box center [819, 217] width 205 height 11
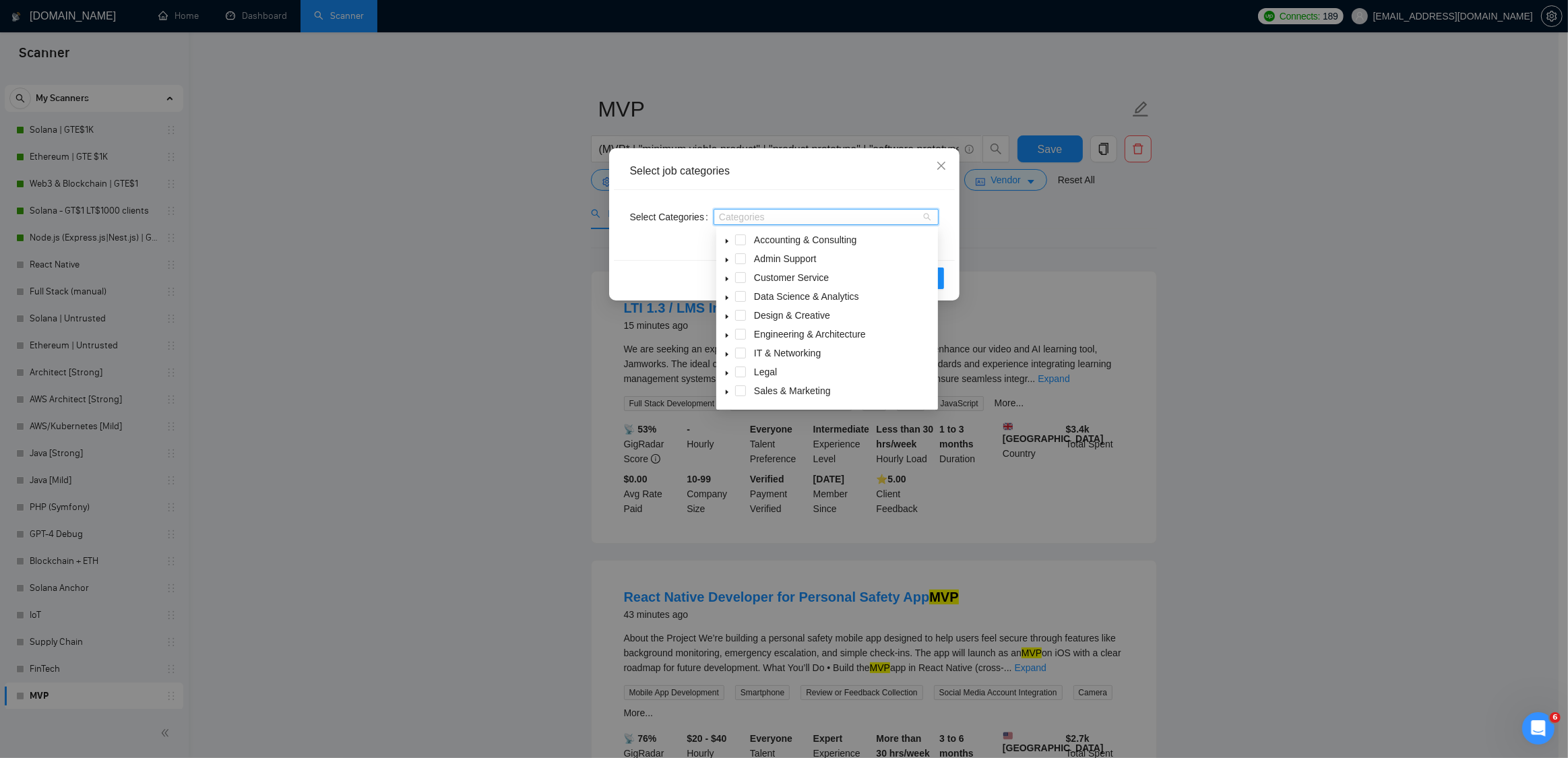
scroll to position [53, 0]
click at [738, 301] on span at bounding box center [740, 298] width 11 height 11
click at [740, 376] on span at bounding box center [740, 374] width 11 height 11
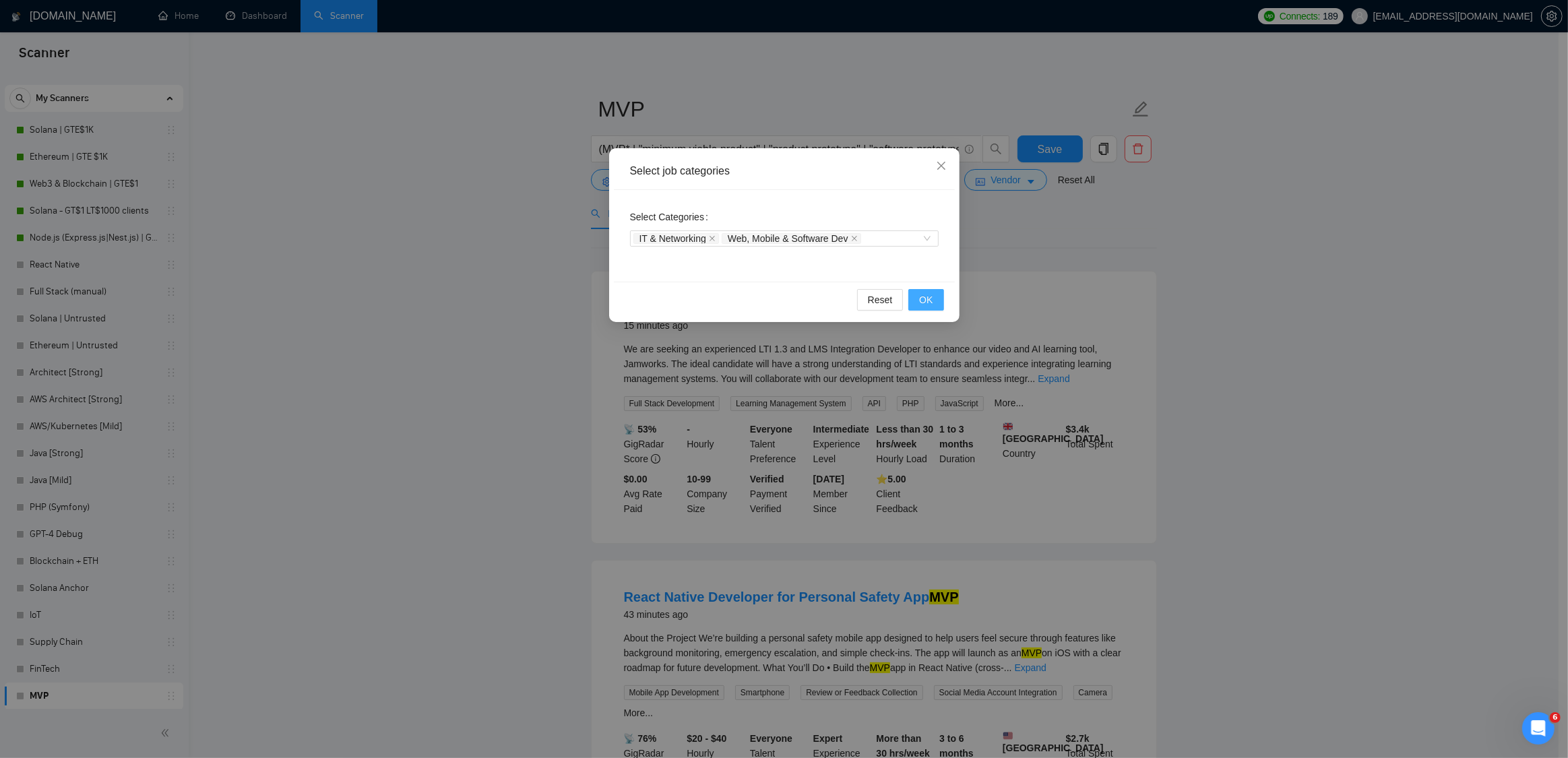
click at [926, 300] on span "OK" at bounding box center [926, 299] width 14 height 15
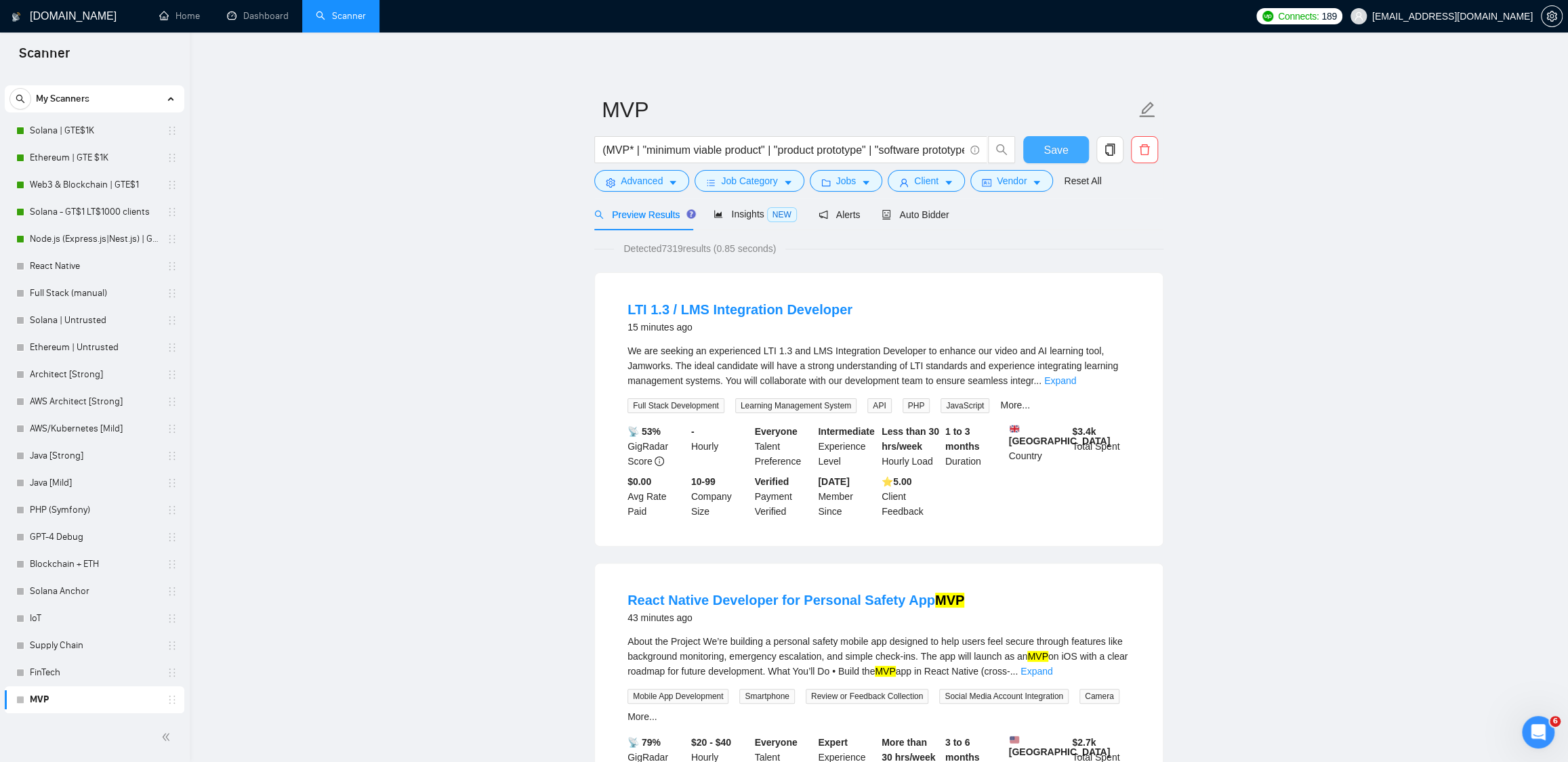
click at [1062, 156] on span "Save" at bounding box center [1056, 149] width 24 height 17
click at [867, 181] on icon "caret-down" at bounding box center [866, 183] width 10 height 10
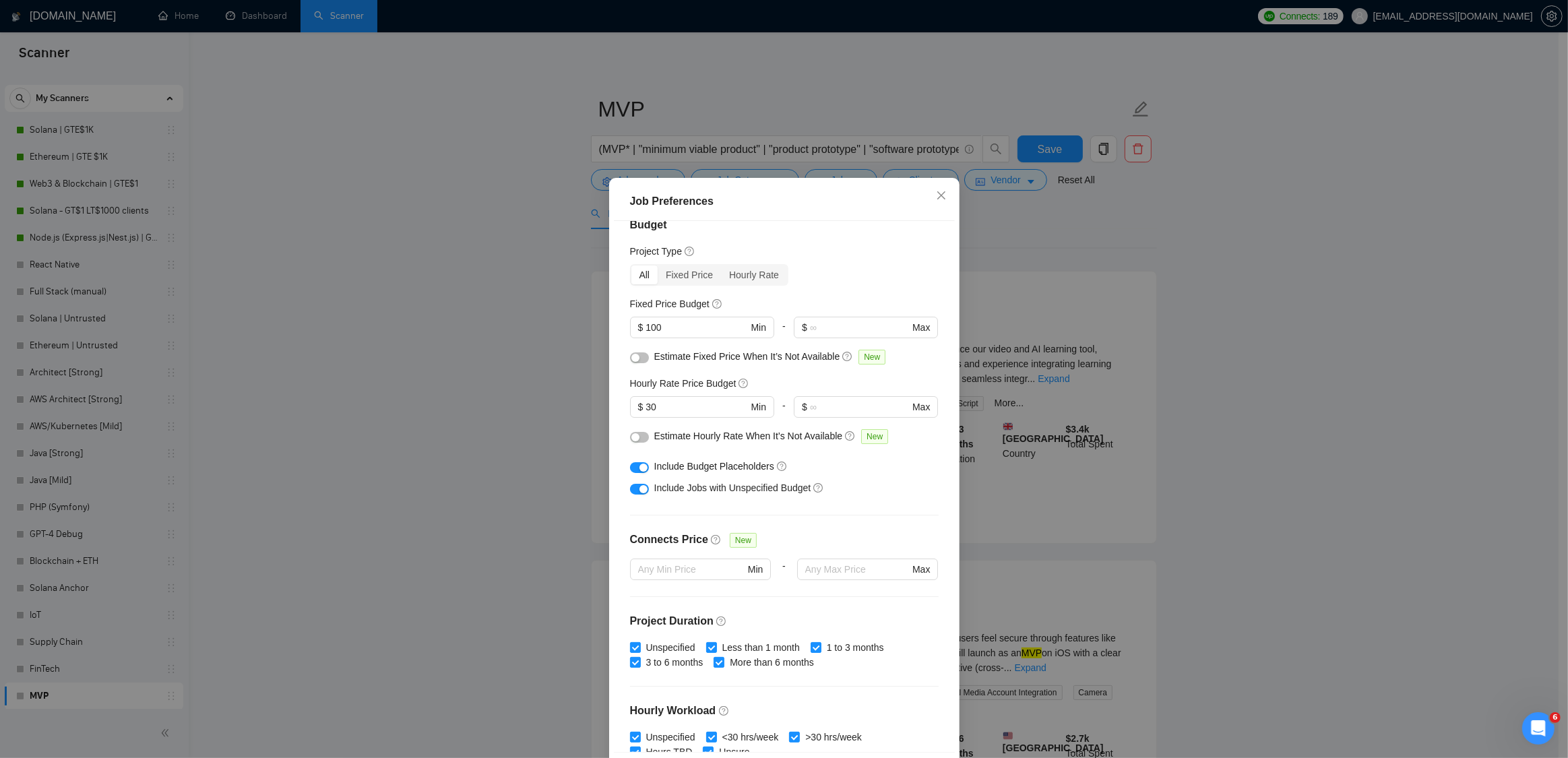
scroll to position [0, 0]
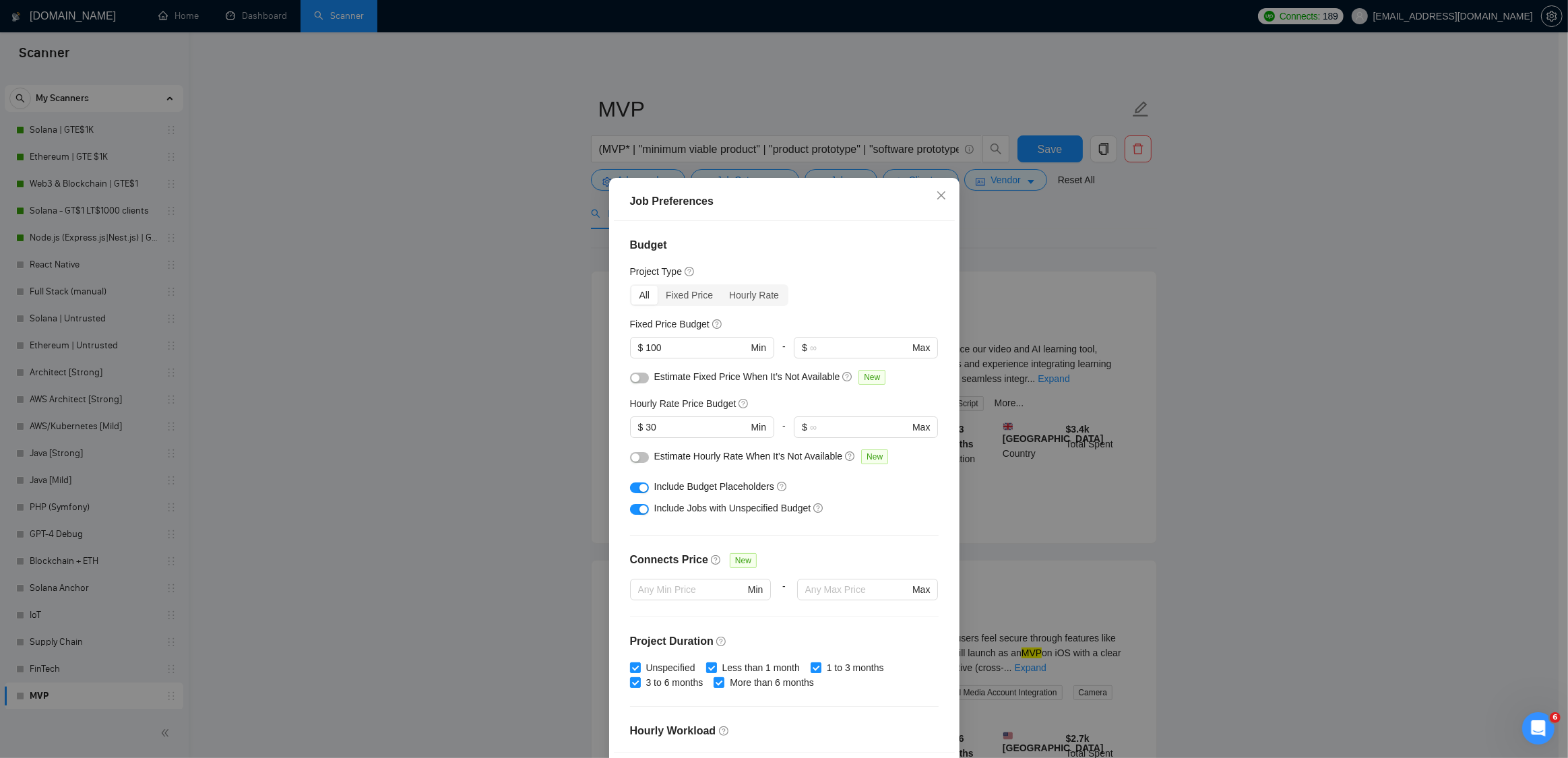
click at [1232, 238] on div "Job Preferences Budget Project Type All Fixed Price Hourly Rate Fixed Price Bud…" at bounding box center [784, 379] width 1568 height 758
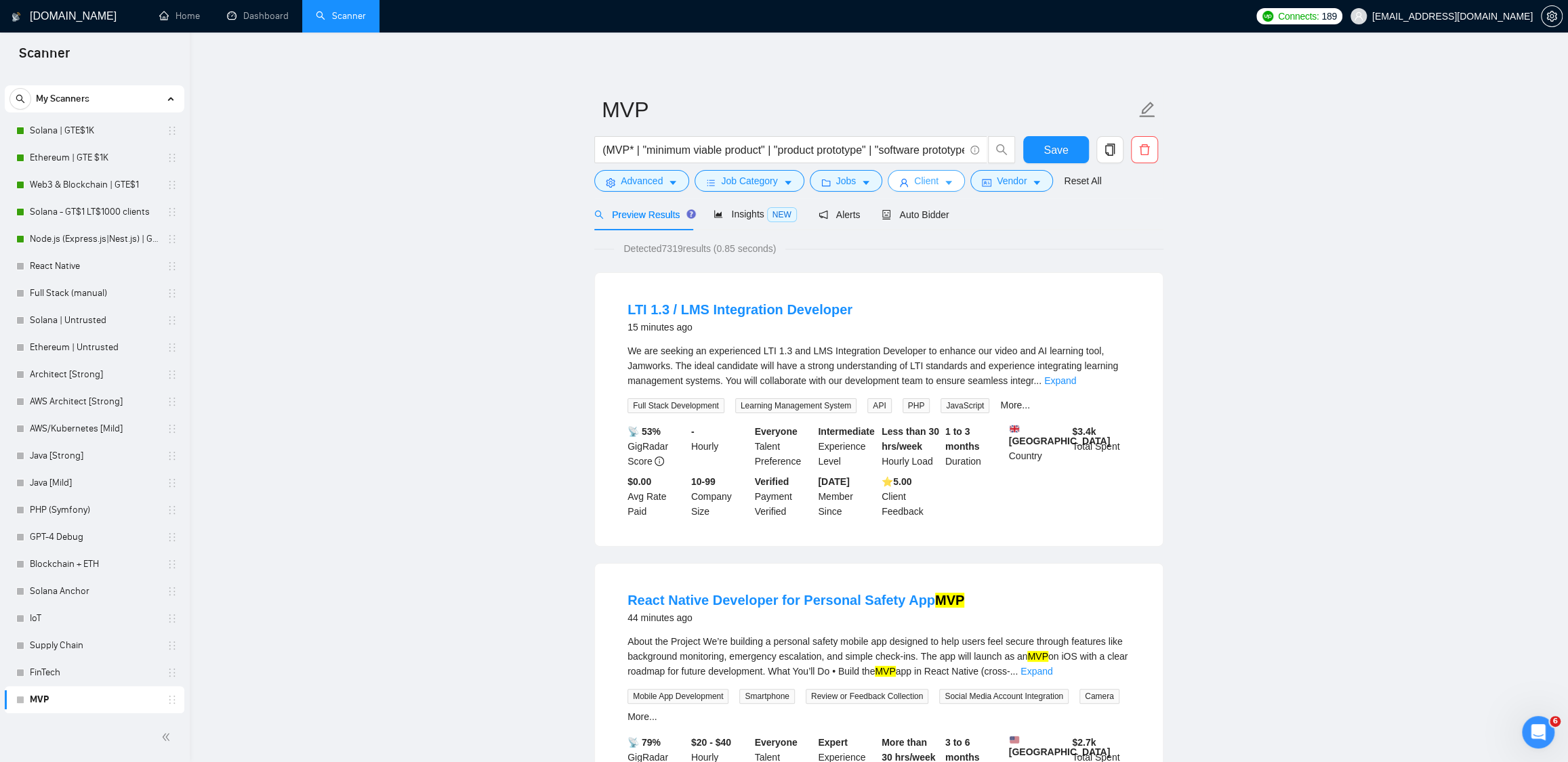
click at [965, 185] on button "Client" at bounding box center [926, 181] width 77 height 21
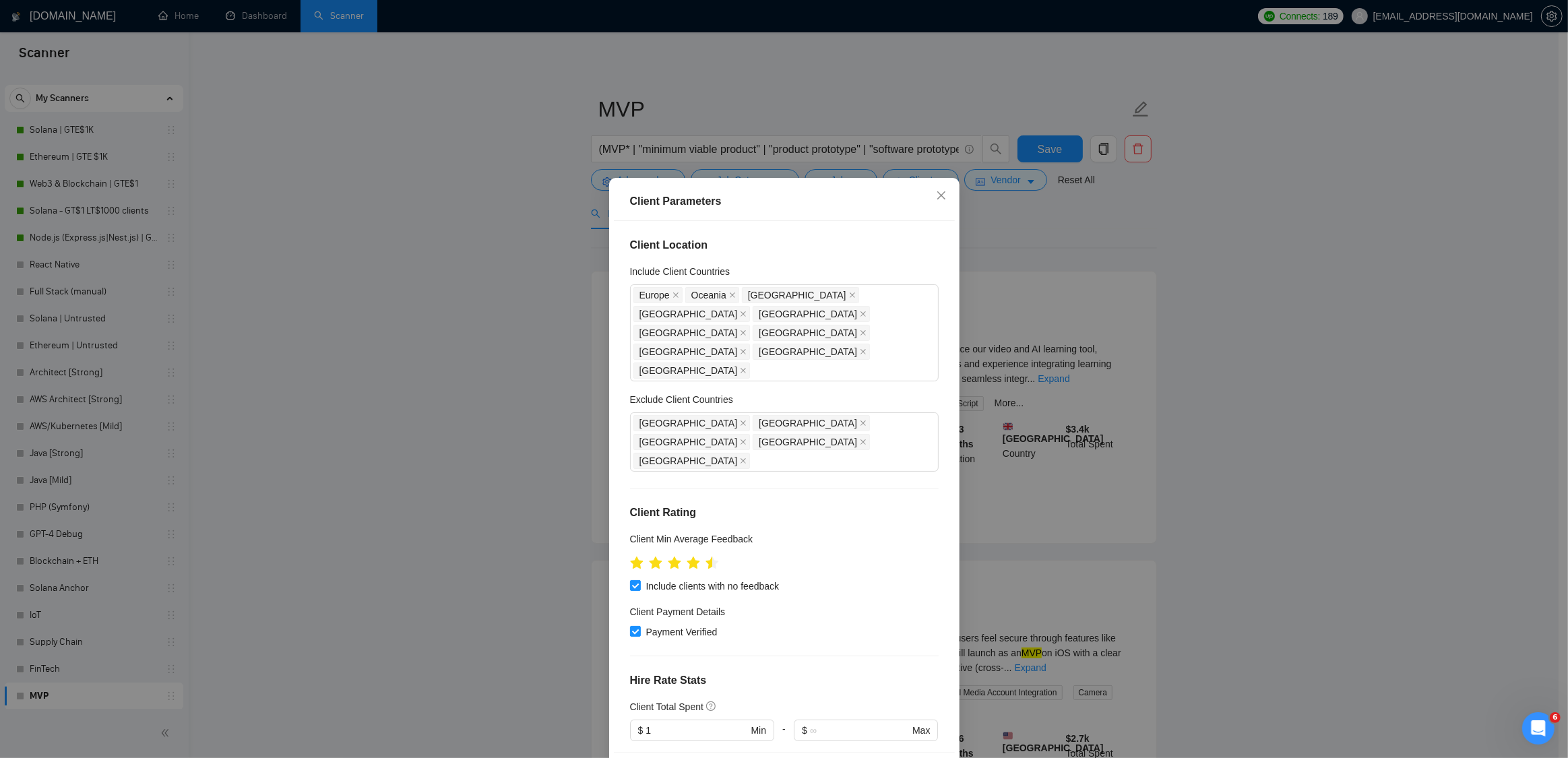
click at [1202, 212] on div "Client Parameters Client Location Include Client Countries [GEOGRAPHIC_DATA] [G…" at bounding box center [784, 379] width 1568 height 758
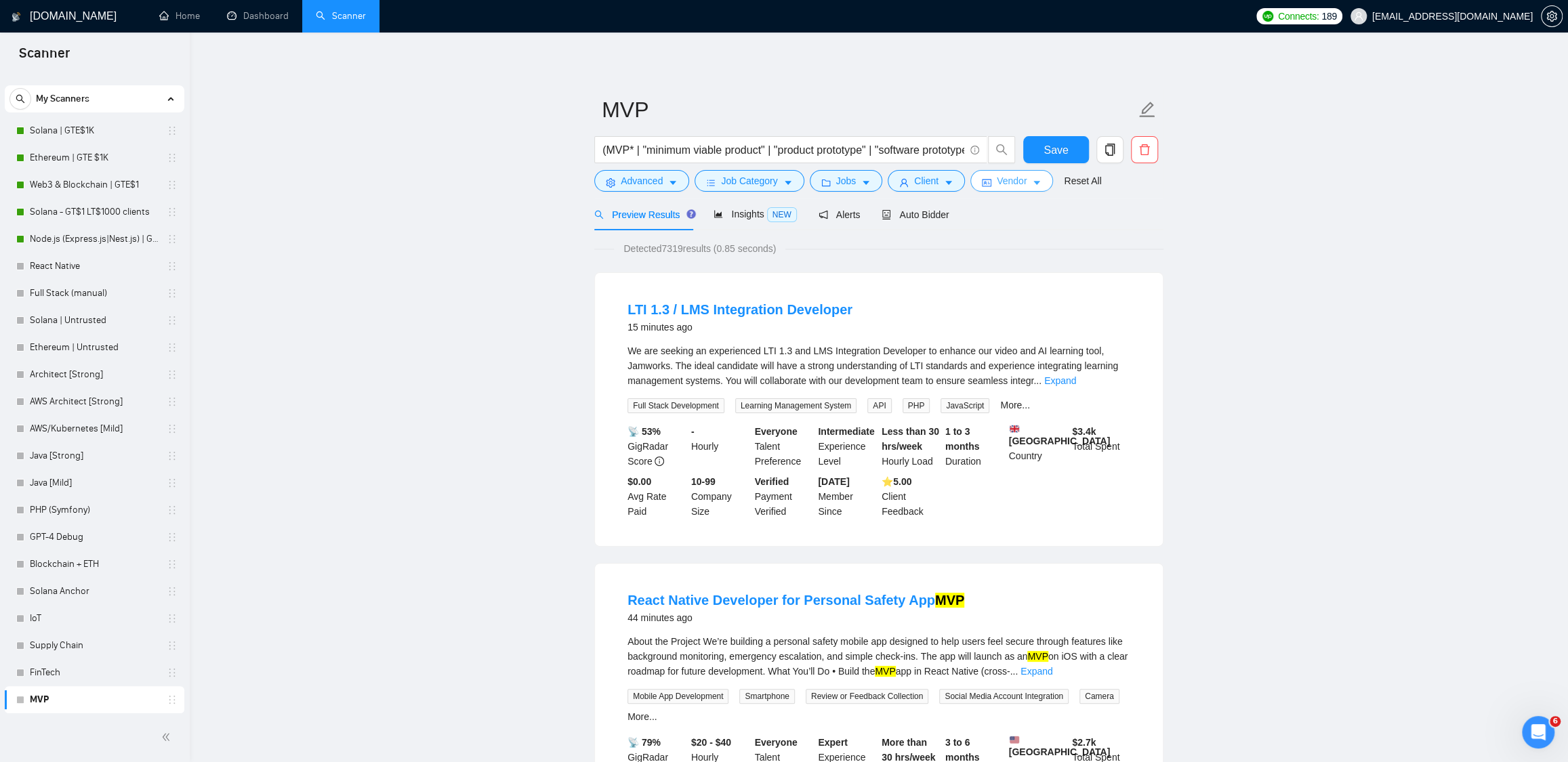
click at [1040, 183] on icon "caret-down" at bounding box center [1036, 184] width 7 height 4
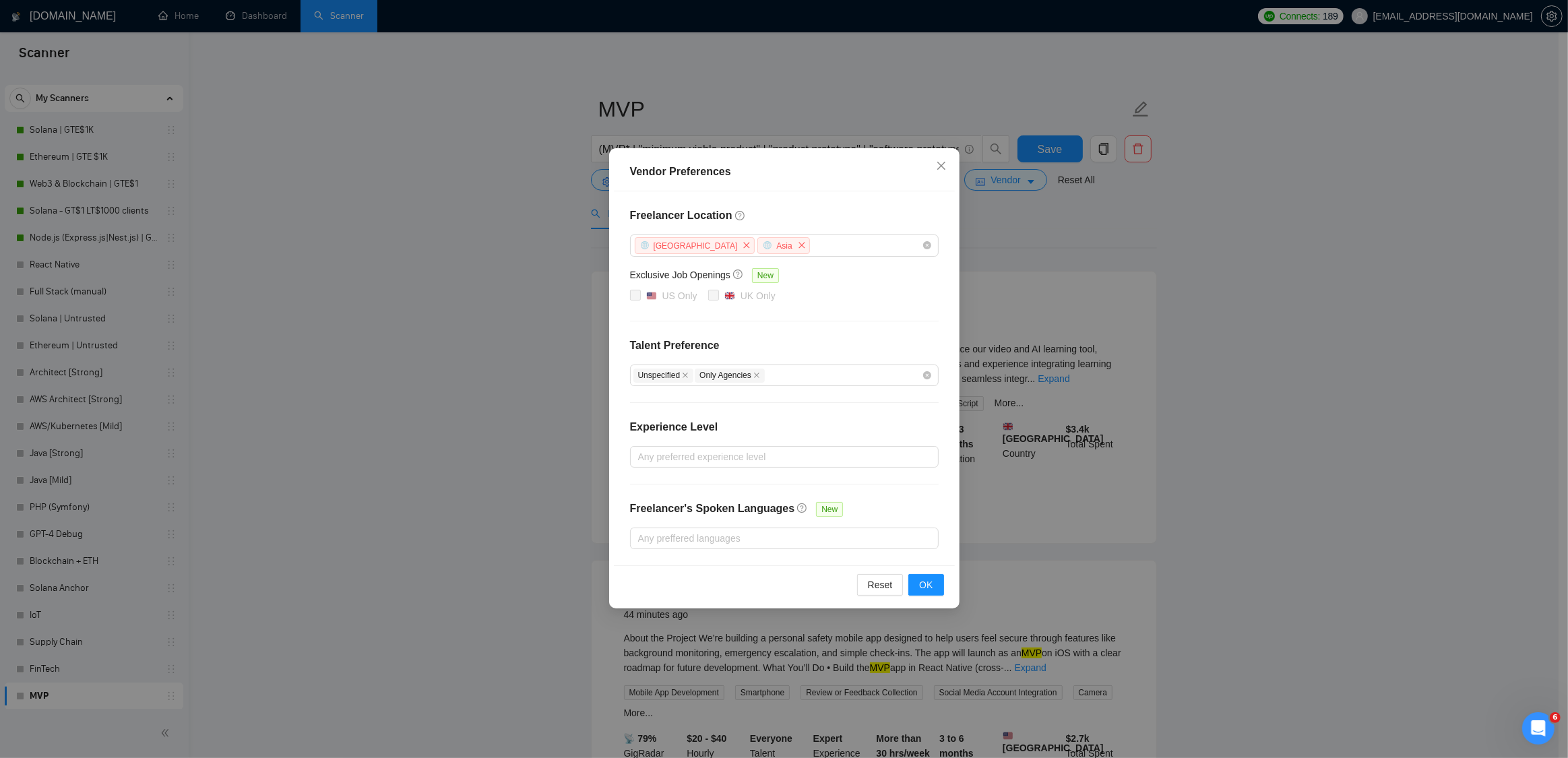
click at [1296, 262] on div "Vendor Preferences Freelancer Location [GEOGRAPHIC_DATA] [GEOGRAPHIC_DATA] Excl…" at bounding box center [784, 379] width 1568 height 758
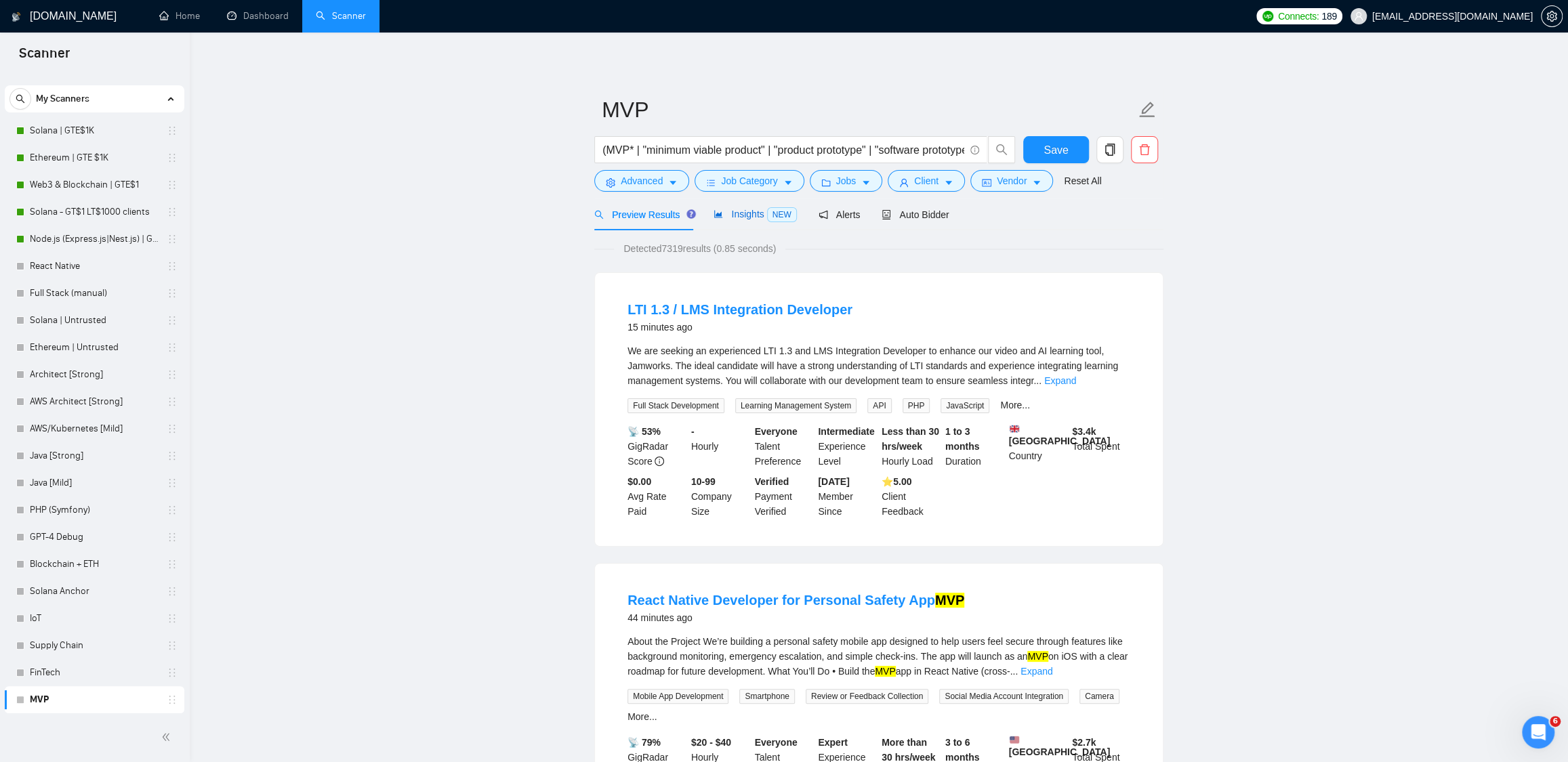
click at [740, 215] on span "Insights NEW" at bounding box center [755, 214] width 83 height 11
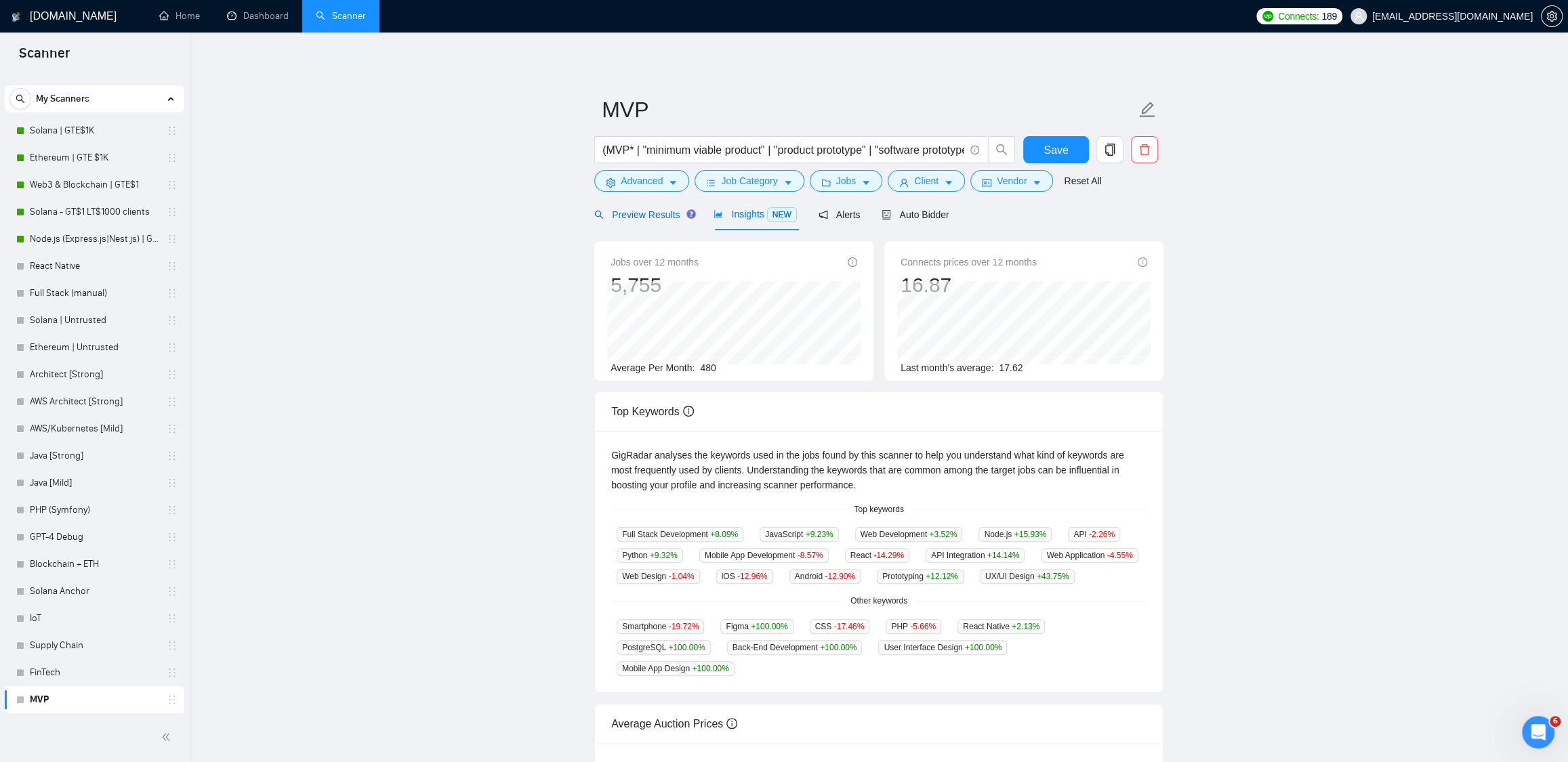
click at [655, 214] on span "Preview Results" at bounding box center [643, 214] width 98 height 11
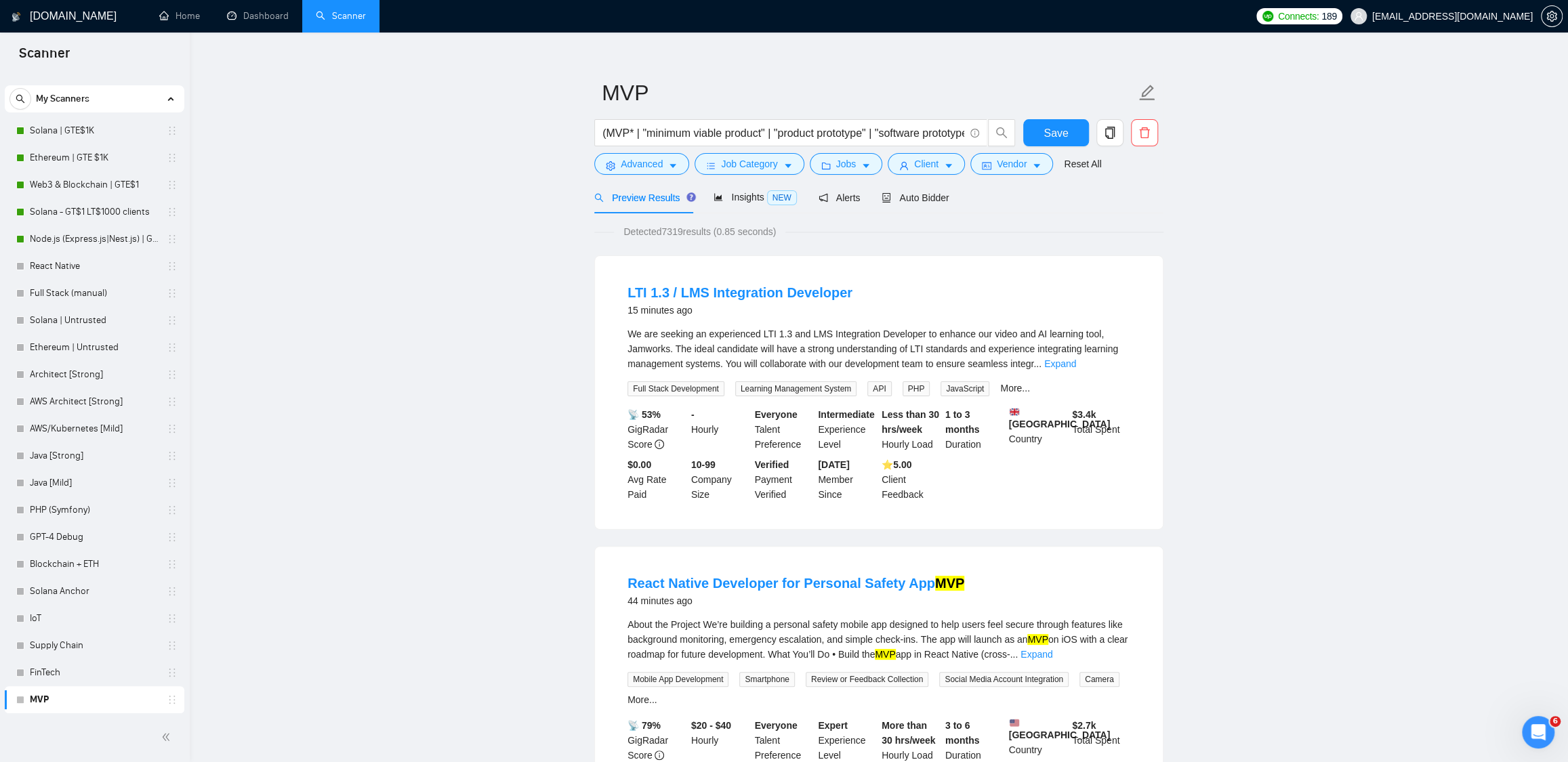
scroll to position [111, 0]
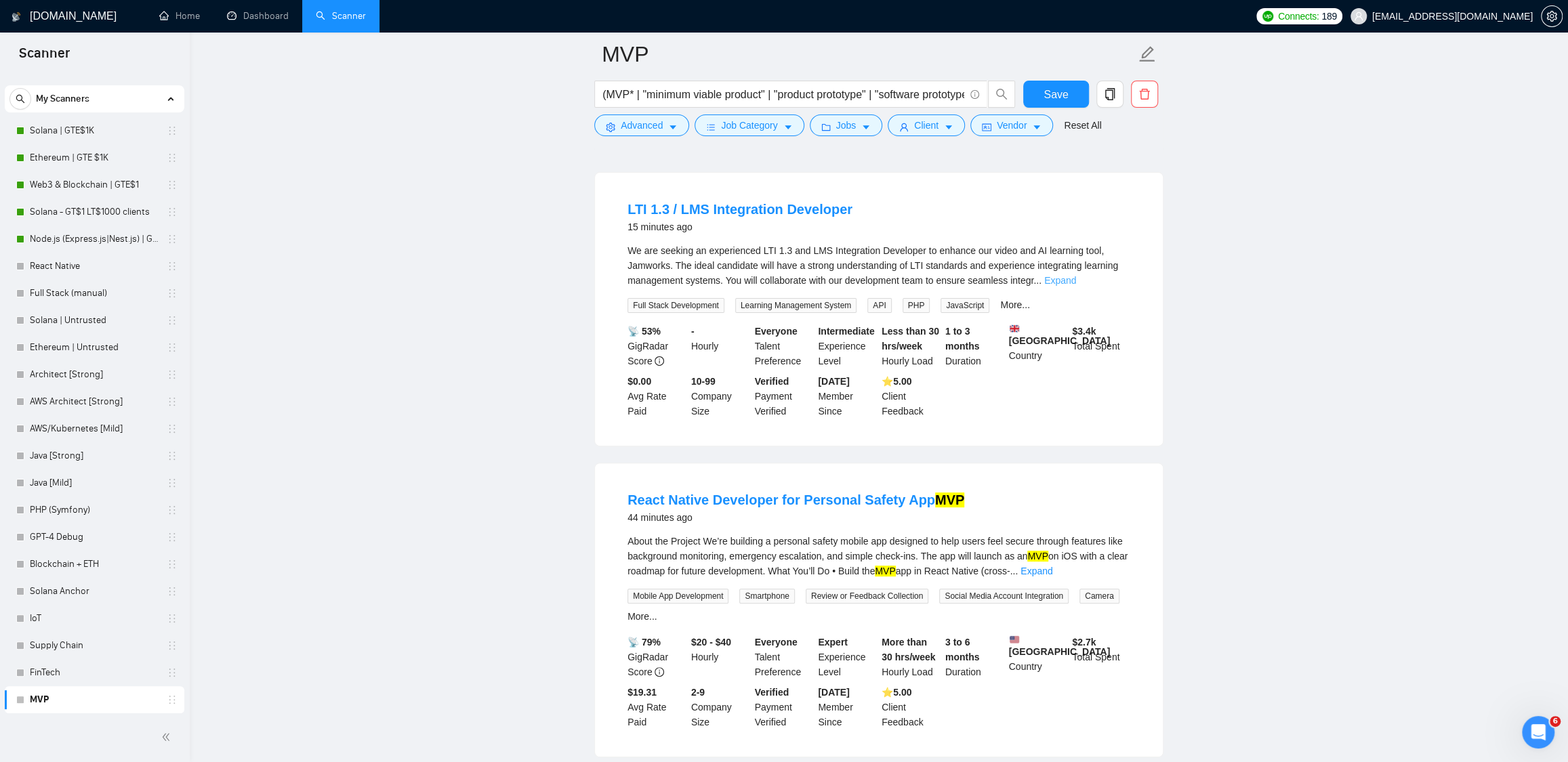
click at [1076, 278] on link "Expand" at bounding box center [1060, 279] width 32 height 11
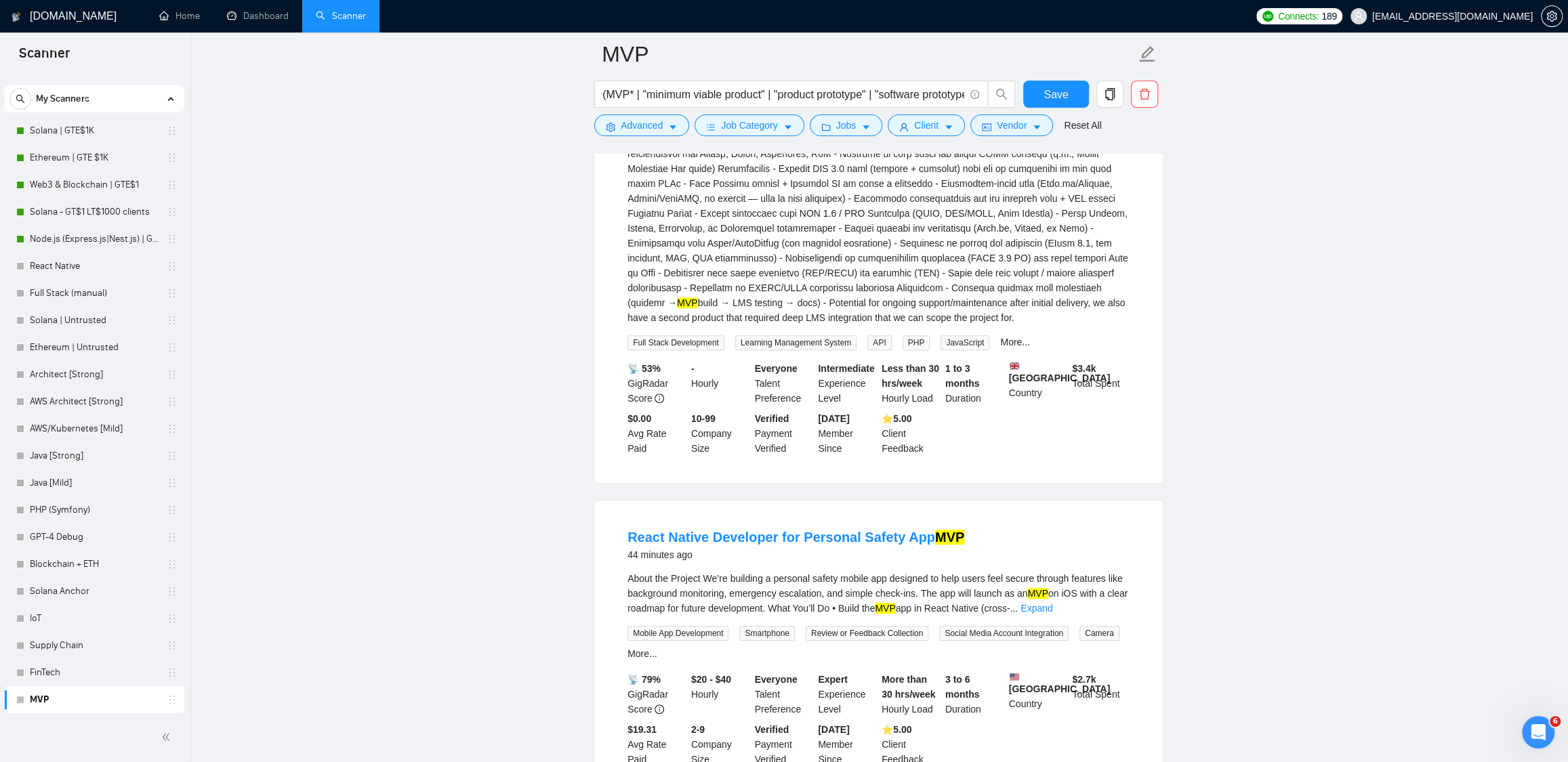
scroll to position [668, 0]
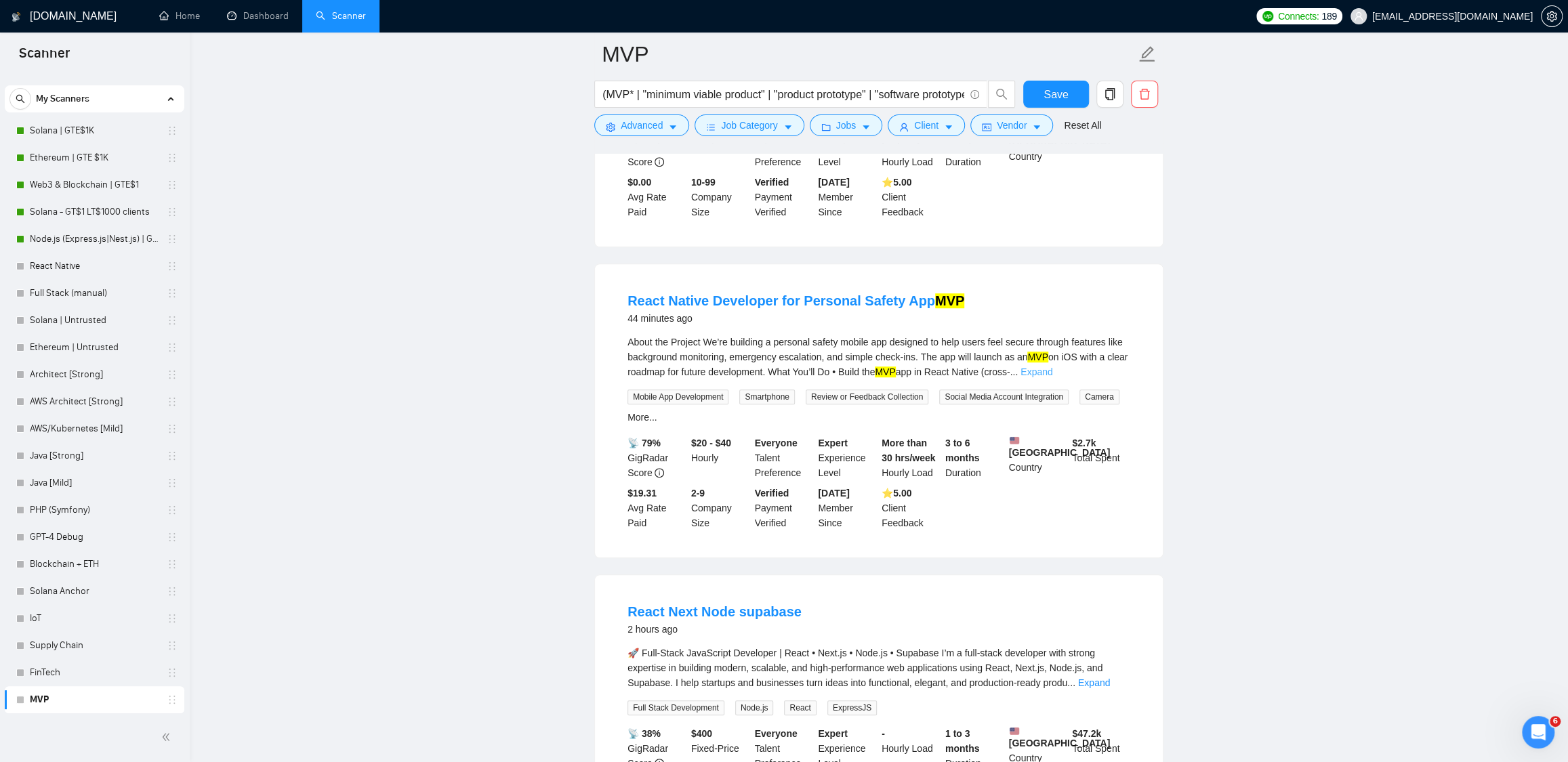
click at [1053, 377] on link "Expand" at bounding box center [1036, 371] width 32 height 11
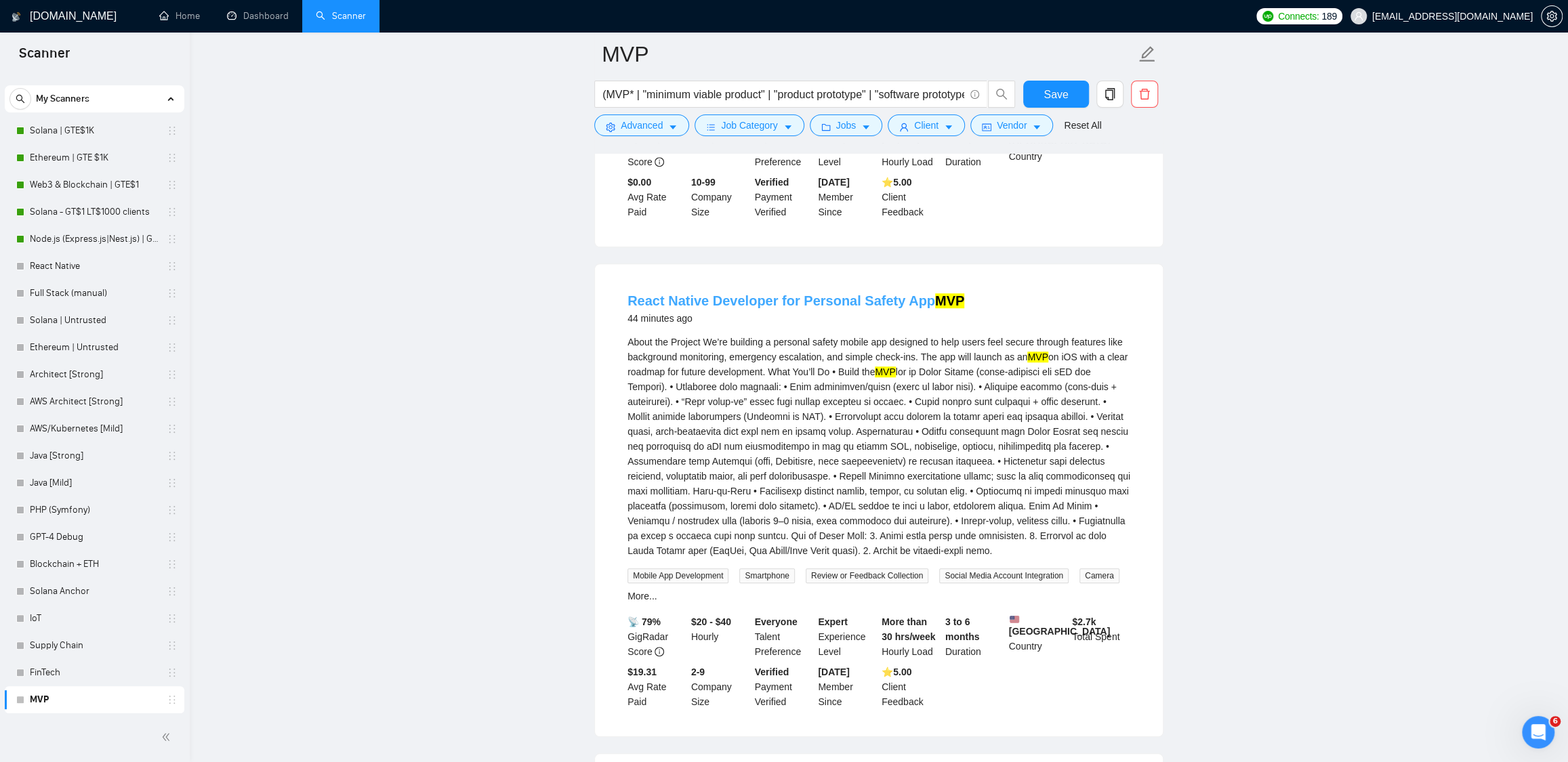
click at [796, 308] on link "React Native Developer for Personal Safety App MVP" at bounding box center [796, 300] width 337 height 15
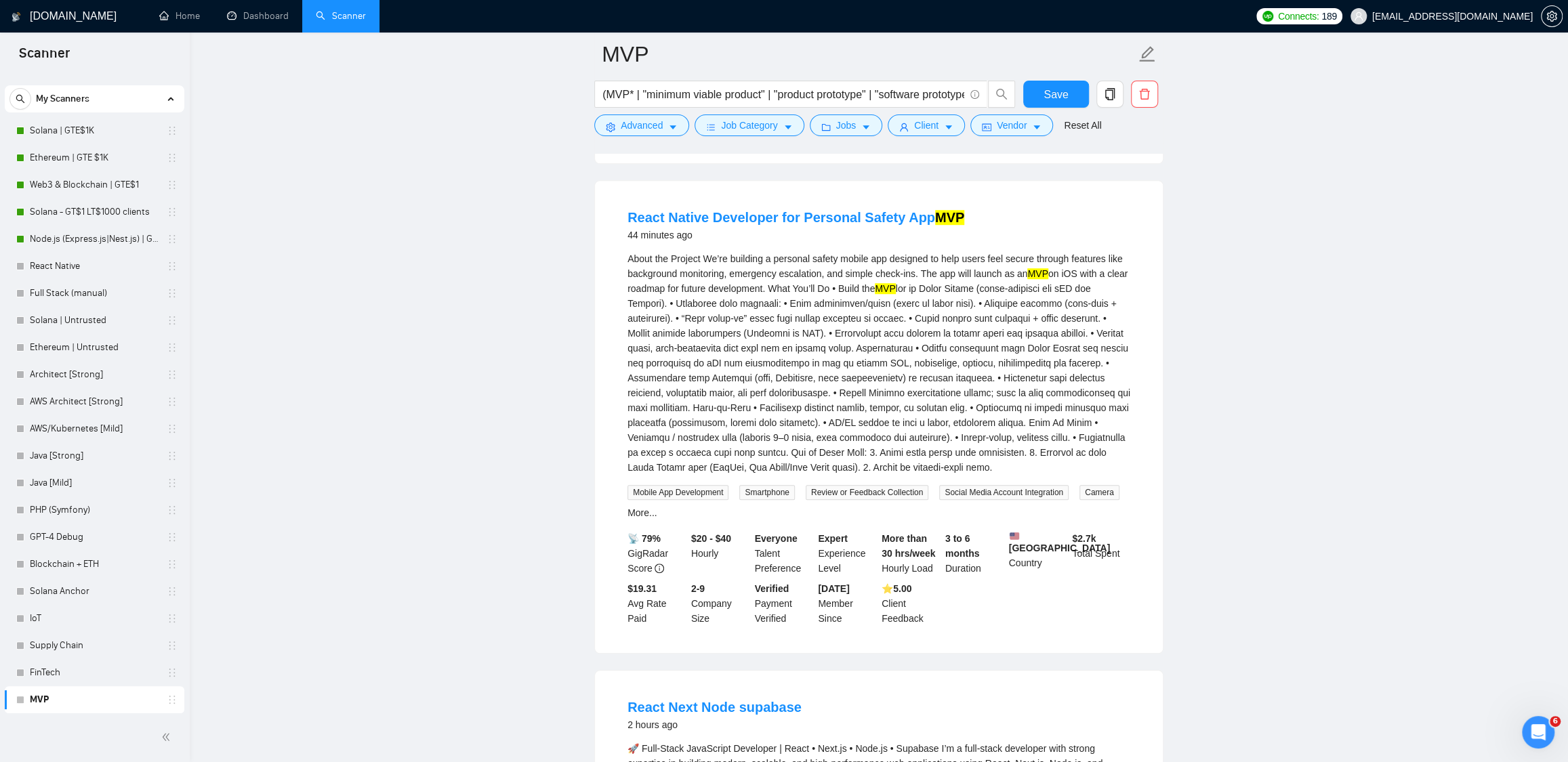
scroll to position [753, 0]
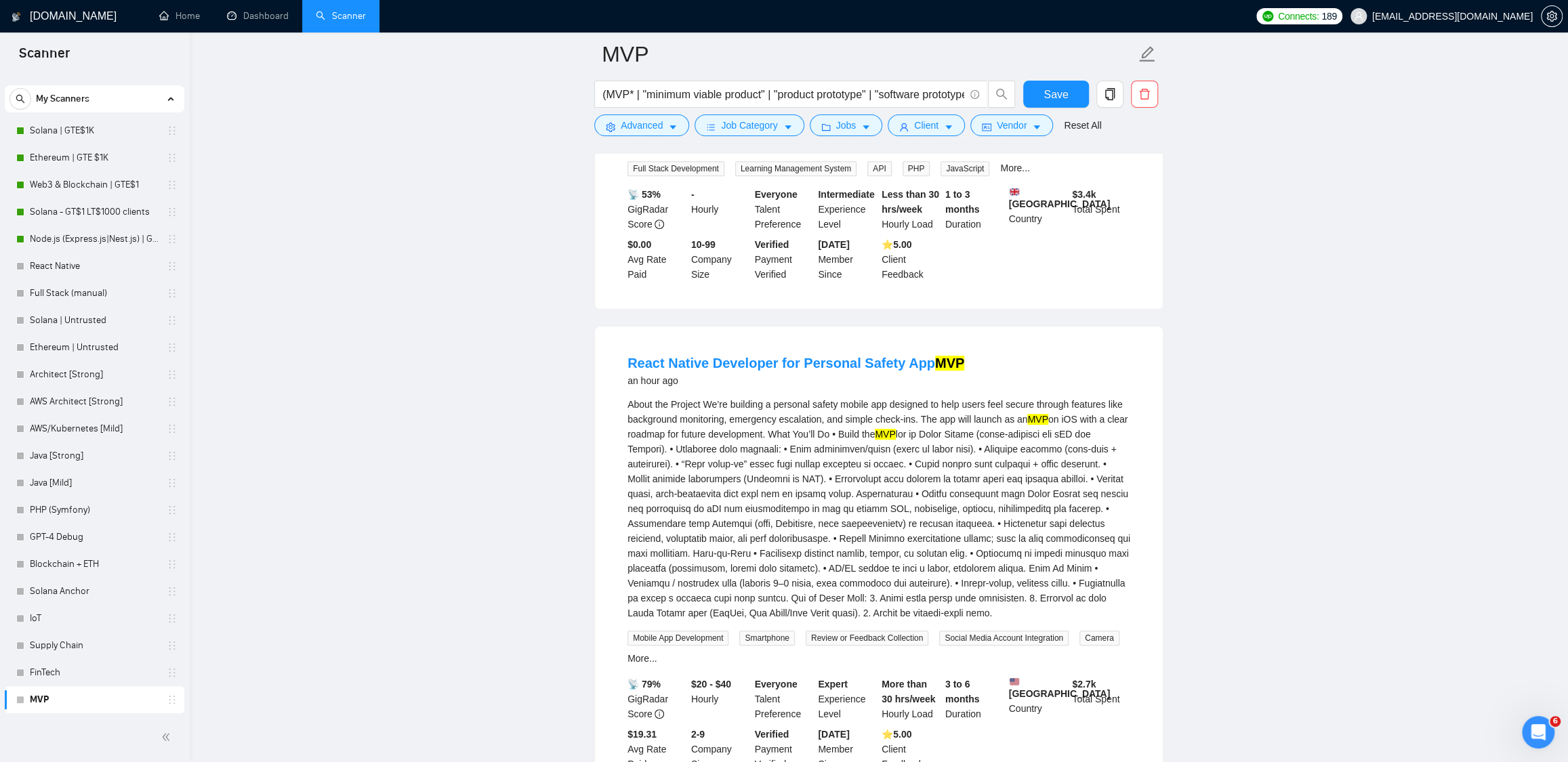
scroll to position [728, 0]
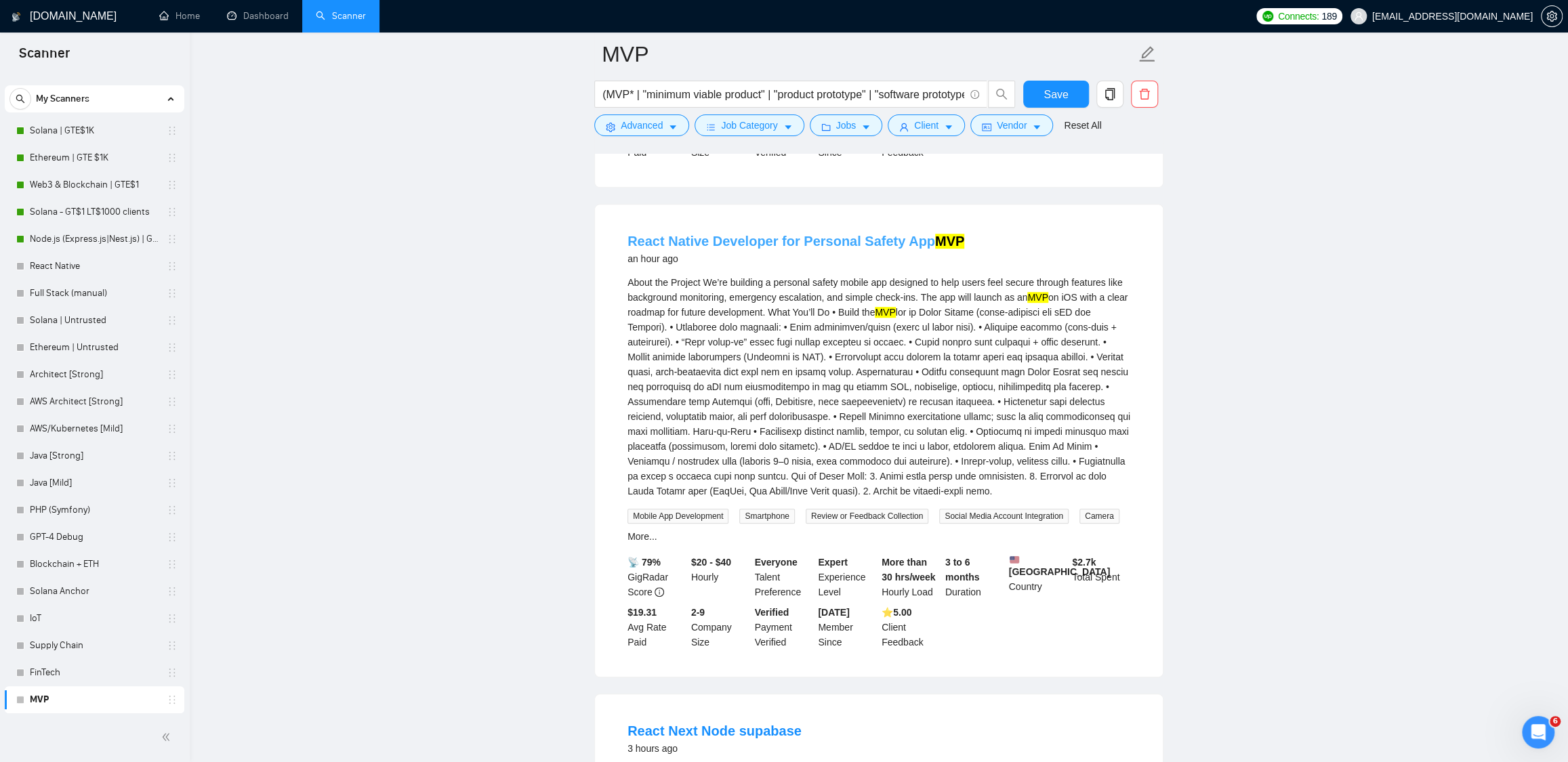
click at [836, 248] on link "React Native Developer for Personal Safety App MVP" at bounding box center [796, 240] width 337 height 15
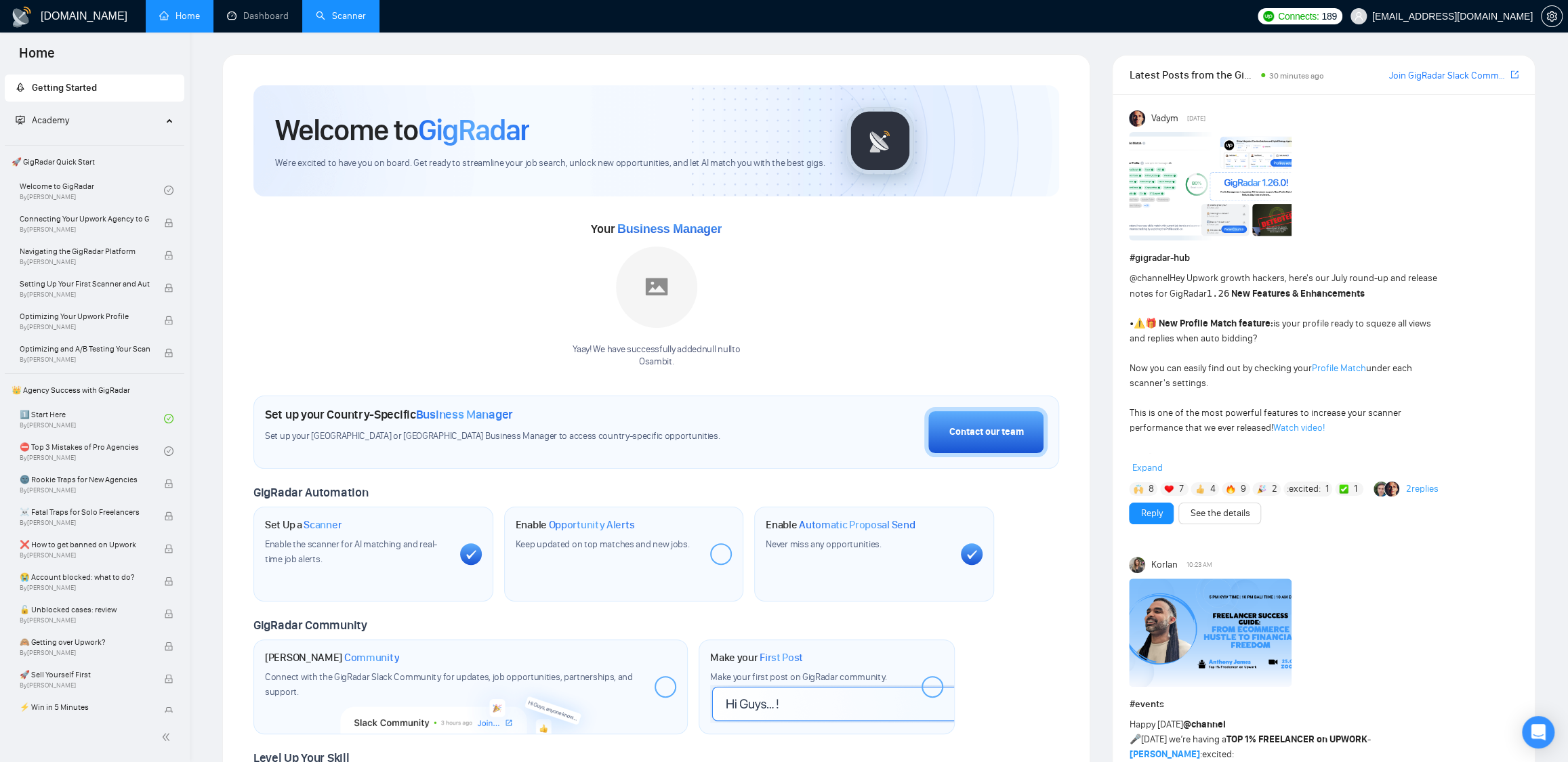
click at [324, 19] on link "Scanner" at bounding box center [340, 16] width 50 height 12
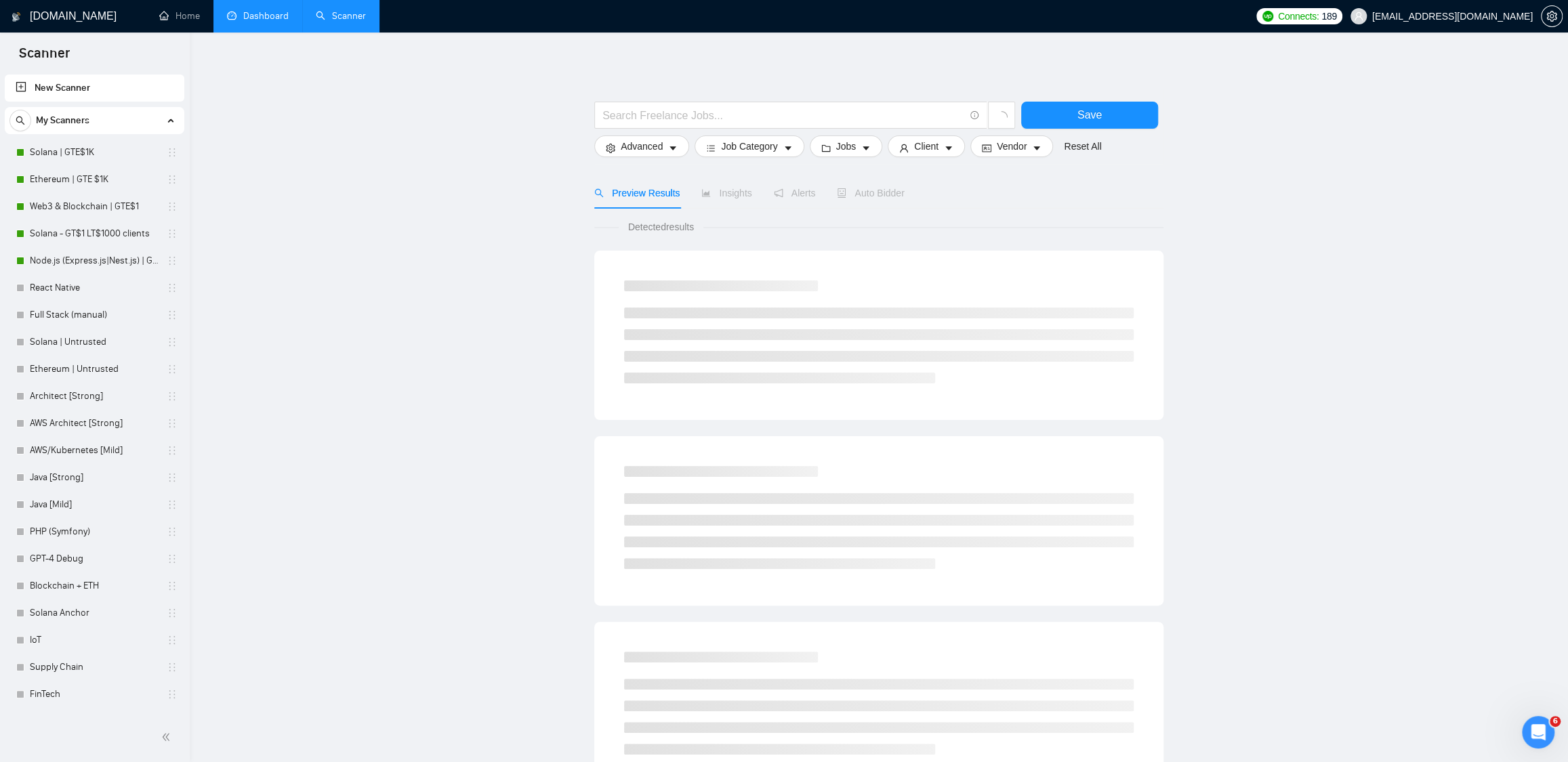
click at [255, 12] on link "Dashboard" at bounding box center [257, 16] width 62 height 12
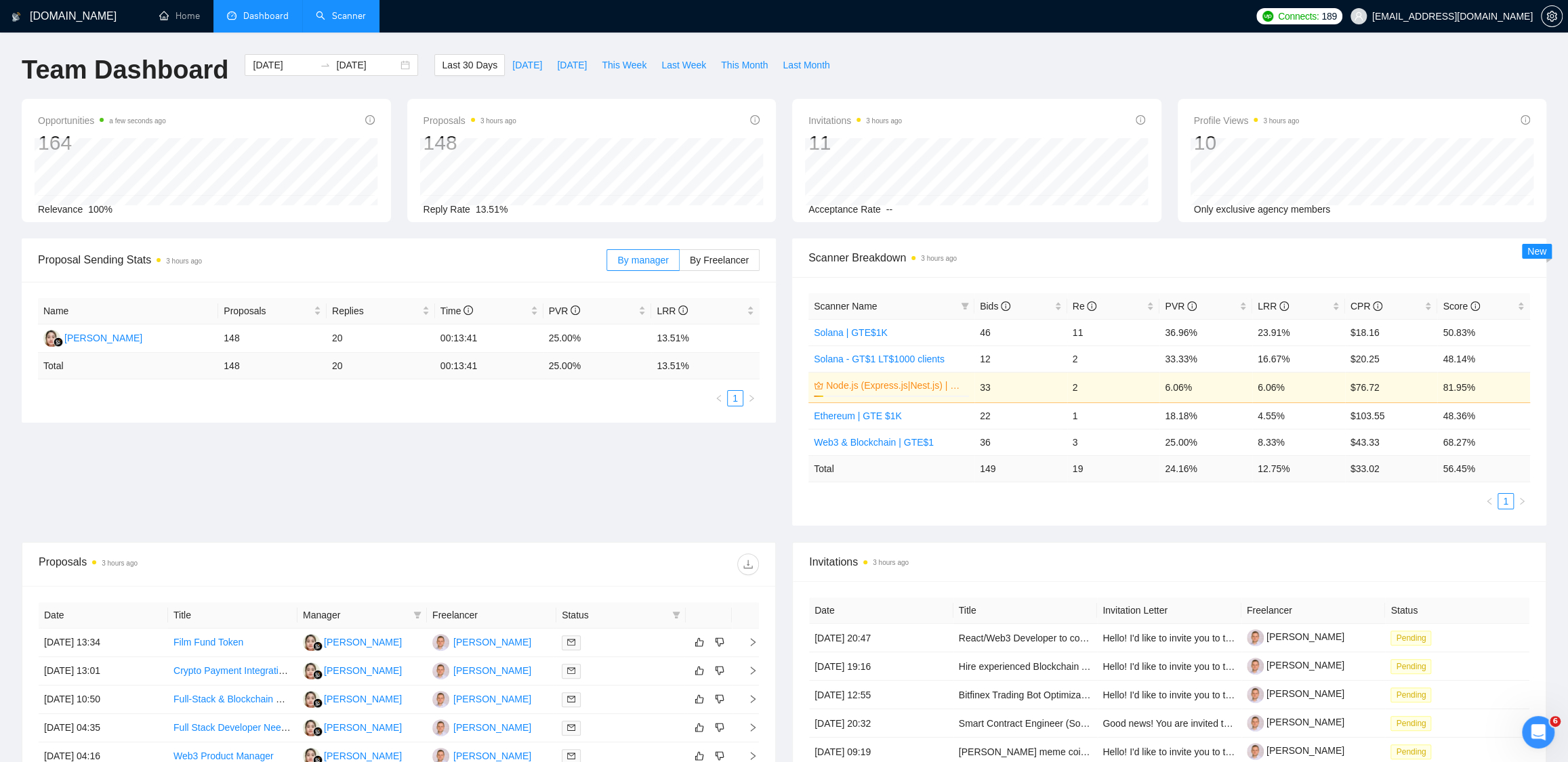
click at [898, 301] on span "Scanner Name" at bounding box center [885, 306] width 142 height 15
click at [884, 308] on span "Scanner Name" at bounding box center [885, 306] width 142 height 15
click at [875, 308] on span "Scanner Name" at bounding box center [846, 306] width 63 height 11
click at [998, 302] on span "Bids" at bounding box center [995, 306] width 30 height 11
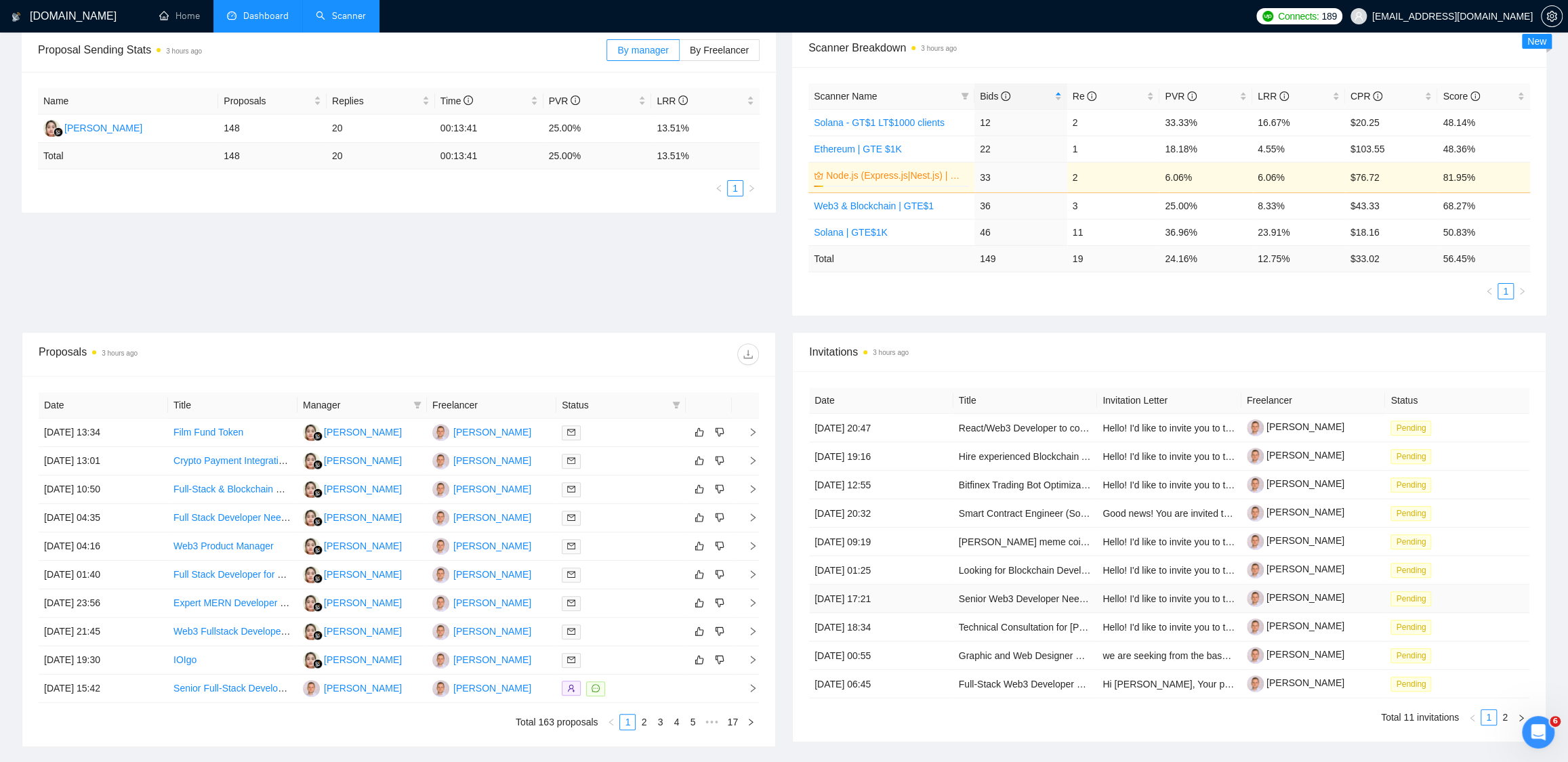
scroll to position [315, 0]
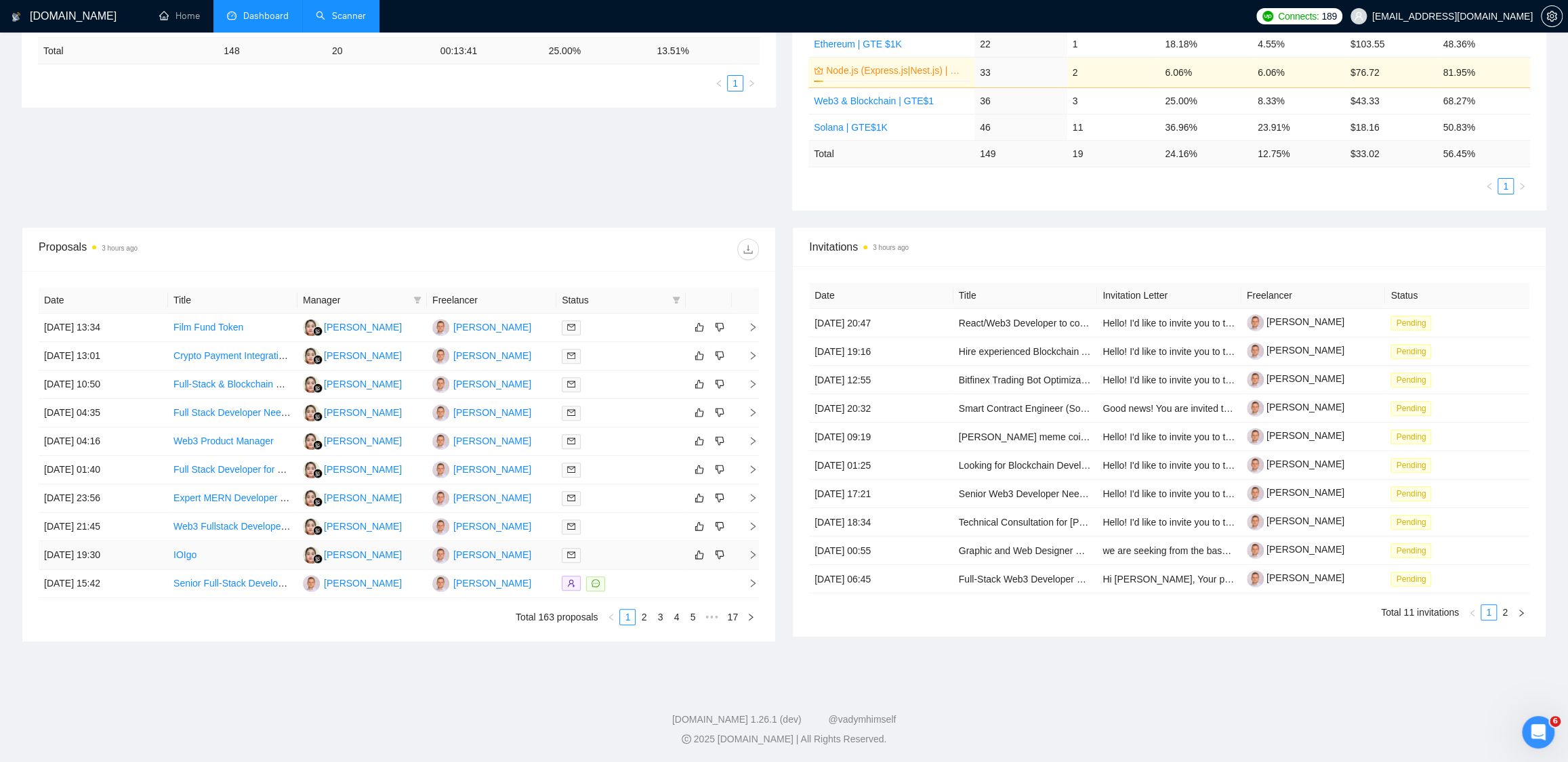
click at [189, 555] on link "IOIgo" at bounding box center [185, 554] width 23 height 11
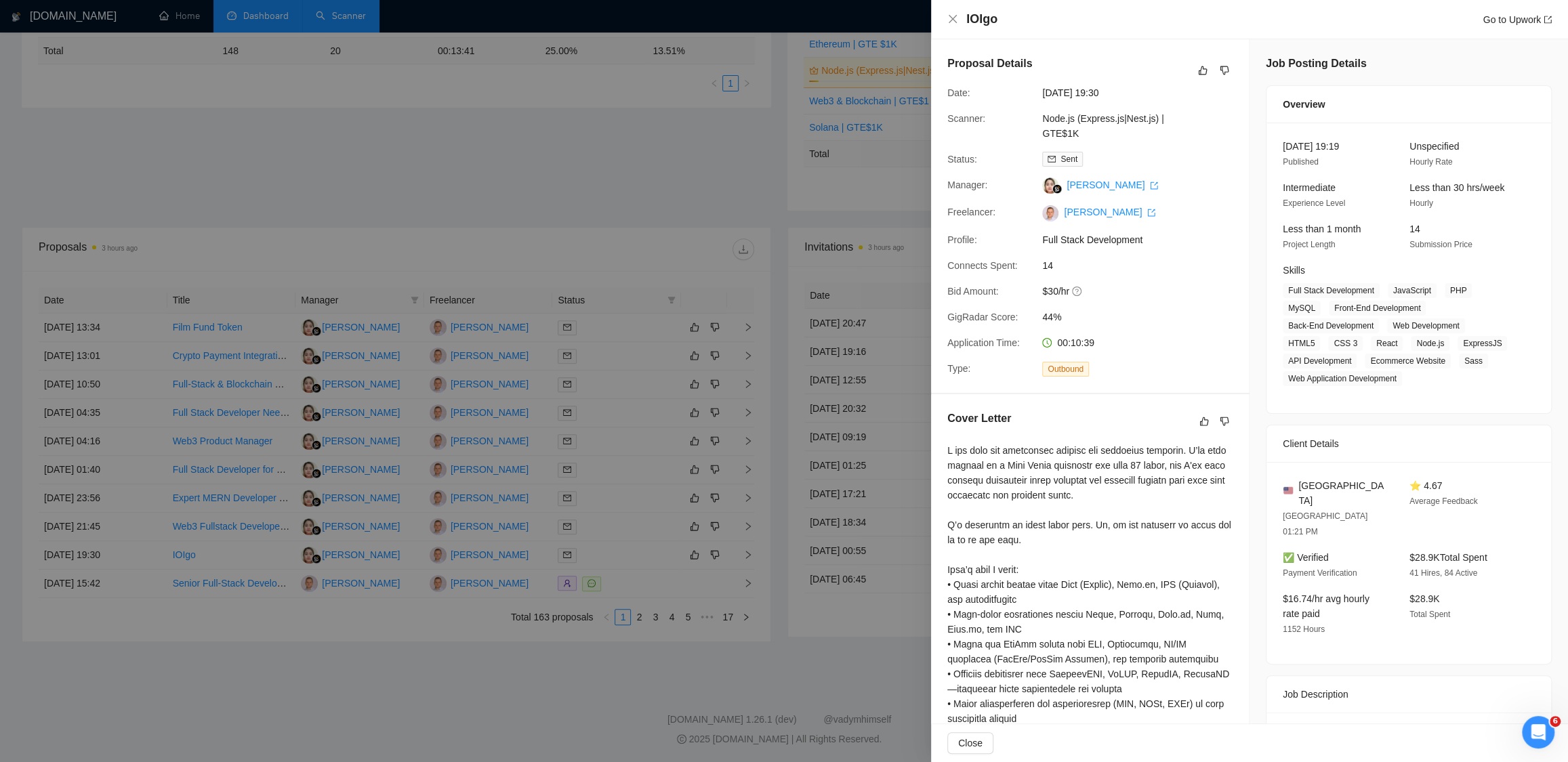
click at [760, 177] on div at bounding box center [784, 381] width 1568 height 762
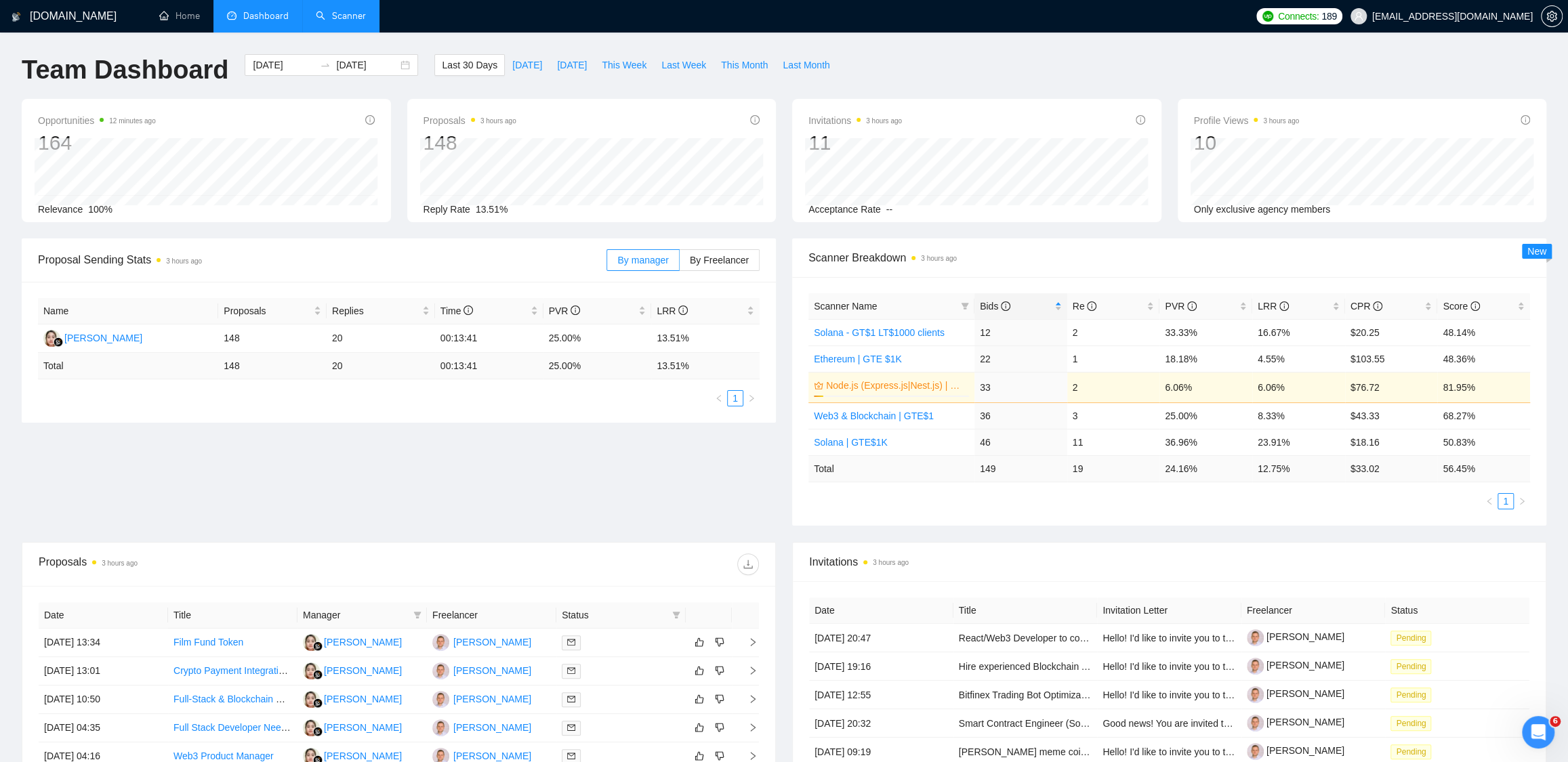
scroll to position [0, 0]
click at [336, 15] on link "Scanner" at bounding box center [340, 16] width 50 height 12
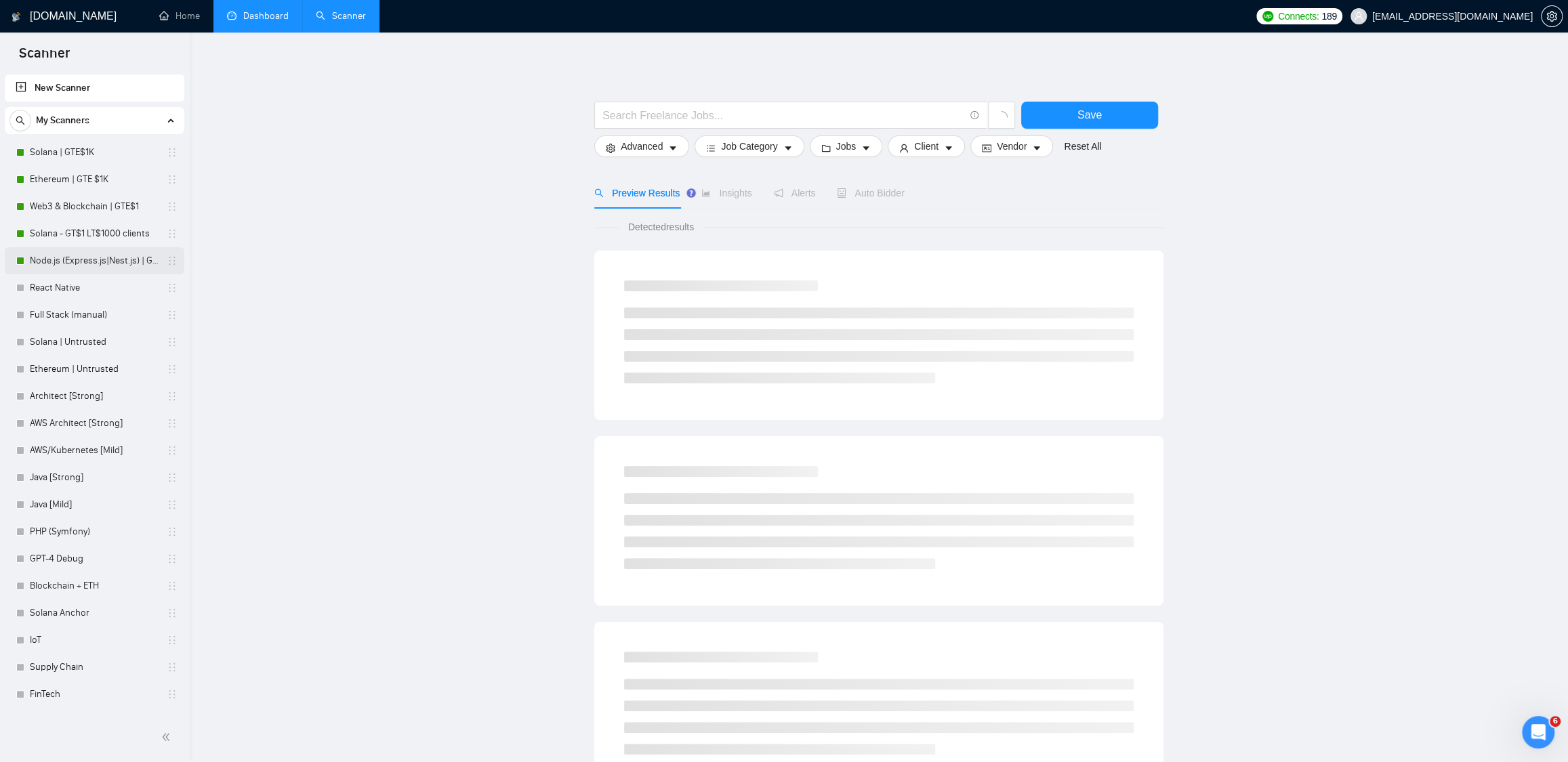
click at [69, 255] on link "Node.js (Express.js|Nest.js) | GTE$1K" at bounding box center [95, 261] width 129 height 27
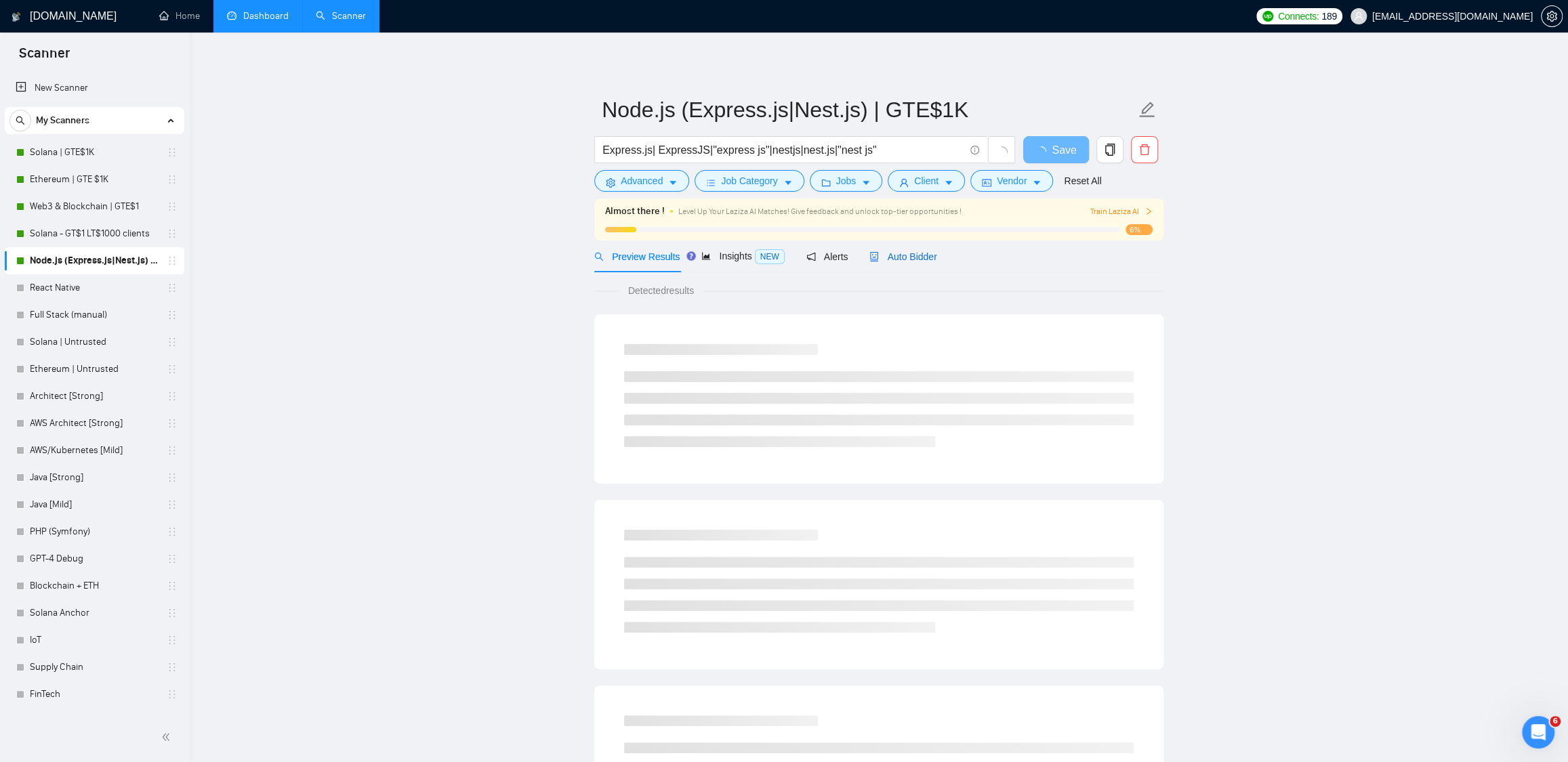
click at [925, 255] on span "Auto Bidder" at bounding box center [903, 256] width 67 height 11
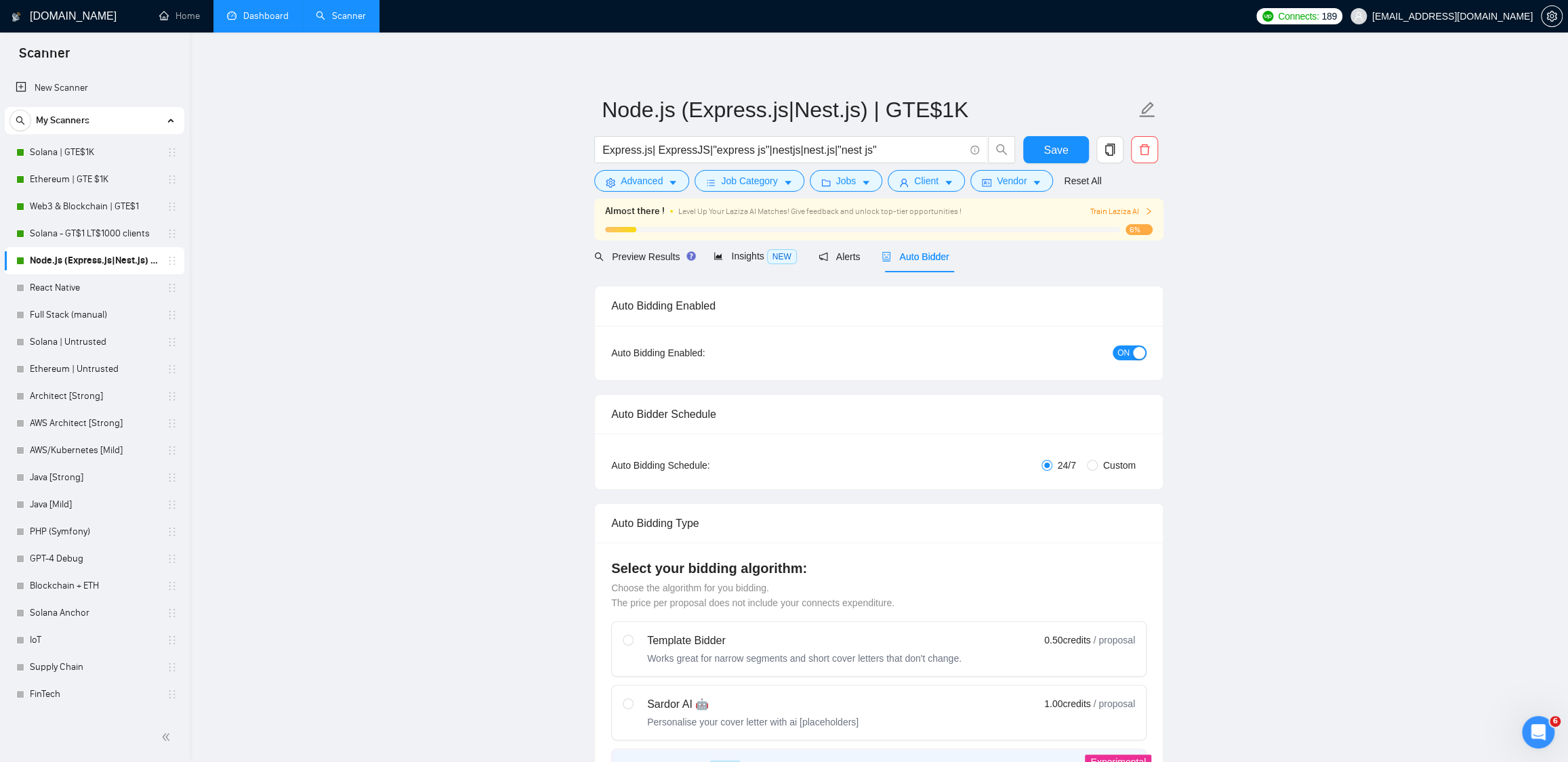
click at [1127, 353] on span "ON" at bounding box center [1123, 353] width 12 height 15
click at [1064, 143] on span "Save" at bounding box center [1056, 149] width 24 height 17
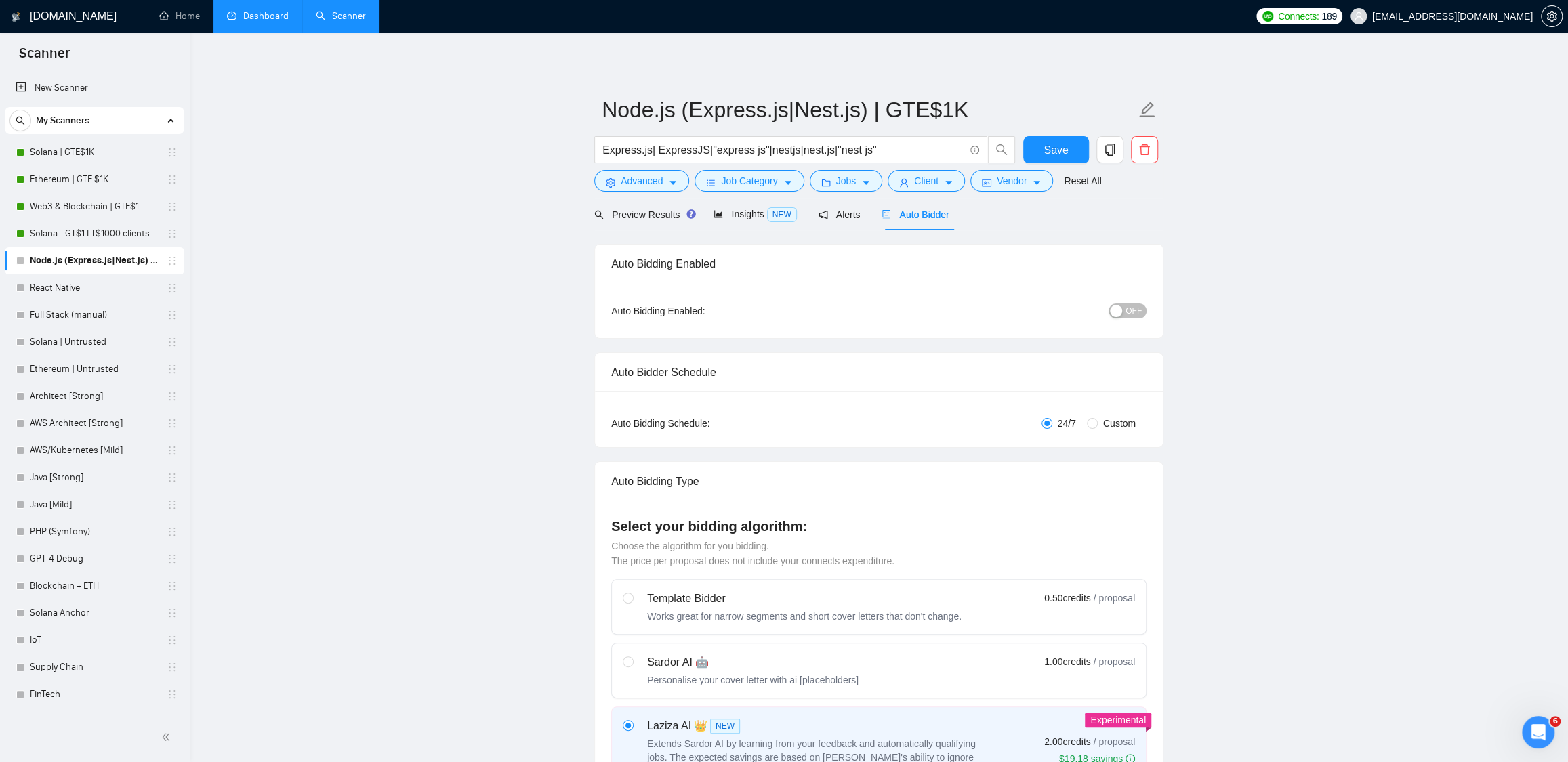
click at [254, 14] on link "Dashboard" at bounding box center [257, 16] width 62 height 12
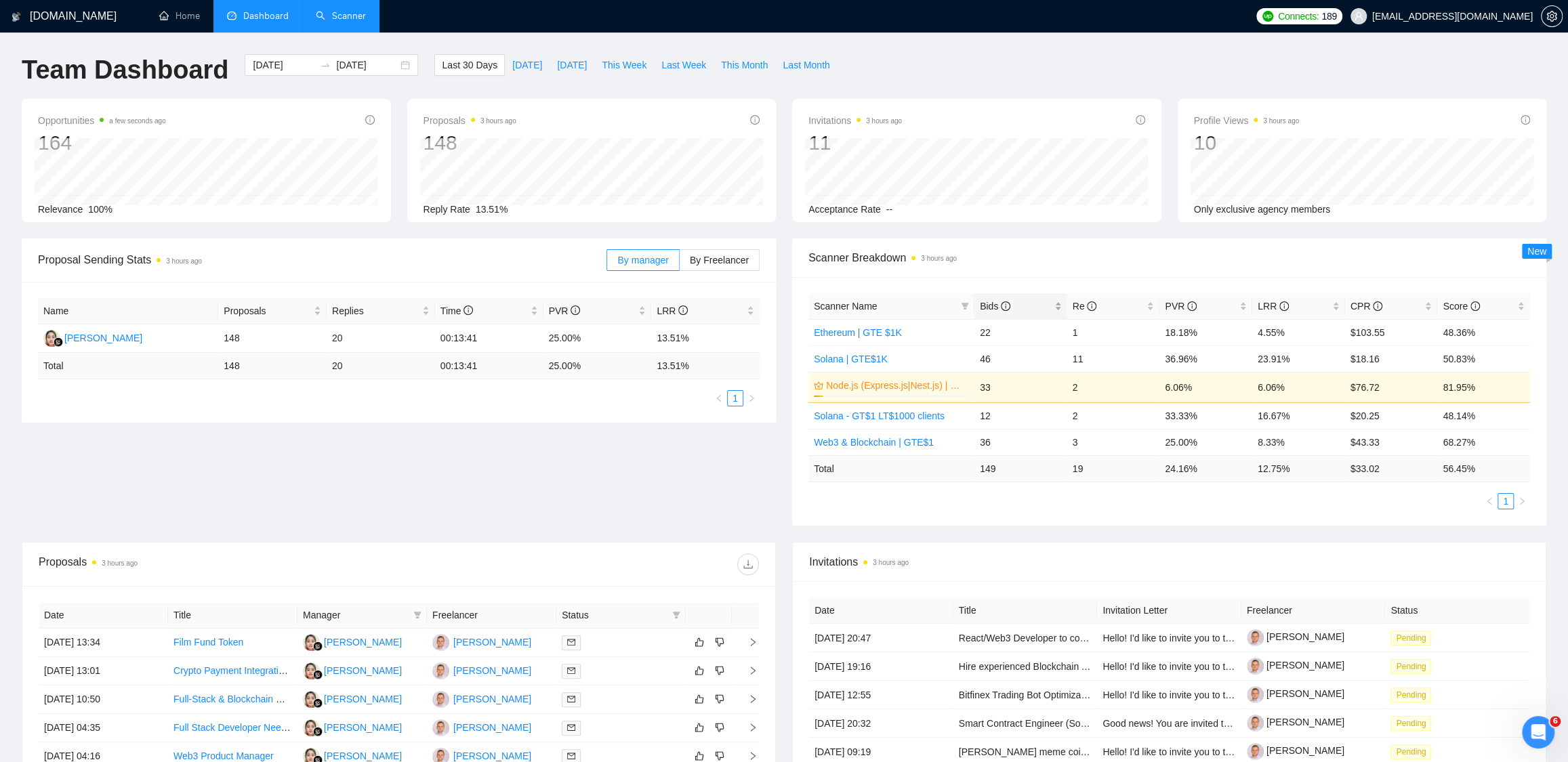
click at [1014, 308] on span "Bids" at bounding box center [1016, 306] width 71 height 15
click at [341, 21] on link "Scanner" at bounding box center [340, 16] width 50 height 12
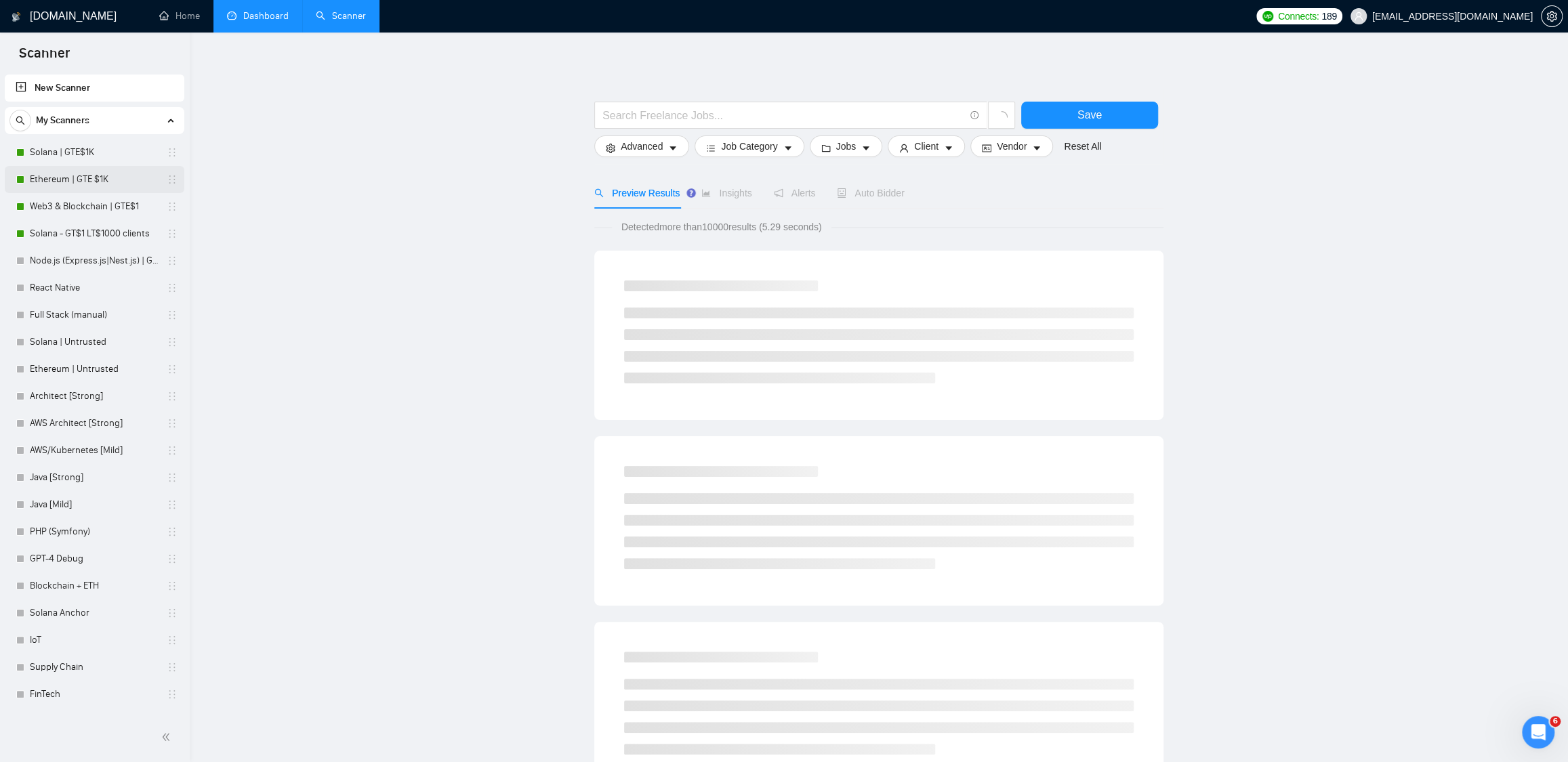
click at [71, 174] on link "Ethereum | GTE $1K" at bounding box center [95, 180] width 129 height 27
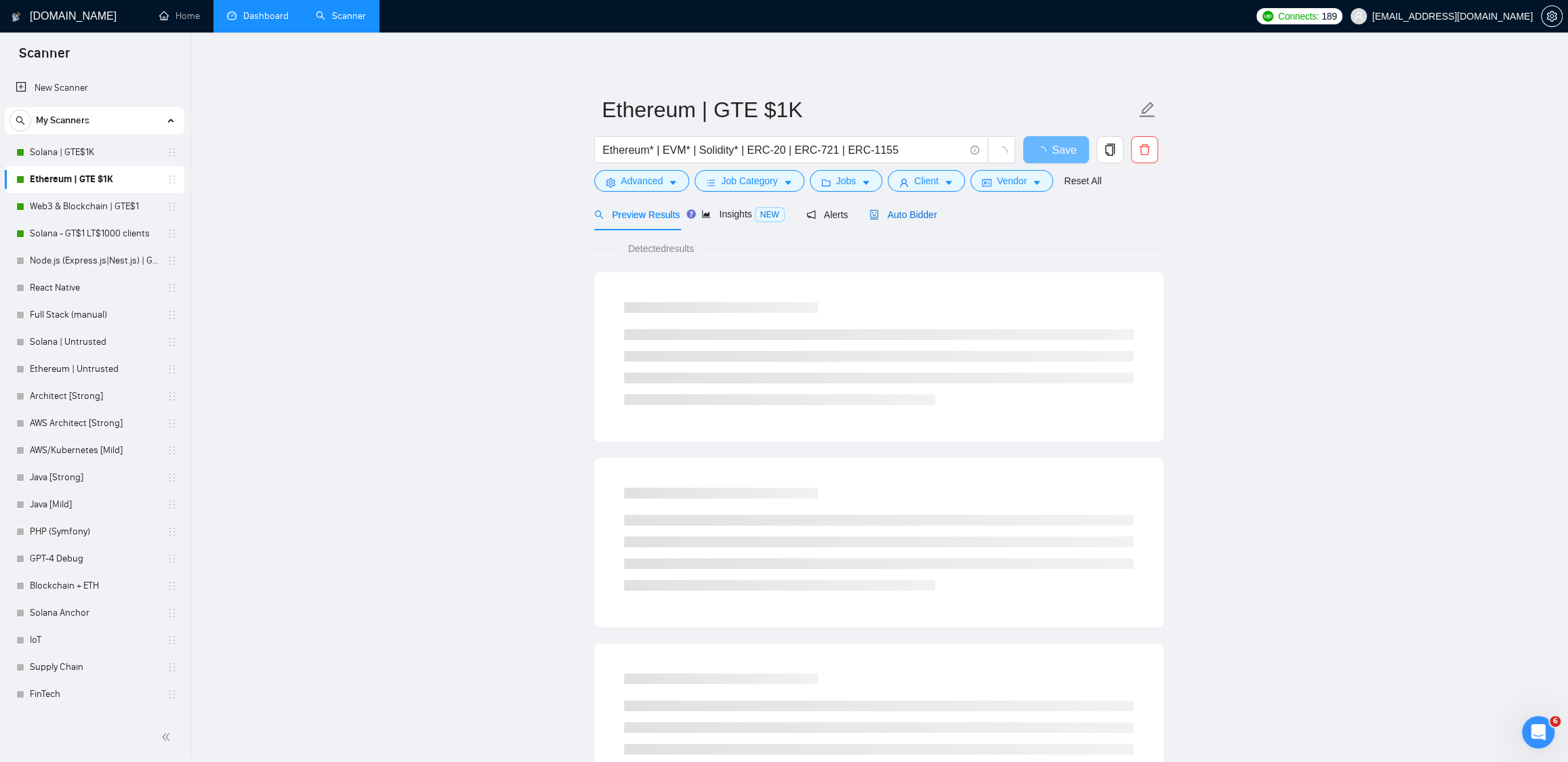
click at [911, 220] on span "Auto Bidder" at bounding box center [903, 214] width 67 height 11
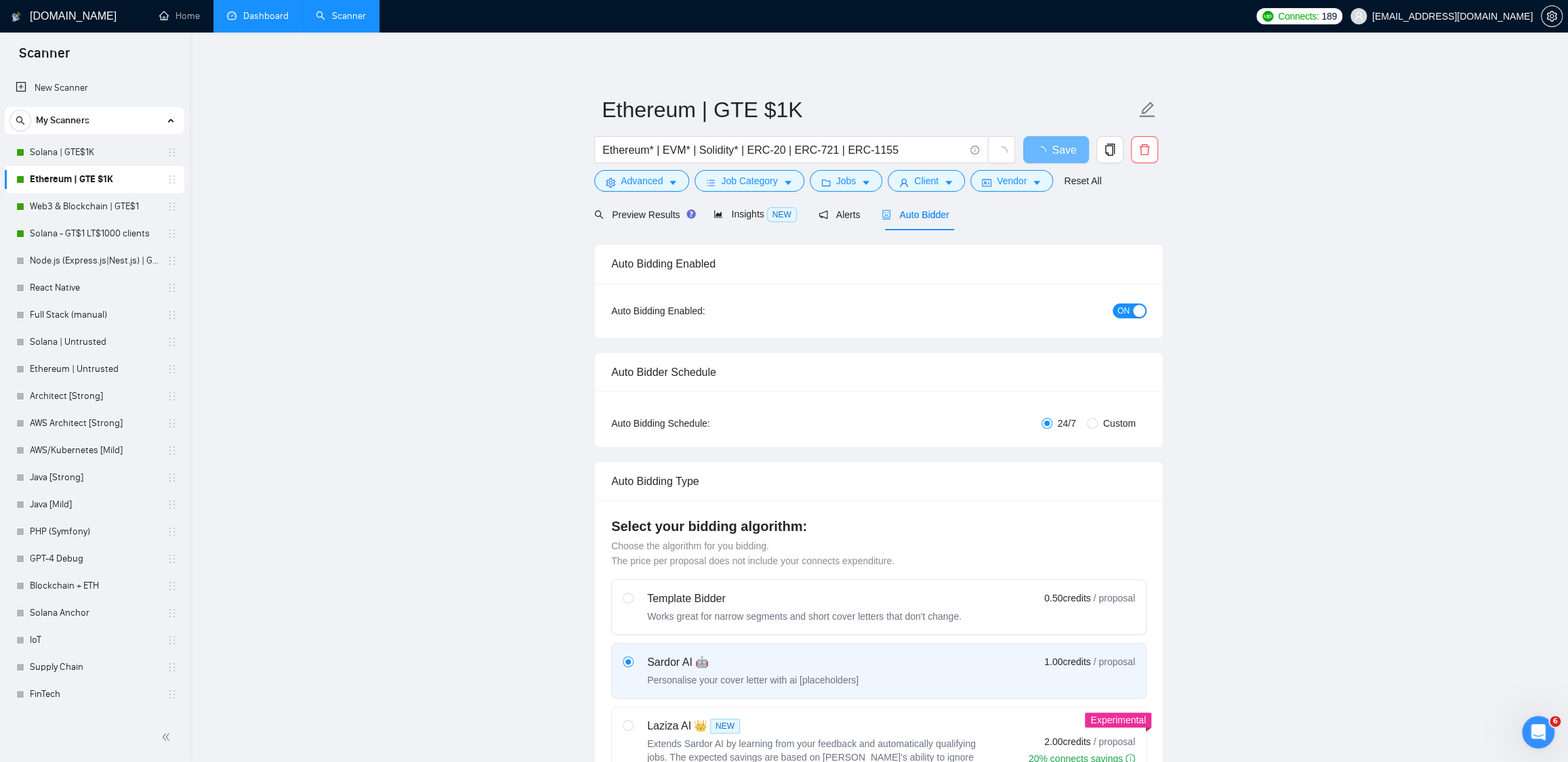
click at [1127, 315] on span "ON" at bounding box center [1123, 311] width 12 height 15
click at [1050, 148] on span "Save" at bounding box center [1056, 149] width 24 height 17
